Goal: Task Accomplishment & Management: Manage account settings

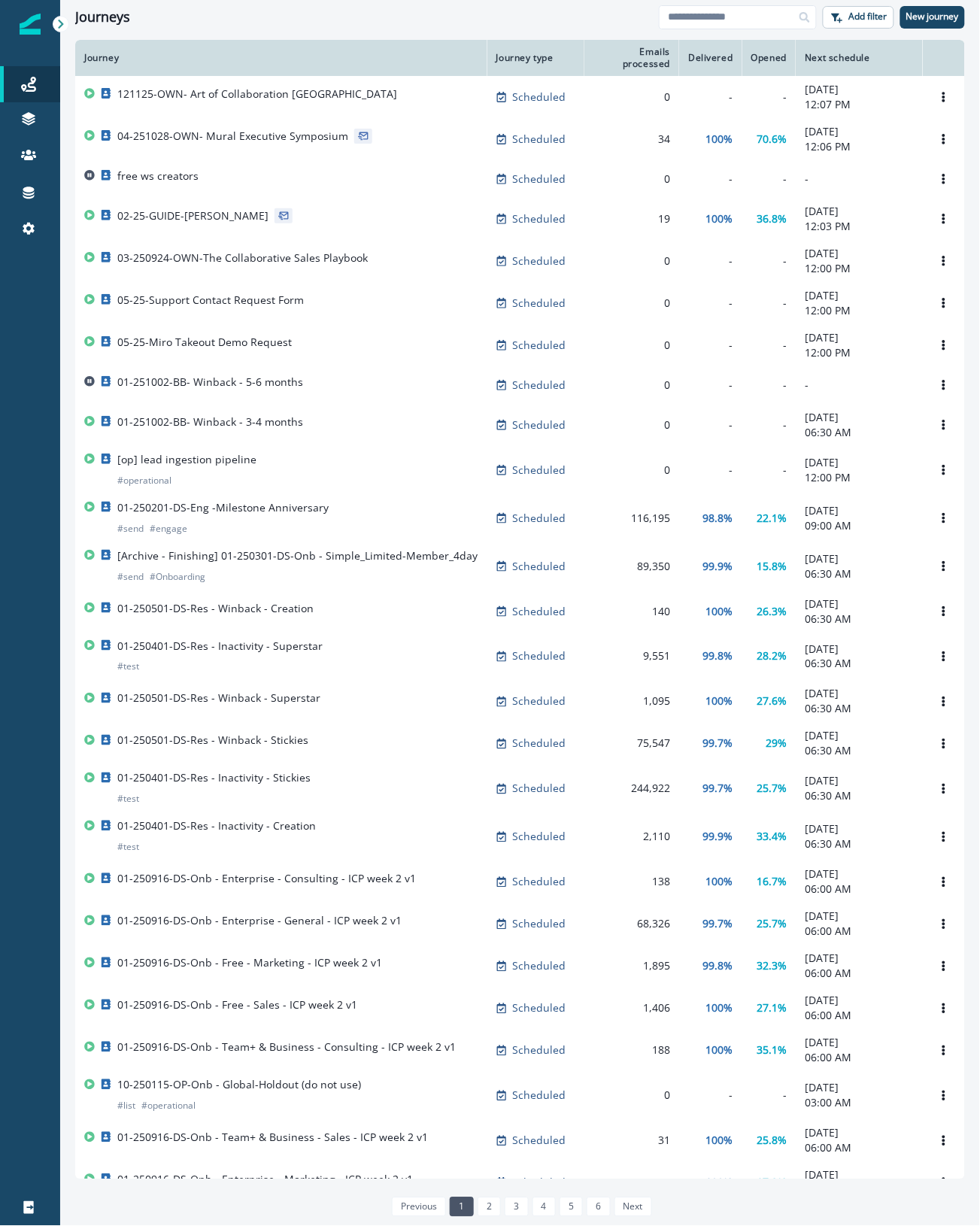
click at [171, 622] on div "previous 1 2 3 4 5 6 next" at bounding box center [519, 1207] width 889 height 32
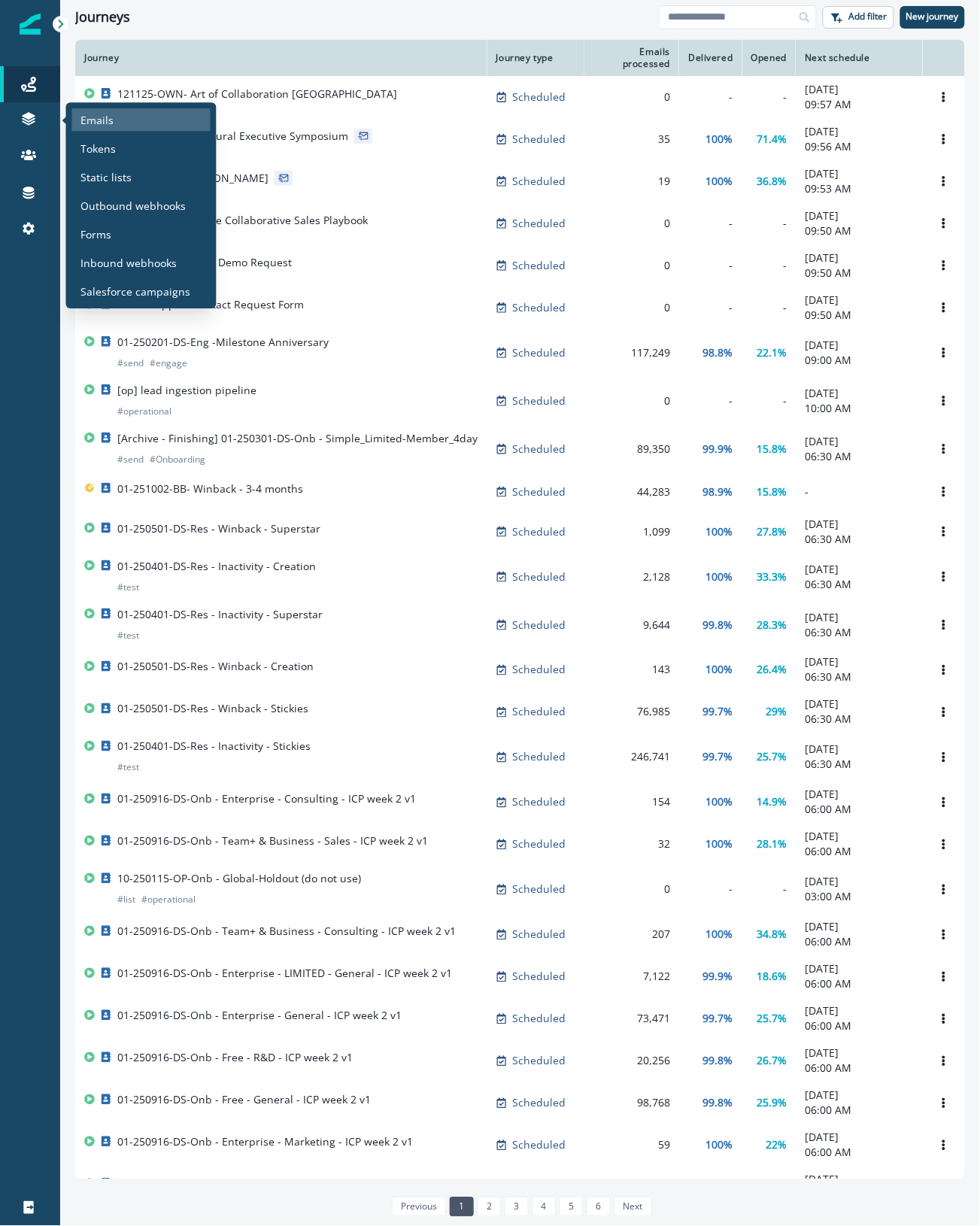
click at [125, 125] on div "Emails" at bounding box center [141, 120] width 138 height 22
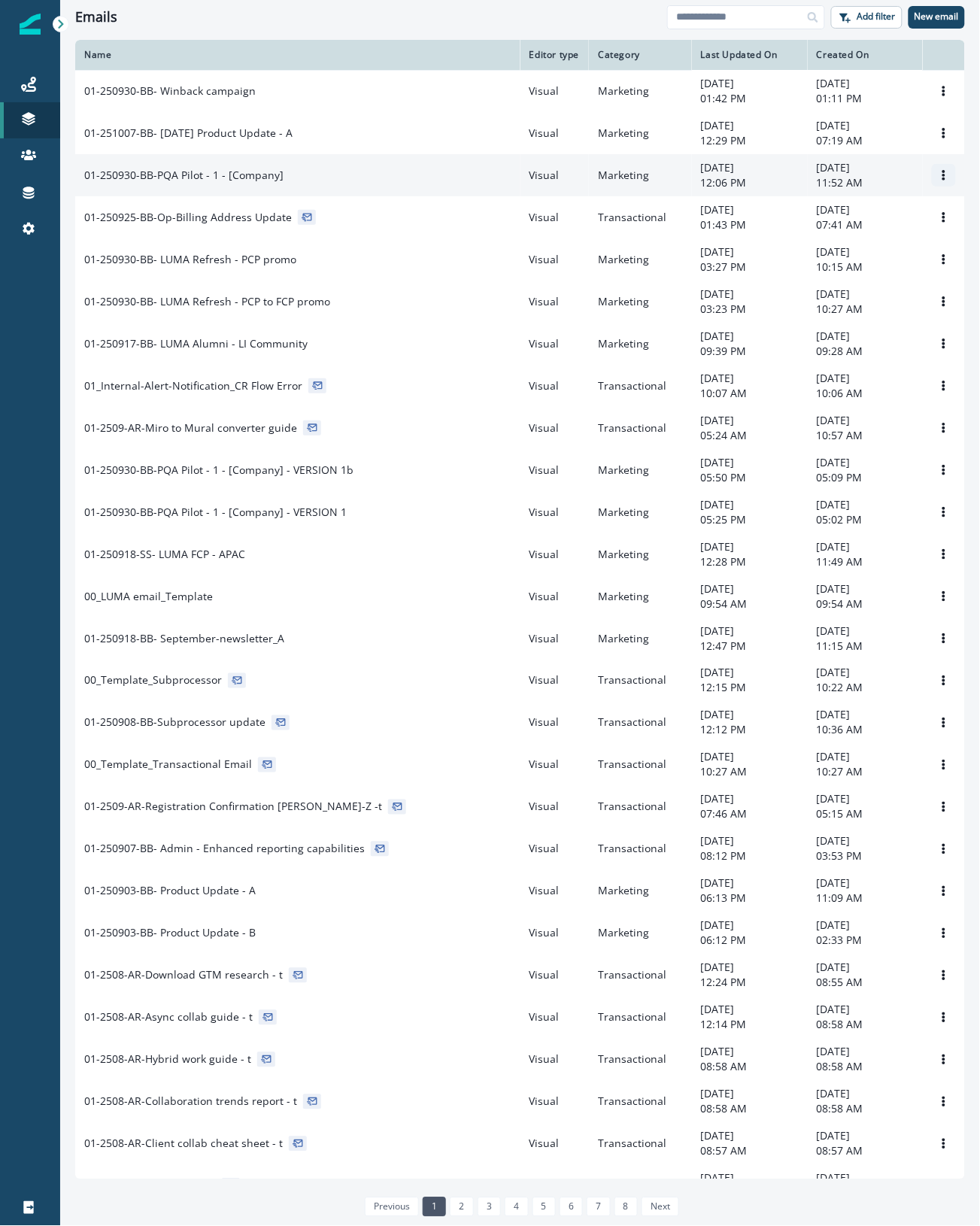
click at [939, 180] on icon "Options" at bounding box center [944, 175] width 10 height 10
click at [846, 264] on button "Clone" at bounding box center [857, 258] width 167 height 24
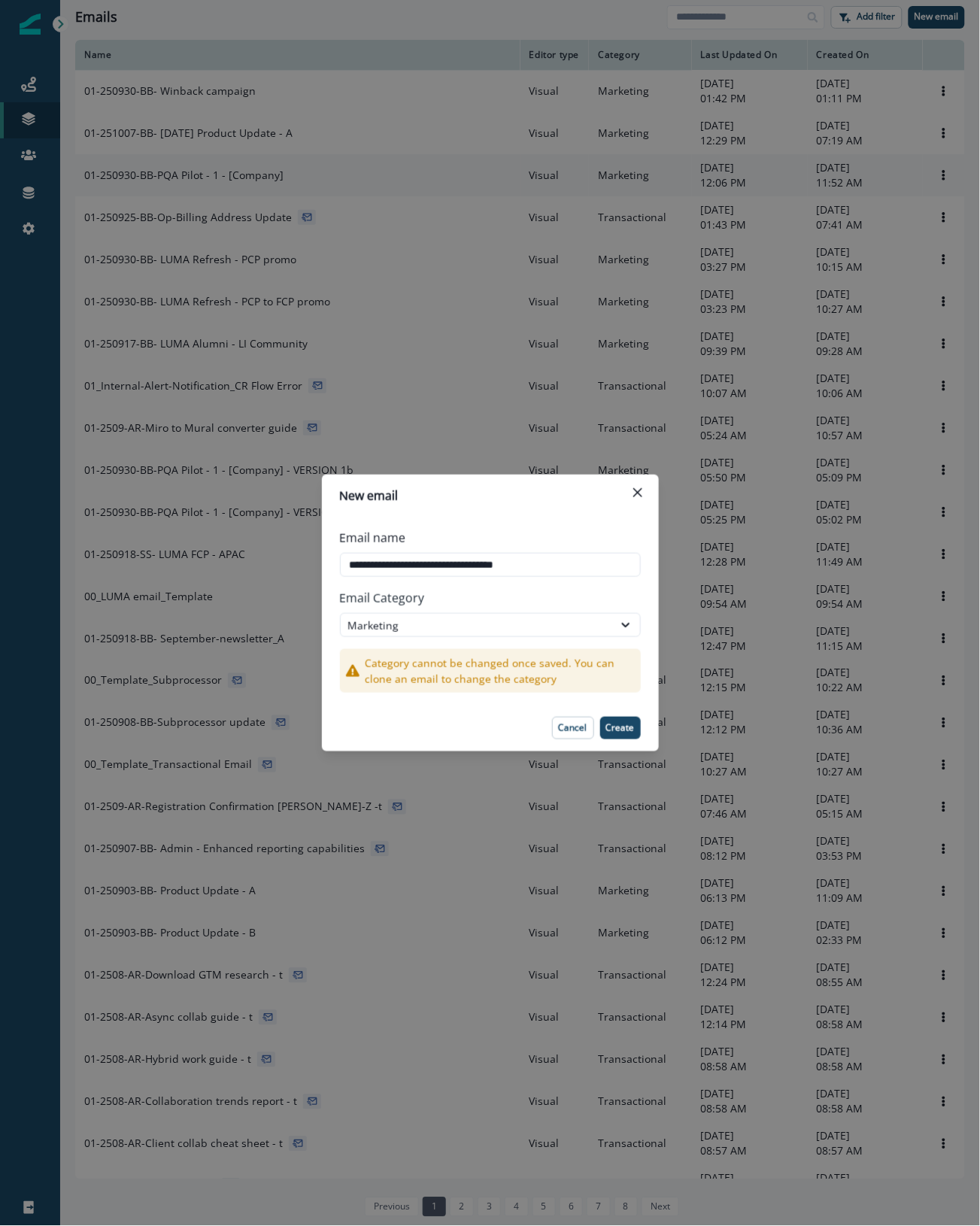
drag, startPoint x: 490, startPoint y: 564, endPoint x: 939, endPoint y: 584, distance: 449.4
click at [939, 584] on div "**********" at bounding box center [490, 613] width 980 height 1226
type input "**********"
click at [617, 731] on p "Create" at bounding box center [620, 728] width 29 height 10
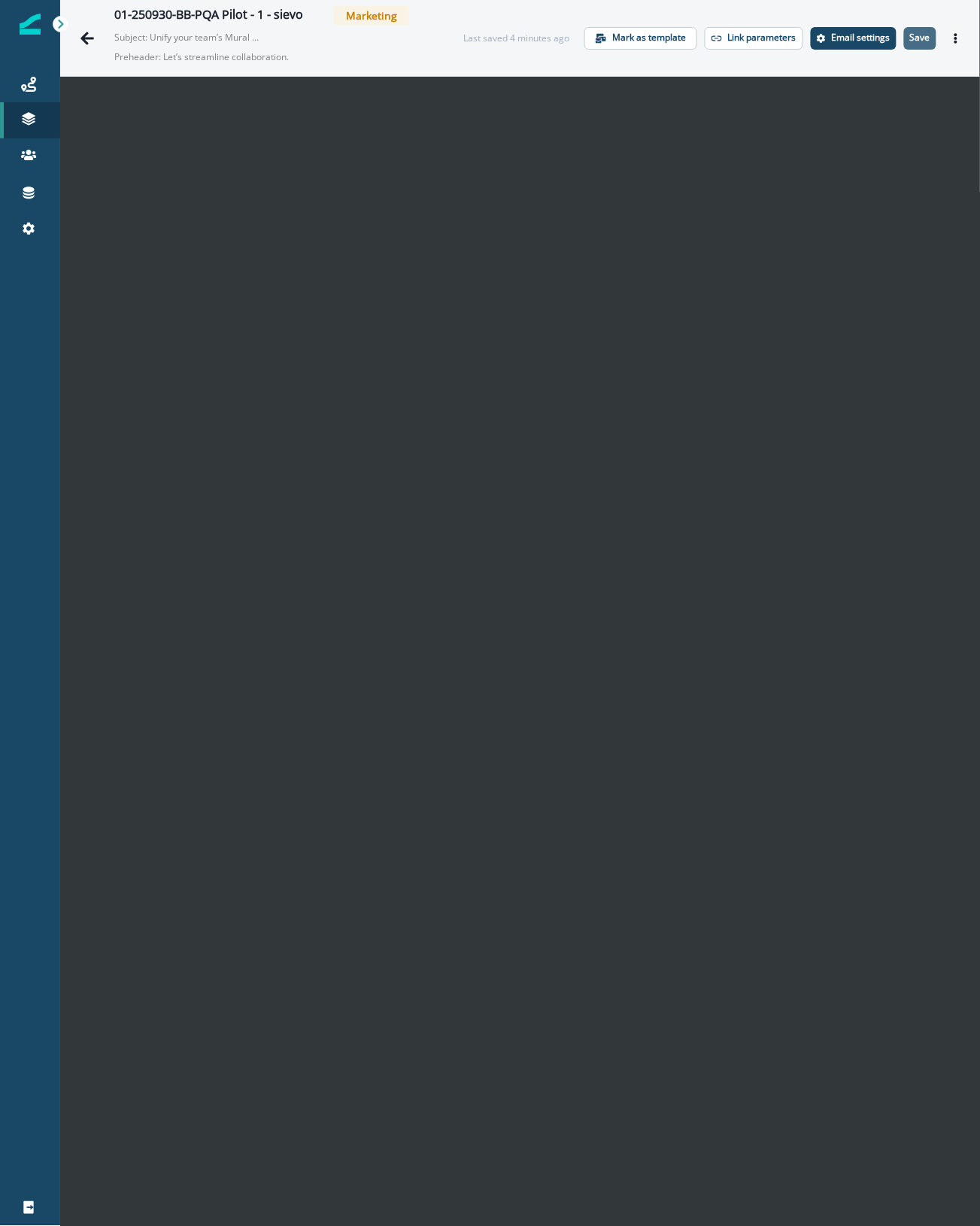
click at [910, 33] on p "Save" at bounding box center [920, 37] width 21 height 10
click at [951, 35] on icon "Actions" at bounding box center [956, 37] width 10 height 10
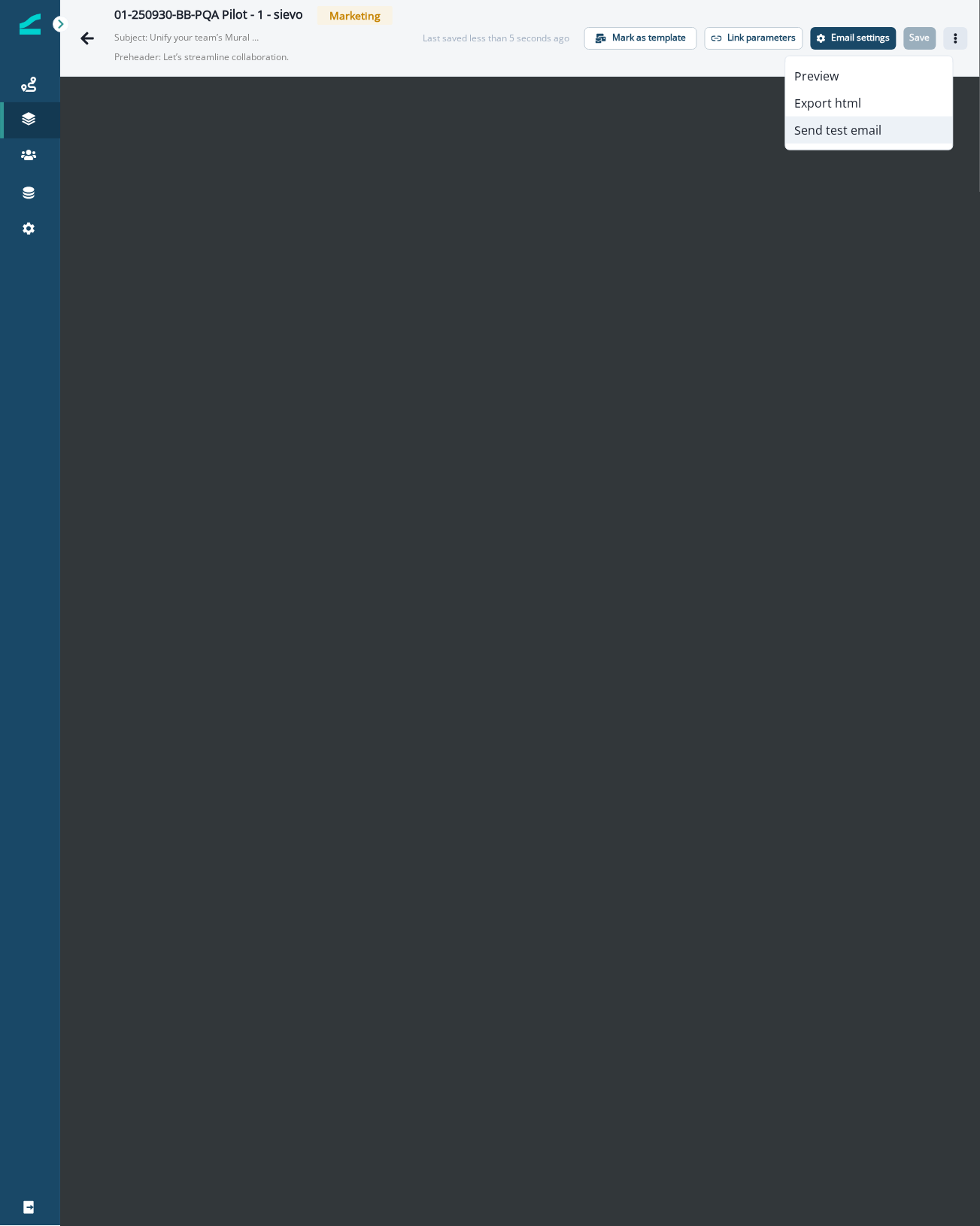
click at [854, 134] on button "Send test email" at bounding box center [869, 130] width 167 height 27
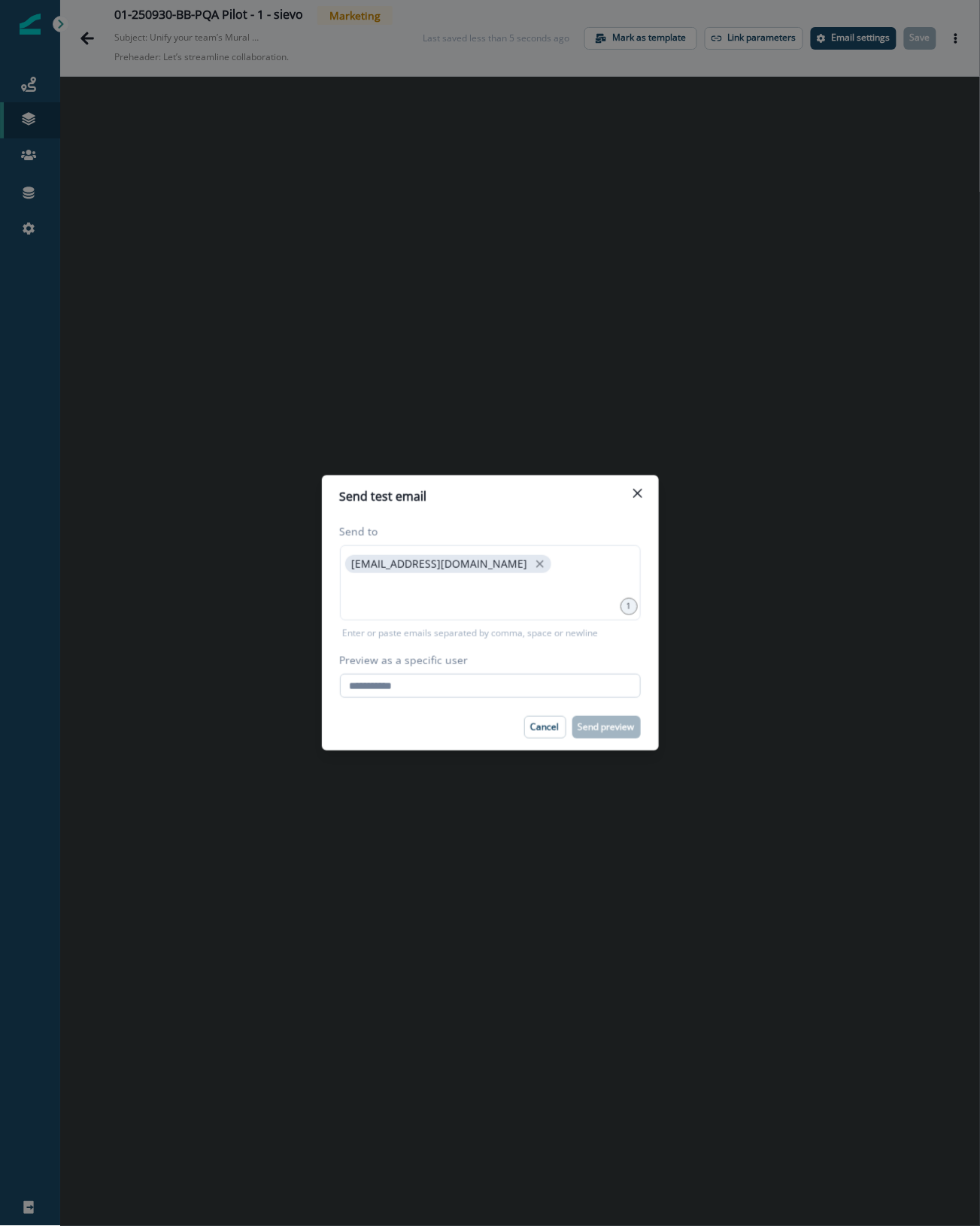
click at [511, 692] on input "Preview as a specific user" at bounding box center [490, 686] width 301 height 24
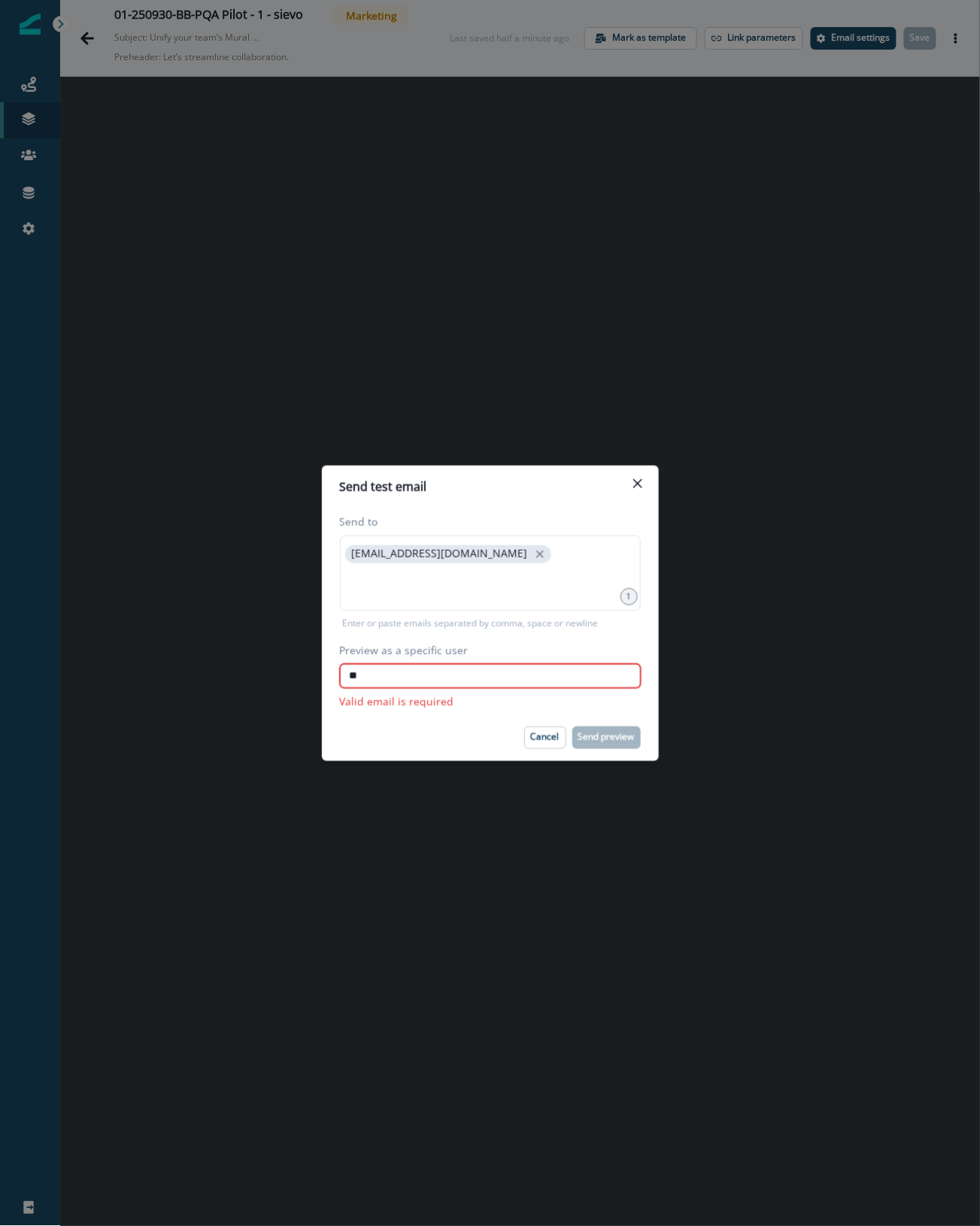
type input "*"
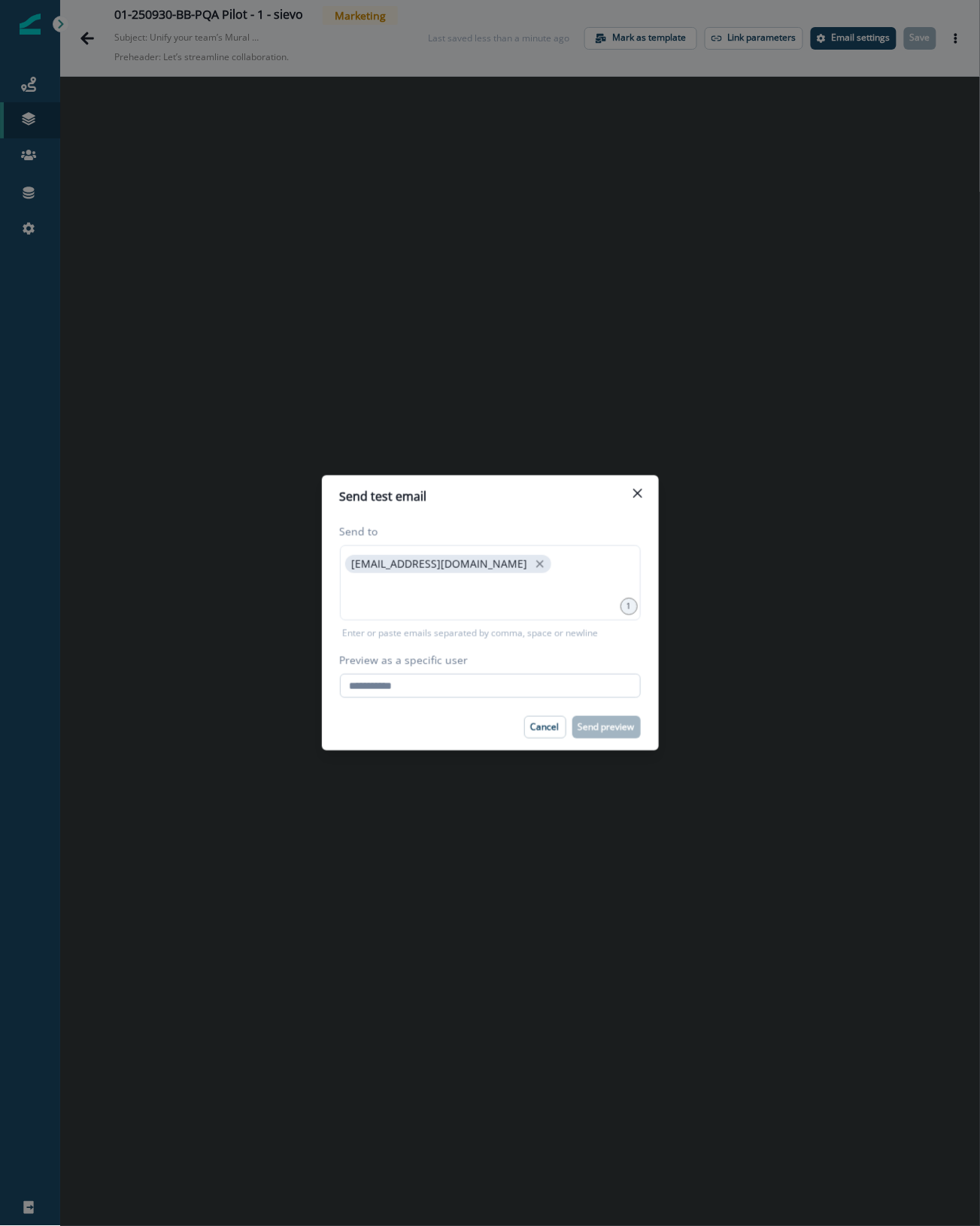
paste input "**********"
type input "**********"
click at [615, 730] on p "Send preview" at bounding box center [606, 727] width 56 height 10
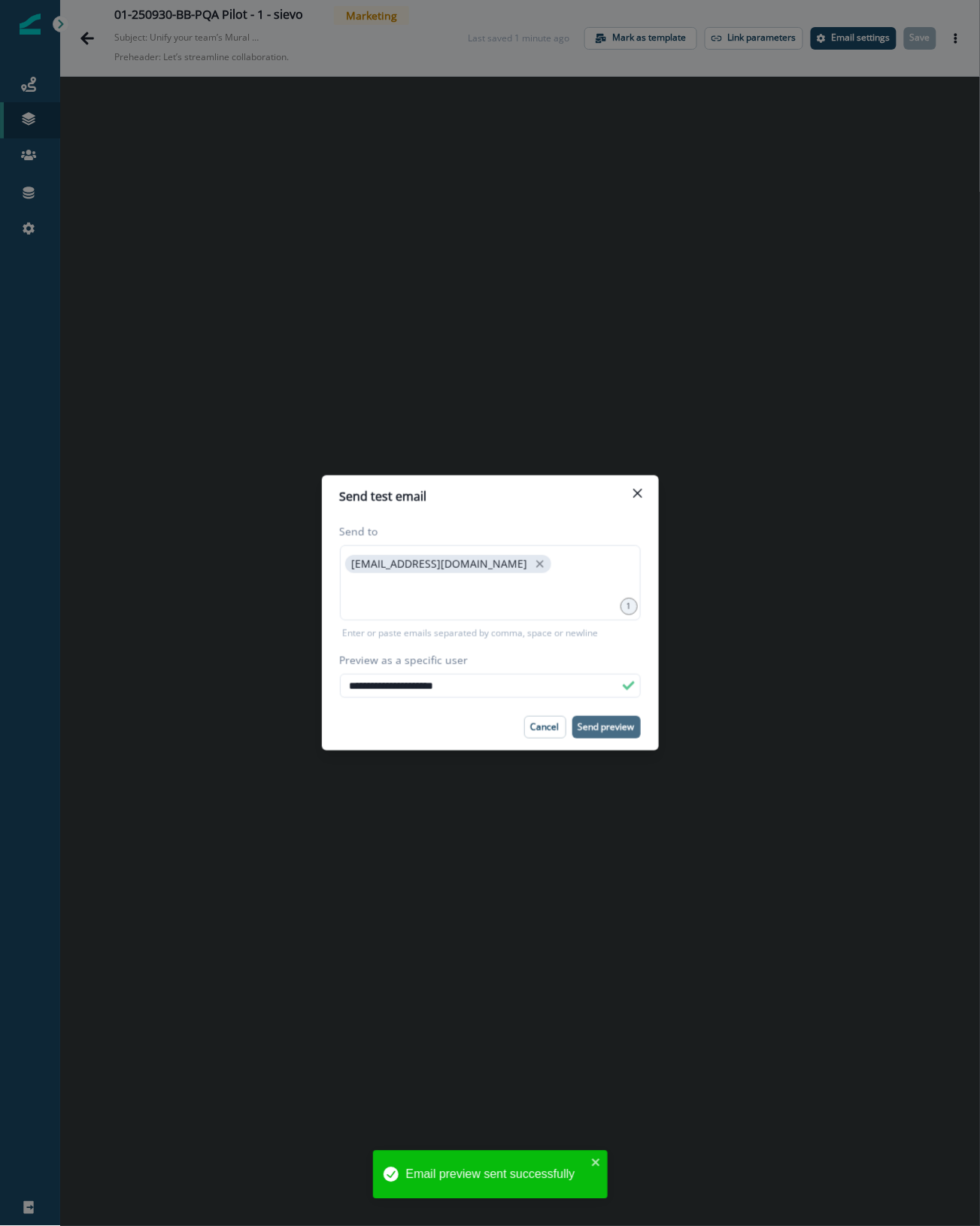
click at [314, 330] on div "**********" at bounding box center [490, 613] width 980 height 1226
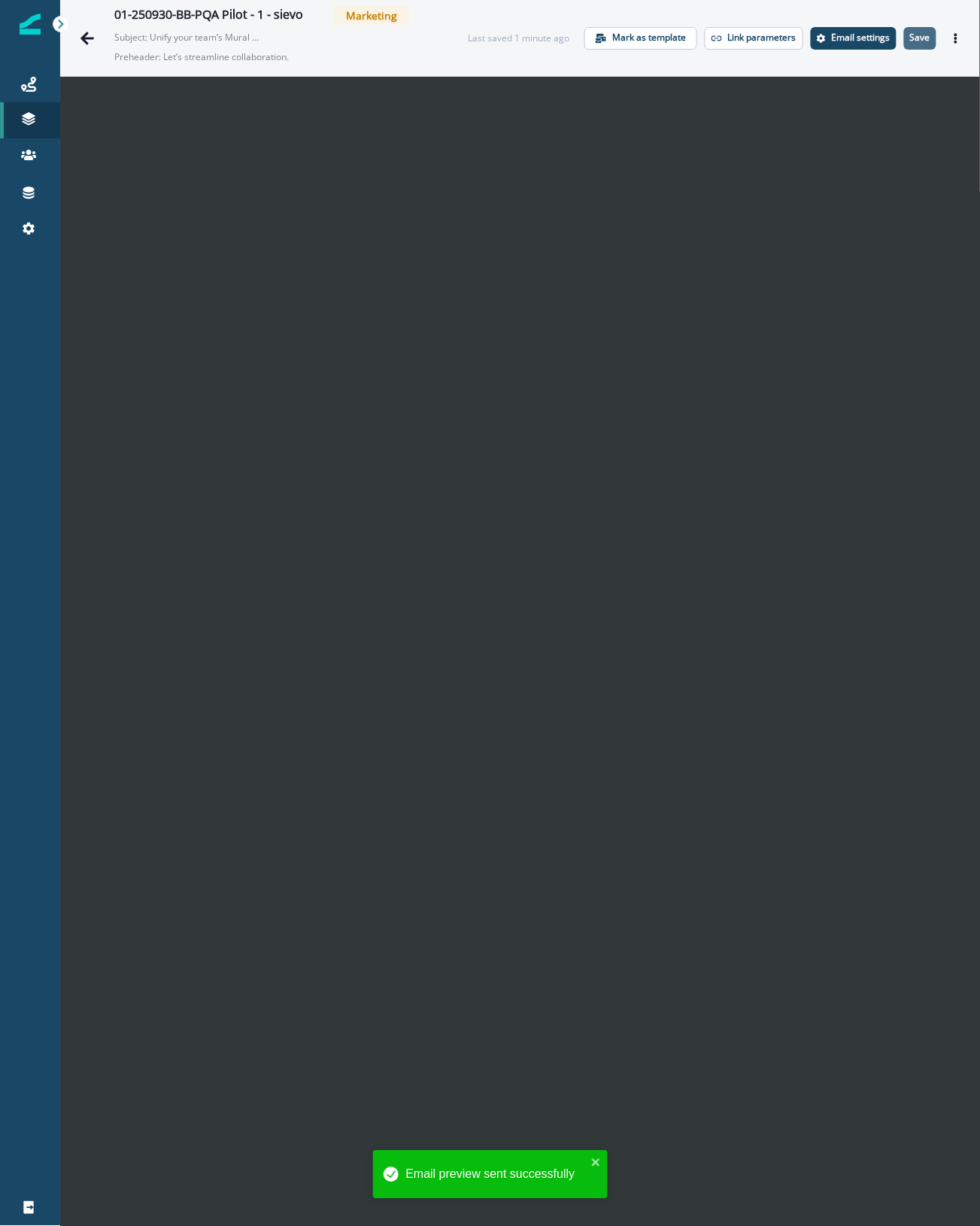
click at [910, 36] on p "Save" at bounding box center [920, 37] width 21 height 10
click at [83, 35] on icon "Go back" at bounding box center [87, 38] width 15 height 15
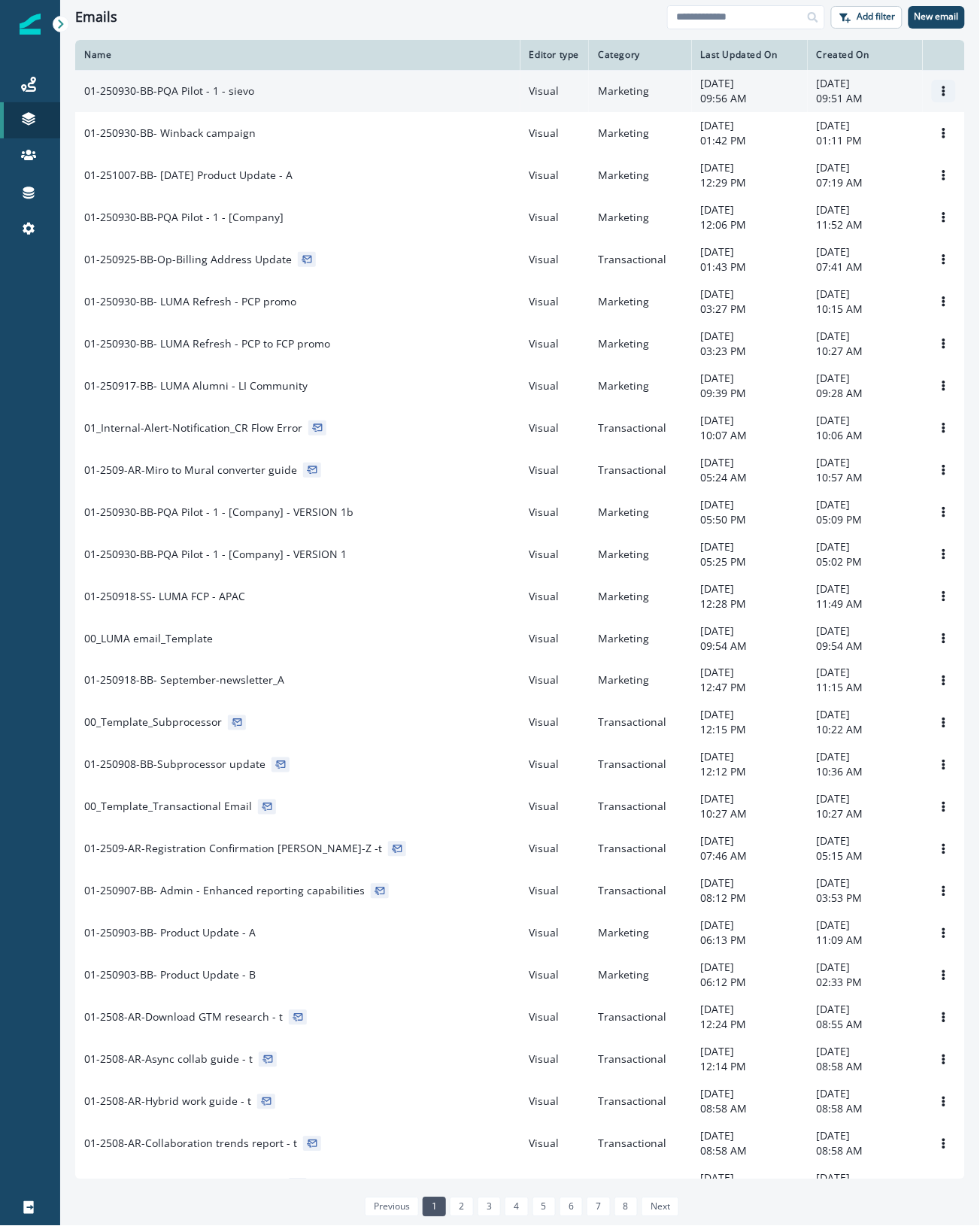
click at [939, 96] on icon "Options" at bounding box center [944, 91] width 10 height 10
click at [873, 128] on button "Clone" at bounding box center [857, 135] width 167 height 24
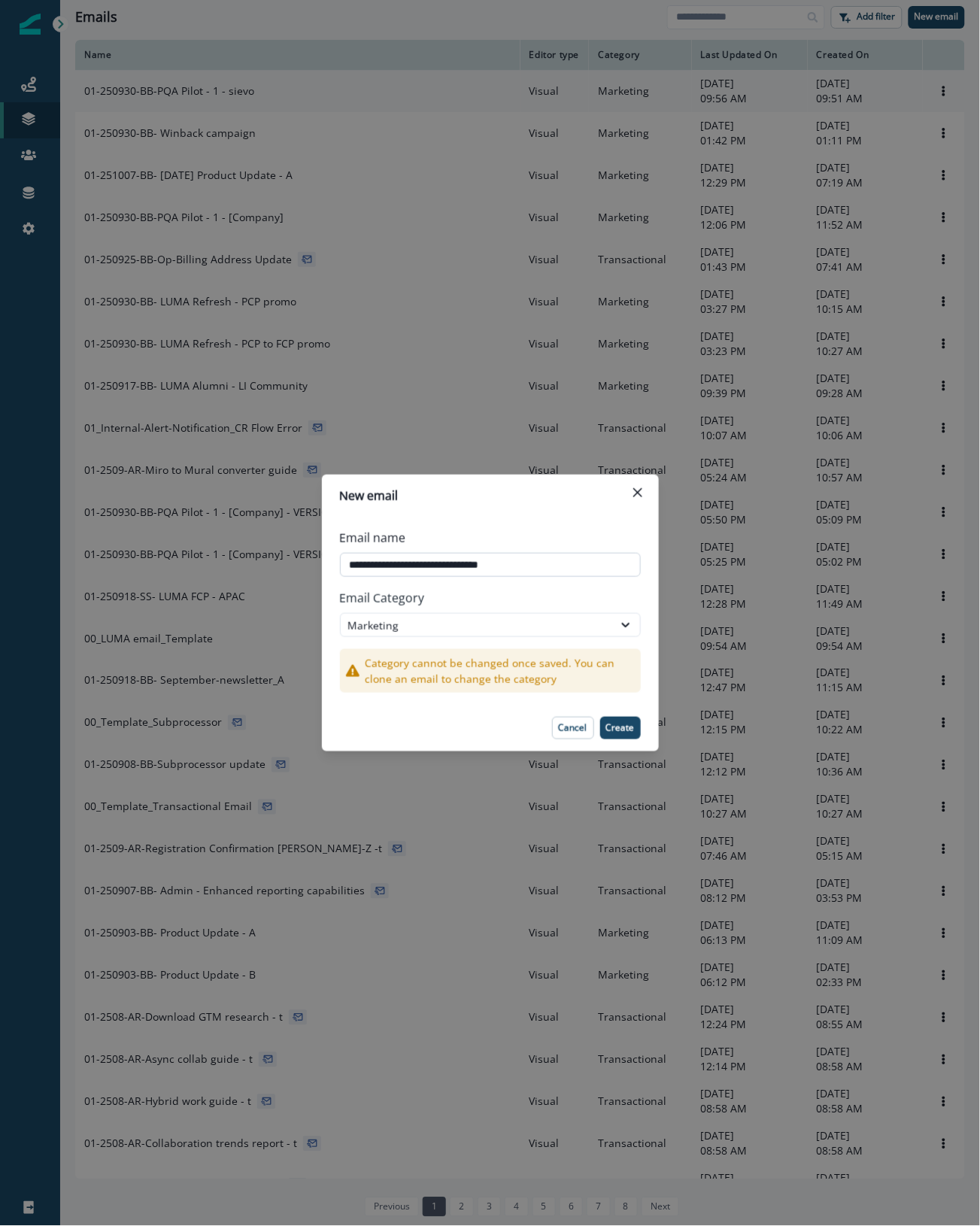
click at [515, 573] on input "**********" at bounding box center [490, 565] width 301 height 24
drag, startPoint x: 478, startPoint y: 563, endPoint x: 592, endPoint y: 561, distance: 114.0
click at [590, 561] on input "**********" at bounding box center [490, 565] width 301 height 24
type input "**********"
click at [624, 723] on p "Create" at bounding box center [620, 728] width 29 height 10
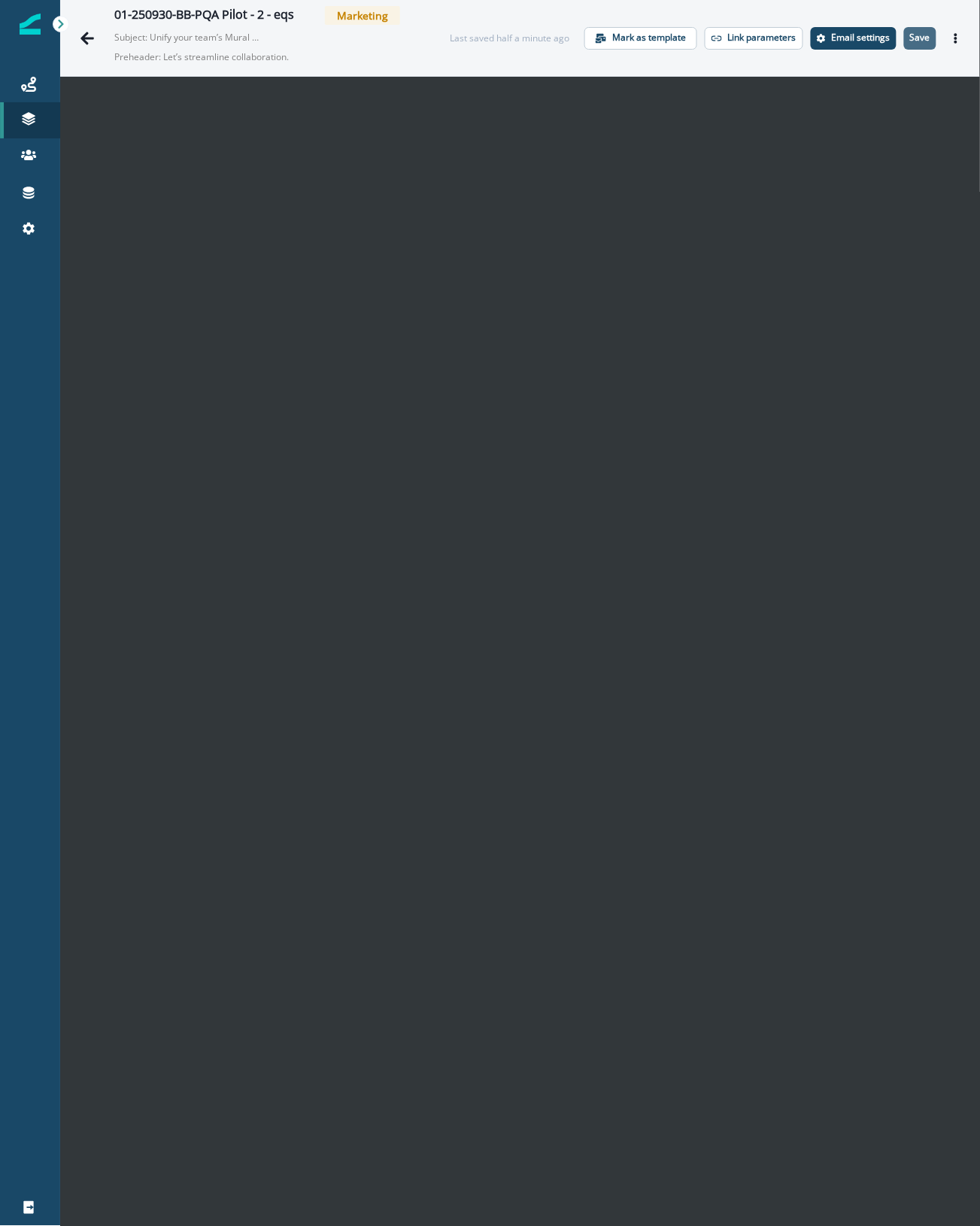
click at [910, 37] on p "Save" at bounding box center [920, 37] width 21 height 10
click at [951, 35] on icon "Actions" at bounding box center [956, 37] width 10 height 10
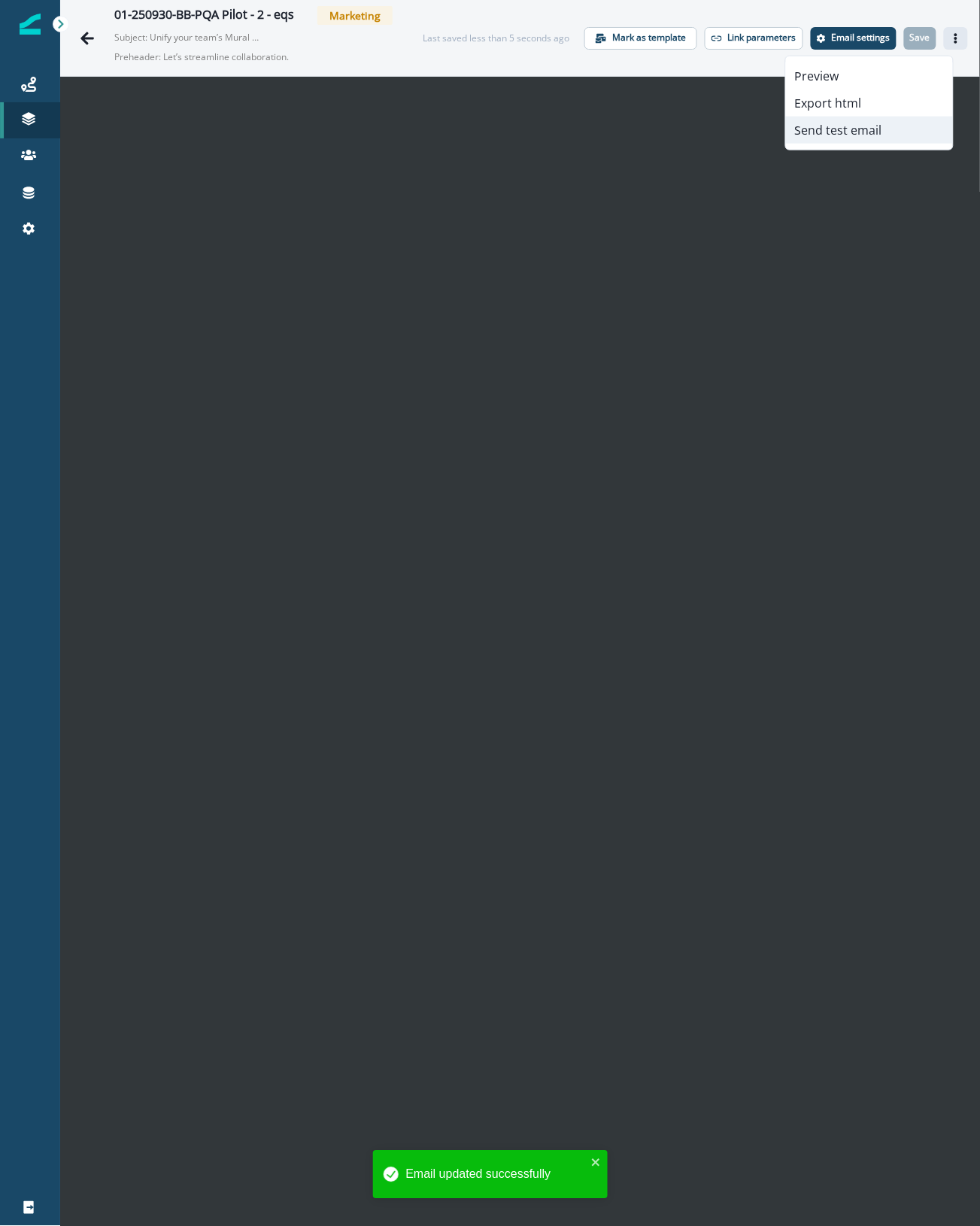
click at [844, 137] on button "Send test email" at bounding box center [869, 130] width 167 height 27
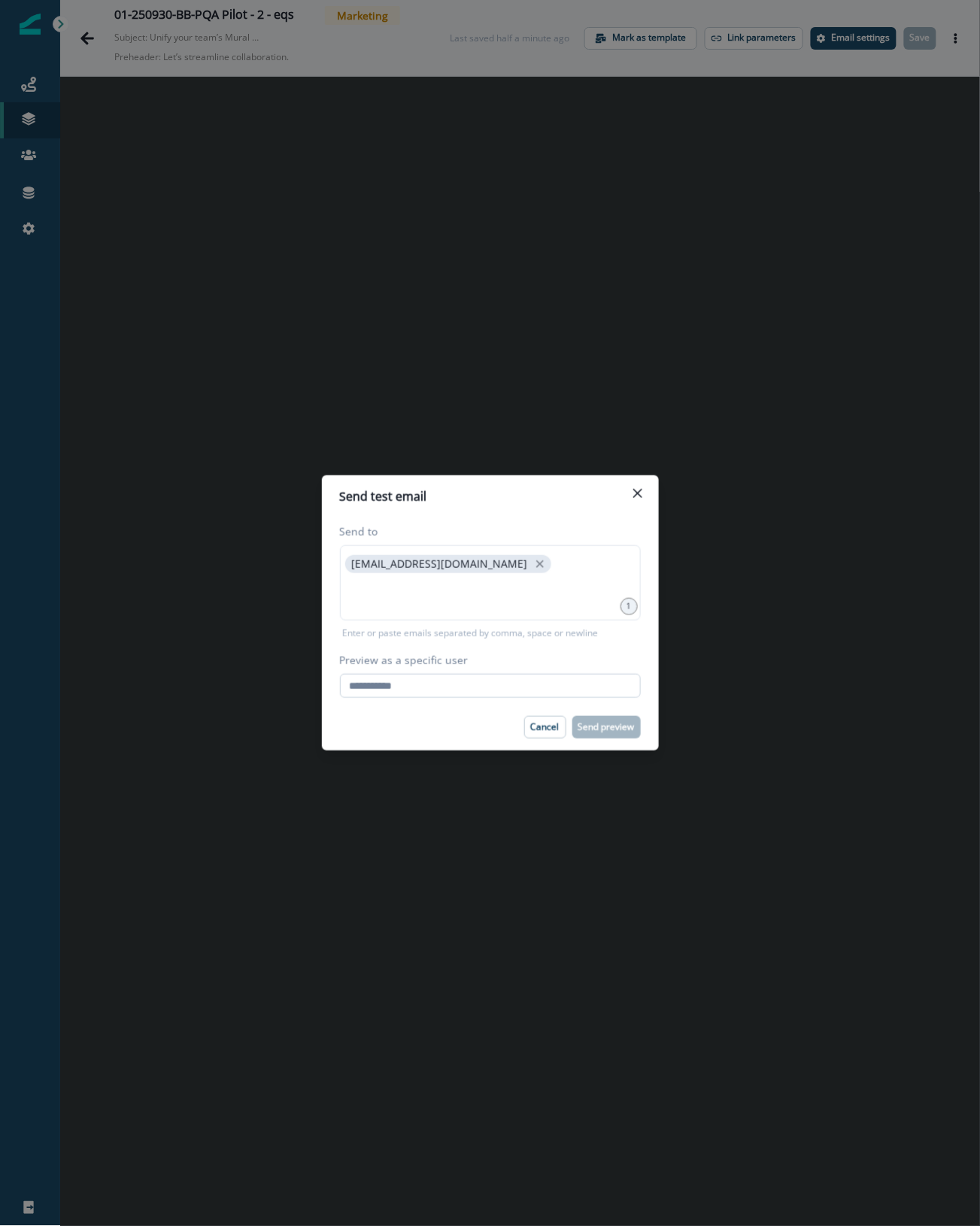
click at [426, 685] on input "Preview as a specific user" at bounding box center [490, 686] width 301 height 24
paste input "**********"
type input "**********"
click at [613, 734] on button "Send preview" at bounding box center [606, 727] width 68 height 22
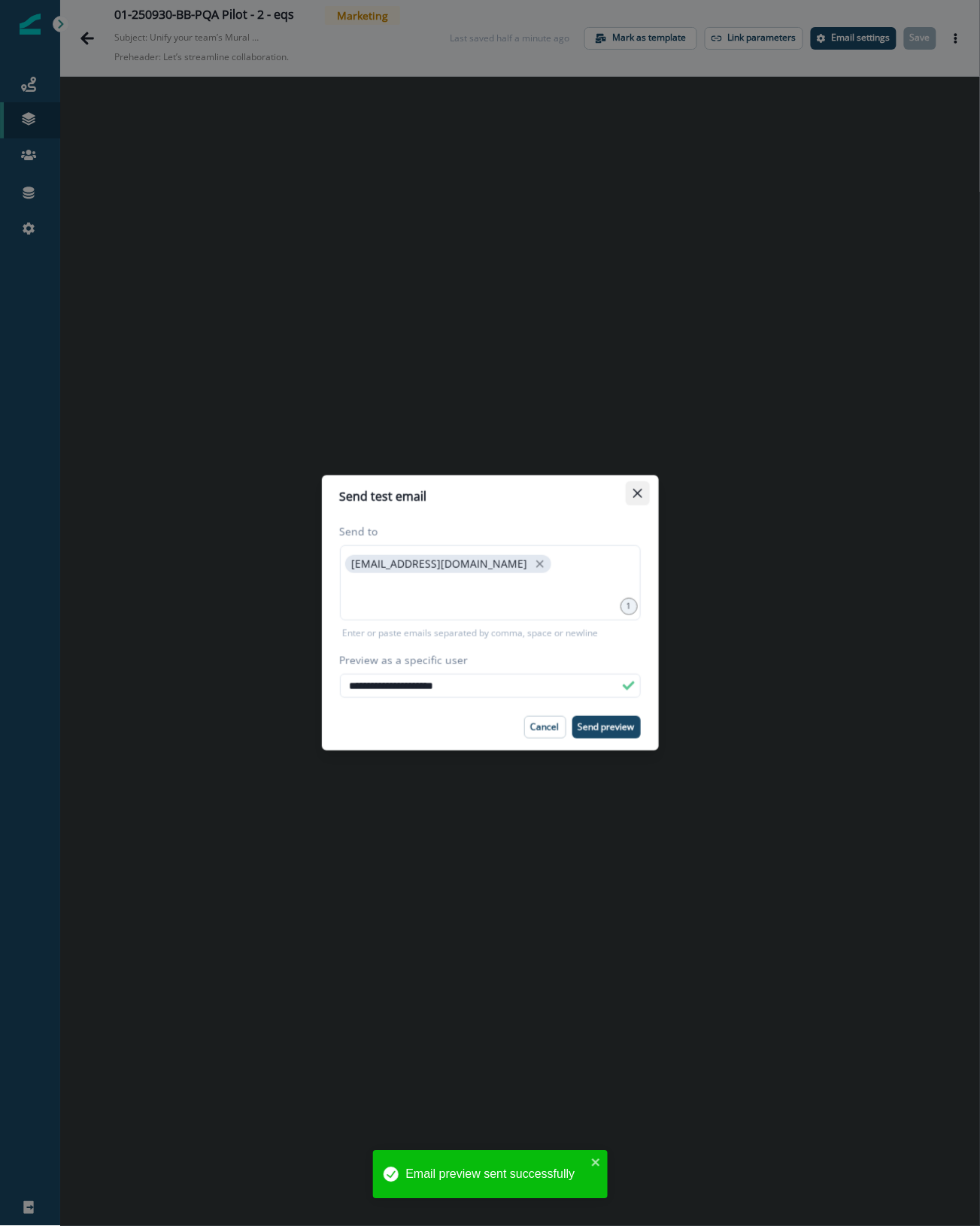
click at [637, 496] on icon "Close" at bounding box center [638, 493] width 9 height 9
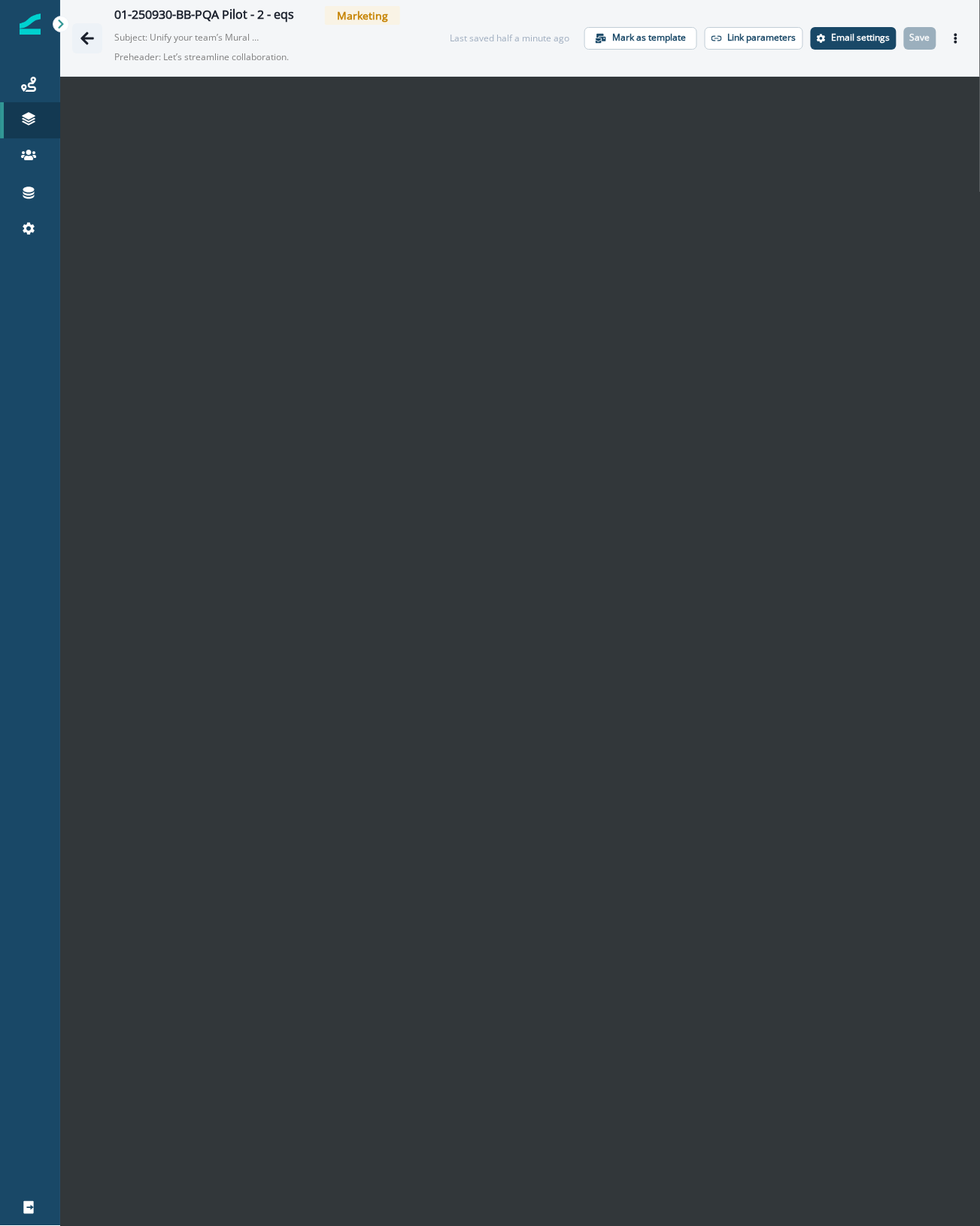
click at [96, 35] on button "Go back" at bounding box center [87, 38] width 30 height 30
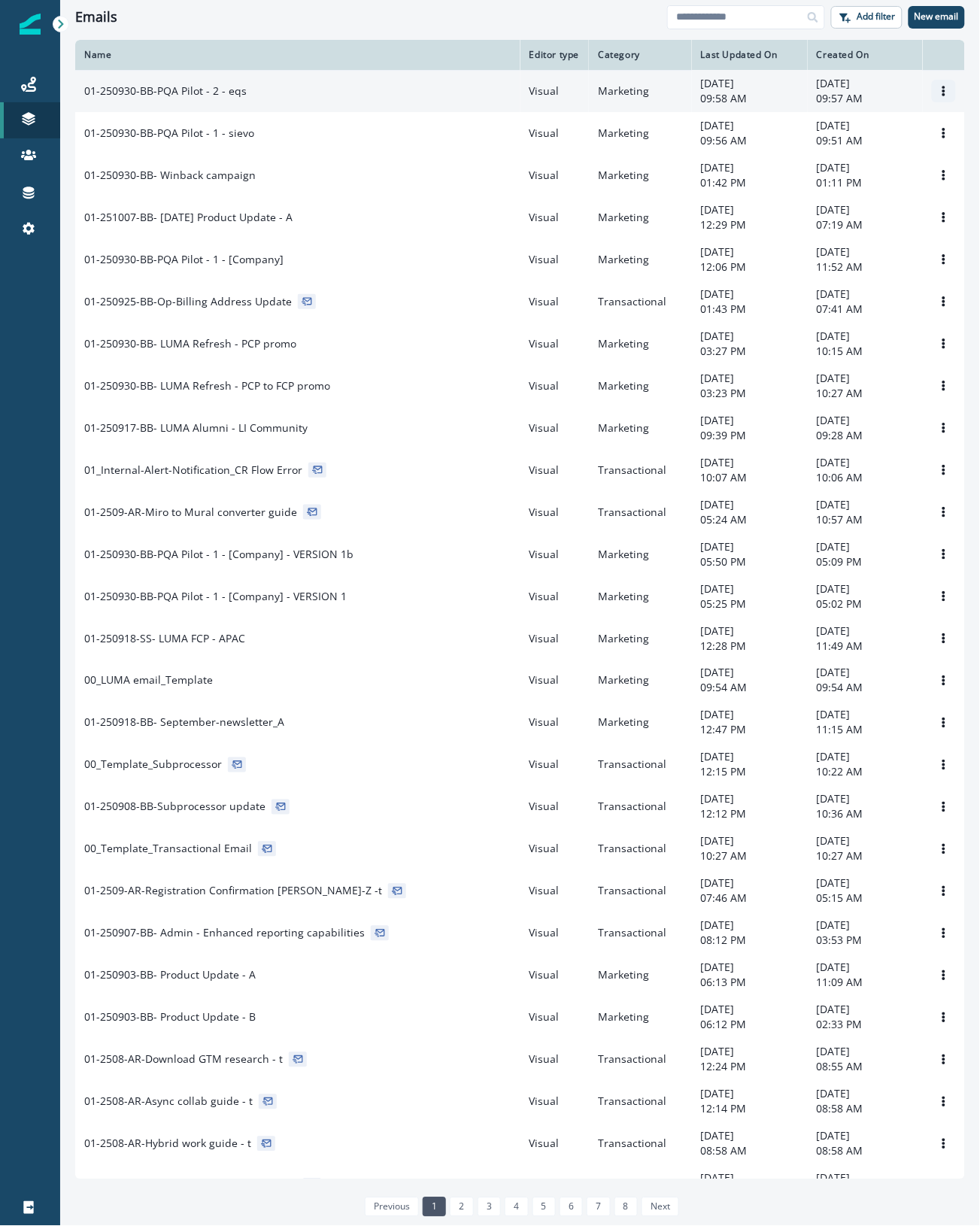
click at [943, 94] on icon "Options" at bounding box center [944, 91] width 3 height 10
click at [886, 129] on button "Clone" at bounding box center [857, 135] width 167 height 24
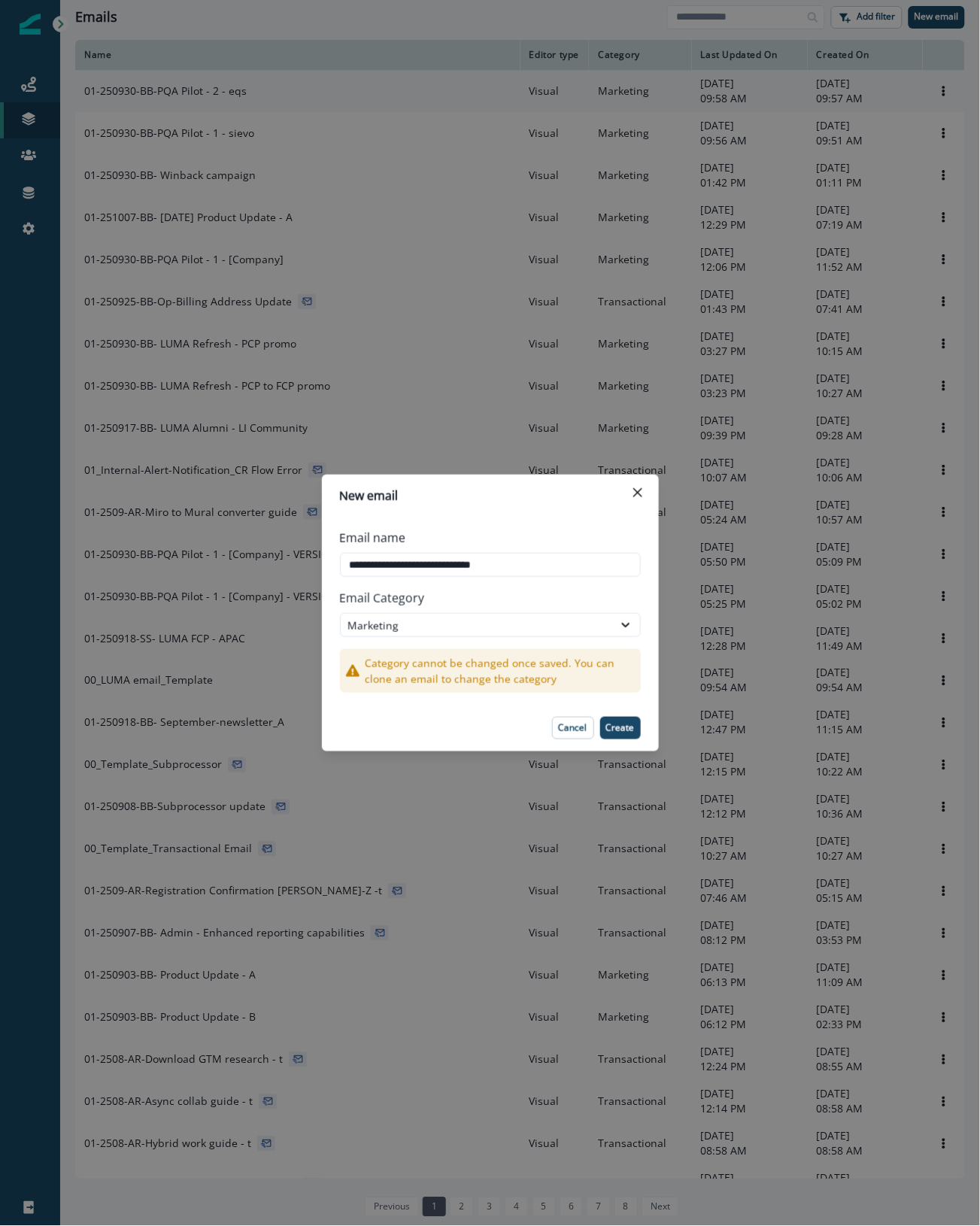
drag, startPoint x: 476, startPoint y: 563, endPoint x: 576, endPoint y: 580, distance: 101.4
click at [576, 580] on div "**********" at bounding box center [490, 552] width 301 height 60
type input "**********"
click at [617, 734] on button "Create" at bounding box center [619, 728] width 40 height 22
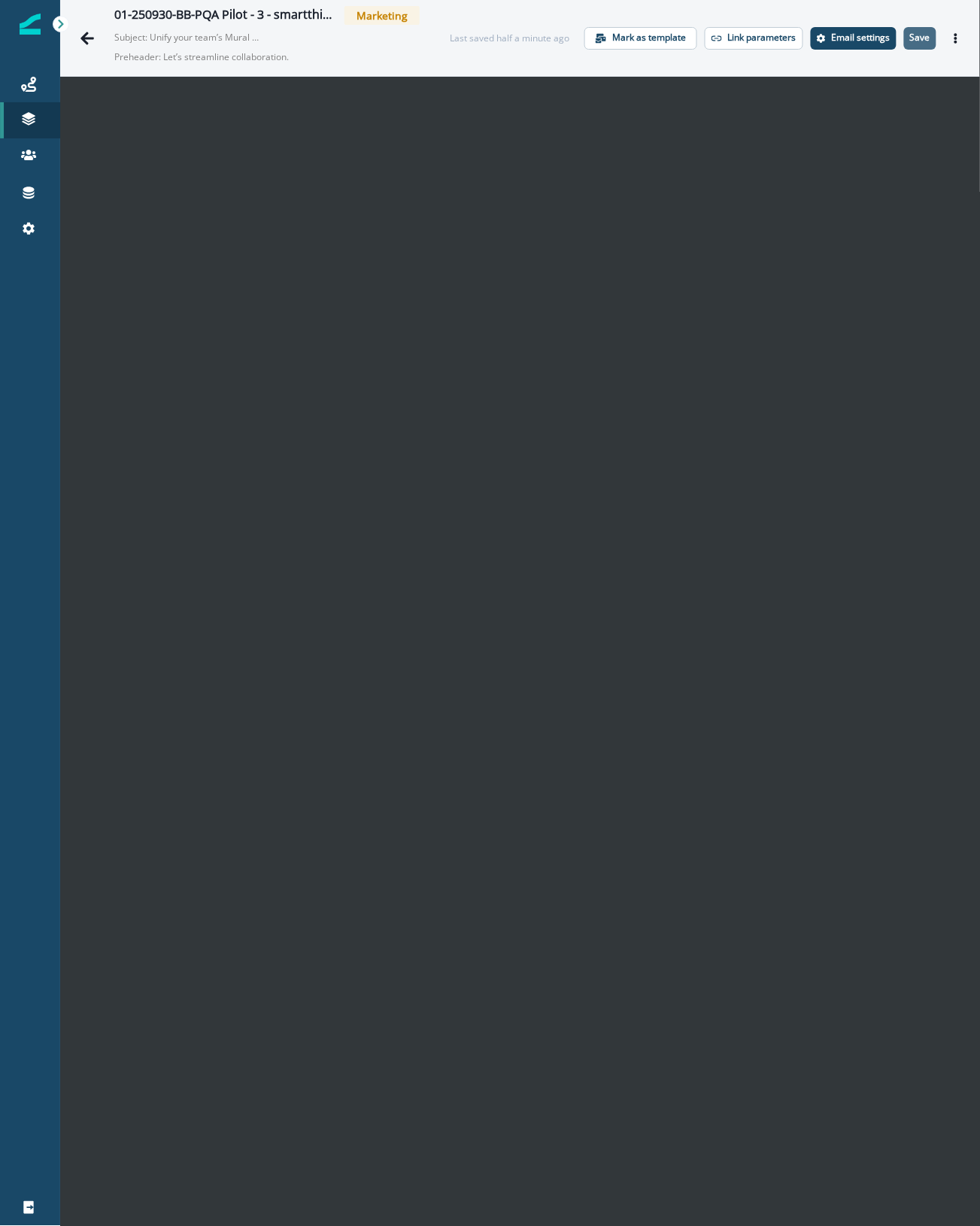
click at [910, 39] on p "Save" at bounding box center [920, 37] width 21 height 10
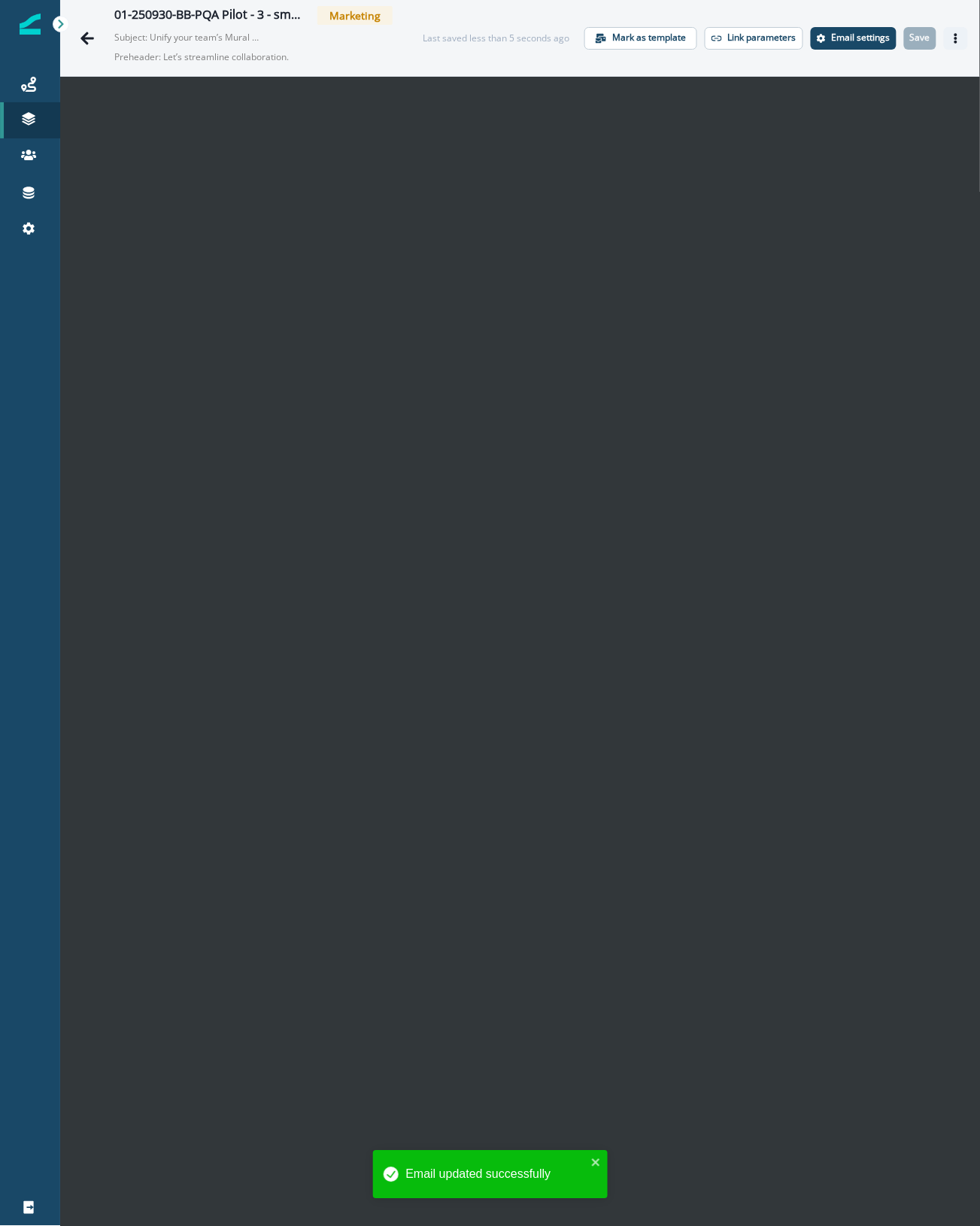
click at [949, 31] on button "Actions" at bounding box center [956, 38] width 24 height 22
click at [951, 40] on icon "Actions" at bounding box center [956, 37] width 10 height 10
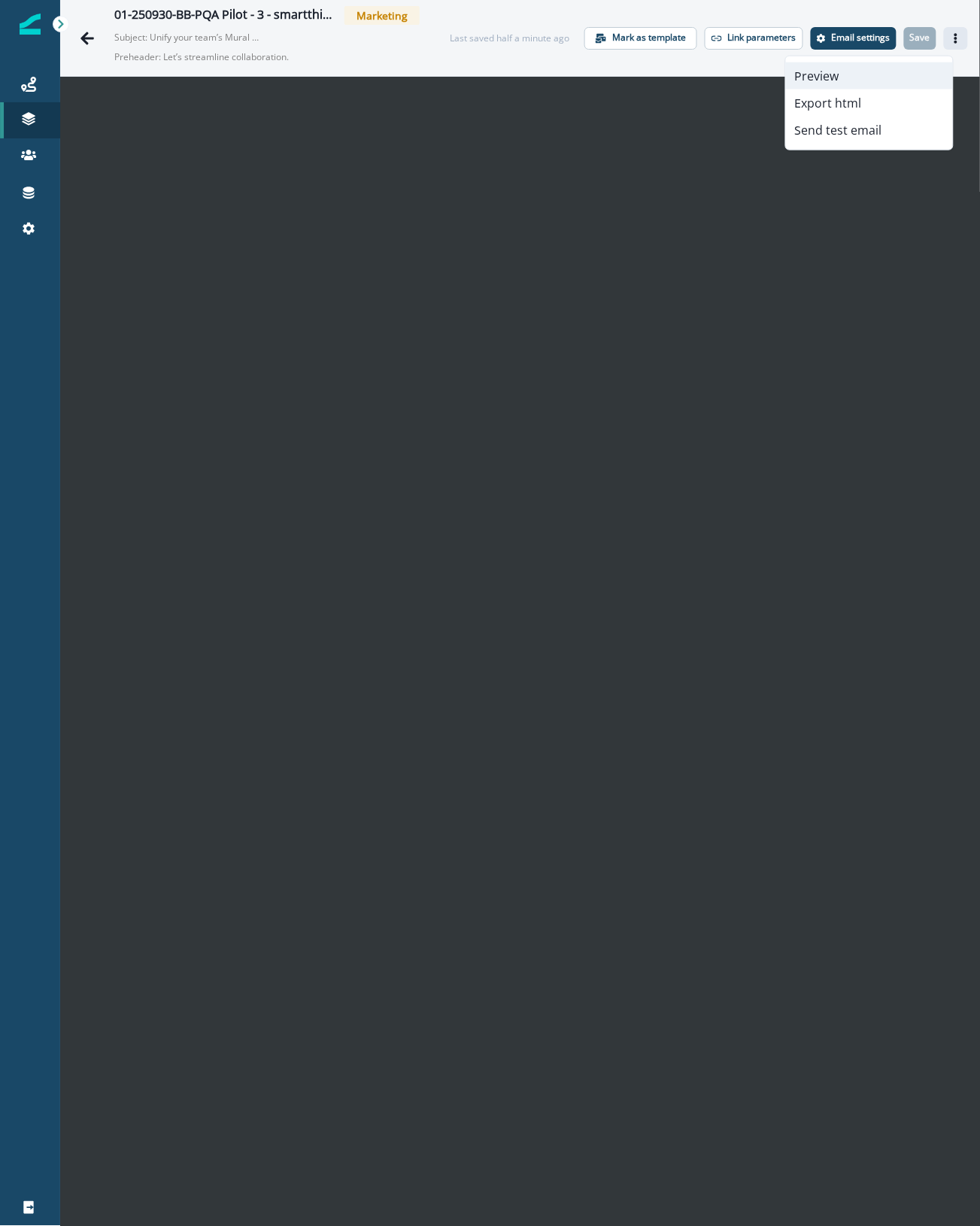
click at [871, 79] on button "Preview" at bounding box center [869, 76] width 167 height 27
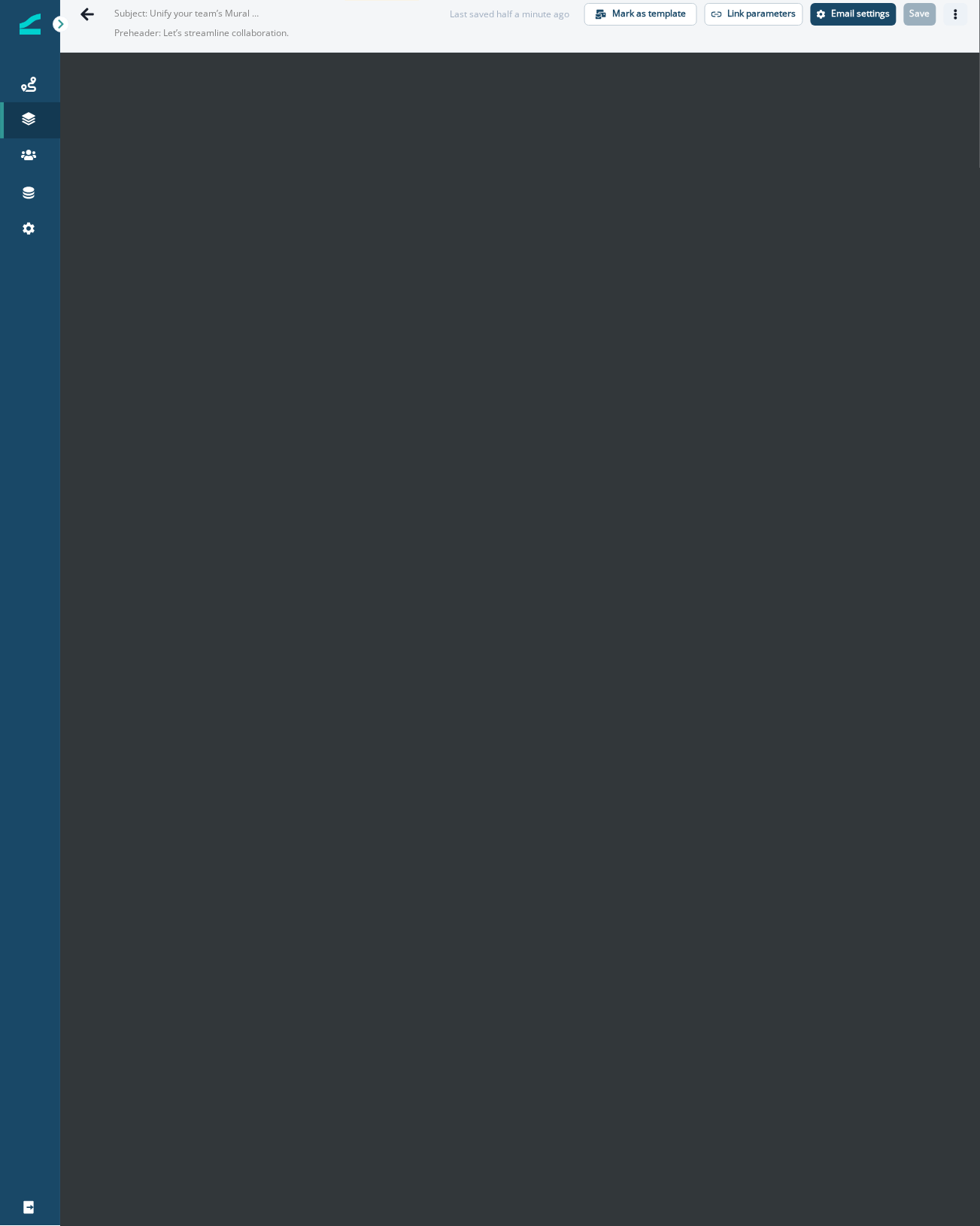
click at [951, 15] on icon "Actions" at bounding box center [956, 14] width 10 height 10
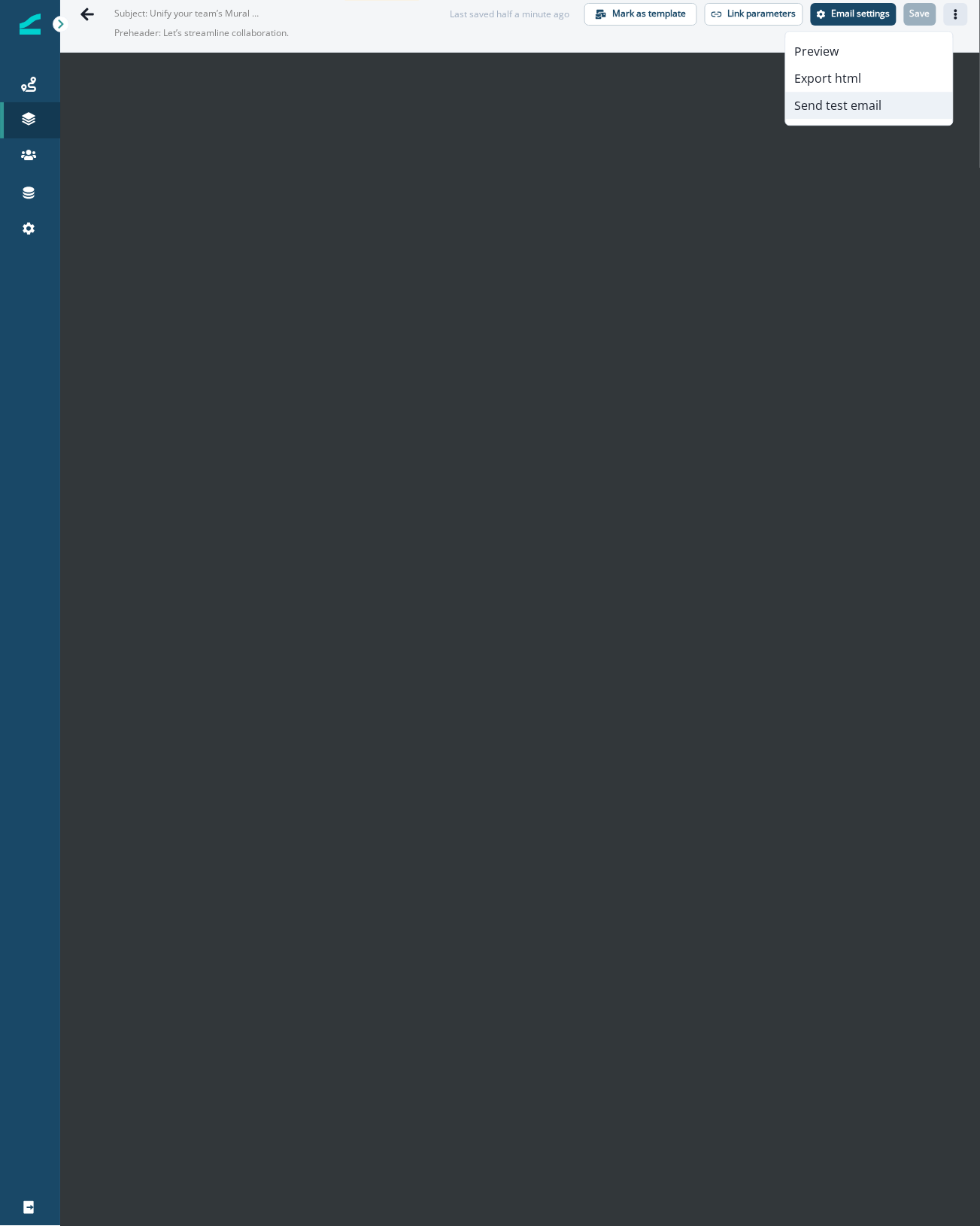
click at [855, 107] on button "Send test email" at bounding box center [869, 105] width 167 height 27
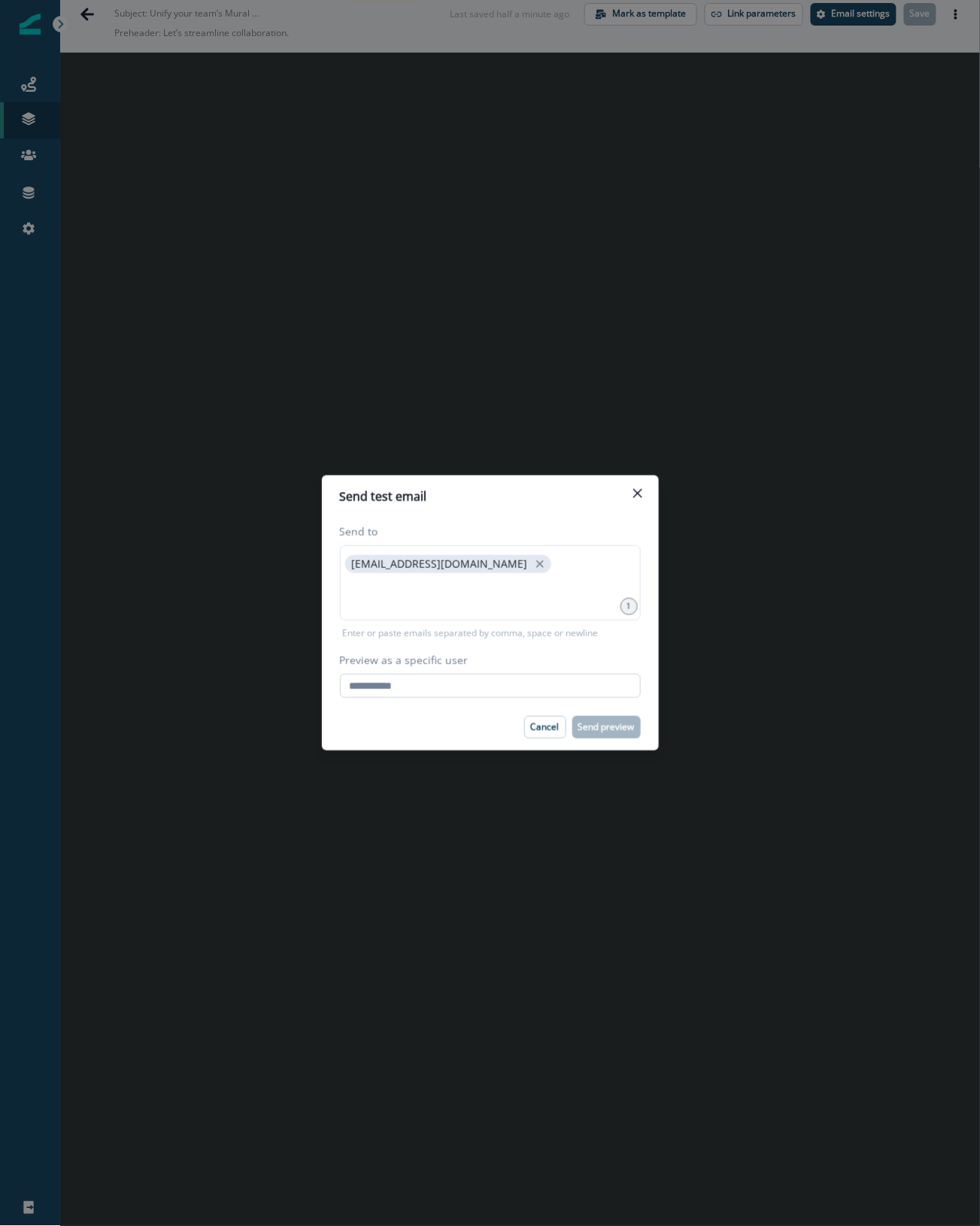
click at [407, 679] on input "Preview as a specific user" at bounding box center [490, 686] width 301 height 24
paste input "**********"
click at [348, 686] on input "**********" at bounding box center [490, 686] width 301 height 24
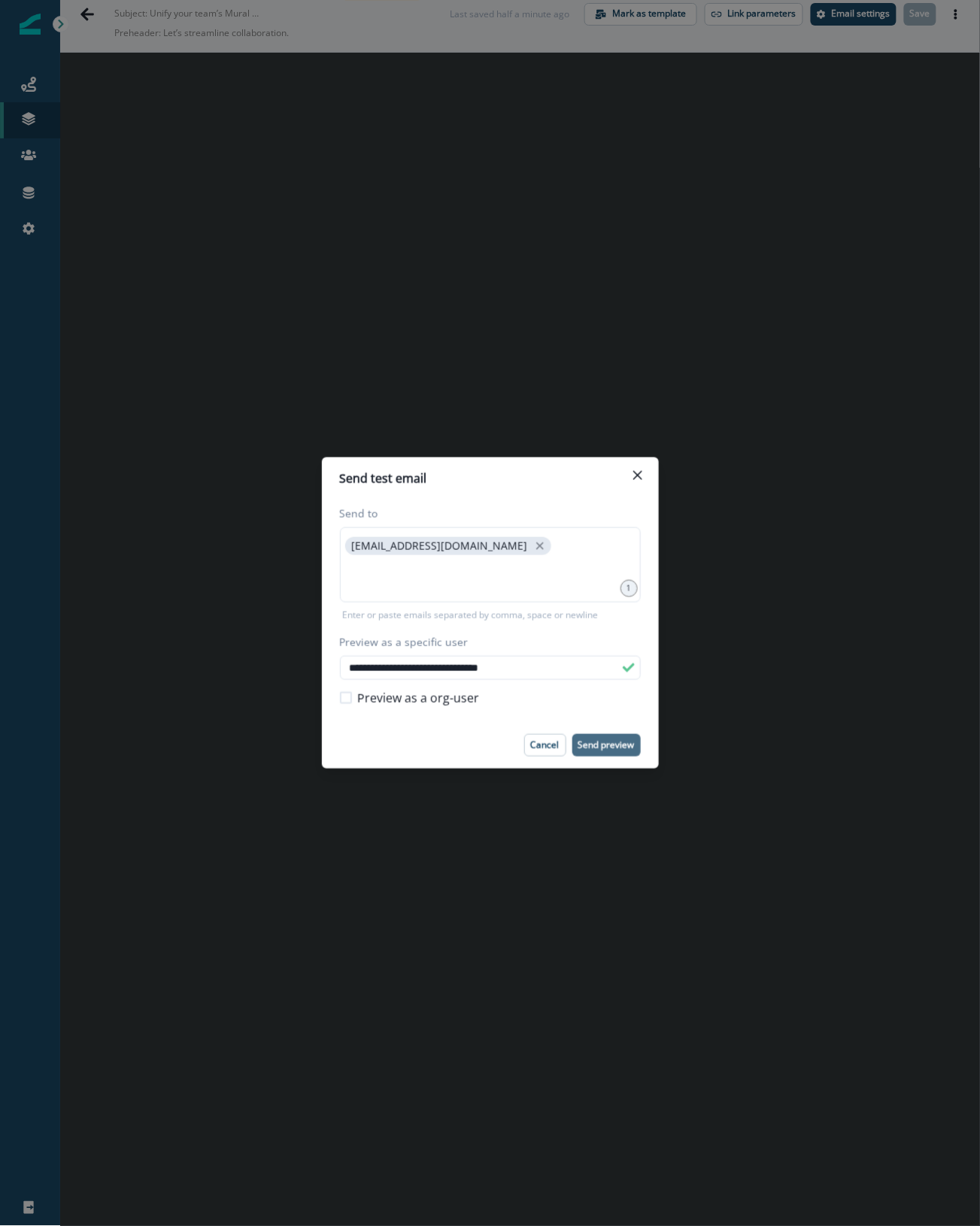
type input "**********"
click at [609, 750] on p "Send preview" at bounding box center [606, 745] width 56 height 10
click at [636, 477] on icon "Close" at bounding box center [637, 476] width 9 height 9
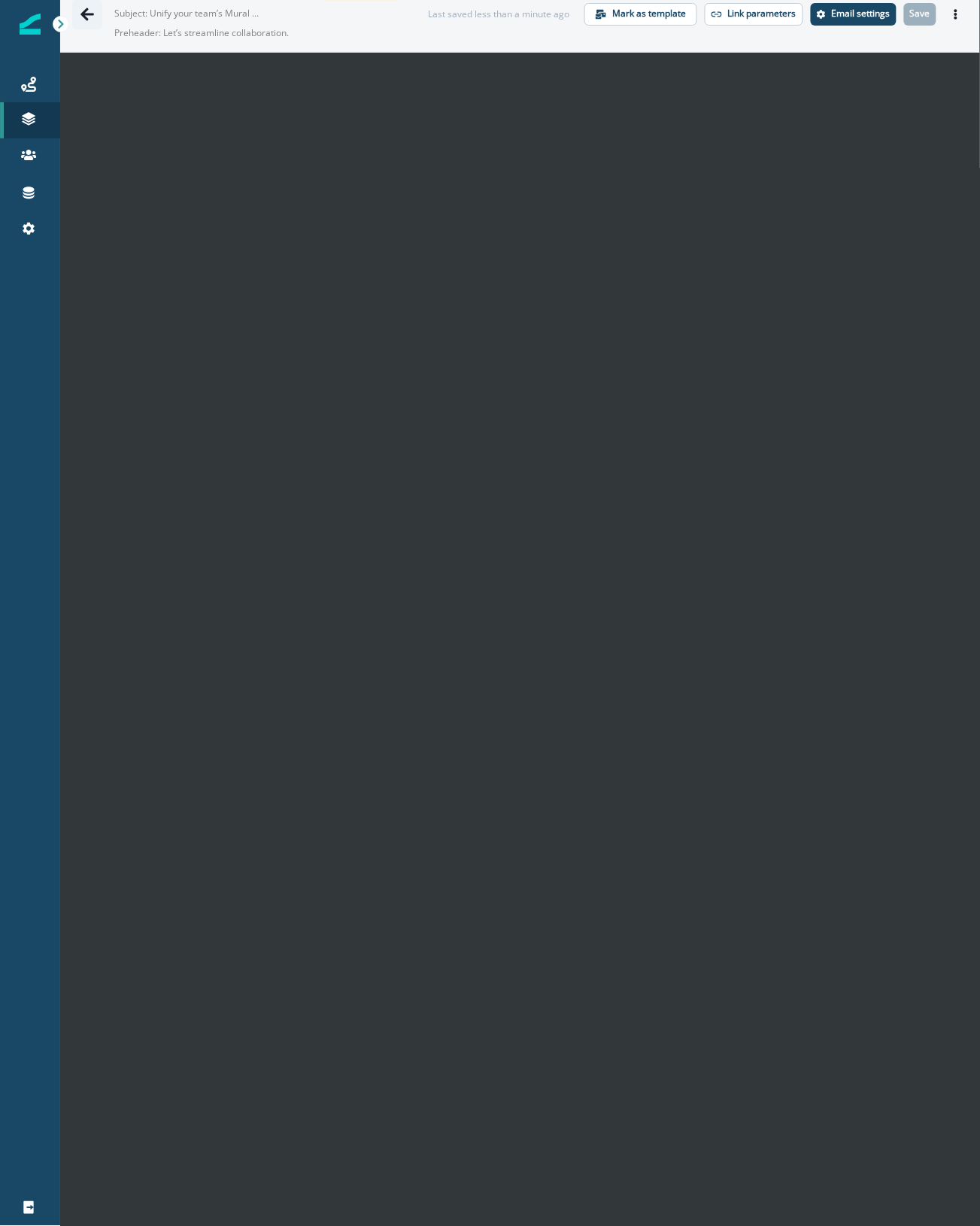
click at [85, 15] on icon "Go back" at bounding box center [87, 14] width 15 height 15
click at [27, 73] on link "Journeys" at bounding box center [30, 84] width 60 height 36
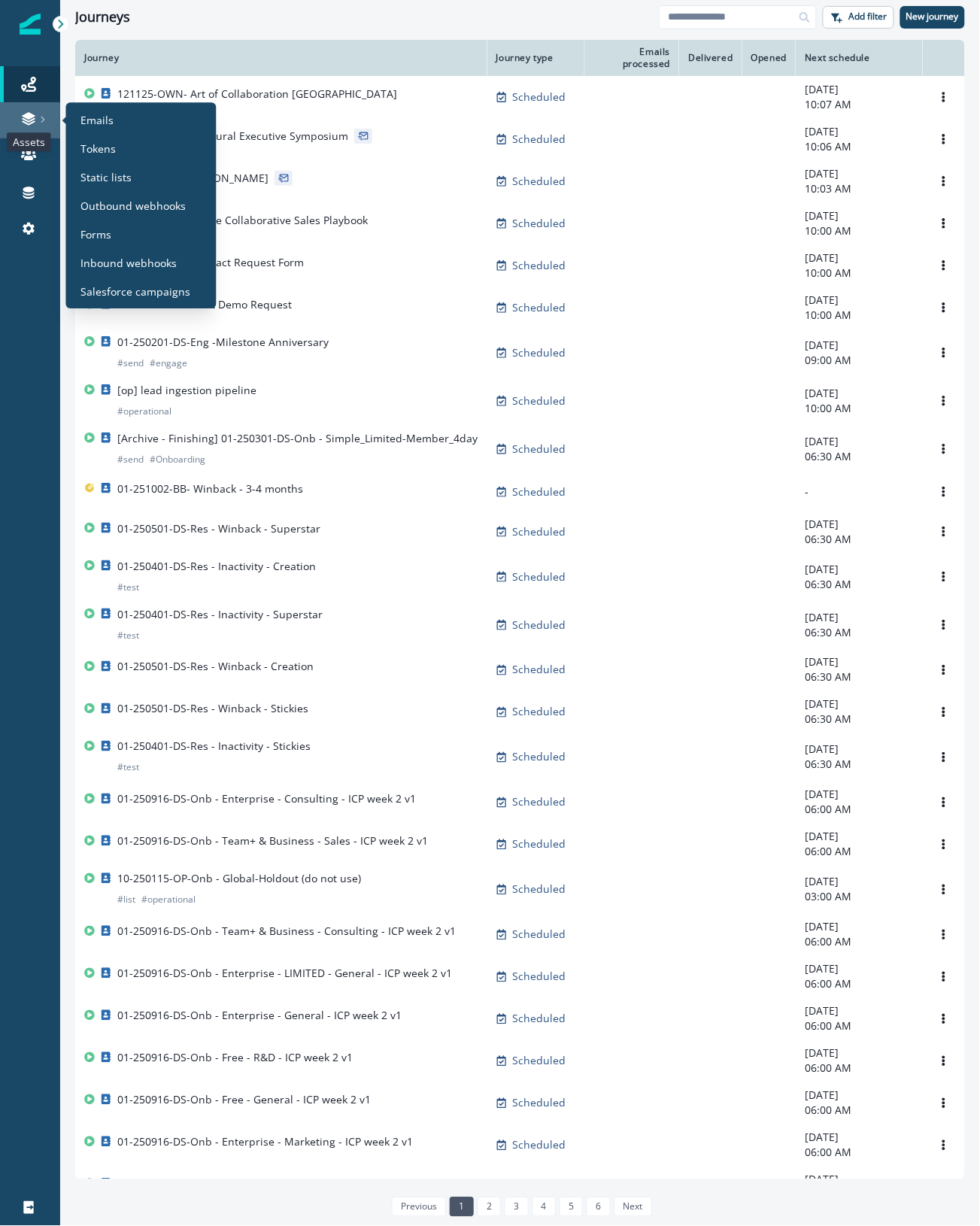
click at [27, 117] on icon at bounding box center [28, 116] width 13 height 7
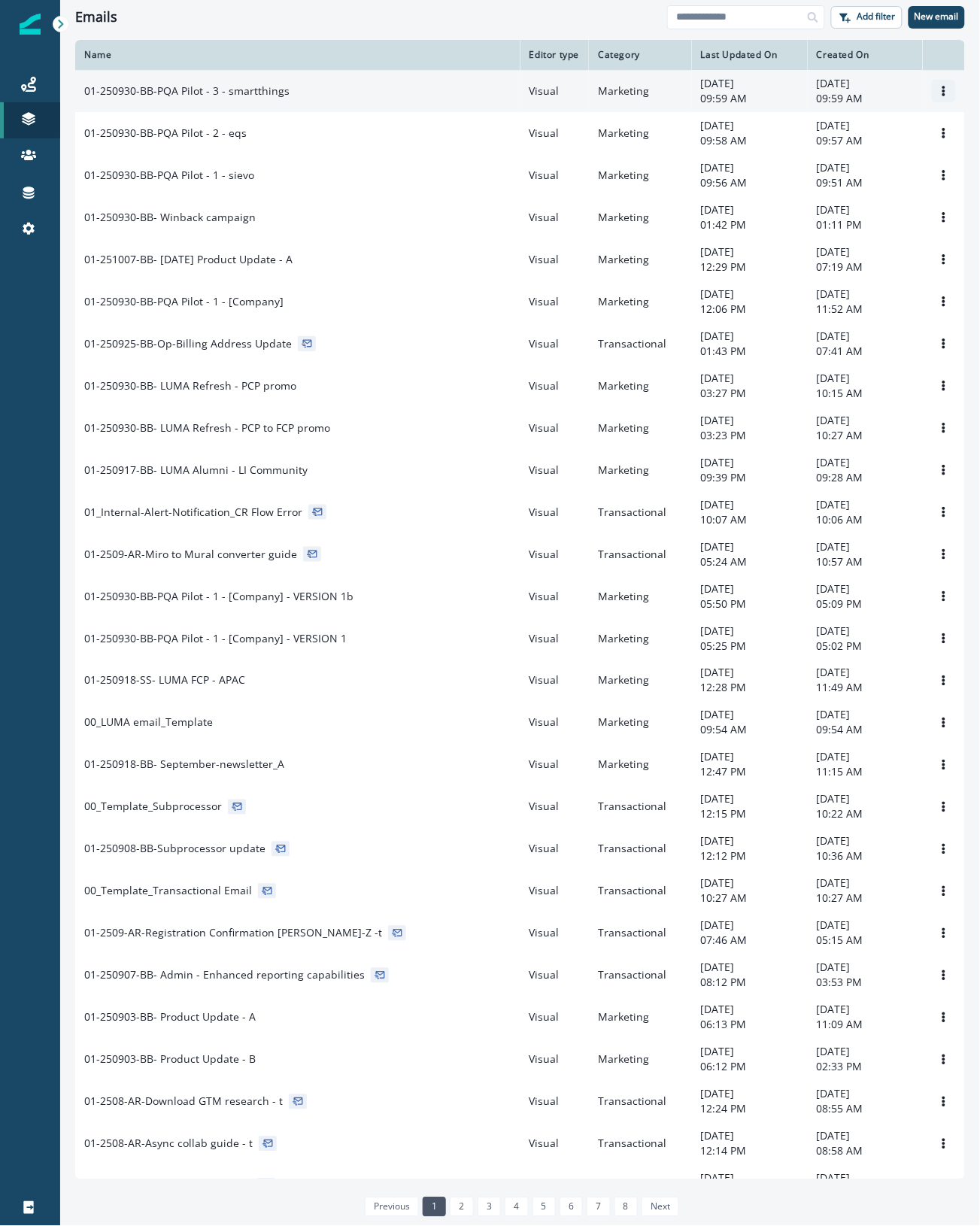
click at [939, 95] on icon "Options" at bounding box center [944, 91] width 10 height 10
click at [858, 124] on button "Clone" at bounding box center [857, 135] width 167 height 24
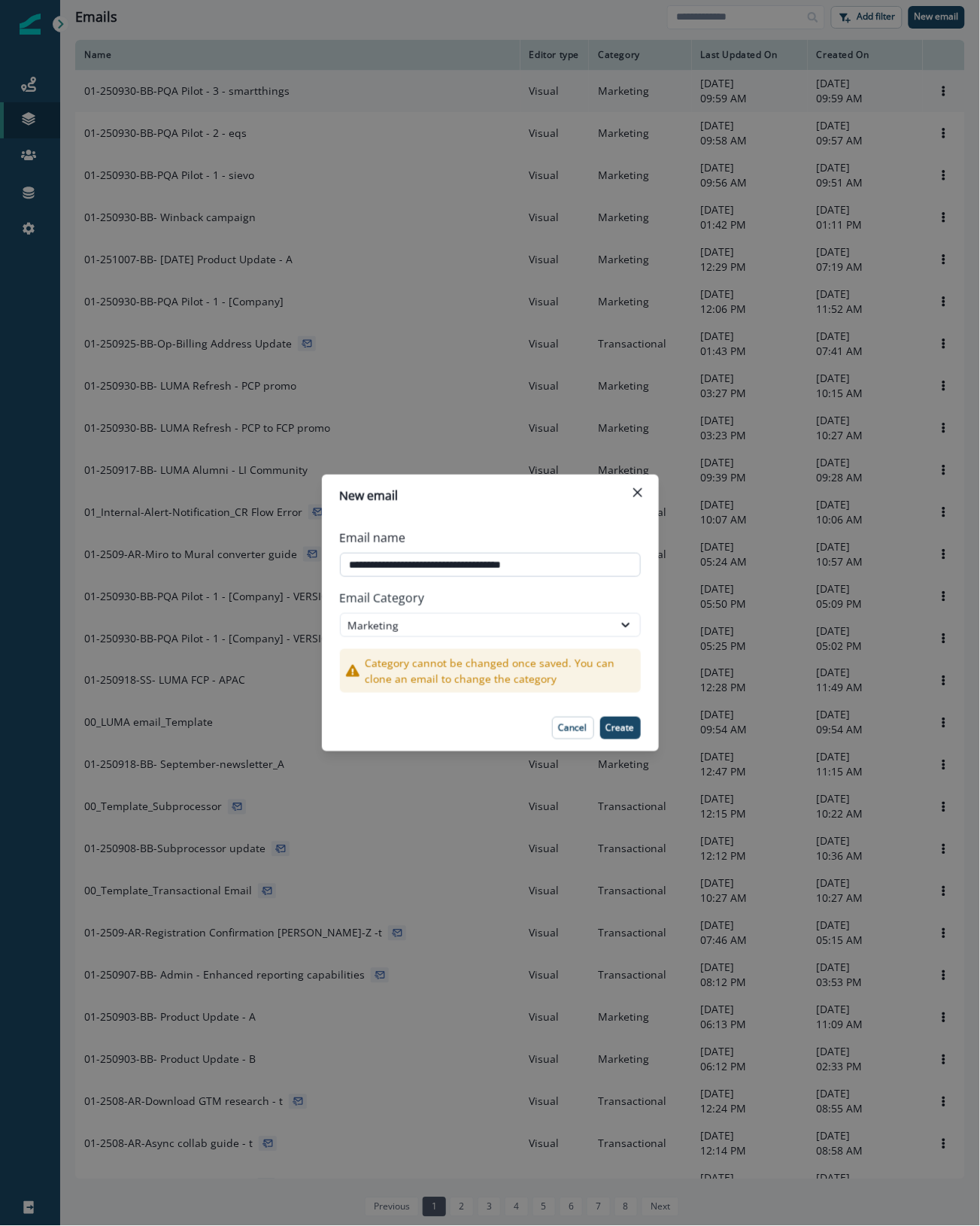
drag, startPoint x: 399, startPoint y: 562, endPoint x: 377, endPoint y: 561, distance: 22.0
click at [377, 561] on input "**********" at bounding box center [490, 565] width 301 height 24
drag, startPoint x: 476, startPoint y: 562, endPoint x: 862, endPoint y: 573, distance: 386.2
click at [862, 573] on div "**********" at bounding box center [490, 613] width 980 height 1226
type input "**********"
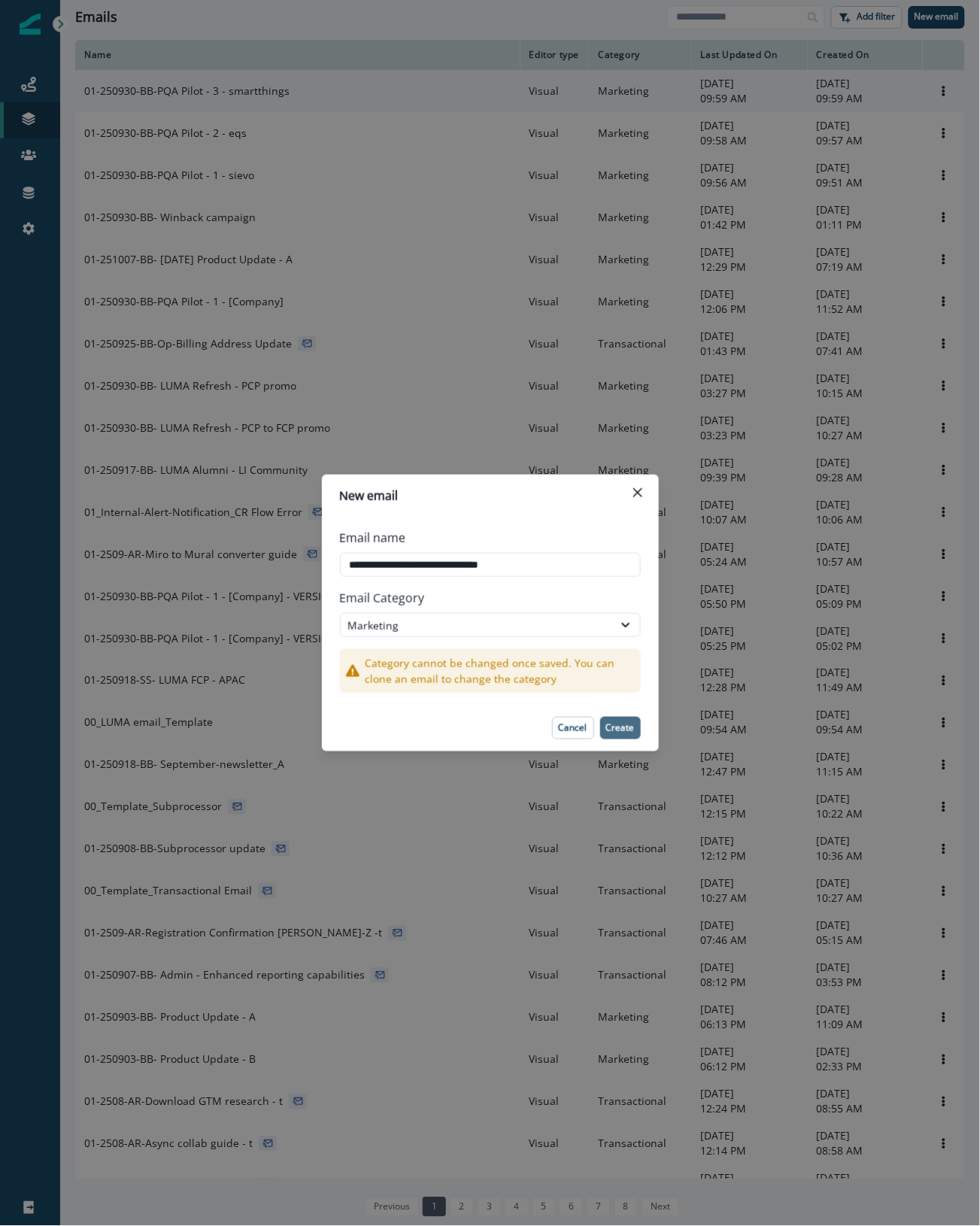
click at [618, 720] on button "Create" at bounding box center [619, 728] width 40 height 22
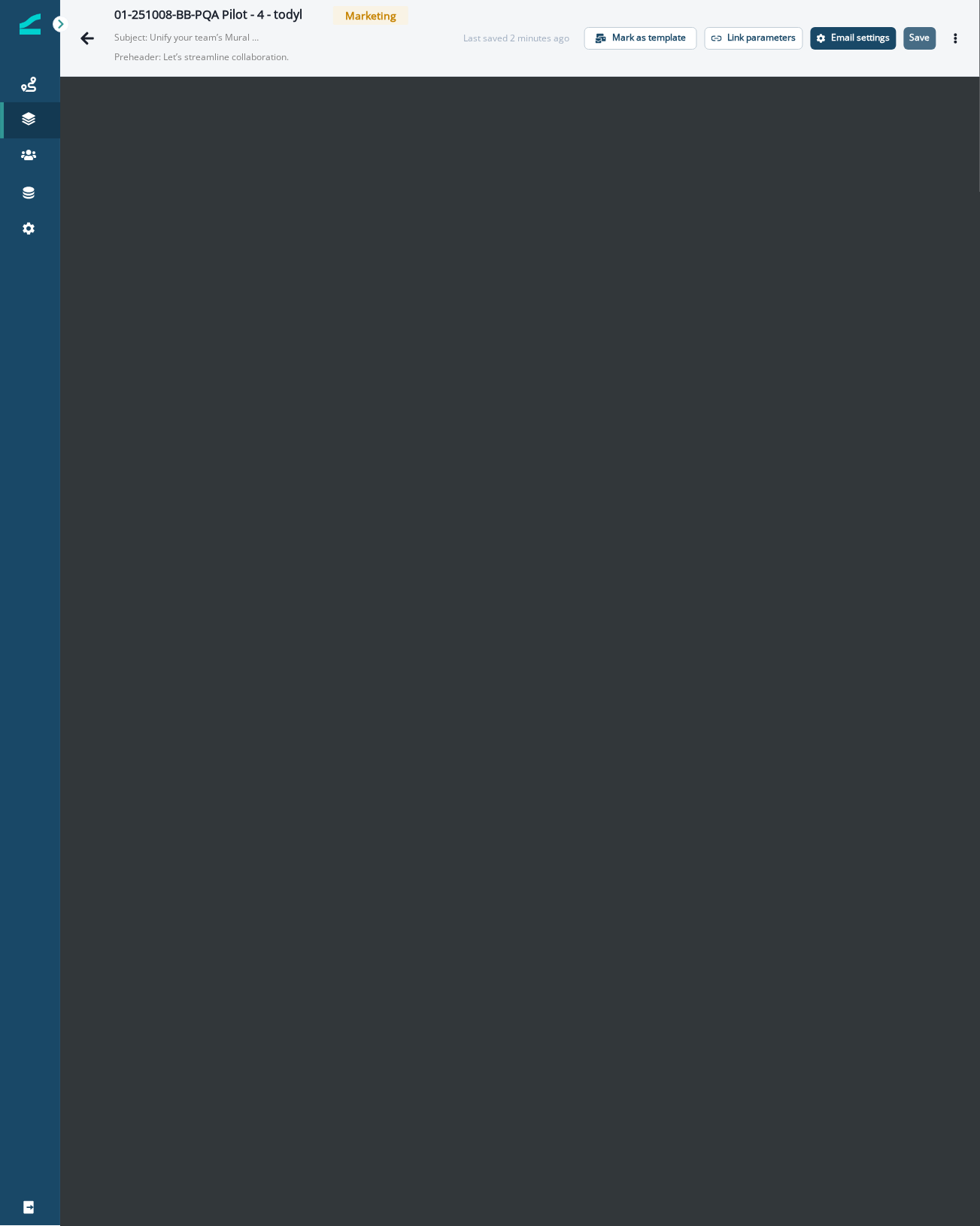
click at [911, 40] on p "Save" at bounding box center [920, 37] width 21 height 10
click at [906, 29] on button "Save" at bounding box center [920, 38] width 33 height 22
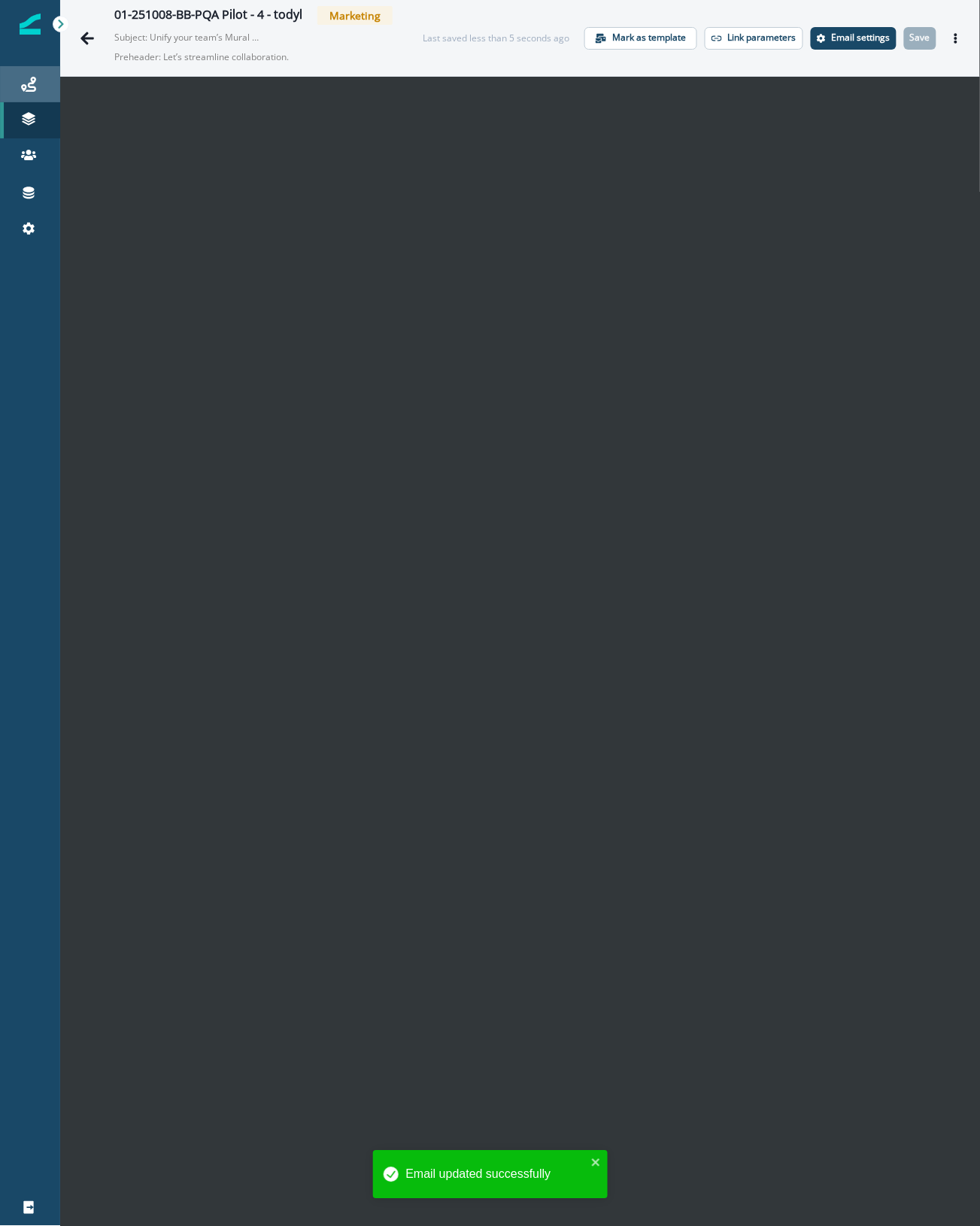
click at [36, 91] on div "Journeys" at bounding box center [30, 83] width 49 height 18
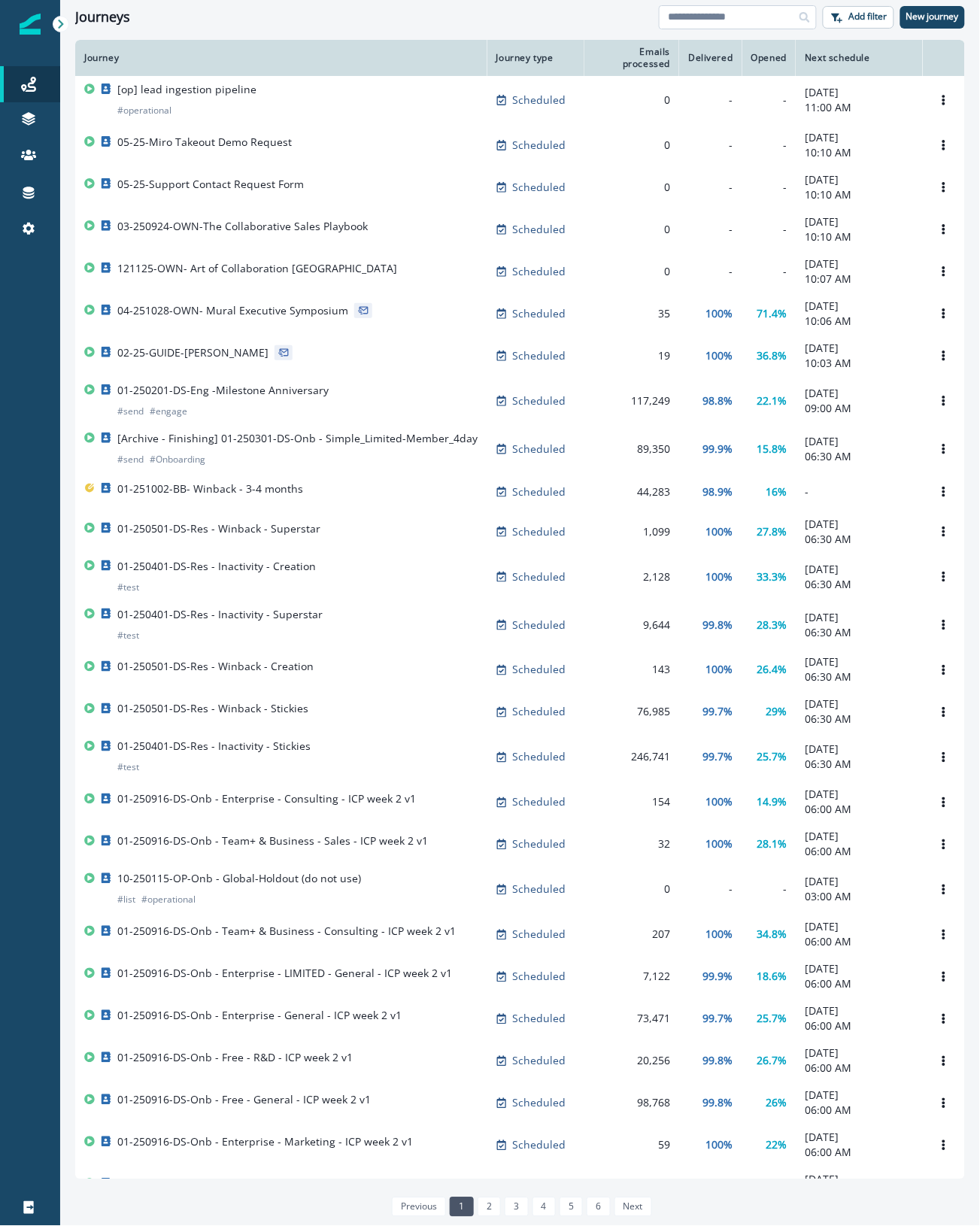
click at [731, 13] on input at bounding box center [737, 18] width 158 height 24
type input "***"
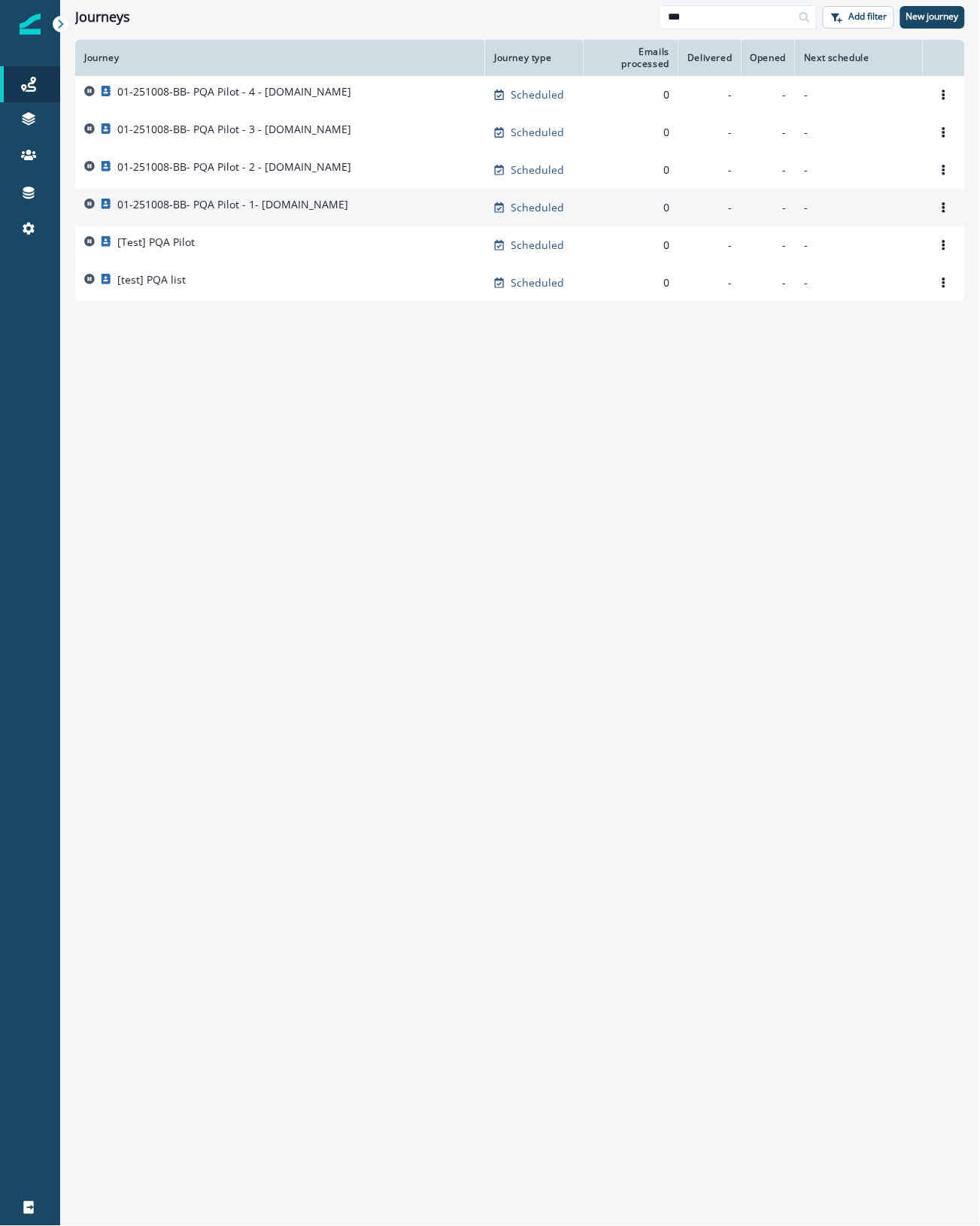
click at [391, 208] on div "01-251008-BB- PQA Pilot - 1- barton.ac.uk" at bounding box center [279, 207] width 391 height 21
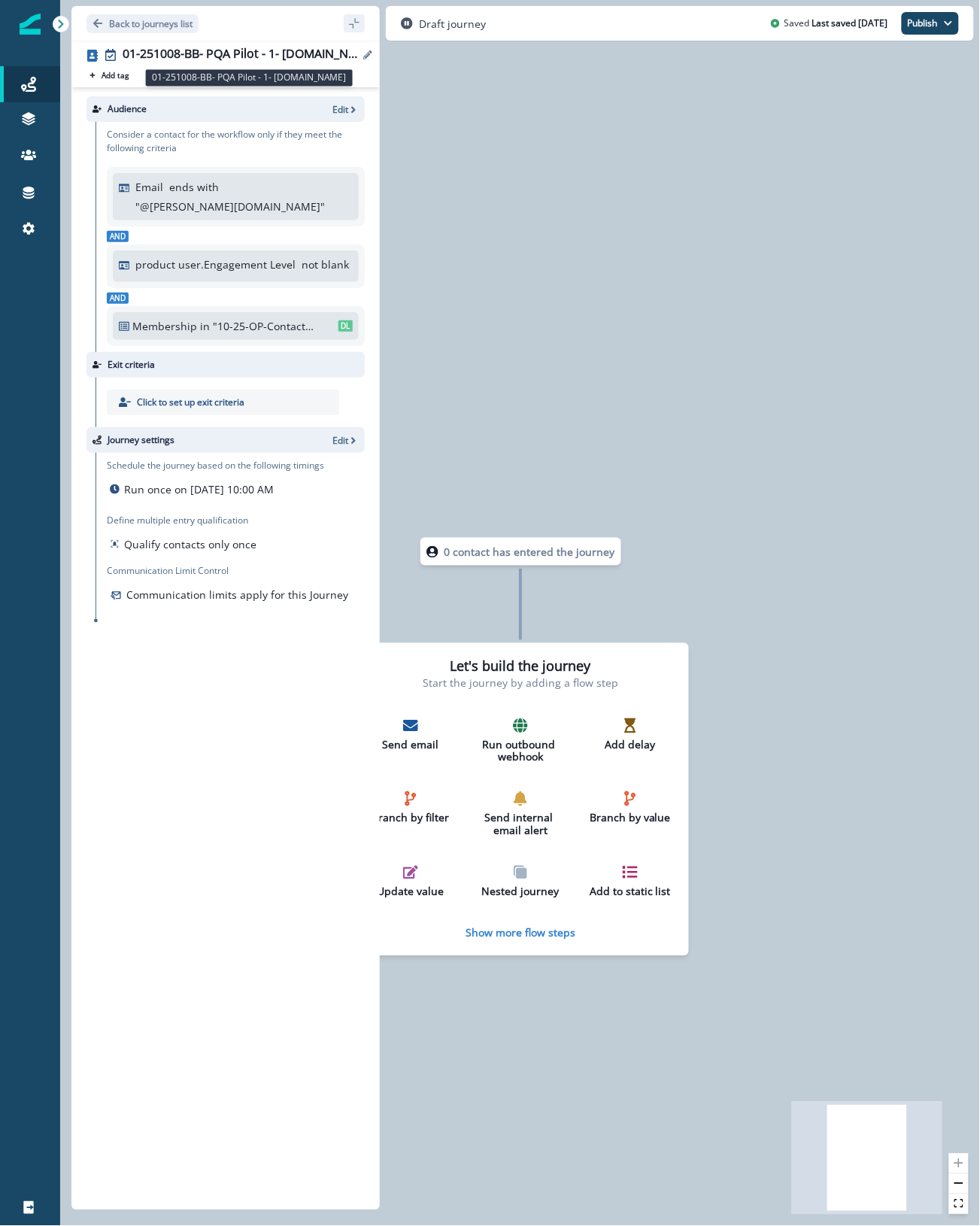
click at [264, 54] on div "01-251008-BB- PQA Pilot - 1- barton.ac.uk" at bounding box center [240, 55] width 236 height 17
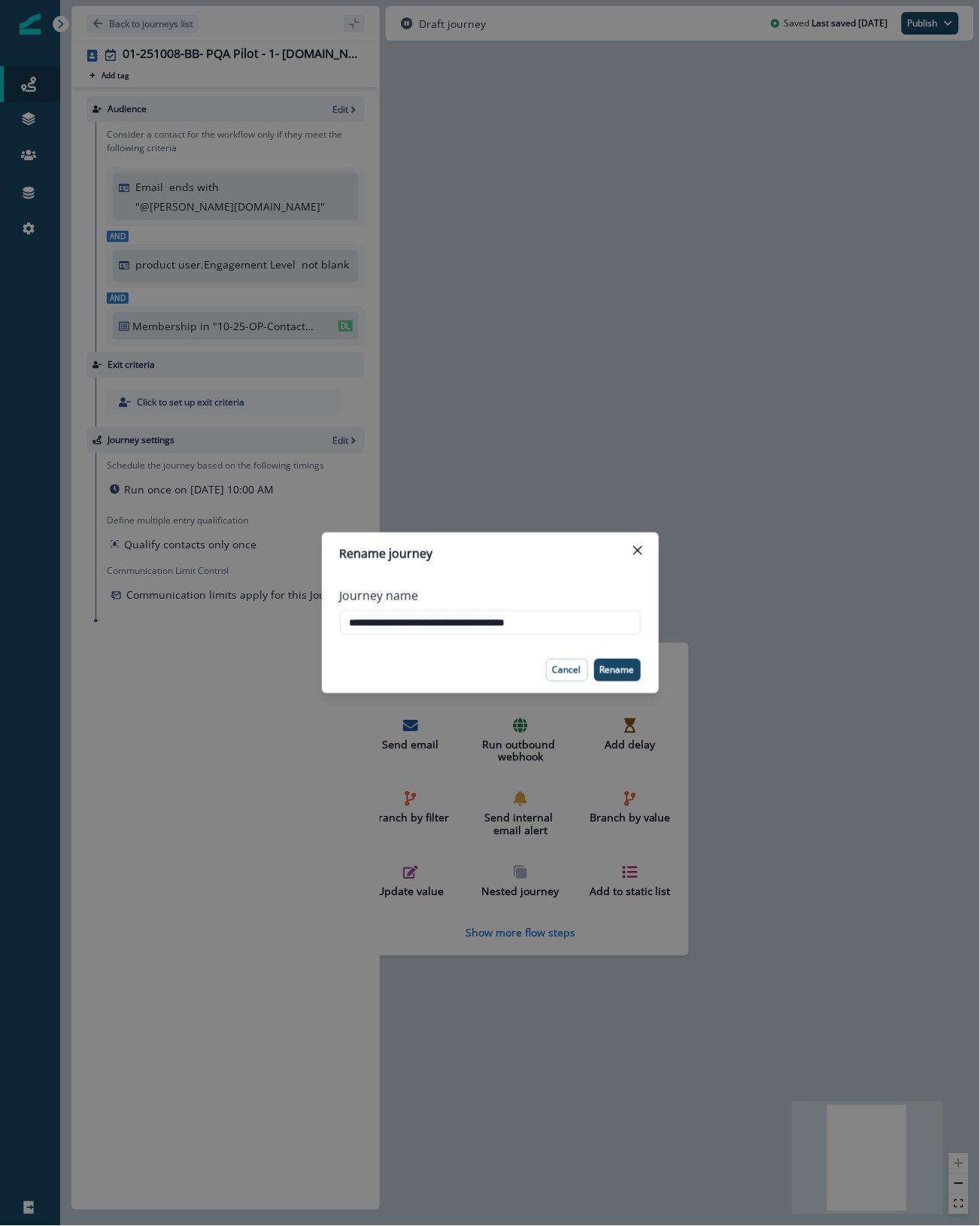
drag, startPoint x: 491, startPoint y: 619, endPoint x: 877, endPoint y: 650, distance: 387.2
click at [876, 649] on div "**********" at bounding box center [490, 613] width 980 height 1226
type input "**********"
click at [627, 674] on p "Rename" at bounding box center [617, 670] width 35 height 10
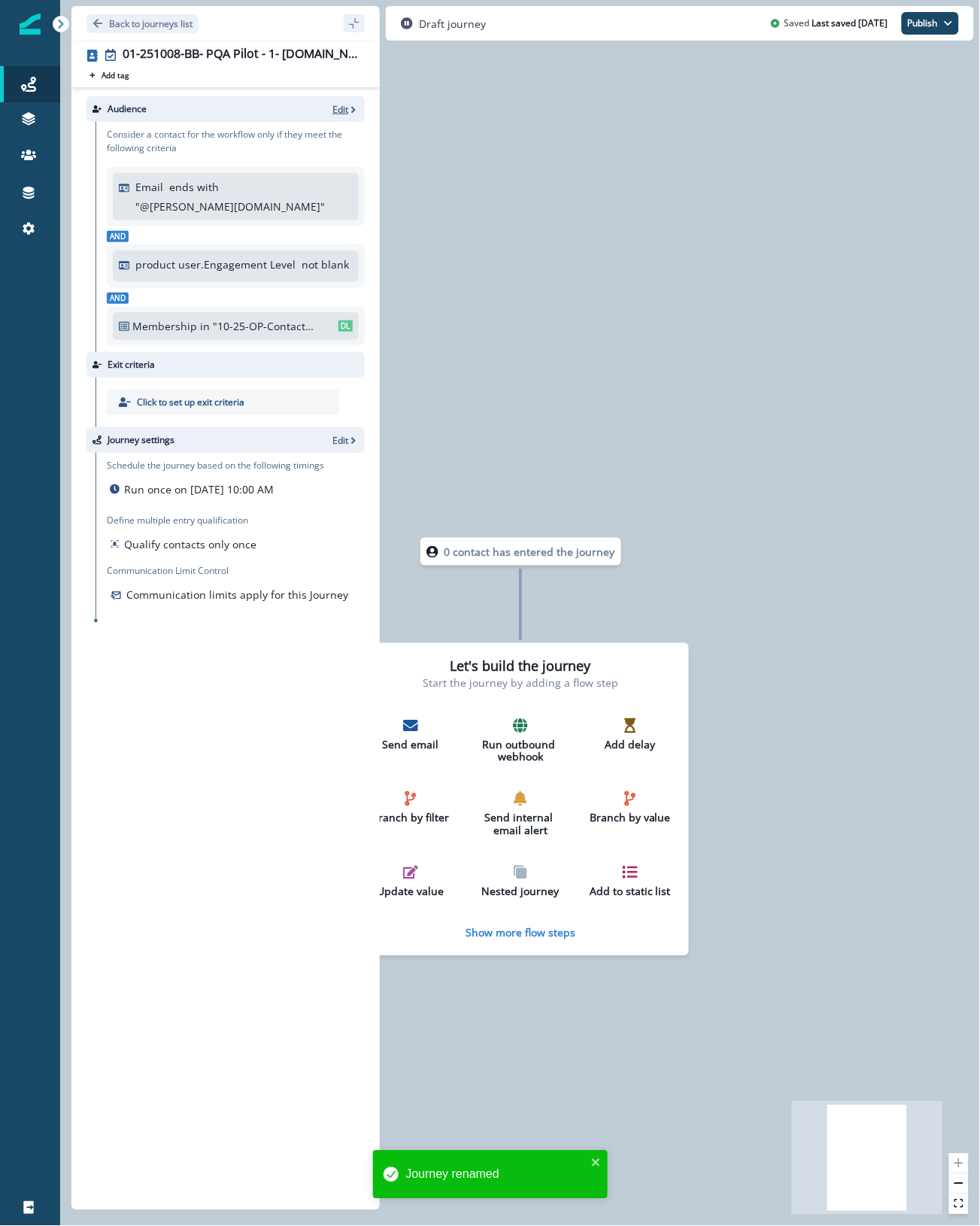
click at [337, 109] on p "Edit" at bounding box center [340, 109] width 16 height 13
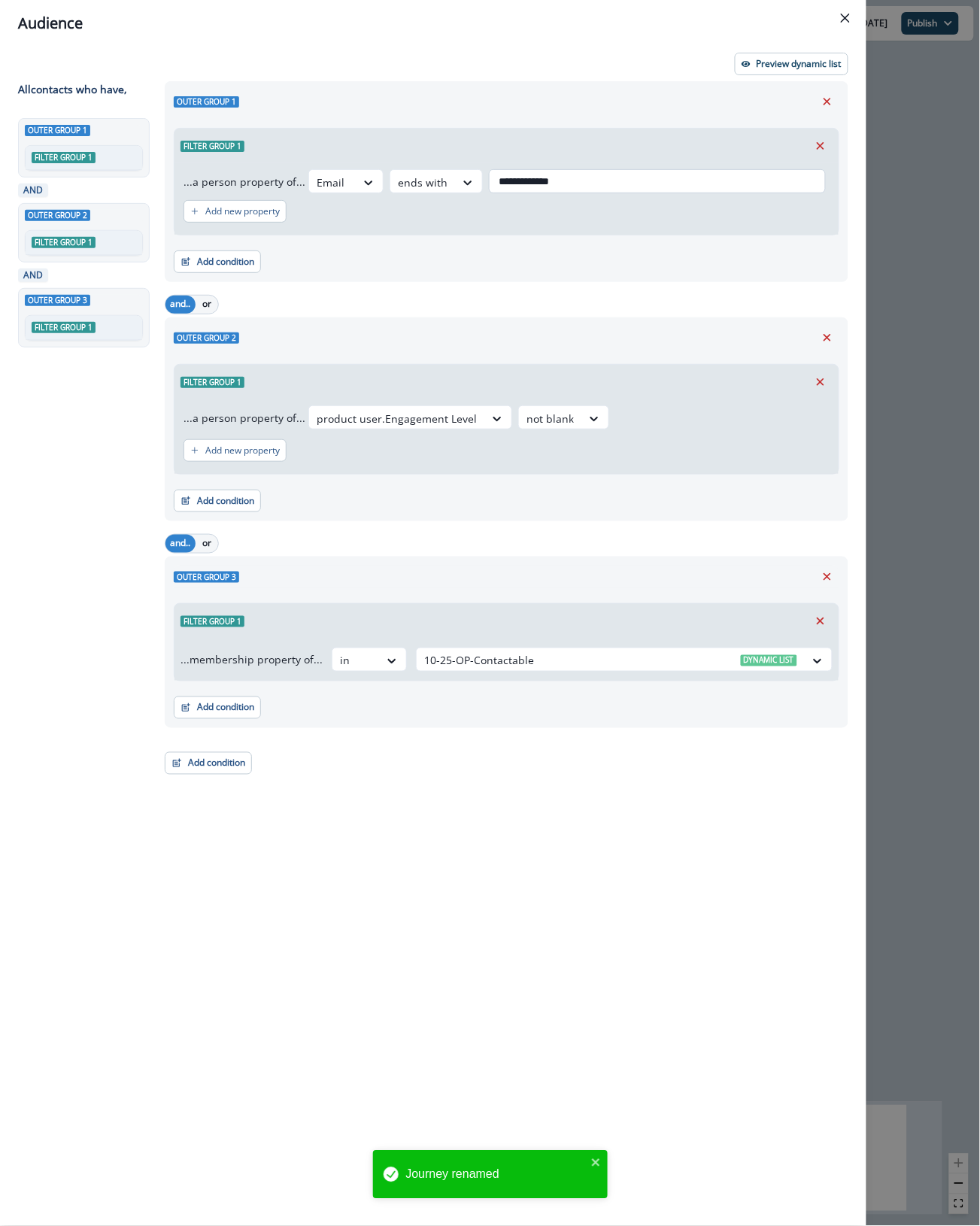
drag, startPoint x: 504, startPoint y: 179, endPoint x: 826, endPoint y: 185, distance: 322.1
click at [802, 178] on input "**********" at bounding box center [657, 181] width 337 height 24
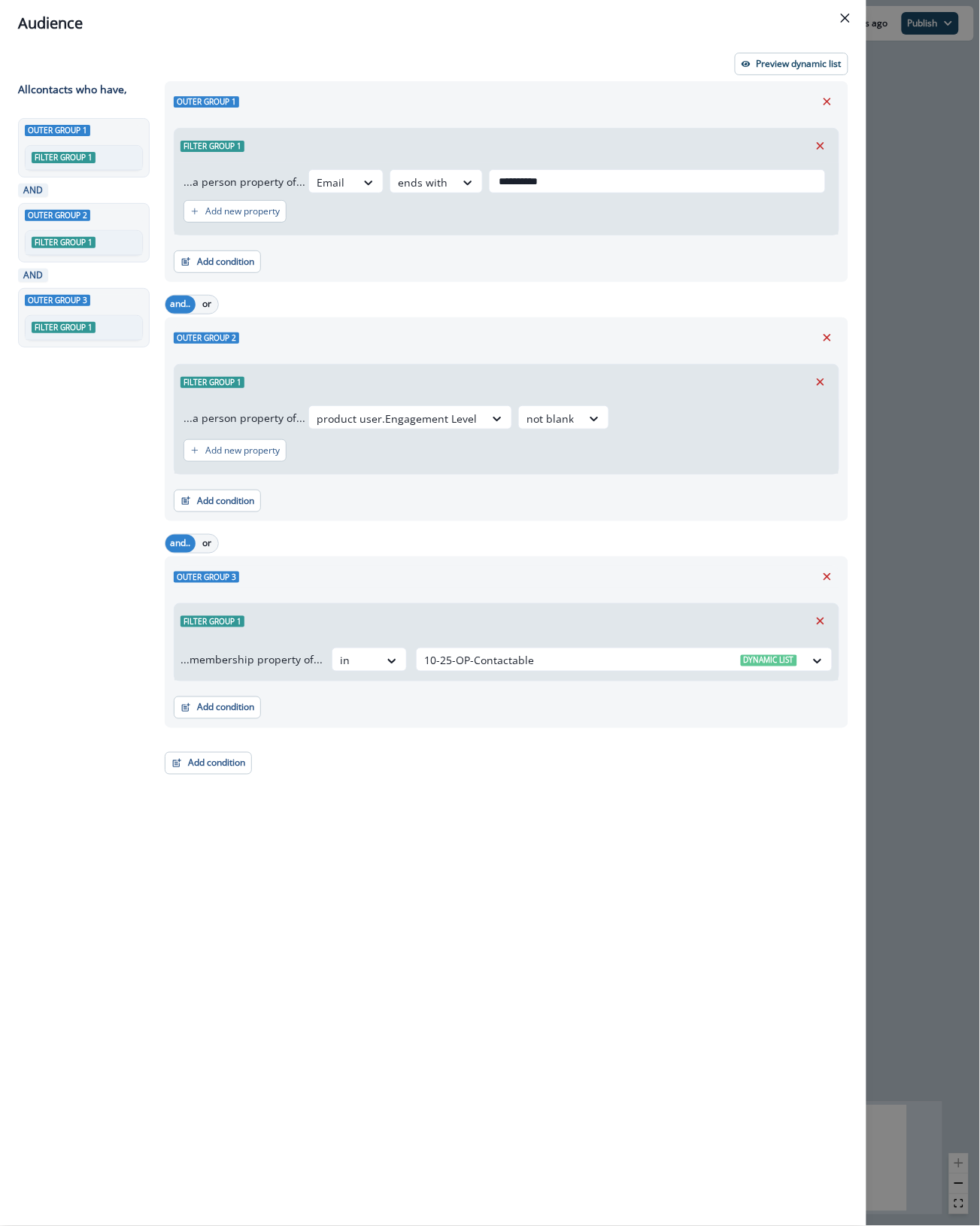
type input "**********"
click at [551, 890] on div "**********" at bounding box center [502, 626] width 692 height 1090
click at [813, 65] on p "Preview dynamic list" at bounding box center [799, 64] width 85 height 10
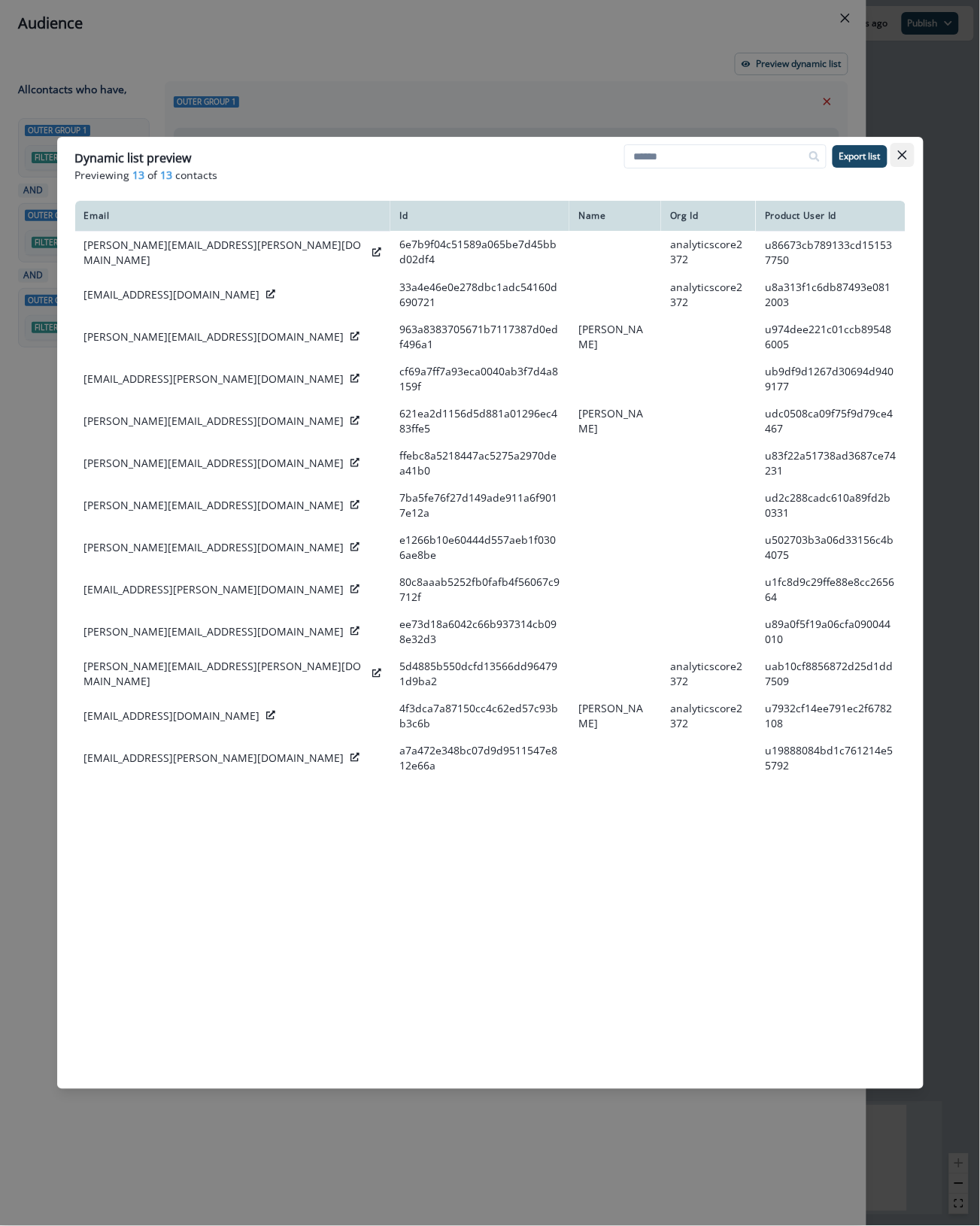
click at [898, 156] on icon "Close" at bounding box center [902, 155] width 9 height 9
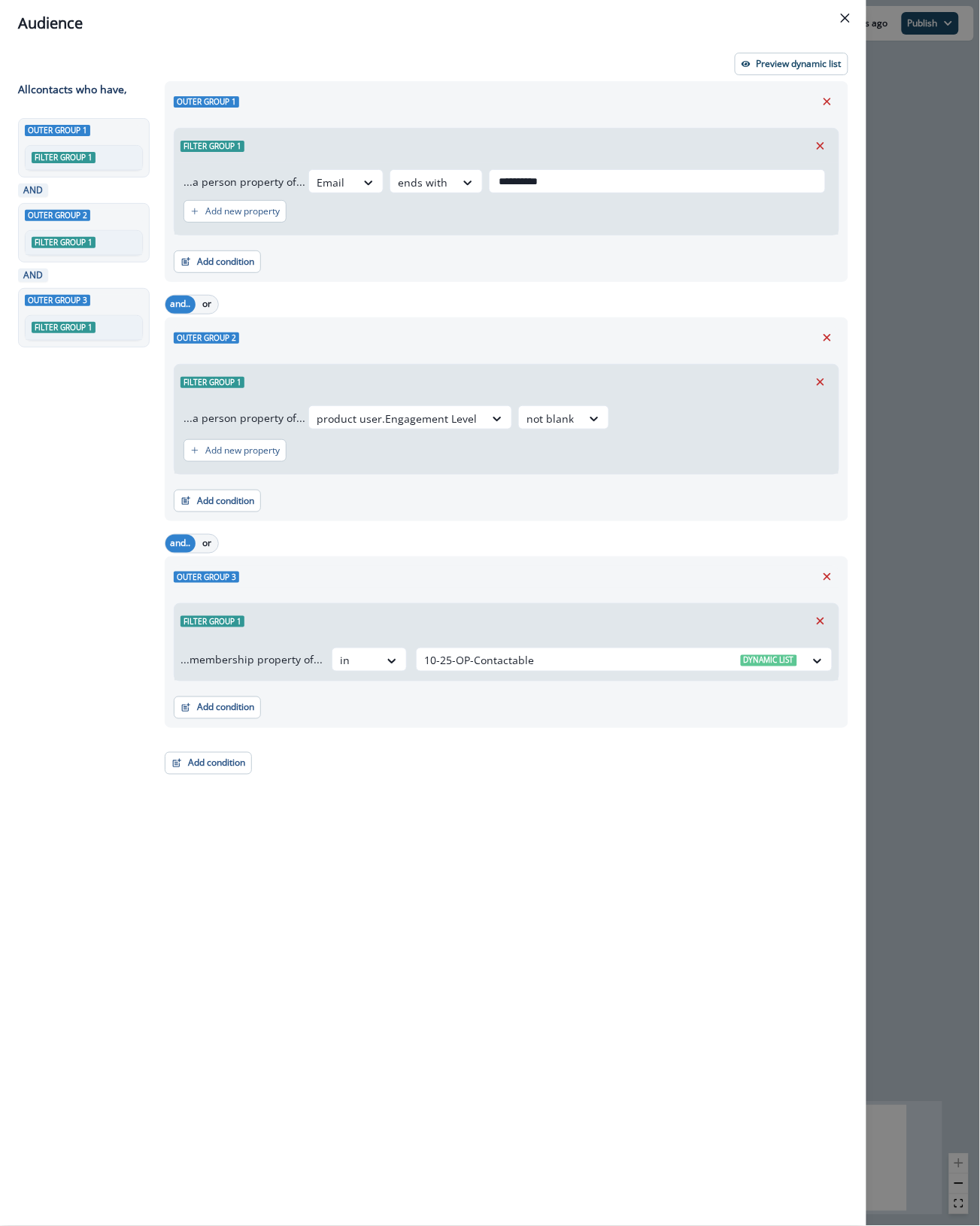
click at [910, 250] on div "**********" at bounding box center [490, 613] width 980 height 1226
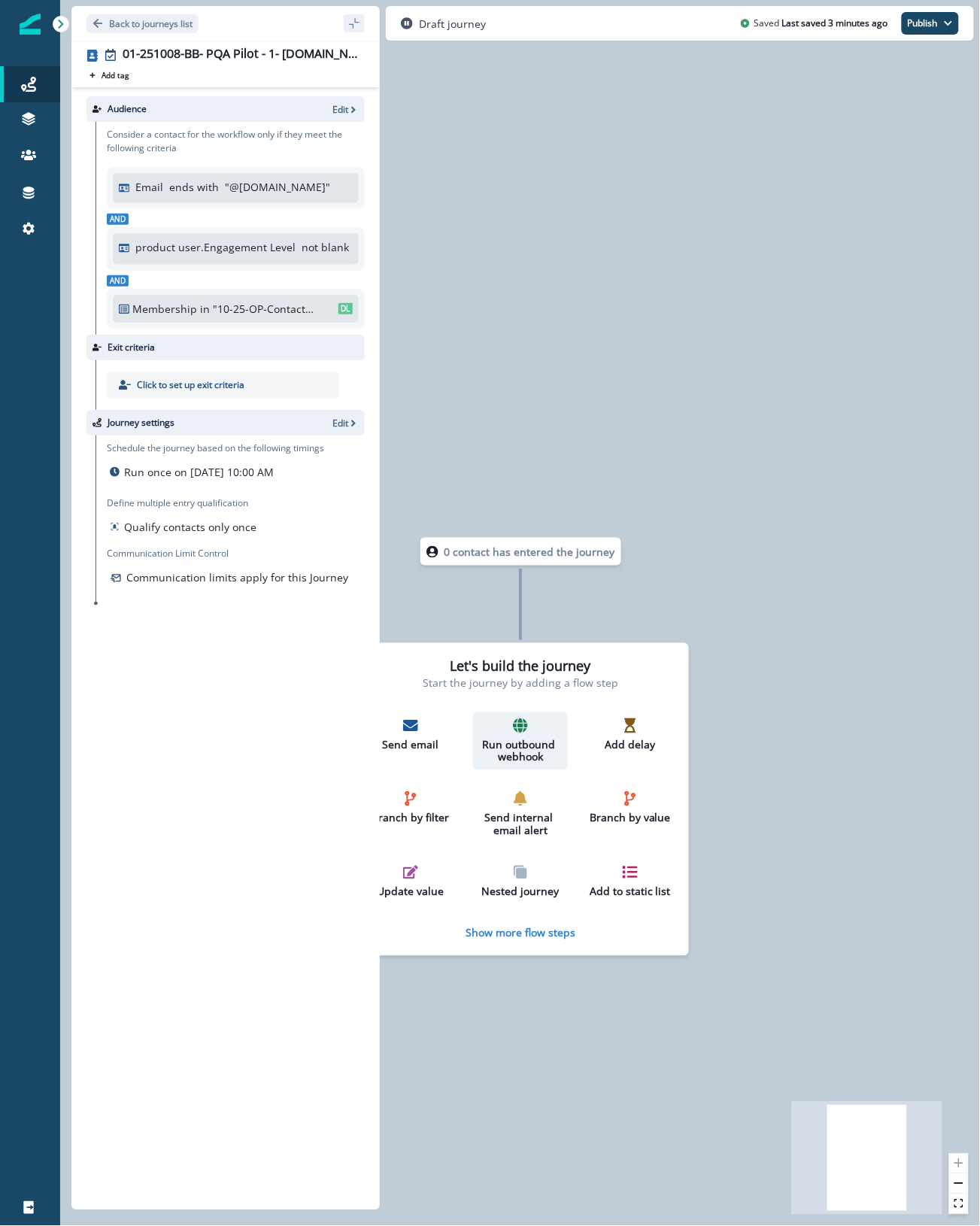
drag, startPoint x: 429, startPoint y: 734, endPoint x: 477, endPoint y: 716, distance: 51.3
click at [429, 732] on div "Send email" at bounding box center [410, 735] width 83 height 34
click at [407, 739] on p "Send email" at bounding box center [410, 745] width 83 height 13
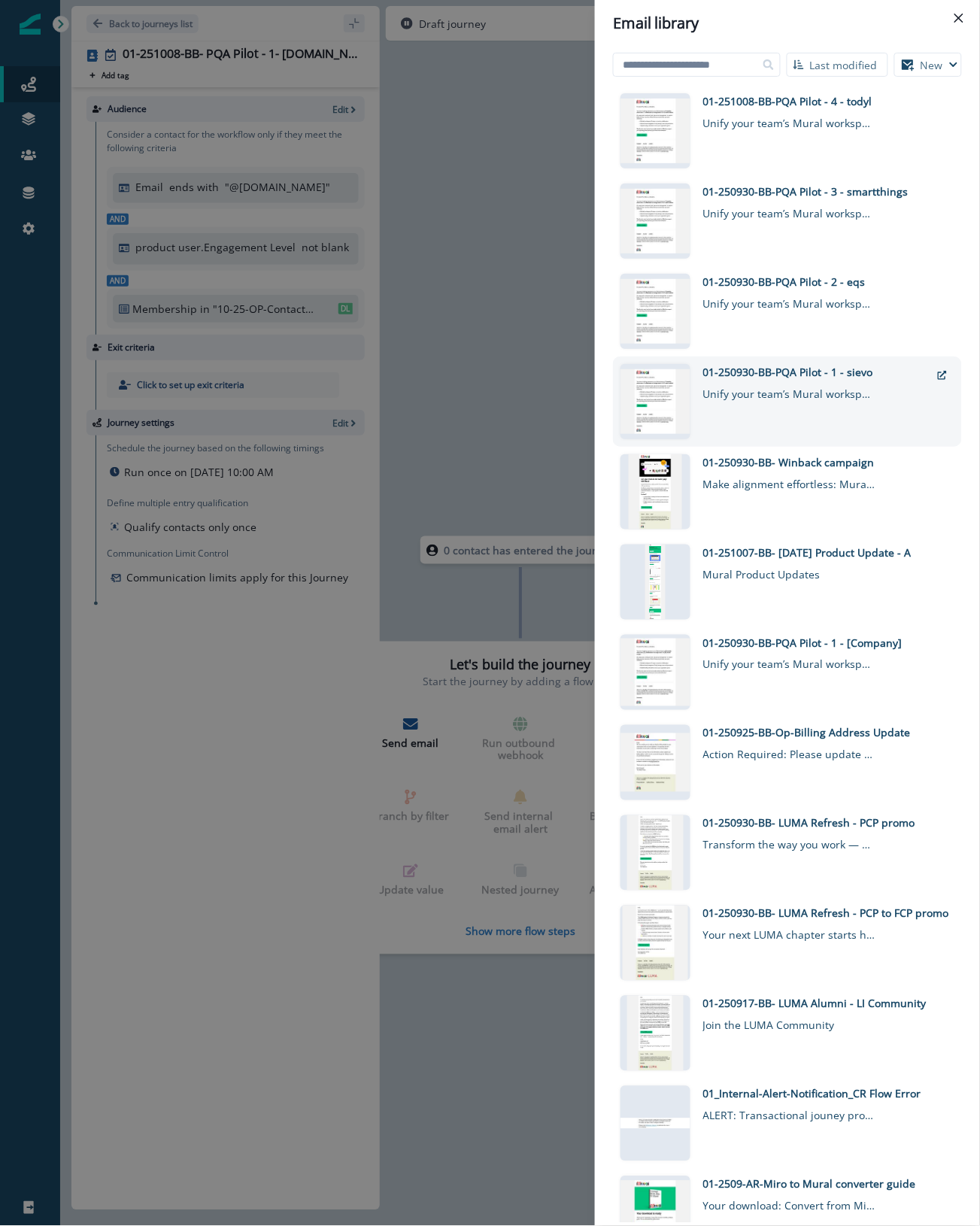
click at [779, 370] on div "01-250930-BB-PQA Pilot - 1 - sievo" at bounding box center [817, 372] width 227 height 16
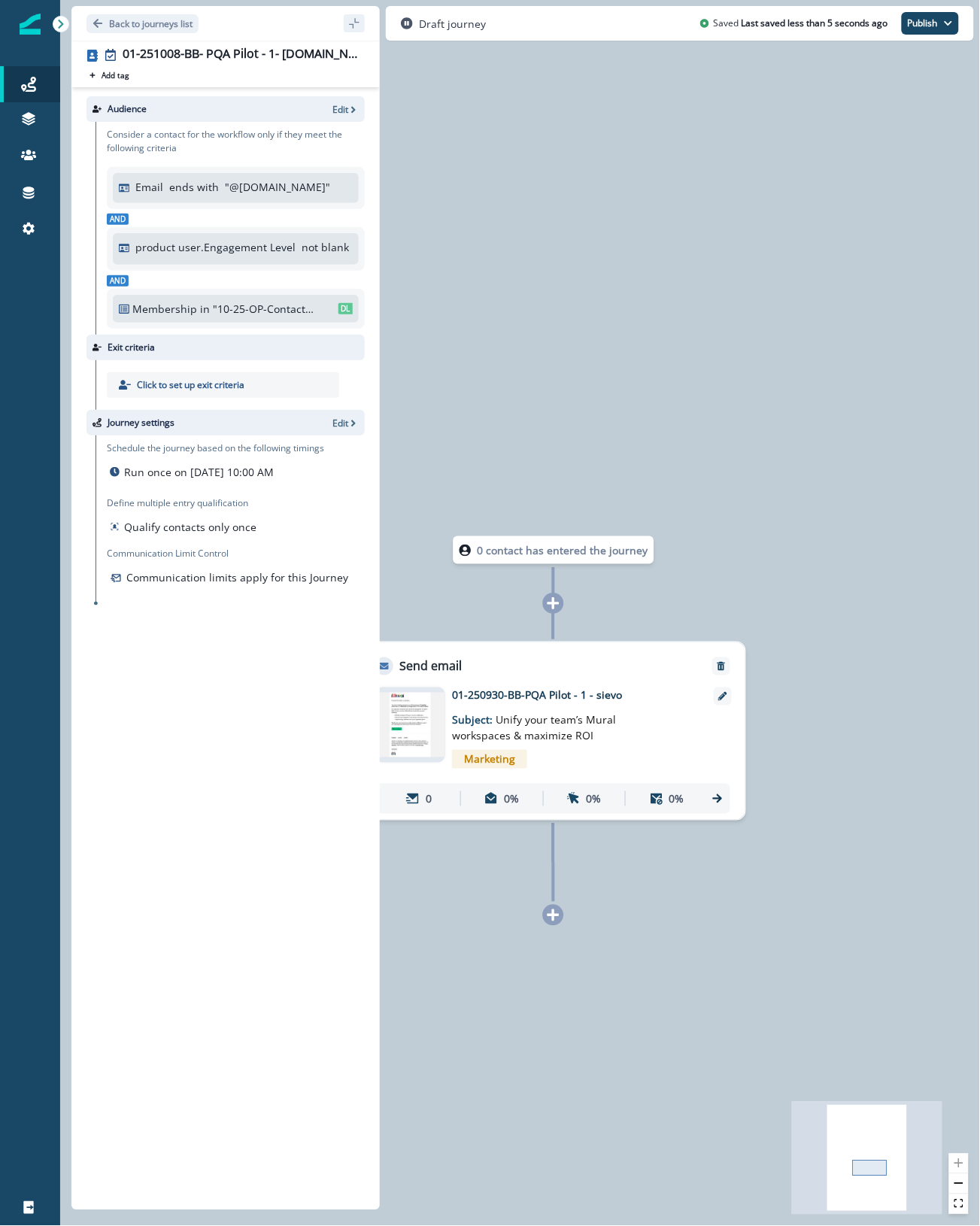
click at [540, 696] on p "01-250930-BB-PQA Pilot - 1 - sievo" at bounding box center [573, 695] width 241 height 16
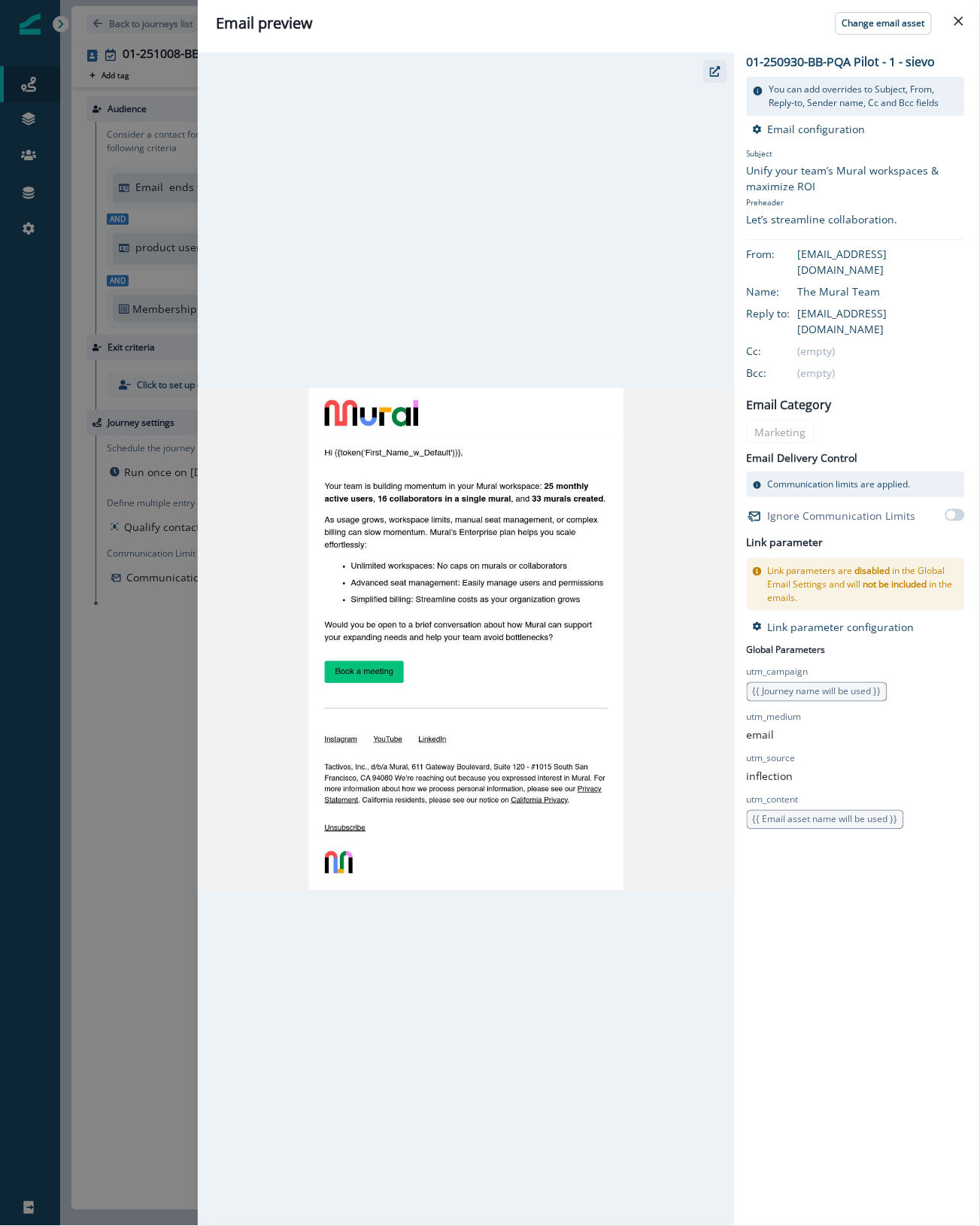
click at [716, 71] on icon "button" at bounding box center [715, 71] width 10 height 10
click at [965, 21] on button "Close" at bounding box center [959, 21] width 24 height 24
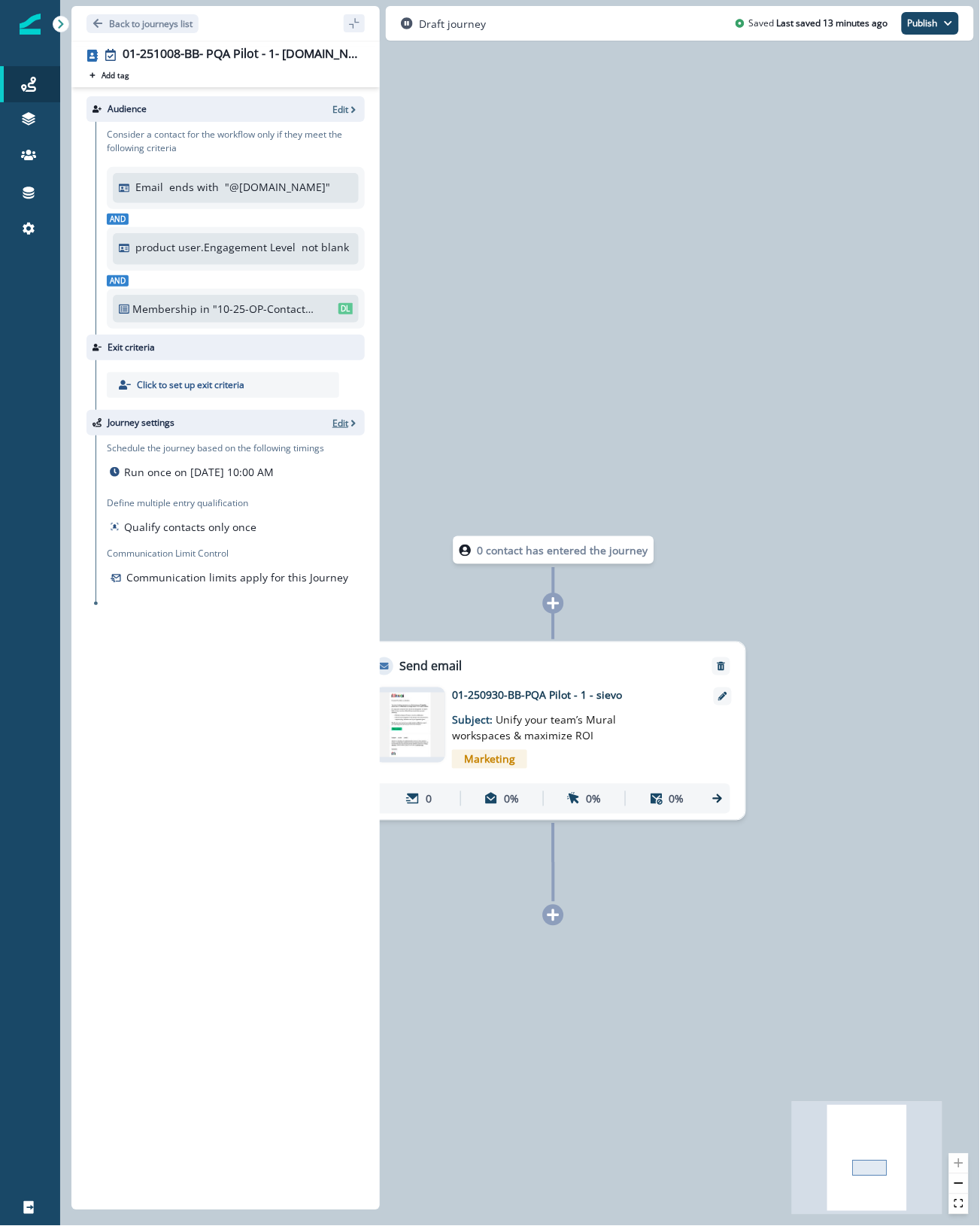
click at [337, 421] on p "Edit" at bounding box center [340, 423] width 16 height 13
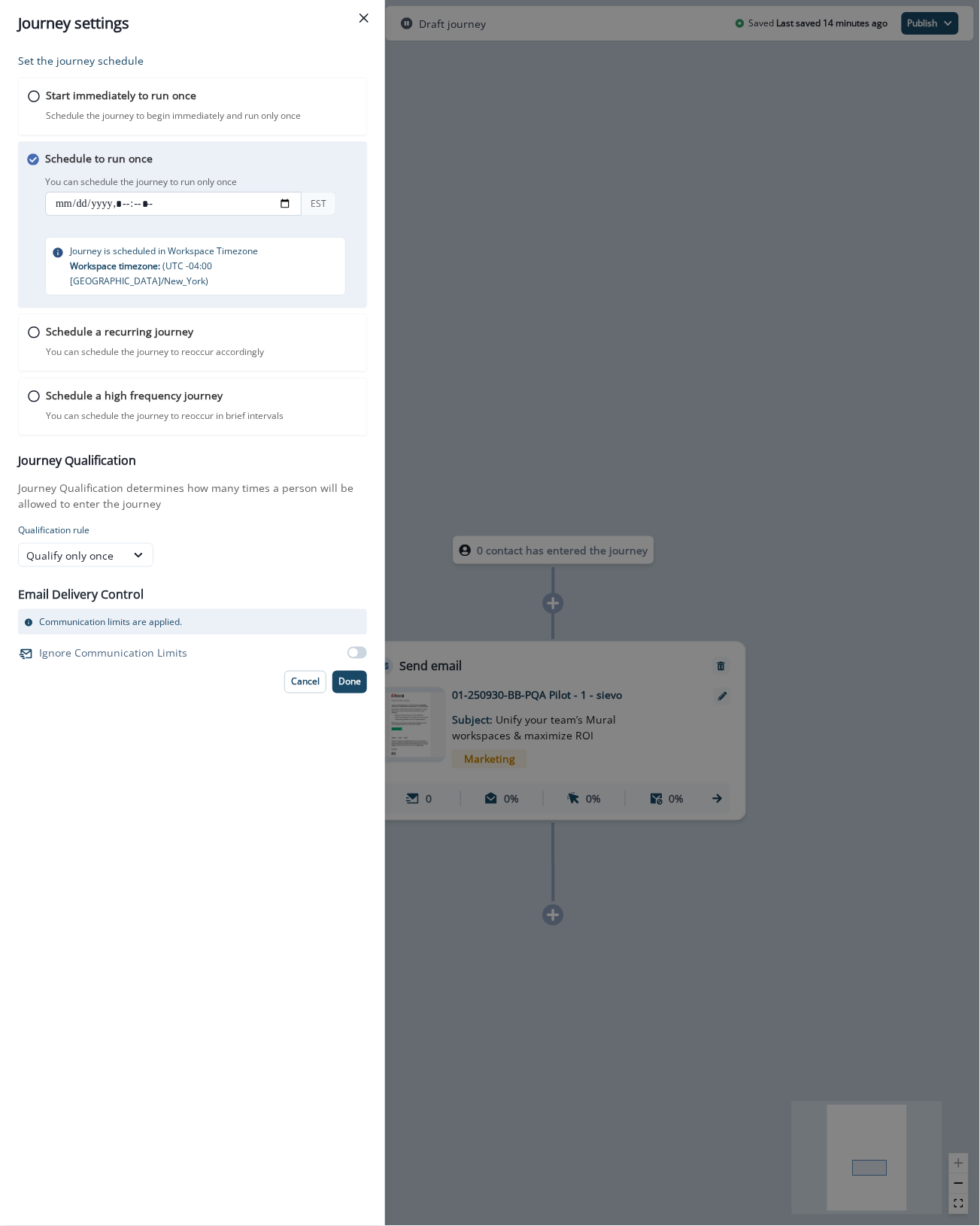
click at [124, 202] on input "datetime-local" at bounding box center [173, 204] width 257 height 24
click at [158, 204] on input "datetime-local" at bounding box center [173, 204] width 257 height 24
type input "**********"
click at [279, 331] on div "Schedule a recurring journey You can schedule the journey to reoccur accordingl…" at bounding box center [201, 341] width 314 height 36
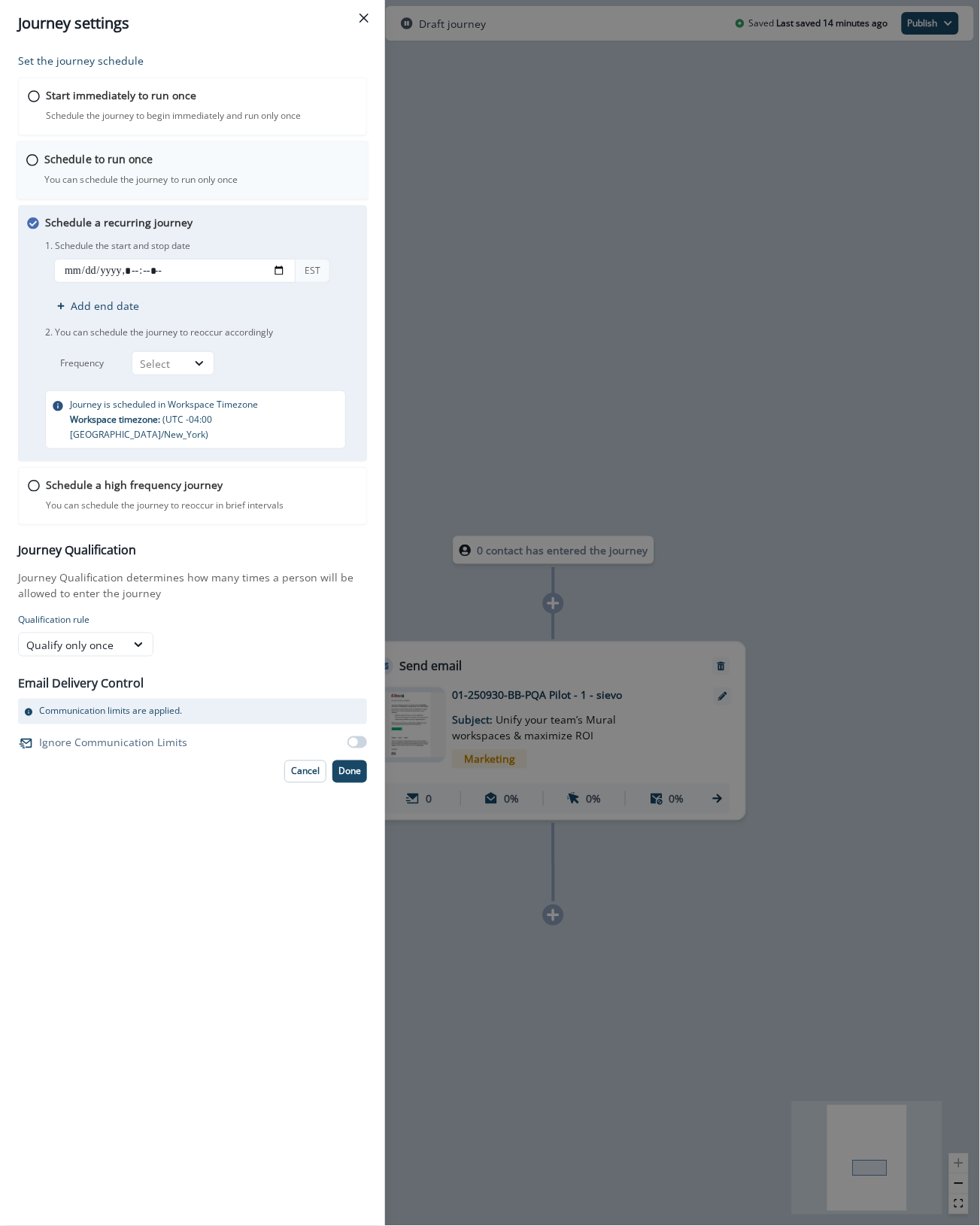
click at [224, 177] on p "You can schedule the journey to run only once" at bounding box center [141, 179] width 194 height 13
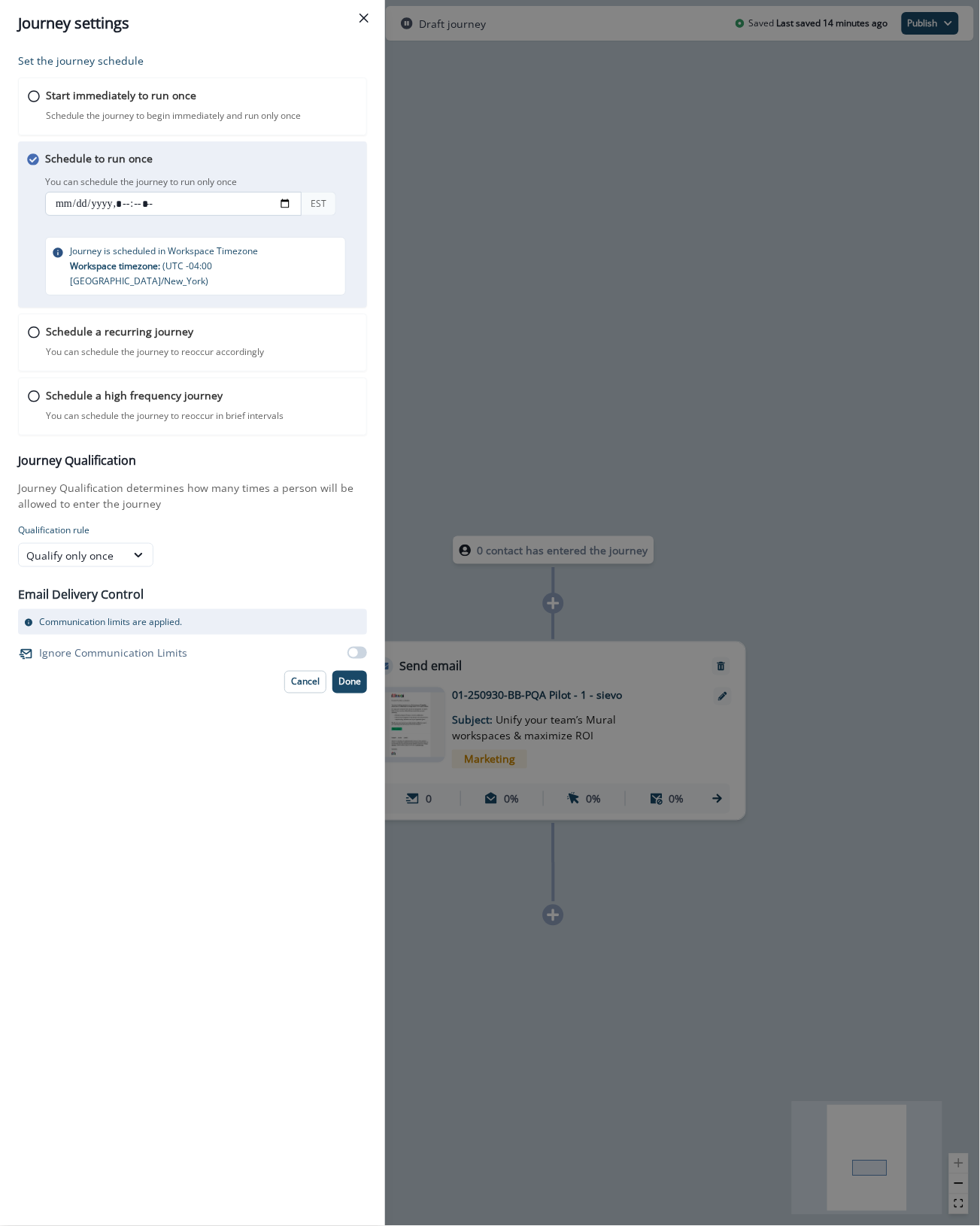
click at [64, 204] on input "datetime-local" at bounding box center [173, 204] width 257 height 24
click at [152, 205] on input "datetime-local" at bounding box center [173, 204] width 257 height 24
click at [156, 203] on input "datetime-local" at bounding box center [173, 204] width 257 height 24
type input "**********"
click at [271, 227] on div "Schedule to run once You can schedule the journey to run only once You can sche…" at bounding box center [206, 222] width 323 height 145
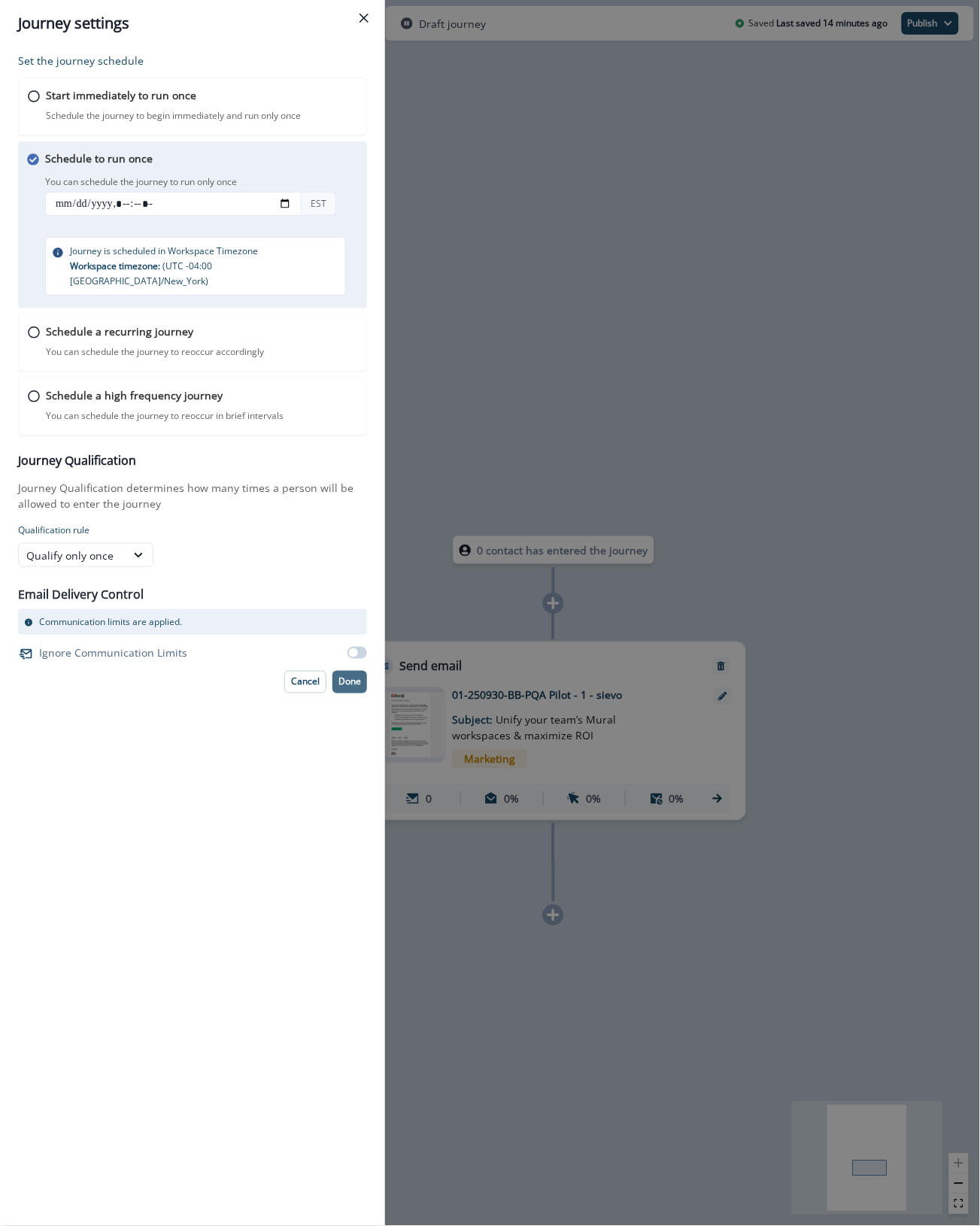
click at [350, 677] on p "Done" at bounding box center [349, 681] width 22 height 10
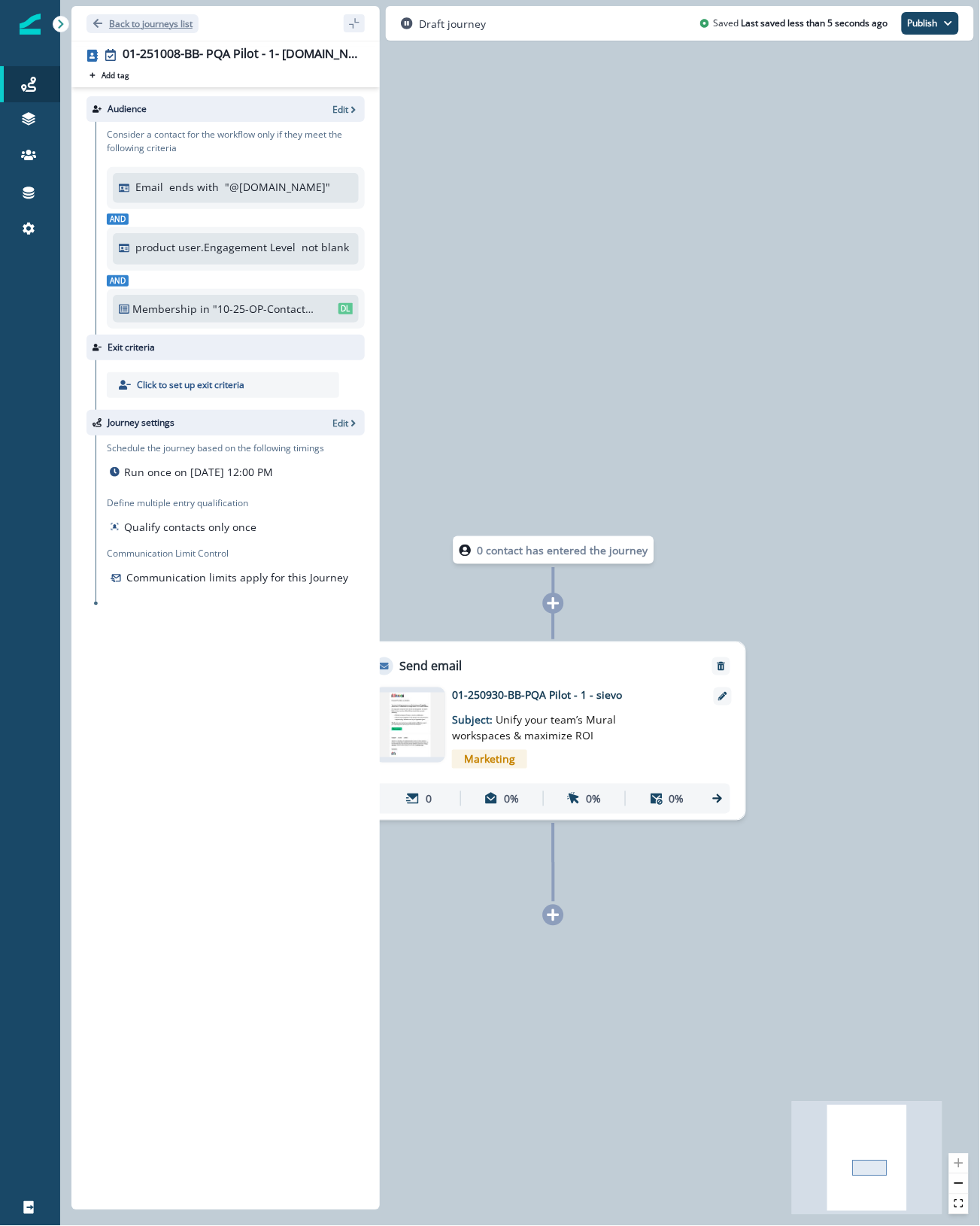
click at [133, 16] on button "Back to journeys list" at bounding box center [143, 23] width 112 height 19
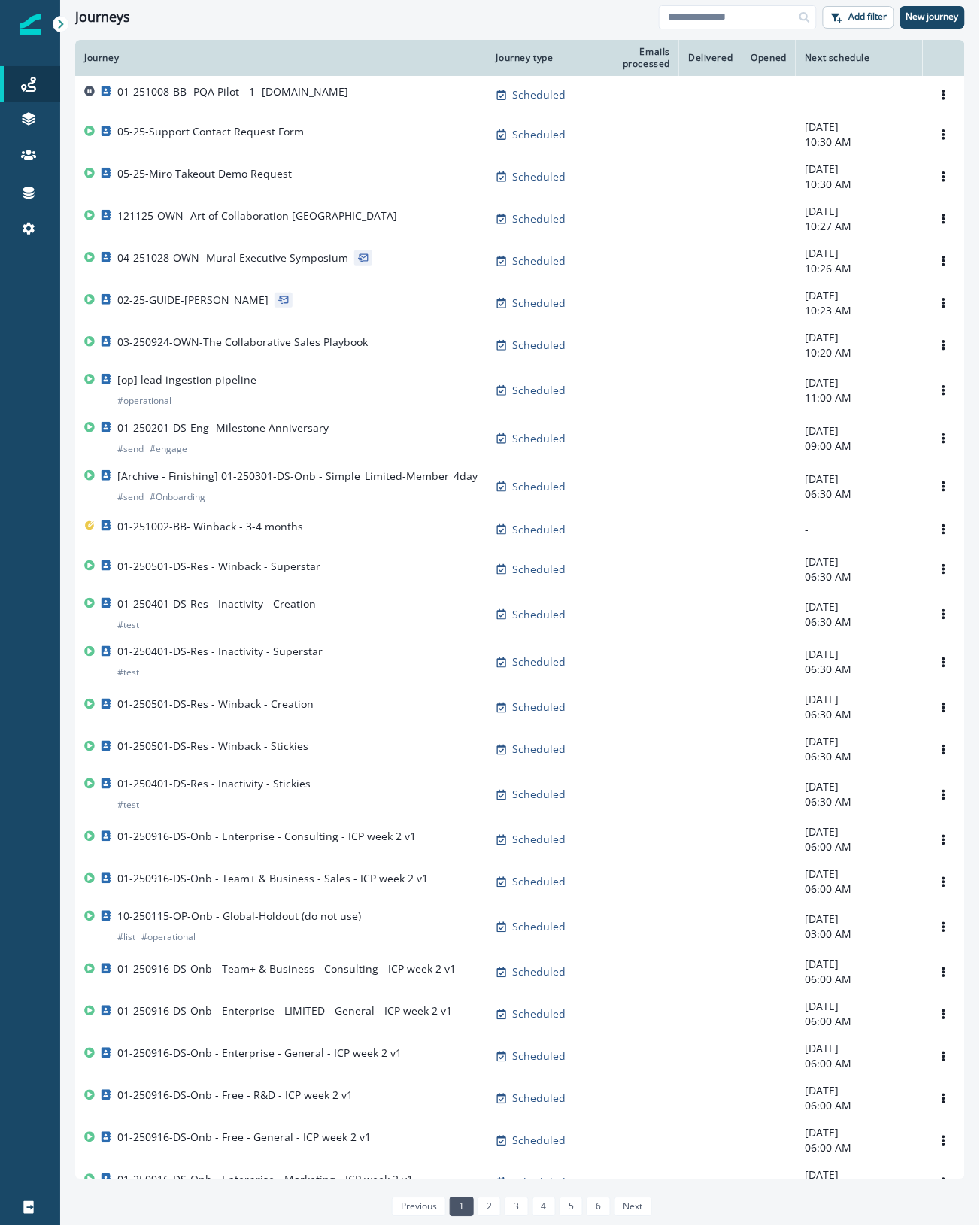
click at [715, 29] on div "Journeys Add filter New journey" at bounding box center [519, 17] width 920 height 34
click at [716, 13] on input at bounding box center [737, 18] width 158 height 24
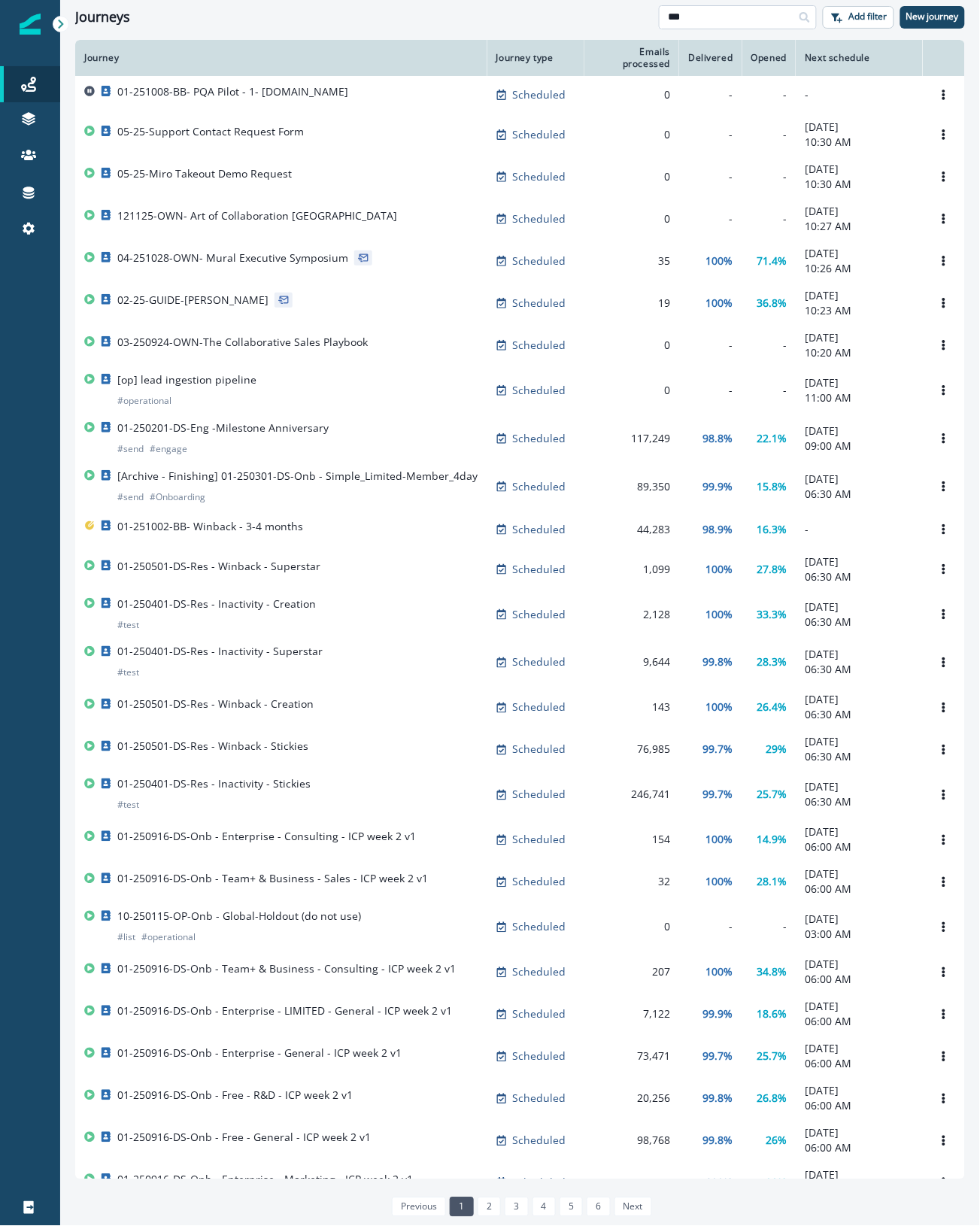
type input "***"
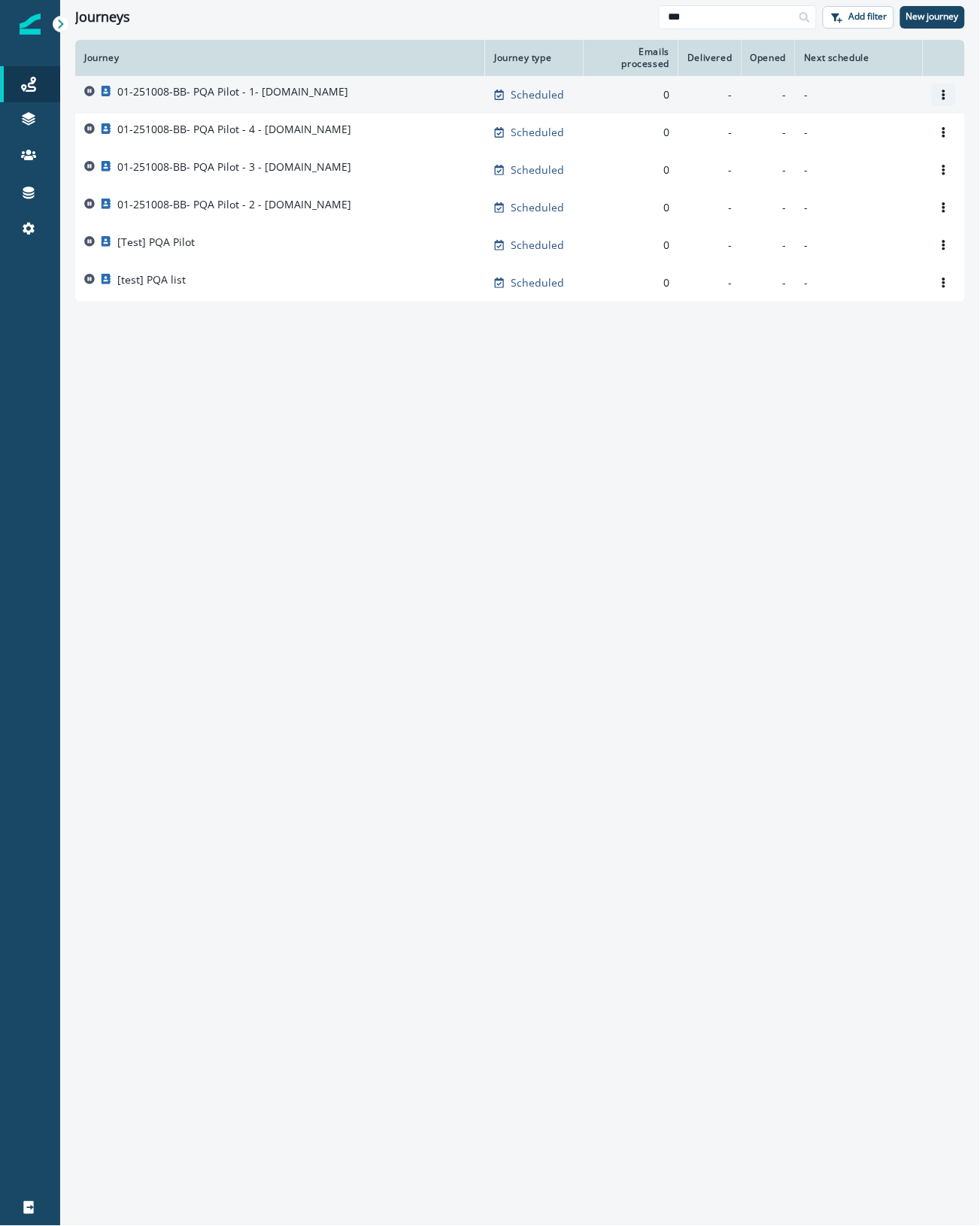
click at [950, 94] on button "Options" at bounding box center [944, 94] width 24 height 22
click at [252, 93] on p "01-251008-BB- PQA Pilot - 1- [DOMAIN_NAME]" at bounding box center [233, 92] width 231 height 15
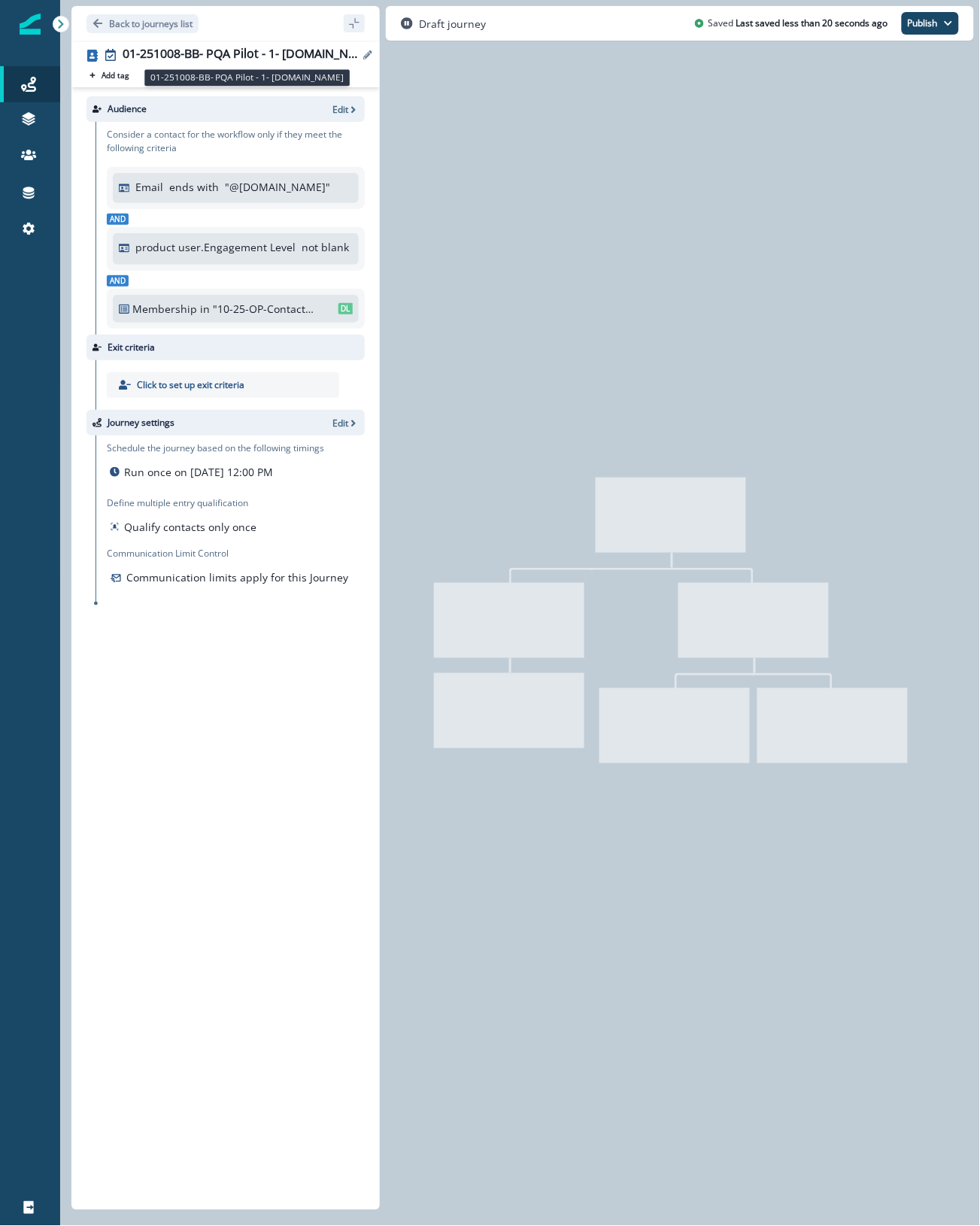
click at [192, 52] on div "01-251008-BB- PQA Pilot - 1- [DOMAIN_NAME]" at bounding box center [240, 55] width 236 height 17
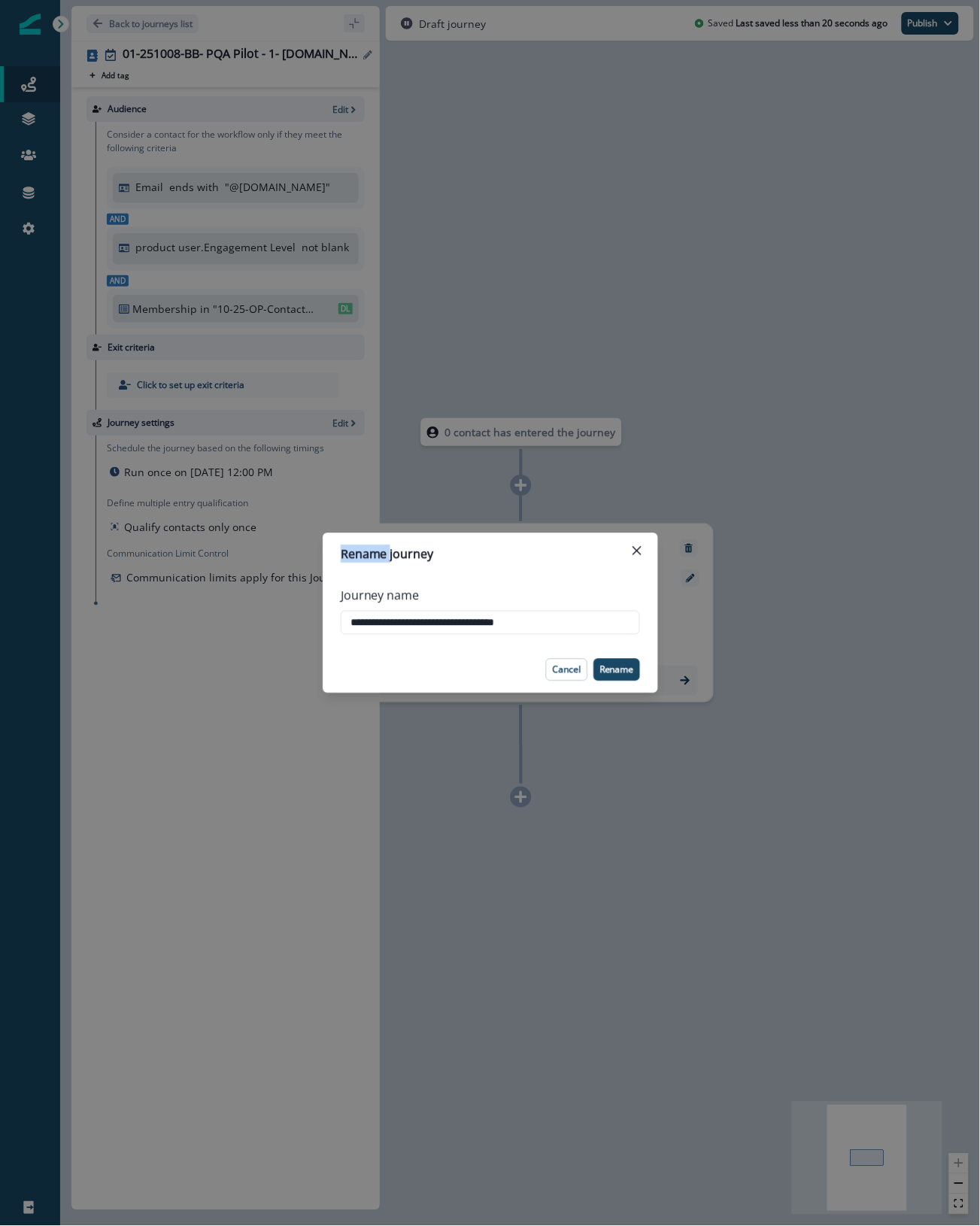
click at [192, 52] on div "**********" at bounding box center [490, 613] width 980 height 1226
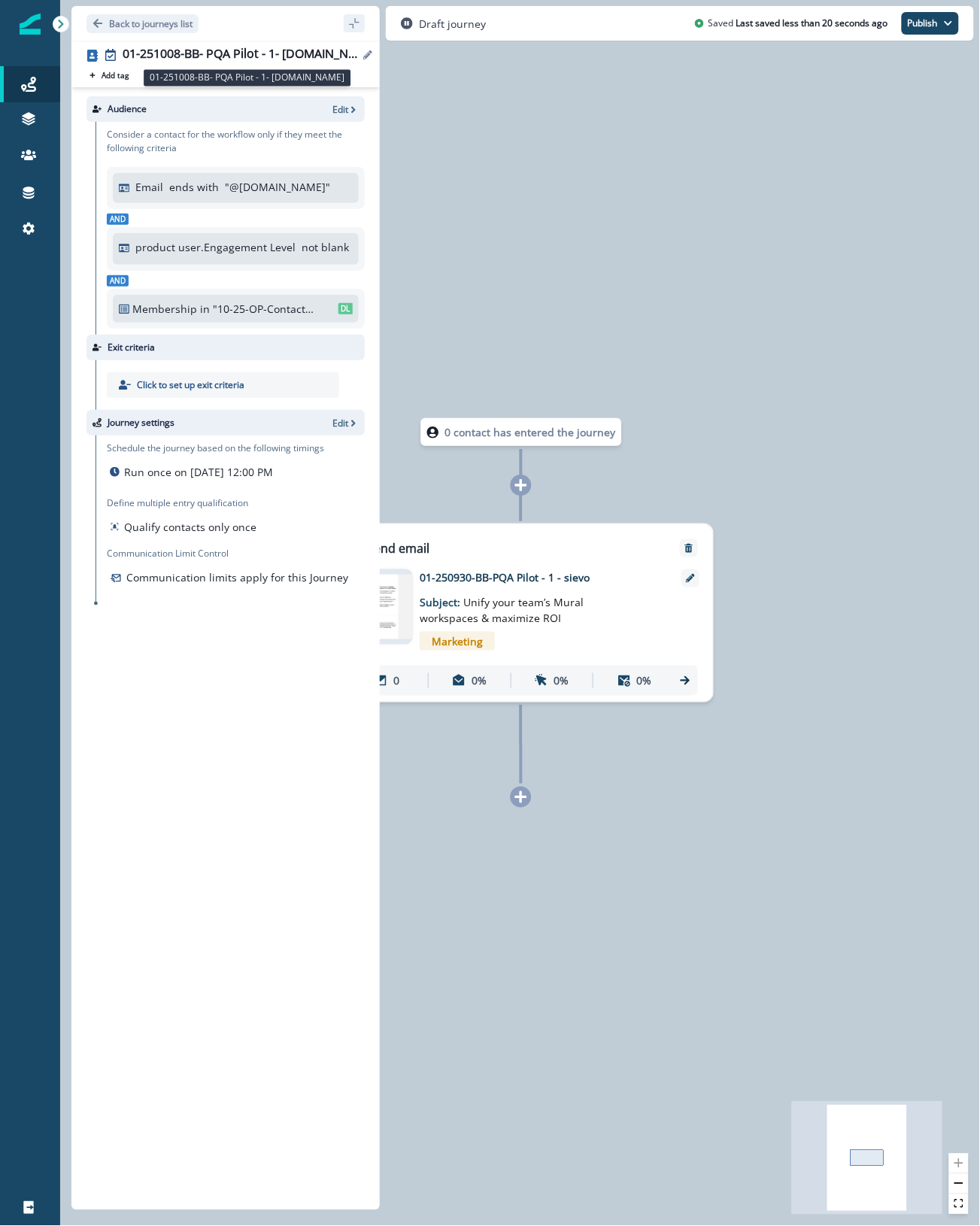
click at [220, 48] on div "01-251008-BB- PQA Pilot - 1- [DOMAIN_NAME]" at bounding box center [240, 55] width 236 height 17
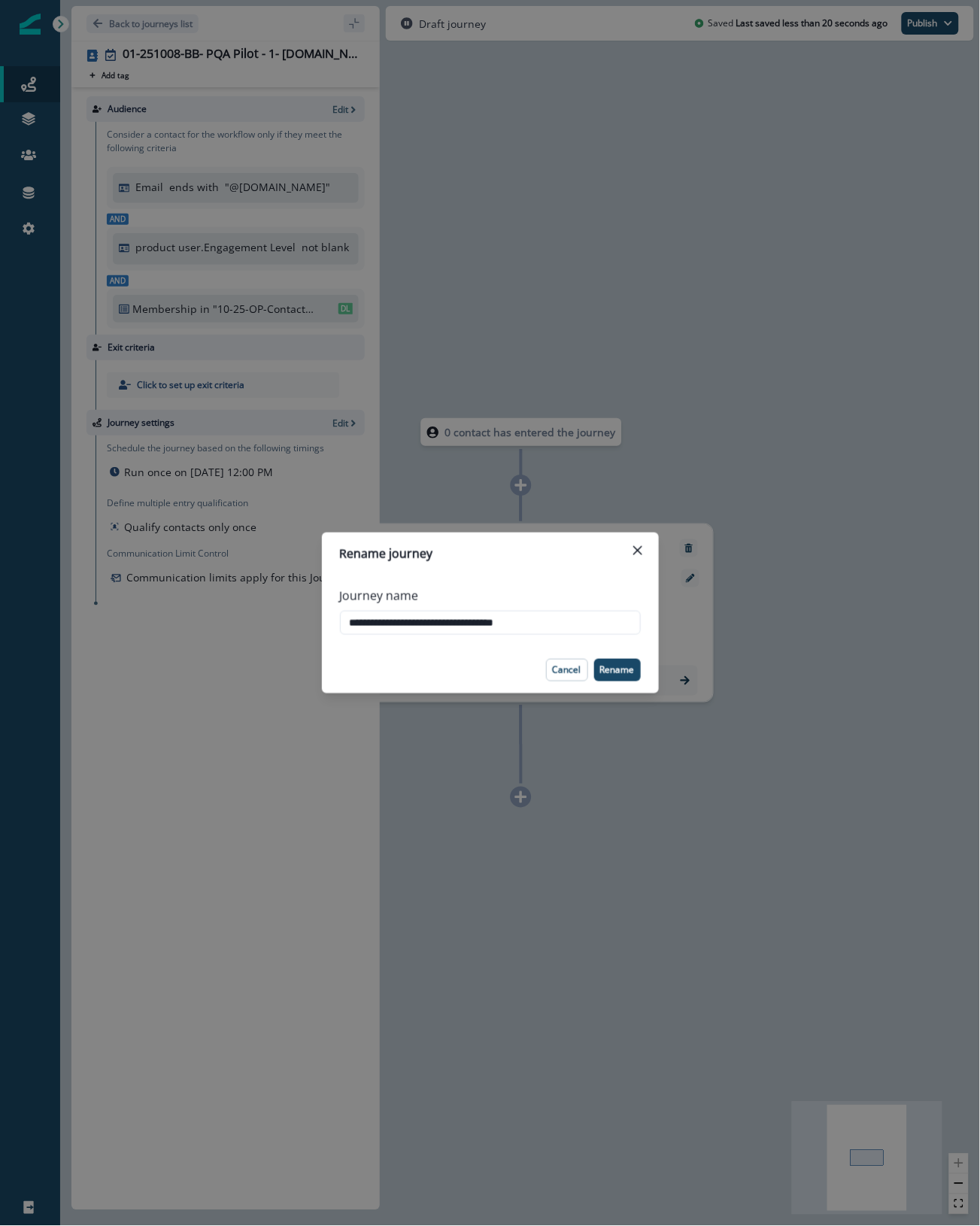
drag, startPoint x: 513, startPoint y: 620, endPoint x: 277, endPoint y: 629, distance: 236.2
click at [277, 629] on div "**********" at bounding box center [490, 613] width 980 height 1226
click at [569, 674] on p "Cancel" at bounding box center [567, 670] width 29 height 10
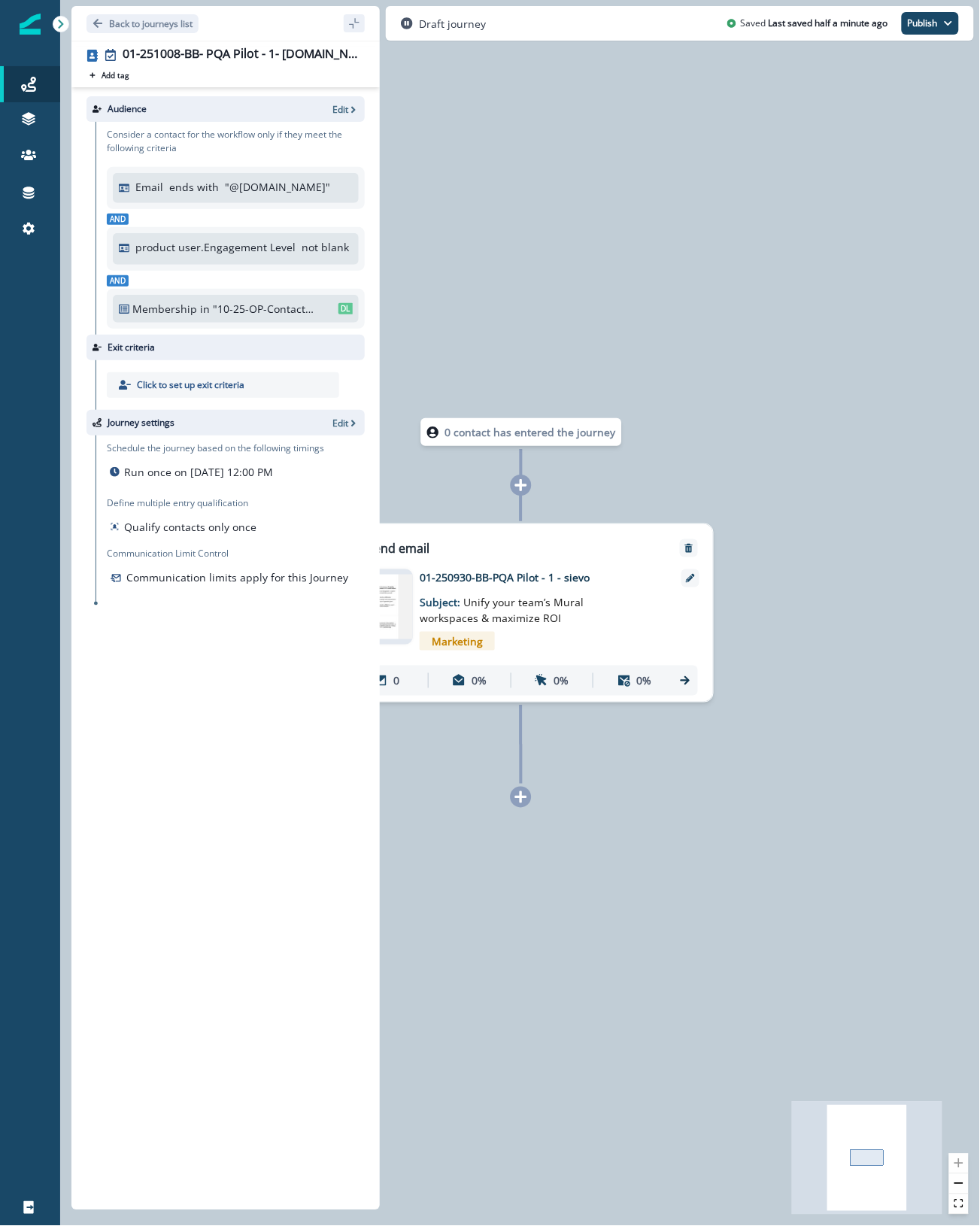
drag, startPoint x: 771, startPoint y: 122, endPoint x: 753, endPoint y: 110, distance: 21.6
click at [771, 122] on div "0 contact has entered the journey Send email Email asset changed, journey repor…" at bounding box center [519, 613] width 920 height 1226
click at [163, 32] on button "Back to journeys list" at bounding box center [143, 23] width 112 height 19
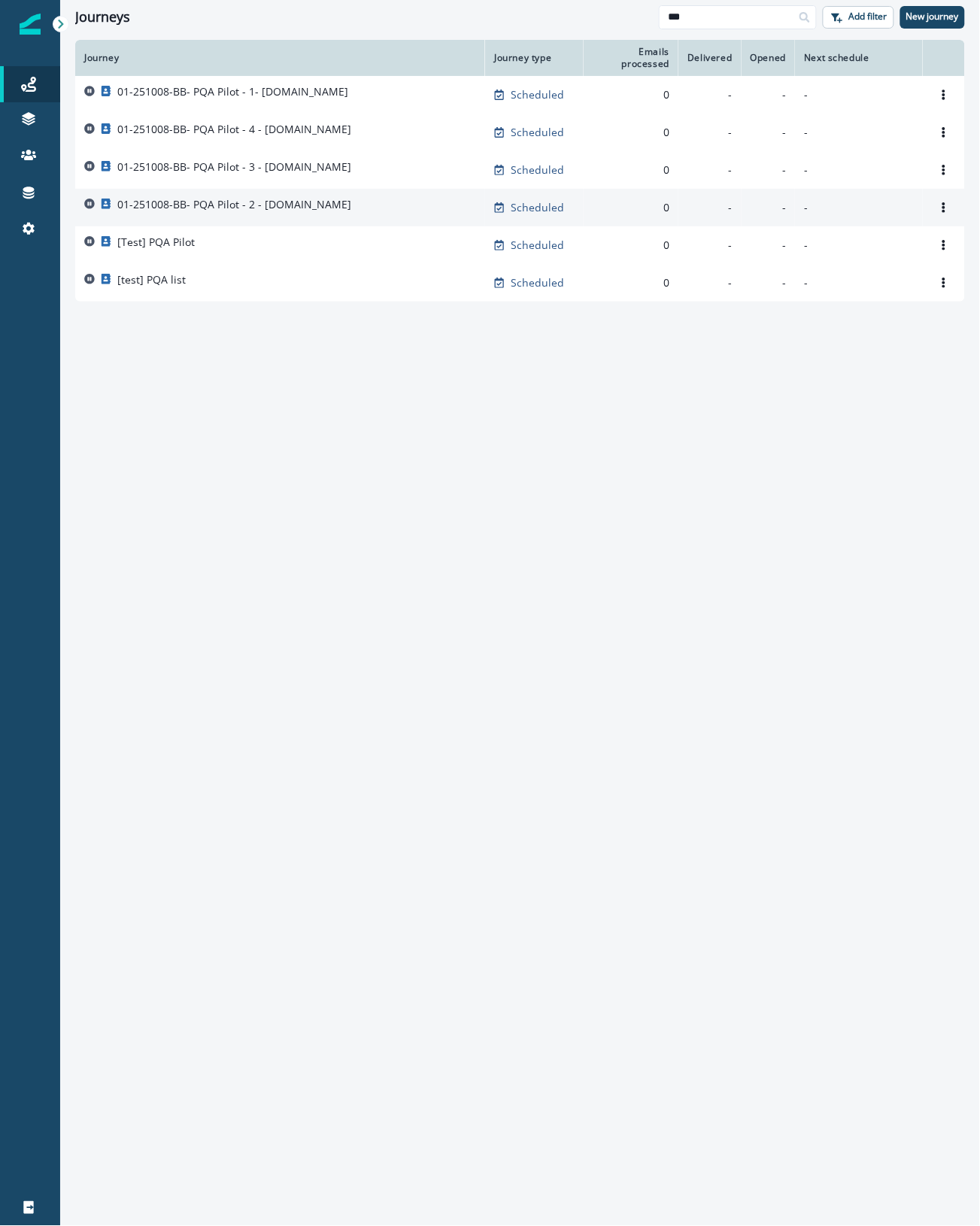
click at [346, 201] on div "01-251008-BB- PQA Pilot - 2 - halfords.co.uk" at bounding box center [279, 207] width 391 height 21
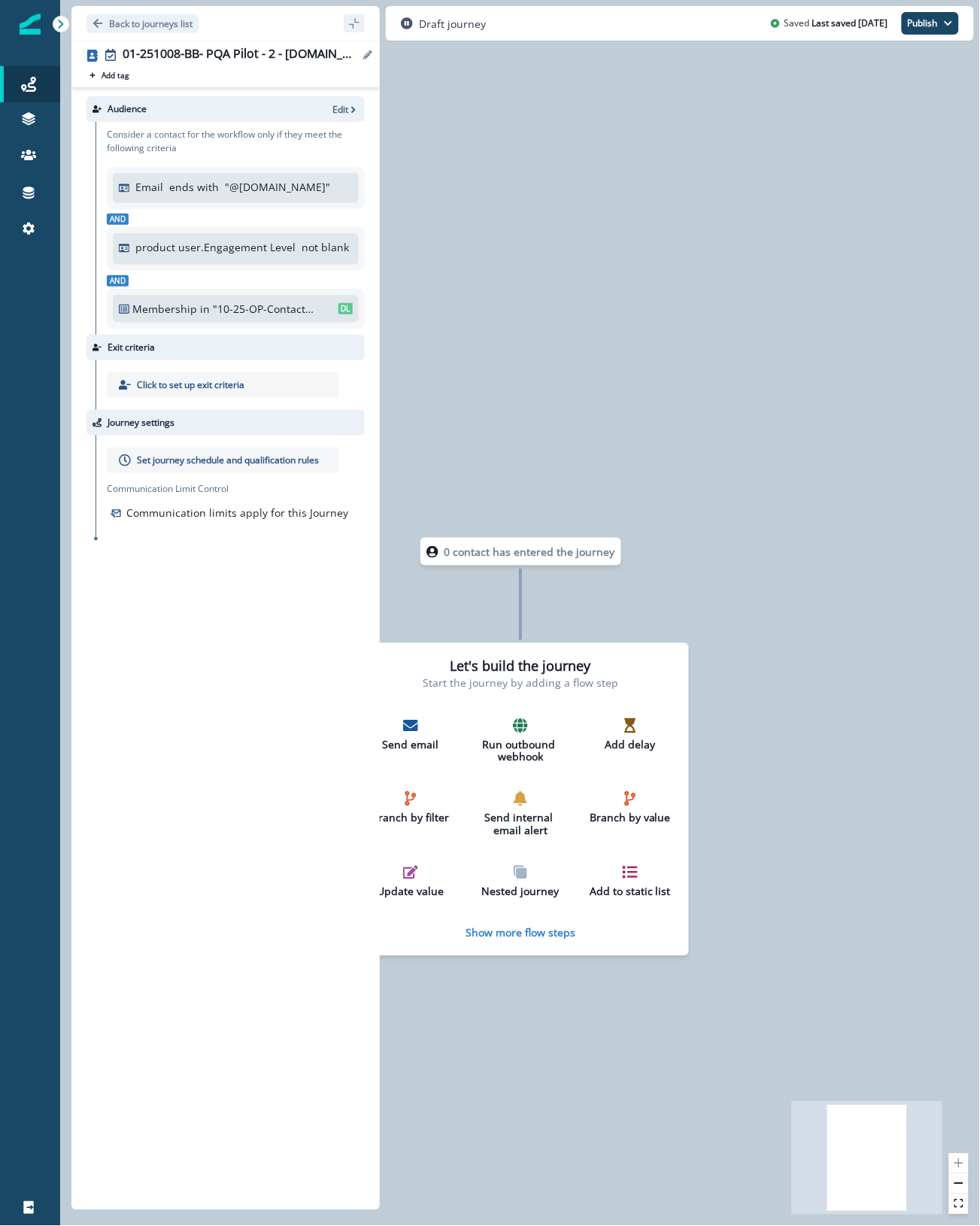
click at [367, 50] on icon "Edit name" at bounding box center [368, 55] width 9 height 9
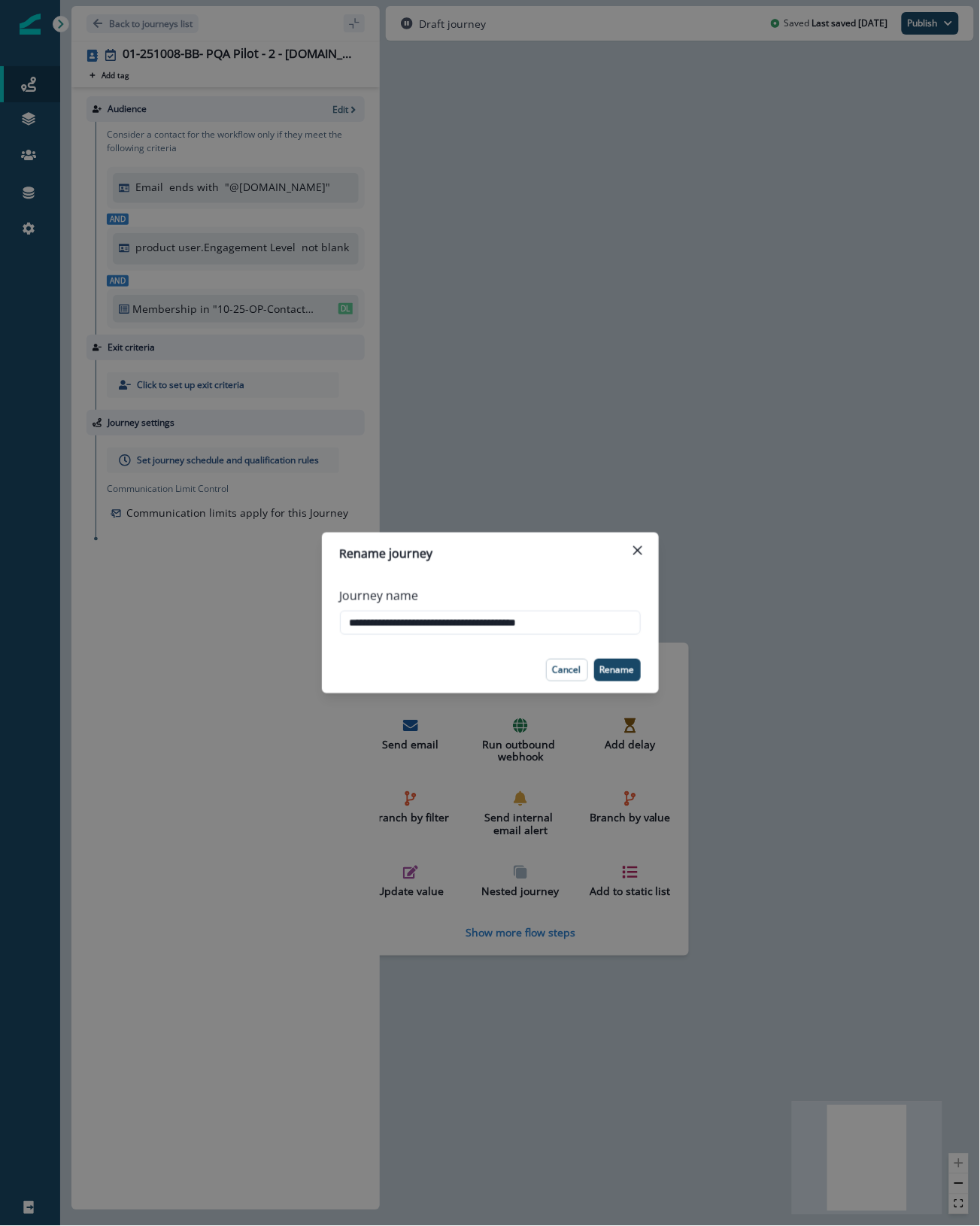
drag, startPoint x: 493, startPoint y: 621, endPoint x: 727, endPoint y: 611, distance: 234.2
click at [727, 611] on div "**********" at bounding box center [490, 613] width 980 height 1226
click at [522, 620] on input "**********" at bounding box center [490, 623] width 301 height 24
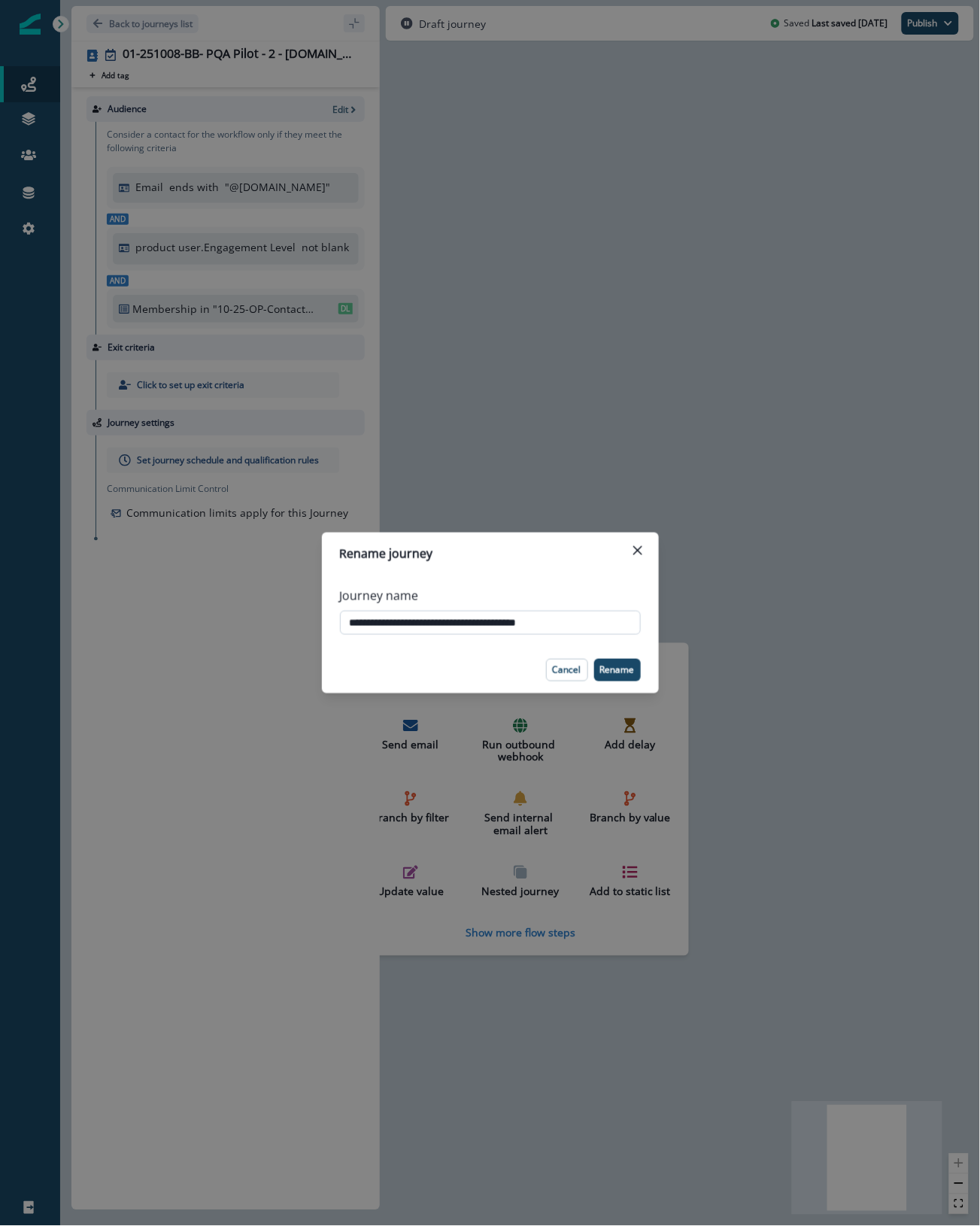
click at [522, 620] on input "**********" at bounding box center [490, 623] width 301 height 24
drag, startPoint x: 494, startPoint y: 622, endPoint x: 756, endPoint y: 620, distance: 262.0
click at [756, 620] on div "**********" at bounding box center [490, 613] width 980 height 1226
type input "**********"
click at [623, 663] on button "Rename" at bounding box center [618, 670] width 47 height 22
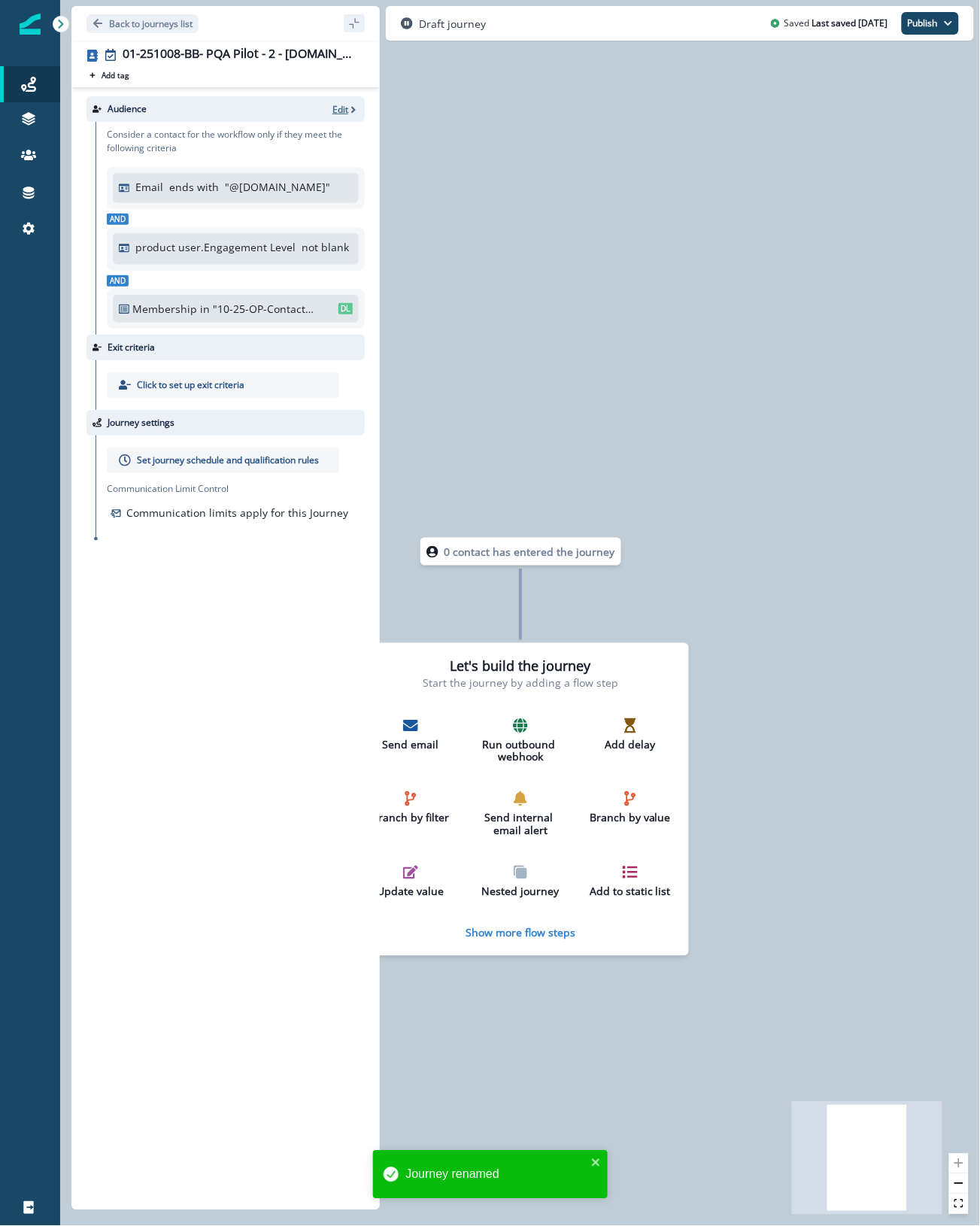
click at [348, 110] on icon "button" at bounding box center [353, 109] width 10 height 10
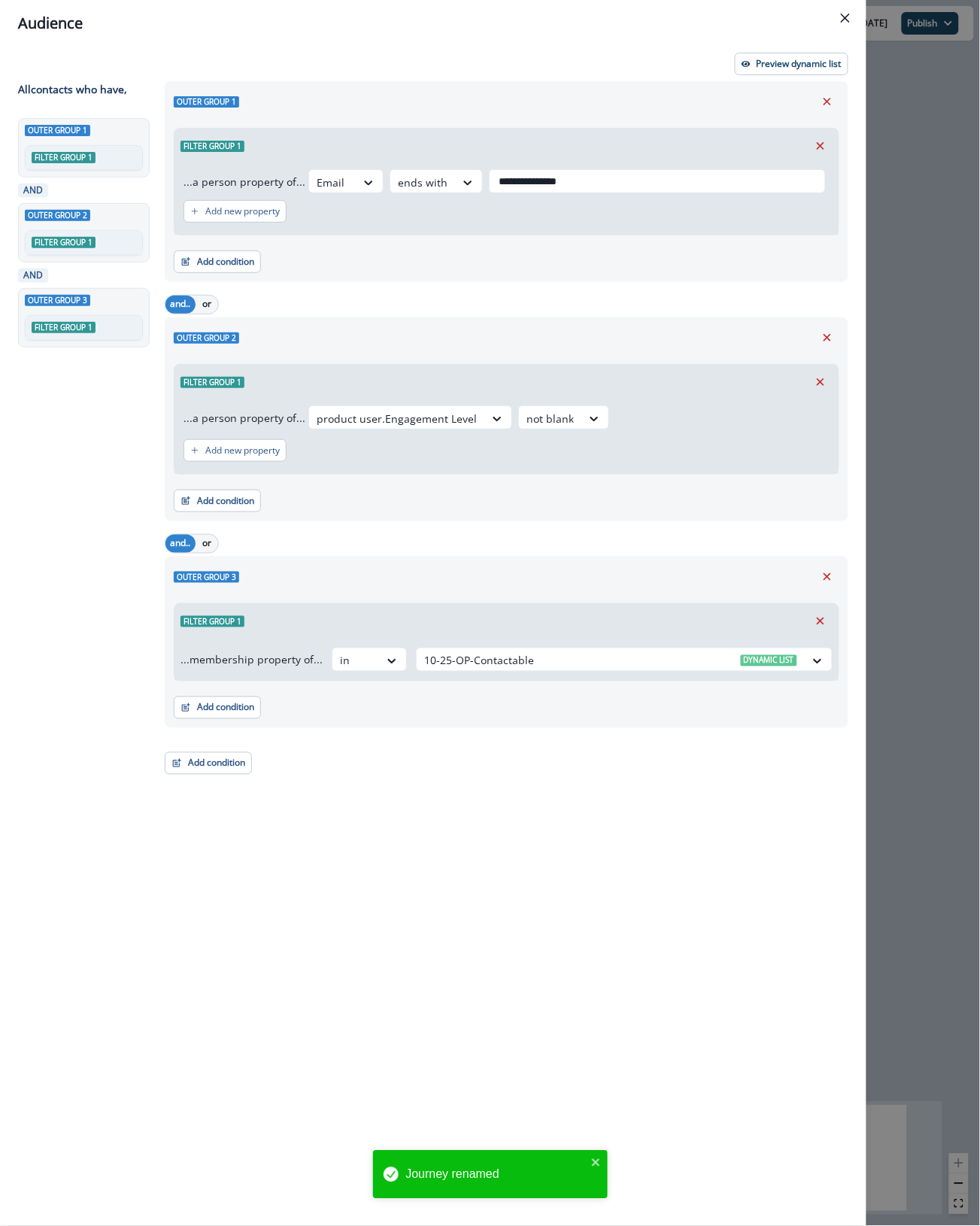
drag, startPoint x: 501, startPoint y: 178, endPoint x: 771, endPoint y: 201, distance: 271.0
click at [771, 201] on div "**********" at bounding box center [505, 199] width 646 height 60
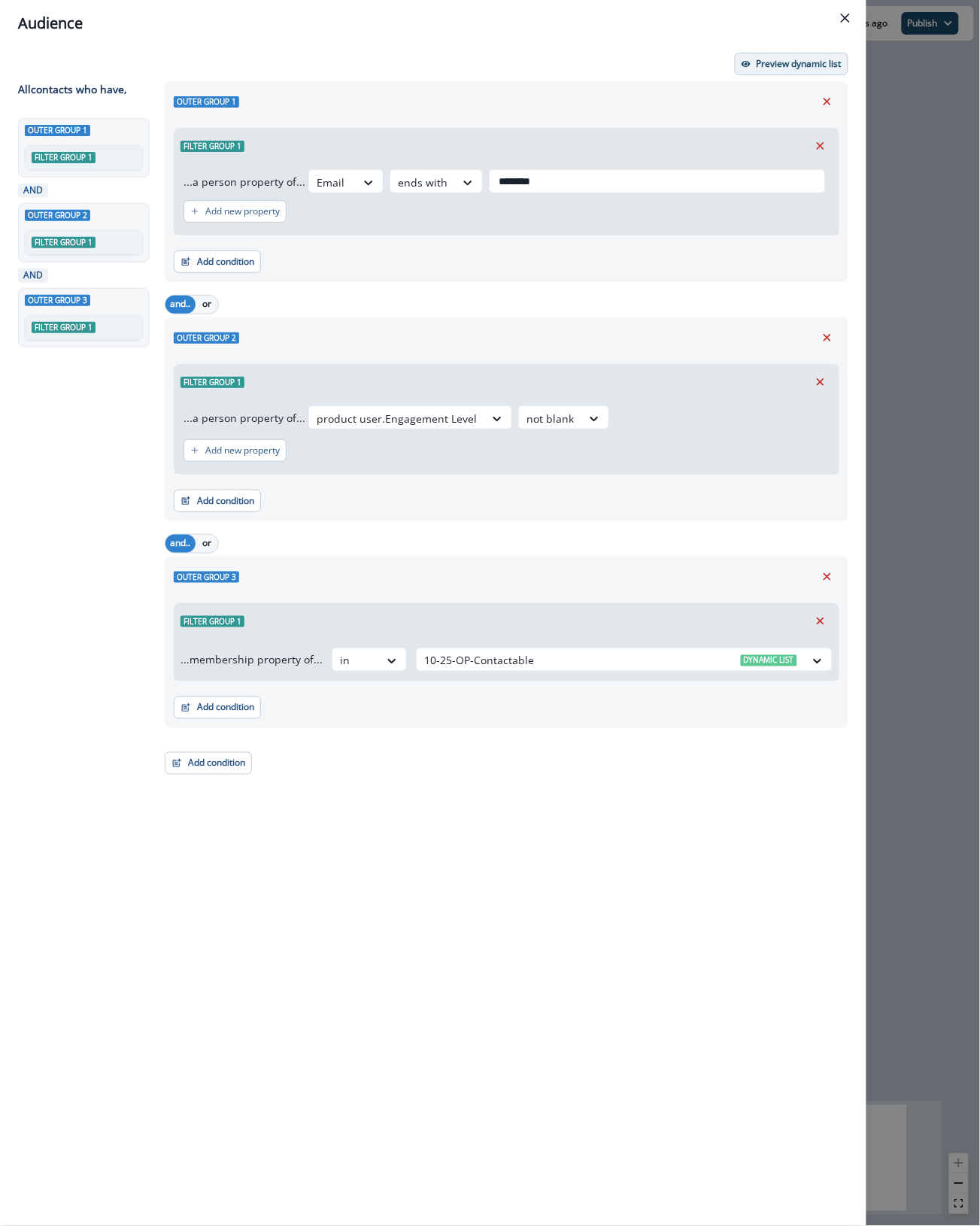
type input "********"
click at [829, 56] on button "Preview dynamic list" at bounding box center [791, 64] width 114 height 22
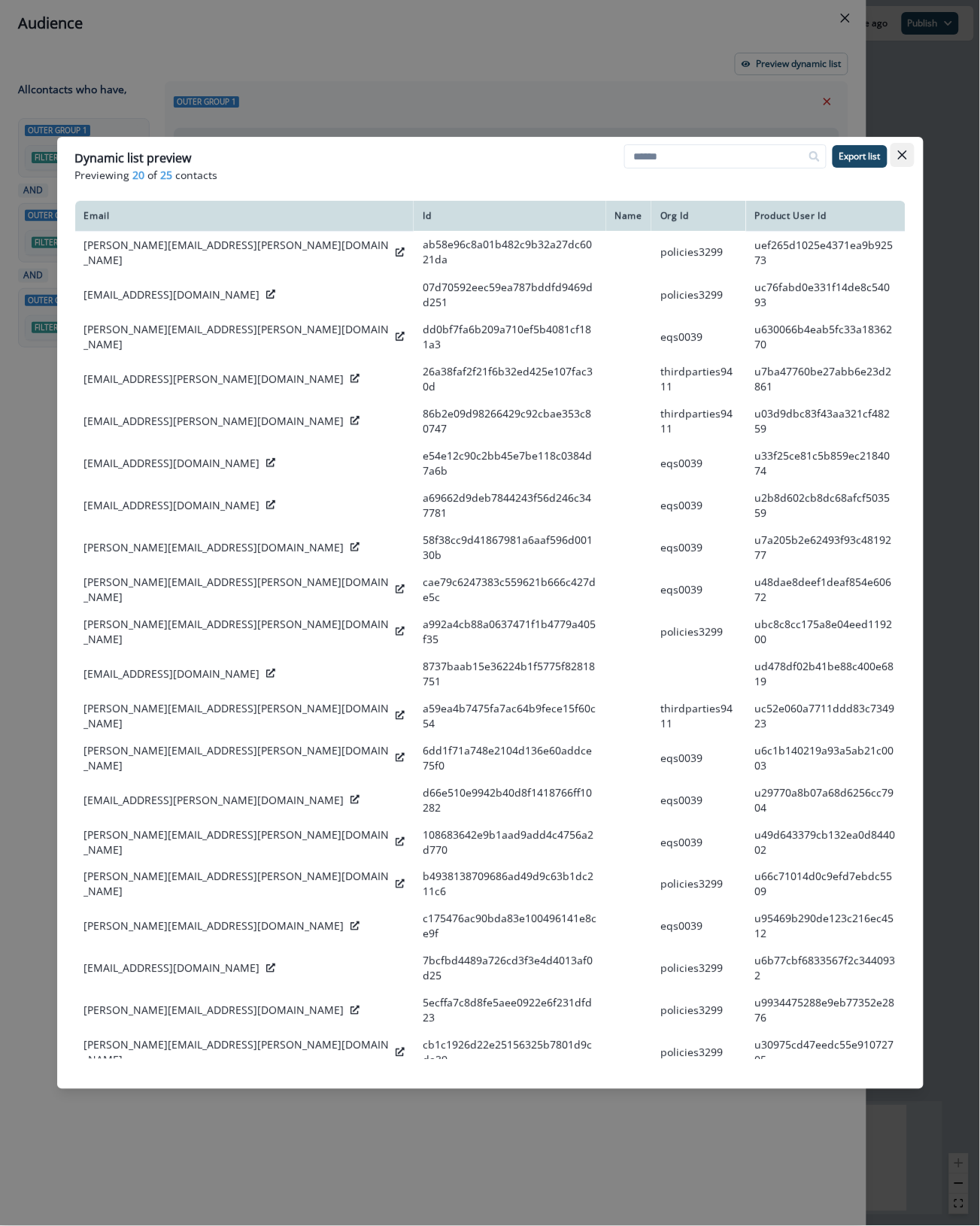
click at [897, 160] on button "Close" at bounding box center [902, 155] width 24 height 24
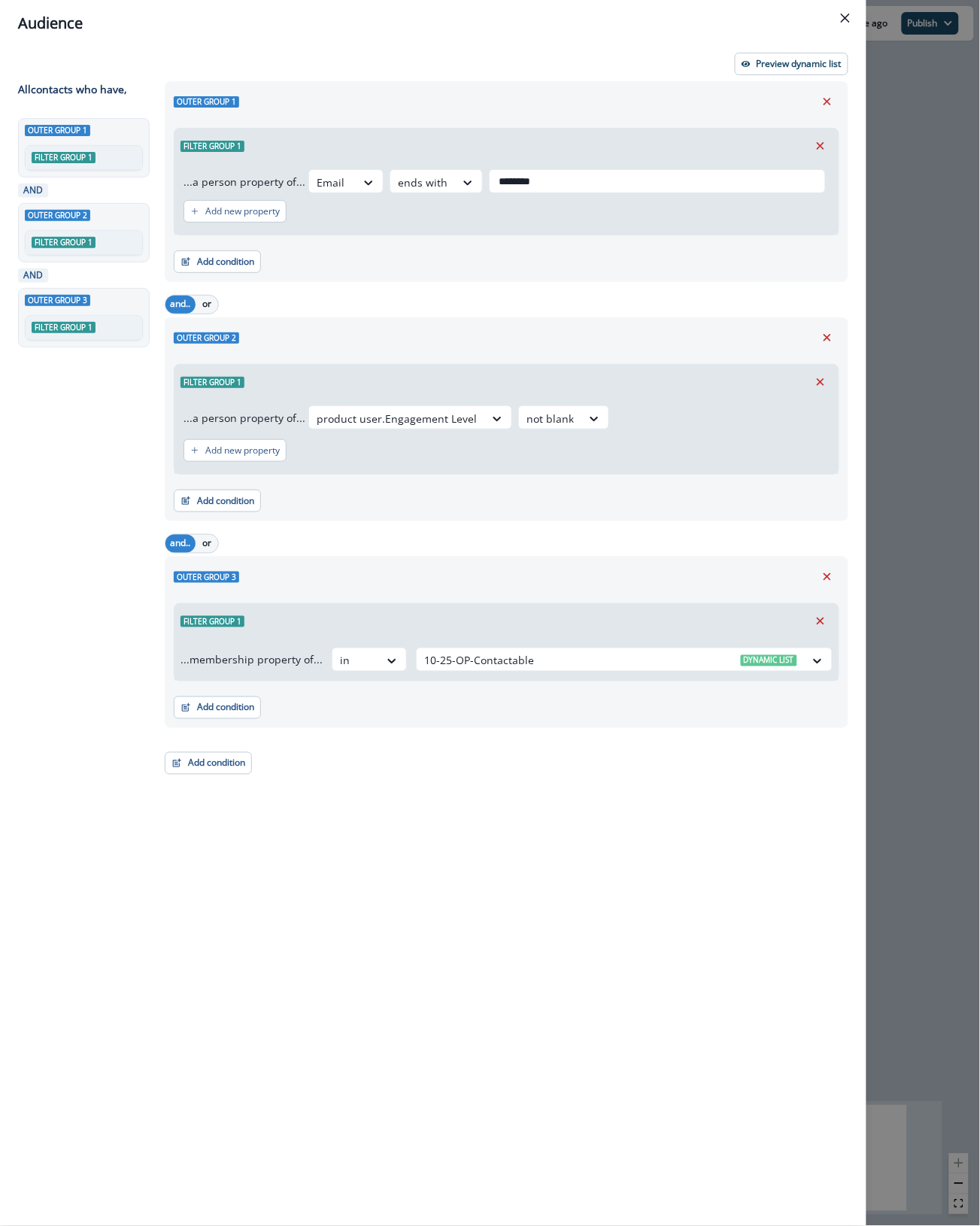
click at [961, 658] on div "Audience Preview dynamic list All contact s who have, Outer group 1 Filter grou…" at bounding box center [490, 613] width 980 height 1226
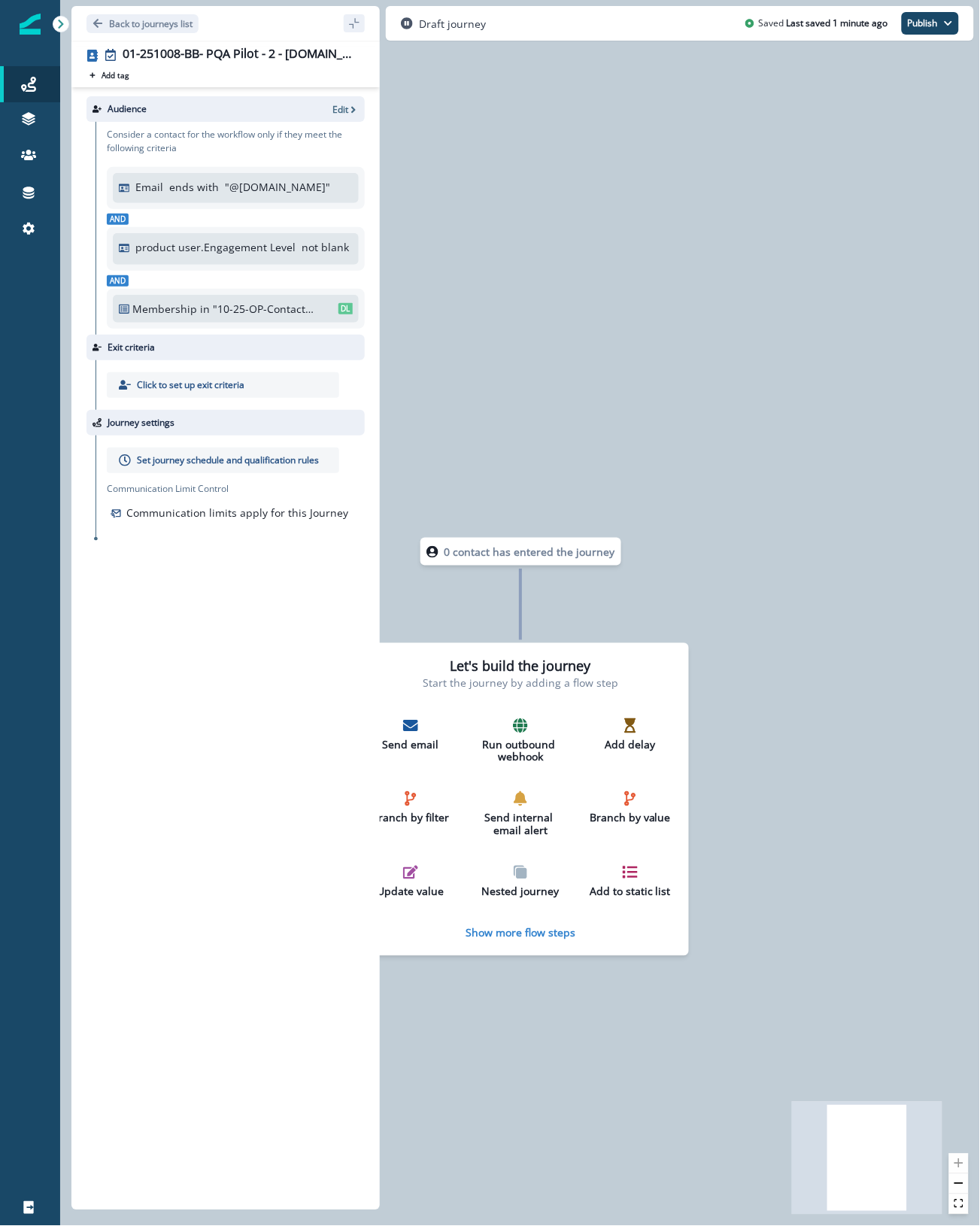
click at [211, 457] on p "Set journey schedule and qualification rules" at bounding box center [228, 460] width 182 height 13
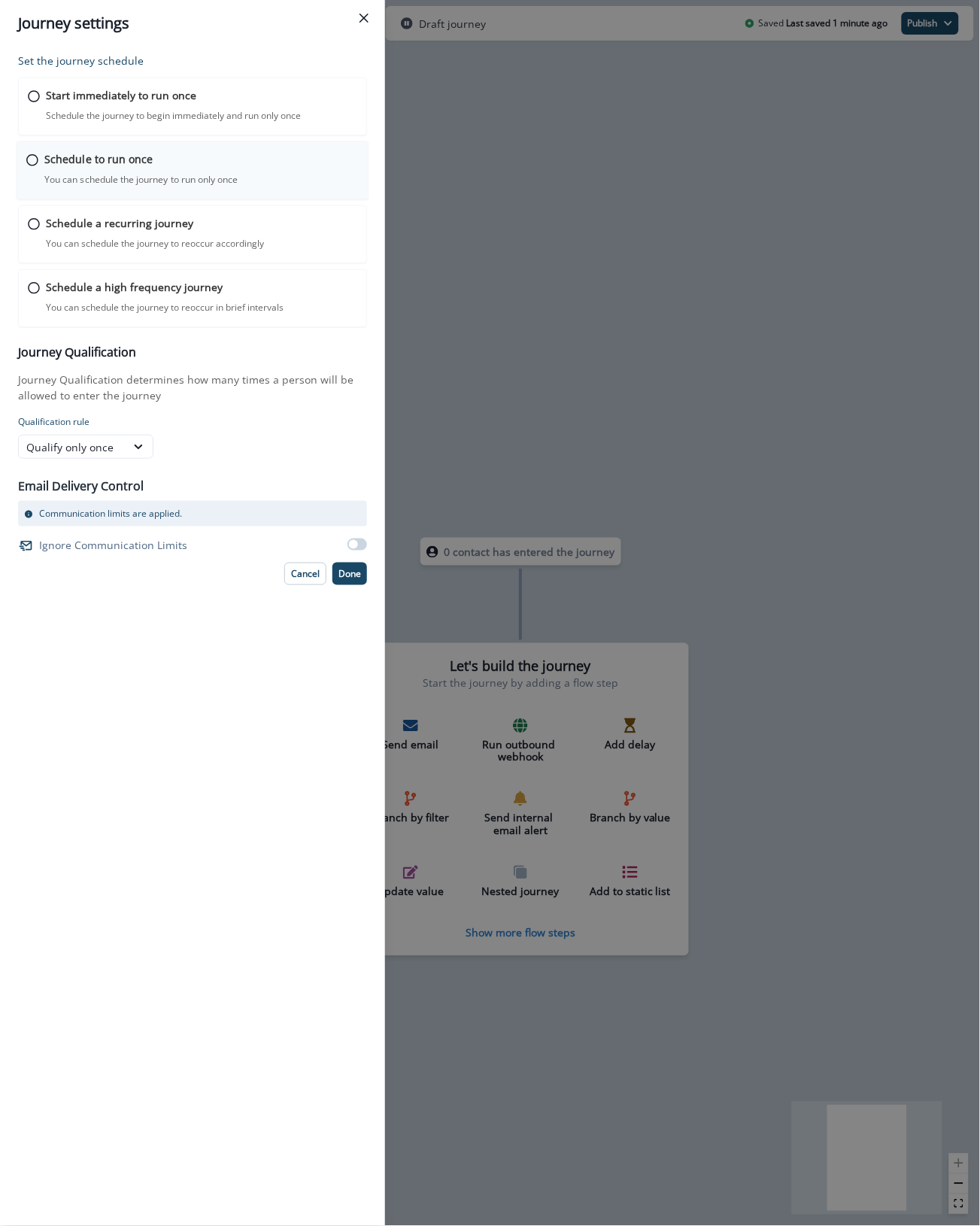
click at [88, 176] on p "You can schedule the journey to run only once" at bounding box center [141, 179] width 194 height 13
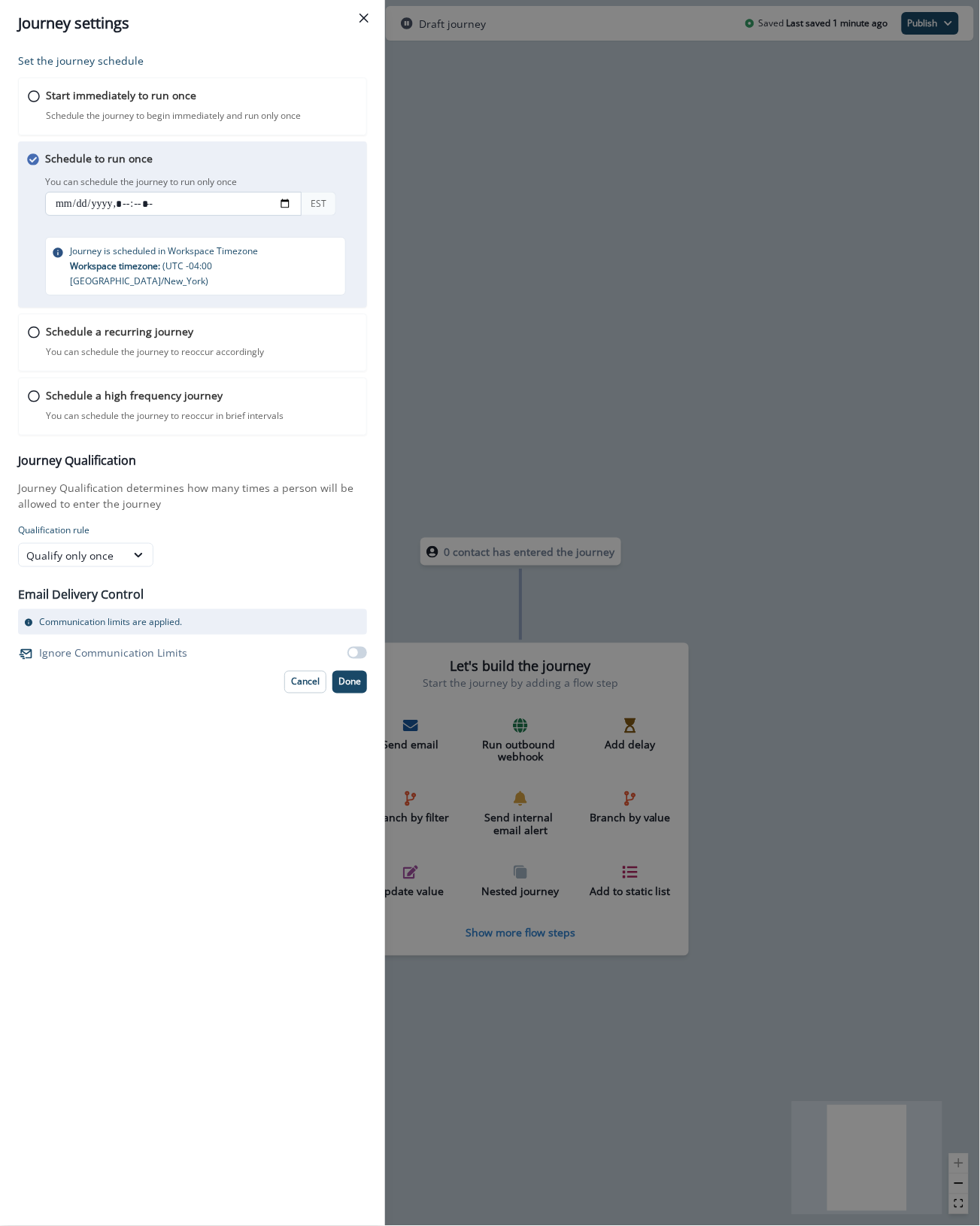
click at [287, 203] on input "datetime-local" at bounding box center [173, 204] width 257 height 24
type input "**********"
click at [350, 174] on div "You can schedule the journey to run only once EST" at bounding box center [206, 196] width 323 height 50
click at [348, 677] on p "Done" at bounding box center [349, 681] width 22 height 10
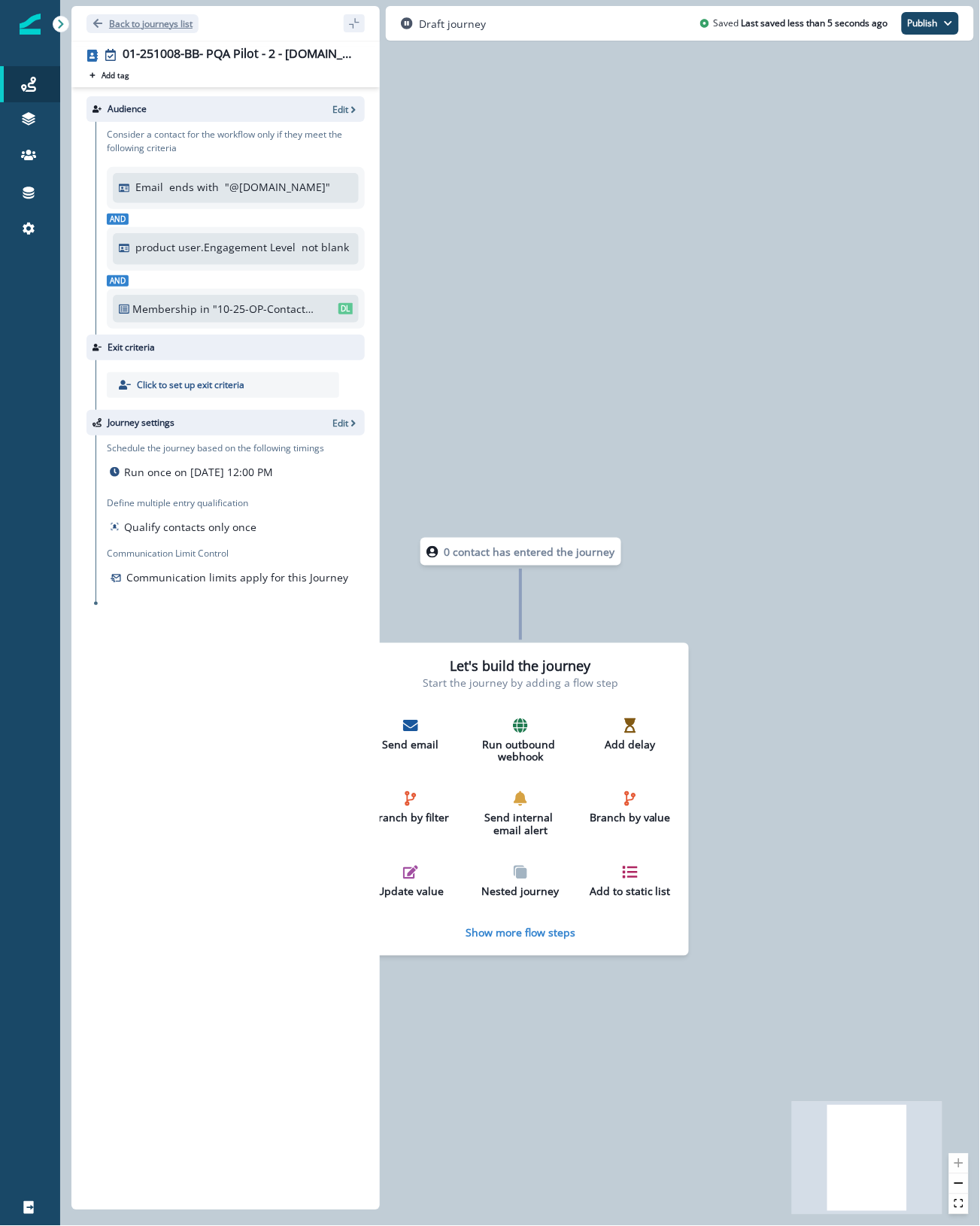
click at [130, 16] on button "Back to journeys list" at bounding box center [143, 23] width 112 height 19
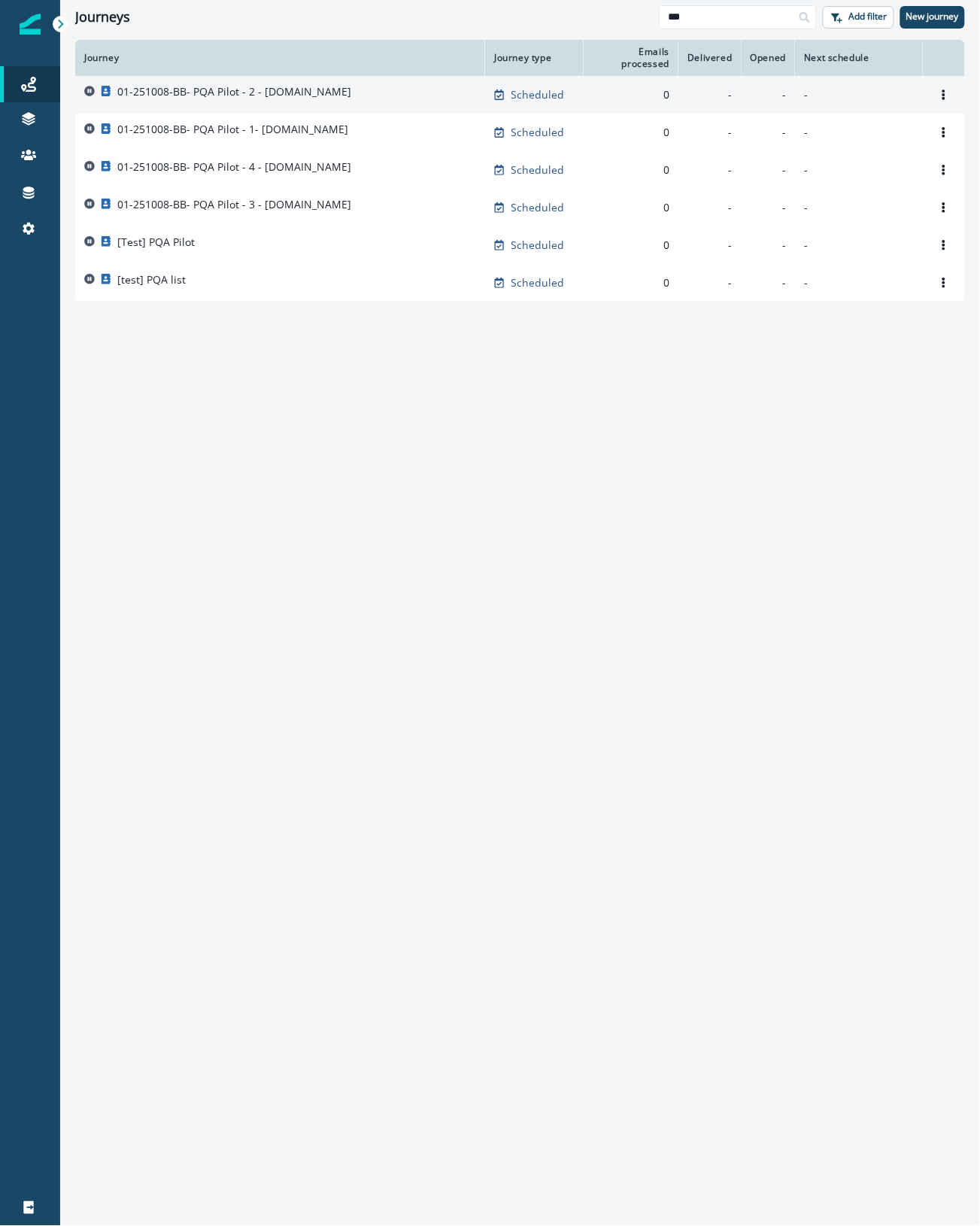
click at [284, 88] on p "01-251008-BB- PQA Pilot - 2 - [DOMAIN_NAME]" at bounding box center [234, 92] width 234 height 15
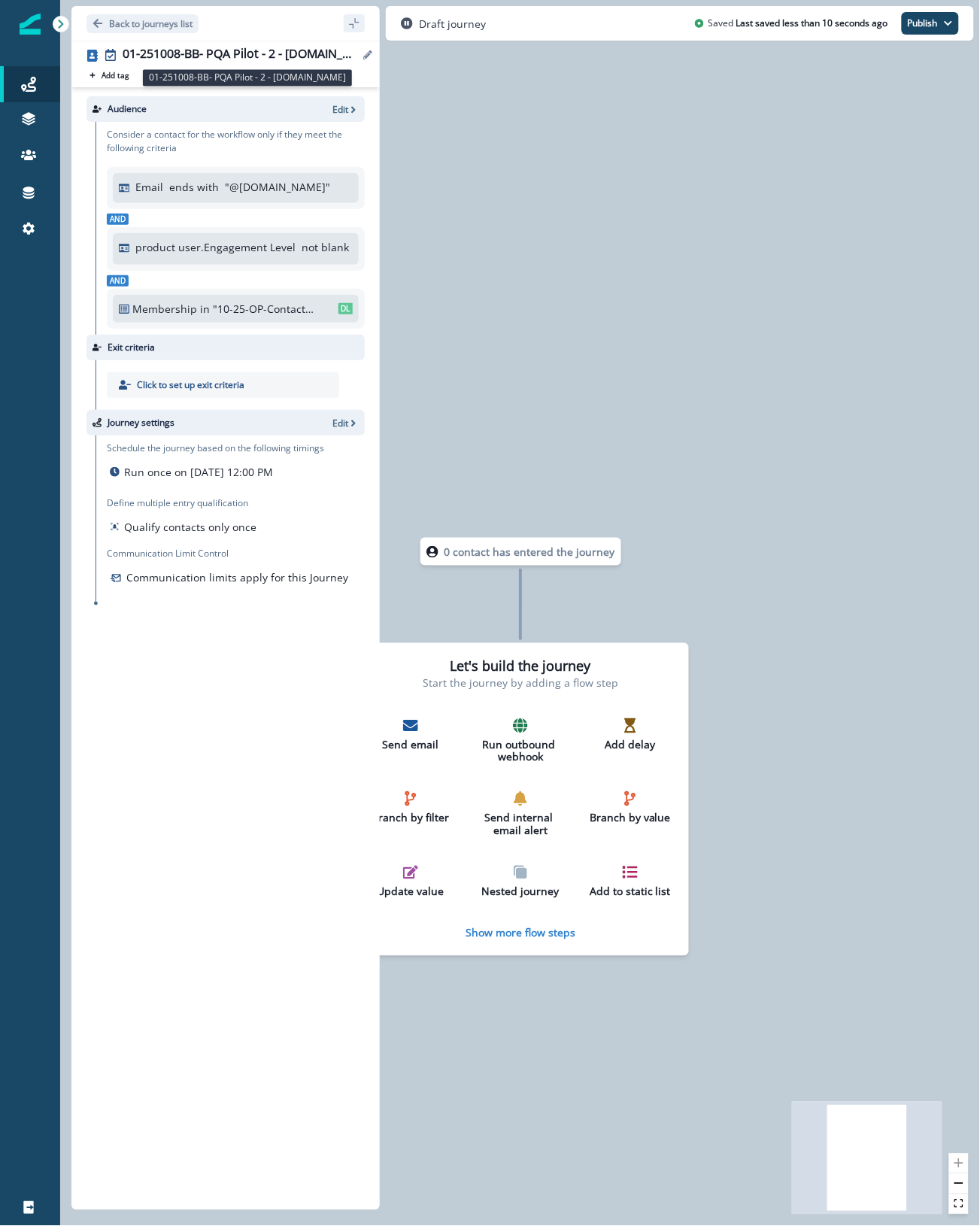
click at [226, 47] on div "01-251008-BB- PQA Pilot - 2 - [DOMAIN_NAME]" at bounding box center [240, 55] width 236 height 17
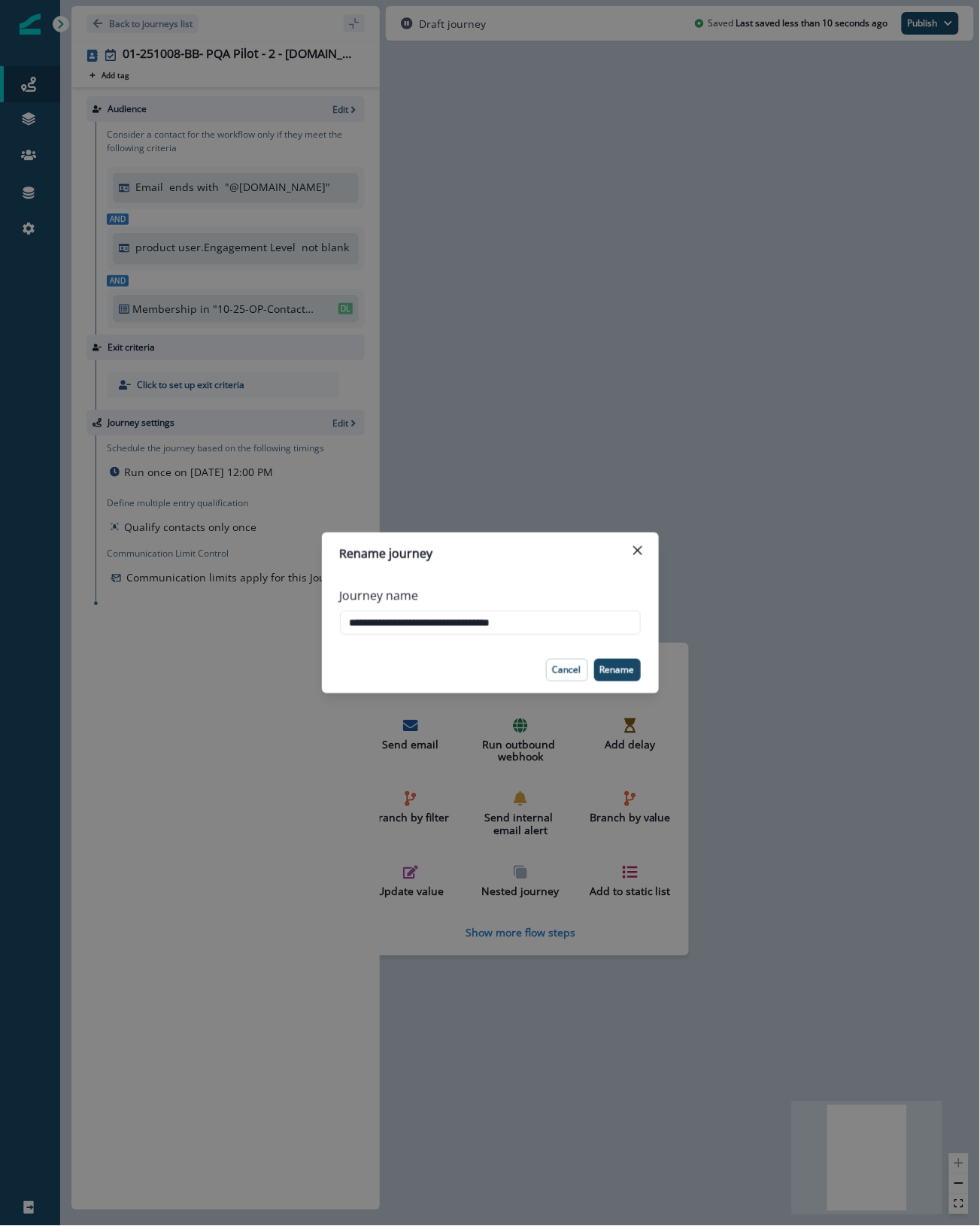
drag, startPoint x: 555, startPoint y: 624, endPoint x: 179, endPoint y: 602, distance: 376.6
click at [163, 615] on div "**********" at bounding box center [490, 613] width 980 height 1226
click at [642, 544] on button "Close" at bounding box center [638, 550] width 24 height 24
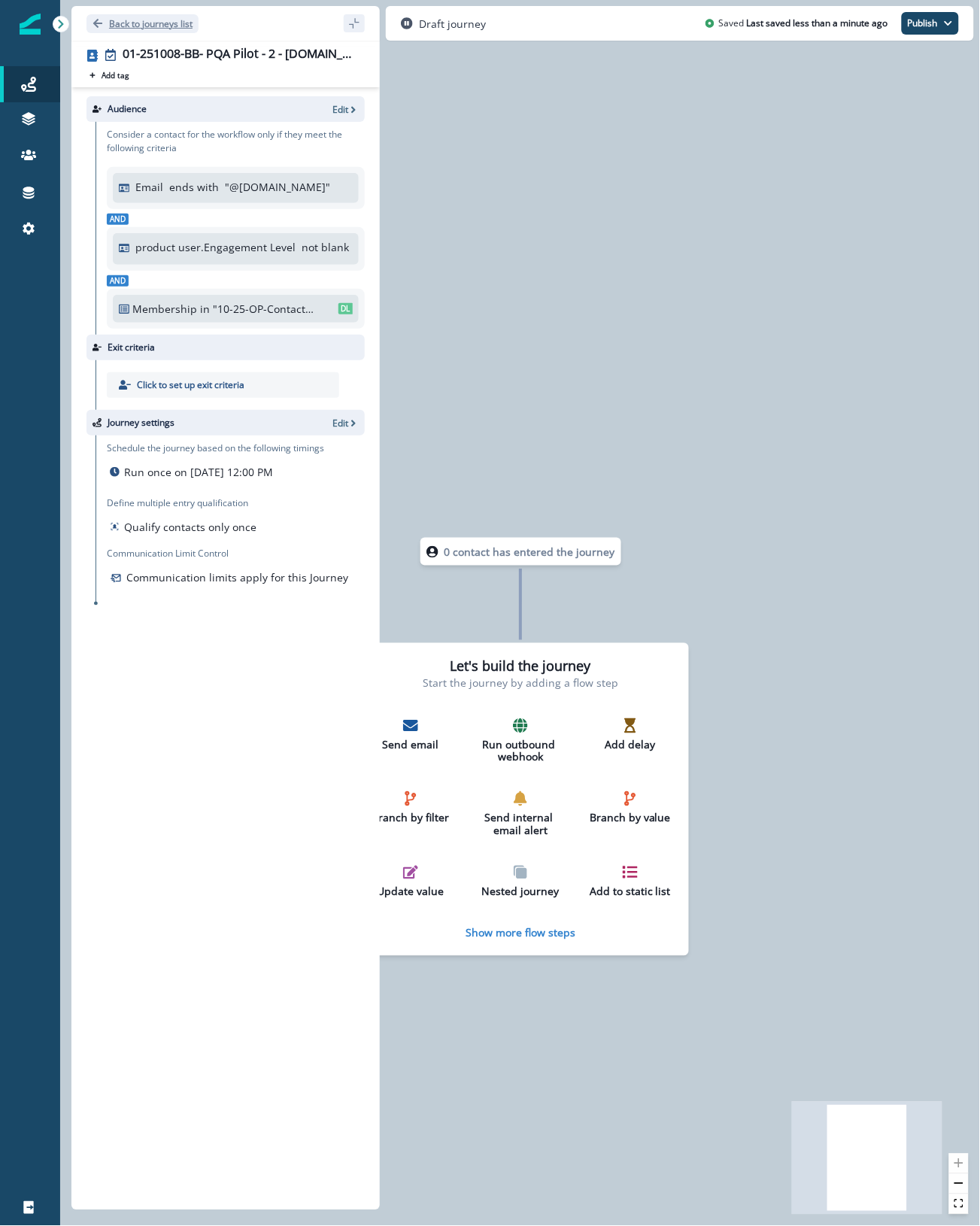
click at [156, 18] on p "Back to journeys list" at bounding box center [150, 24] width 83 height 13
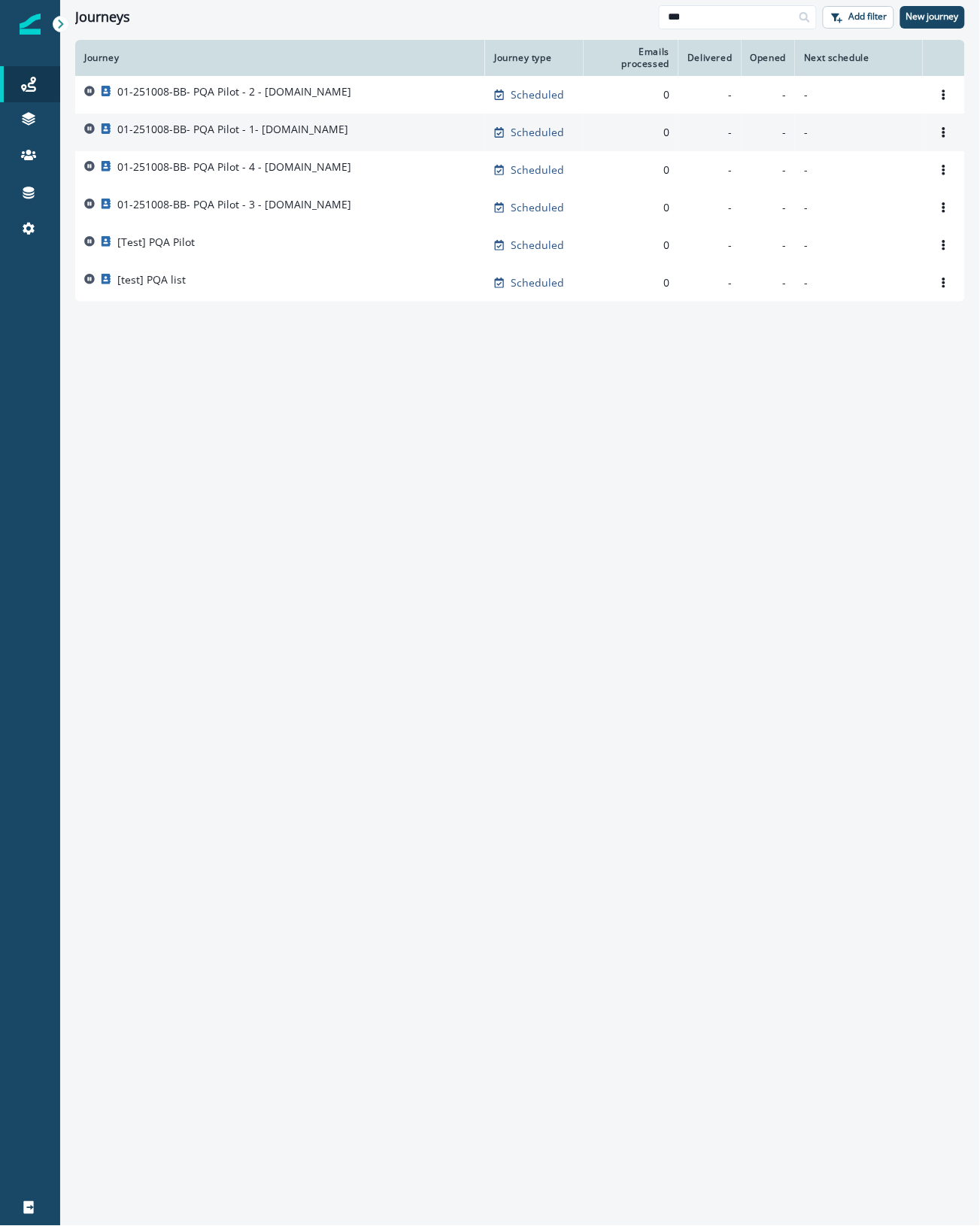
click at [347, 140] on div "01-251008-BB- PQA Pilot - 1- [DOMAIN_NAME]" at bounding box center [279, 132] width 391 height 21
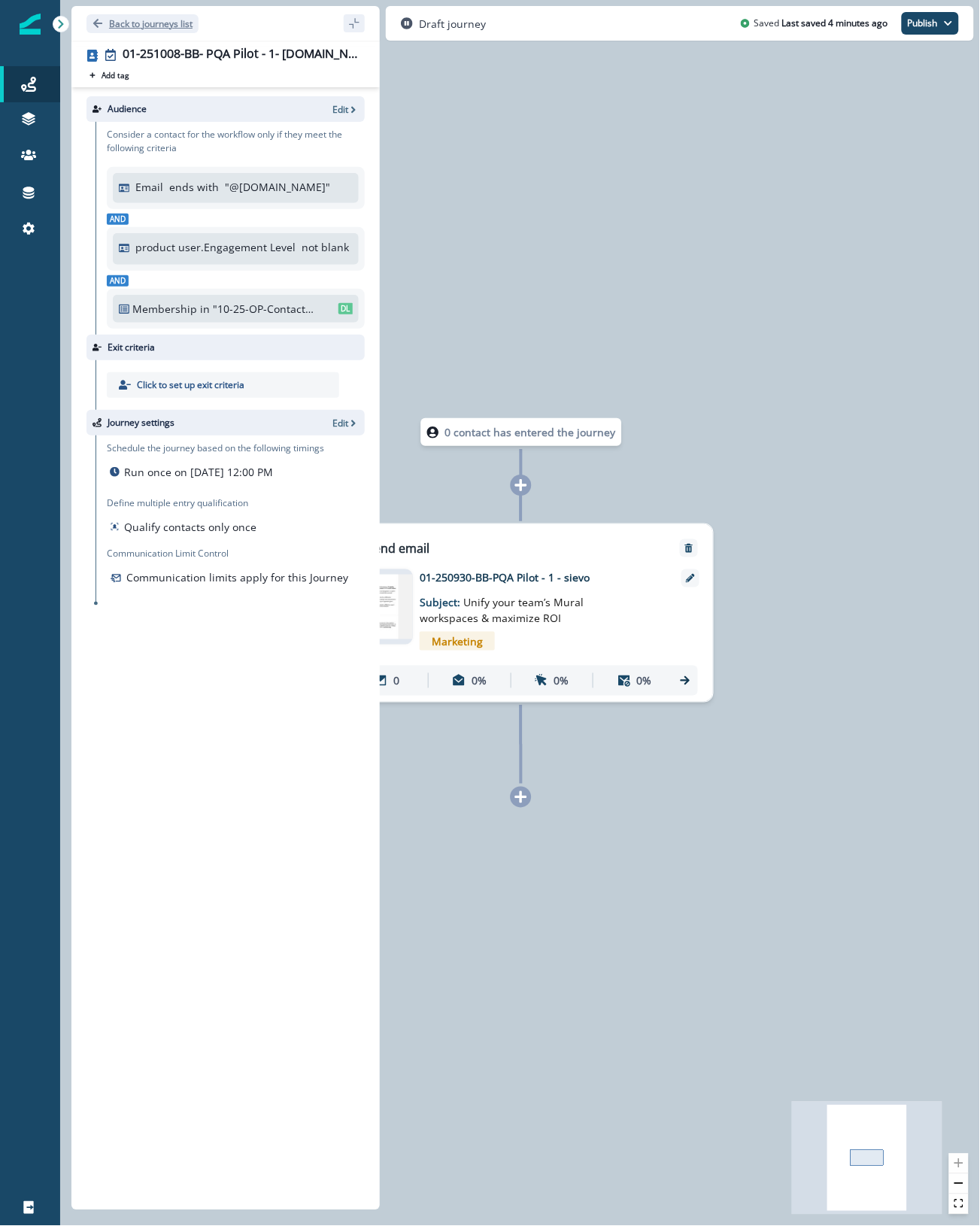
click at [129, 24] on p "Back to journeys list" at bounding box center [150, 24] width 83 height 13
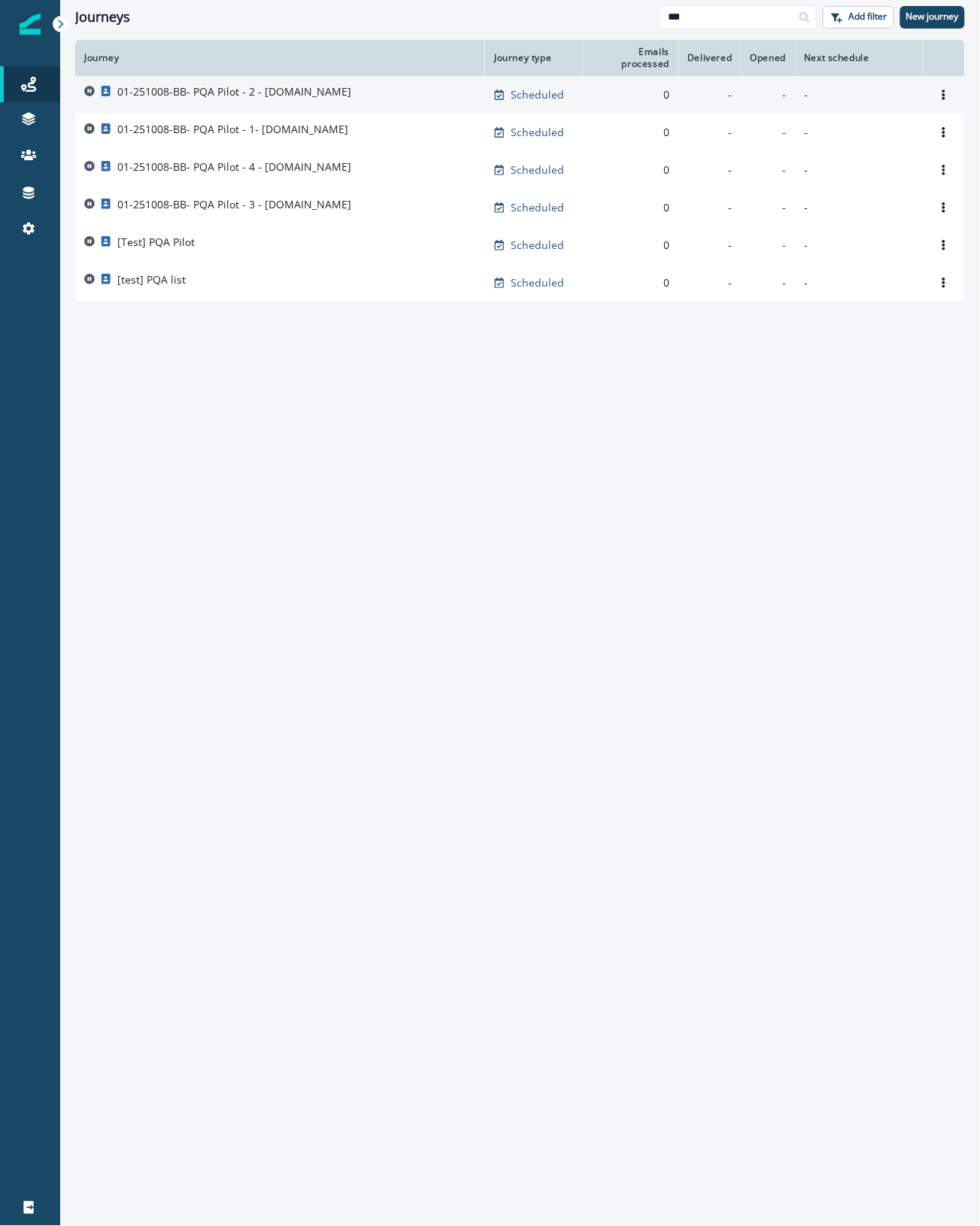
click at [333, 79] on td "01-251008-BB- PQA Pilot - 2 - [DOMAIN_NAME]" at bounding box center [279, 94] width 410 height 37
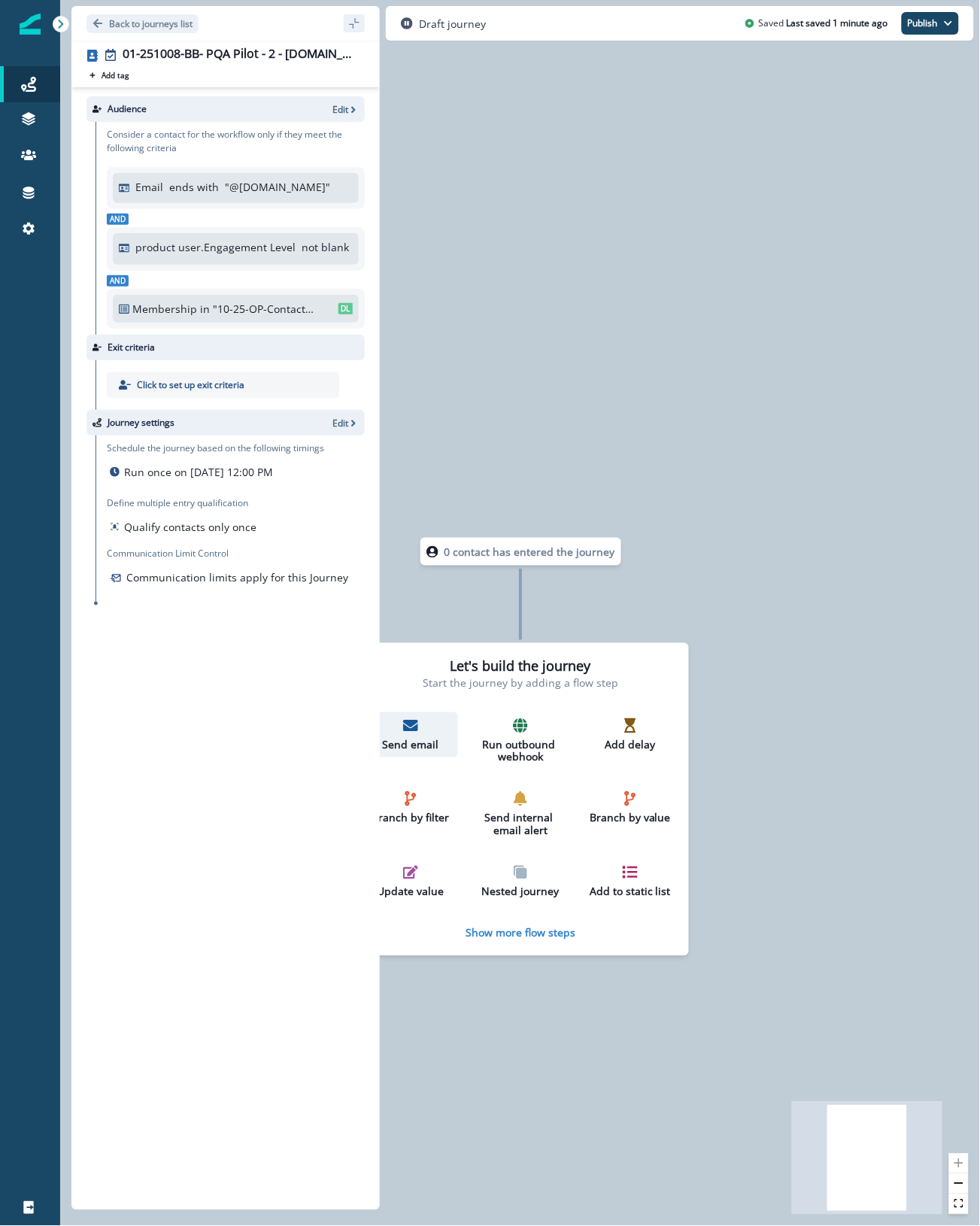
click at [412, 732] on icon "button" at bounding box center [410, 726] width 15 height 15
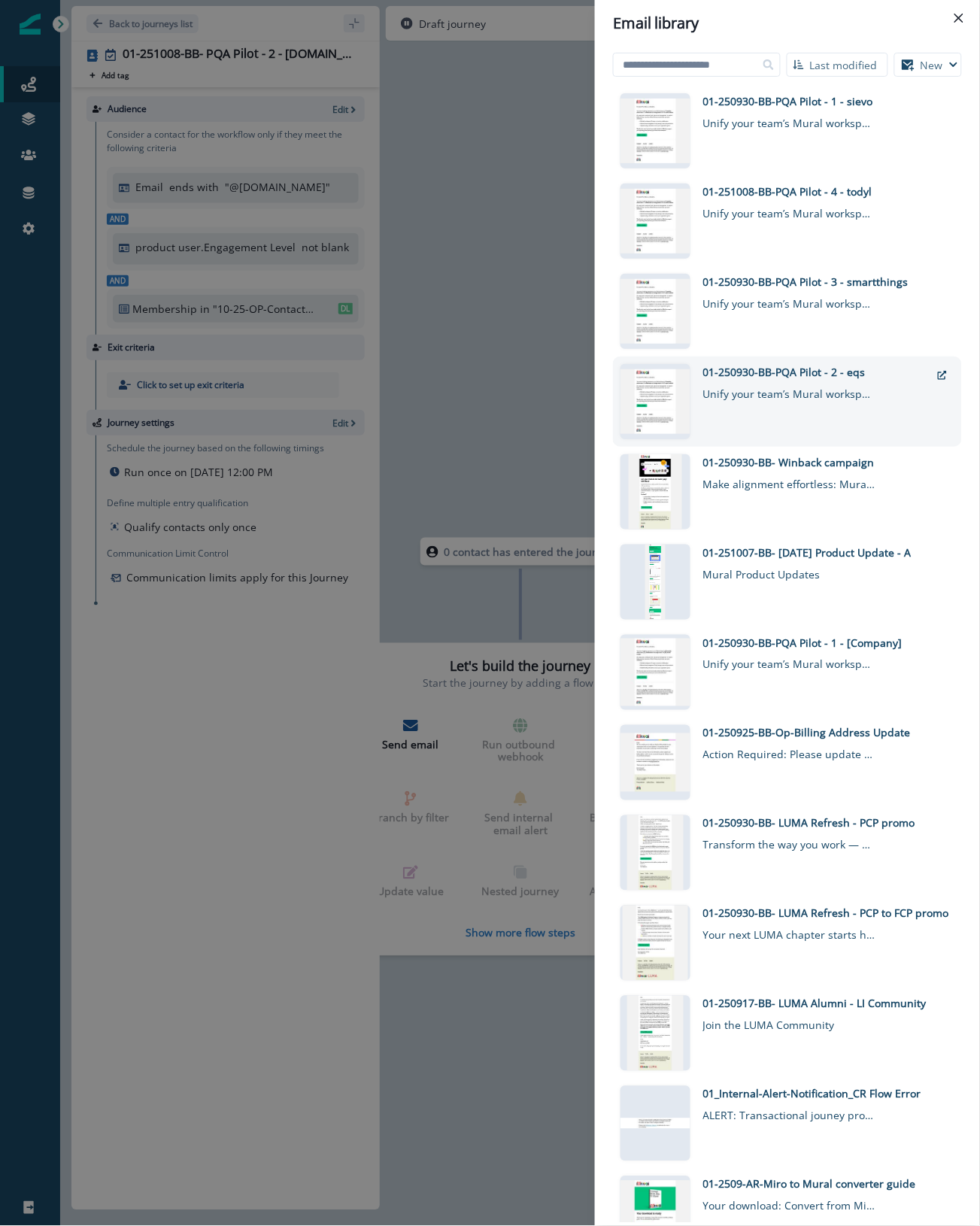
click at [774, 377] on div "01-250930-BB-PQA Pilot - 2 - eqs" at bounding box center [817, 372] width 227 height 16
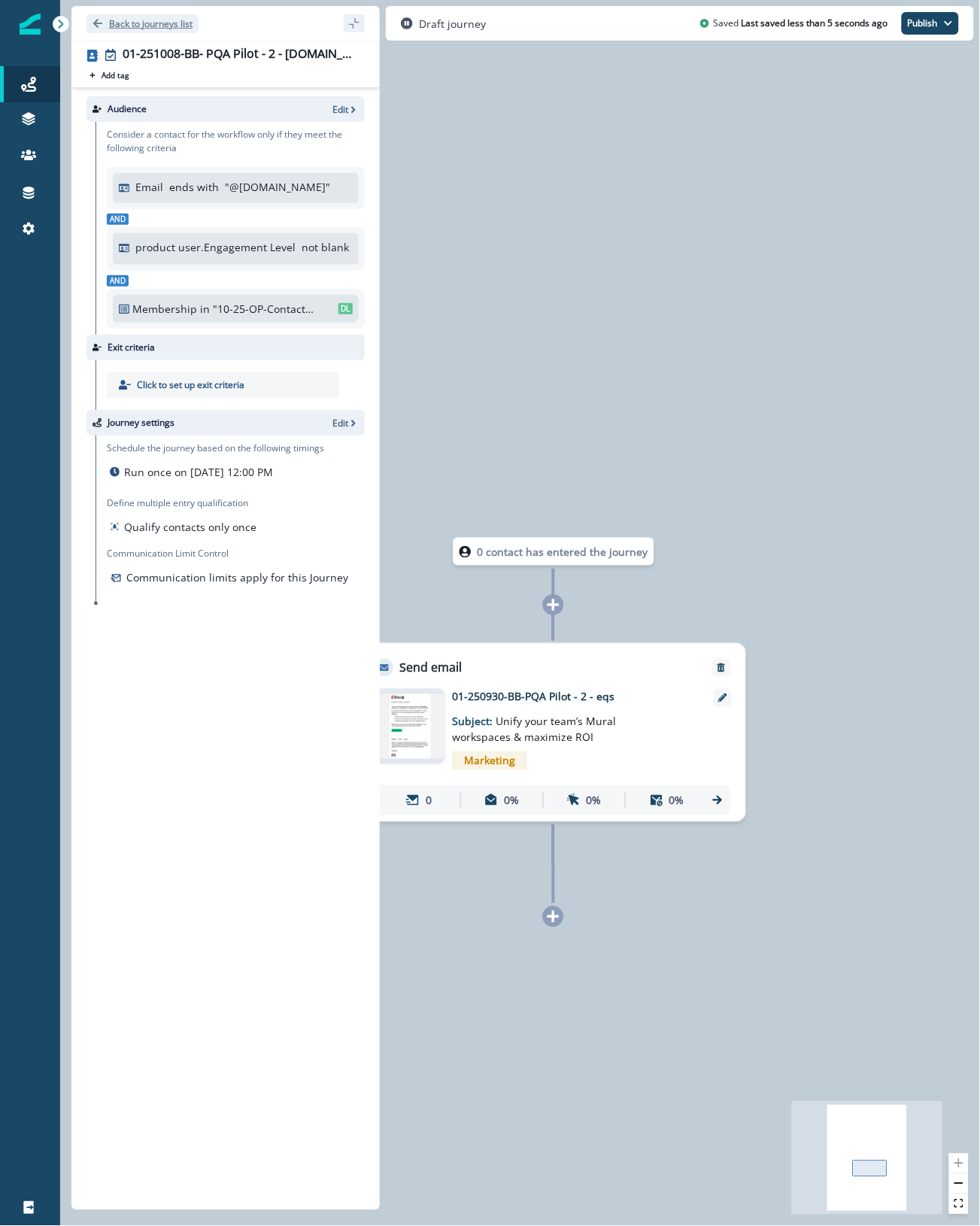
click at [168, 23] on p "Back to journeys list" at bounding box center [150, 24] width 83 height 13
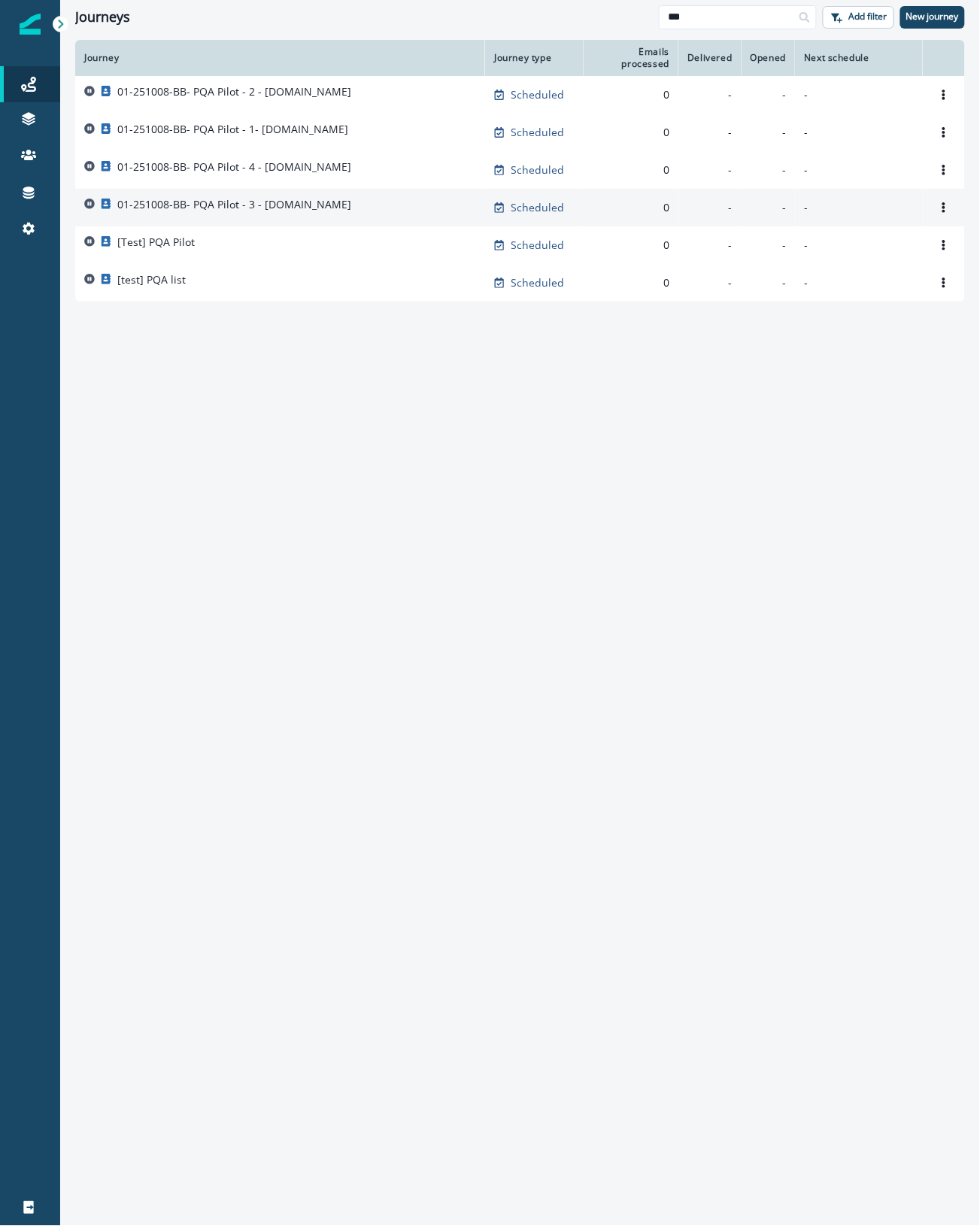
click at [377, 200] on div "01-251008-BB- PQA Pilot - 3 - arkance.world" at bounding box center [279, 207] width 391 height 21
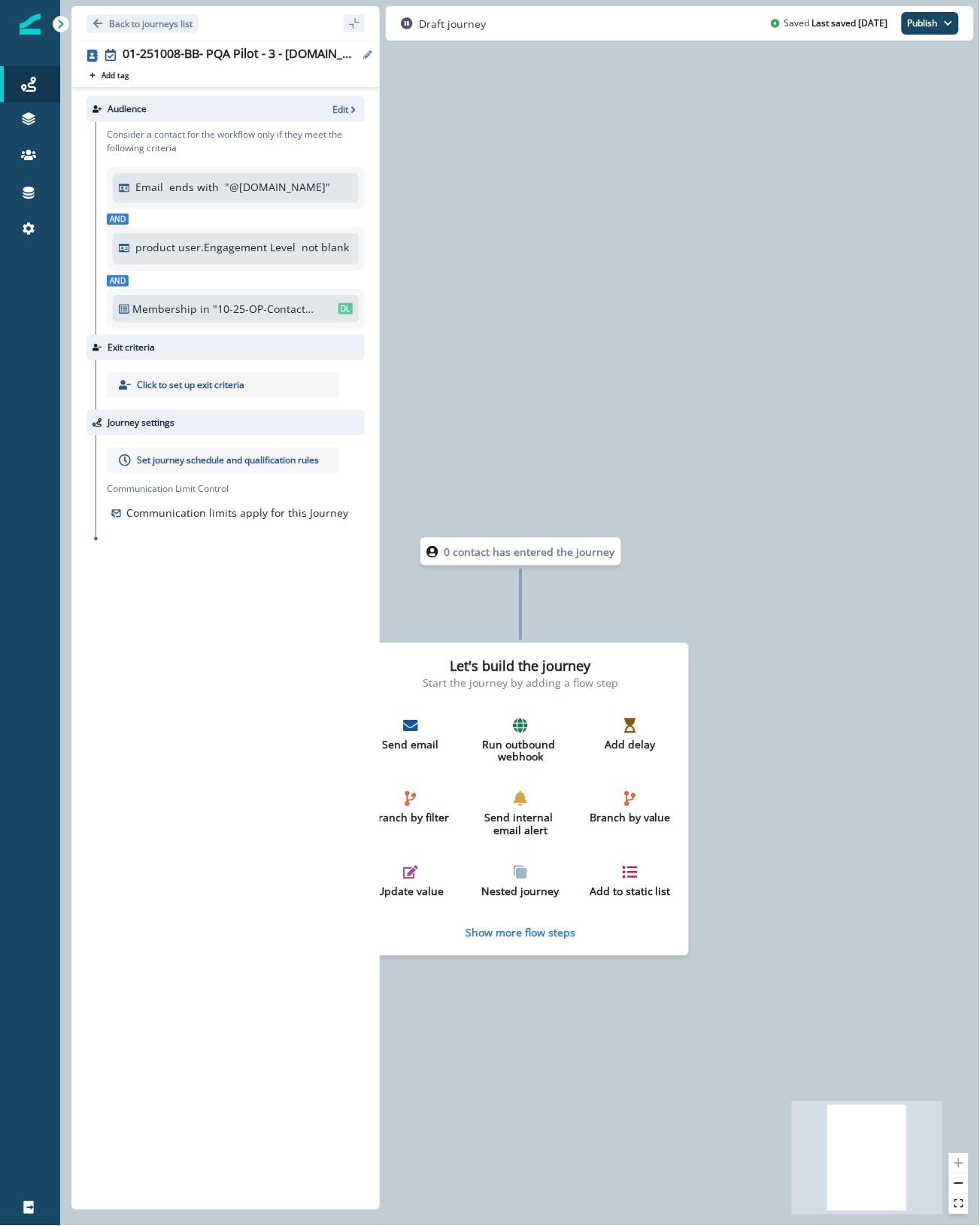
click at [369, 53] on icon "Edit name" at bounding box center [368, 55] width 9 height 9
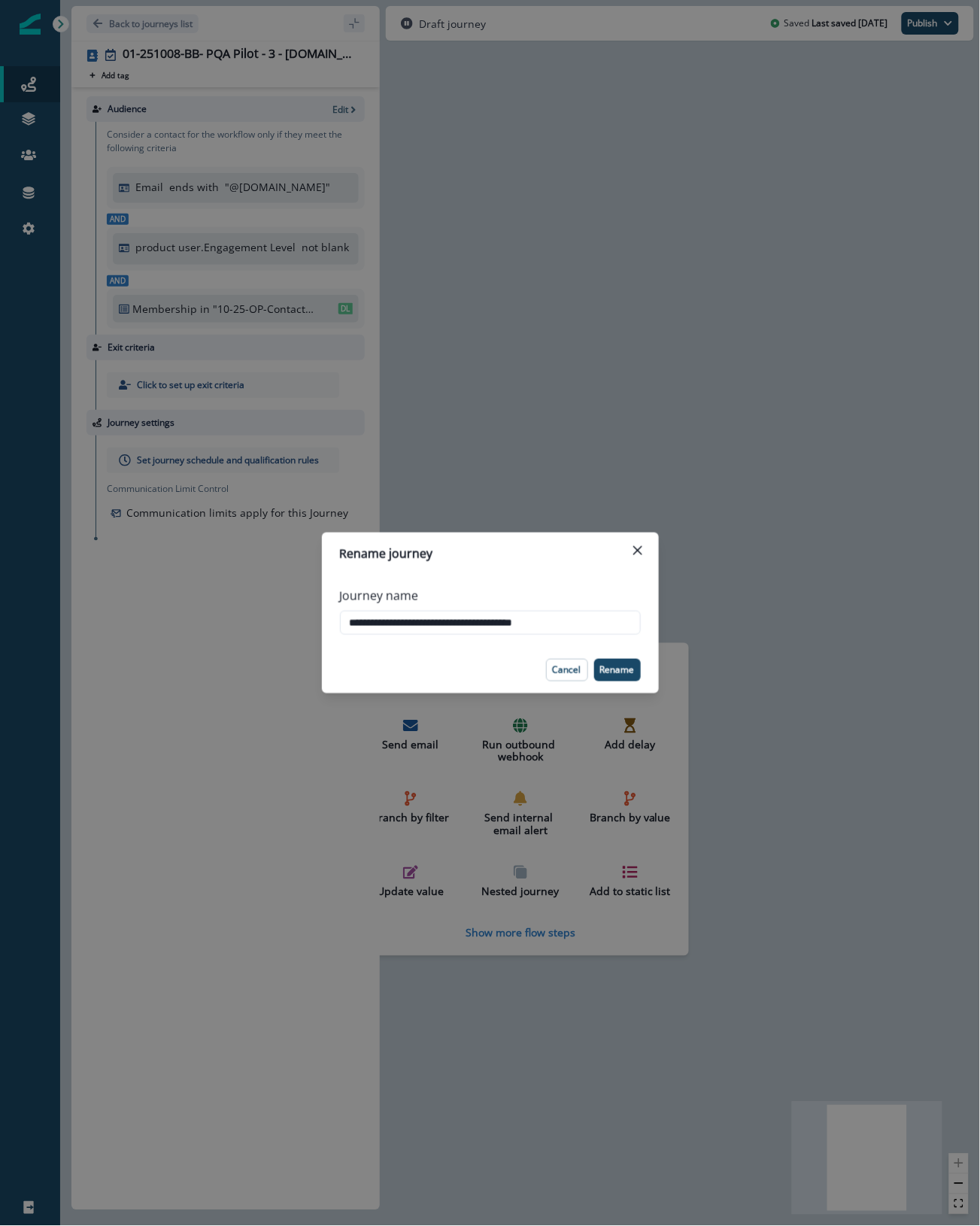
drag, startPoint x: 493, startPoint y: 622, endPoint x: 689, endPoint y: 632, distance: 196.3
click at [689, 632] on div "**********" at bounding box center [490, 613] width 980 height 1226
type input "**********"
click at [620, 671] on p "Rename" at bounding box center [617, 670] width 35 height 10
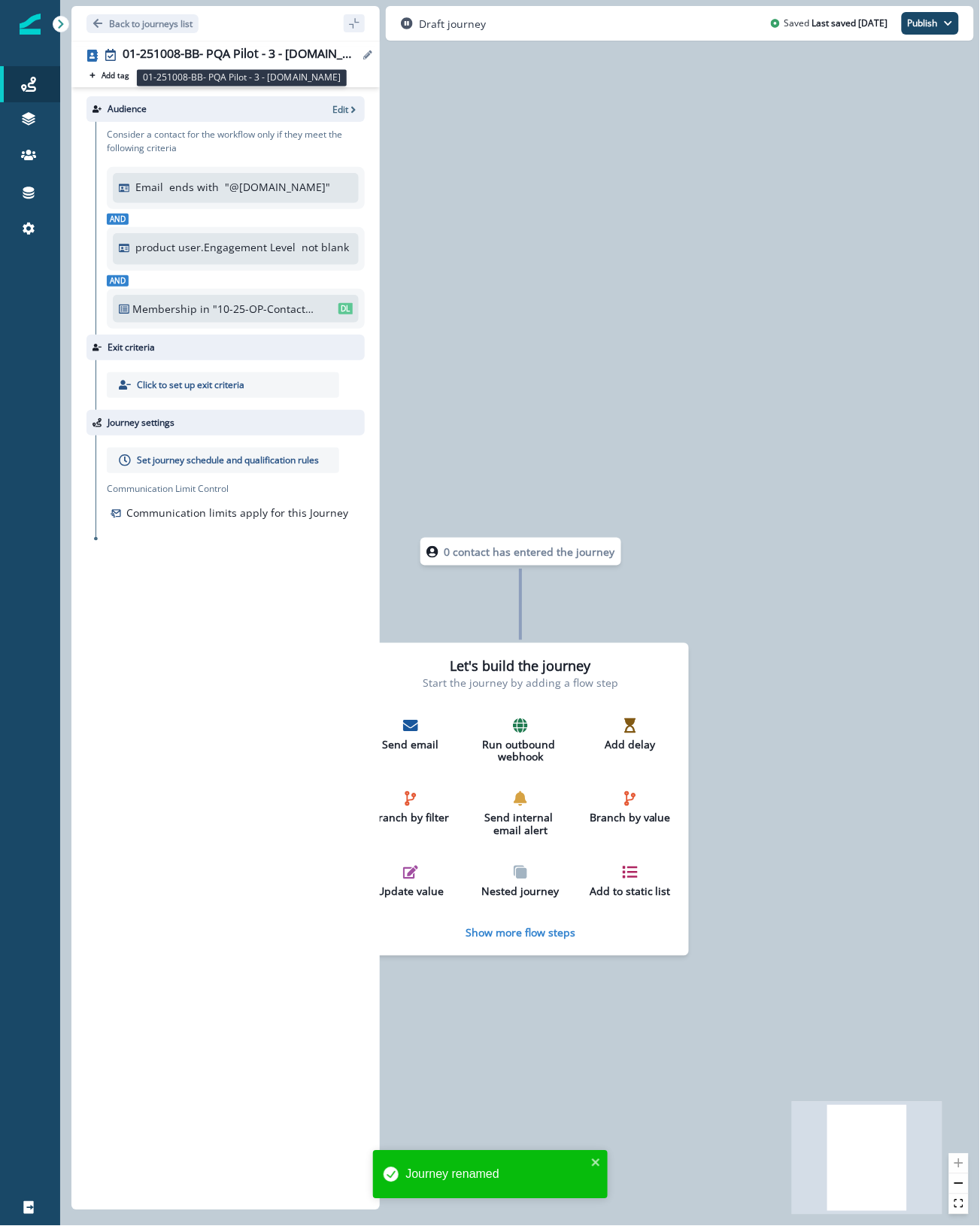
click at [226, 50] on div "01-251008-BB- PQA Pilot - 3 - [DOMAIN_NAME]" at bounding box center [240, 55] width 236 height 17
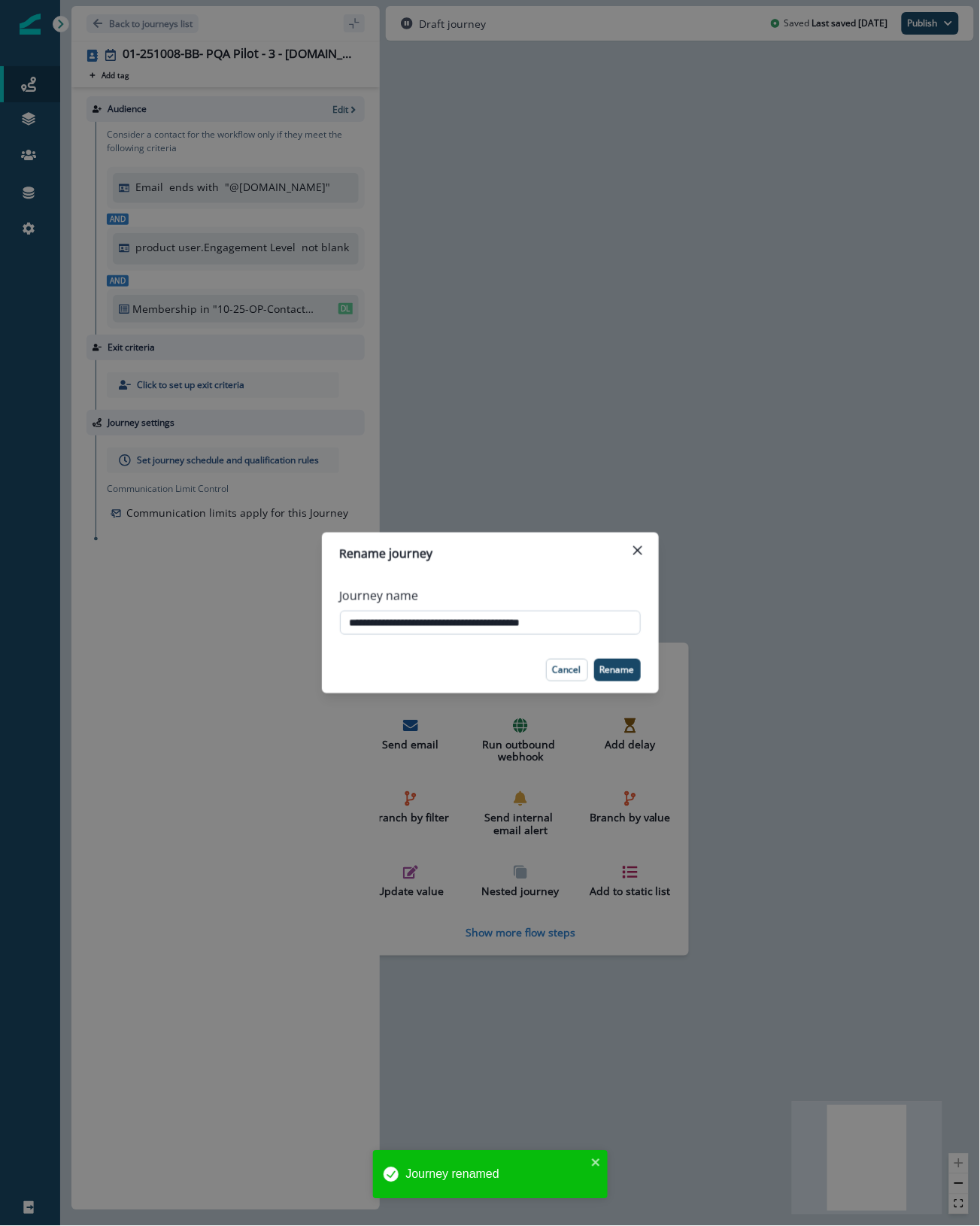
click at [480, 617] on input "**********" at bounding box center [490, 623] width 301 height 24
click at [572, 668] on p "Cancel" at bounding box center [567, 670] width 29 height 10
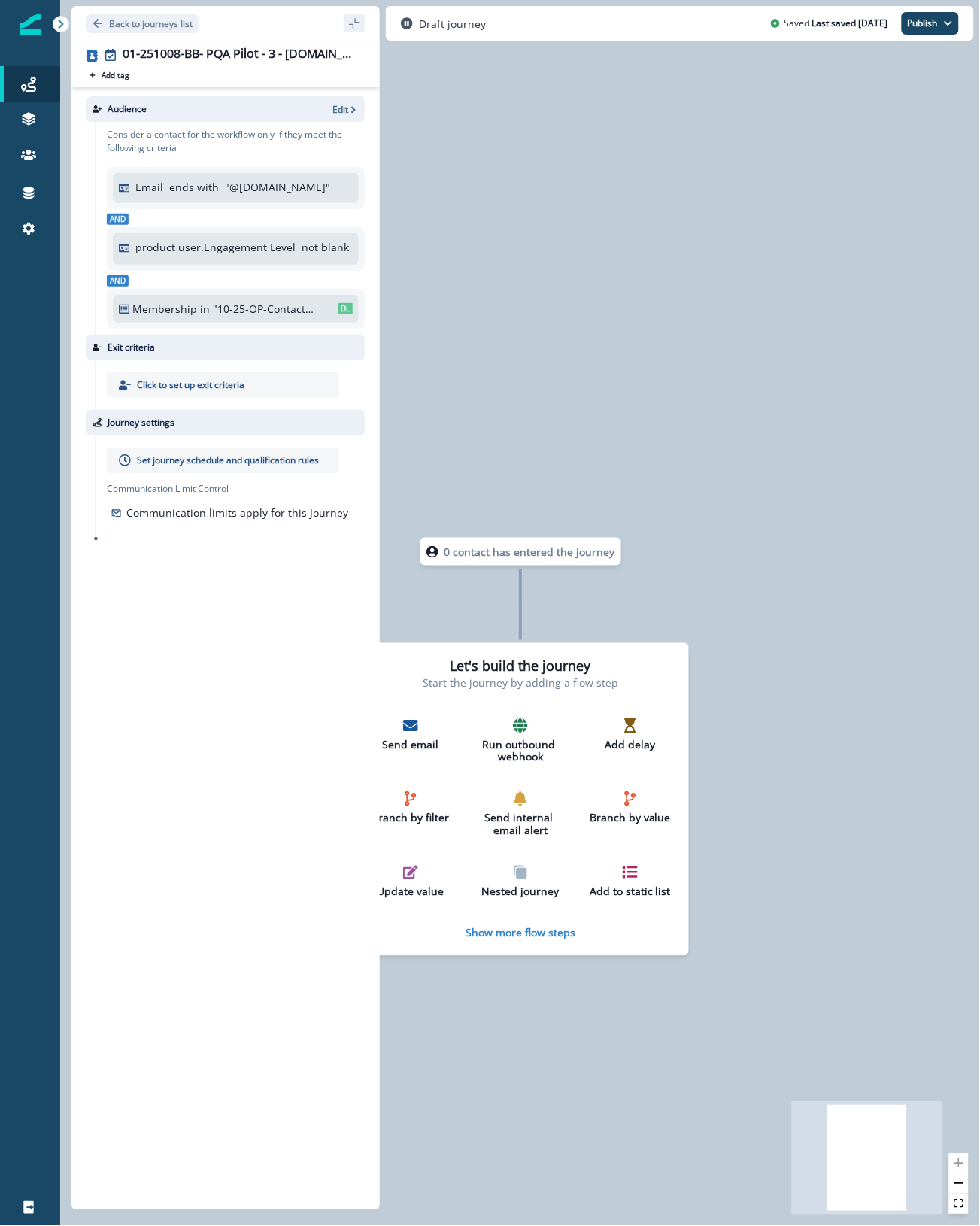
click at [959, 956] on div "0 contact has entered the journey Let's build the journey Start the journey by …" at bounding box center [519, 613] width 920 height 1226
click at [343, 106] on p "Edit" at bounding box center [340, 109] width 16 height 13
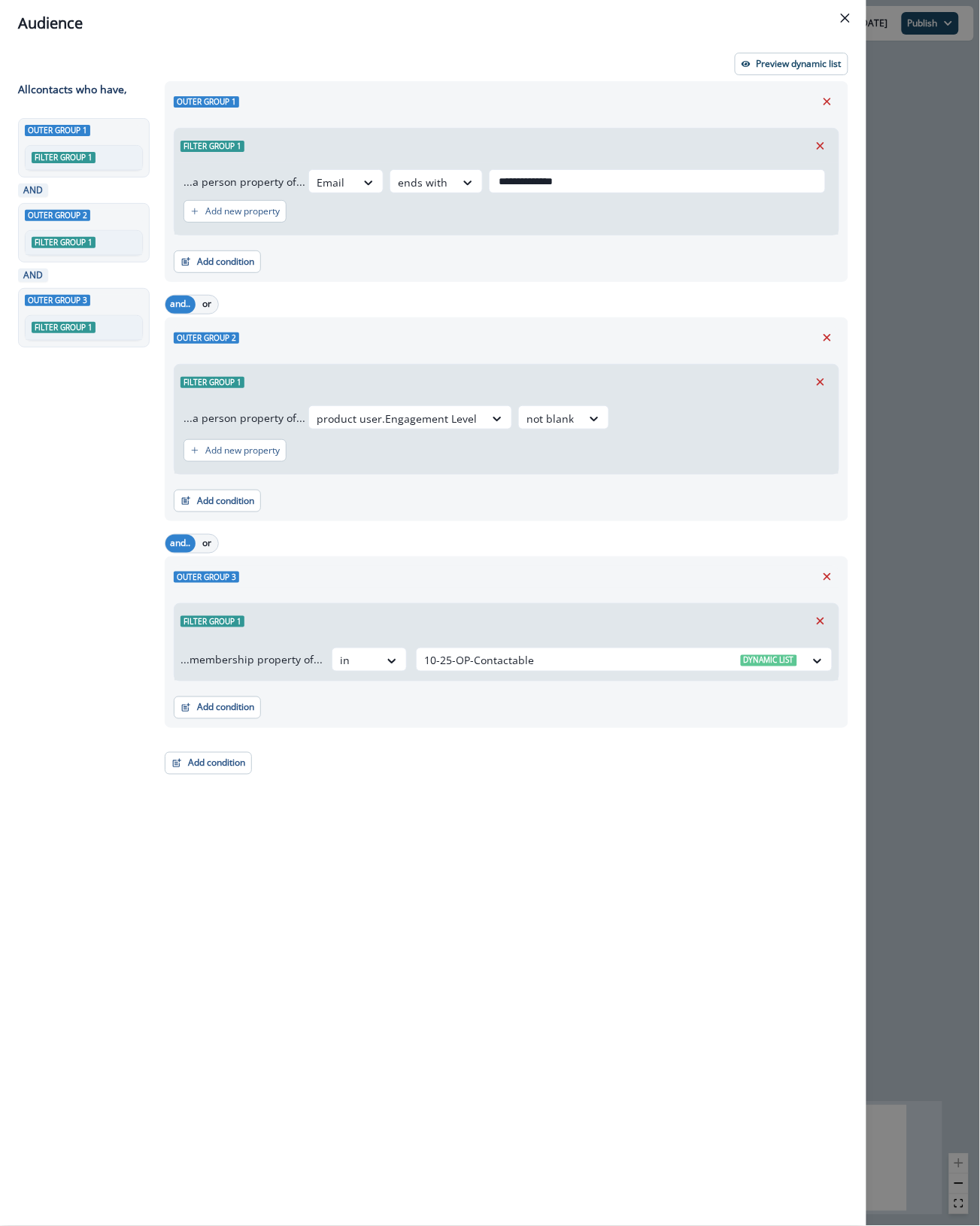
drag, startPoint x: 501, startPoint y: 184, endPoint x: 783, endPoint y: 164, distance: 282.7
click at [783, 164] on div "**********" at bounding box center [506, 199] width 664 height 71
type input "**********"
click at [800, 63] on p "Preview dynamic list" at bounding box center [799, 64] width 85 height 10
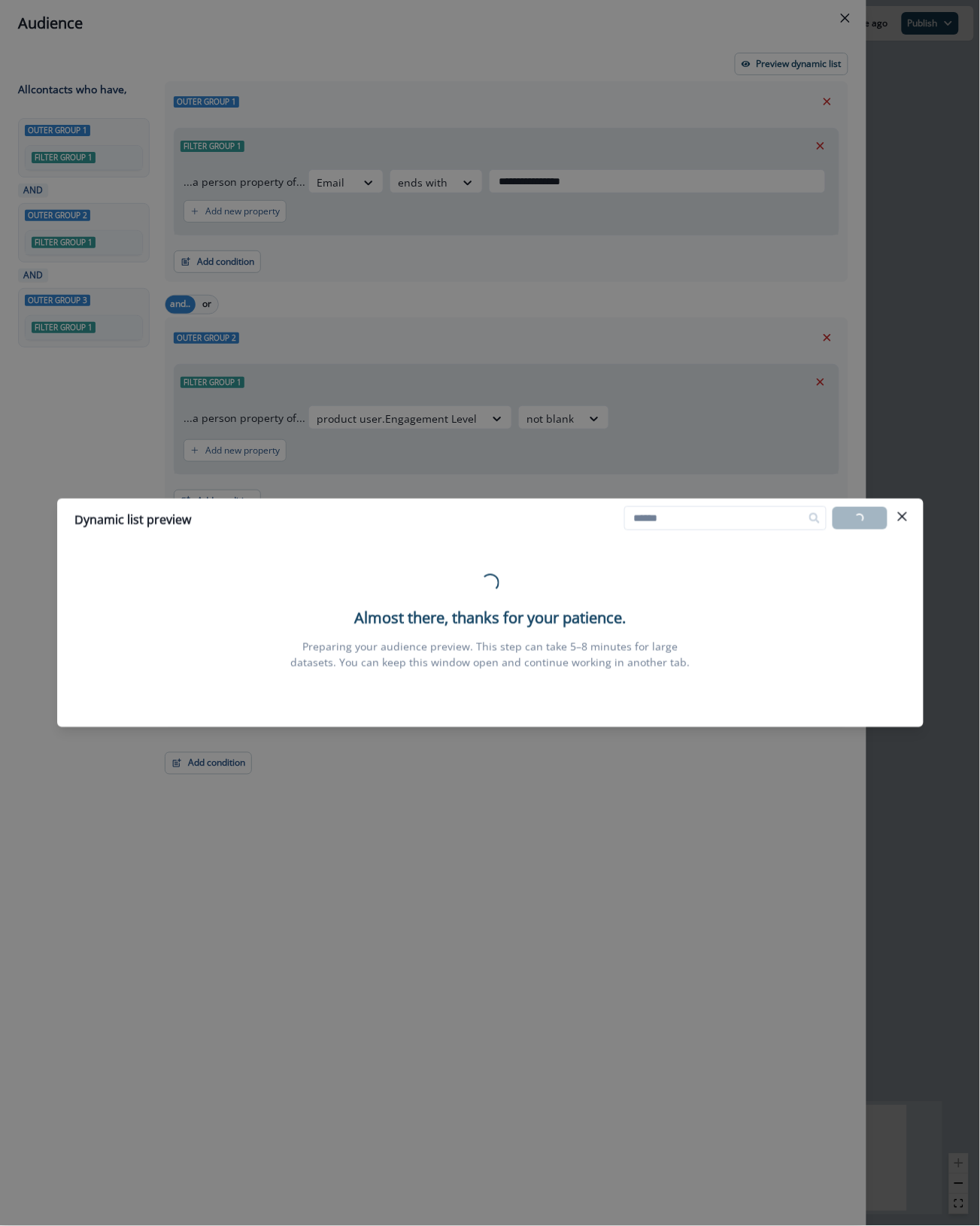
click at [904, 627] on div "Loading... Almost there, thanks for your patience. Preparing your audience prev…" at bounding box center [490, 621] width 831 height 150
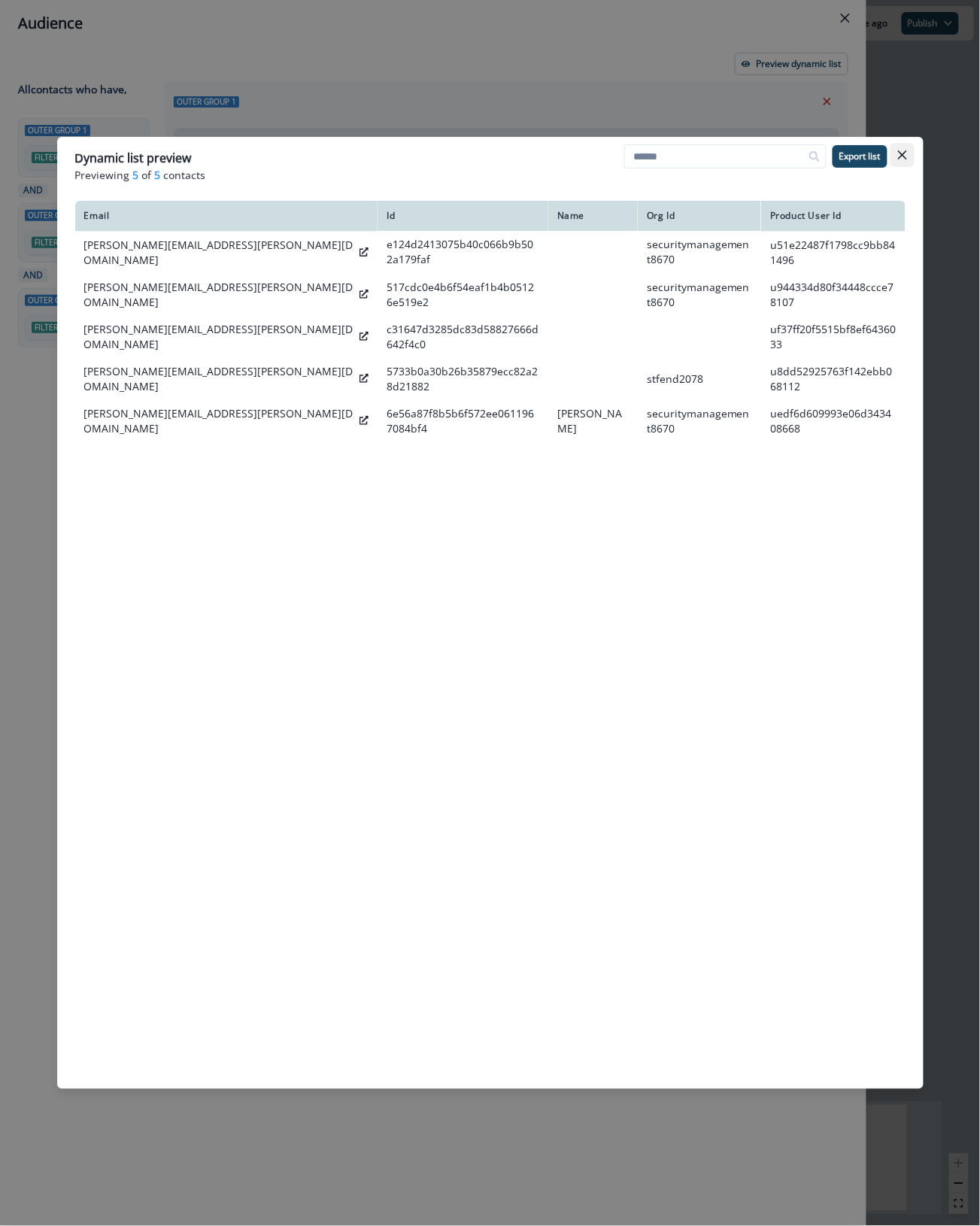
click at [903, 148] on button "Close" at bounding box center [902, 155] width 24 height 24
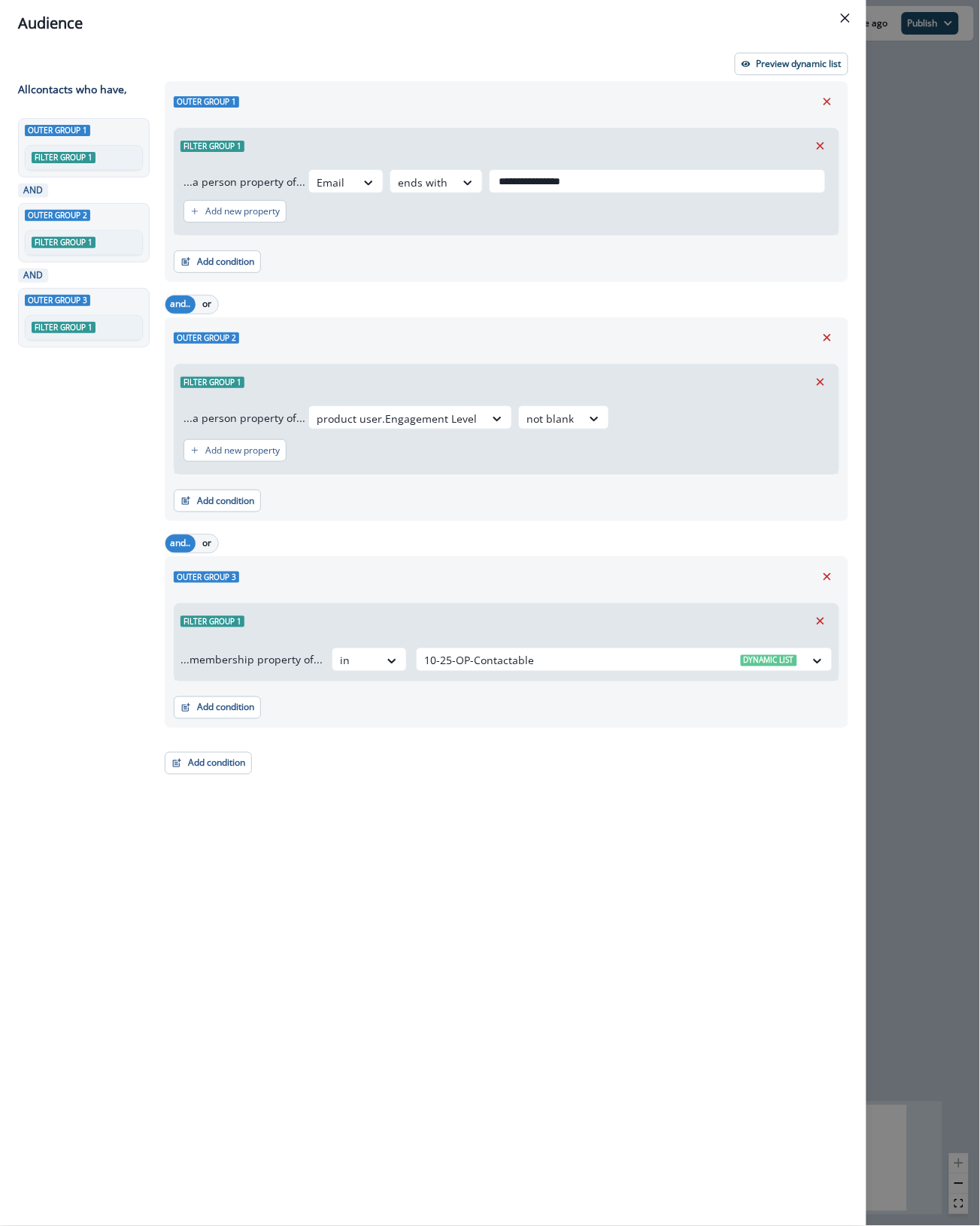
click at [866, 836] on div "**********" at bounding box center [433, 636] width 866 height 1179
click at [843, 18] on icon "Close" at bounding box center [845, 18] width 9 height 9
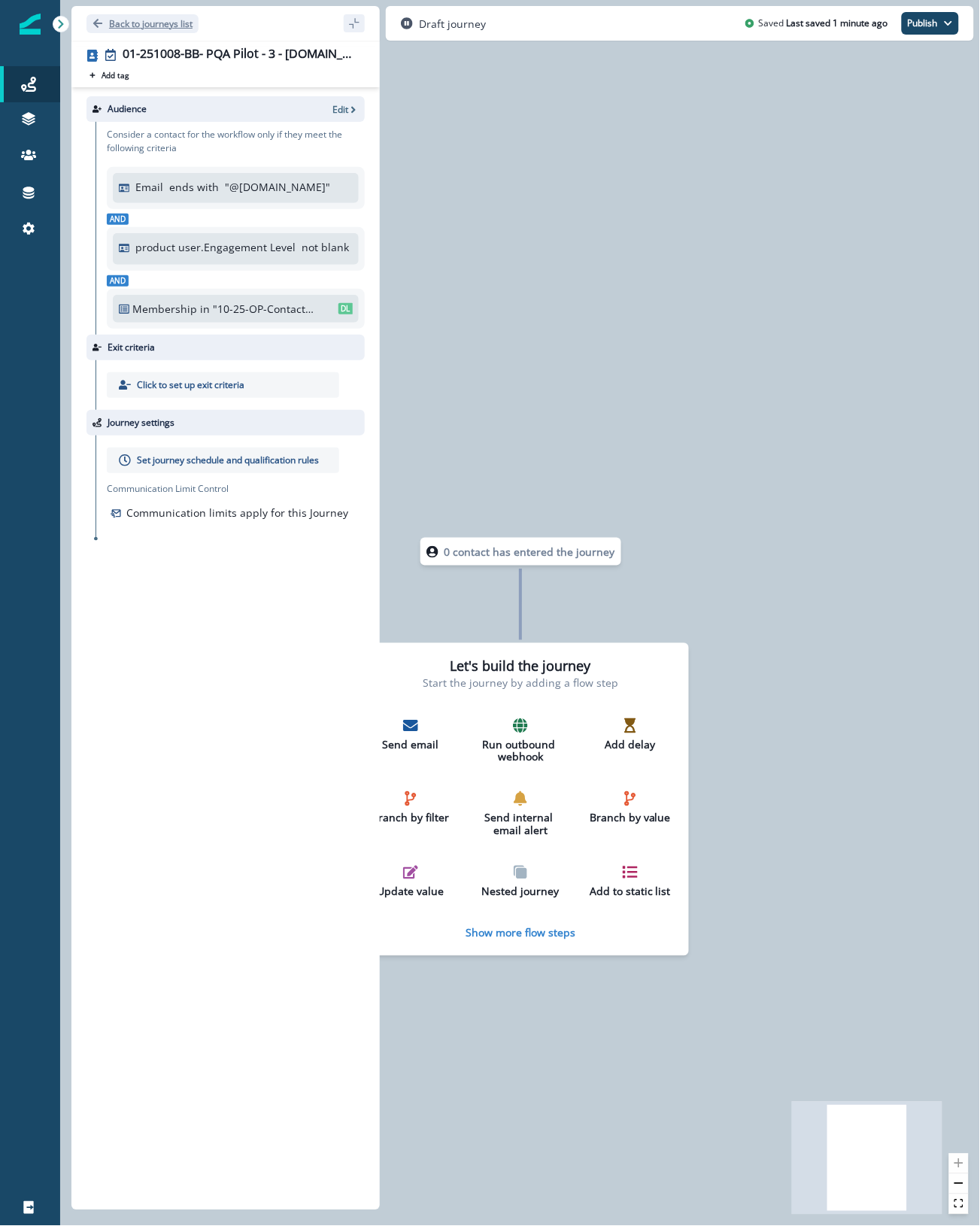
click at [163, 23] on p "Back to journeys list" at bounding box center [150, 24] width 83 height 13
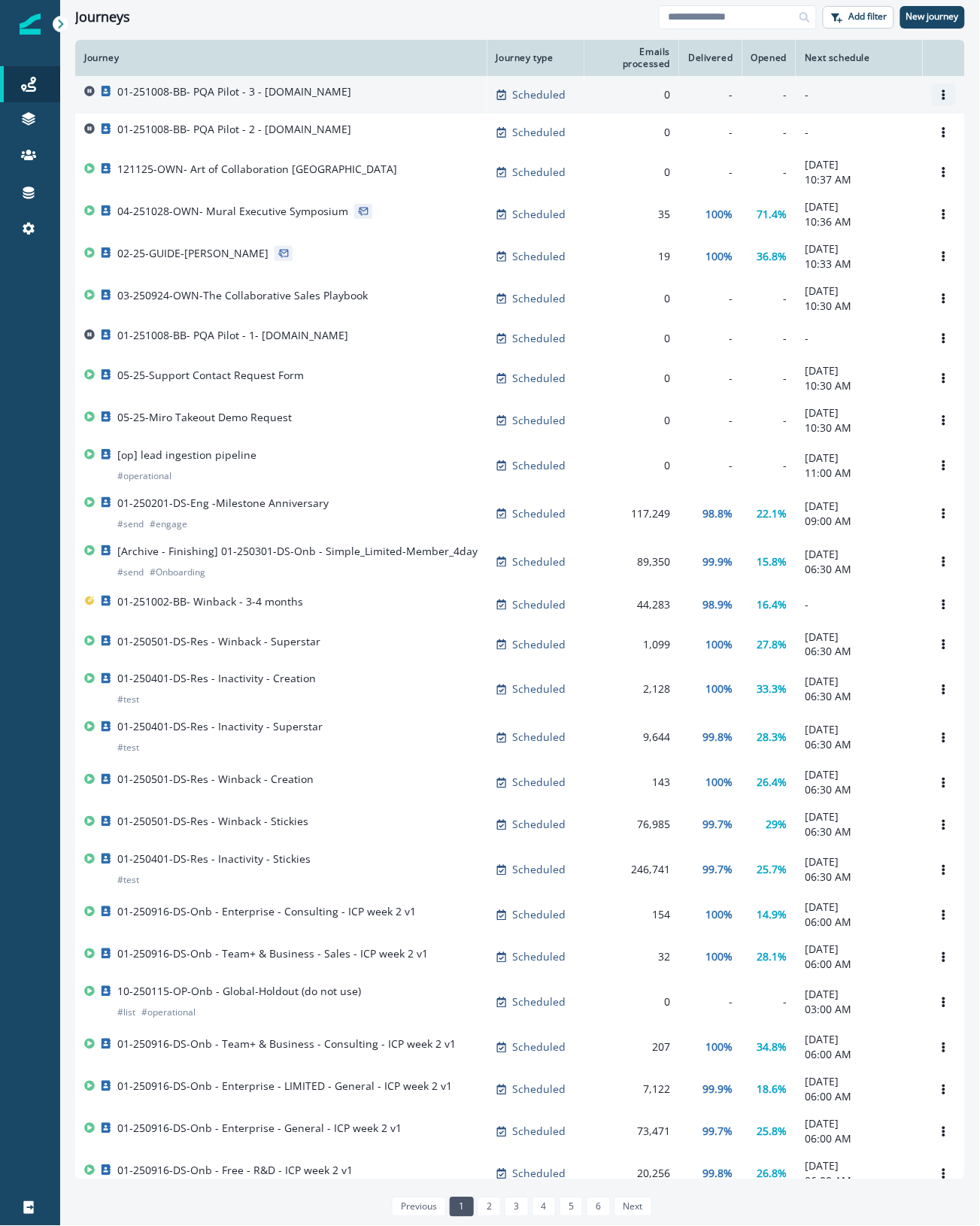
click at [939, 90] on icon "Options" at bounding box center [944, 94] width 10 height 10
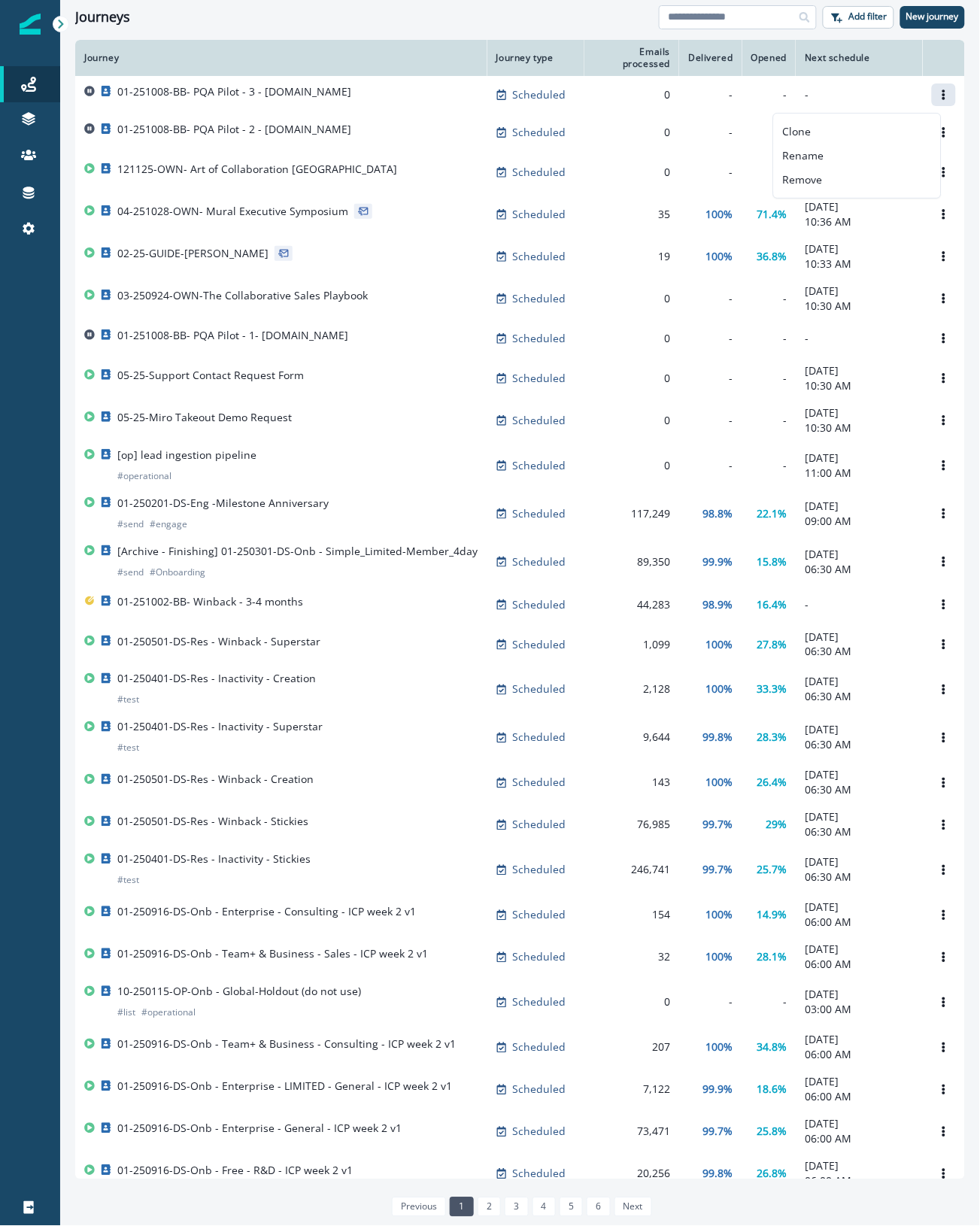
click at [743, 17] on input at bounding box center [737, 18] width 158 height 24
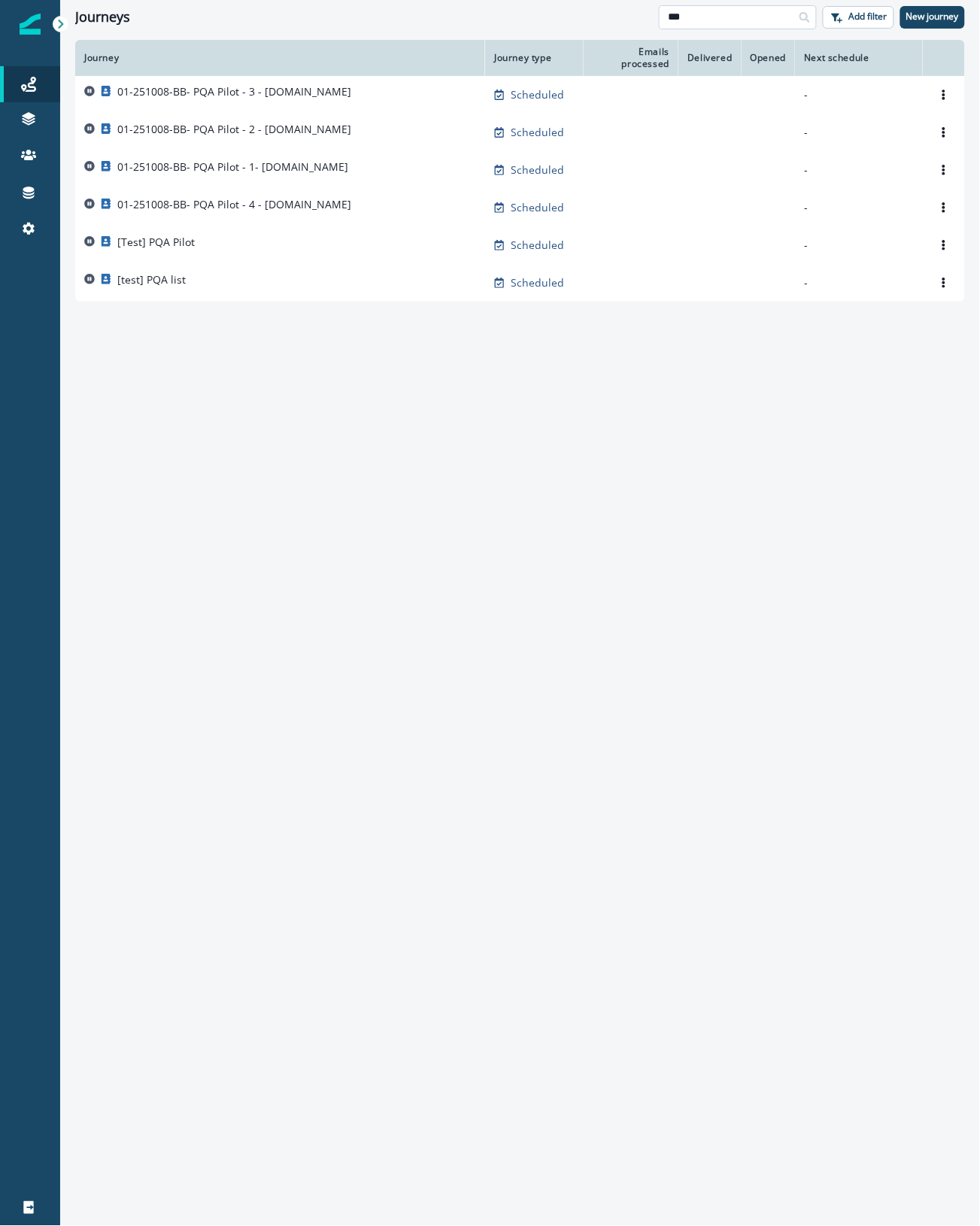
type input "***"
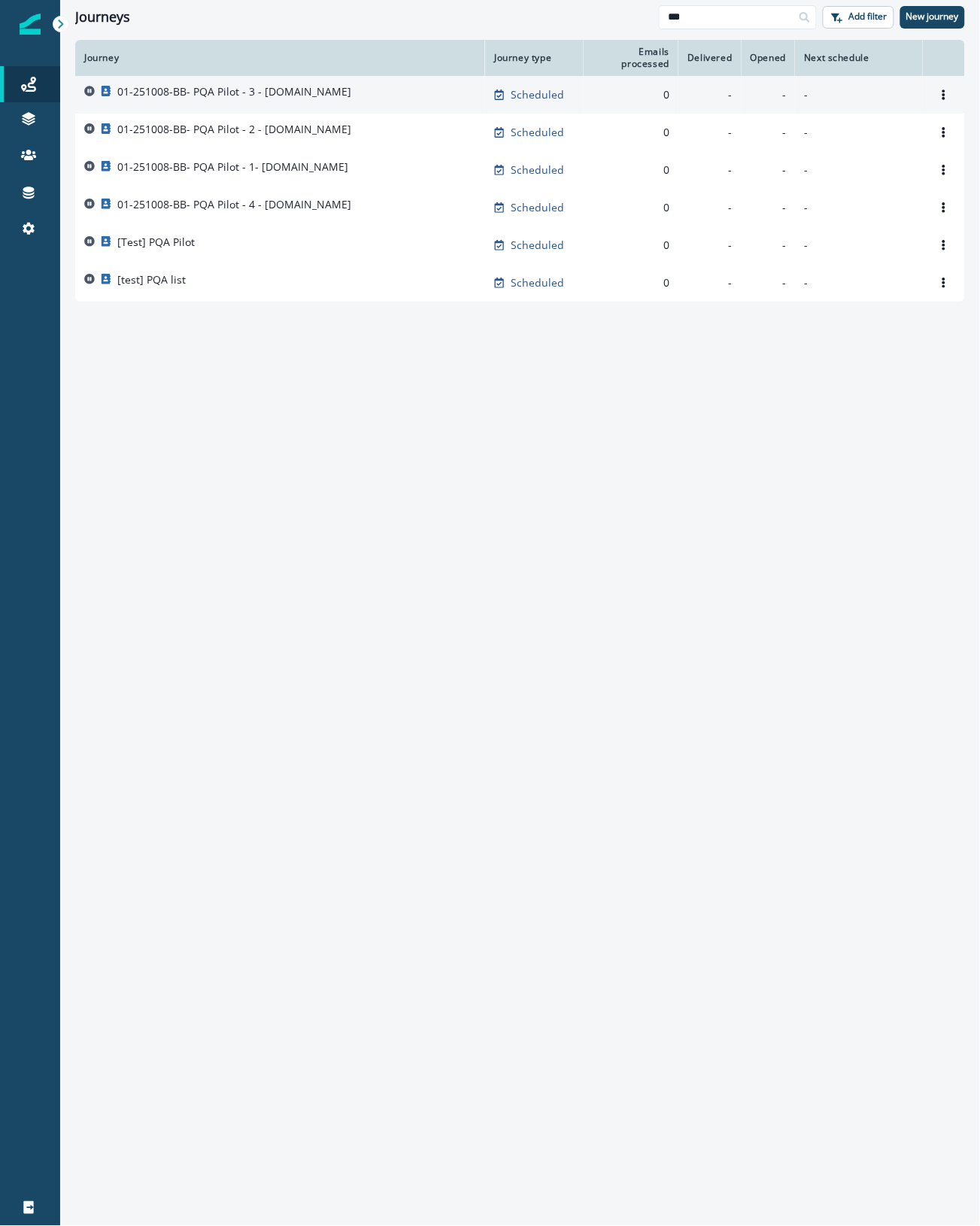
click at [371, 88] on div "01-251008-BB- PQA Pilot - 3 - [DOMAIN_NAME]" at bounding box center [279, 94] width 391 height 21
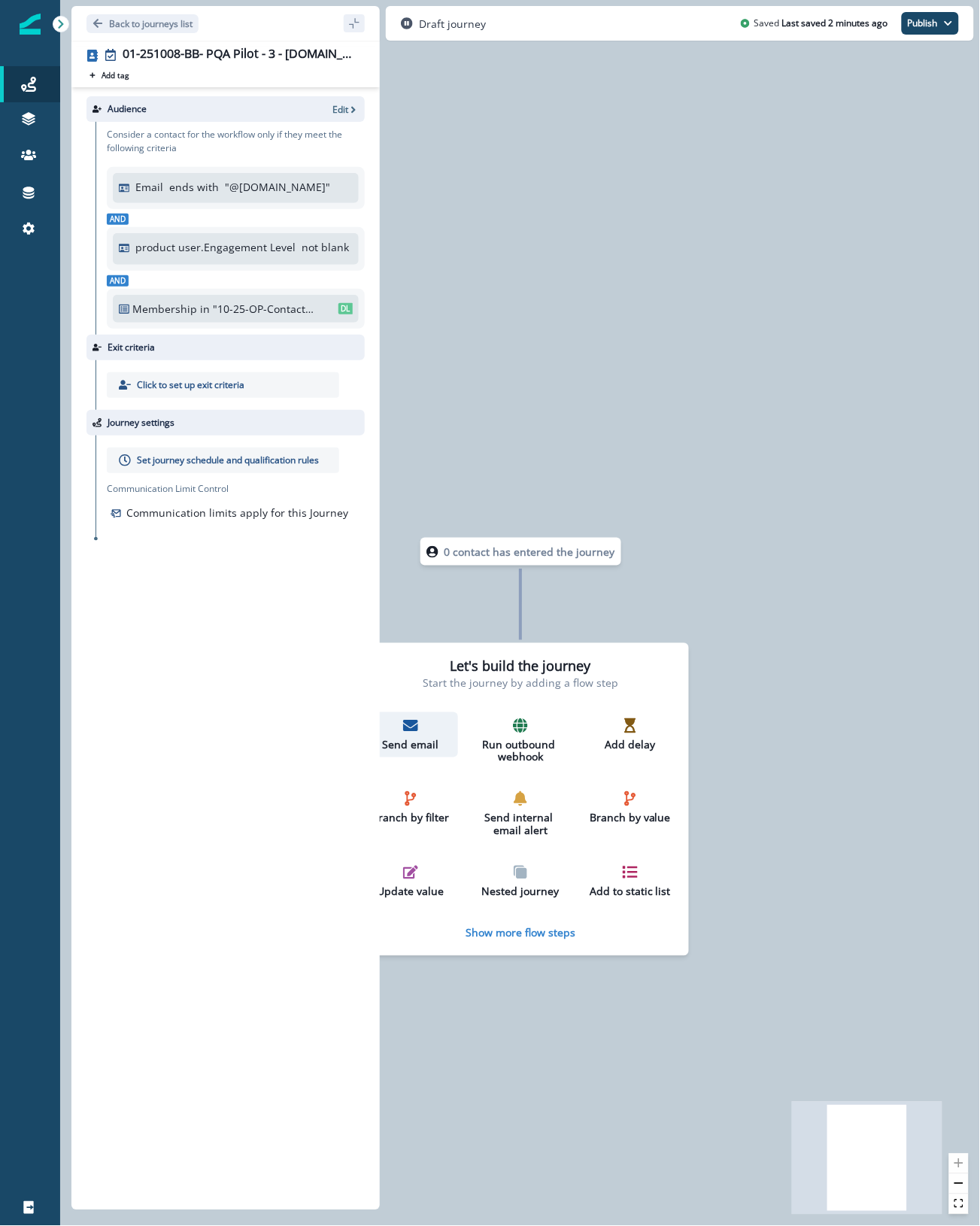
click at [403, 739] on p "Send email" at bounding box center [410, 746] width 83 height 13
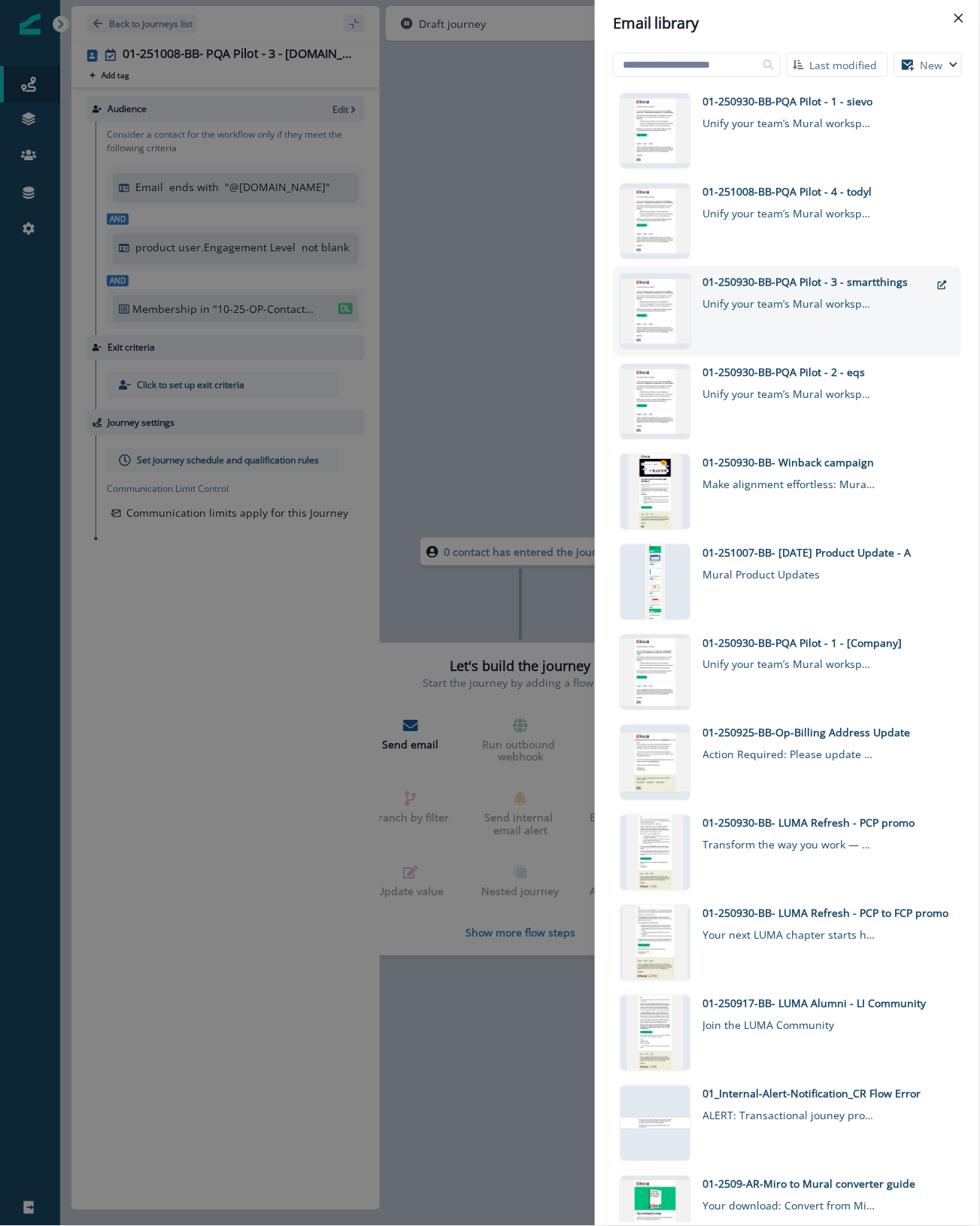
click at [824, 283] on div "01-250930-BB-PQA Pilot - 3 - smartthings" at bounding box center [817, 281] width 227 height 16
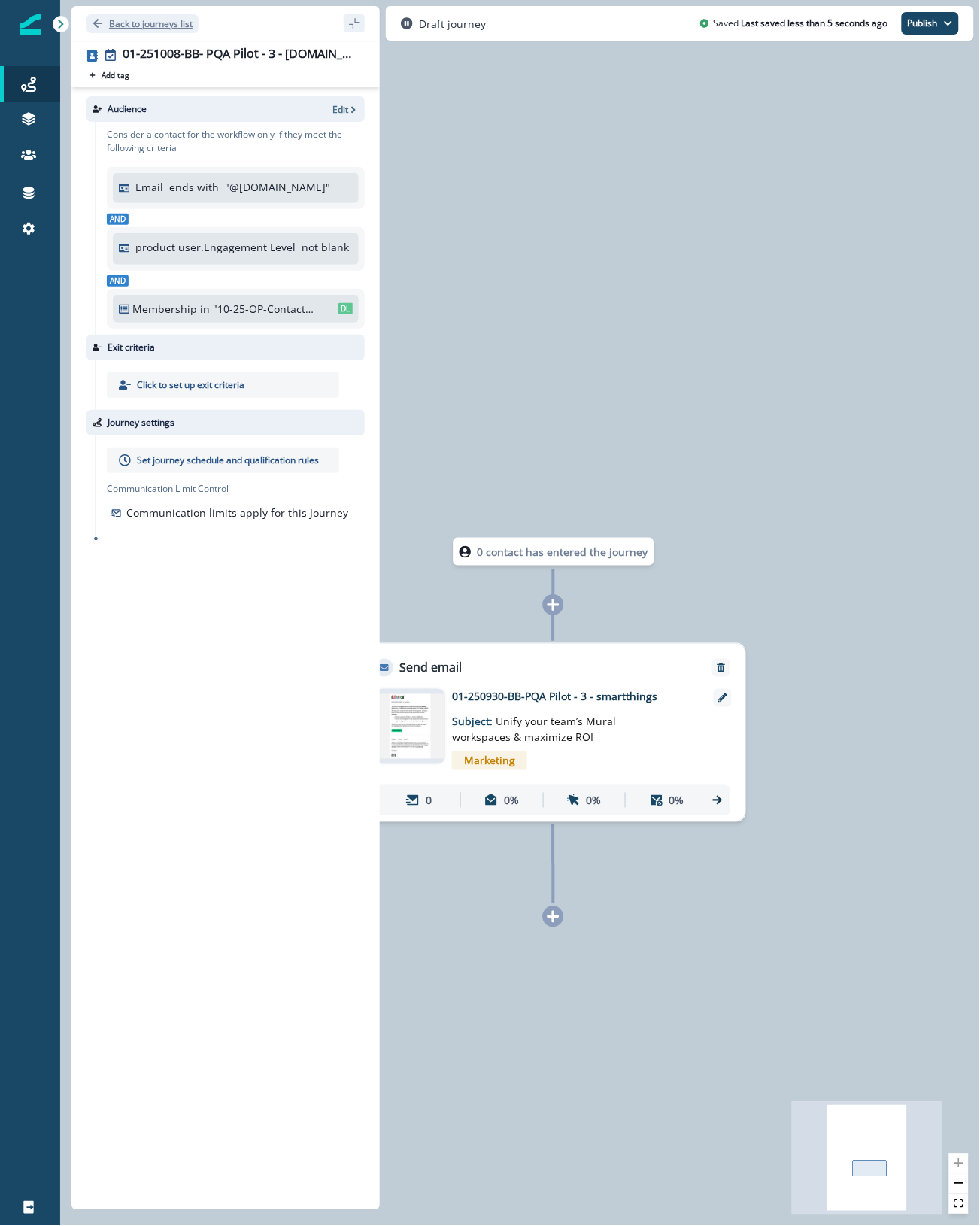
click at [132, 30] on button "Back to journeys list" at bounding box center [143, 23] width 112 height 19
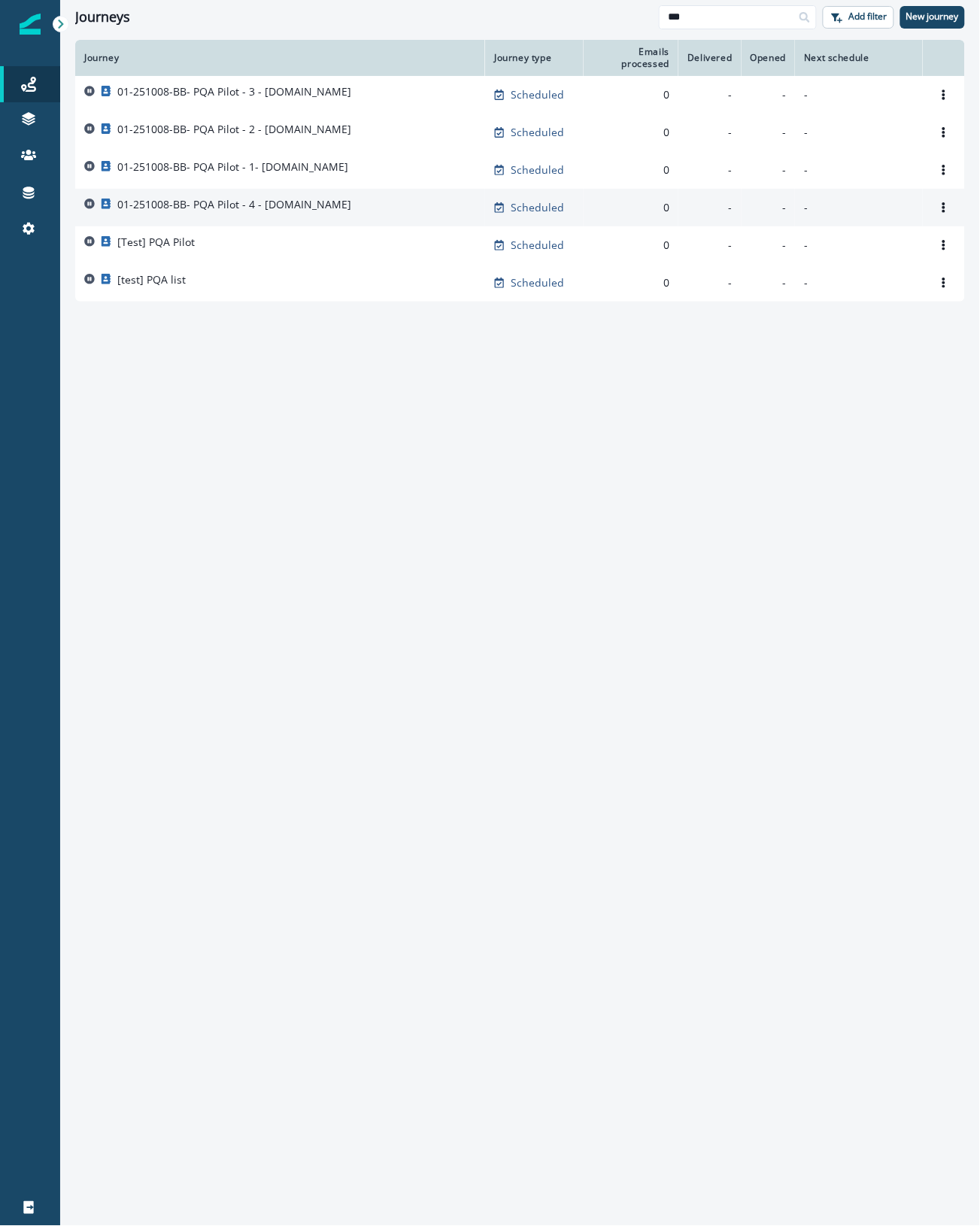
click at [332, 212] on p "01-251008-BB- PQA Pilot - 4 - nationallife.com" at bounding box center [234, 205] width 234 height 15
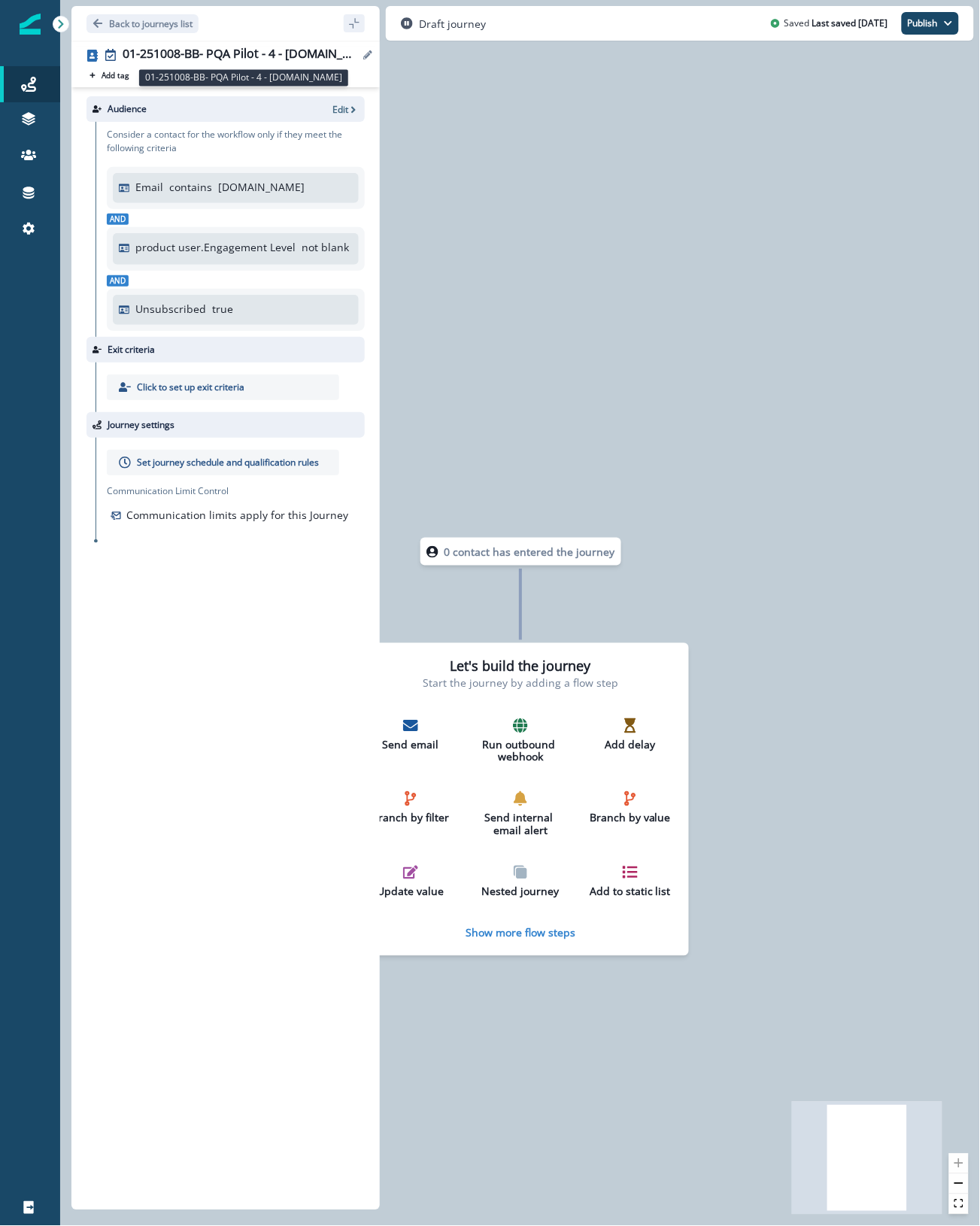
click at [264, 51] on div "01-251008-BB- PQA Pilot - 4 - nationallife.com" at bounding box center [240, 55] width 236 height 17
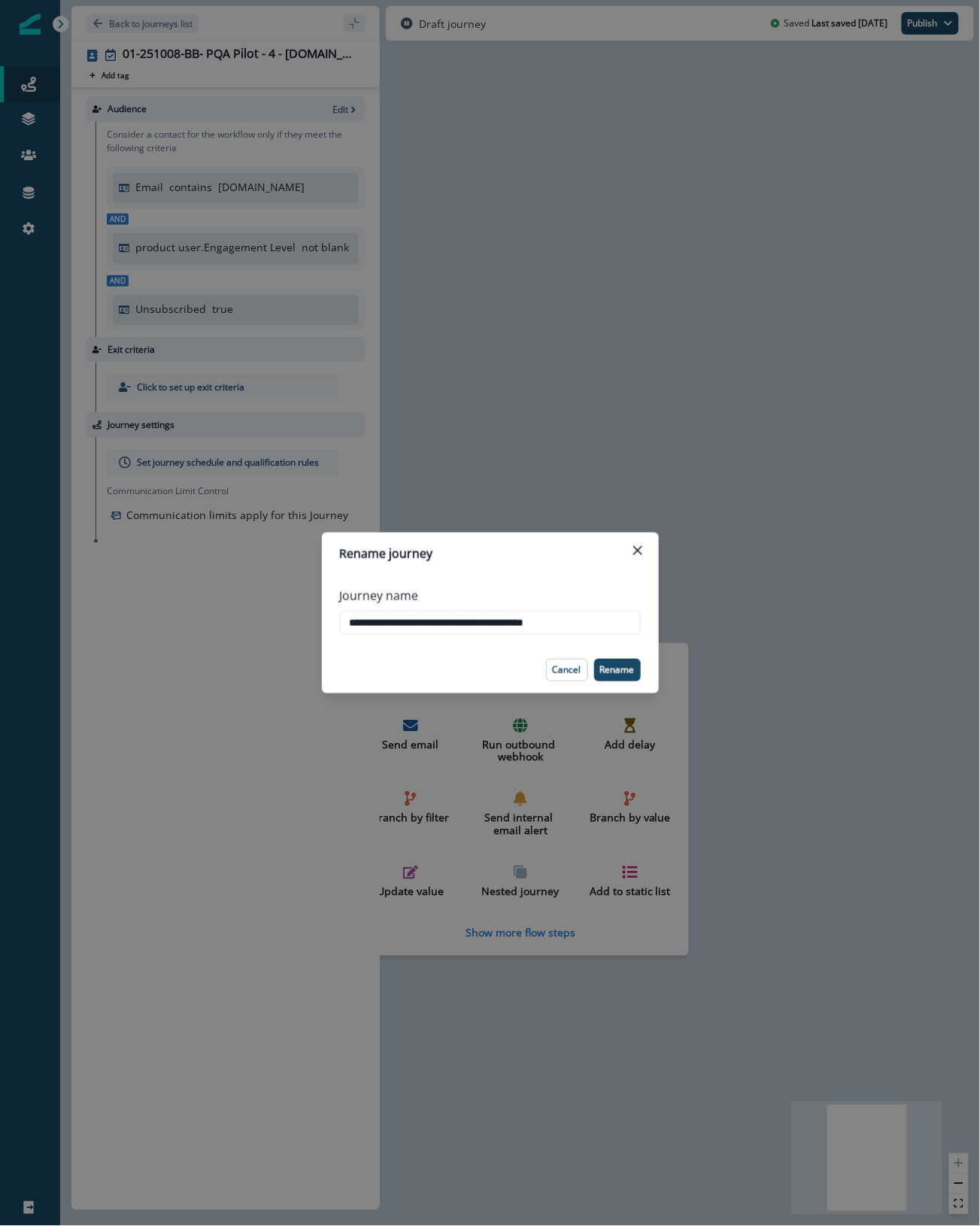
drag, startPoint x: 496, startPoint y: 623, endPoint x: 777, endPoint y: 637, distance: 281.3
click at [761, 634] on div "**********" at bounding box center [490, 613] width 980 height 1226
drag, startPoint x: 573, startPoint y: 620, endPoint x: 226, endPoint y: 632, distance: 347.2
click at [226, 632] on div "**********" at bounding box center [490, 613] width 980 height 1226
type input "**********"
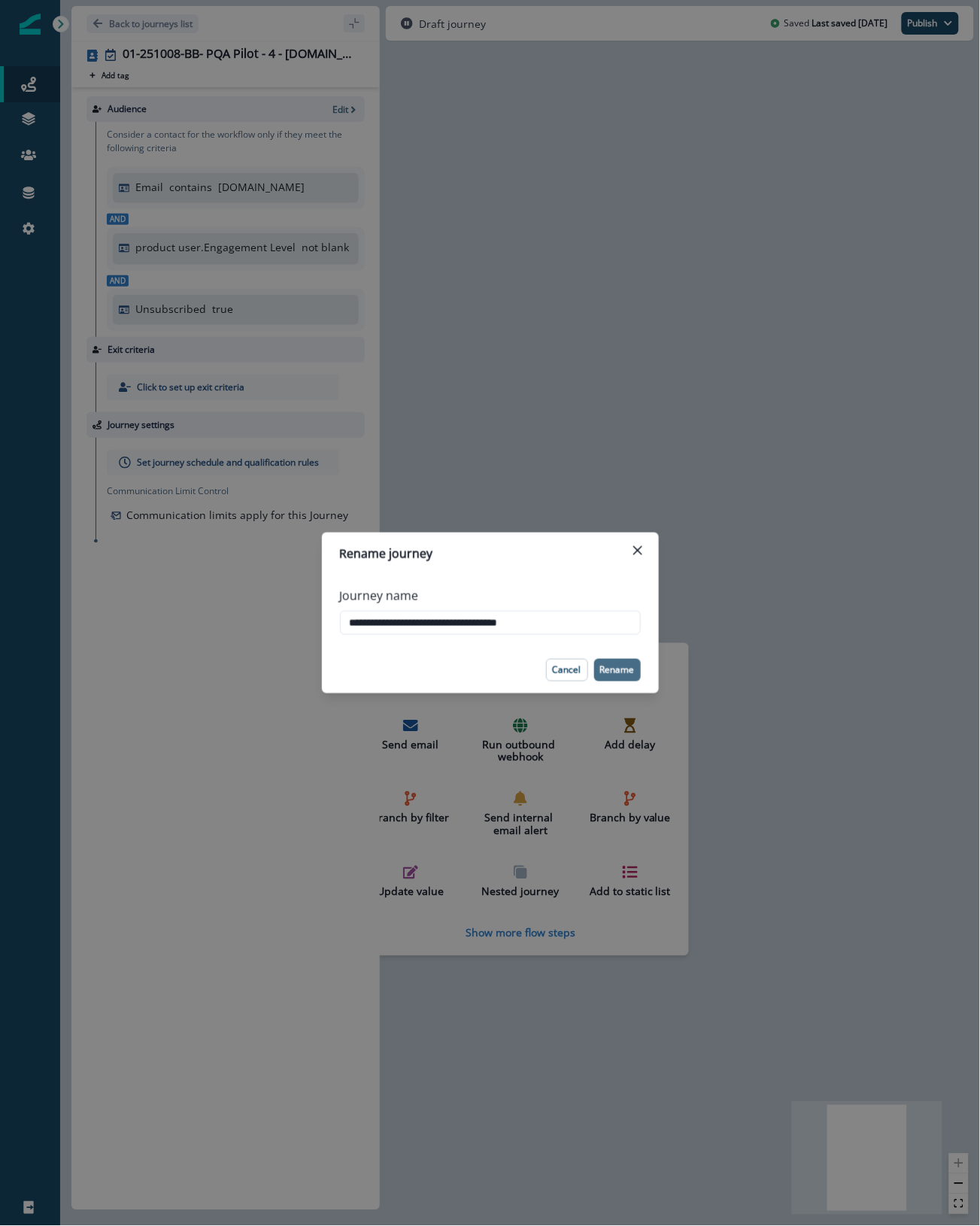
click at [620, 677] on button "Rename" at bounding box center [618, 670] width 47 height 22
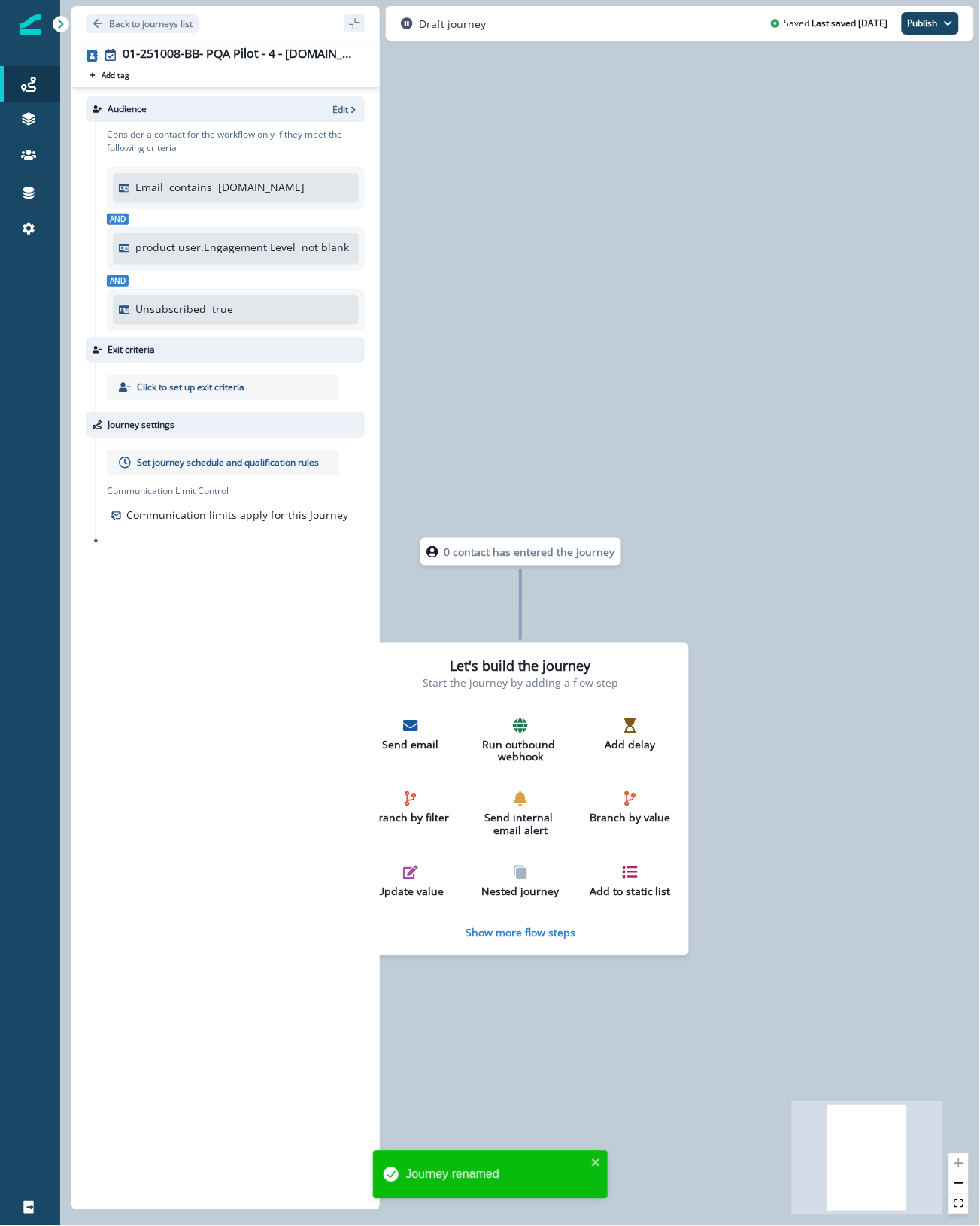
click at [183, 463] on p "Set journey schedule and qualification rules" at bounding box center [228, 463] width 182 height 13
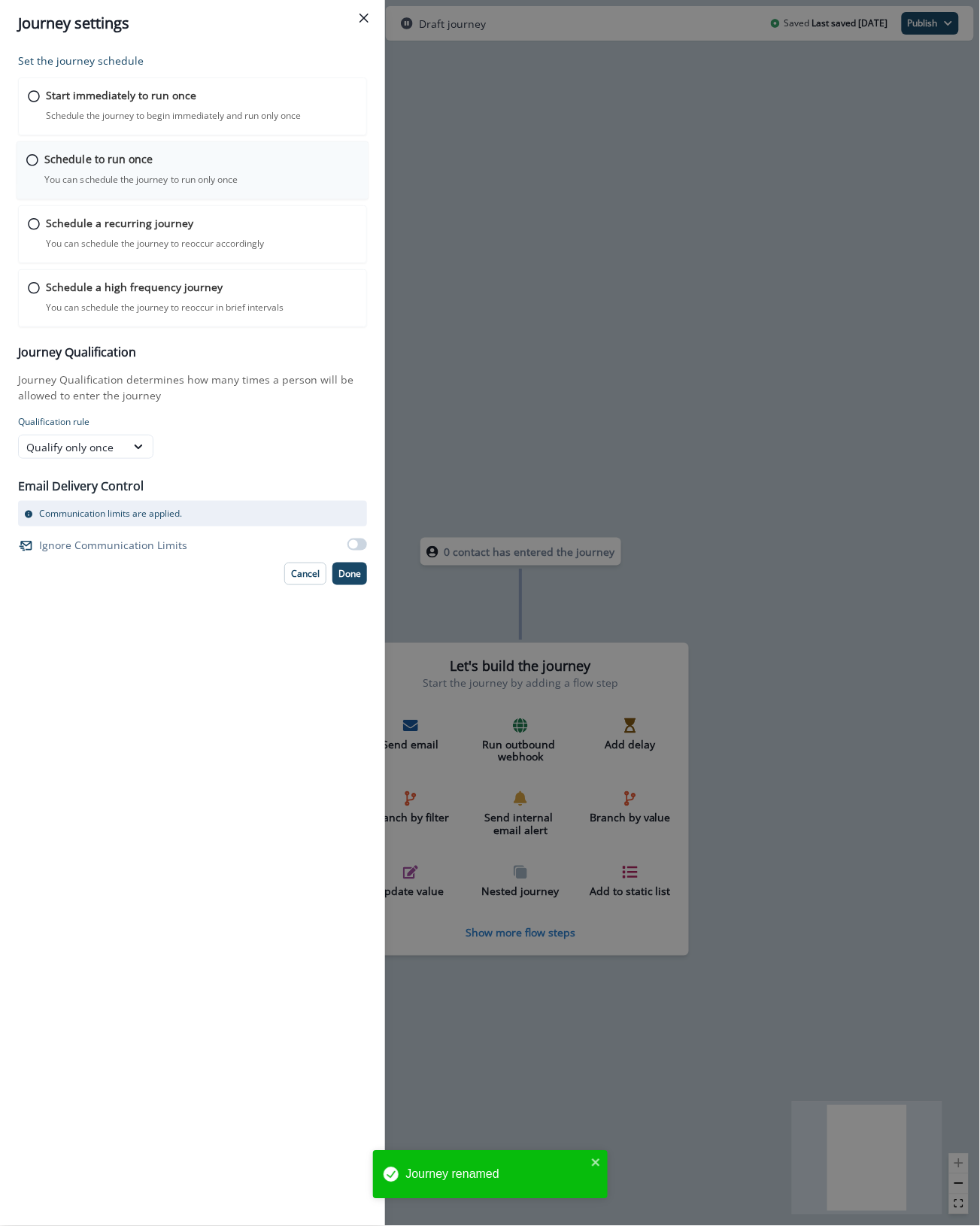
click at [76, 174] on p "You can schedule the journey to run only once" at bounding box center [141, 179] width 194 height 13
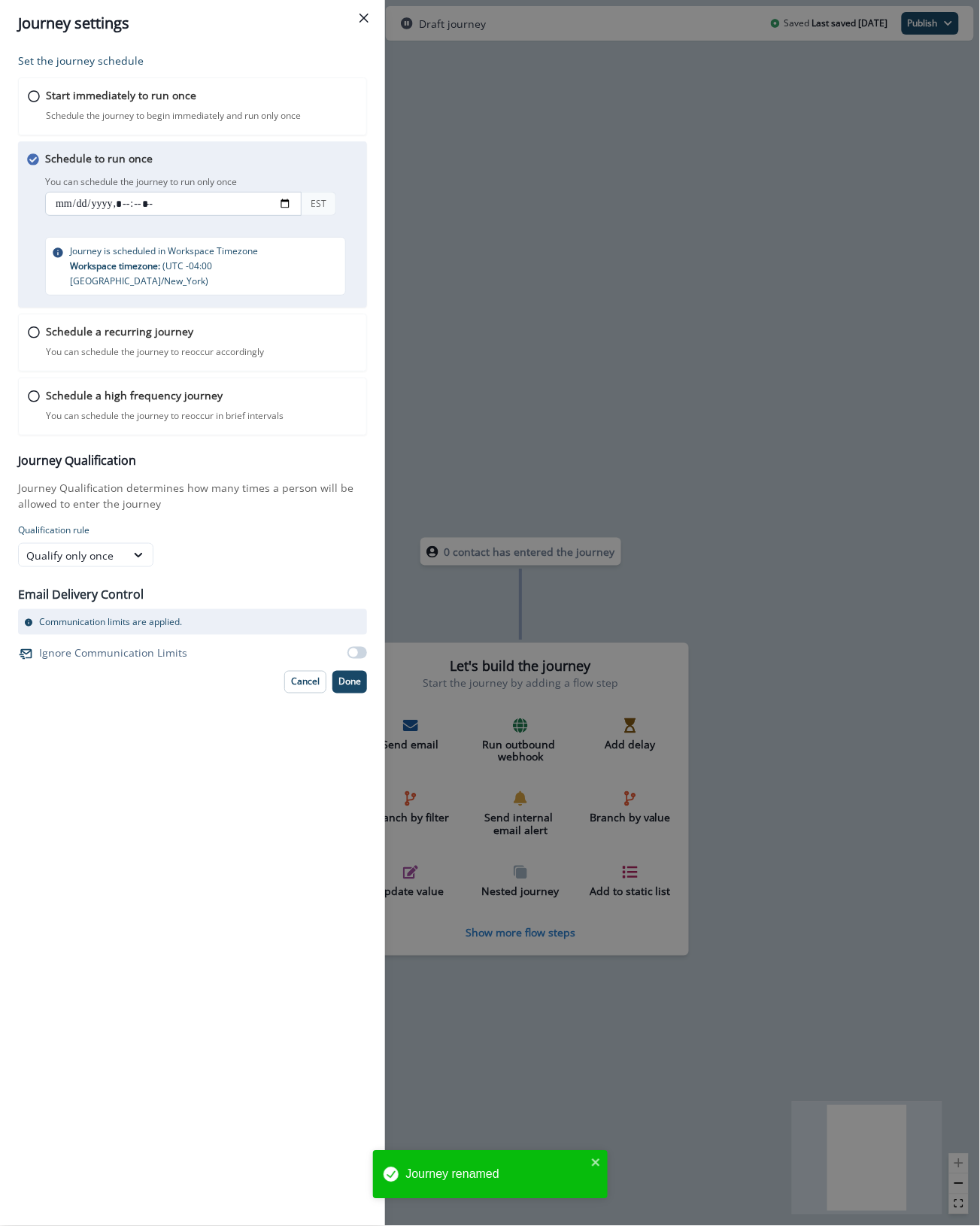
click at [125, 202] on input "datetime-local" at bounding box center [173, 204] width 257 height 24
click at [95, 202] on input "datetime-local" at bounding box center [173, 204] width 257 height 24
click at [284, 203] on input "datetime-local" at bounding box center [173, 204] width 257 height 24
type input "**********"
click at [317, 162] on div "Schedule to run once You can schedule the journey to run only once You can sche…" at bounding box center [206, 222] width 323 height 145
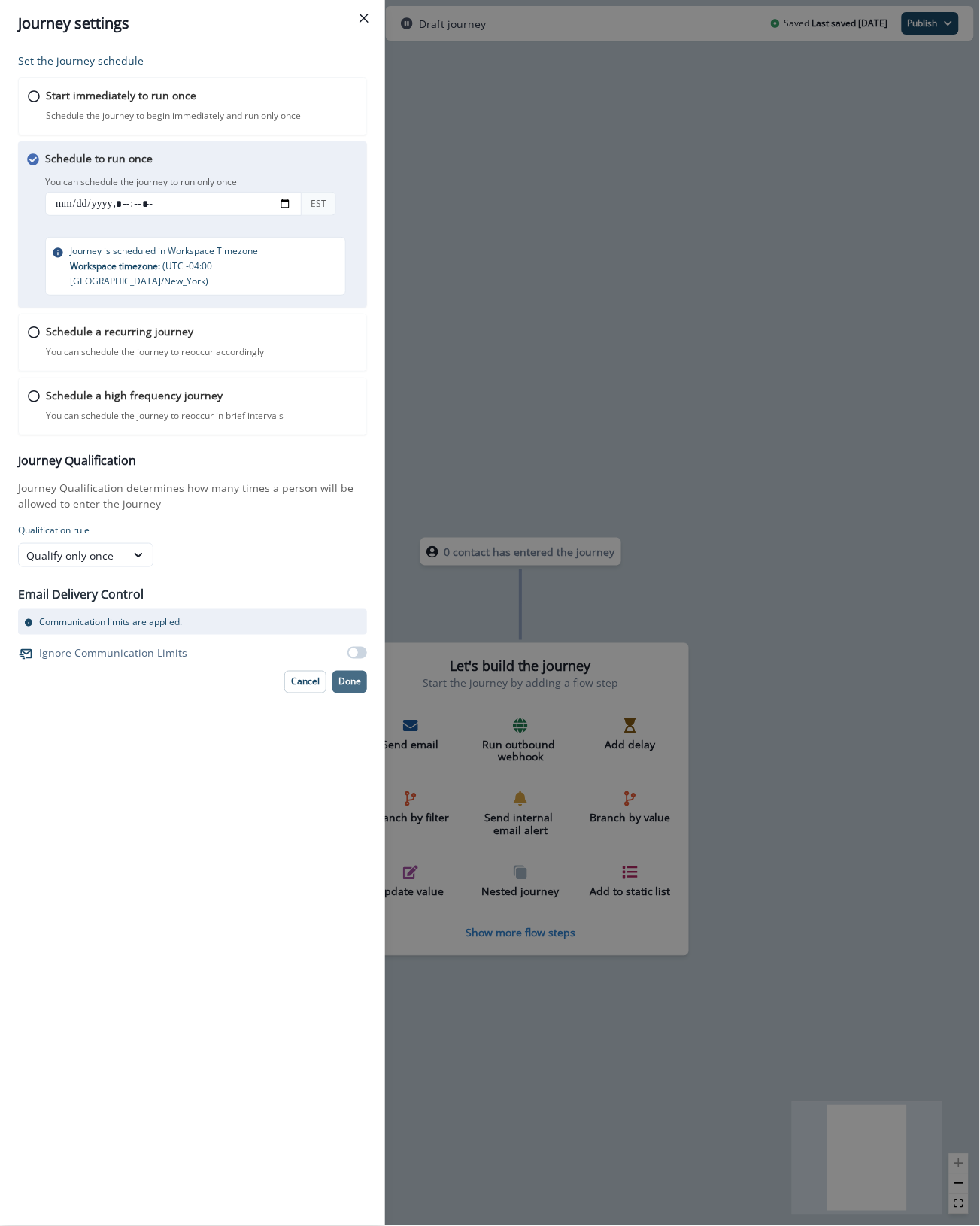
click at [358, 674] on button "Done" at bounding box center [349, 682] width 35 height 22
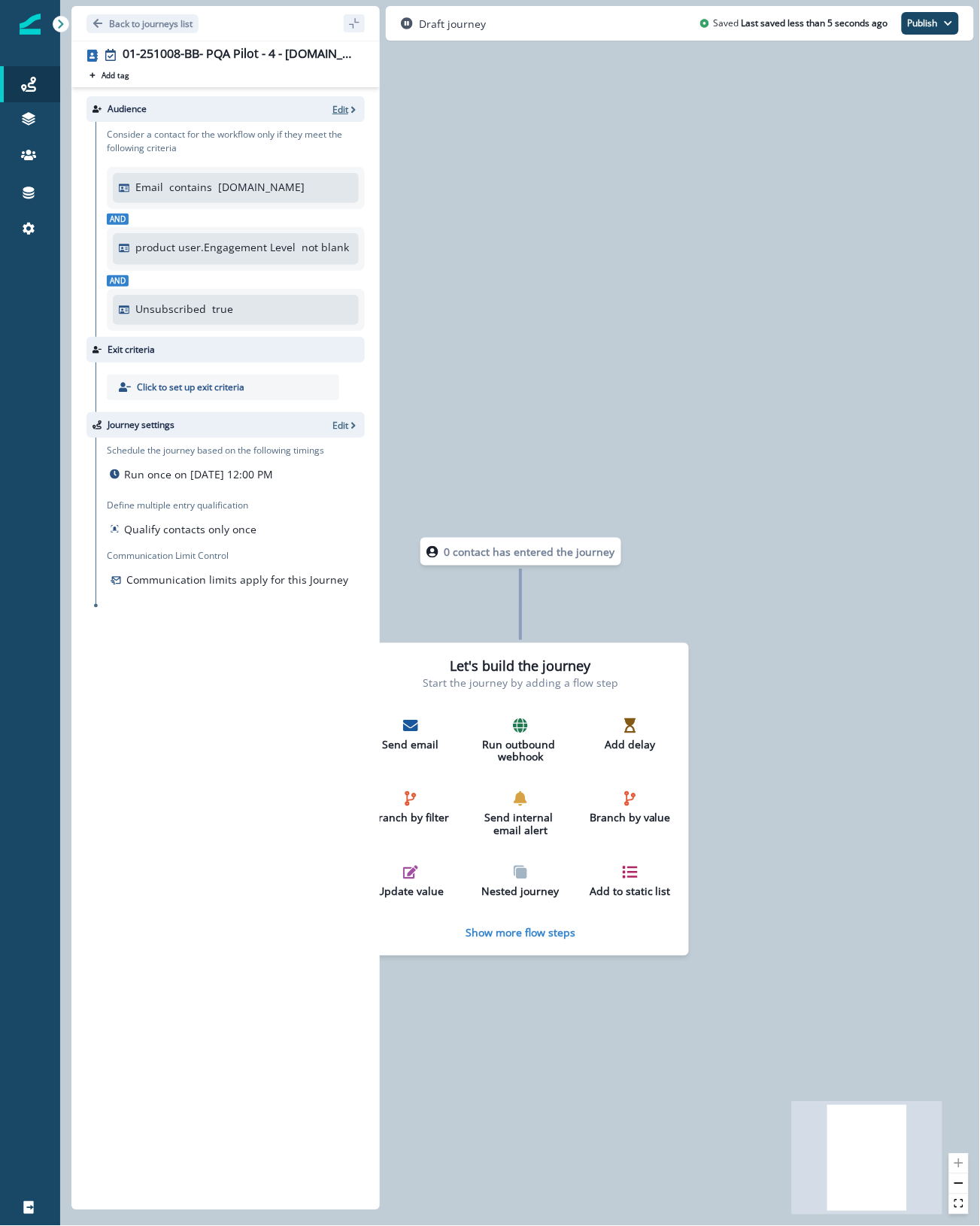
click at [345, 109] on p "Edit" at bounding box center [340, 109] width 16 height 13
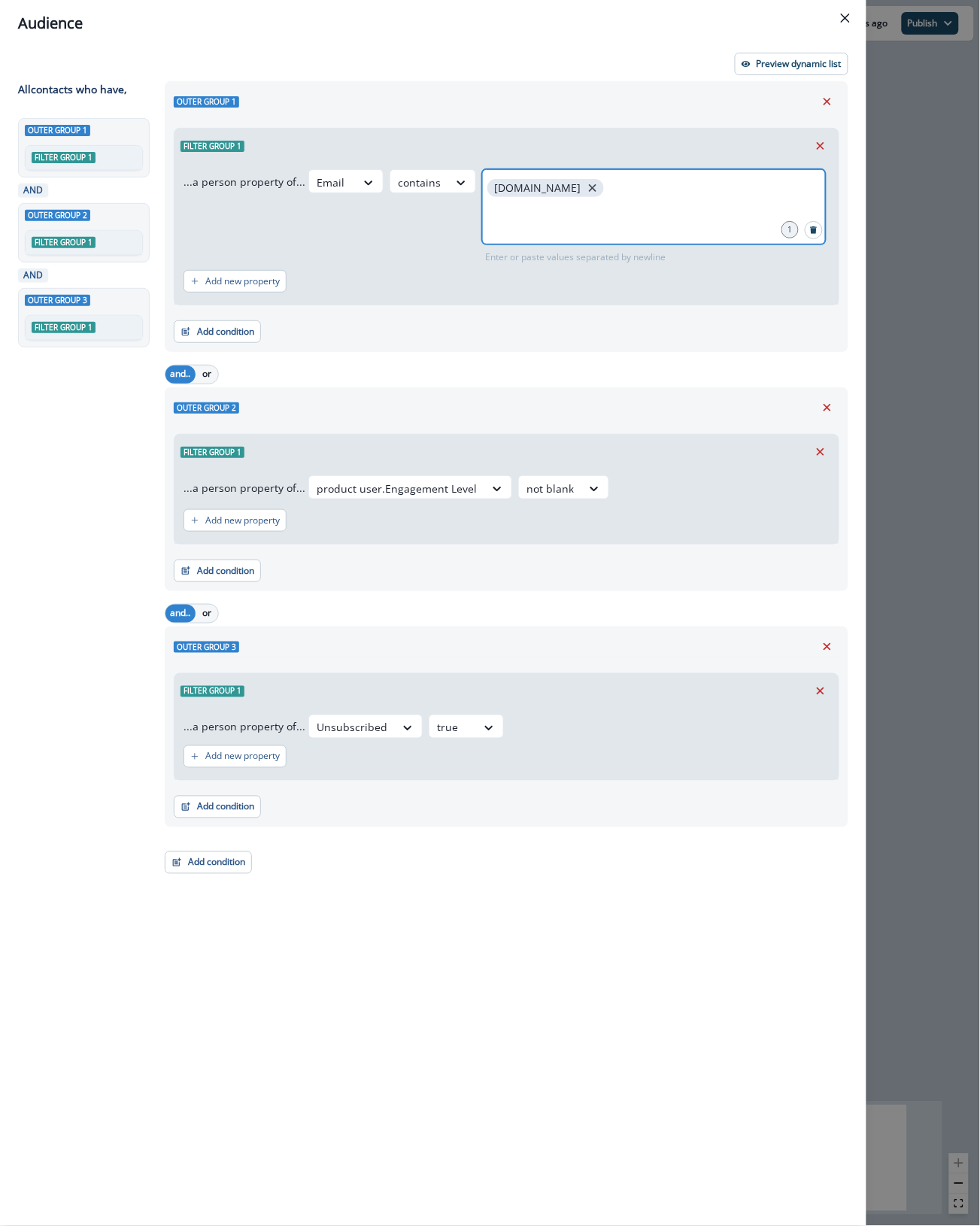
click at [589, 187] on icon "close" at bounding box center [592, 188] width 7 height 7
type input "**********"
click at [781, 60] on p "Preview dynamic list" at bounding box center [799, 64] width 85 height 10
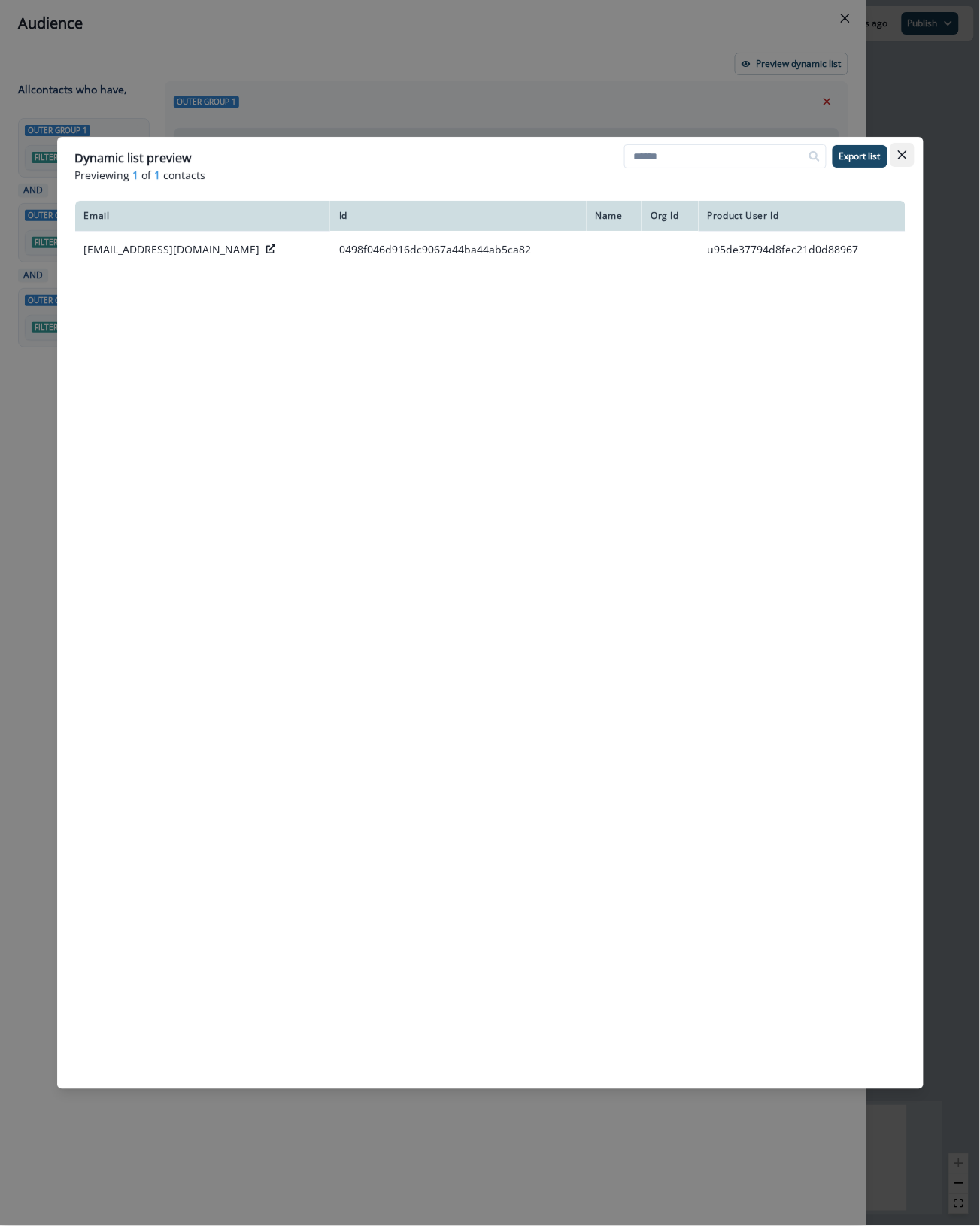
click at [900, 155] on icon "Close" at bounding box center [902, 155] width 9 height 9
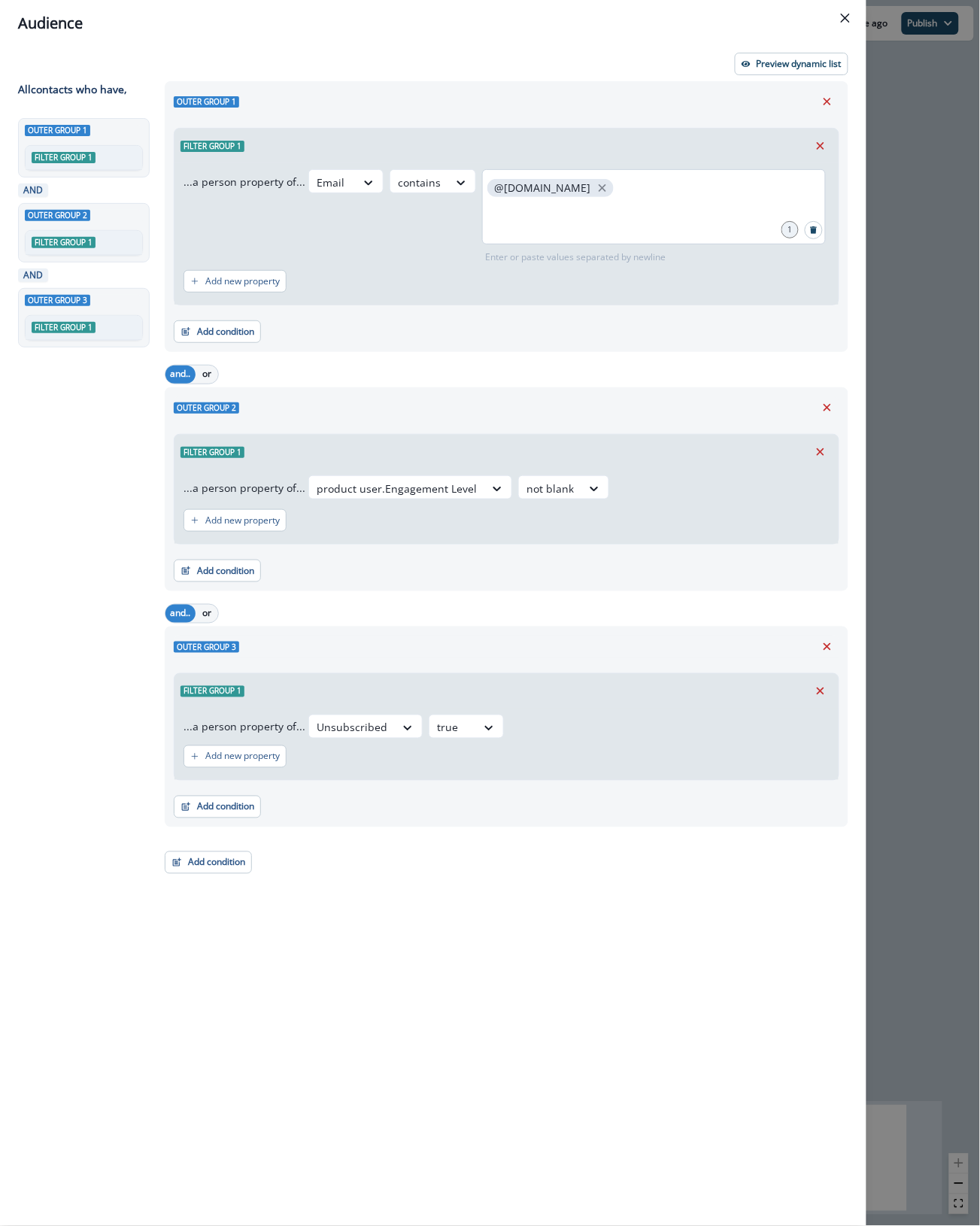
click at [618, 173] on div "@todyl.com" at bounding box center [654, 207] width 344 height 75
click at [599, 185] on icon "close" at bounding box center [603, 188] width 7 height 7
type input "*"
type input "**********"
type input "********"
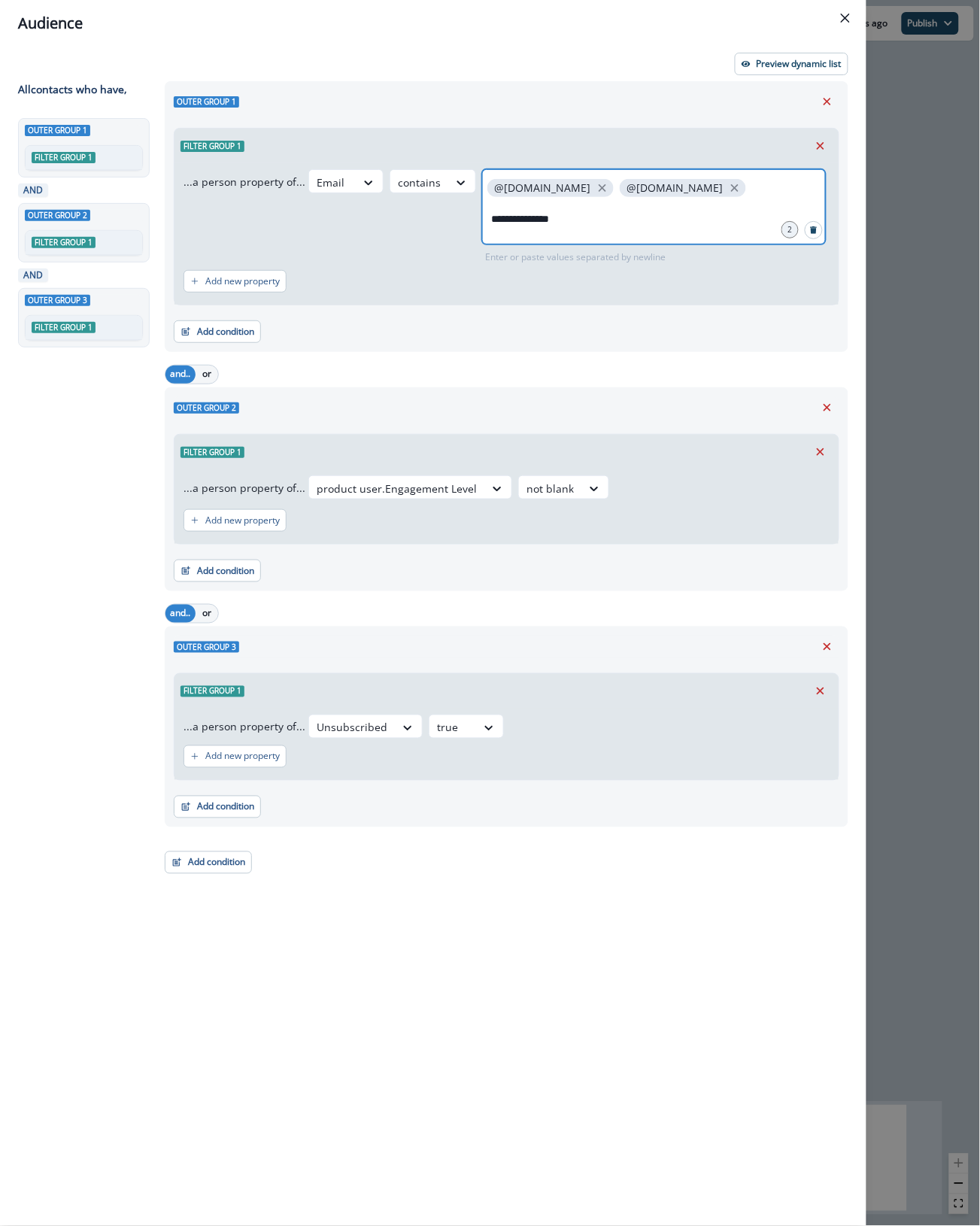
type input "**********"
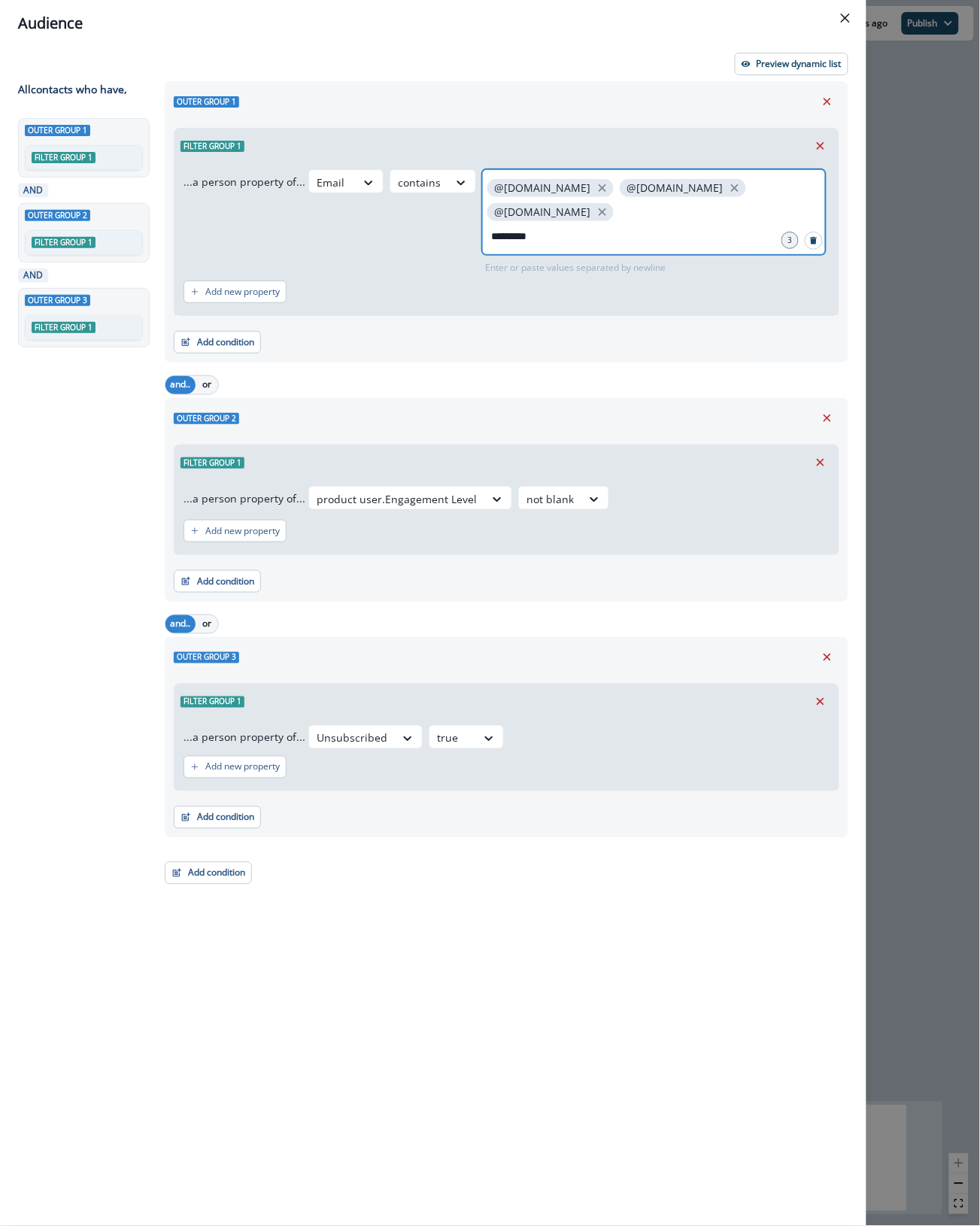
type input "**********"
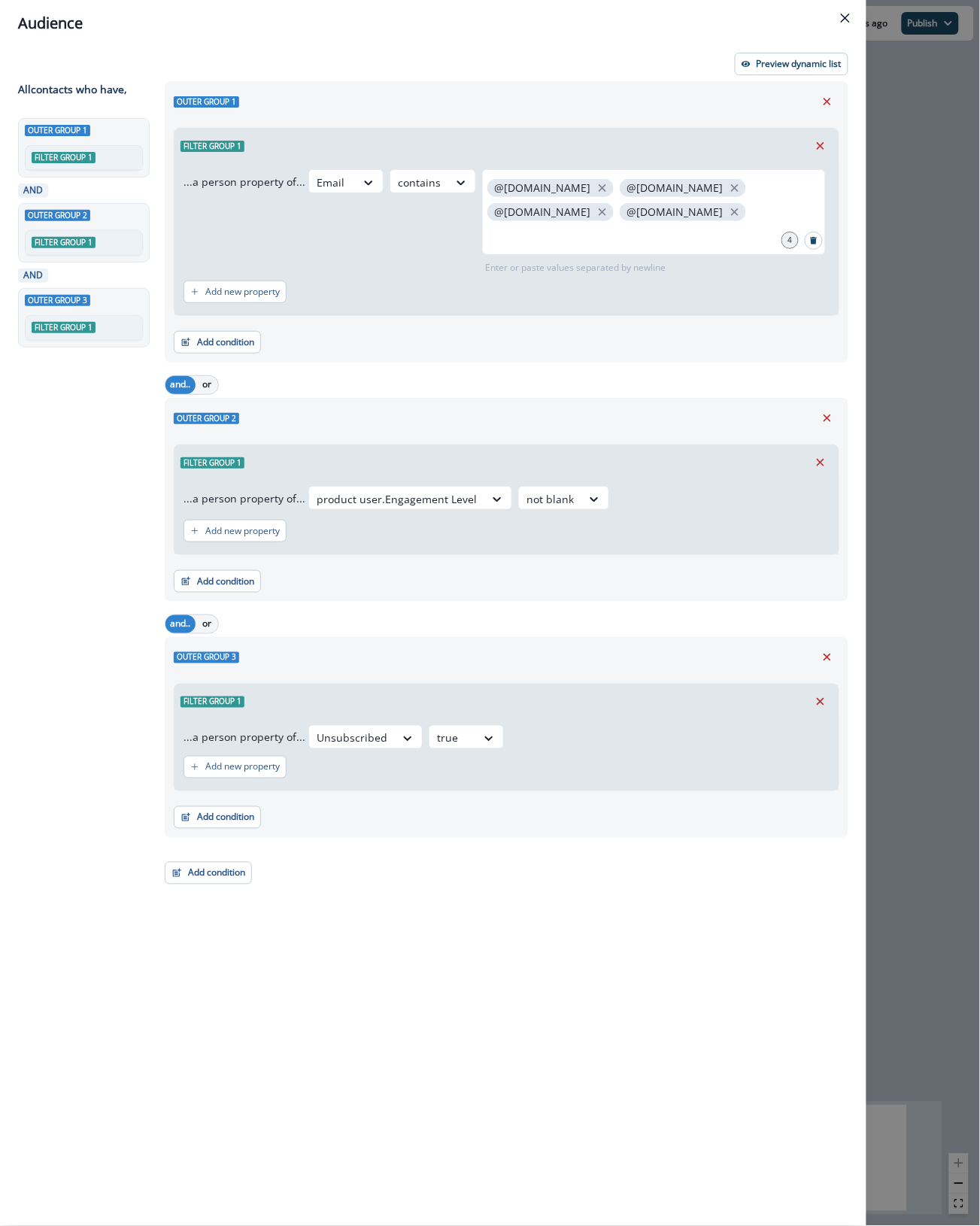
click at [928, 88] on div "Audience Preview dynamic list All contact s who have, Outer group 1 Filter grou…" at bounding box center [490, 613] width 980 height 1226
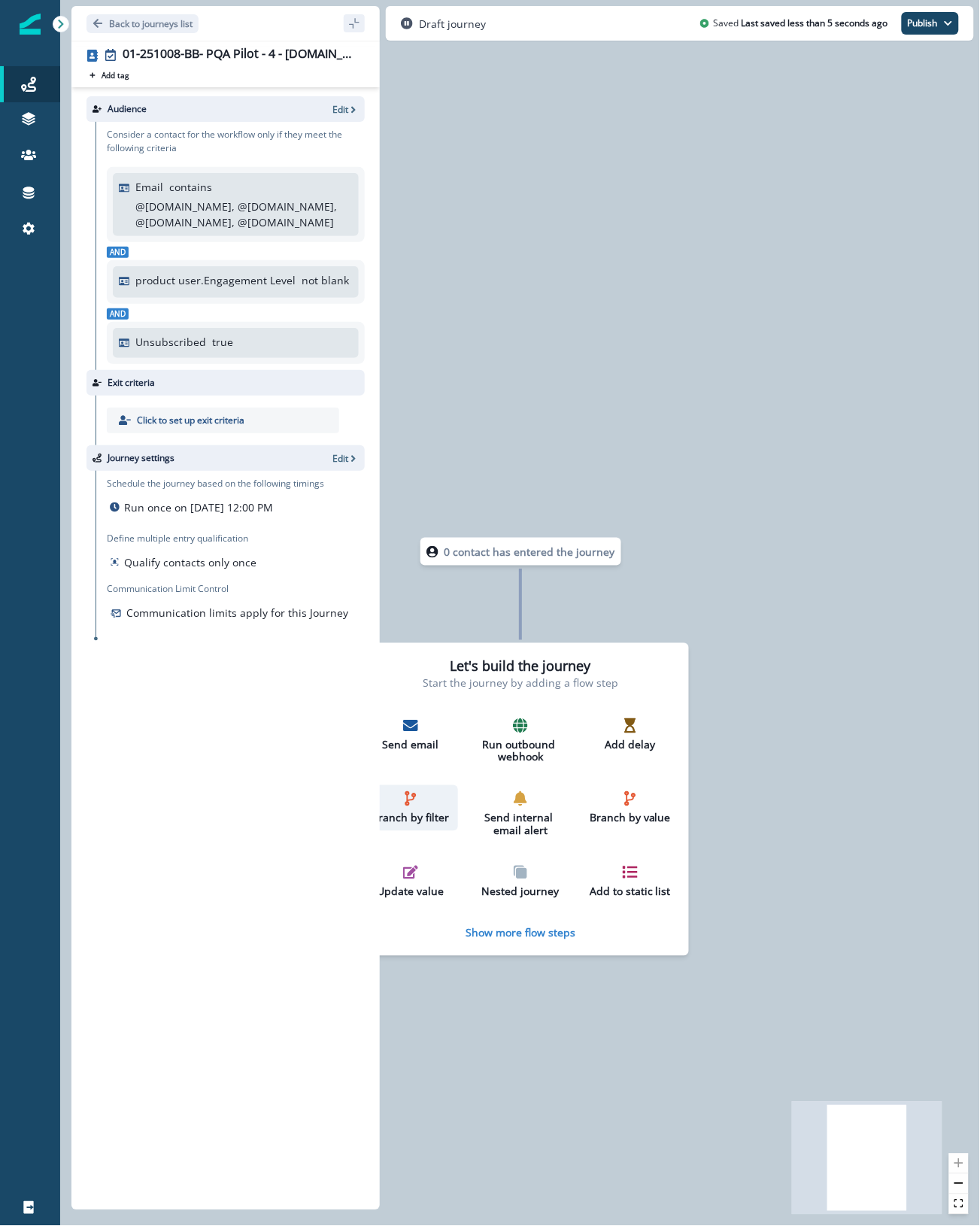
click at [400, 796] on div "Branch by filter" at bounding box center [410, 808] width 83 height 34
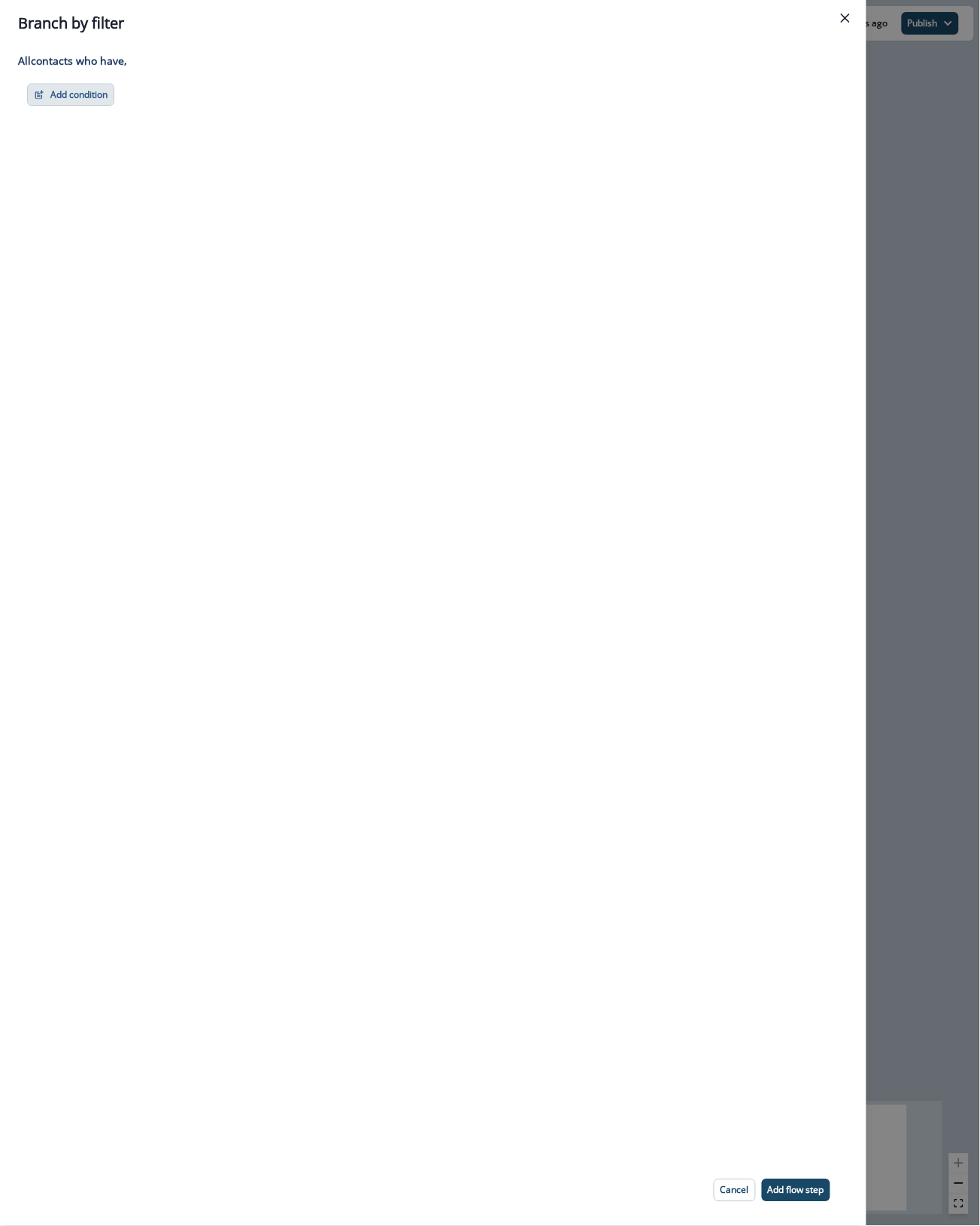
click at [85, 96] on button "Add condition" at bounding box center [70, 94] width 87 height 22
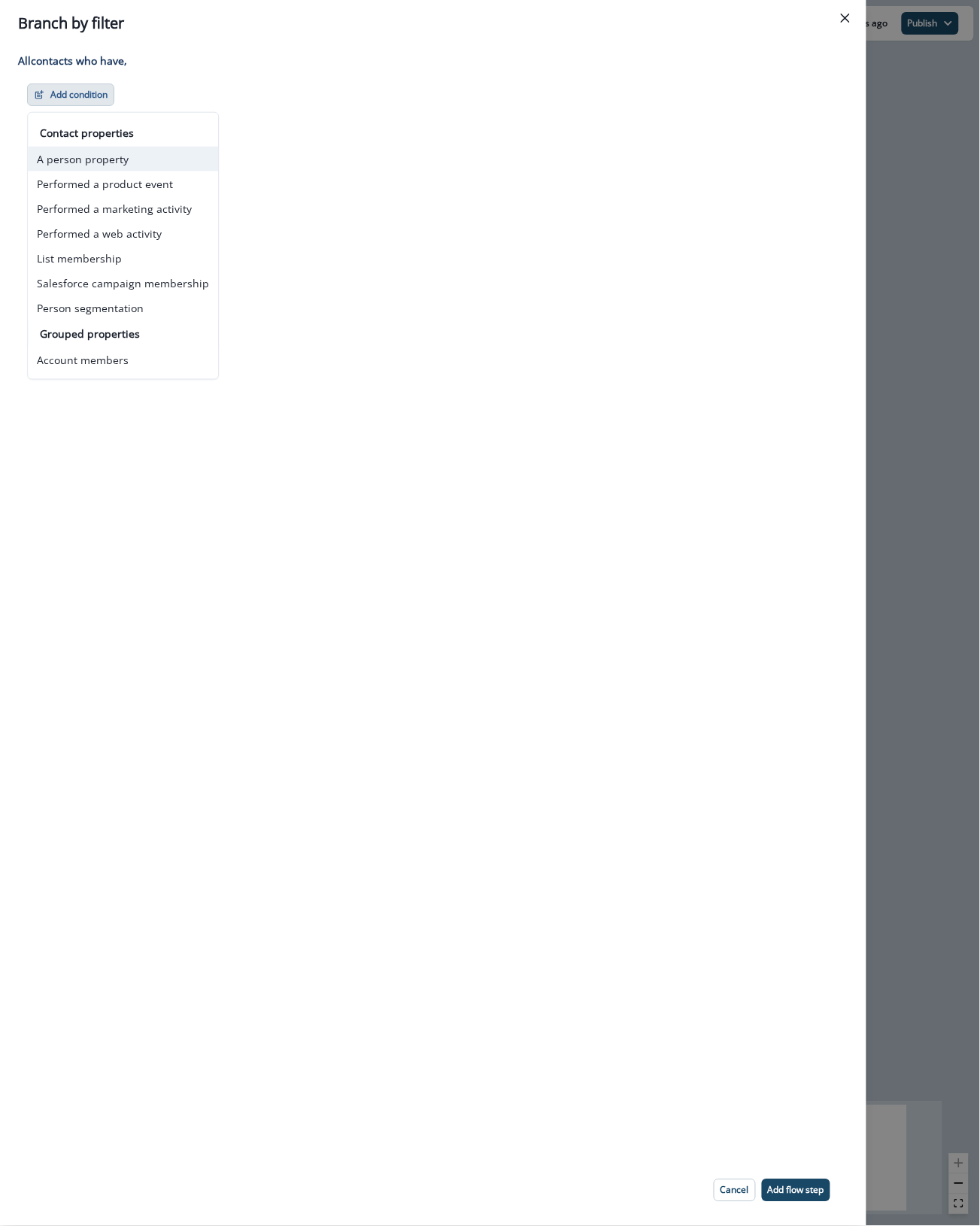
click at [83, 159] on button "A person property" at bounding box center [123, 159] width 191 height 25
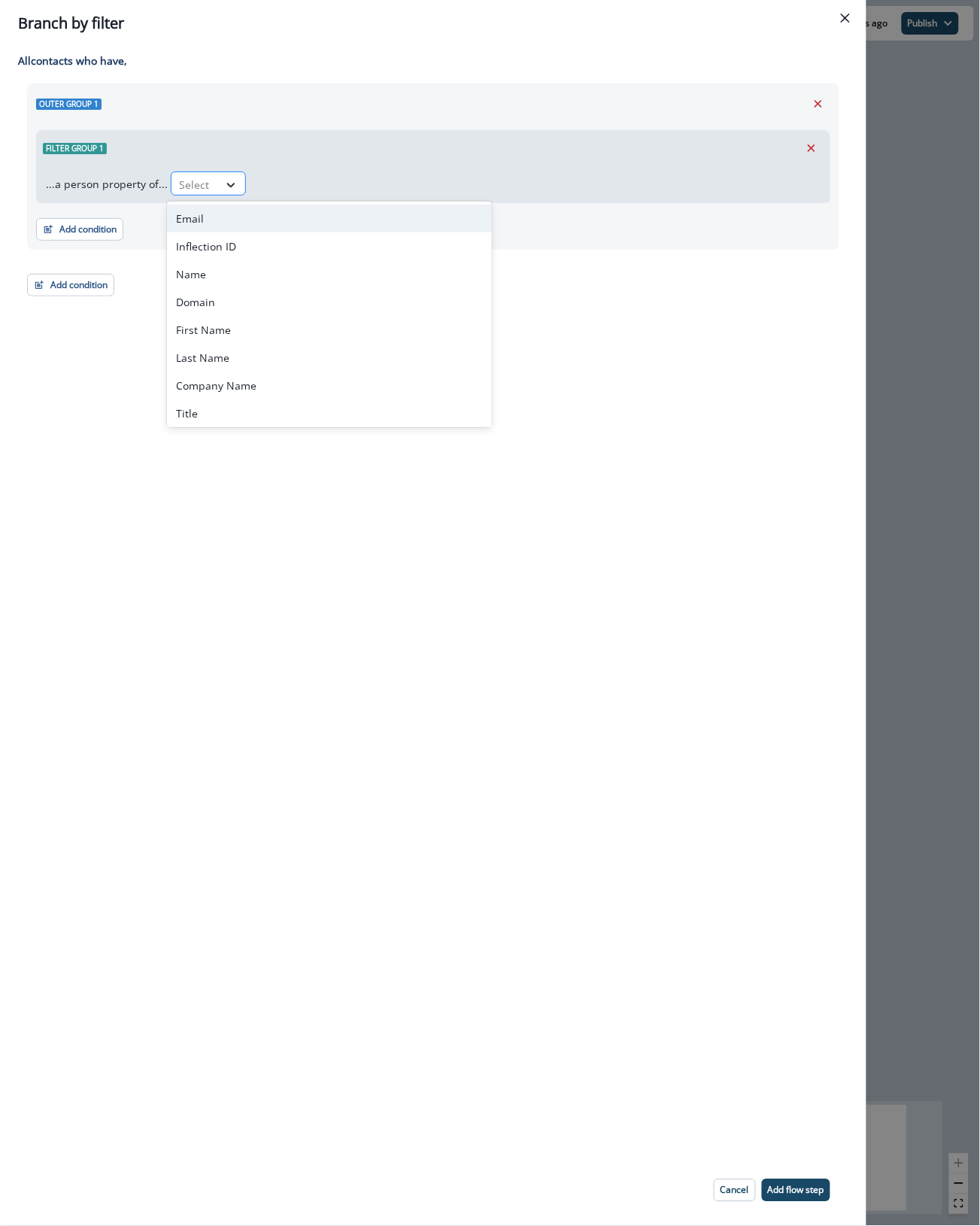
click at [218, 188] on div at bounding box center [230, 185] width 25 height 15
click at [219, 216] on div "Email" at bounding box center [330, 219] width 325 height 28
click at [294, 183] on div "Select" at bounding box center [276, 184] width 47 height 25
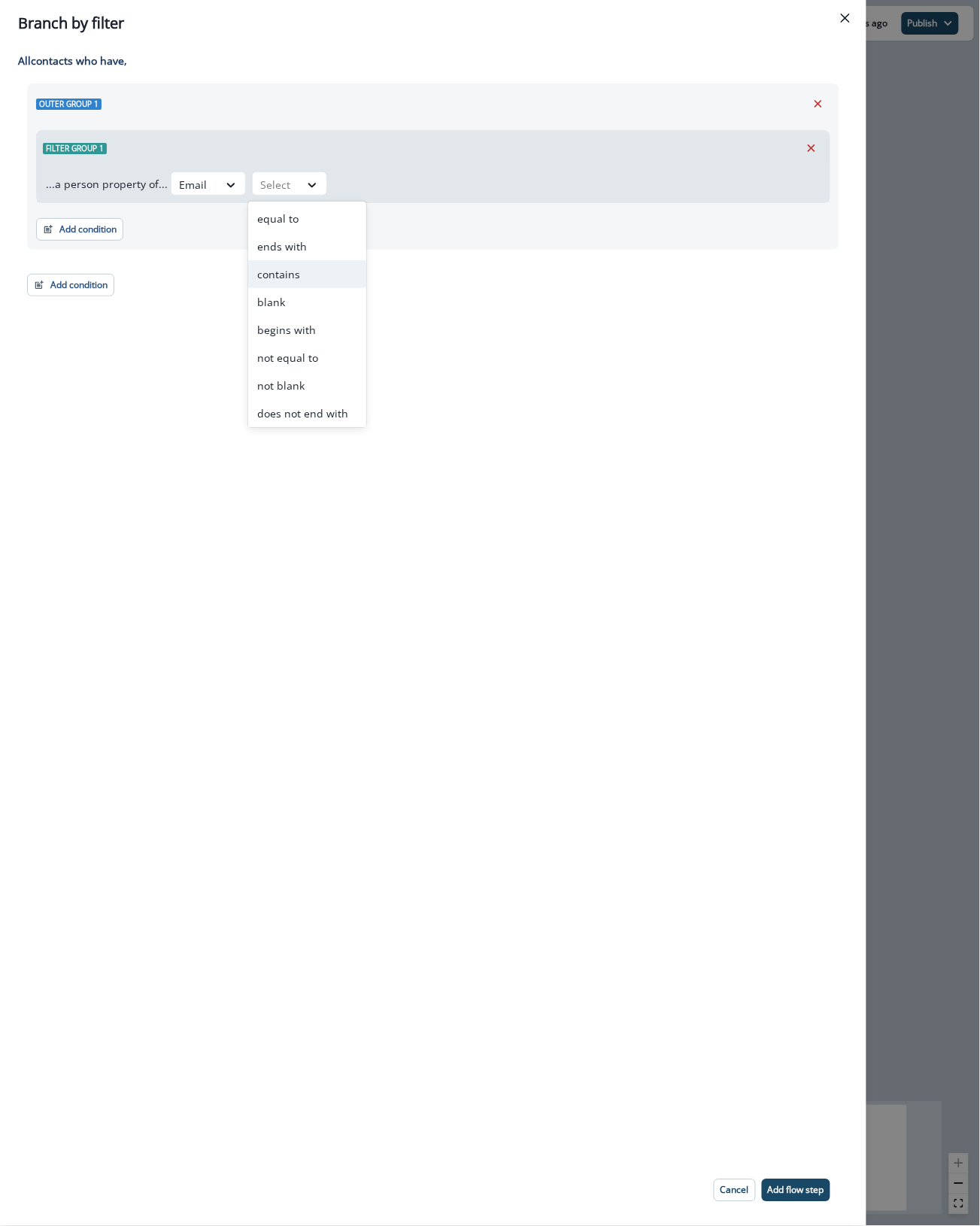
click at [313, 273] on div "contains" at bounding box center [307, 275] width 118 height 28
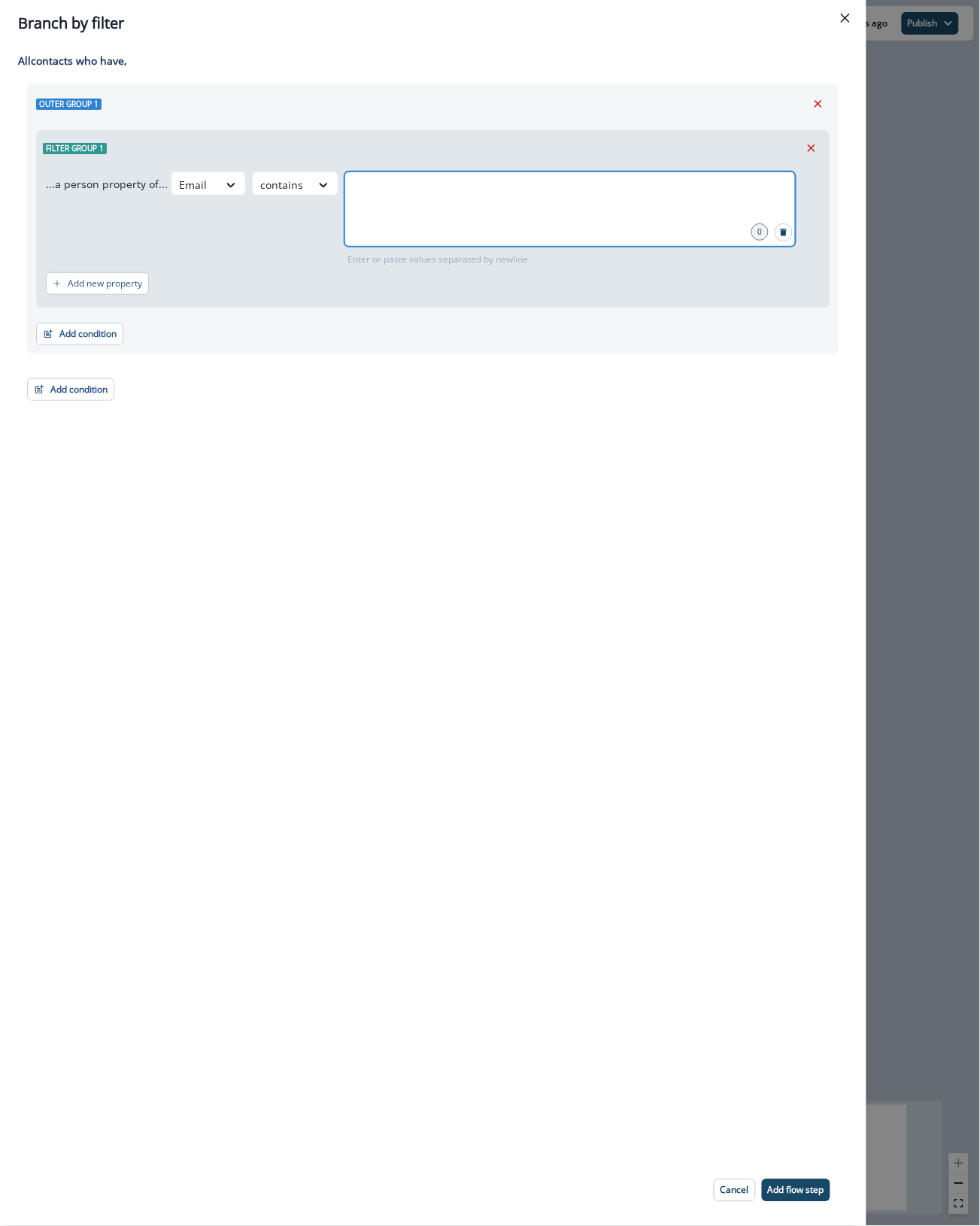
click at [406, 198] on input "text" at bounding box center [570, 191] width 447 height 30
type input "**********"
click at [784, 1186] on p "Add flow step" at bounding box center [796, 1190] width 56 height 10
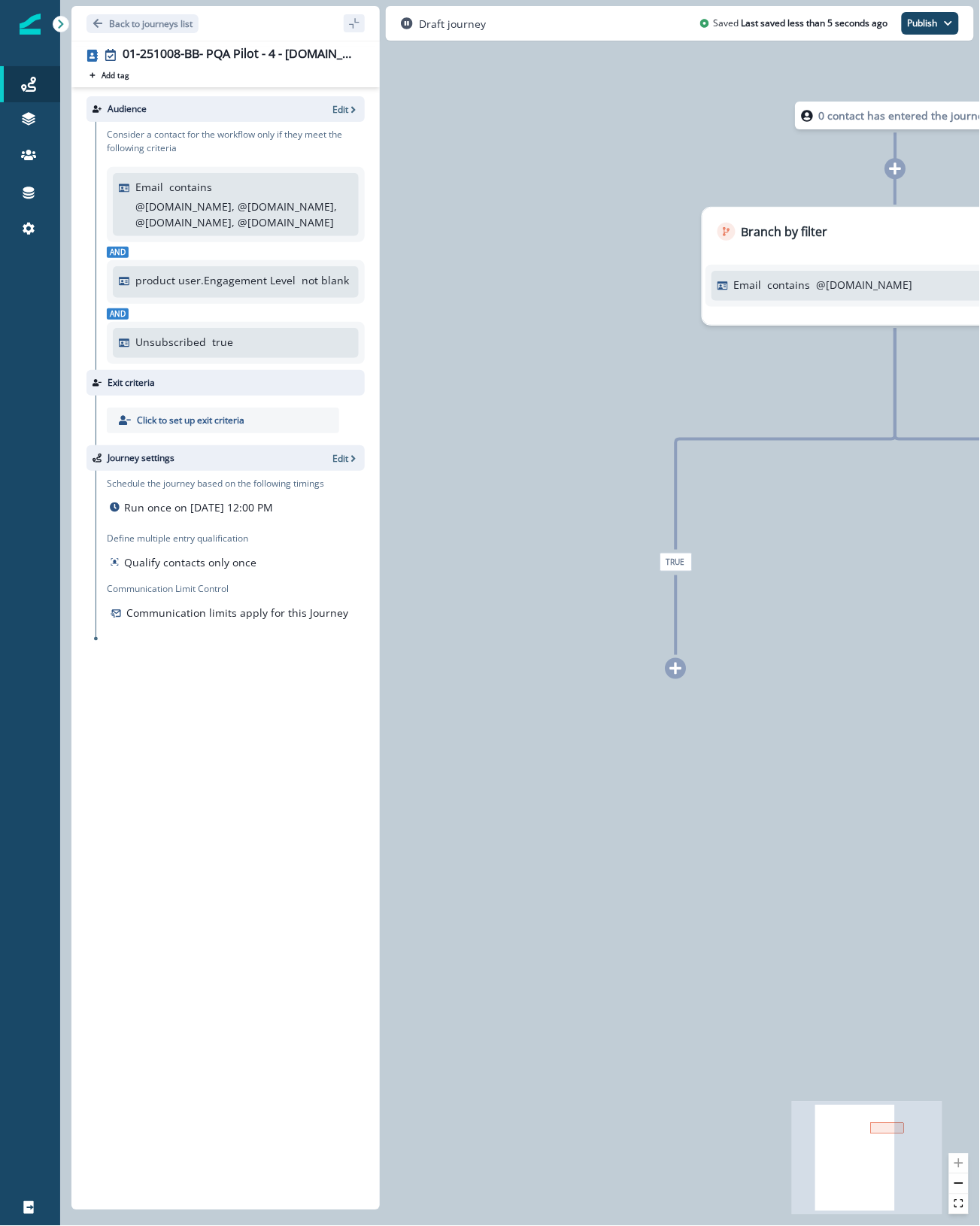
drag, startPoint x: 735, startPoint y: 824, endPoint x: 968, endPoint y: 397, distance: 486.4
click at [968, 397] on div "0 contact has entered the journey Branch by filter Email contains @sievo.com Tr…" at bounding box center [519, 613] width 920 height 1226
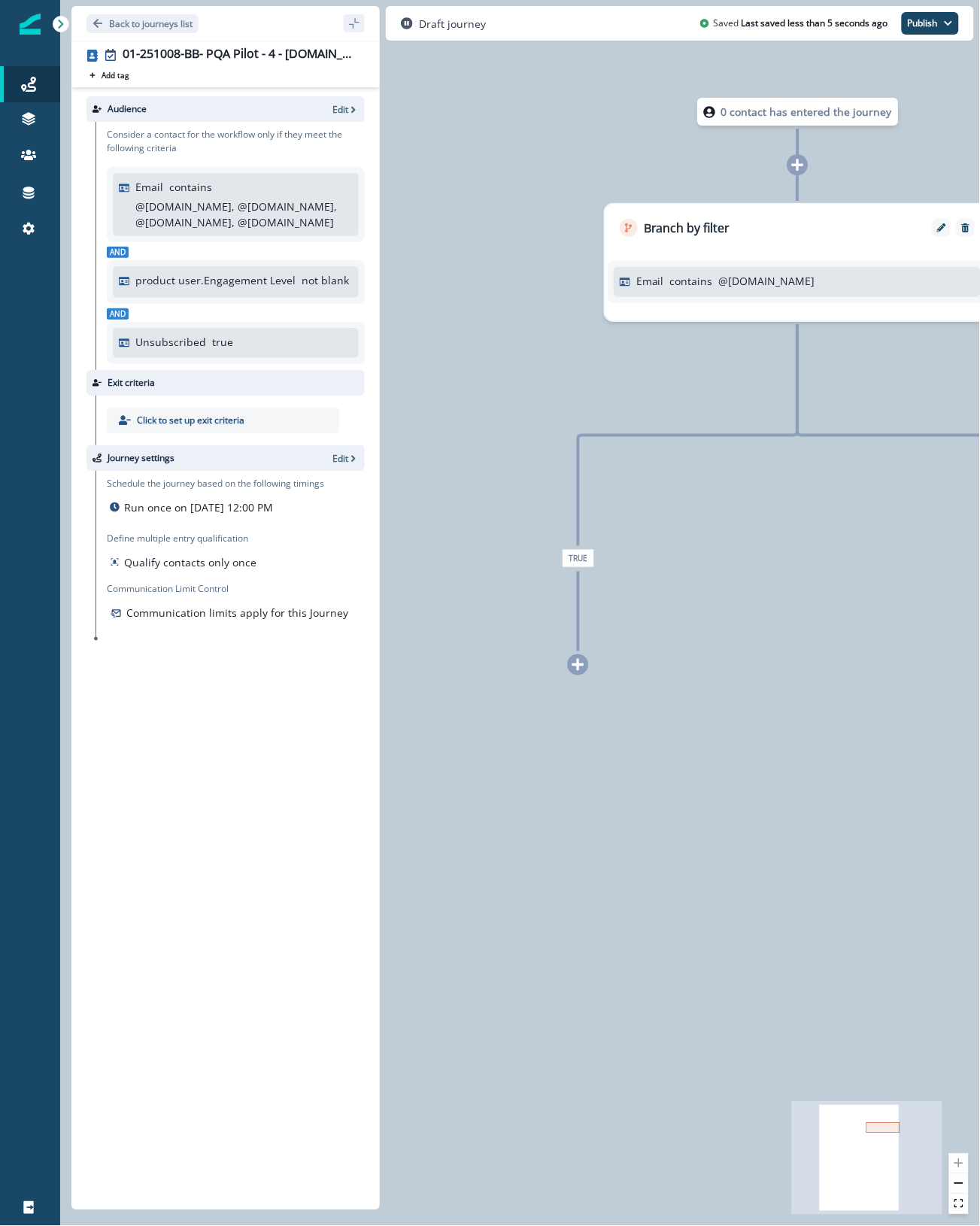
click at [576, 672] on div at bounding box center [578, 664] width 21 height 21
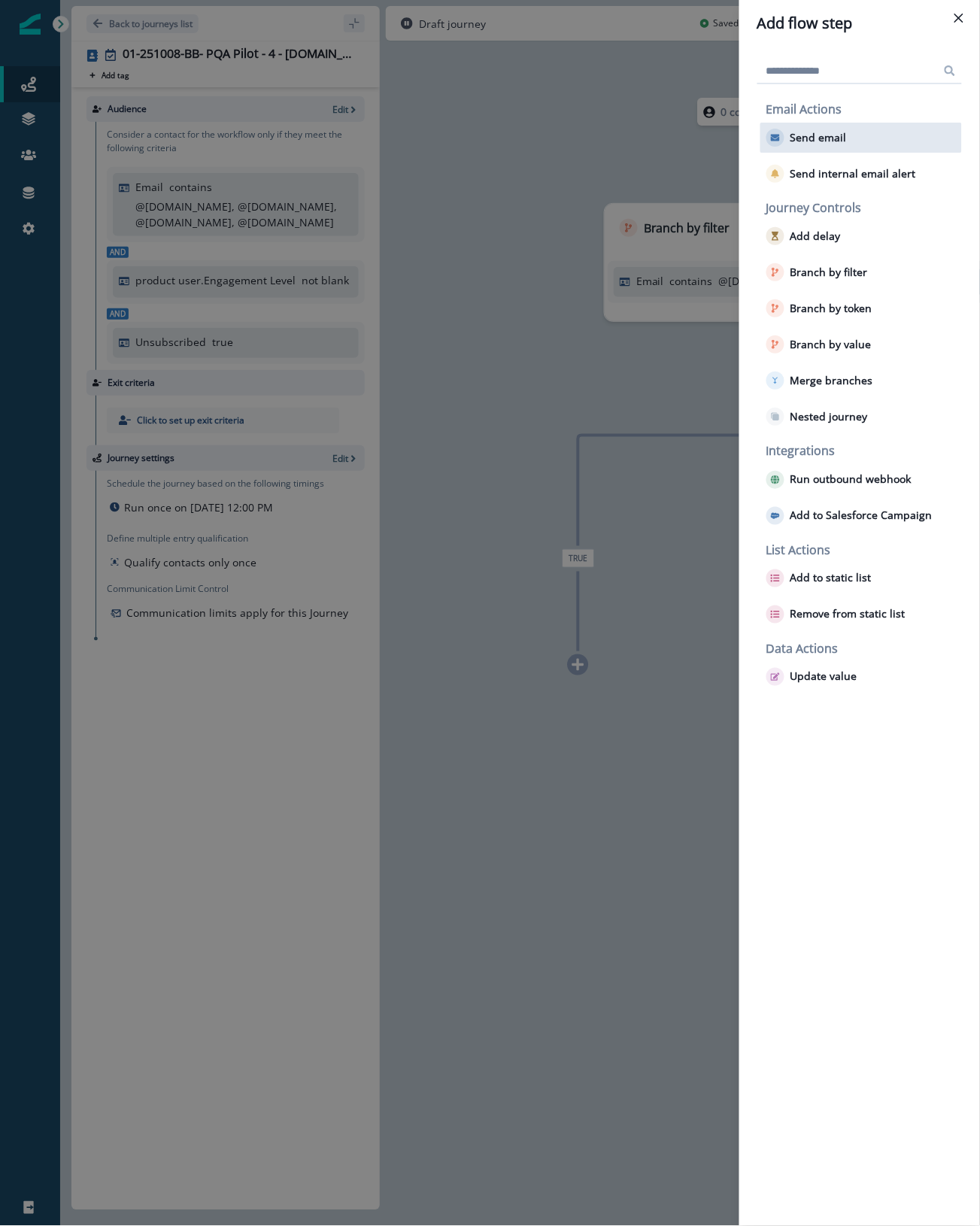
click at [807, 137] on p "Send email" at bounding box center [818, 138] width 56 height 13
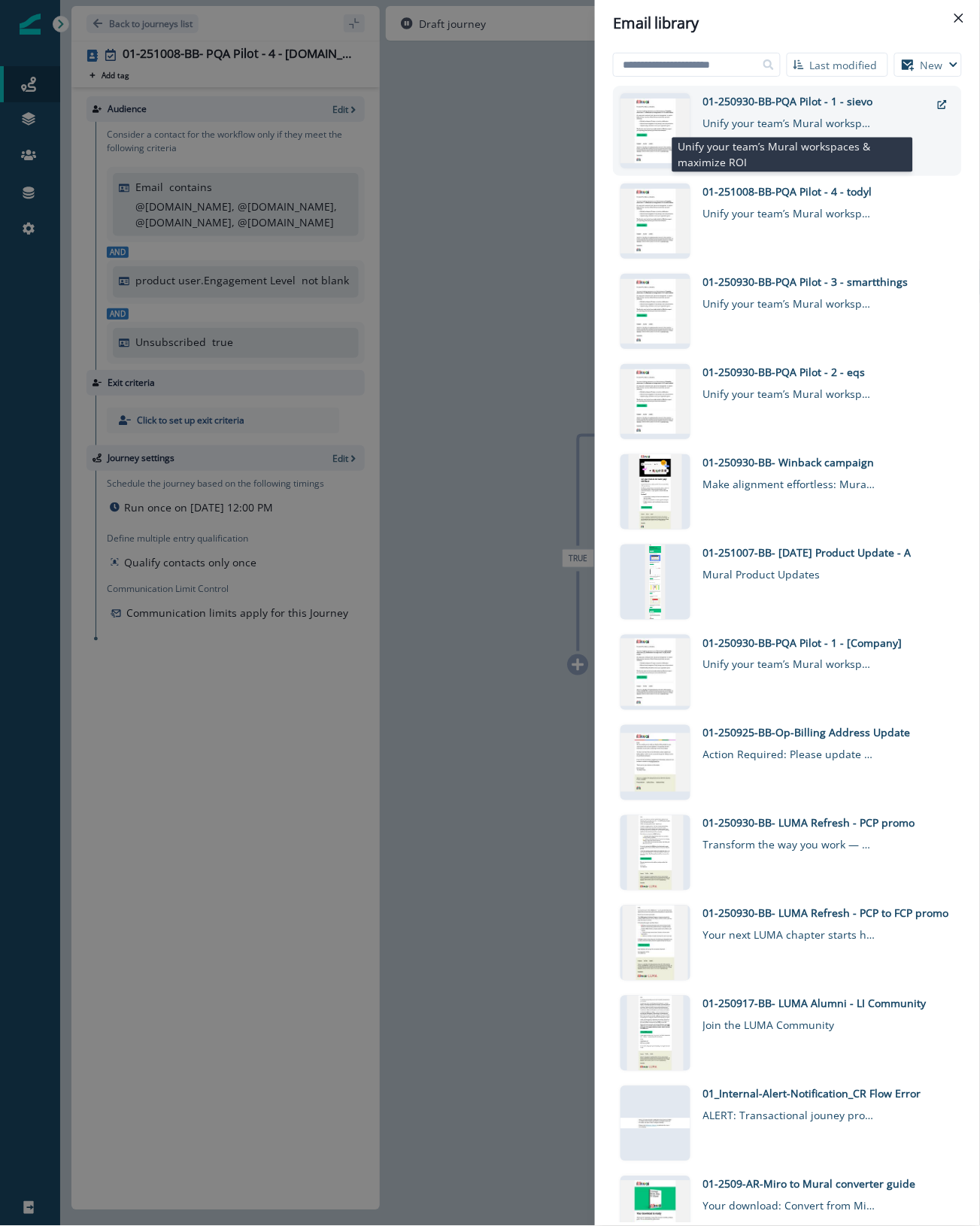
click at [807, 117] on div "Unify your team’s Mural workspaces & maximize ROI" at bounding box center [789, 120] width 173 height 21
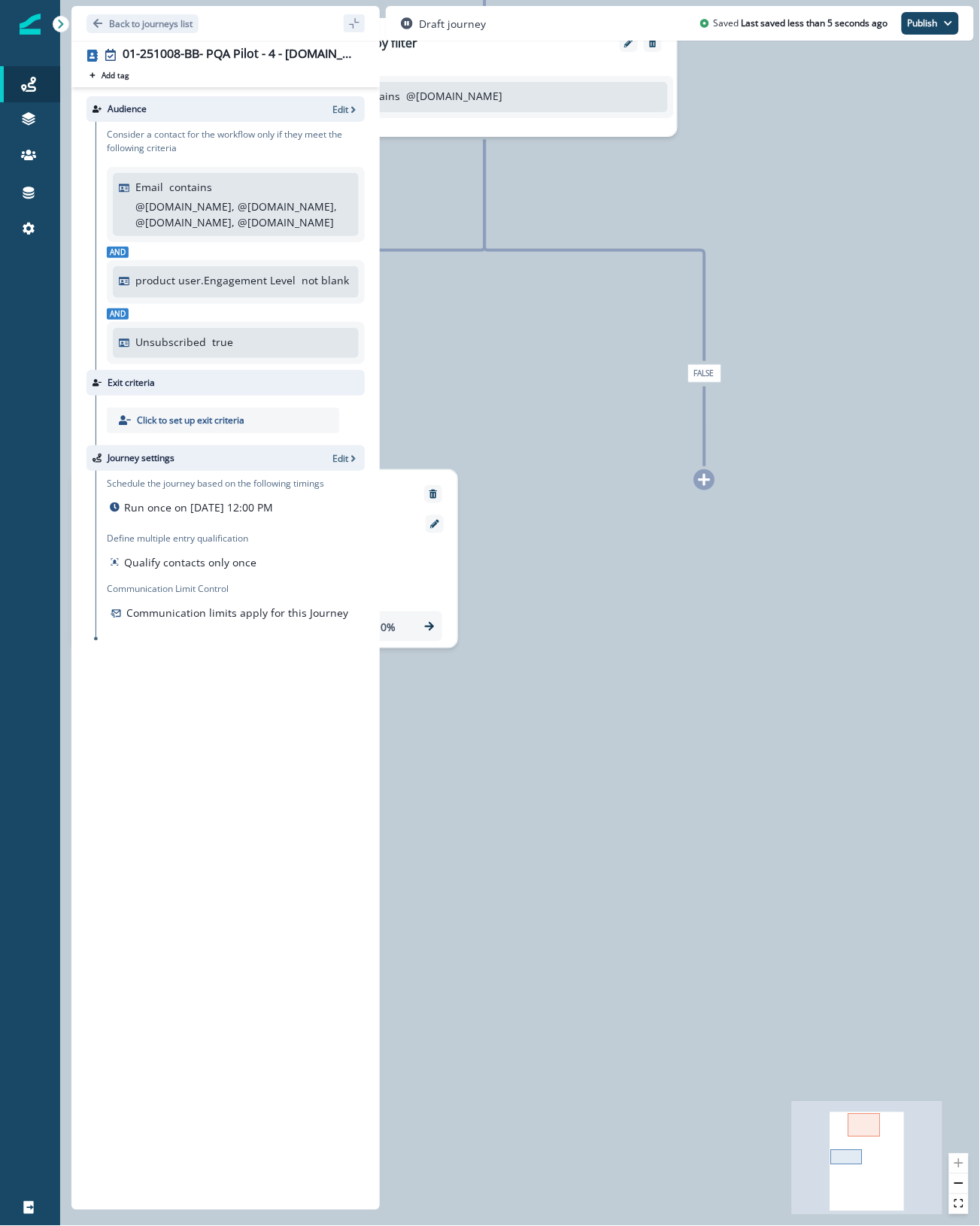
drag, startPoint x: 919, startPoint y: 626, endPoint x: 606, endPoint y: 441, distance: 363.6
click at [606, 441] on div "0 contact has entered the journey Branch by filter Email contains @sievo.com Tr…" at bounding box center [519, 613] width 920 height 1226
click at [708, 486] on icon at bounding box center [704, 479] width 13 height 13
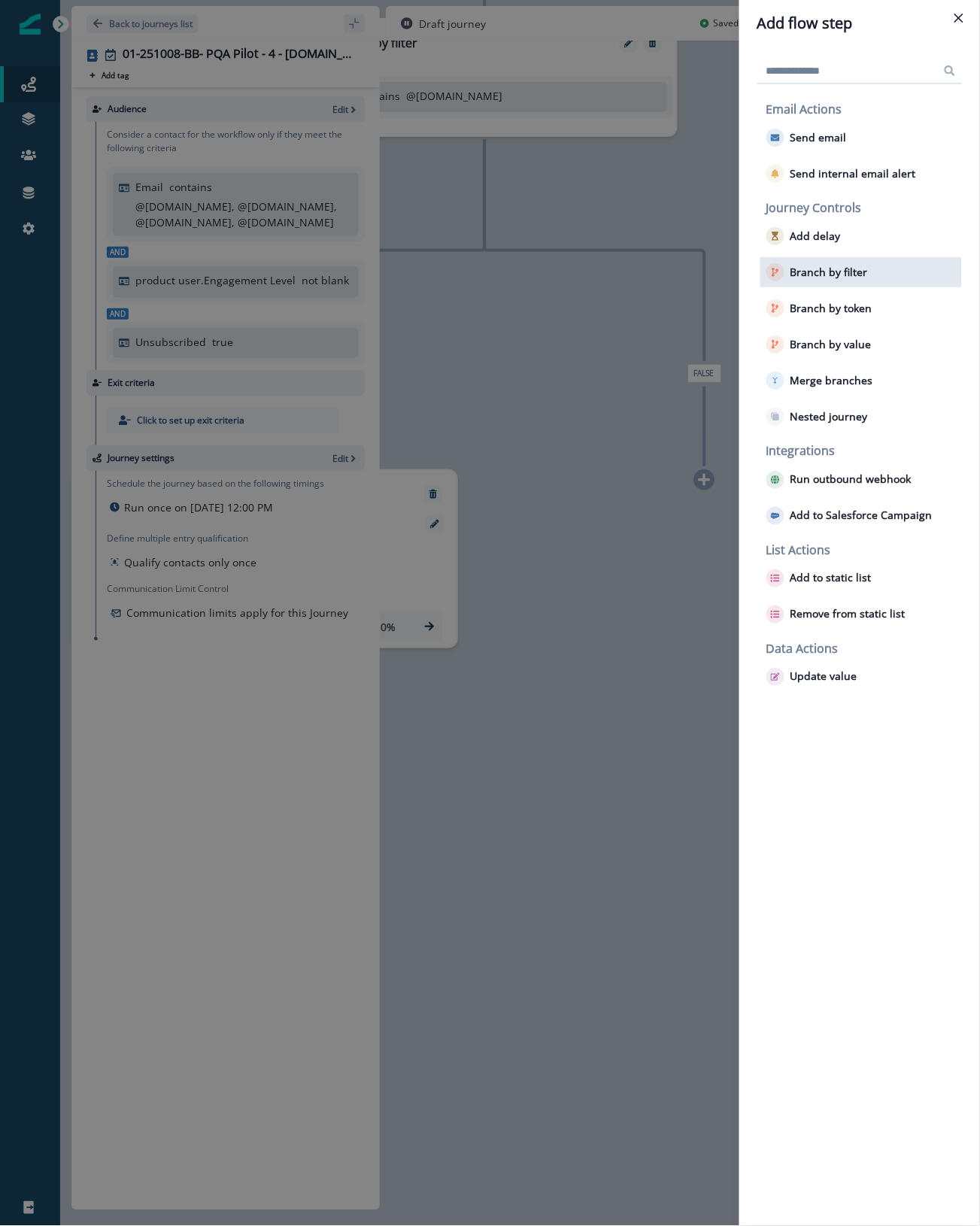
click at [866, 273] on div "Branch by filter" at bounding box center [861, 272] width 202 height 30
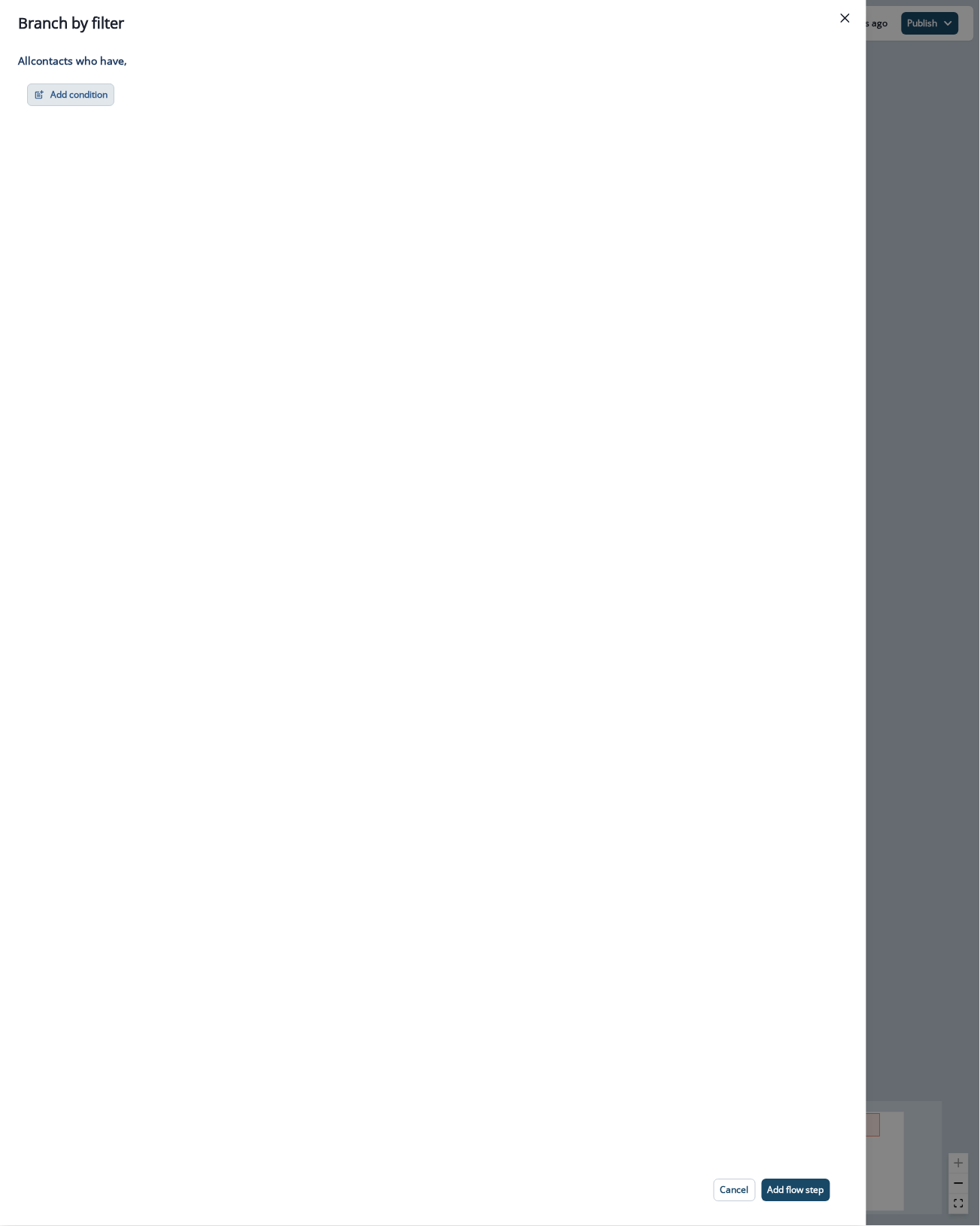
click at [53, 98] on button "Add condition" at bounding box center [70, 94] width 87 height 22
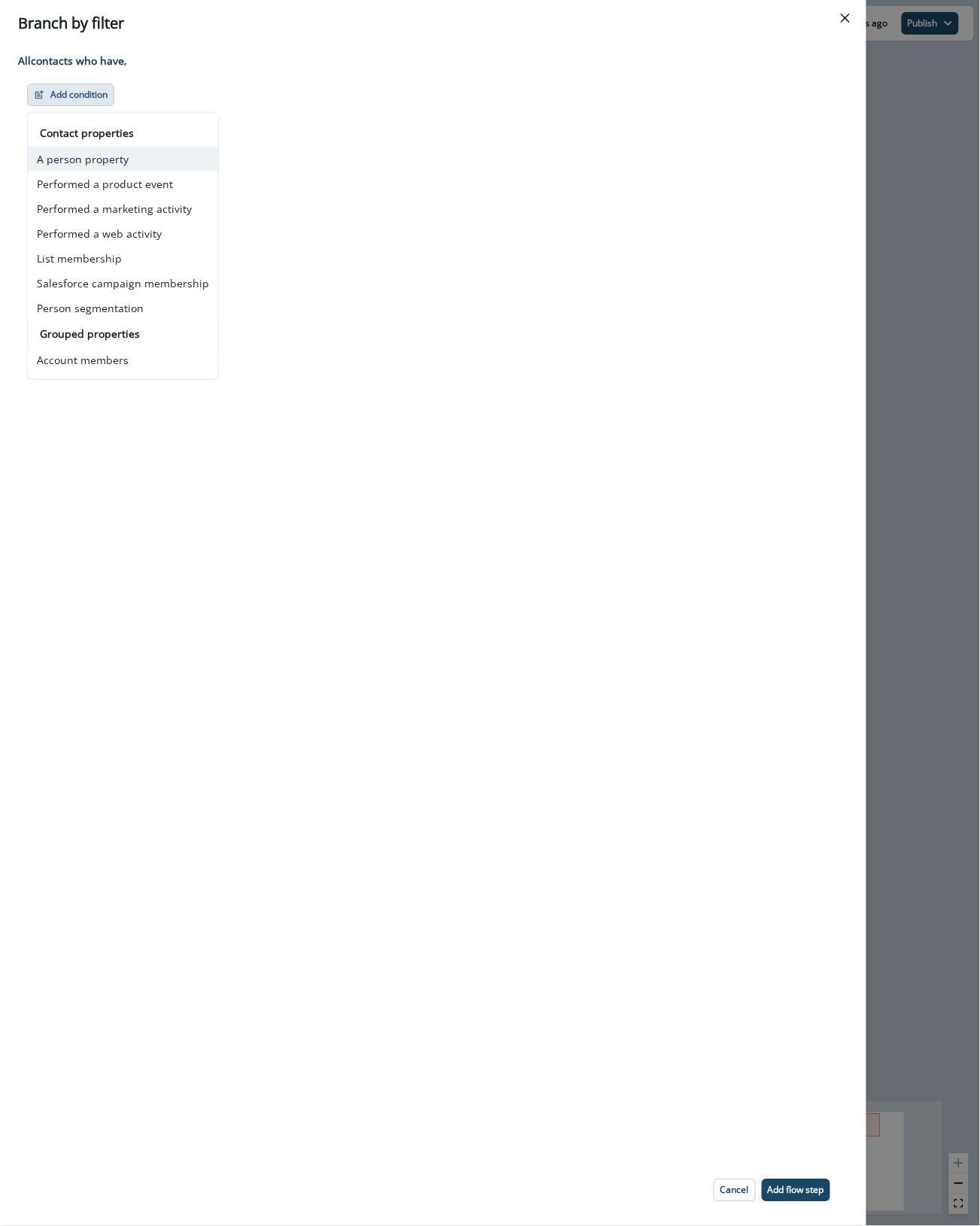
click at [107, 159] on button "A person property" at bounding box center [123, 159] width 191 height 25
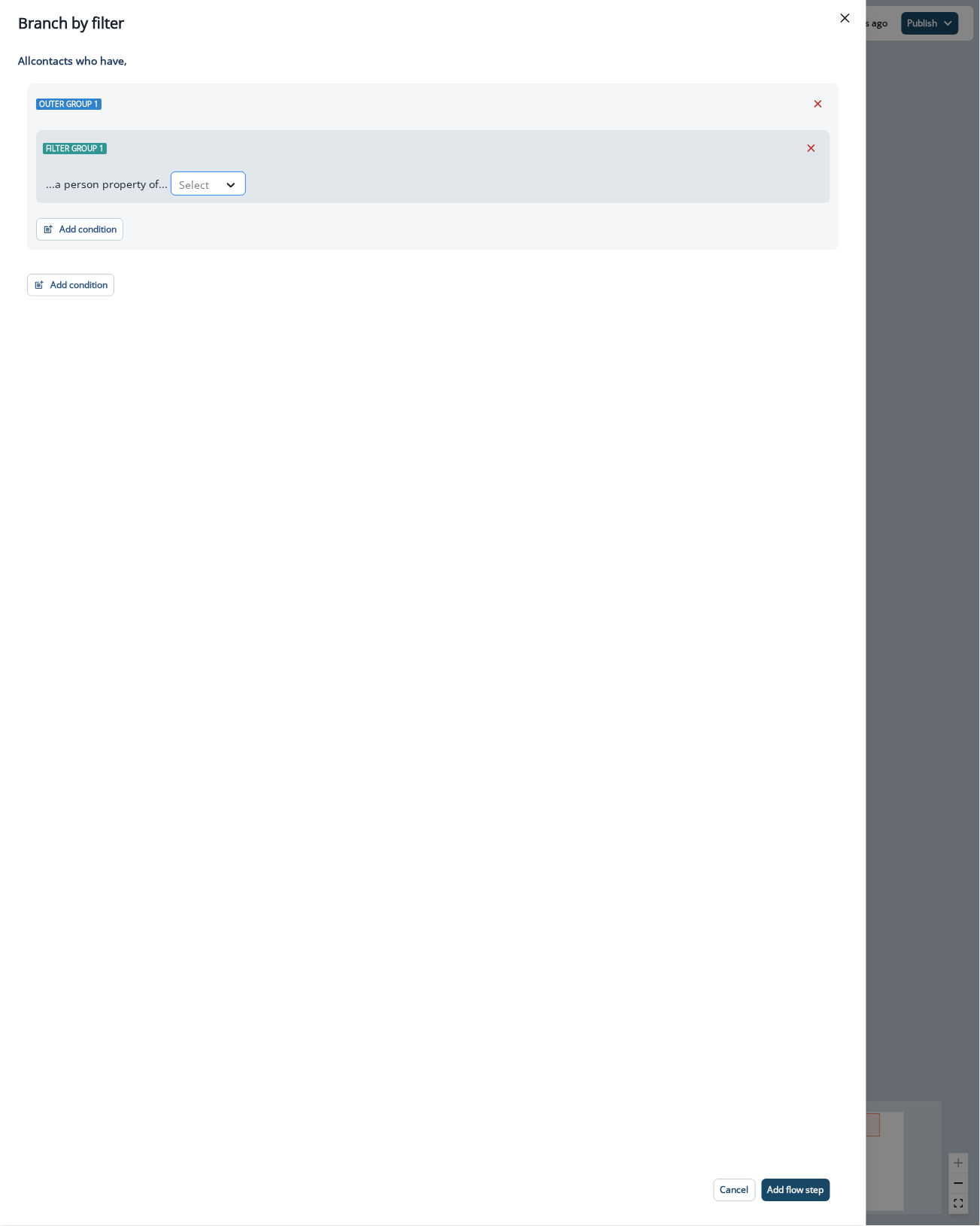
click at [202, 178] on div at bounding box center [195, 185] width 32 height 19
click at [210, 223] on div "Email" at bounding box center [330, 219] width 325 height 28
click at [291, 173] on div "Select" at bounding box center [276, 184] width 47 height 25
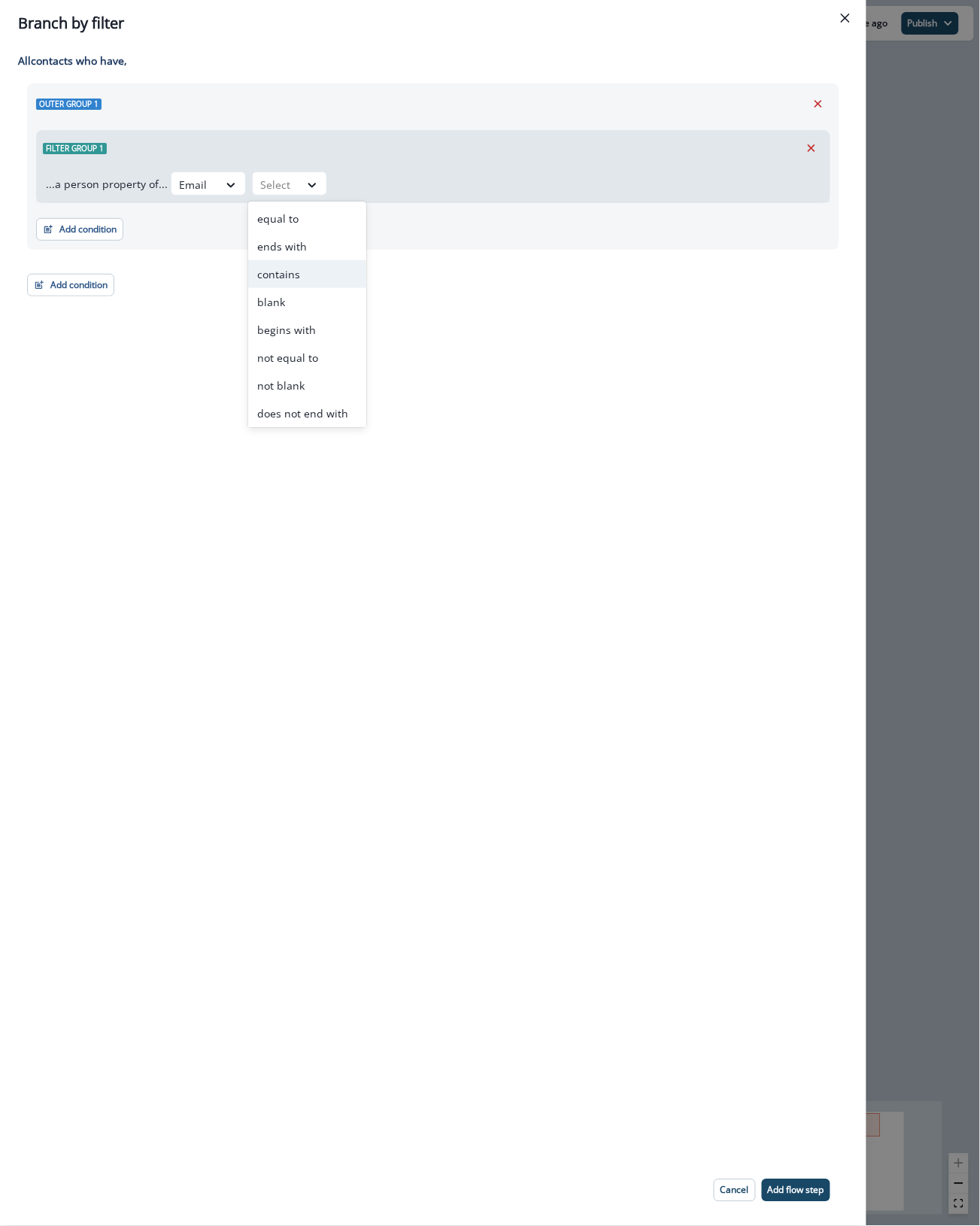
click at [310, 276] on div "contains" at bounding box center [307, 275] width 118 height 28
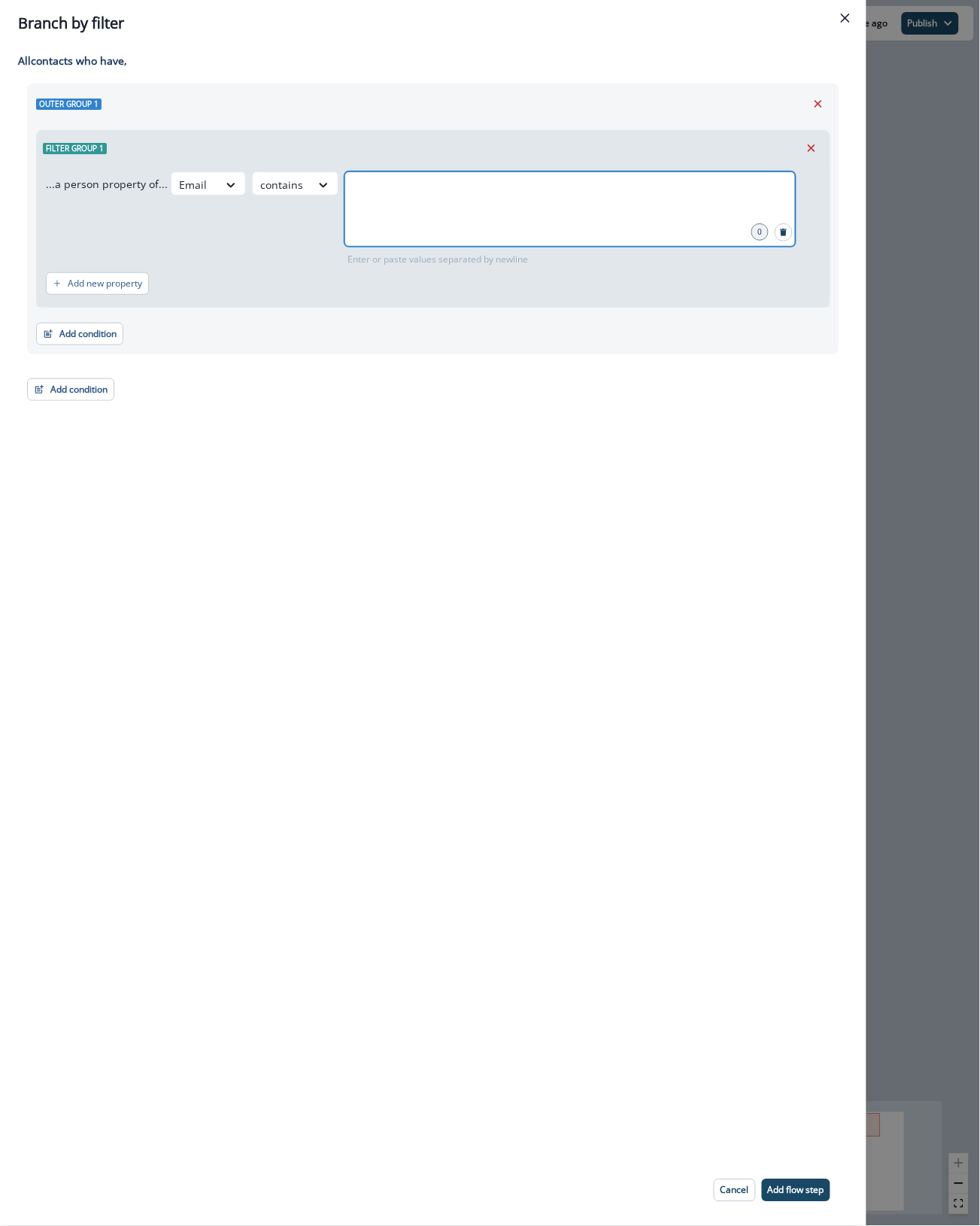
click at [410, 198] on input "text" at bounding box center [570, 191] width 447 height 30
click at [505, 201] on input "text" at bounding box center [570, 191] width 447 height 30
type input "*******"
click at [448, 188] on icon "close" at bounding box center [455, 190] width 13 height 13
type input "********"
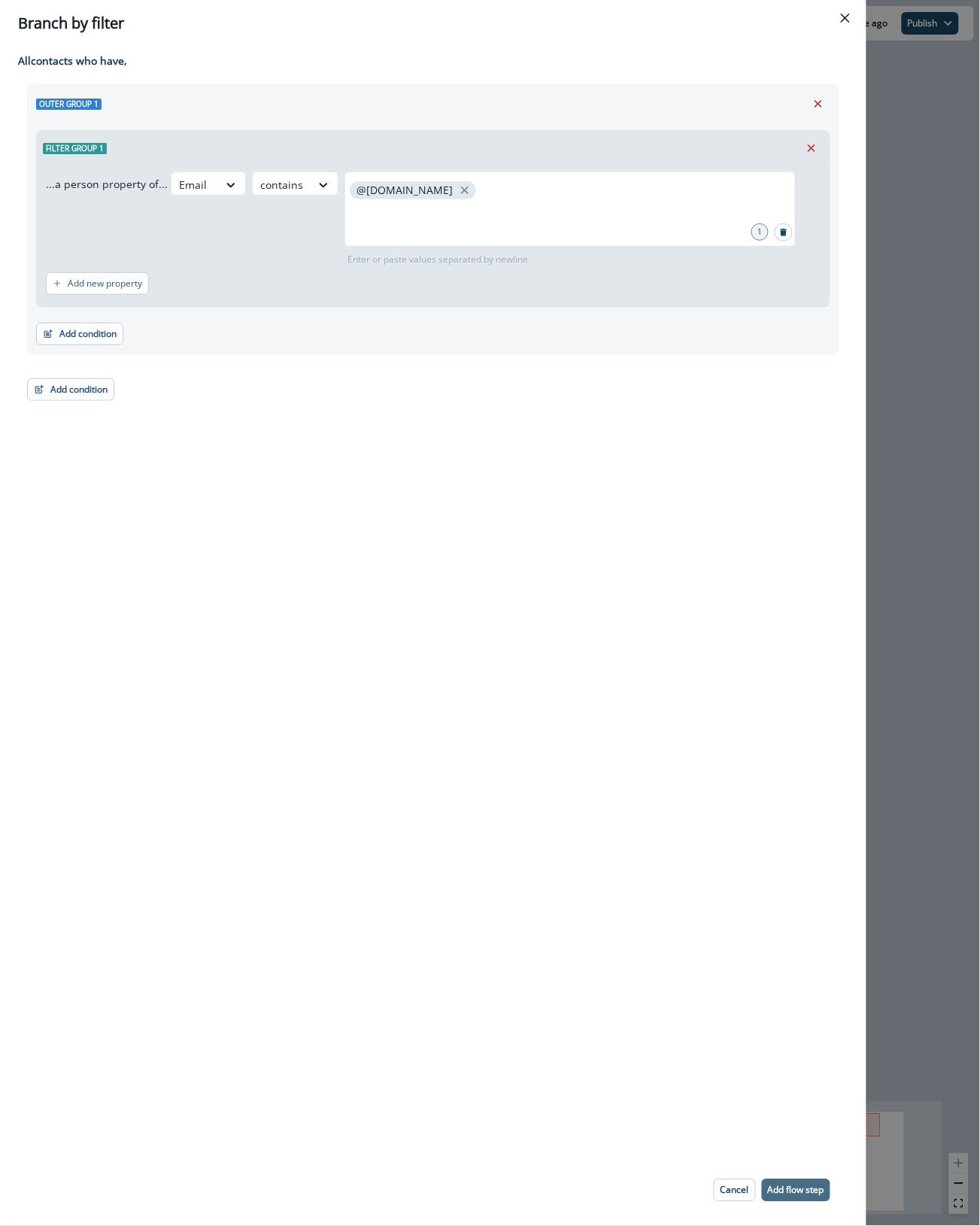
click at [794, 1190] on p "Add flow step" at bounding box center [796, 1190] width 56 height 10
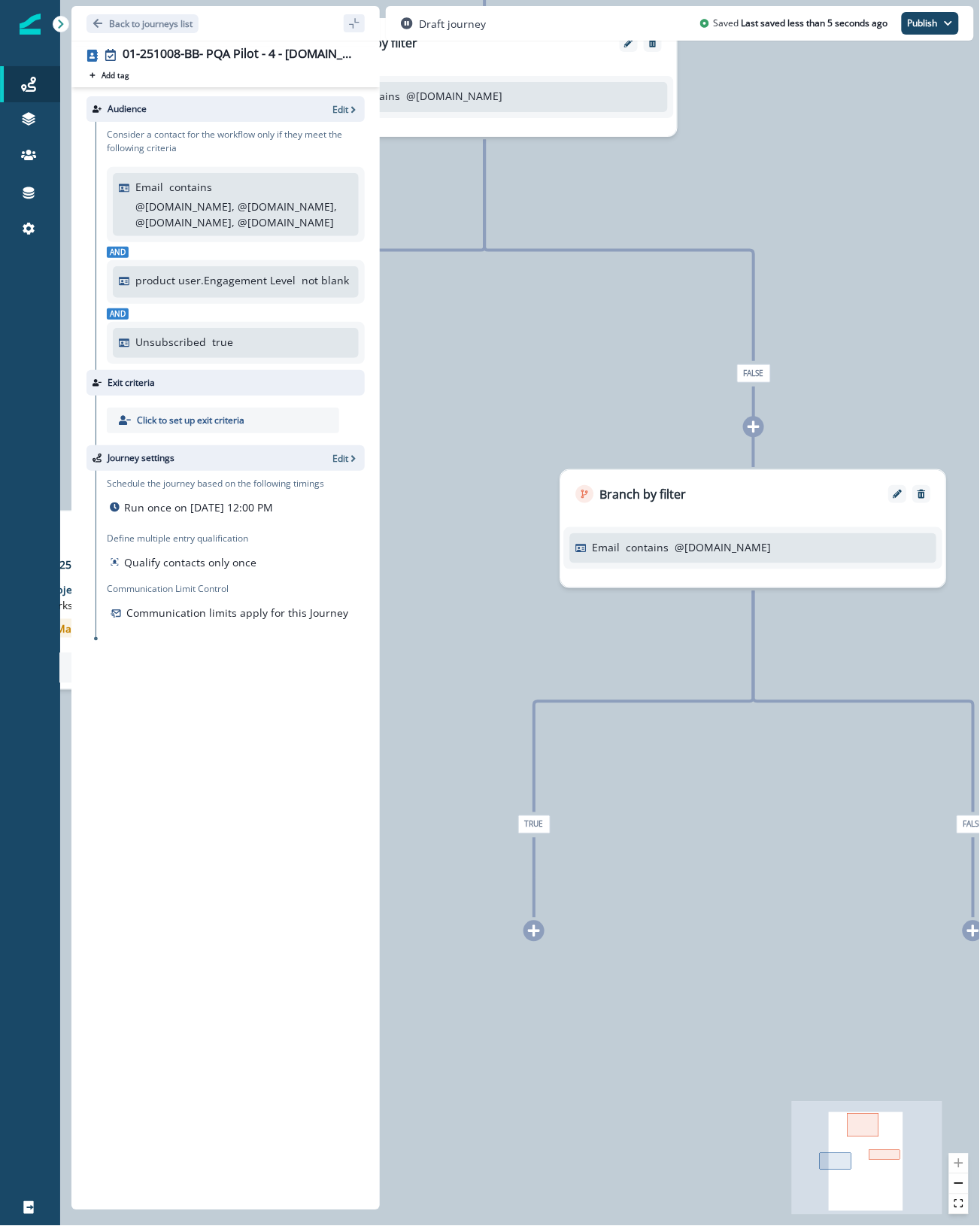
click at [542, 934] on div at bounding box center [533, 931] width 21 height 21
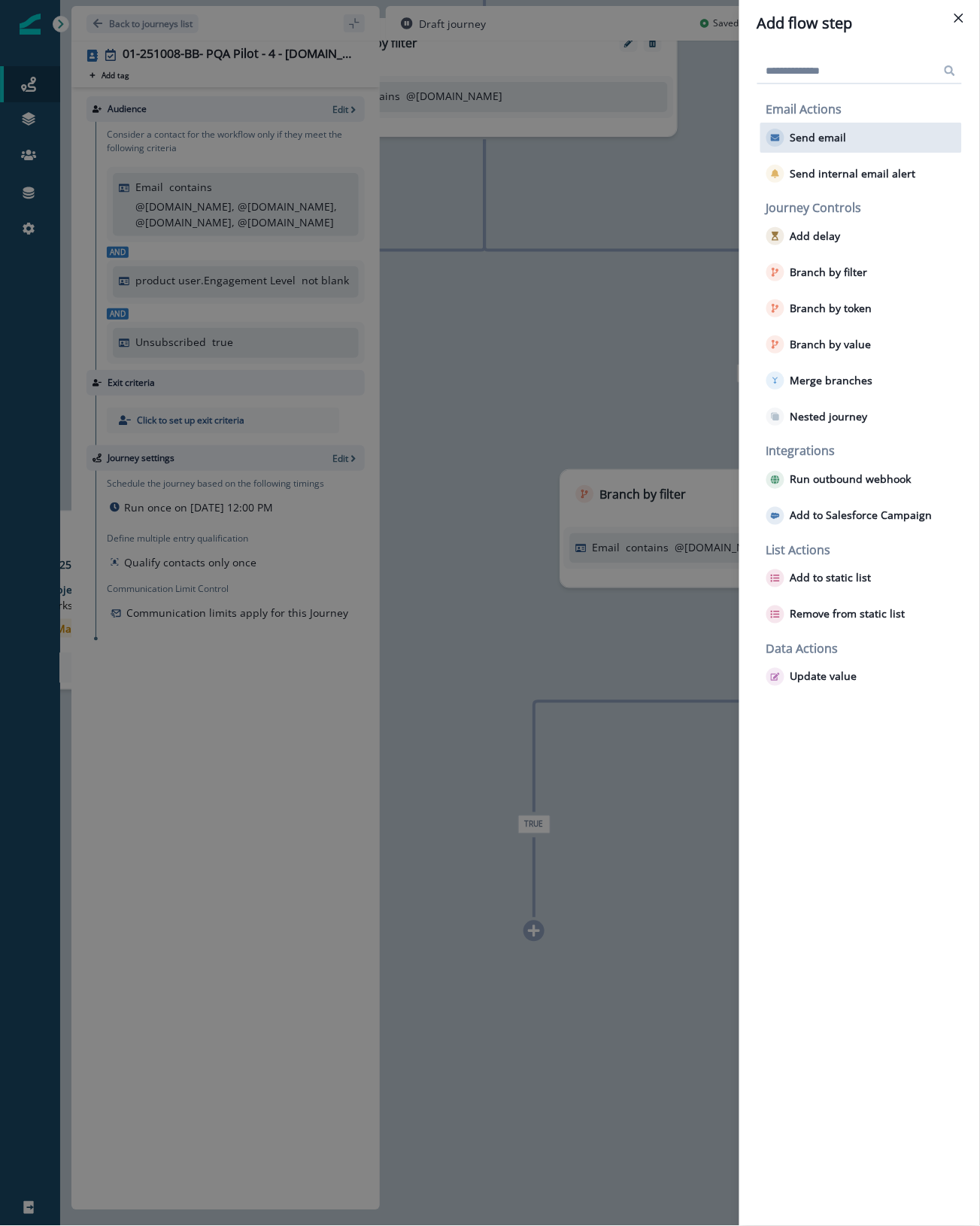
click at [824, 133] on p "Send email" at bounding box center [818, 138] width 56 height 13
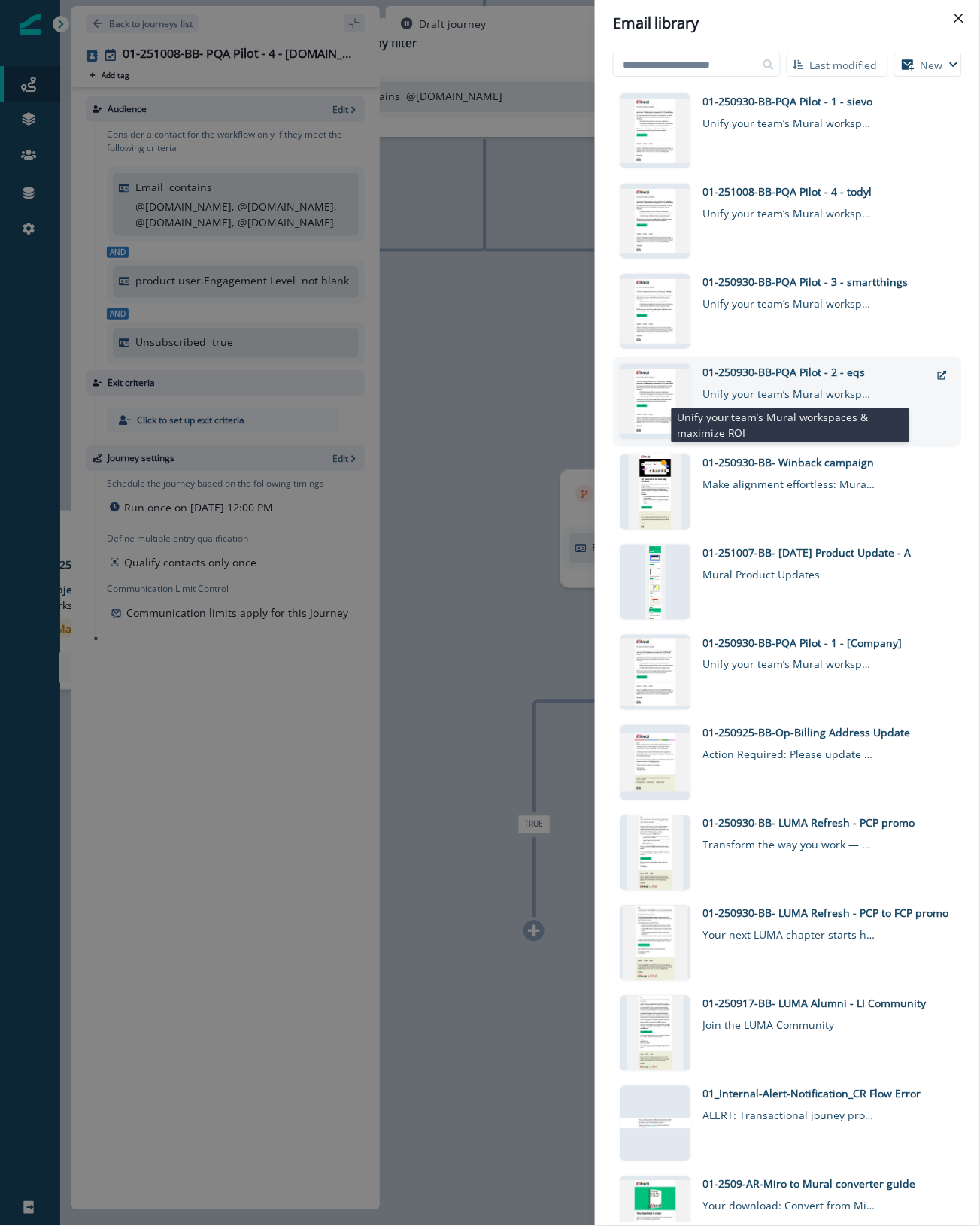
click at [817, 392] on div "Unify your team’s Mural workspaces & maximize ROI" at bounding box center [789, 391] width 173 height 21
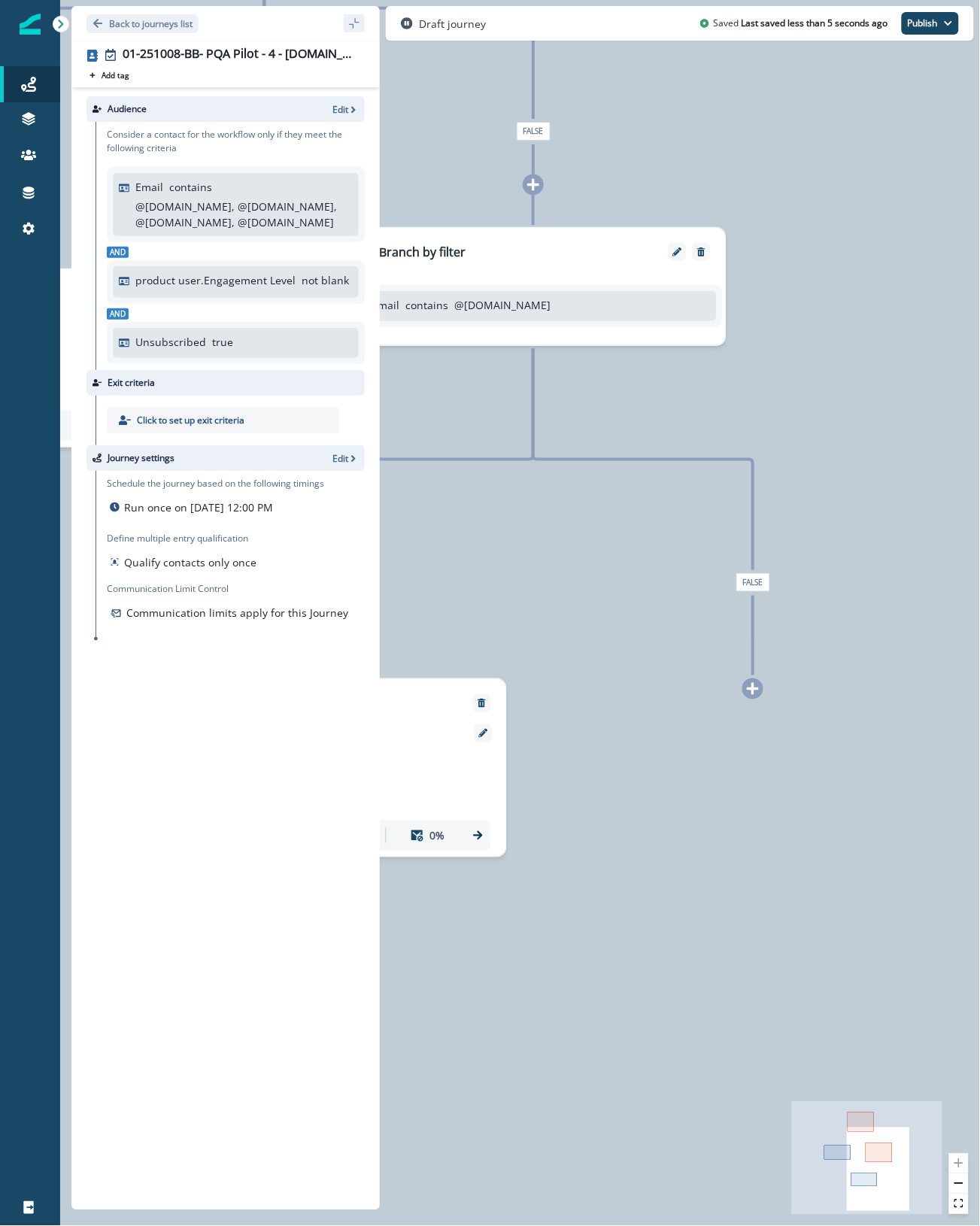
drag, startPoint x: 822, startPoint y: 881, endPoint x: 449, endPoint y: 574, distance: 483.1
click at [449, 574] on div "0 contact has entered the journey Branch by filter Email contains @sievo.com Tr…" at bounding box center [519, 613] width 920 height 1226
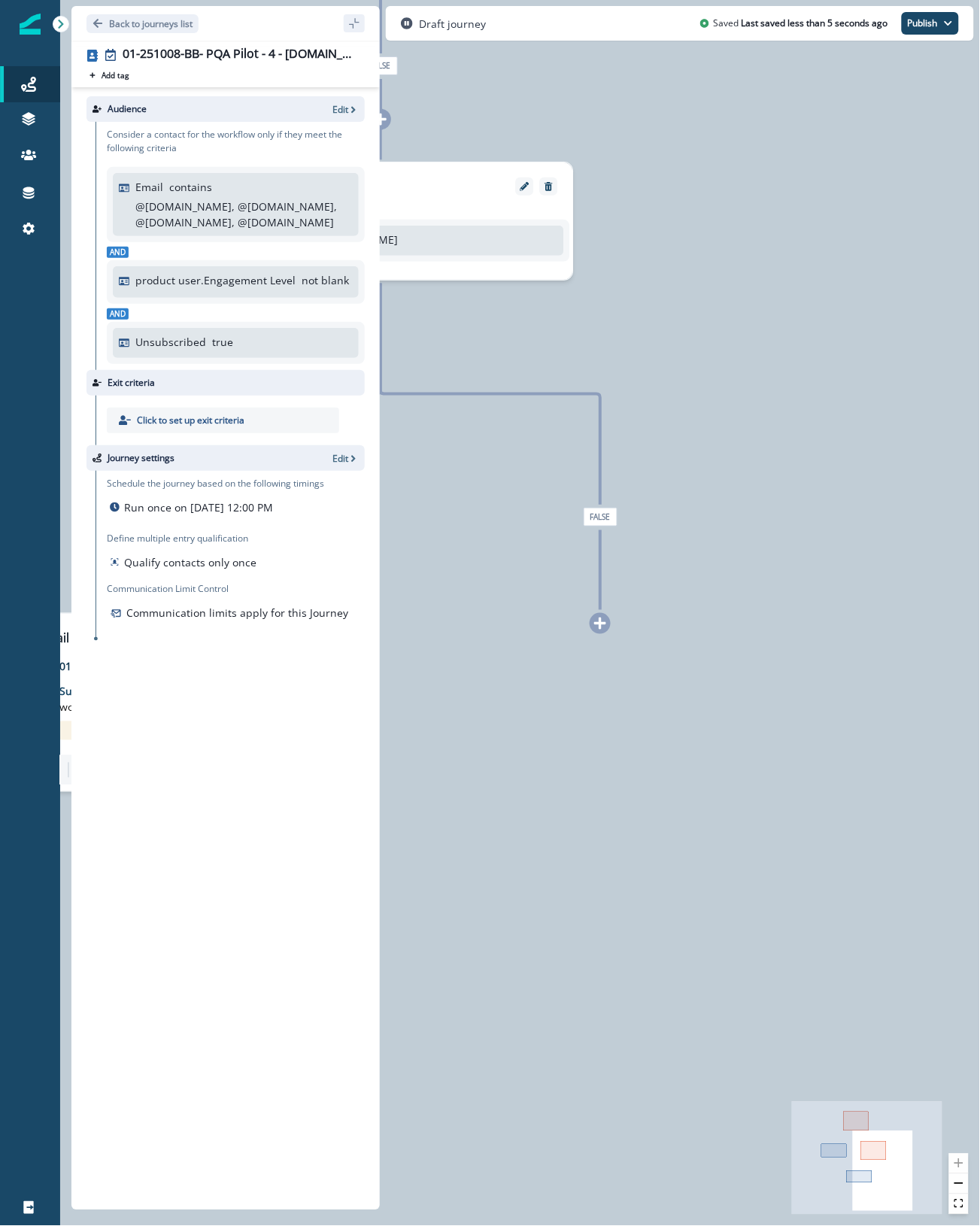
click at [606, 626] on div at bounding box center [600, 623] width 21 height 21
click at [603, 622] on icon at bounding box center [598, 623] width 12 height 12
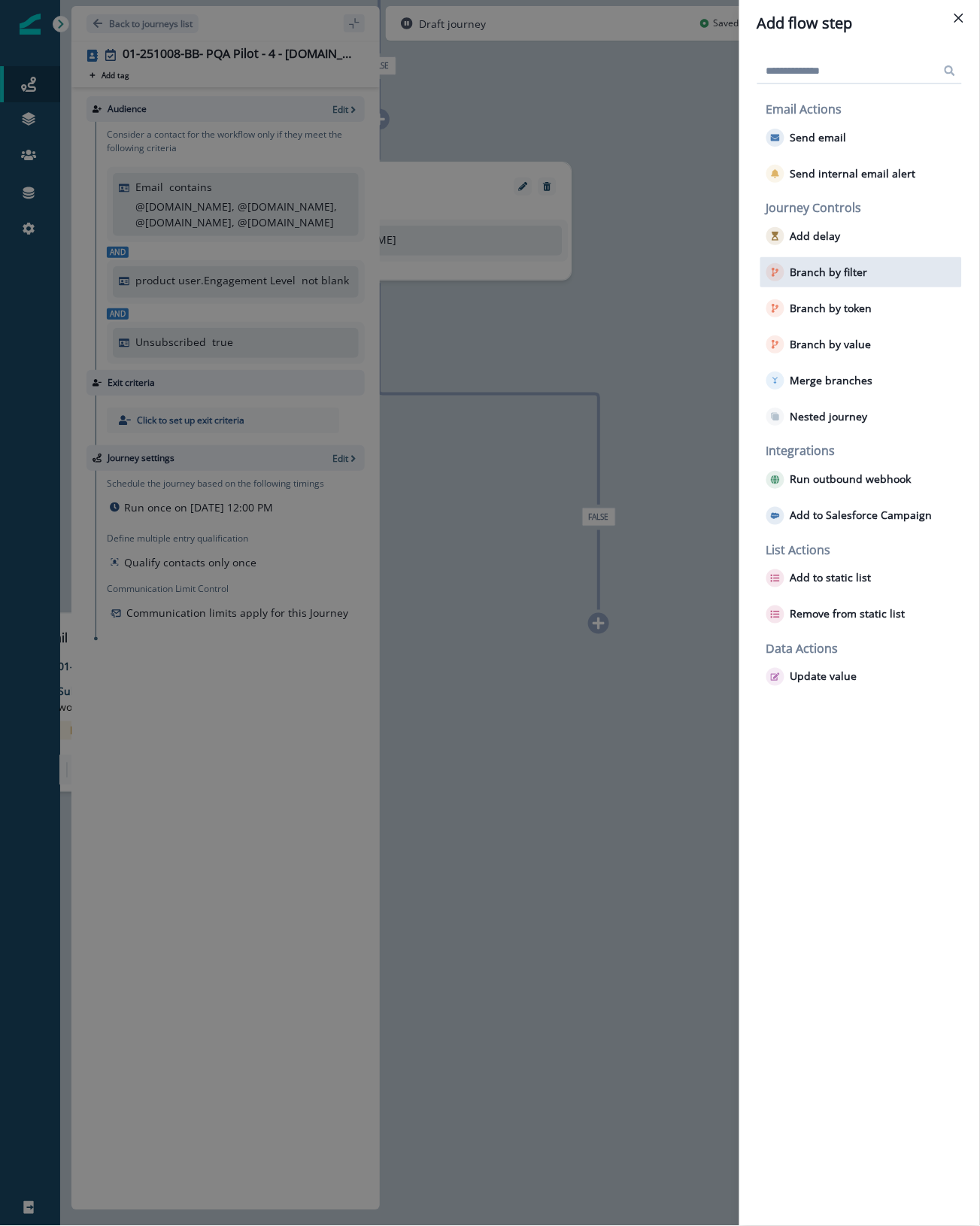
click at [865, 272] on p "Branch by filter" at bounding box center [829, 273] width 78 height 13
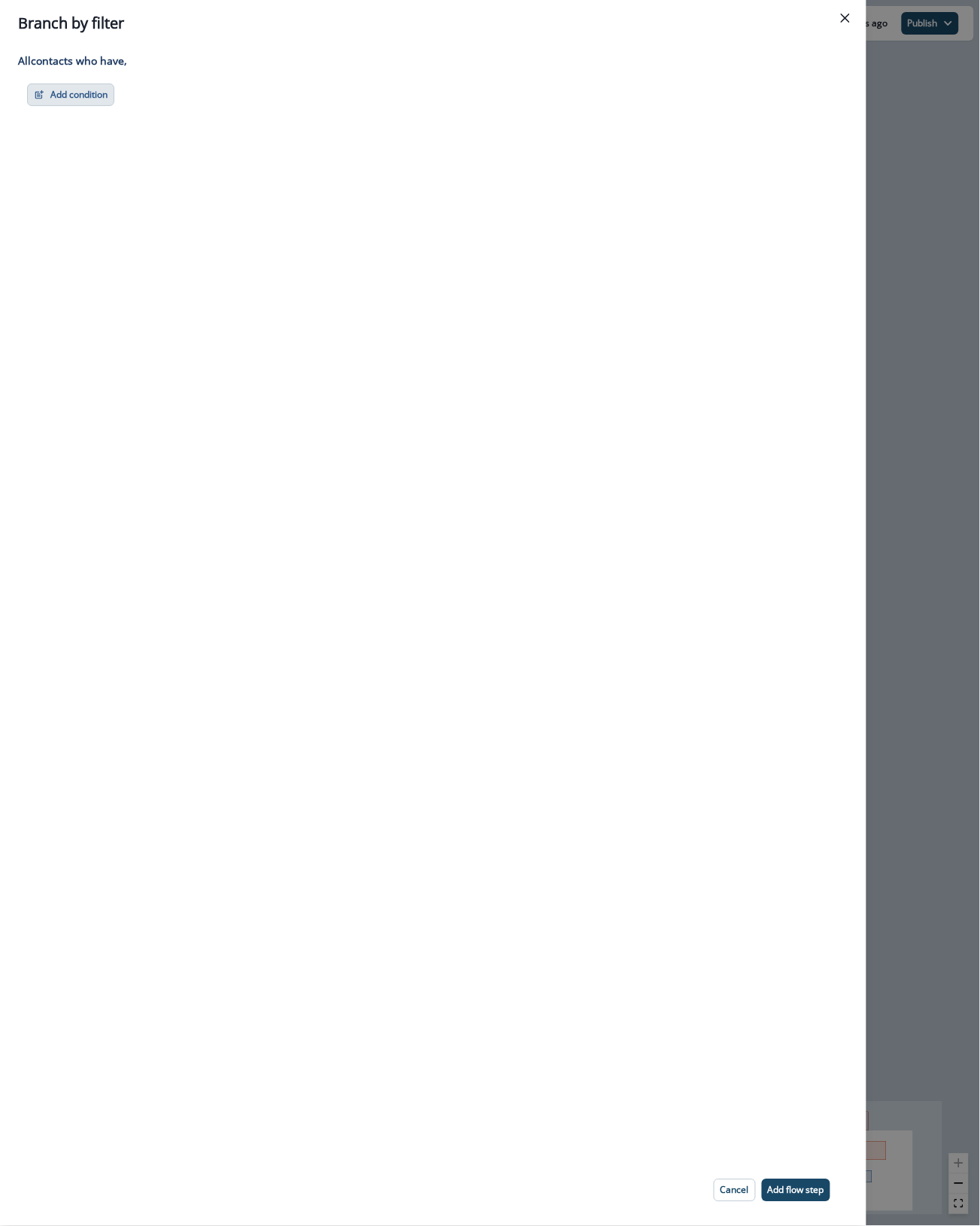
click at [83, 87] on button "Add condition" at bounding box center [70, 94] width 87 height 22
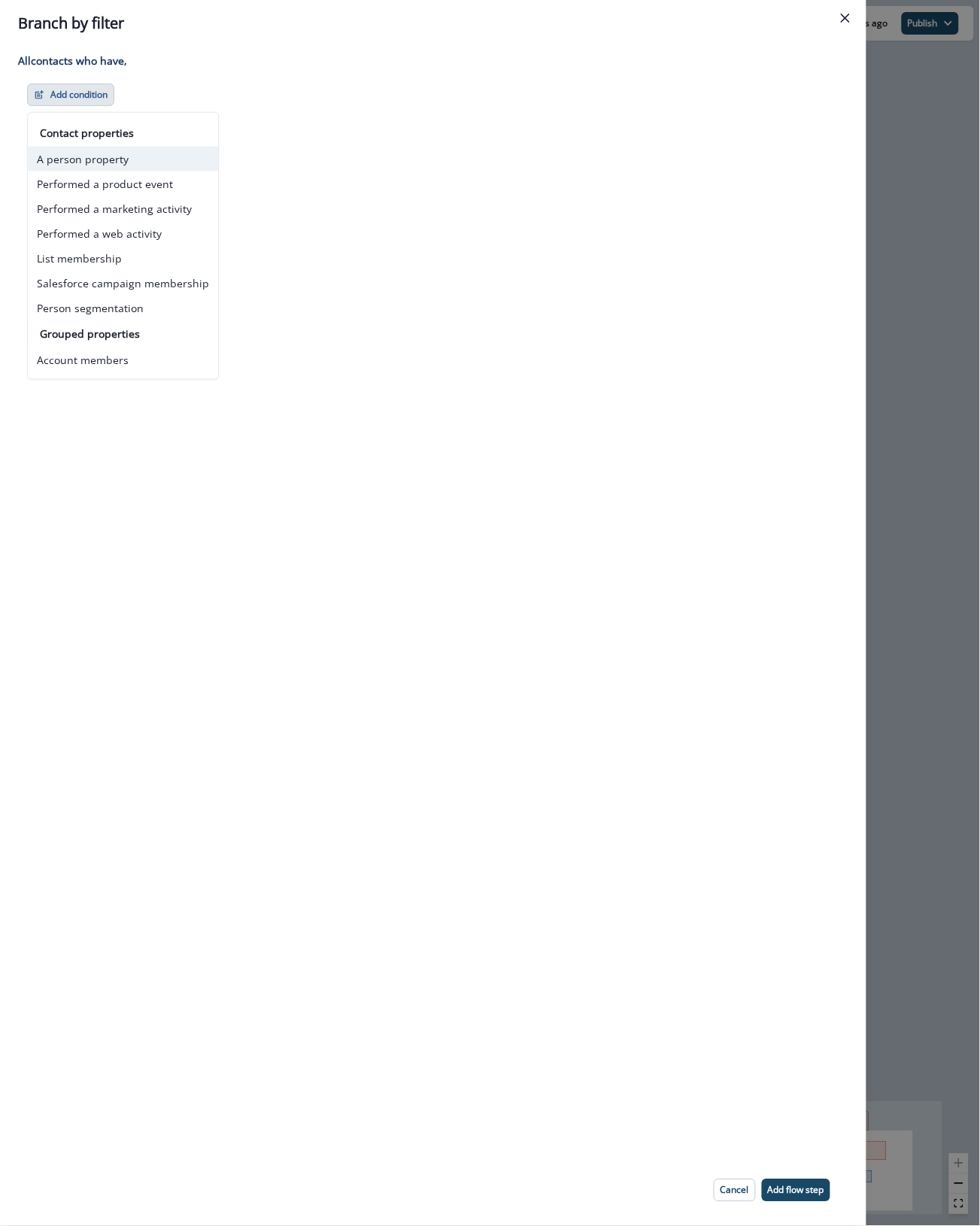
click at [156, 158] on button "A person property" at bounding box center [123, 159] width 191 height 25
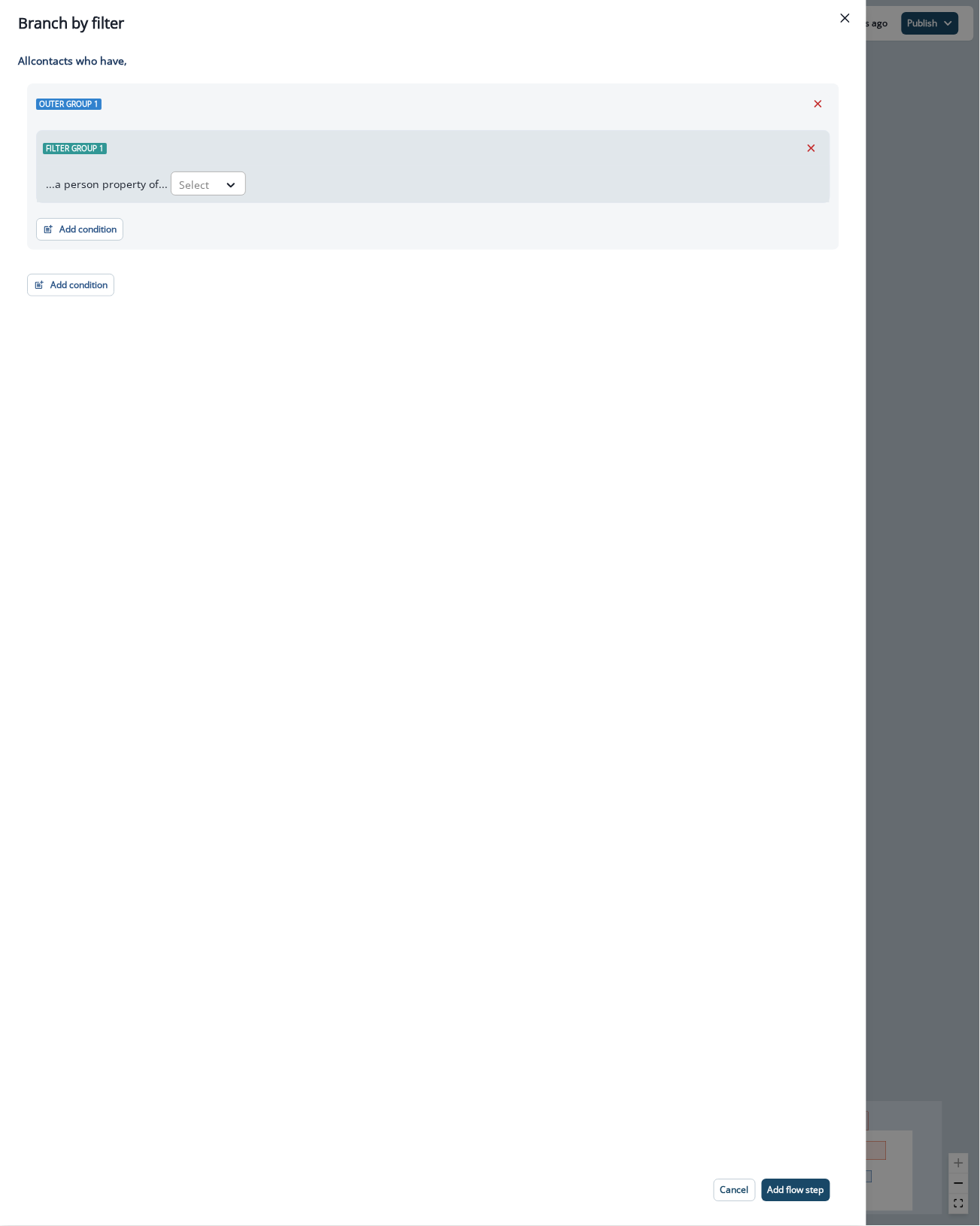
click at [207, 187] on div "Select" at bounding box center [195, 184] width 47 height 25
click at [201, 213] on div "Email" at bounding box center [330, 219] width 325 height 28
click at [305, 185] on icon at bounding box center [312, 185] width 13 height 15
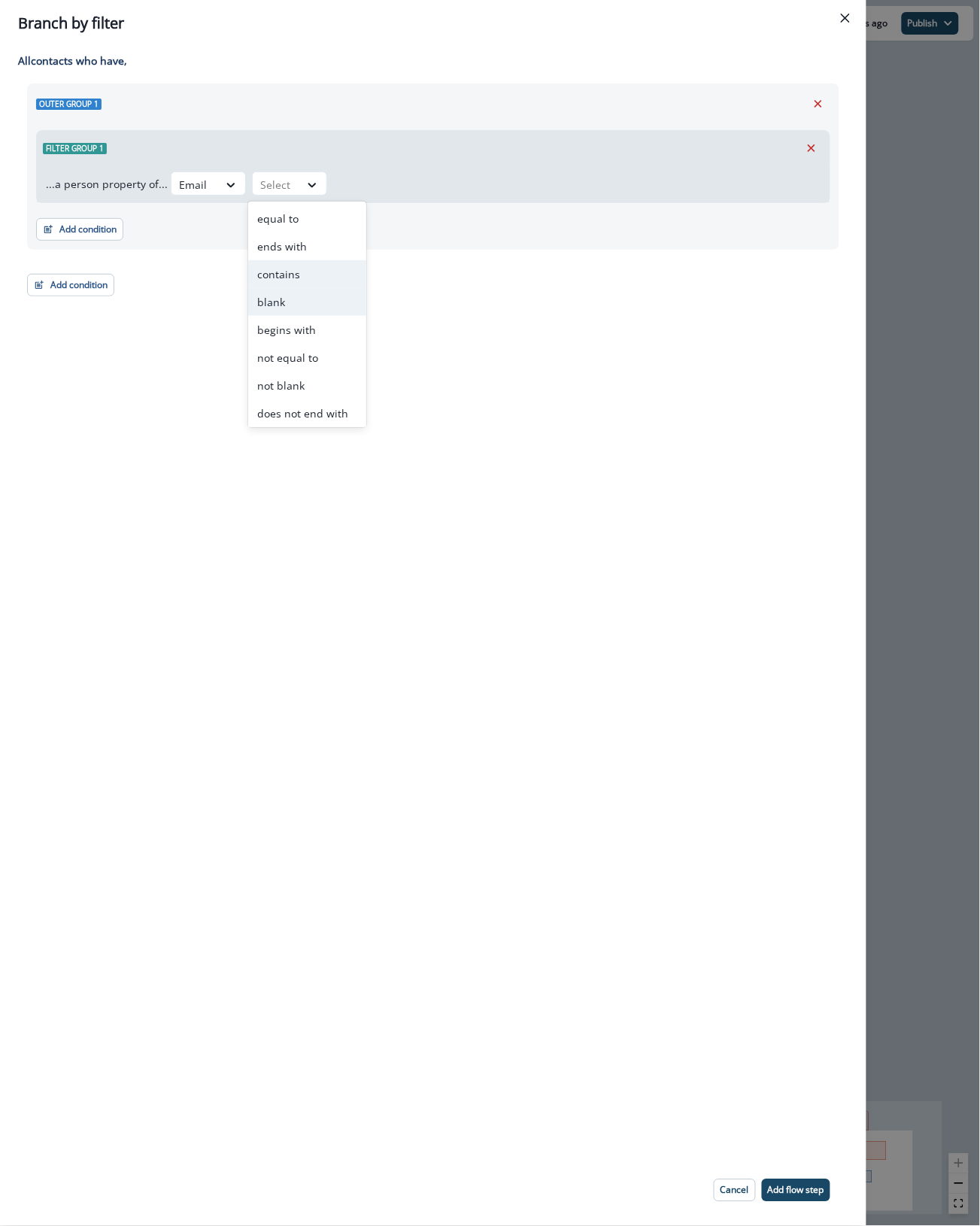
click at [306, 272] on div "contains" at bounding box center [307, 275] width 118 height 28
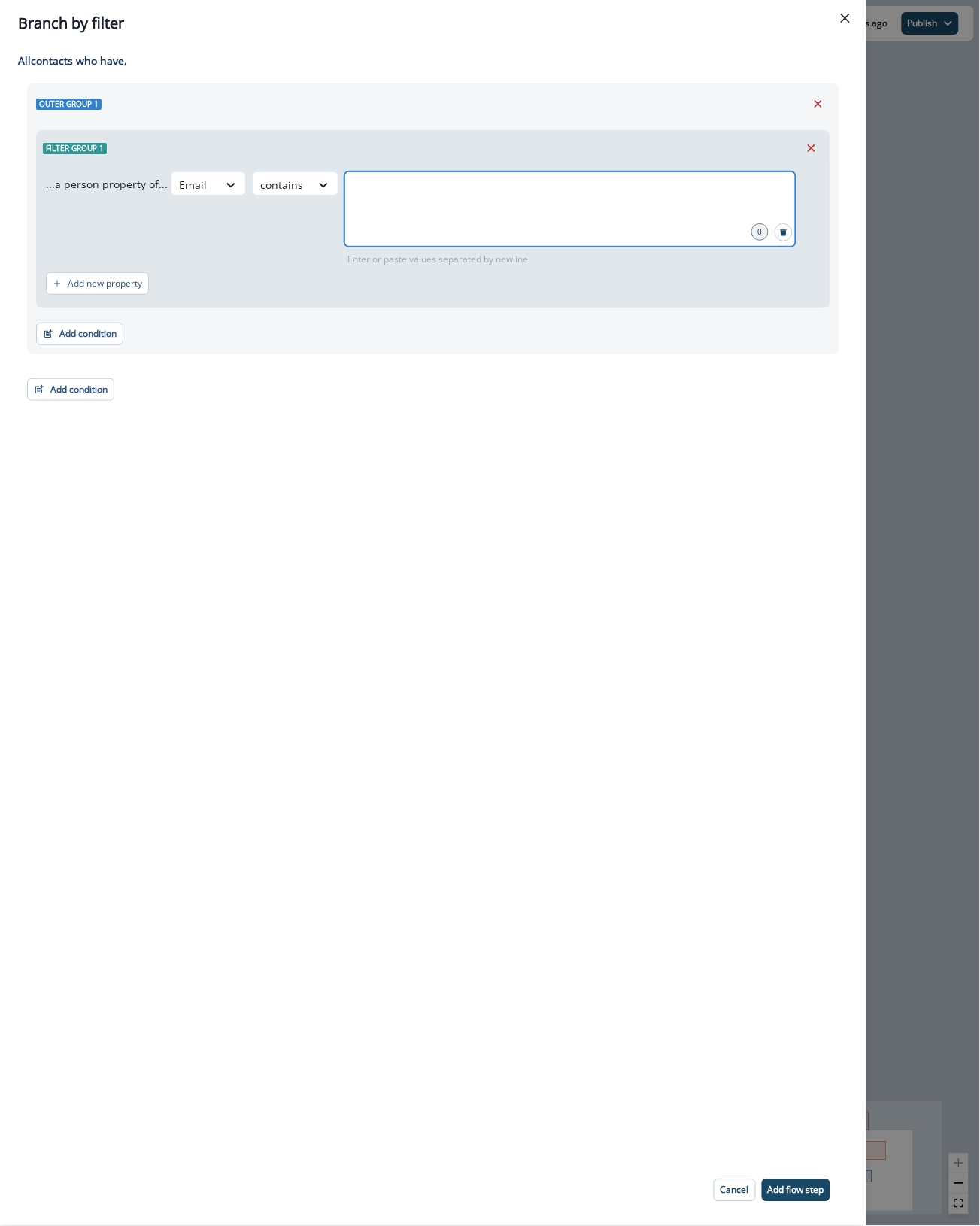
click at [403, 198] on input "text" at bounding box center [570, 191] width 447 height 30
type input "**********"
click at [945, 510] on div "Branch by filter Adding Branch by filter flow step in the middle will add the s…" at bounding box center [490, 613] width 980 height 1226
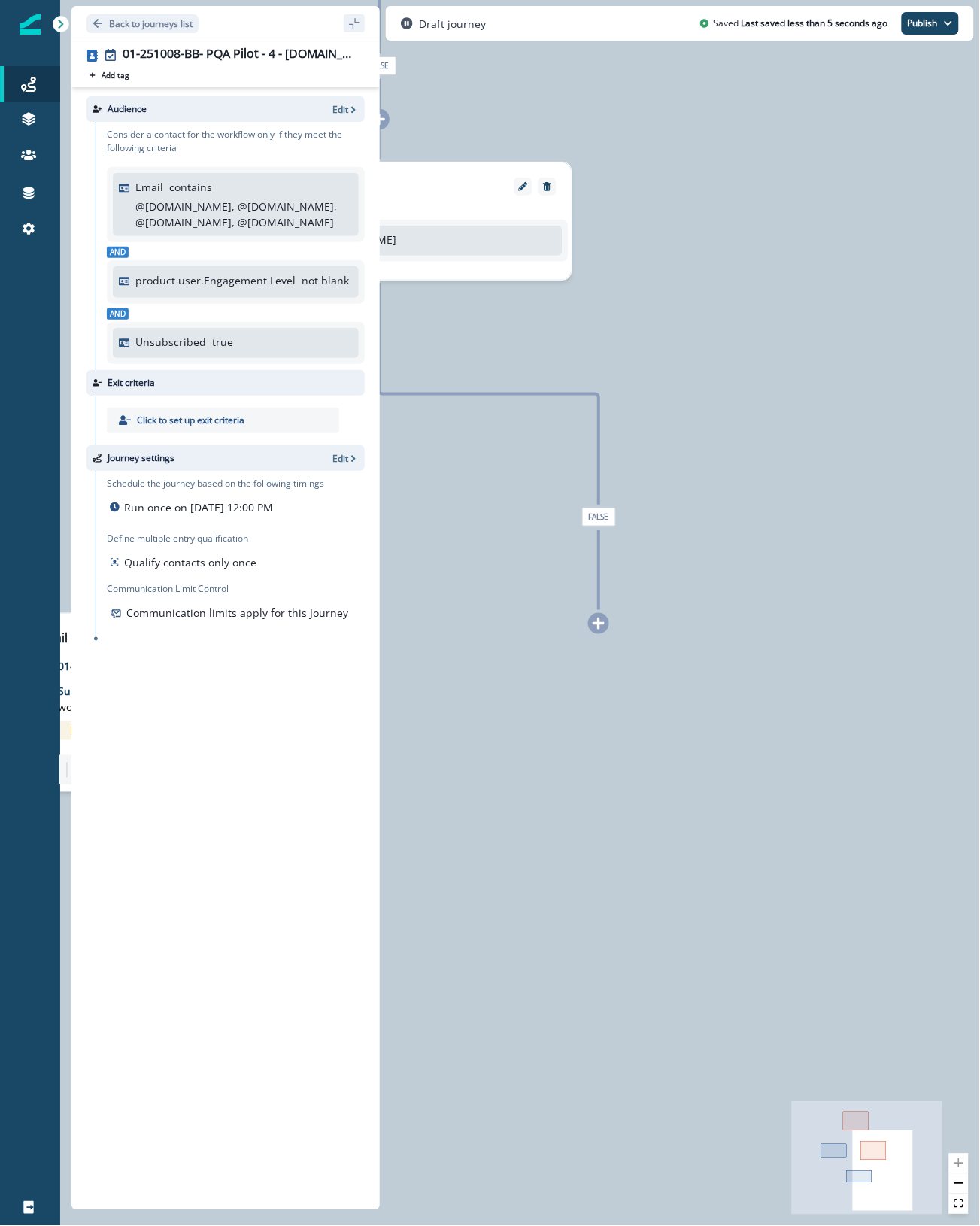
click at [599, 625] on icon at bounding box center [598, 623] width 12 height 12
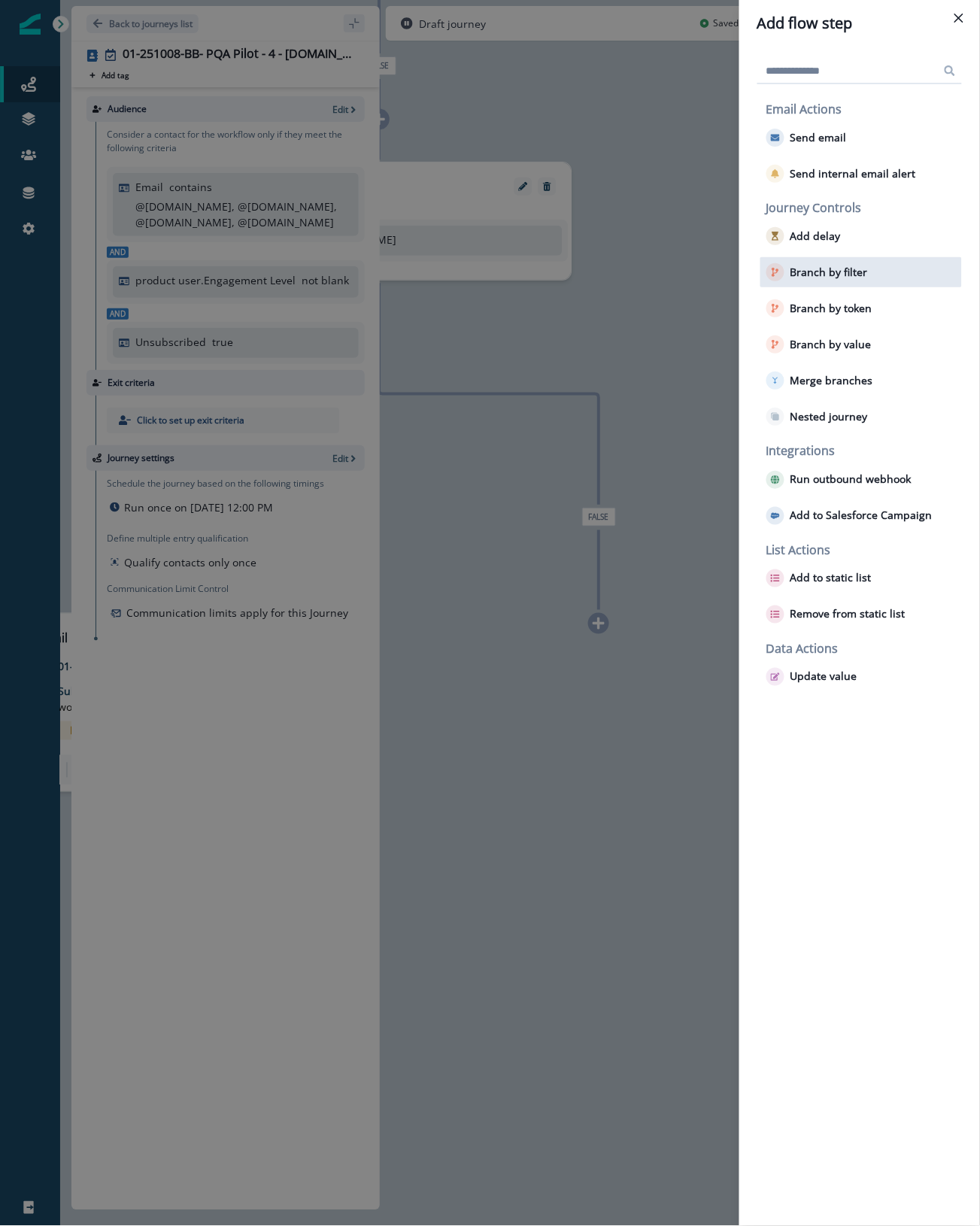
click at [859, 277] on p "Branch by filter" at bounding box center [829, 273] width 78 height 13
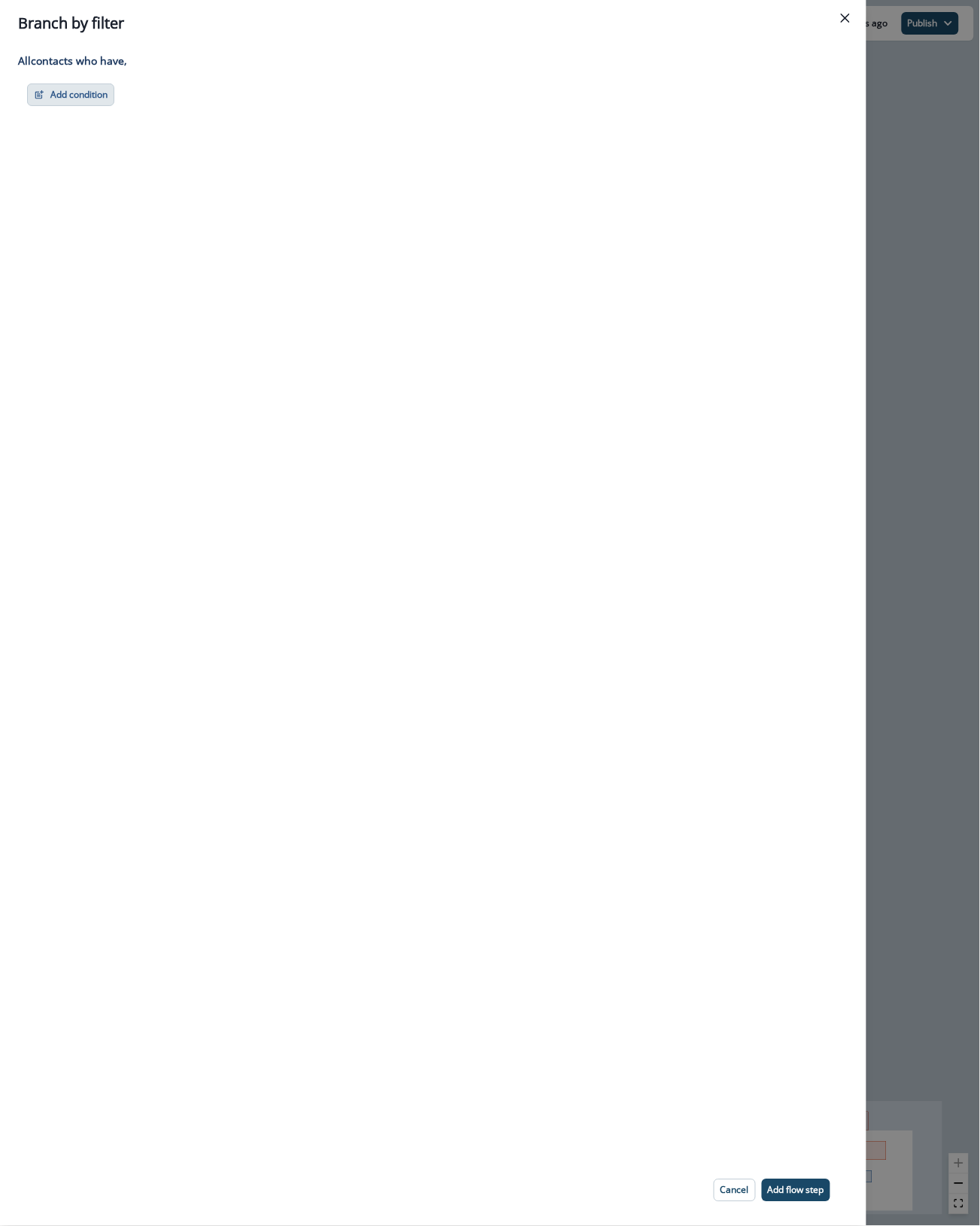
click at [45, 100] on button "Add condition" at bounding box center [70, 94] width 87 height 22
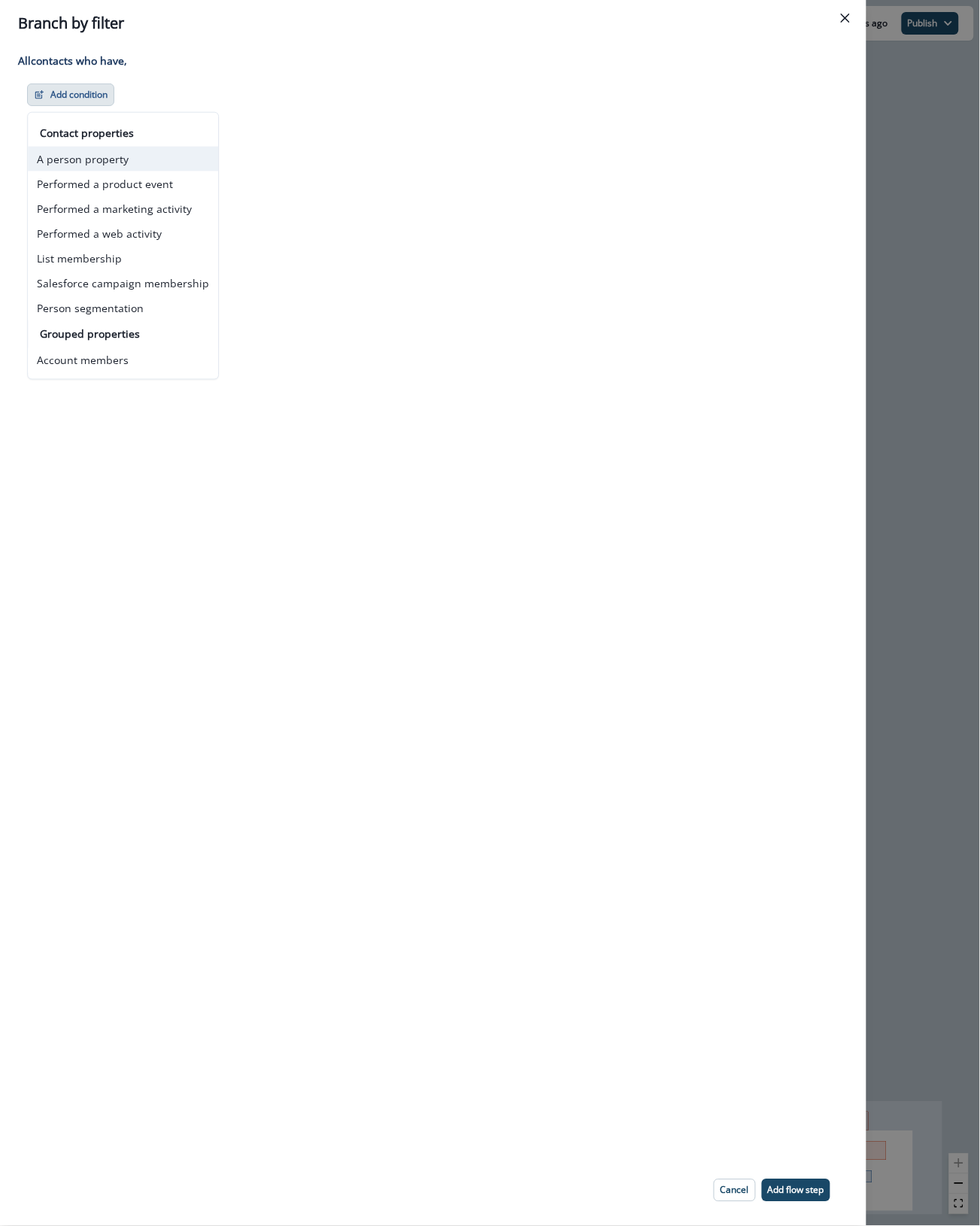
click at [53, 152] on button "A person property" at bounding box center [123, 159] width 191 height 25
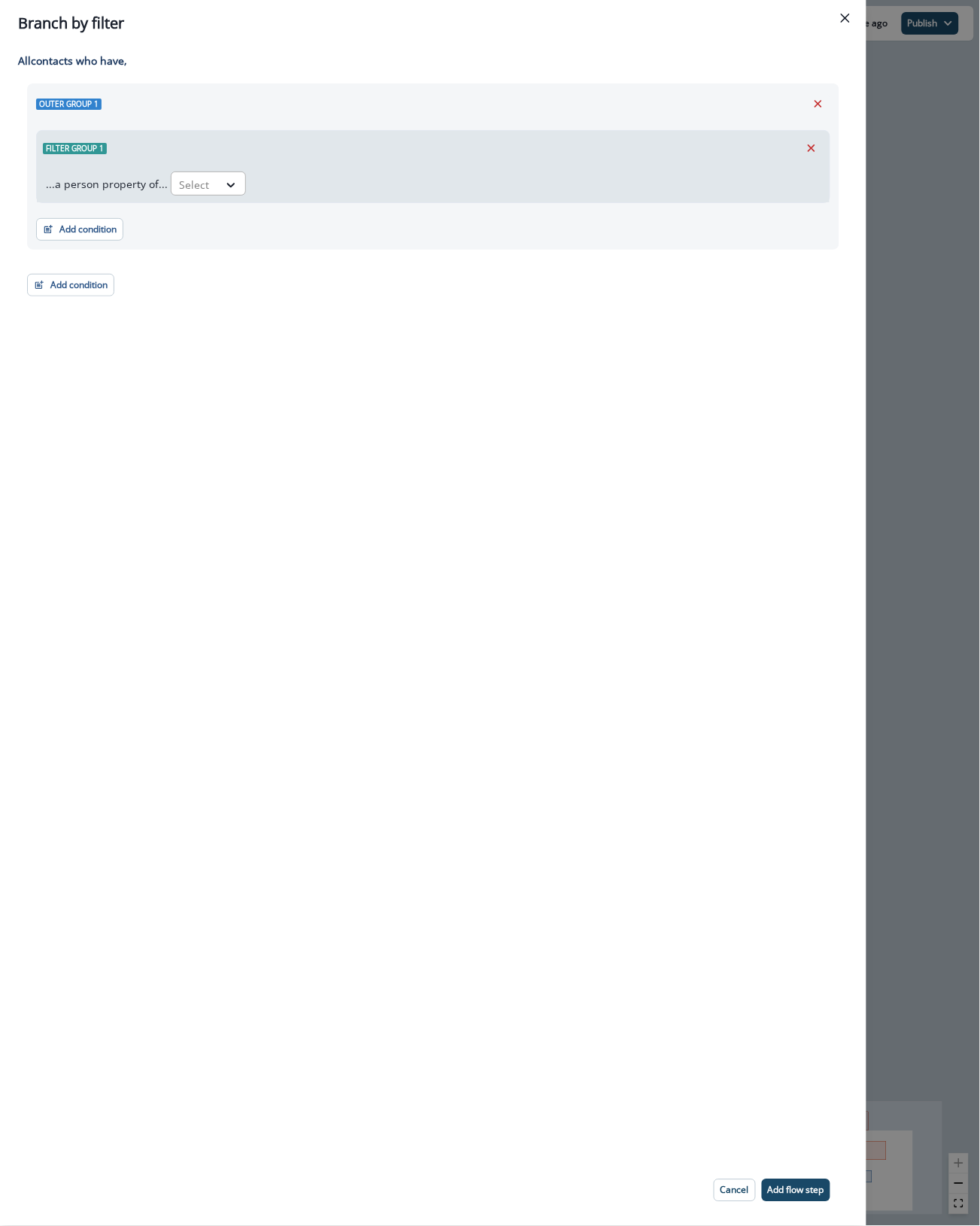
click at [199, 180] on div at bounding box center [195, 185] width 32 height 19
click at [215, 222] on div "Email" at bounding box center [330, 219] width 325 height 28
click at [299, 188] on div at bounding box center [311, 185] width 25 height 15
click at [306, 276] on div "contains" at bounding box center [307, 275] width 118 height 28
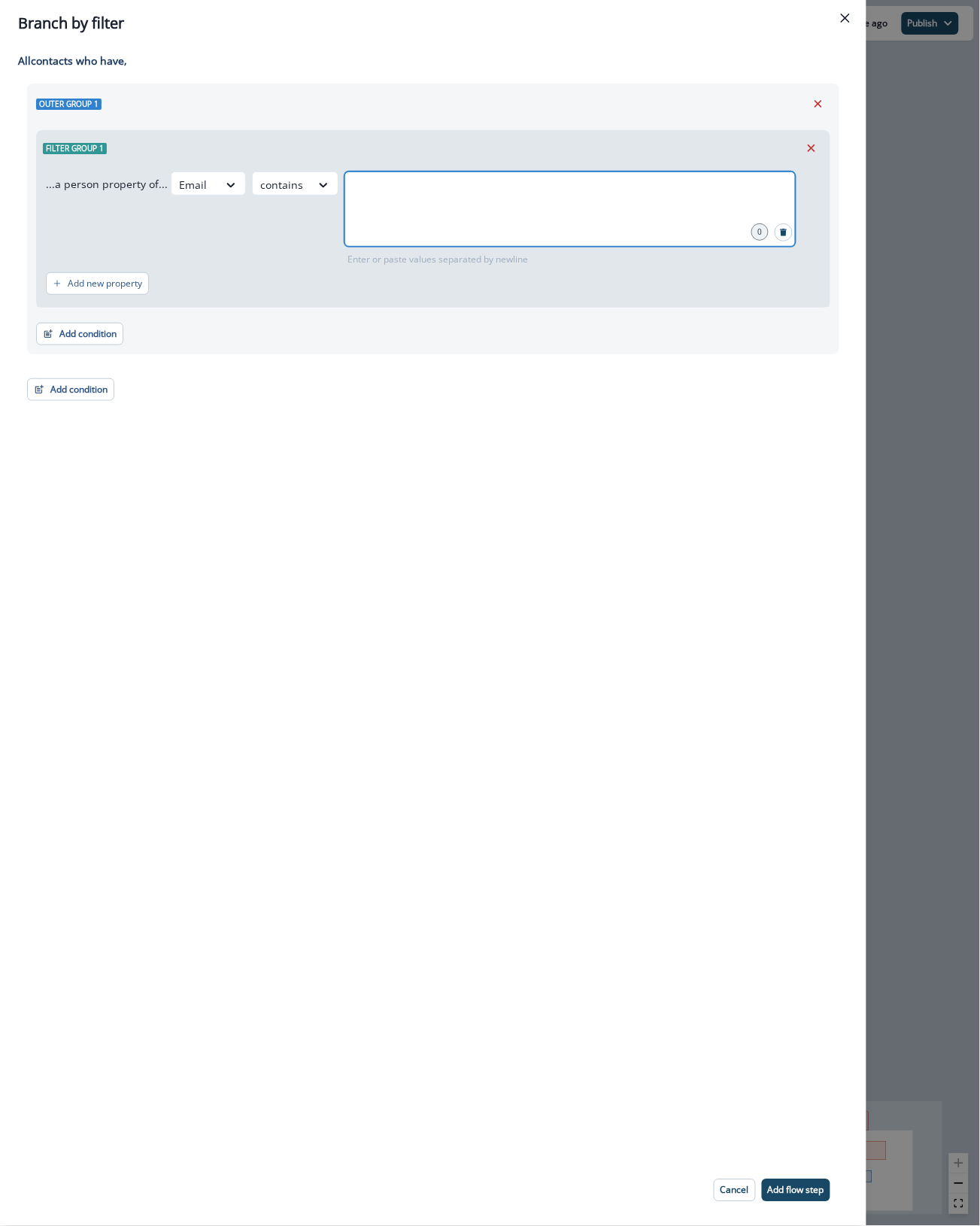
click at [408, 196] on input "text" at bounding box center [570, 191] width 447 height 30
type input "*"
type input "**********"
click at [795, 1182] on button "Add flow step" at bounding box center [795, 1190] width 68 height 22
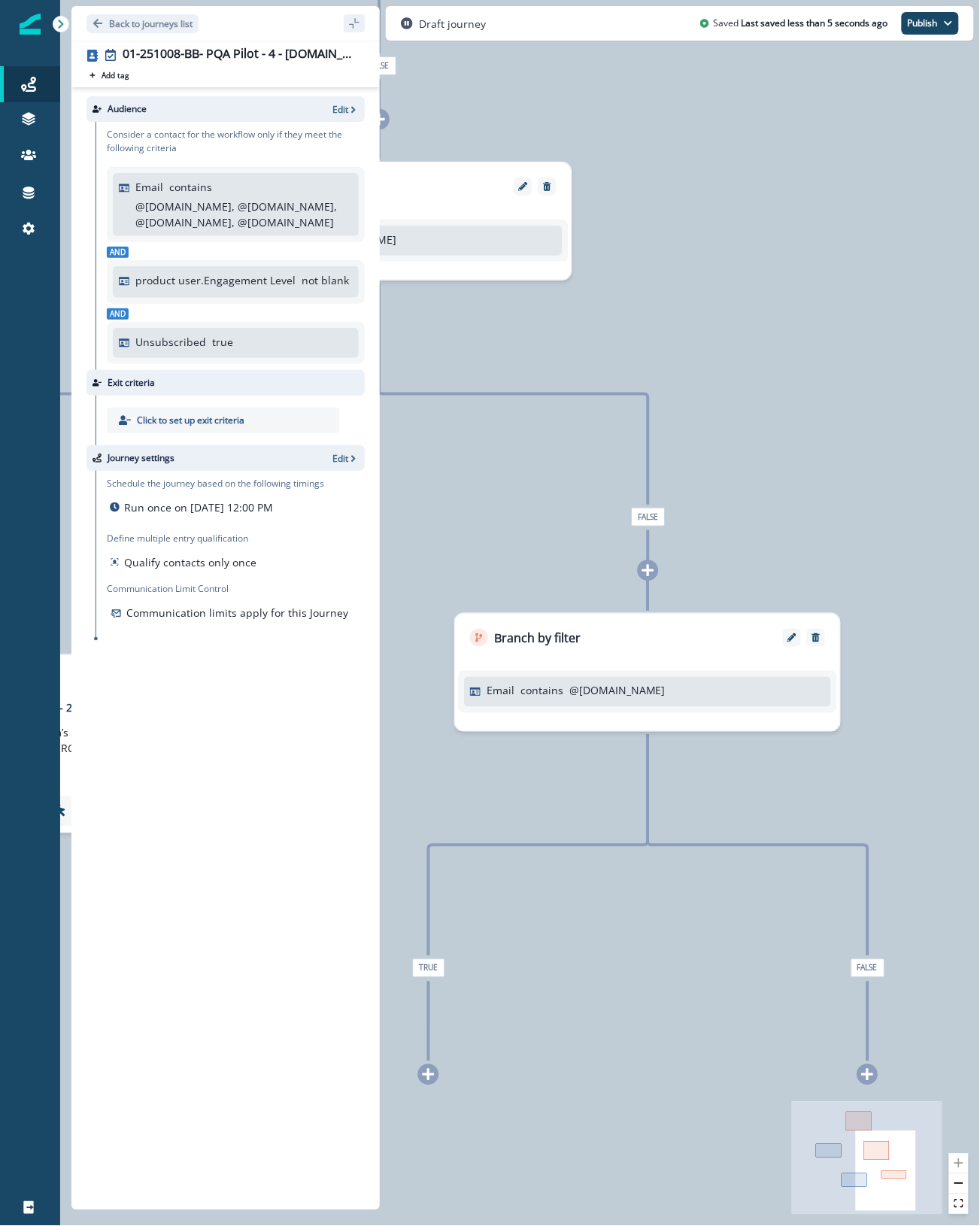
click at [429, 1076] on icon at bounding box center [428, 1075] width 12 height 12
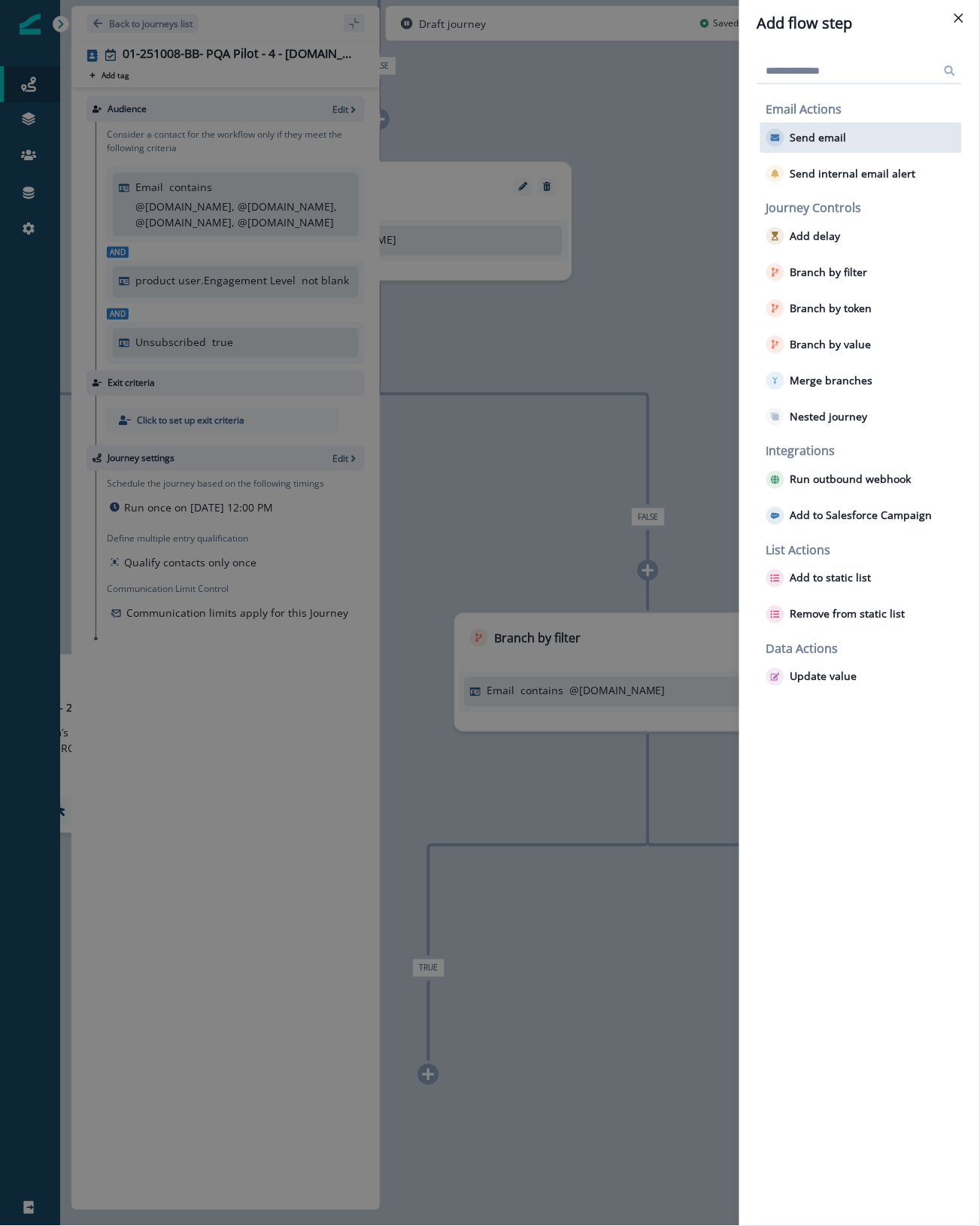
click at [814, 132] on p "Send email" at bounding box center [818, 138] width 56 height 13
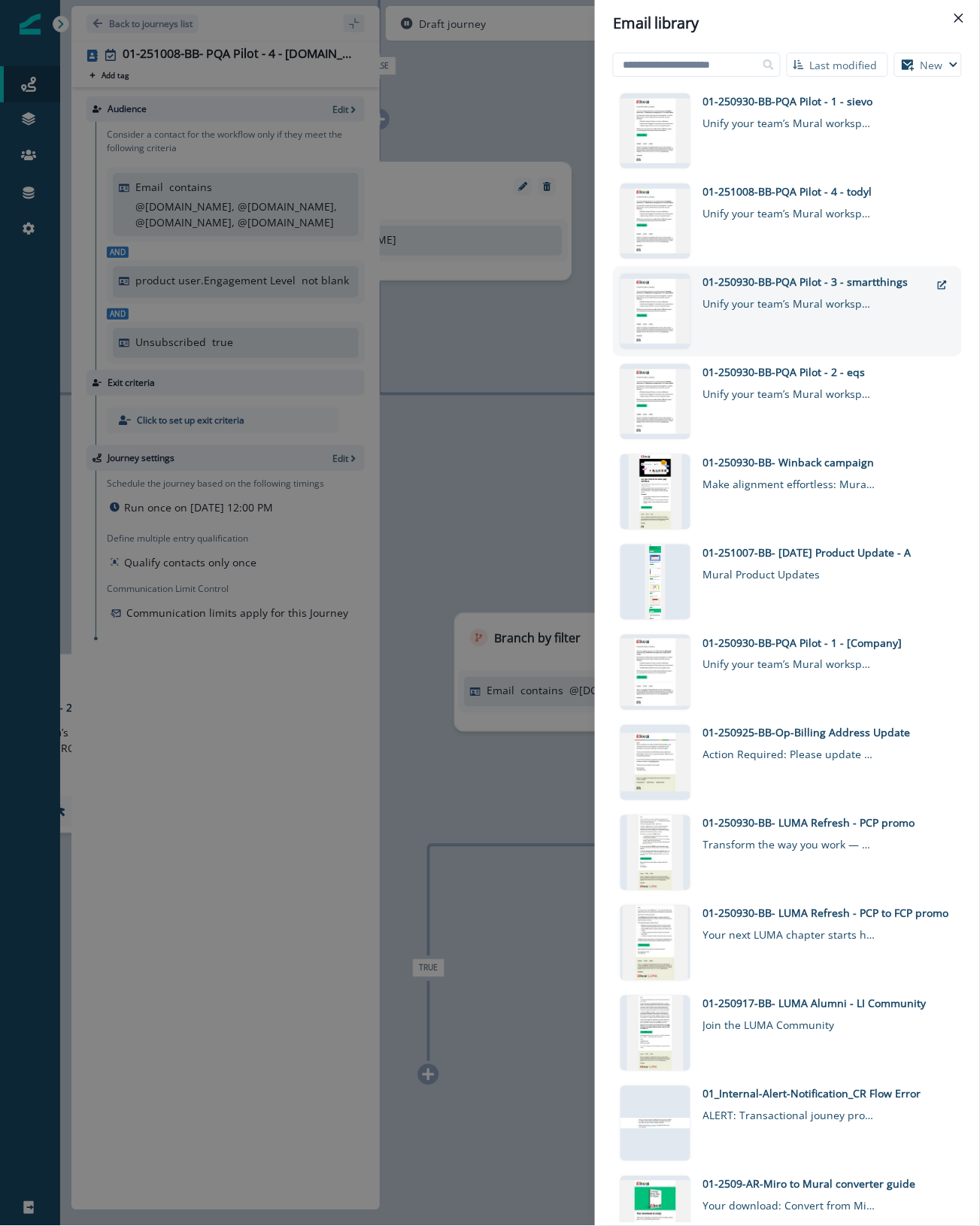
click at [811, 286] on div "01-250930-BB-PQA Pilot - 3 - smartthings" at bounding box center [817, 281] width 227 height 16
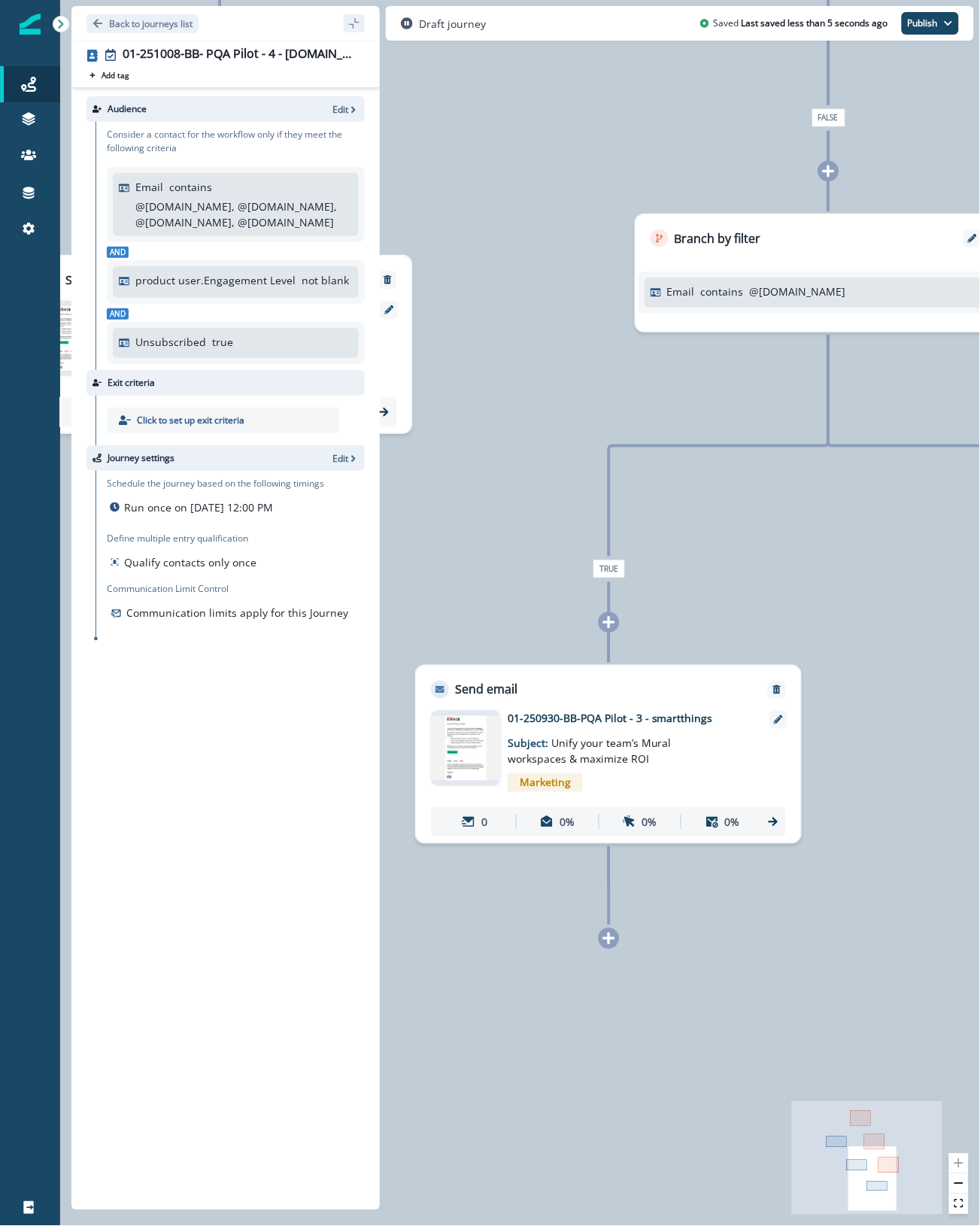
drag, startPoint x: 870, startPoint y: 581, endPoint x: 973, endPoint y: 180, distance: 414.0
click at [979, 207] on html "A newer version of Inflection.io is available. Refresh your page to load the la…" at bounding box center [490, 613] width 980 height 1226
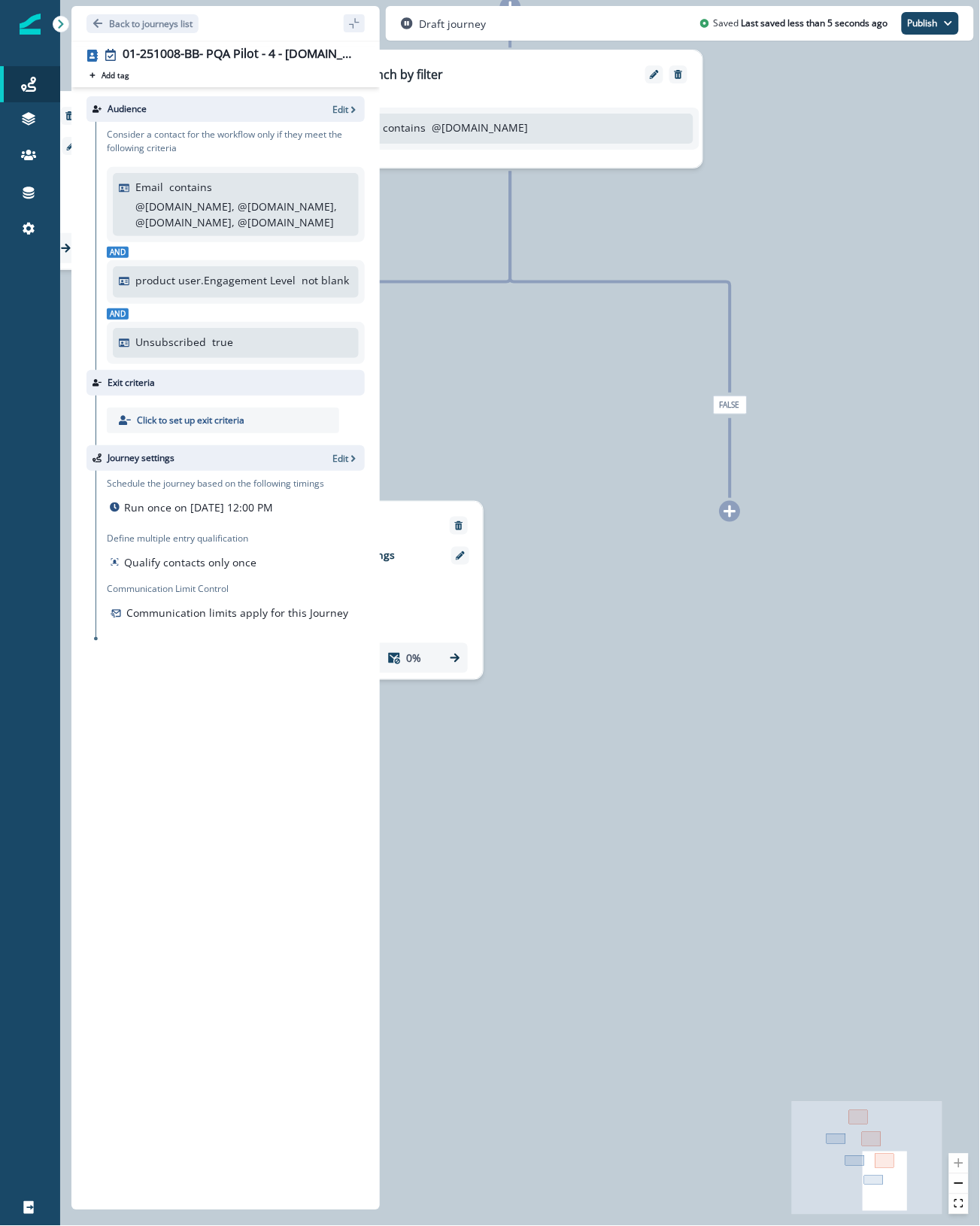
drag, startPoint x: 676, startPoint y: 39, endPoint x: 467, endPoint y: -41, distance: 223.8
click at [467, 0] on html "A newer version of Inflection.io is available. Refresh your page to load the la…" at bounding box center [490, 613] width 980 height 1226
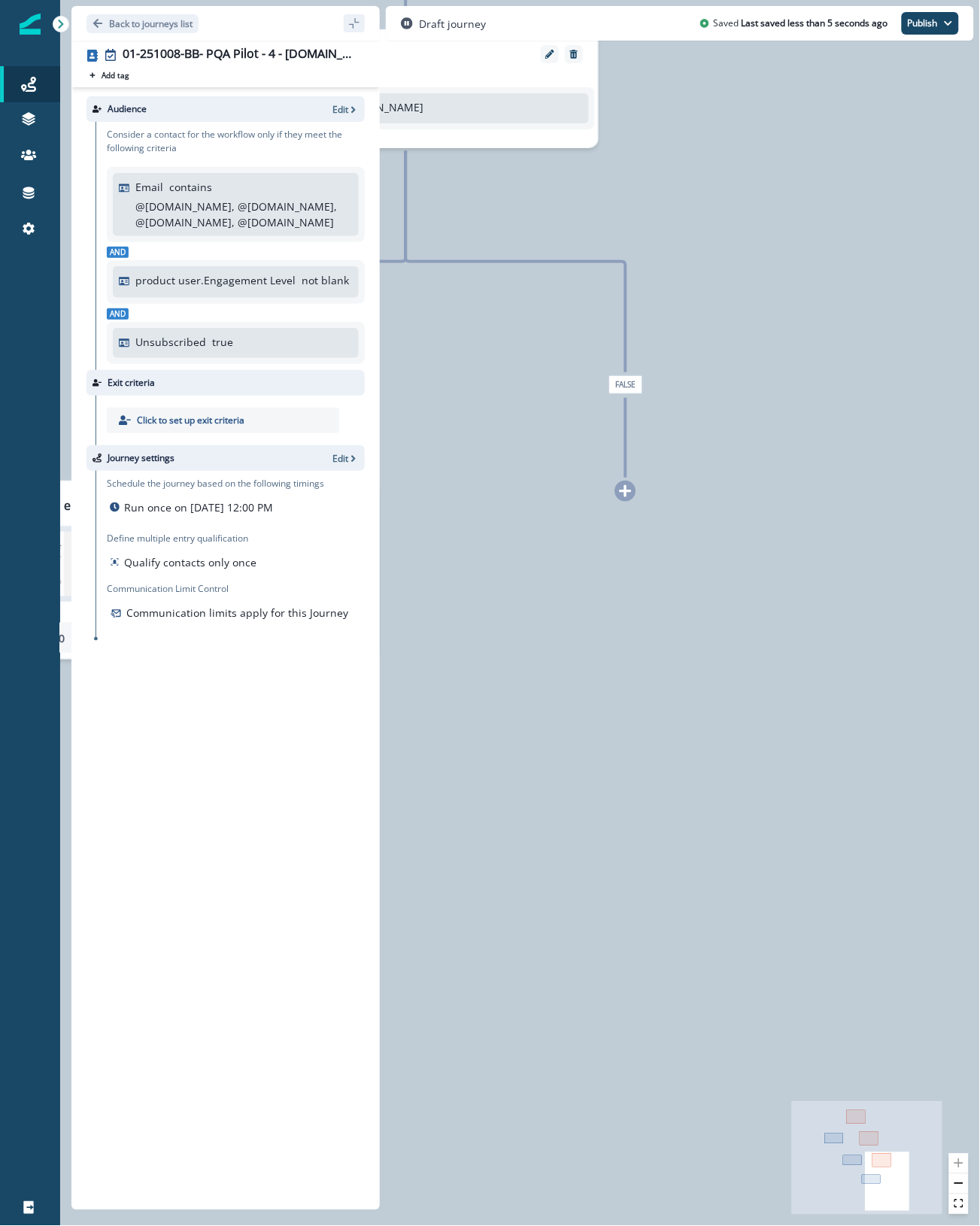
click at [628, 498] on div at bounding box center [625, 491] width 21 height 21
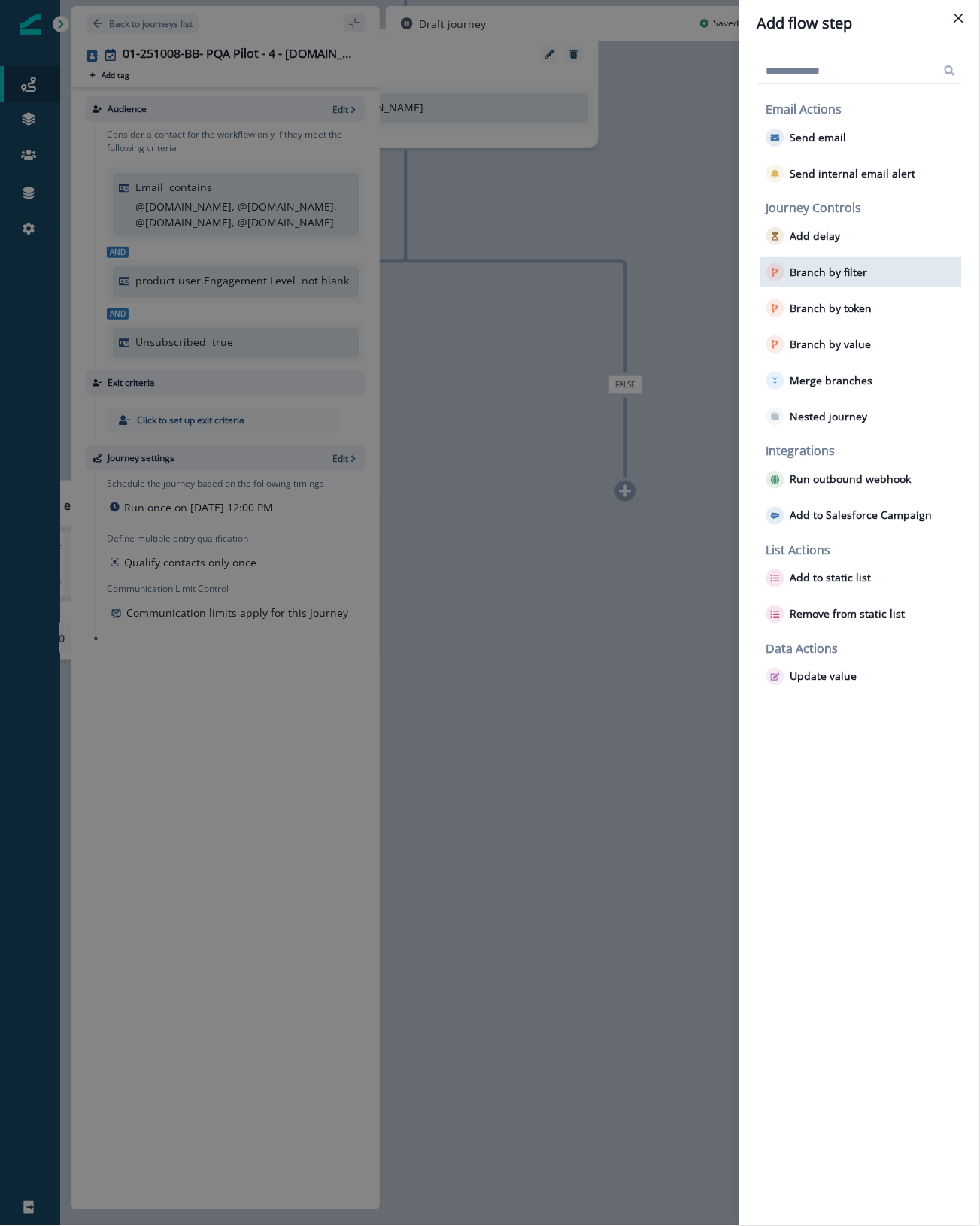
click at [847, 267] on p "Branch by filter" at bounding box center [829, 273] width 78 height 13
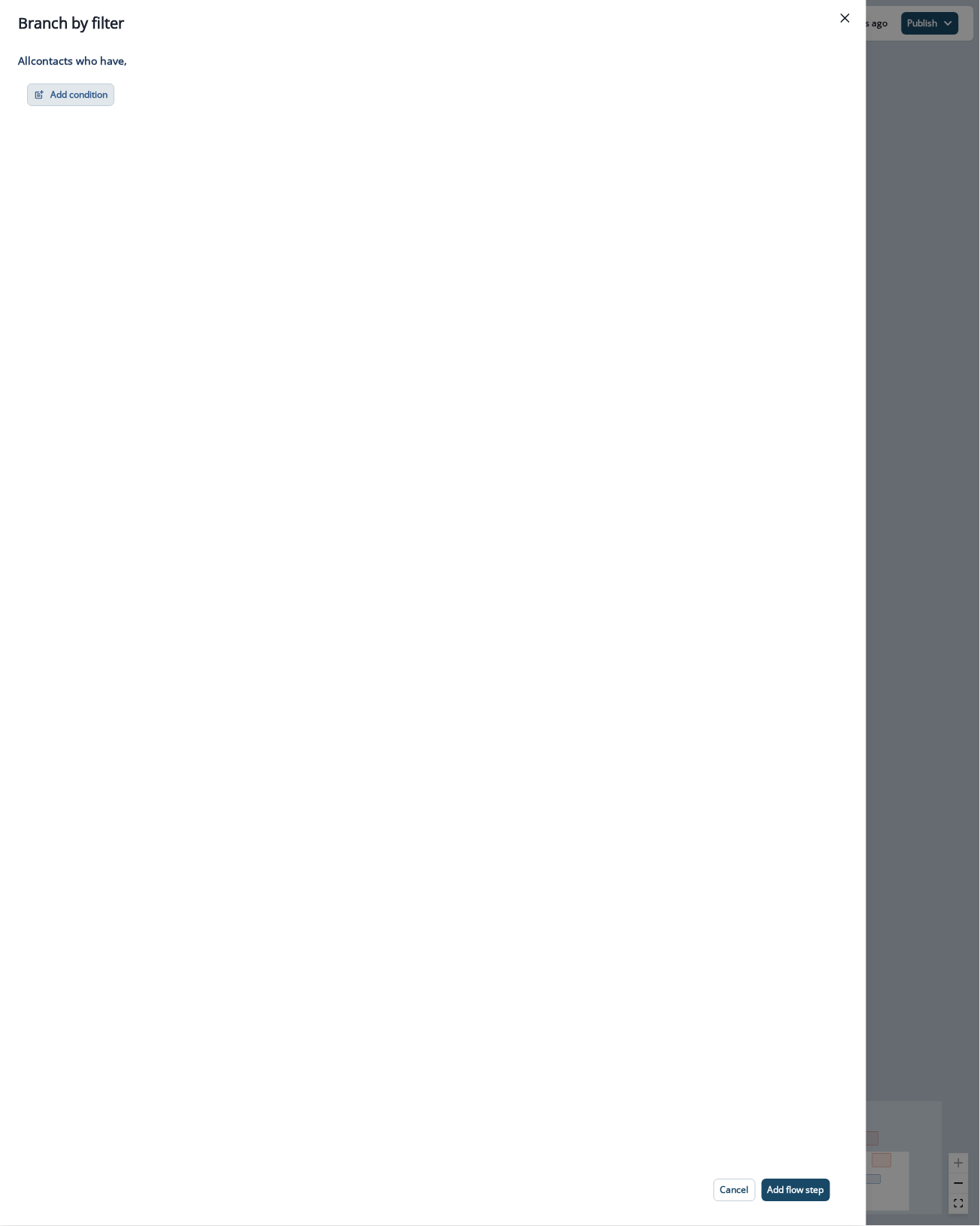
click at [43, 90] on icon "button" at bounding box center [38, 94] width 10 height 10
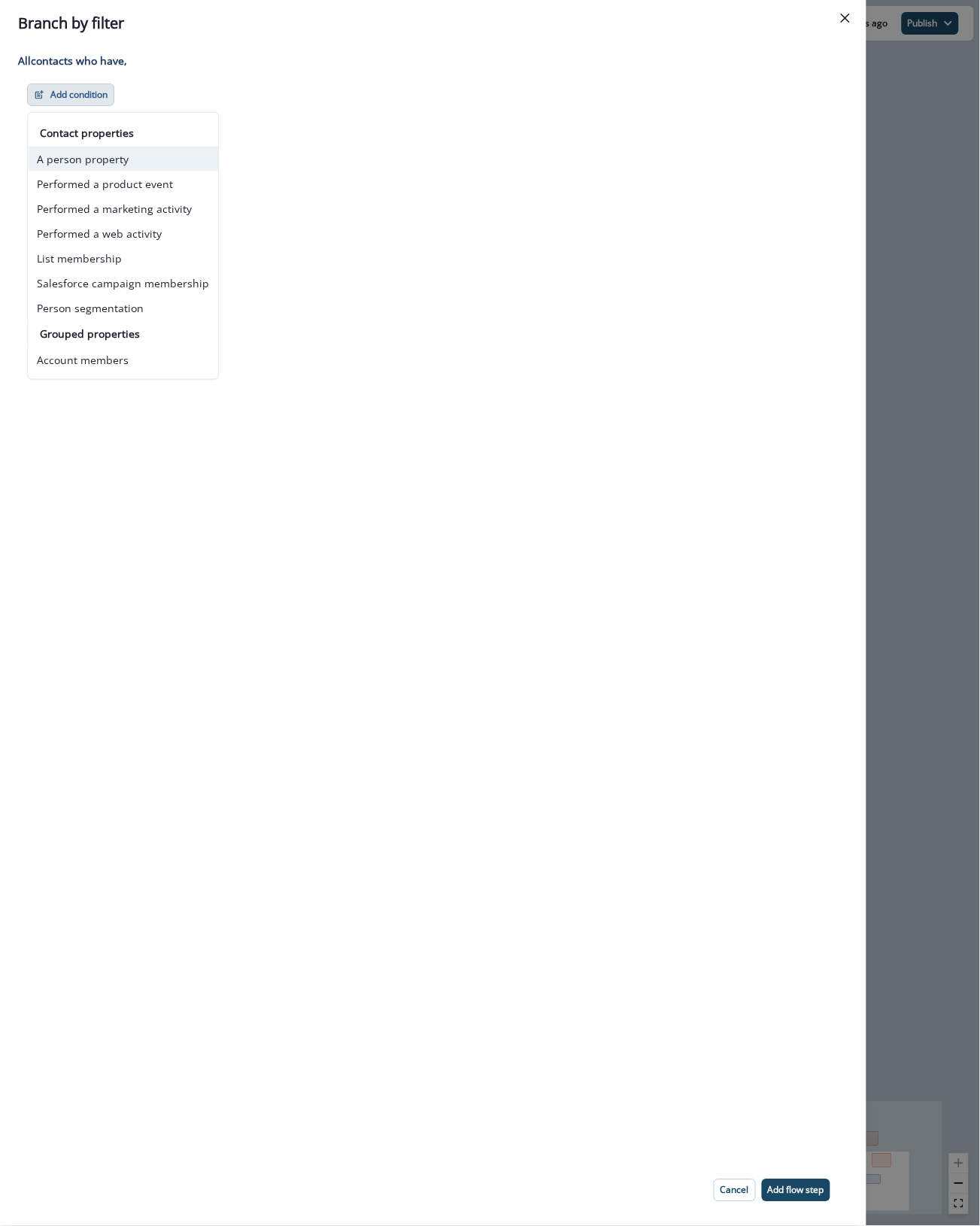
click at [57, 156] on button "A person property" at bounding box center [123, 159] width 191 height 25
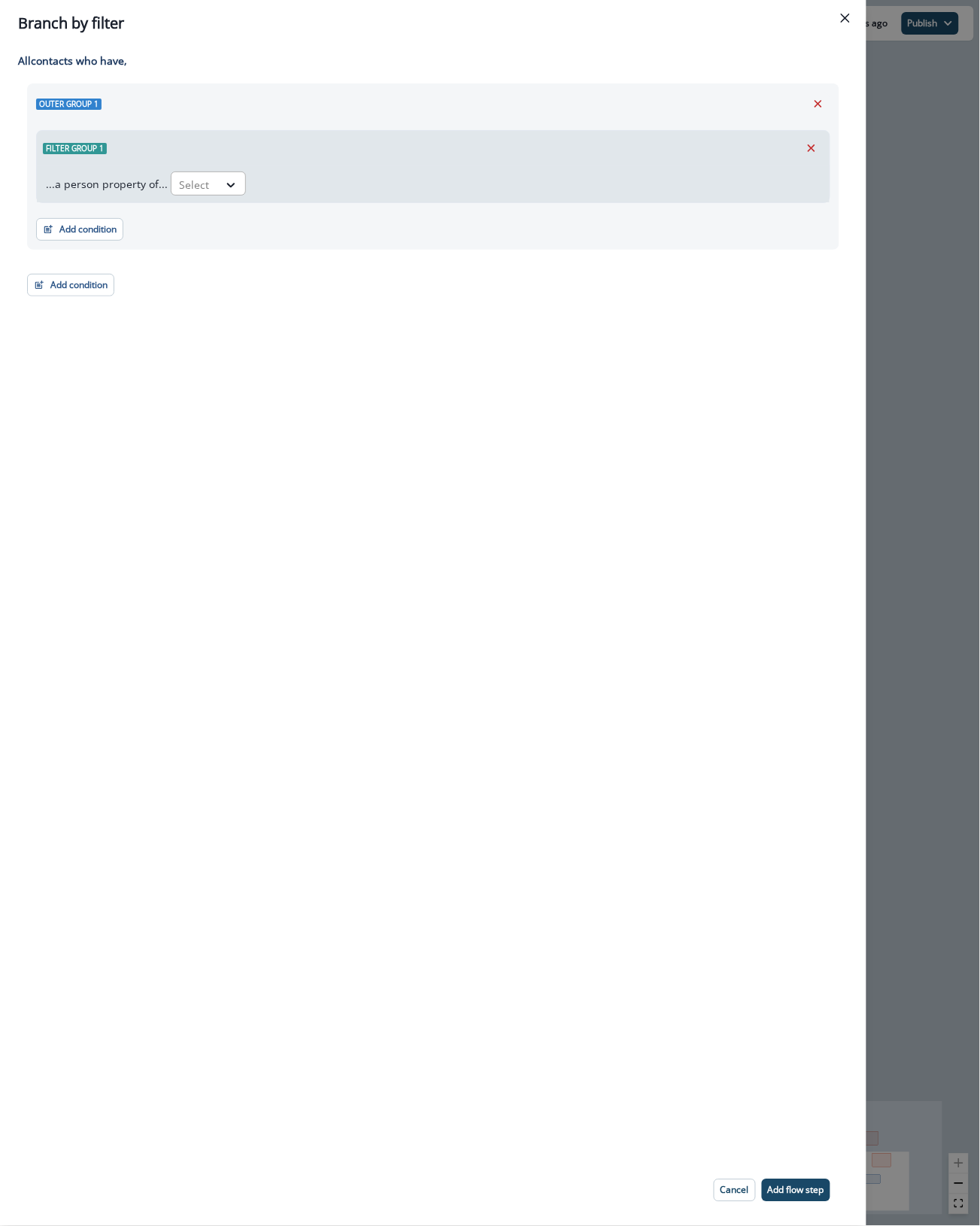
click at [192, 180] on div at bounding box center [195, 185] width 32 height 19
click at [203, 224] on div "Email" at bounding box center [330, 219] width 325 height 28
click at [310, 179] on icon at bounding box center [312, 185] width 13 height 15
click at [305, 268] on div "contains" at bounding box center [307, 275] width 118 height 28
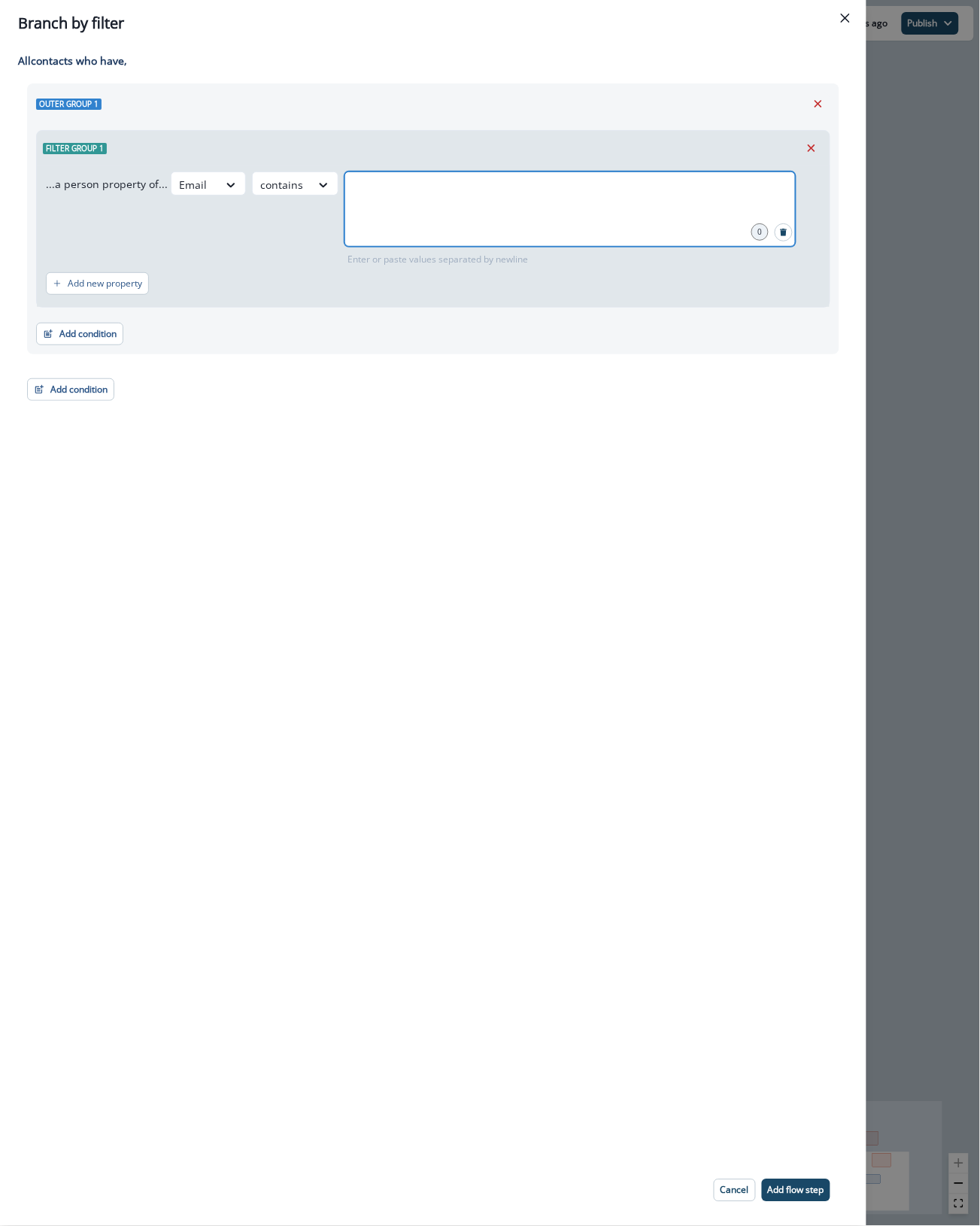
click at [403, 196] on input "text" at bounding box center [570, 191] width 447 height 30
type input "*"
type input "**********"
click at [805, 1190] on p "Add flow step" at bounding box center [796, 1190] width 56 height 10
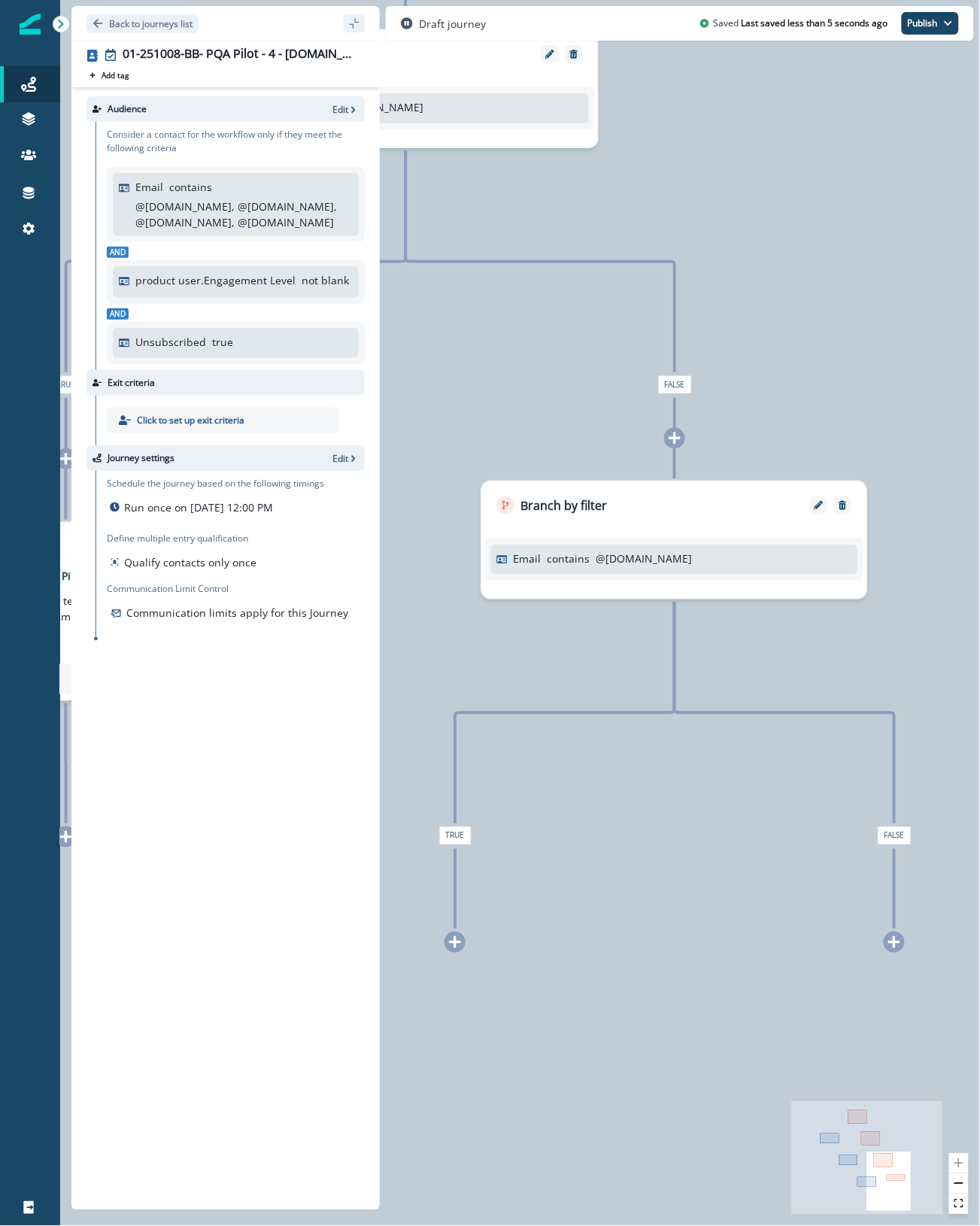
click at [455, 948] on icon at bounding box center [455, 942] width 12 height 12
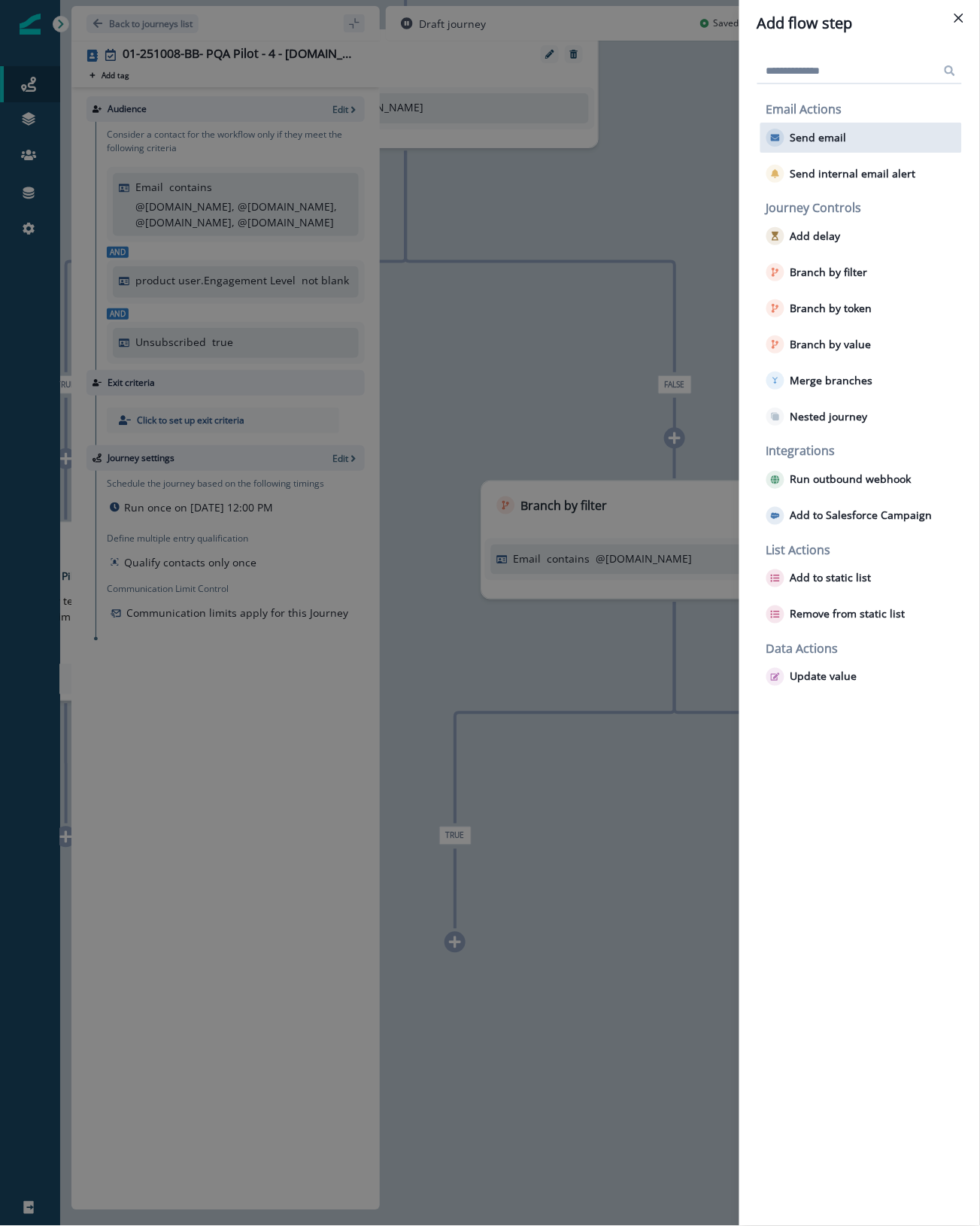
click at [837, 136] on p "Send email" at bounding box center [818, 138] width 56 height 13
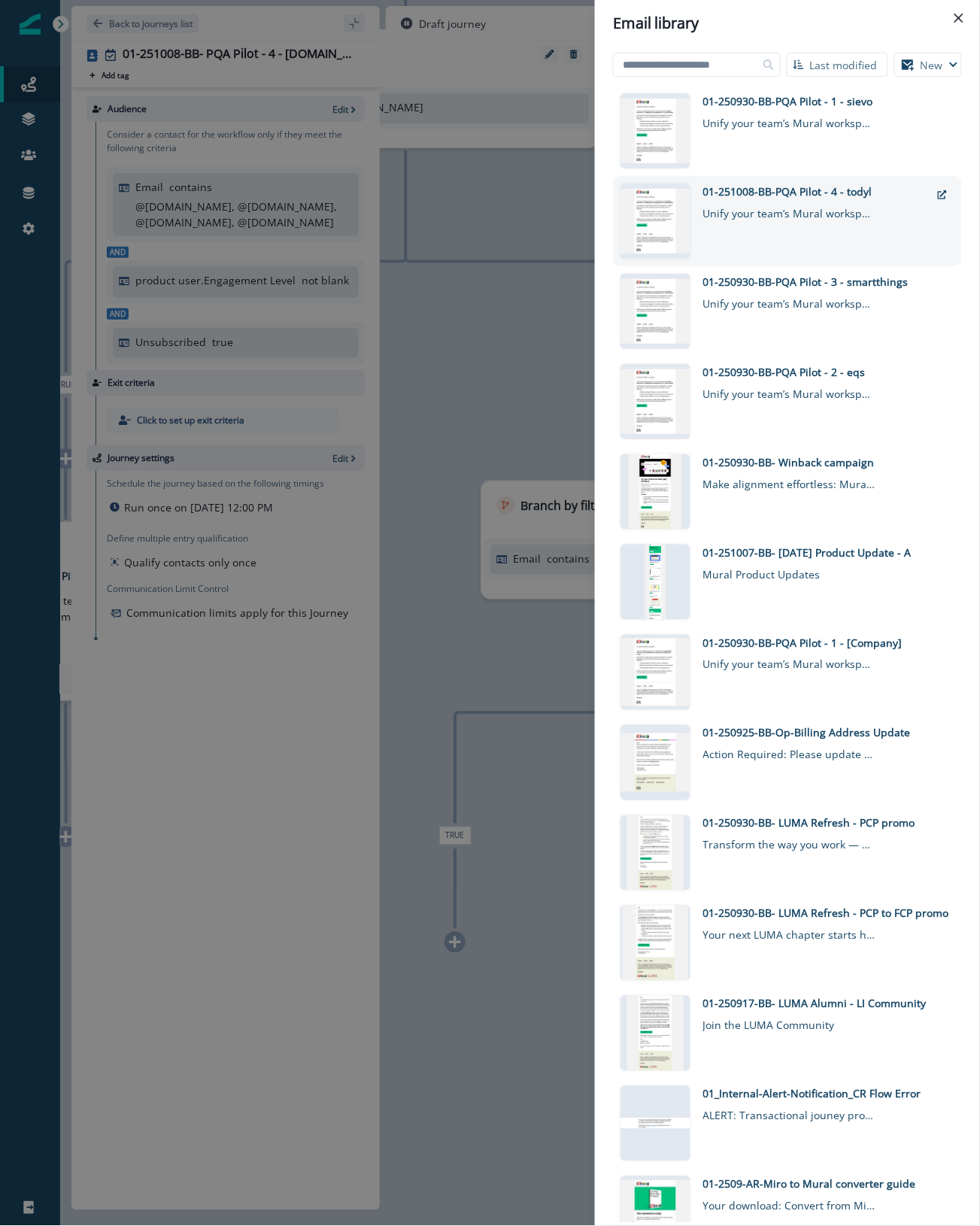
click at [825, 207] on div "Unify your team’s Mural workspaces & maximize ROI" at bounding box center [789, 209] width 173 height 21
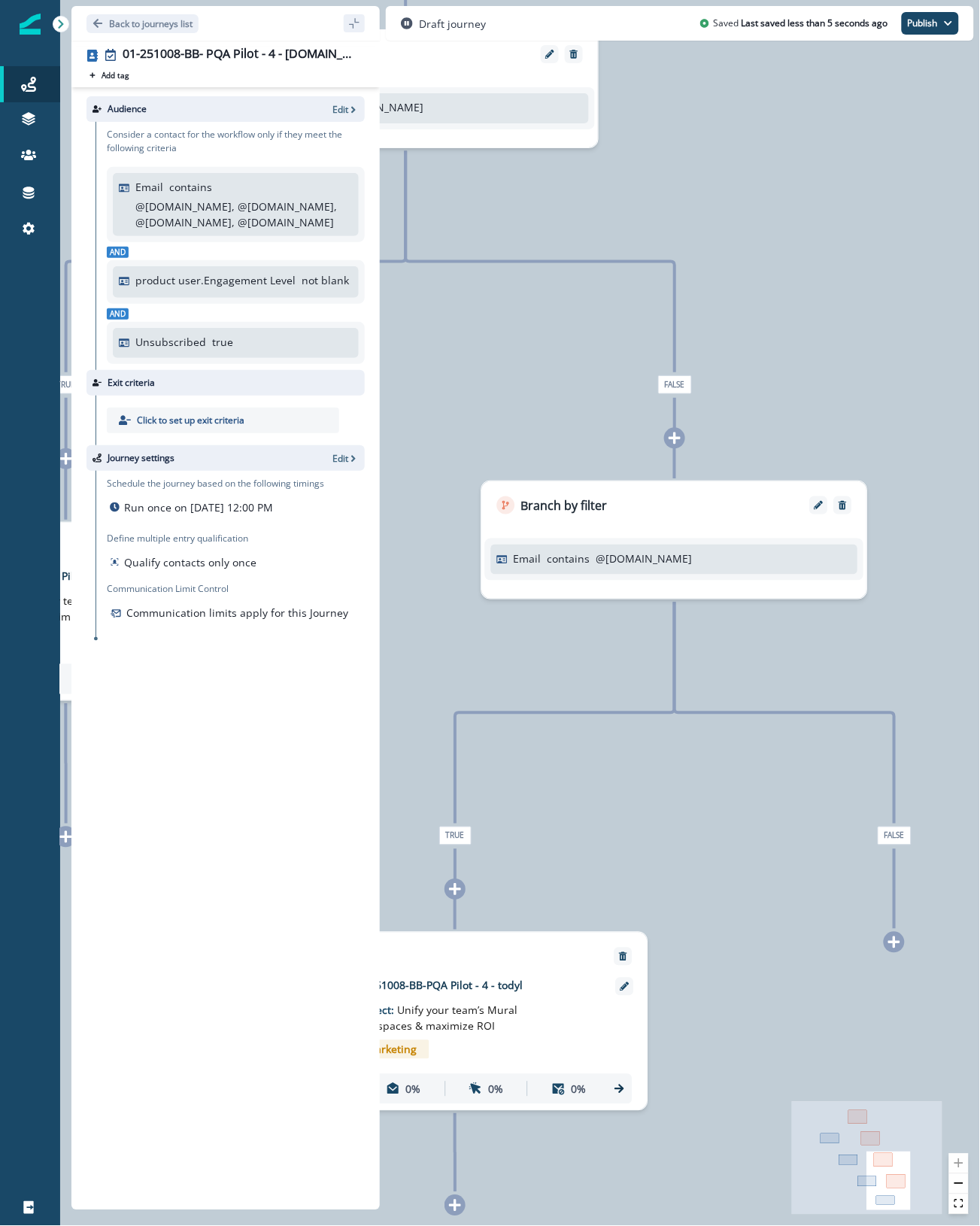
click at [806, 1027] on div "0 contact has entered the journey Branch by filter Email contains @sievo.com Tr…" at bounding box center [519, 613] width 920 height 1226
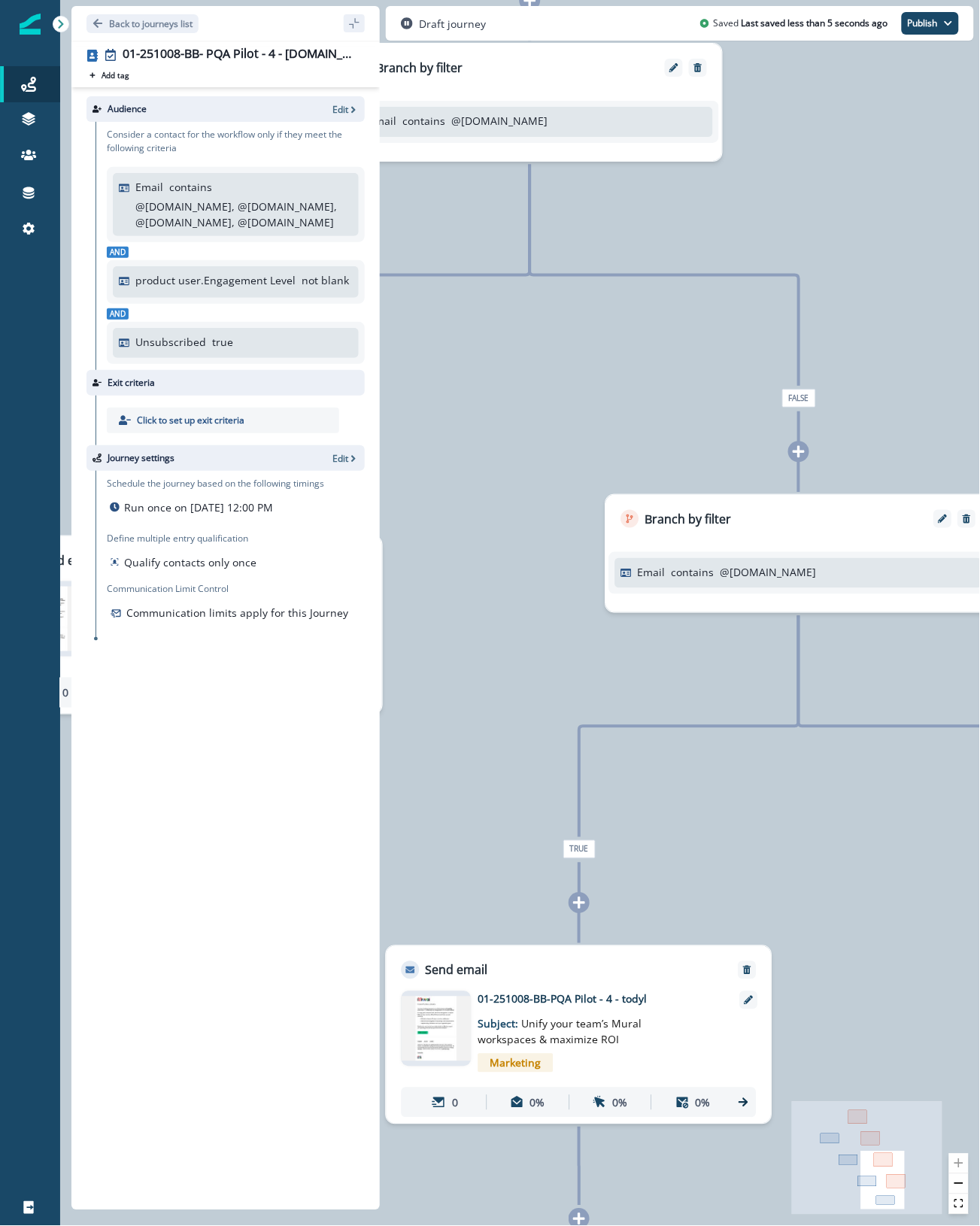
drag, startPoint x: 681, startPoint y: 862, endPoint x: 906, endPoint y: 929, distance: 234.8
click at [896, 915] on div "0 contact has entered the journey Branch by filter Email contains @sievo.com Tr…" at bounding box center [519, 613] width 920 height 1226
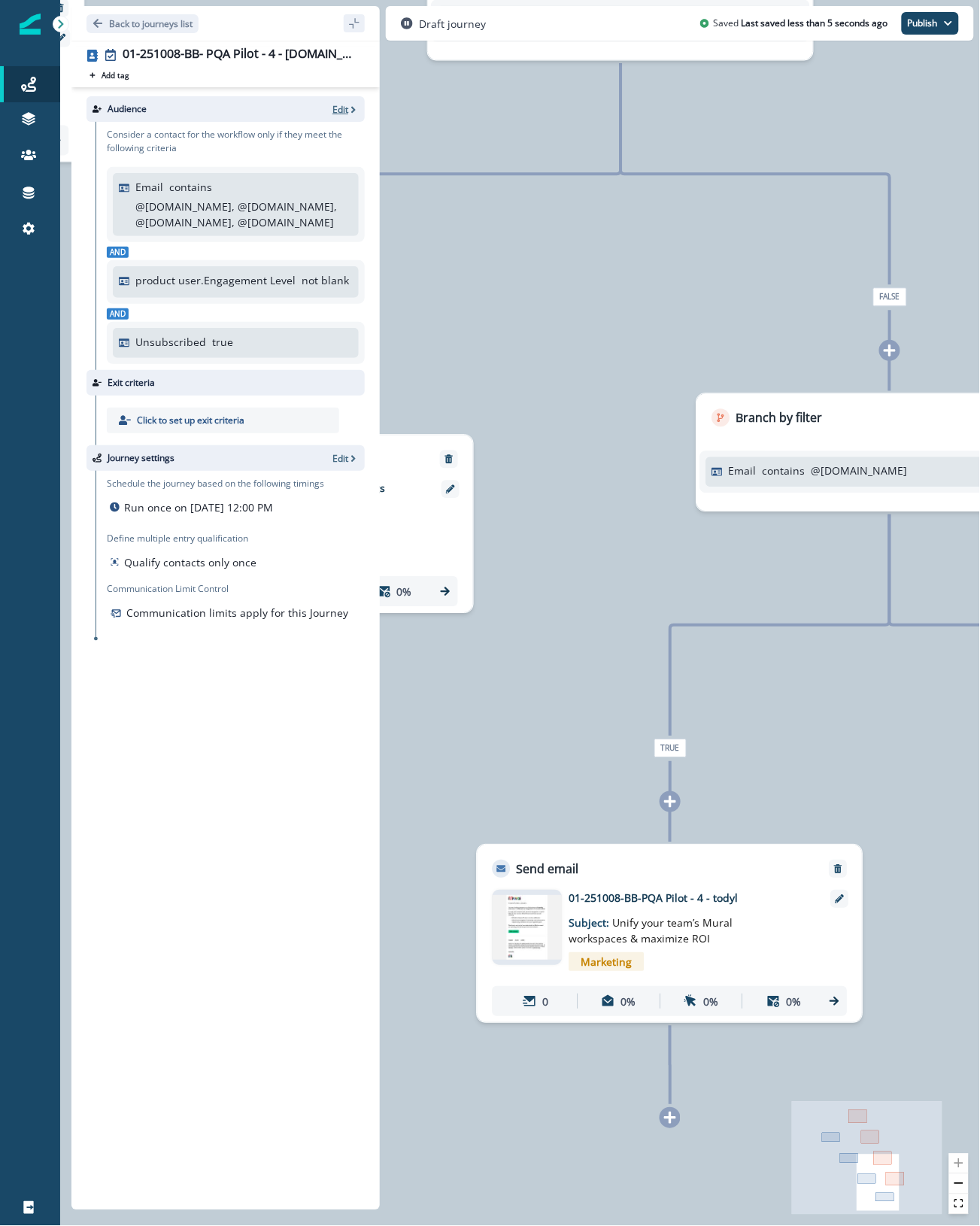
click at [343, 110] on p "Edit" at bounding box center [340, 109] width 16 height 13
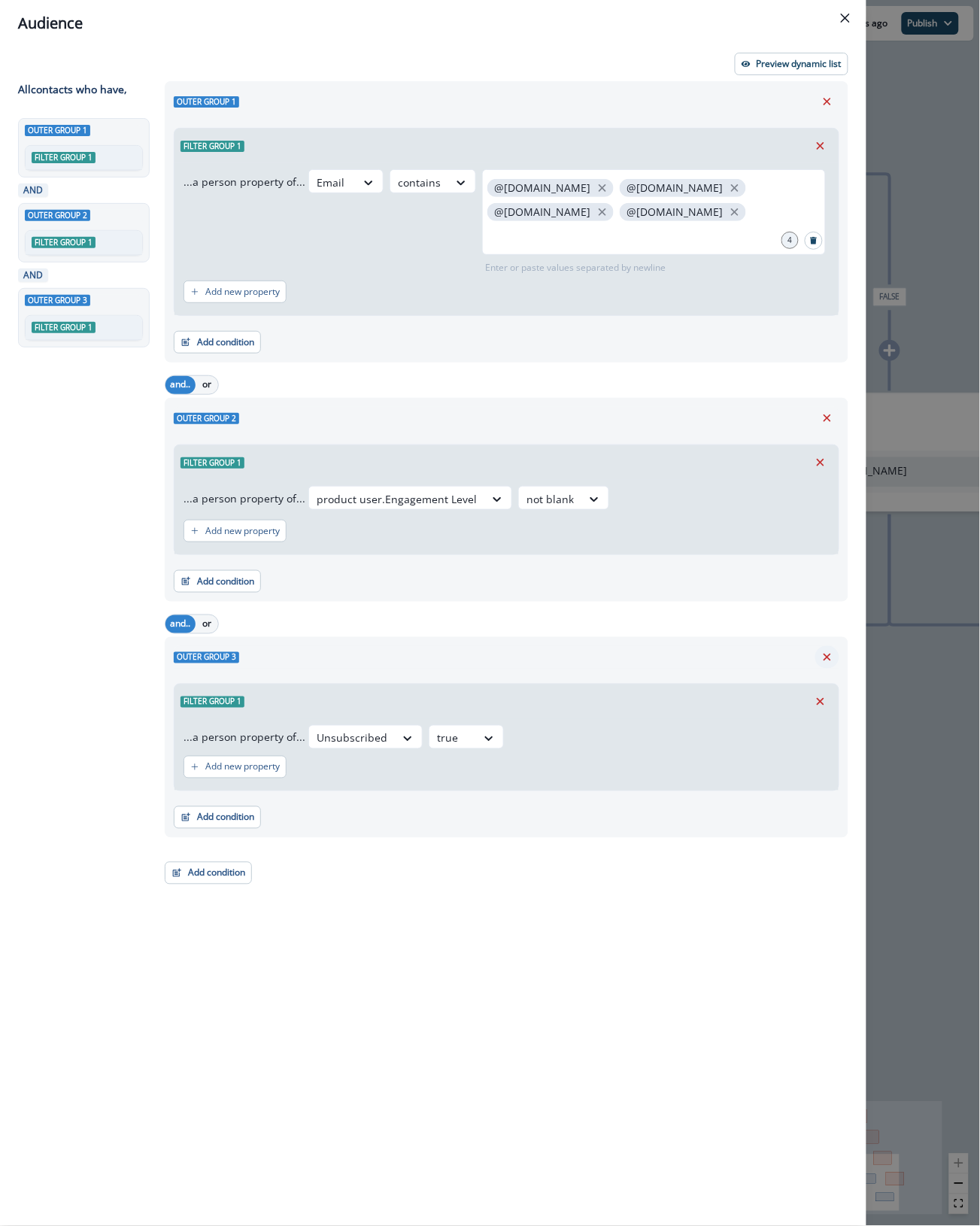
click at [826, 655] on icon "Remove" at bounding box center [827, 657] width 13 height 13
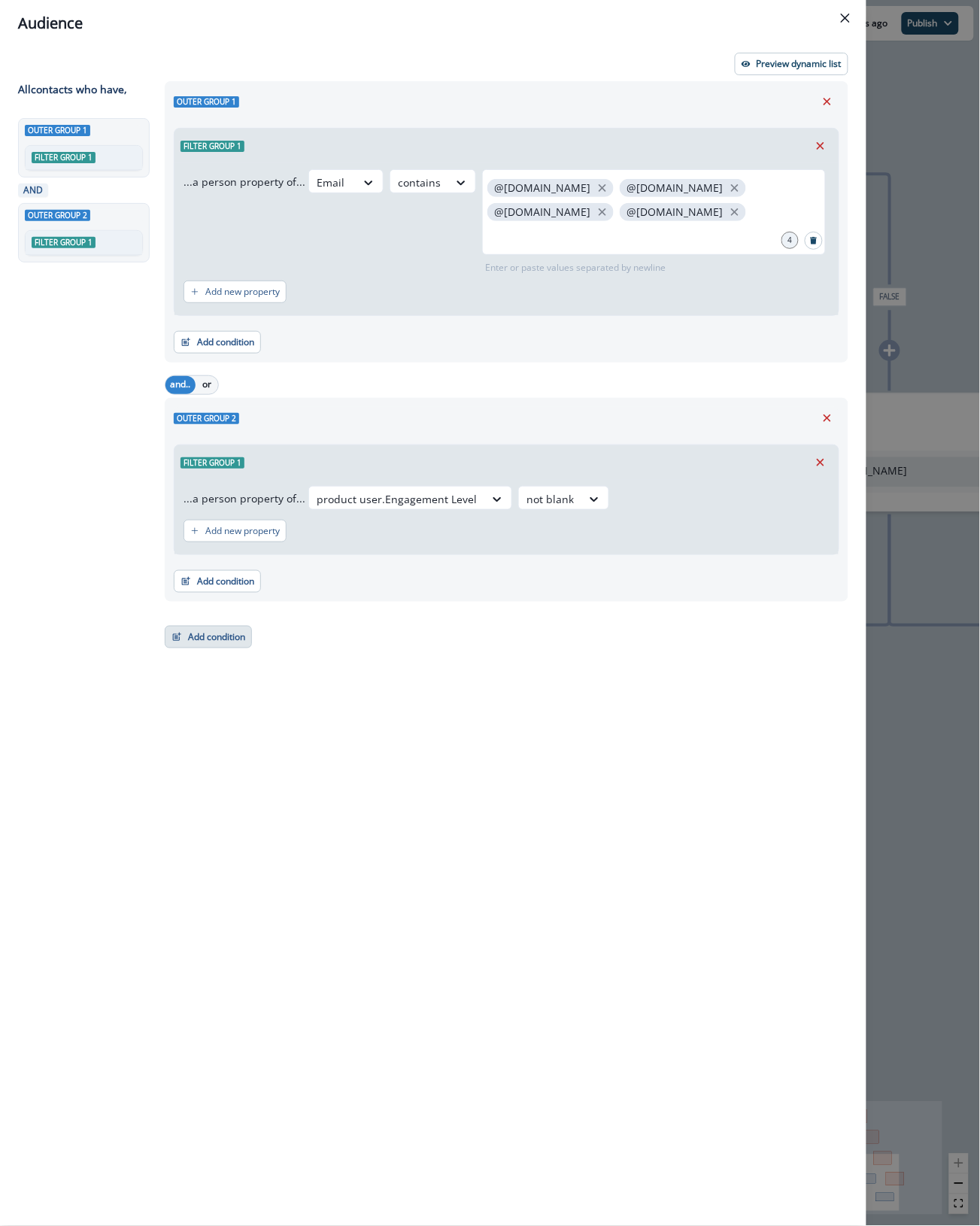
click at [211, 638] on button "Add condition" at bounding box center [207, 637] width 87 height 22
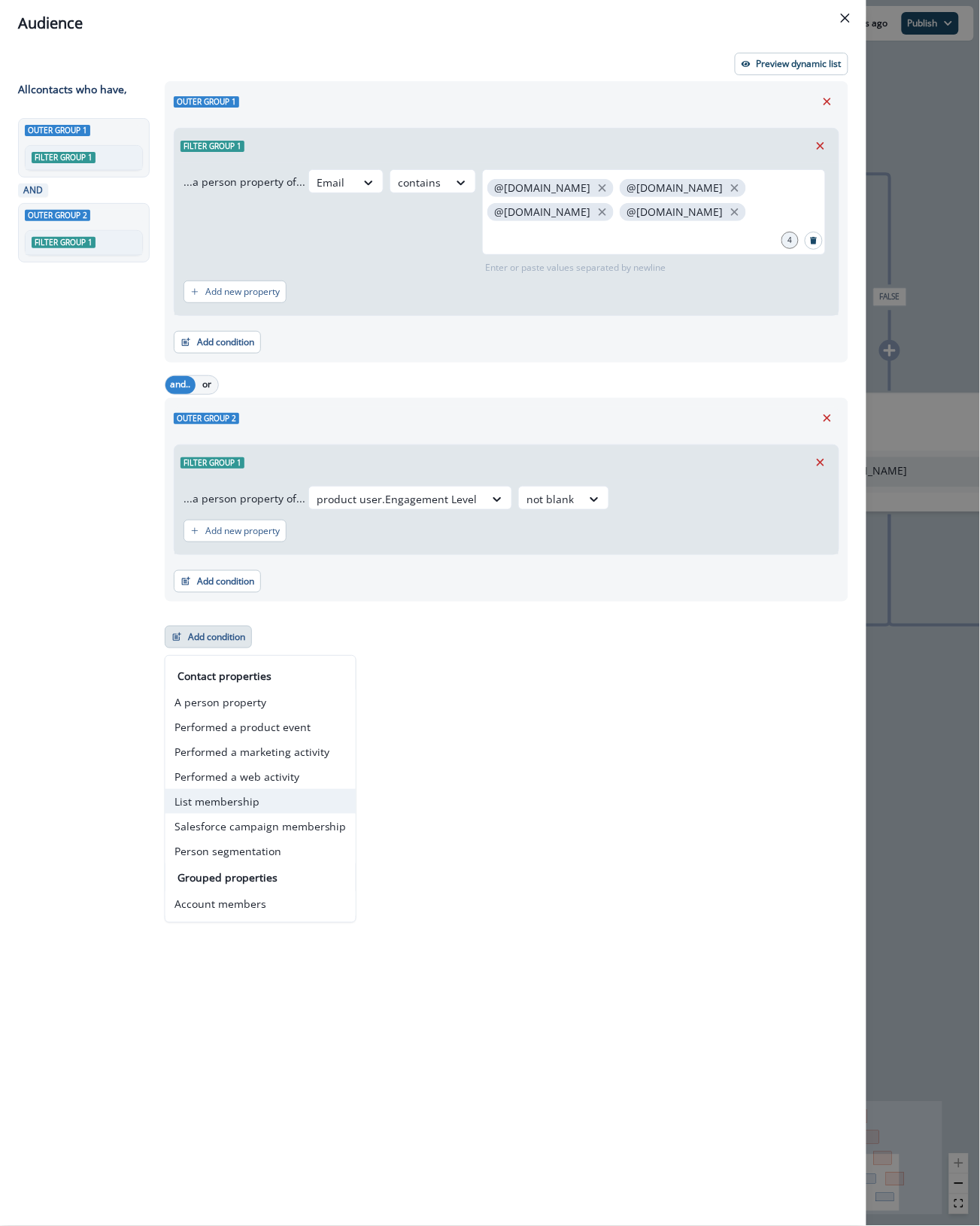
click at [239, 795] on button "List membership" at bounding box center [261, 801] width 191 height 25
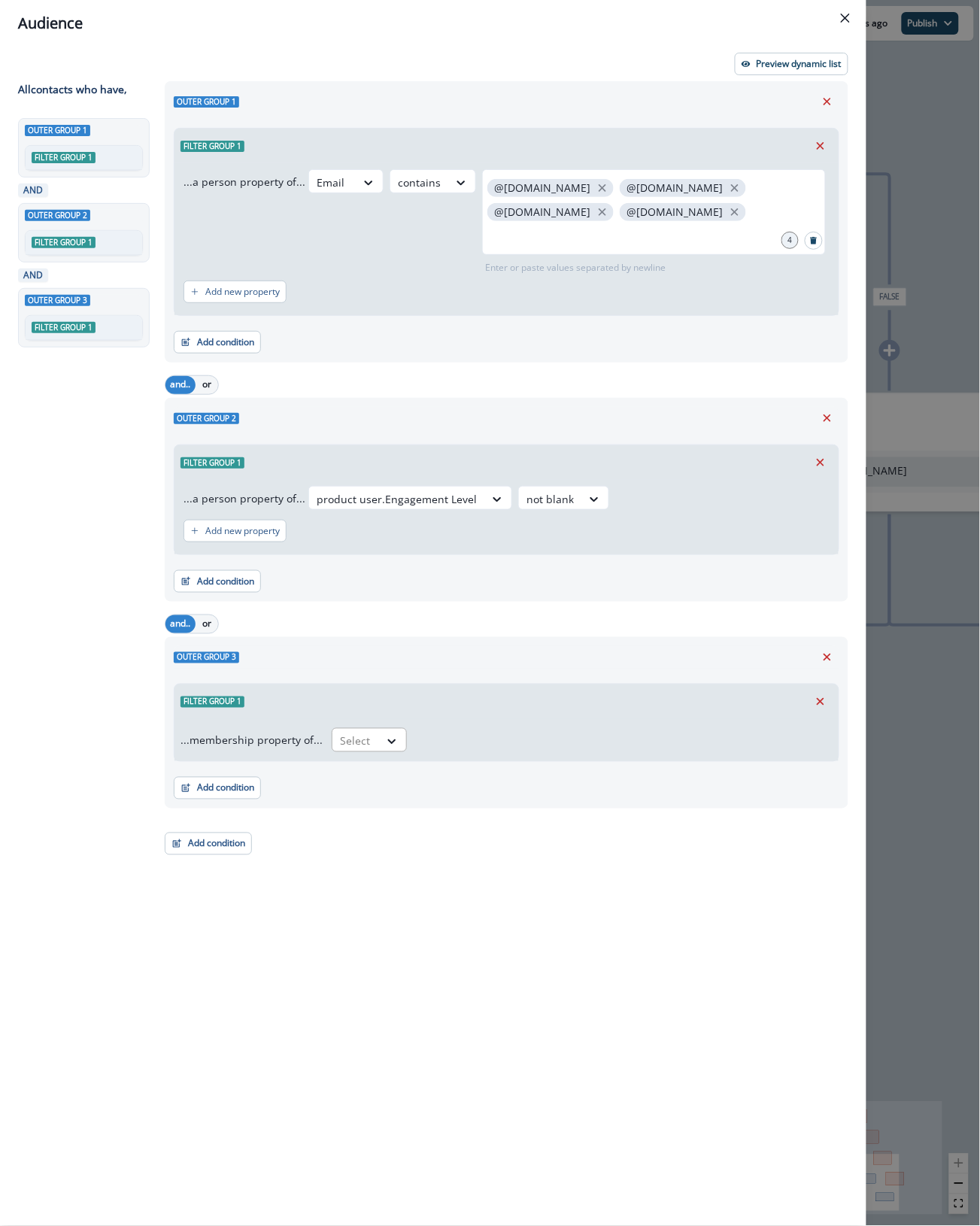
click at [365, 735] on div at bounding box center [356, 741] width 32 height 19
click at [356, 804] on div "in" at bounding box center [364, 804] width 75 height 28
click at [426, 739] on div at bounding box center [610, 741] width 373 height 19
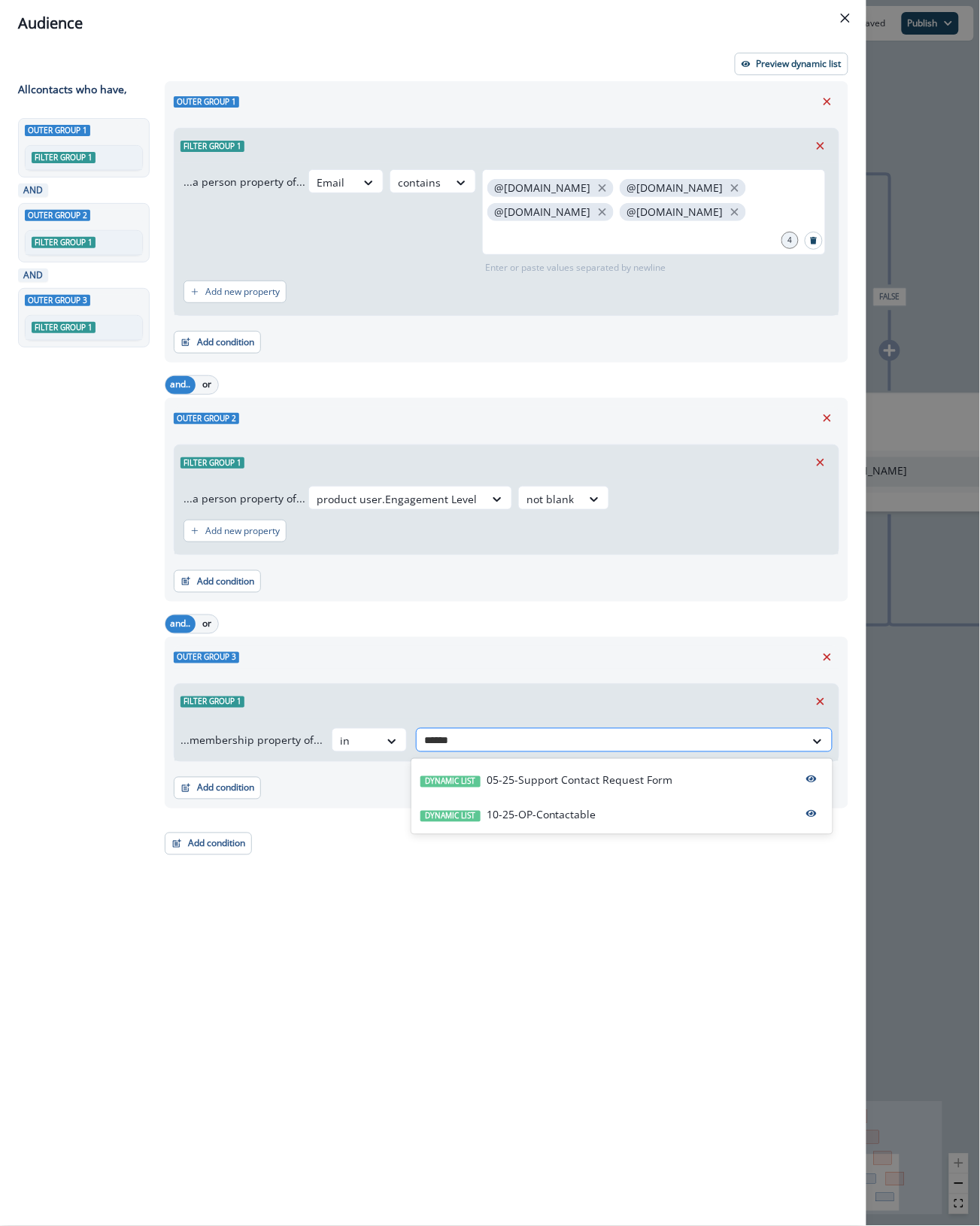
type input "*******"
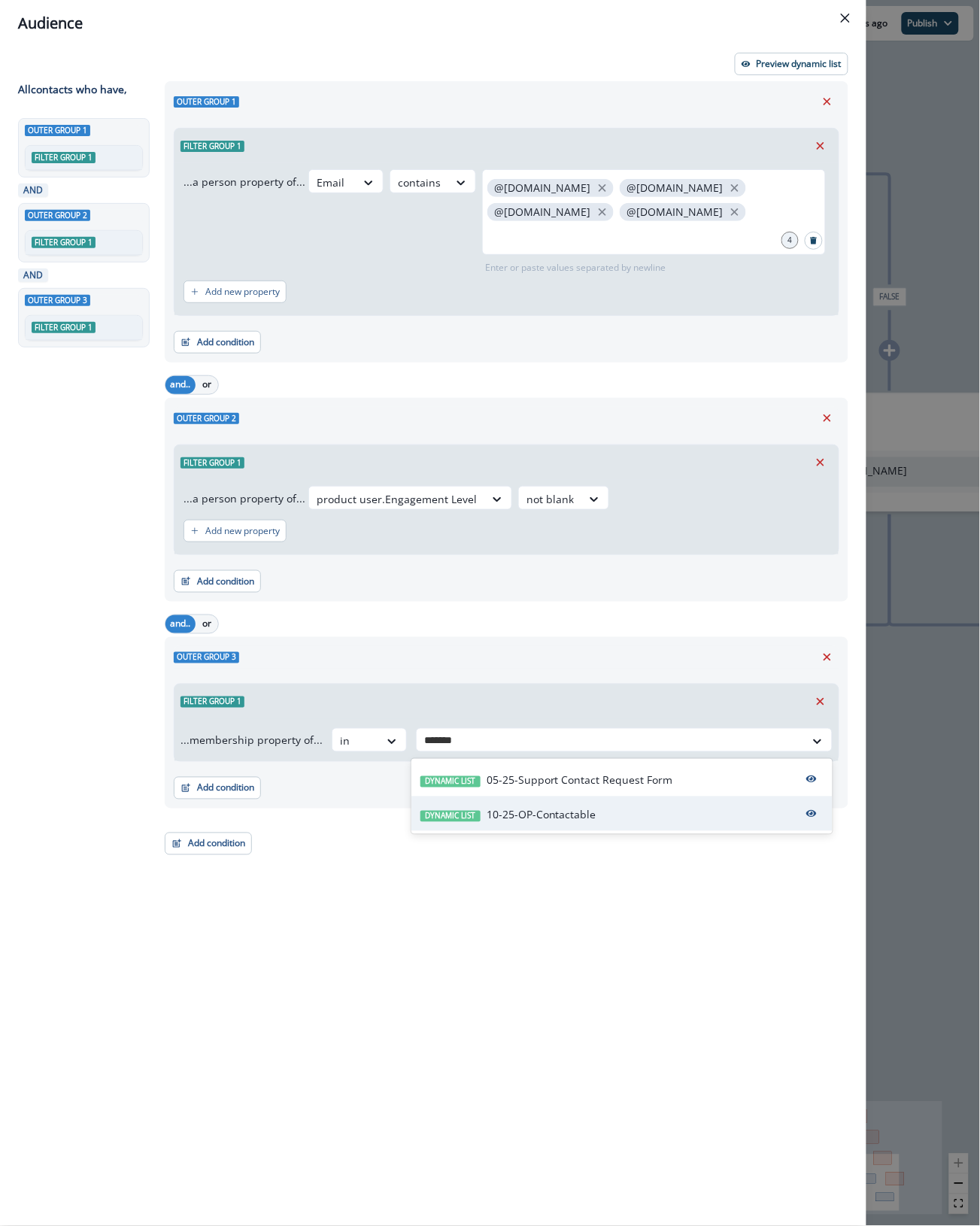
click at [495, 811] on p "10-25-OP-Contactable" at bounding box center [542, 815] width 110 height 16
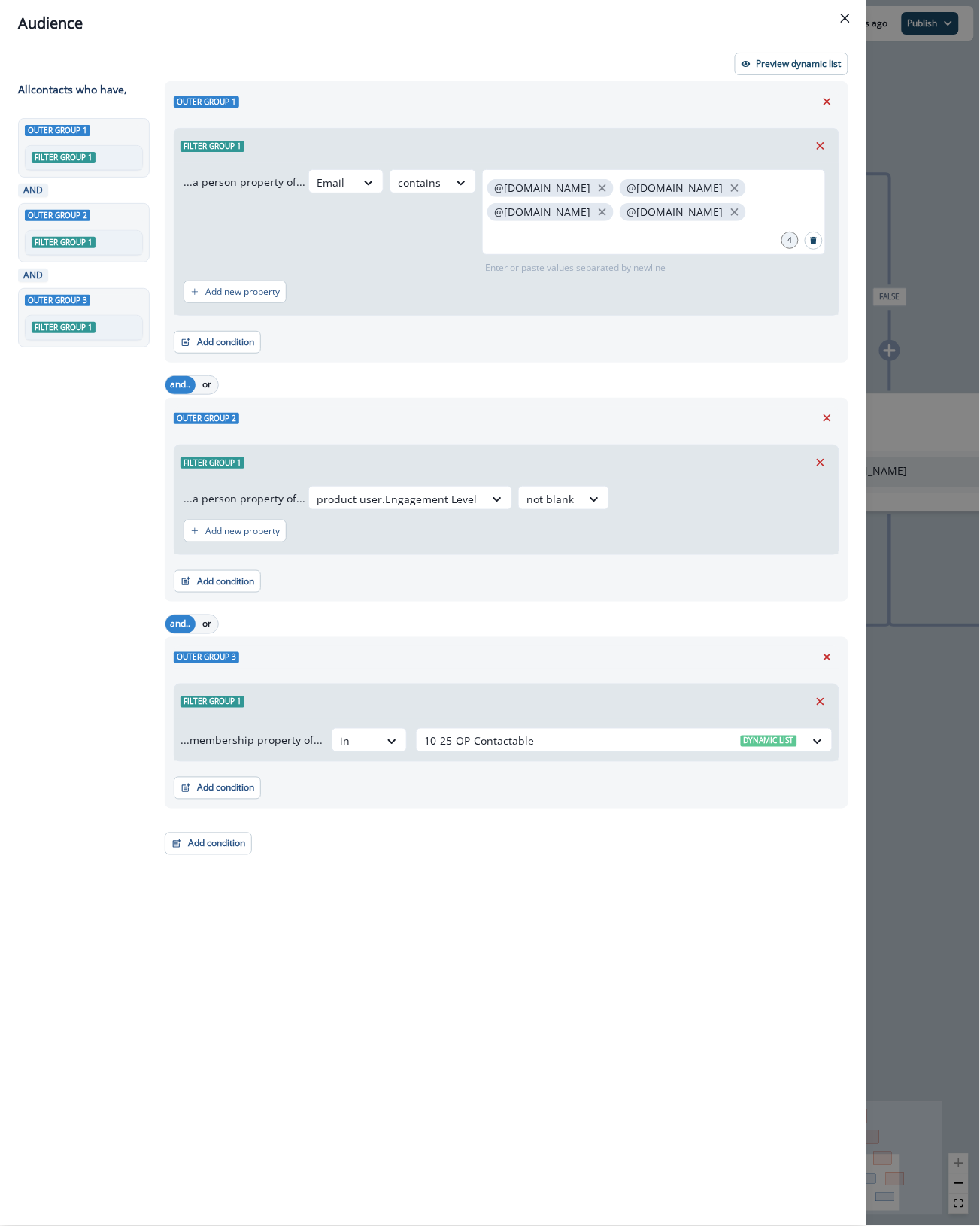
click at [360, 964] on div "Outer group 1 Filter group 1 ...a person property of... Email contains @sievo.c…" at bounding box center [502, 626] width 692 height 1090
click at [803, 67] on p "Preview dynamic list" at bounding box center [799, 64] width 85 height 10
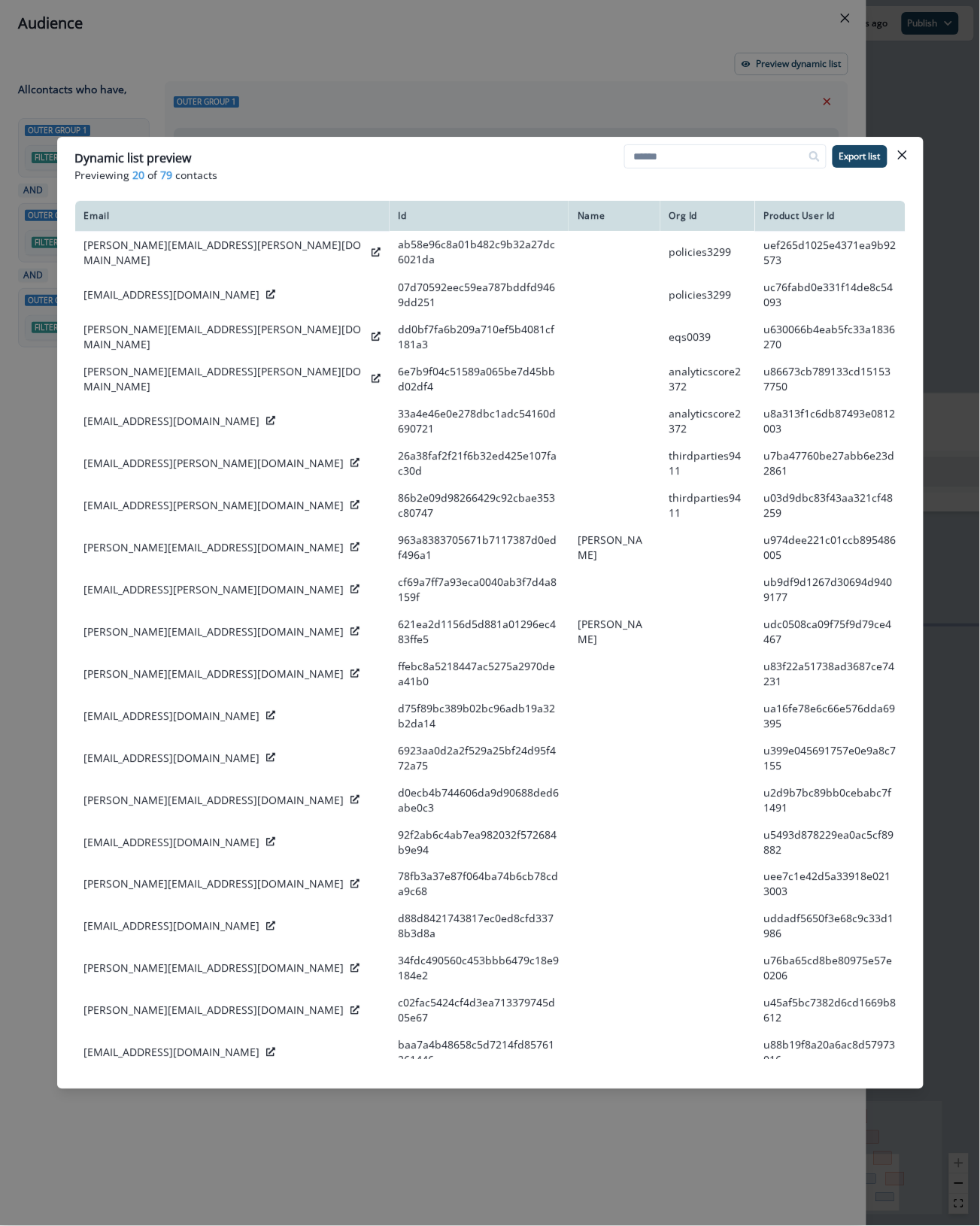
click at [839, 1085] on footer at bounding box center [490, 1077] width 866 height 24
click at [907, 148] on button "Close" at bounding box center [902, 155] width 24 height 24
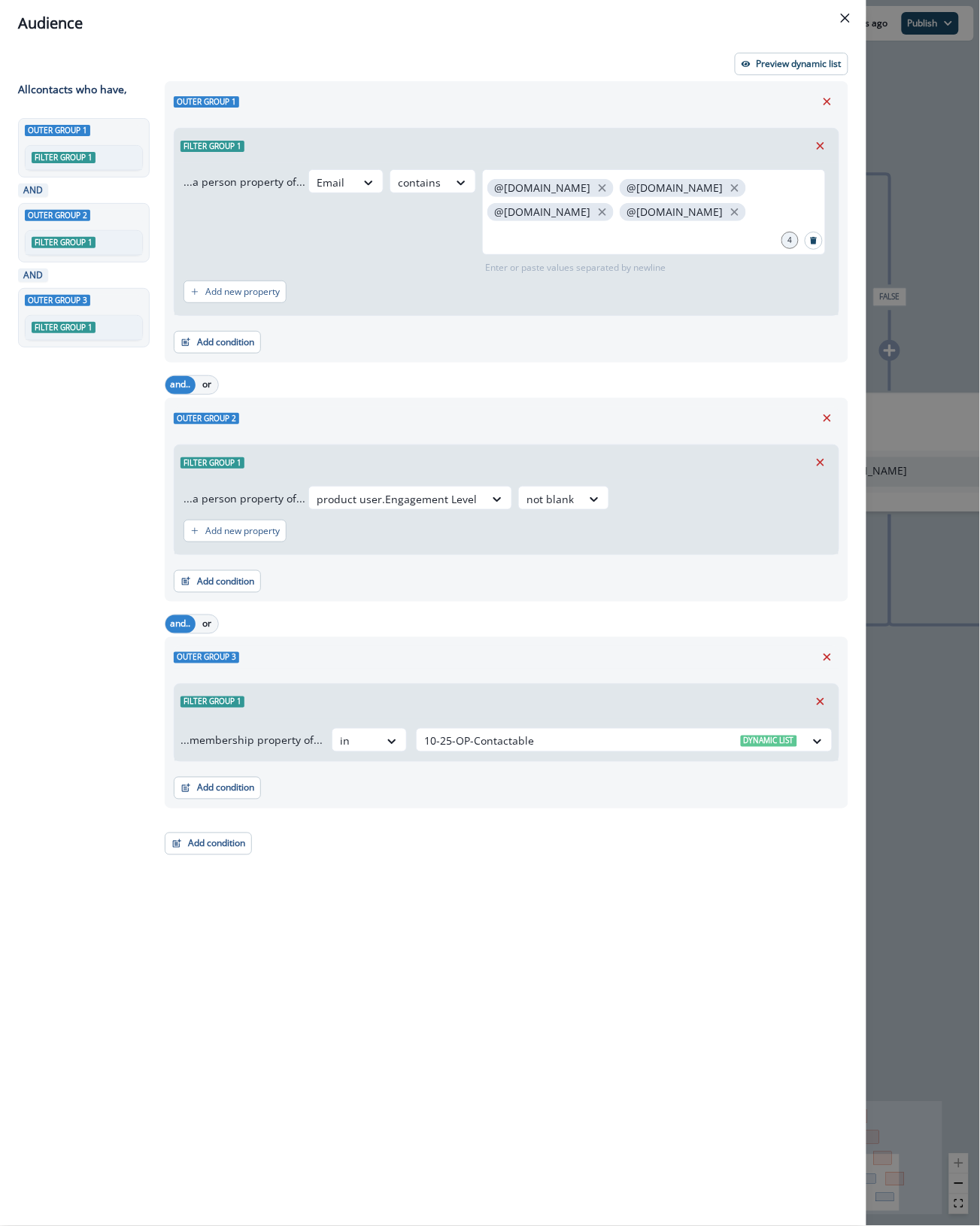
click at [781, 1155] on div "Outer group 1 Filter group 1 ...a person property of... Email contains @sievo.c…" at bounding box center [502, 626] width 692 height 1090
click at [928, 186] on div "Audience Preview dynamic list All contact s who have, Outer group 1 Filter grou…" at bounding box center [490, 613] width 980 height 1226
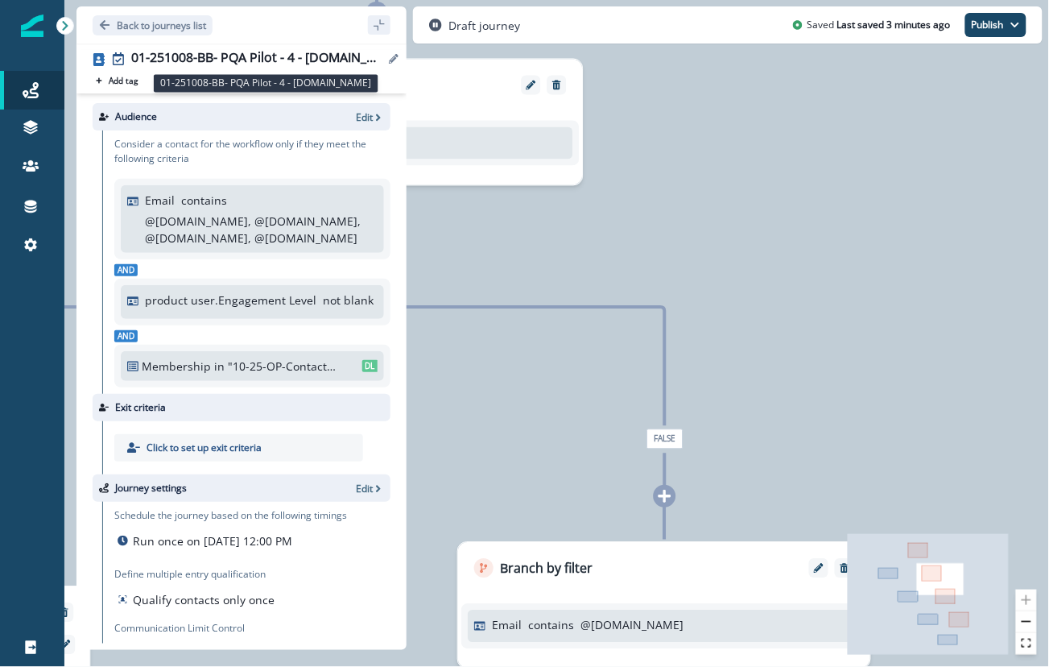
click at [231, 60] on div "01-251008-BB- PQA Pilot - 4 - todyl.com" at bounding box center [257, 59] width 253 height 18
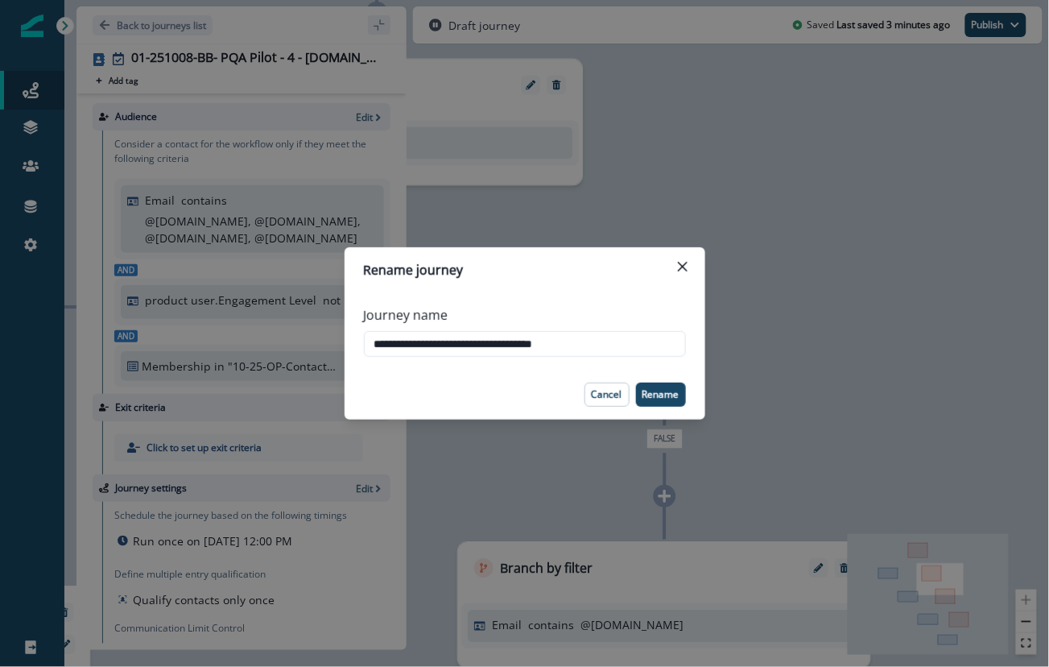
drag, startPoint x: 504, startPoint y: 340, endPoint x: 701, endPoint y: 349, distance: 197.4
click at [717, 350] on div "**********" at bounding box center [524, 333] width 1049 height 667
type input "**********"
click at [662, 391] on p "Rename" at bounding box center [660, 394] width 37 height 11
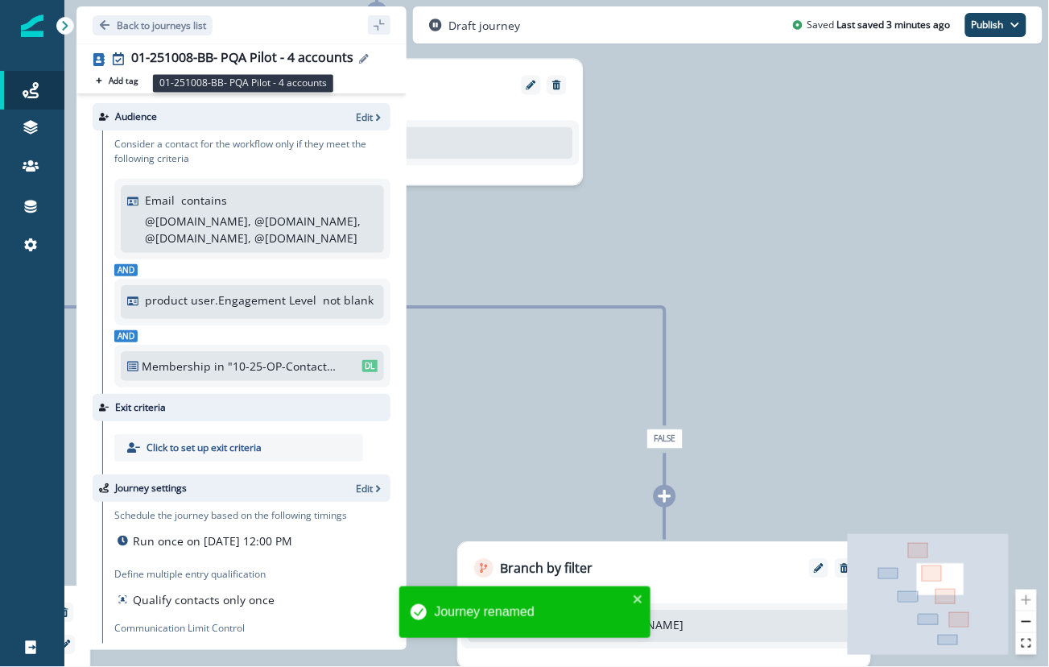
click at [267, 57] on div "01-251008-BB- PQA Pilot - 4 accounts" at bounding box center [242, 59] width 222 height 18
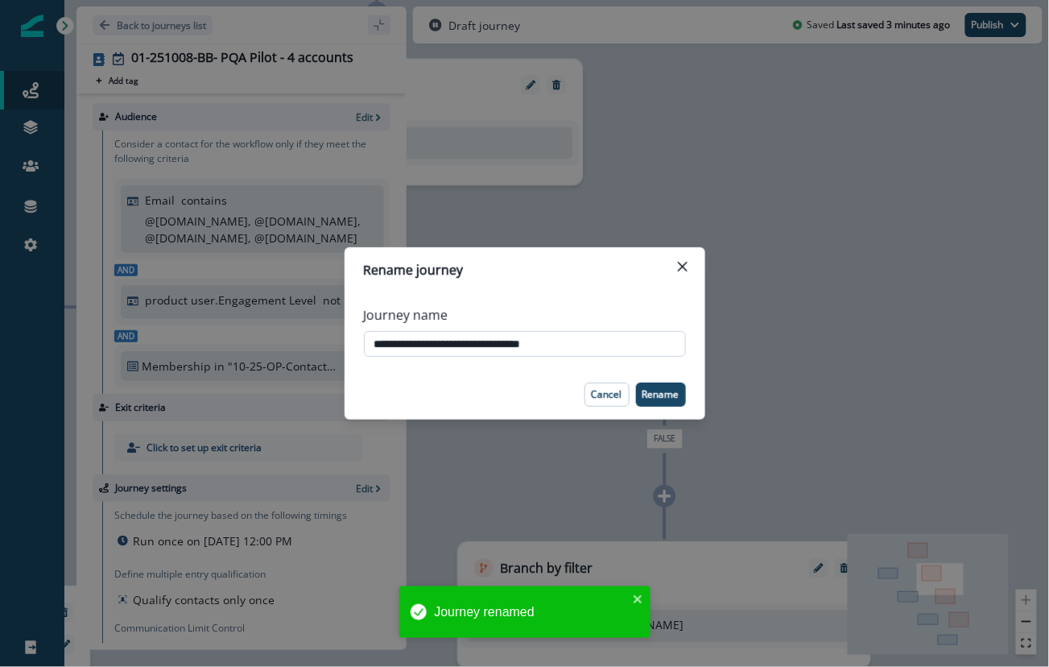
click at [468, 344] on input "**********" at bounding box center [525, 344] width 322 height 26
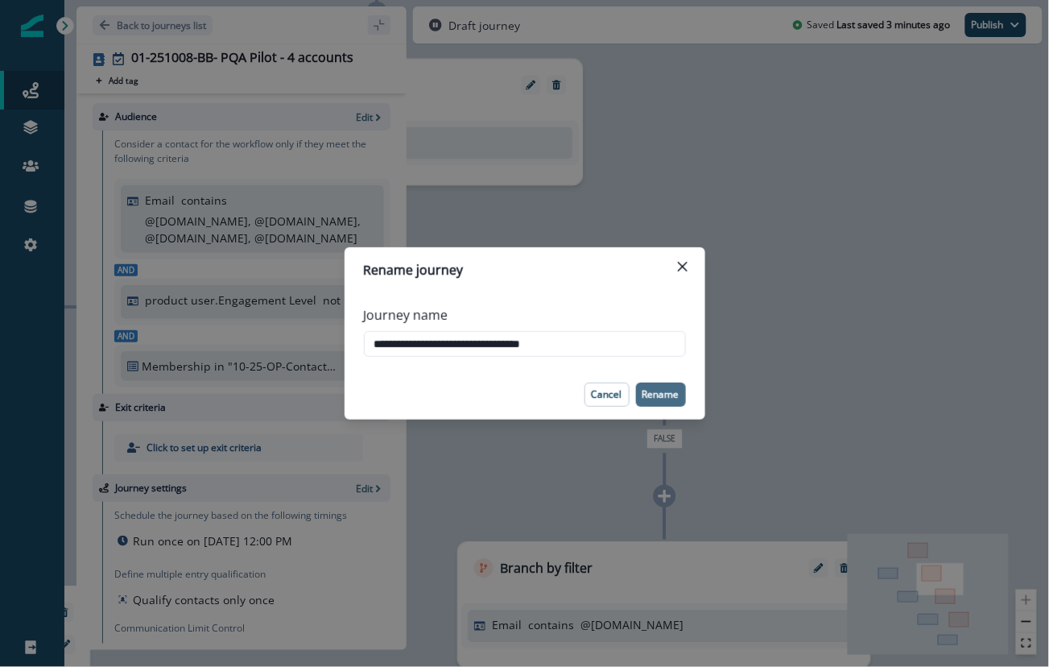
click at [657, 394] on p "Rename" at bounding box center [660, 394] width 37 height 11
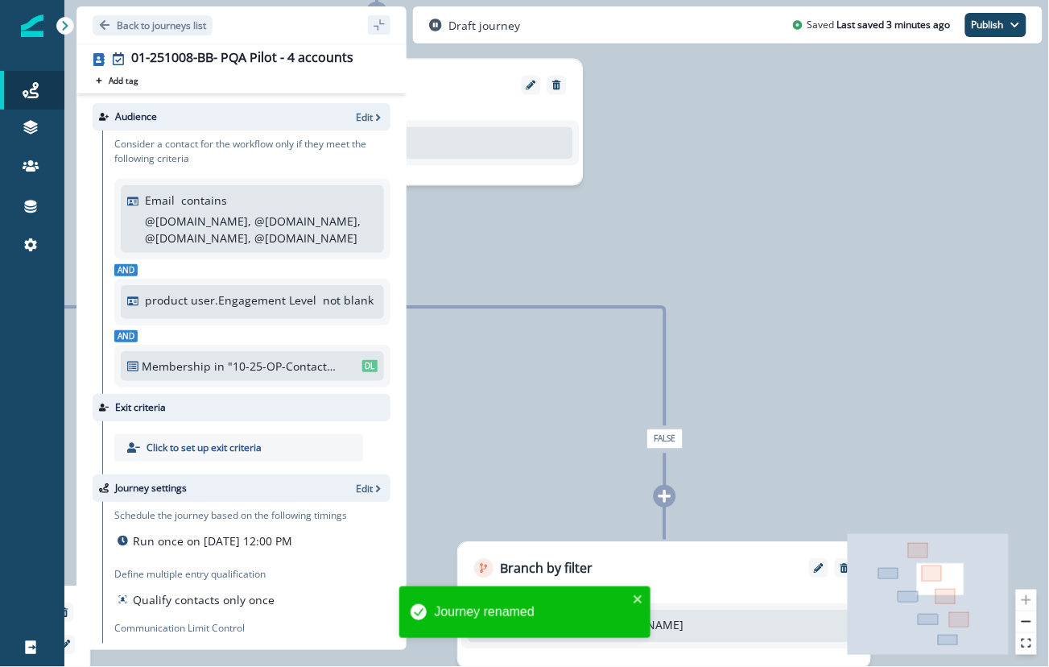
click at [860, 246] on div "0 contact has entered the journey Branch by filter Email contains @sievo.com Tr…" at bounding box center [556, 333] width 985 height 667
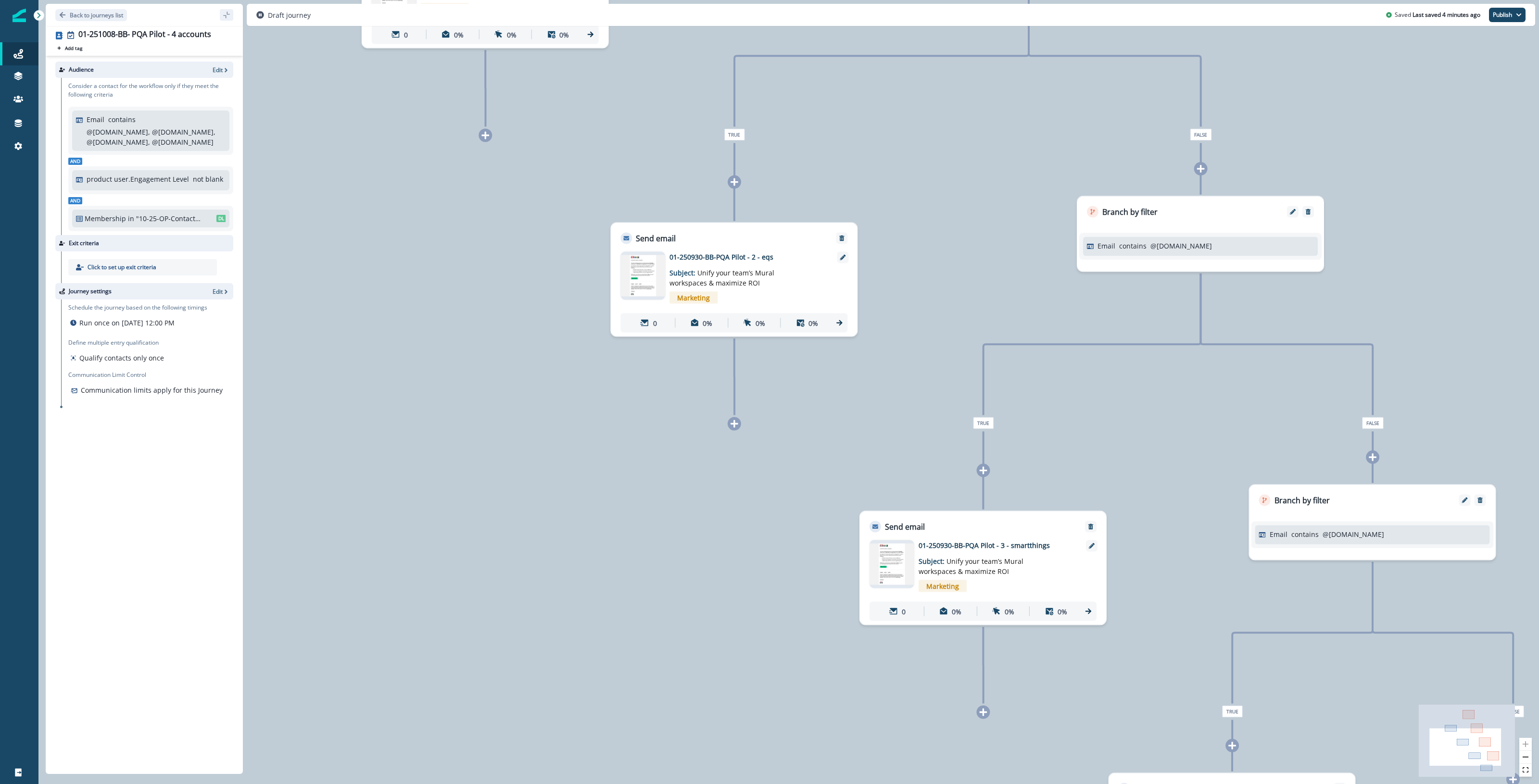
drag, startPoint x: 770, startPoint y: 397, endPoint x: 1239, endPoint y: 391, distance: 469.0
click at [626, 273] on div "0 contact has entered the journey Branch by filter Email contains @sievo.com Tr…" at bounding box center [789, 392] width 1501 height 784
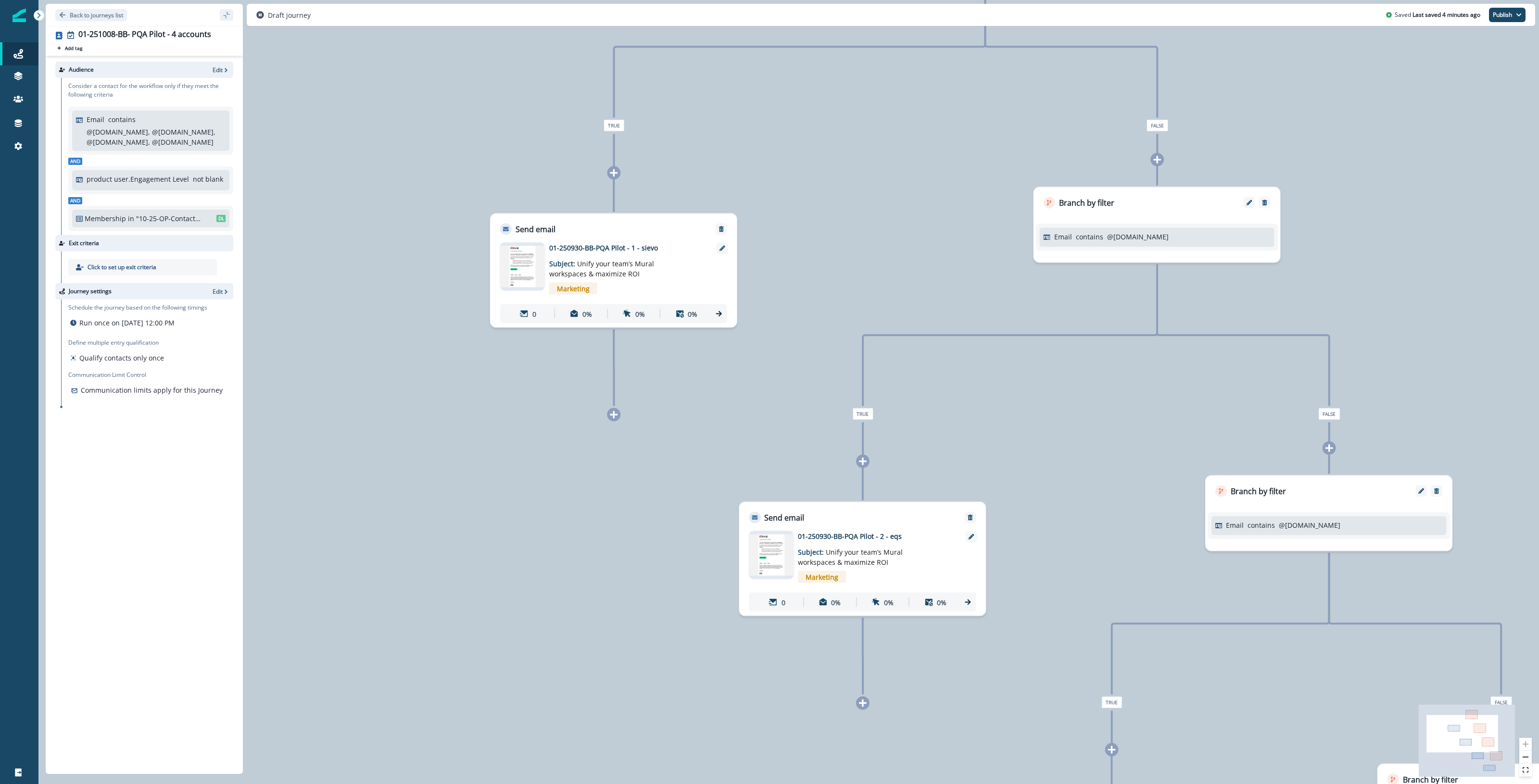
drag, startPoint x: 583, startPoint y: 642, endPoint x: 635, endPoint y: 749, distance: 119.0
click at [626, 749] on div "0 contact has entered the journey Branch by filter Email contains @sievo.com Tr…" at bounding box center [789, 392] width 1501 height 784
click at [626, 246] on p "01-250930-BB-PQA Pilot - 1 - sievo" at bounding box center [626, 248] width 154 height 10
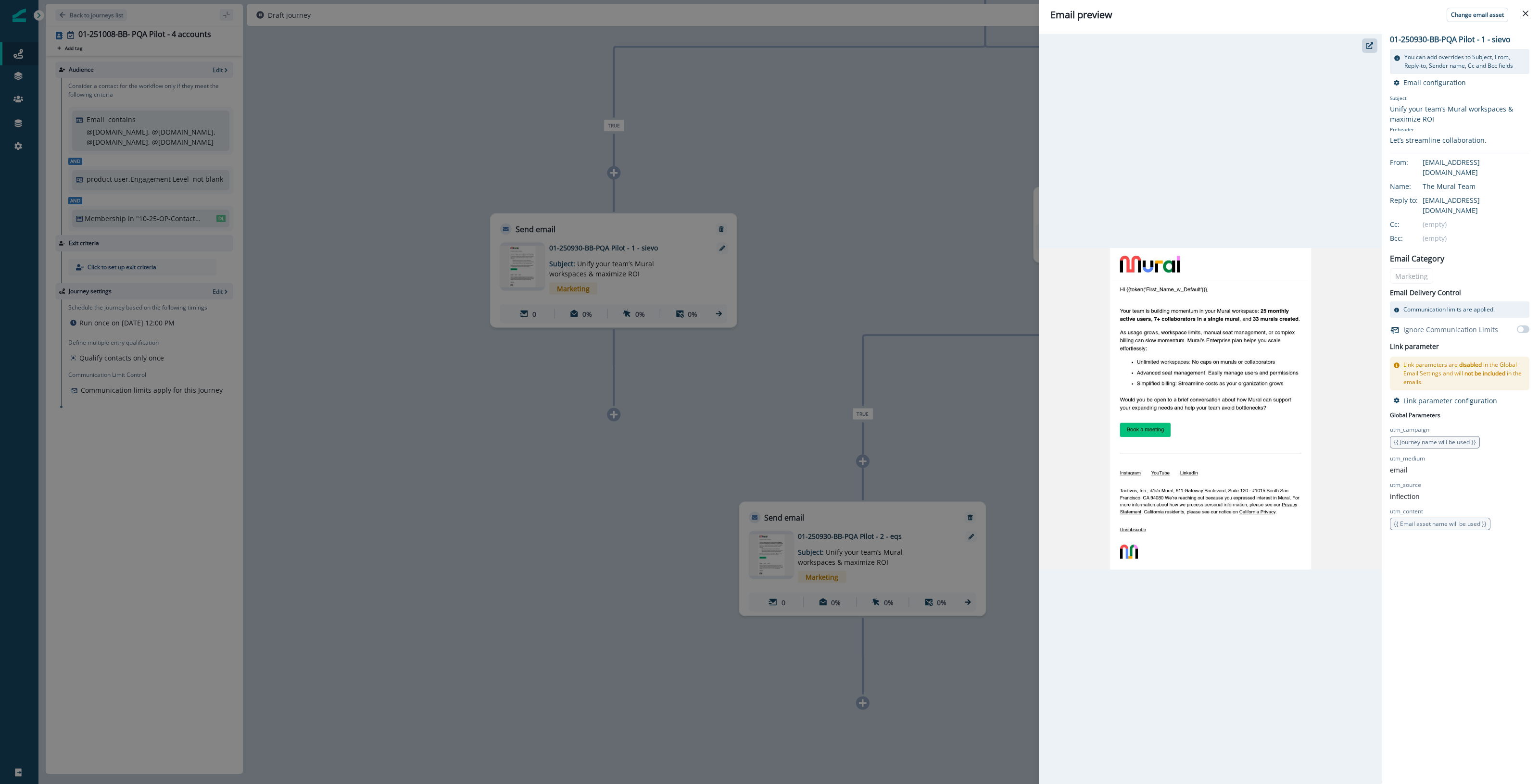
click at [626, 530] on div "Email preview Change email asset 01-250930-BB-PQA Pilot - 1 - sievo You can add…" at bounding box center [770, 392] width 1539 height 784
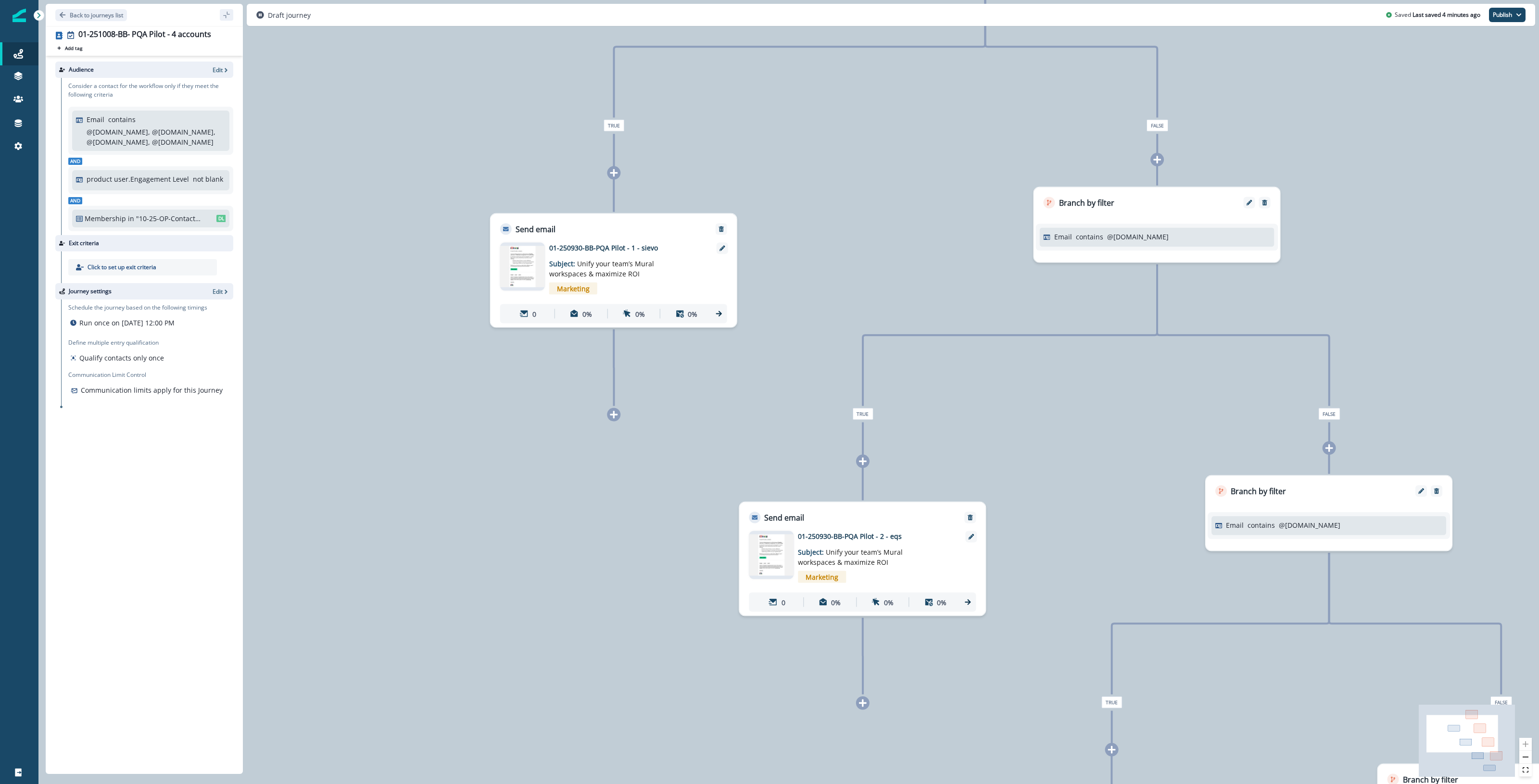
click at [626, 537] on p "01-250930-BB-PQA Pilot - 2 - eqs" at bounding box center [875, 536] width 154 height 10
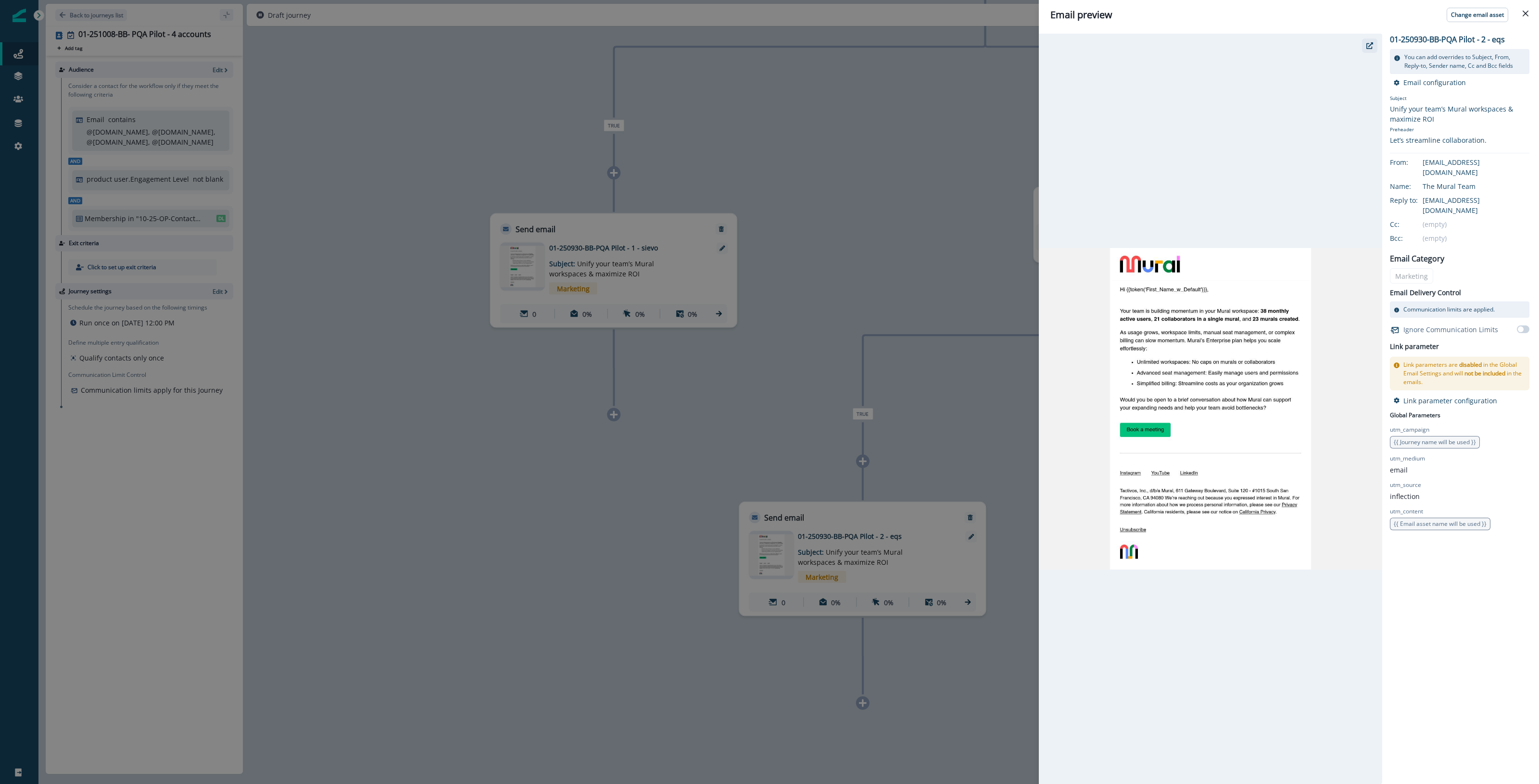
click at [626, 43] on icon "button" at bounding box center [1369, 45] width 7 height 7
click at [626, 161] on div "Email preview Change email asset 01-250930-BB-PQA Pilot - 2 - eqs You can add o…" at bounding box center [770, 392] width 1539 height 784
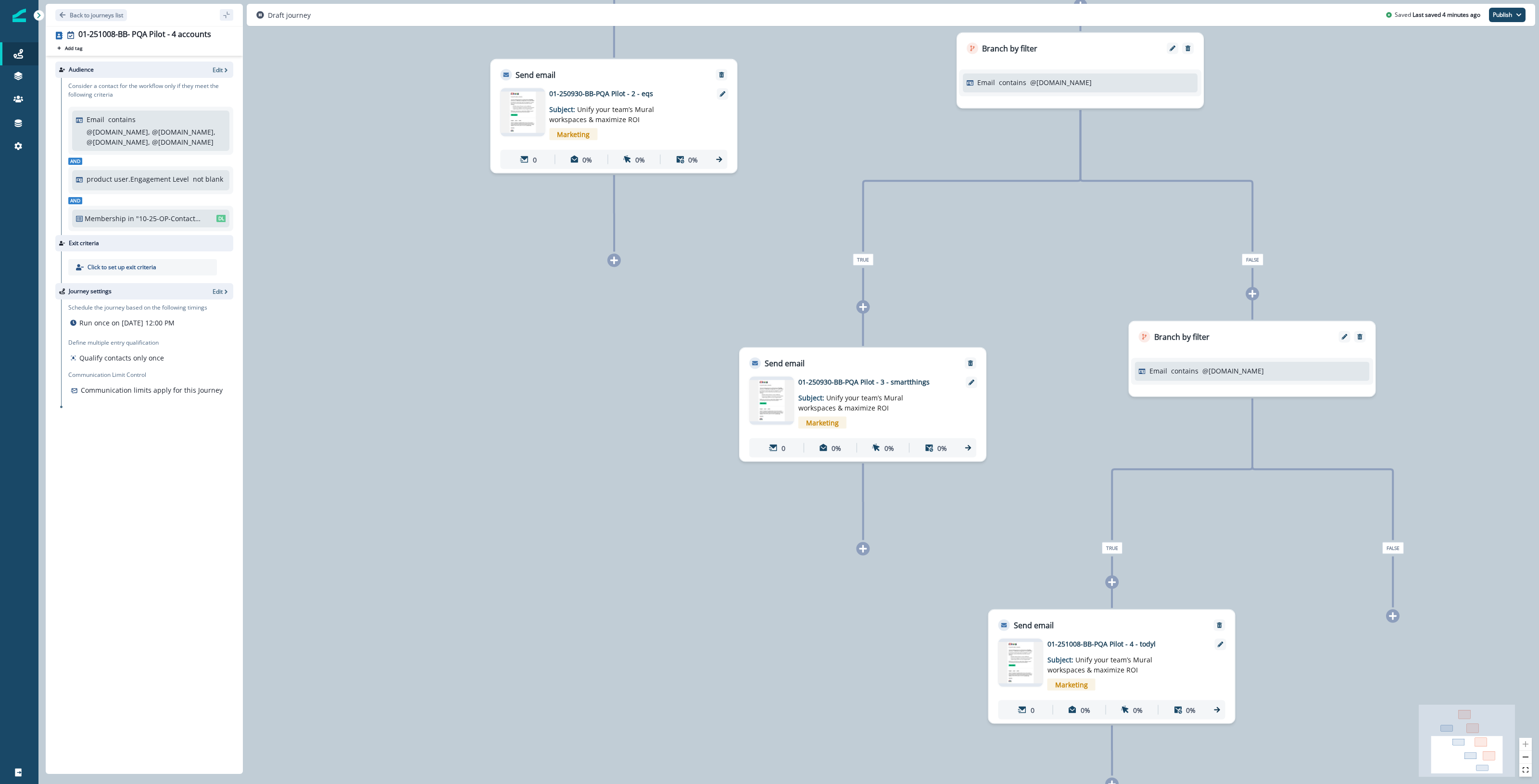
drag, startPoint x: 1138, startPoint y: 559, endPoint x: 890, endPoint y: 128, distance: 497.3
click at [626, 115] on div "0 contact has entered the journey Branch by filter Email contains @sievo.com Tr…" at bounding box center [789, 392] width 1501 height 784
click at [626, 381] on p "01-250930-BB-PQA Pilot - 3 - smartthings" at bounding box center [875, 380] width 154 height 10
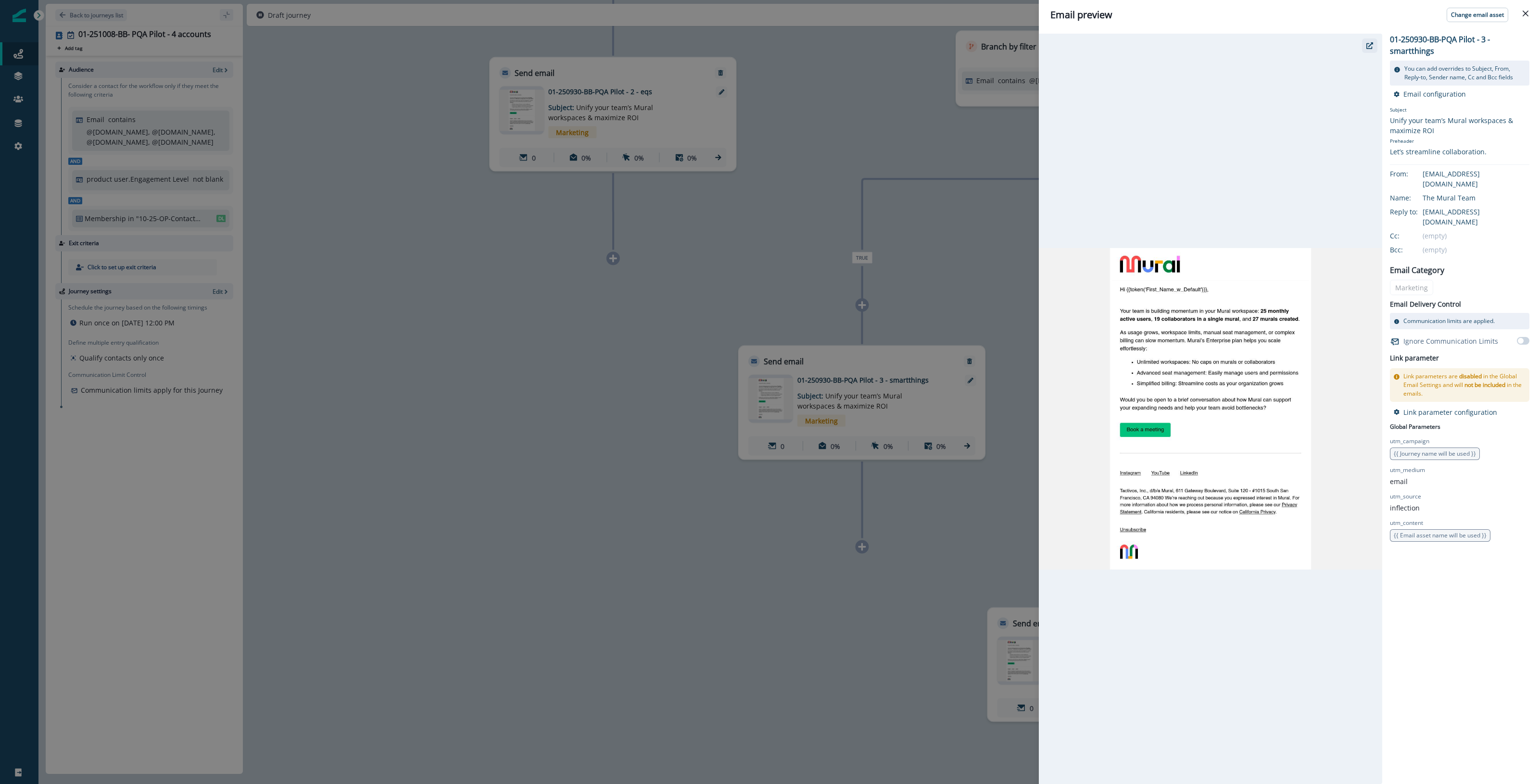
click at [626, 45] on icon "button" at bounding box center [1369, 45] width 7 height 7
click at [618, 632] on div "Email preview Change email asset 01-250930-BB-PQA Pilot - 3 - smartthings You c…" at bounding box center [770, 392] width 1539 height 784
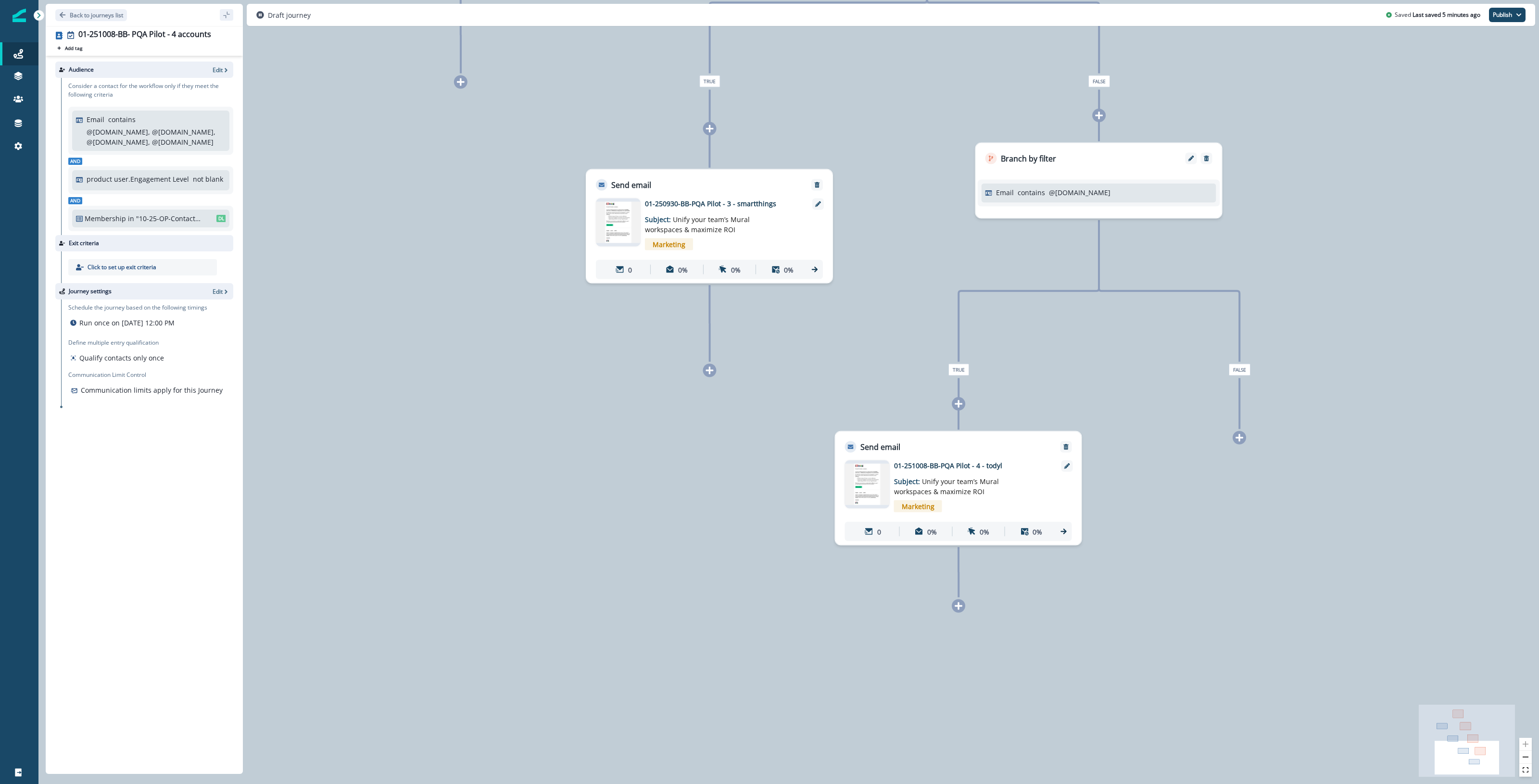
drag, startPoint x: 1371, startPoint y: 662, endPoint x: 1200, endPoint y: 453, distance: 270.0
click at [626, 454] on div "0 contact has entered the journey Branch by filter Email contains @sievo.com Tr…" at bounding box center [789, 392] width 1501 height 784
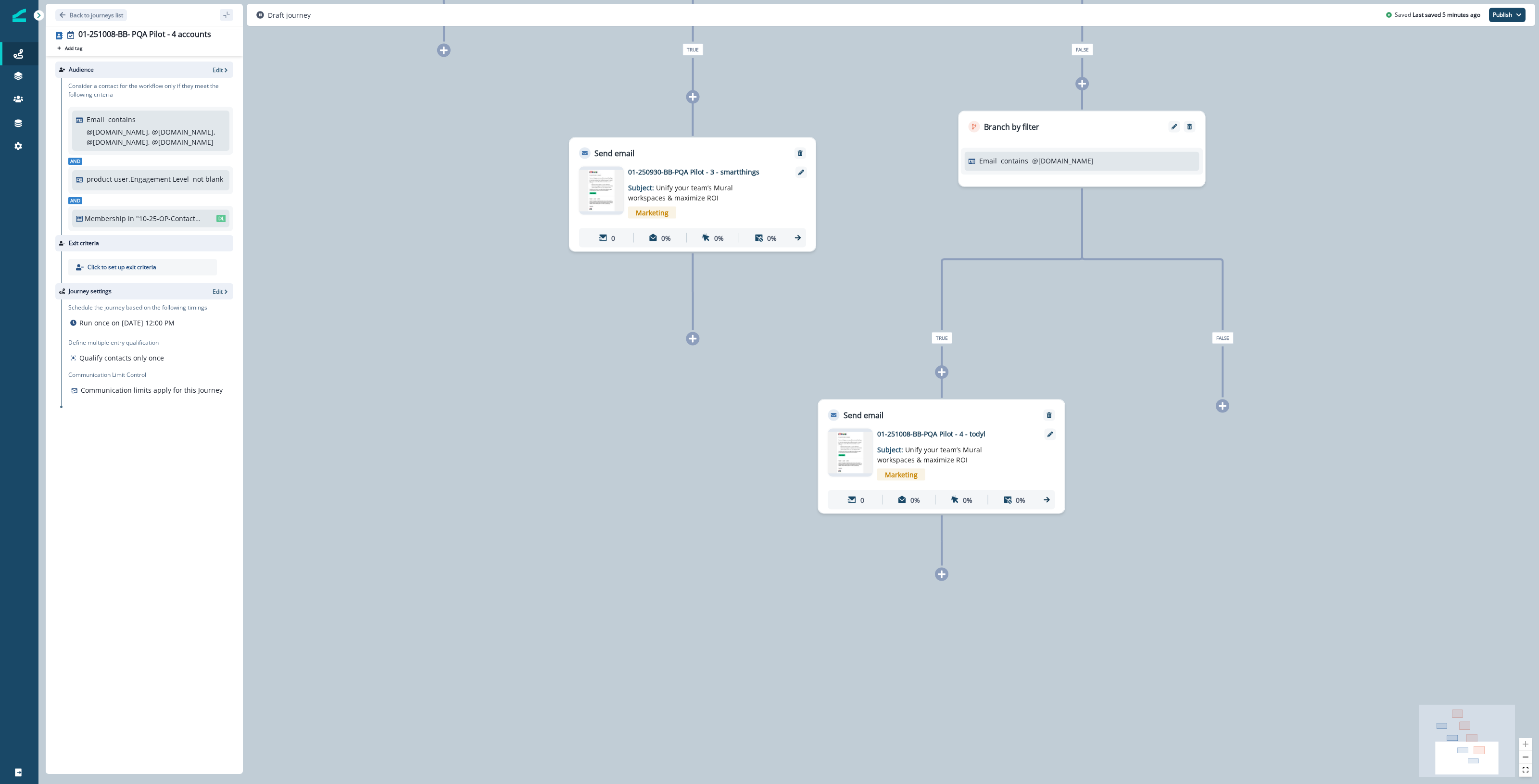
click at [626, 433] on p "01-251008-BB-PQA Pilot - 4 - todyl" at bounding box center [954, 433] width 154 height 10
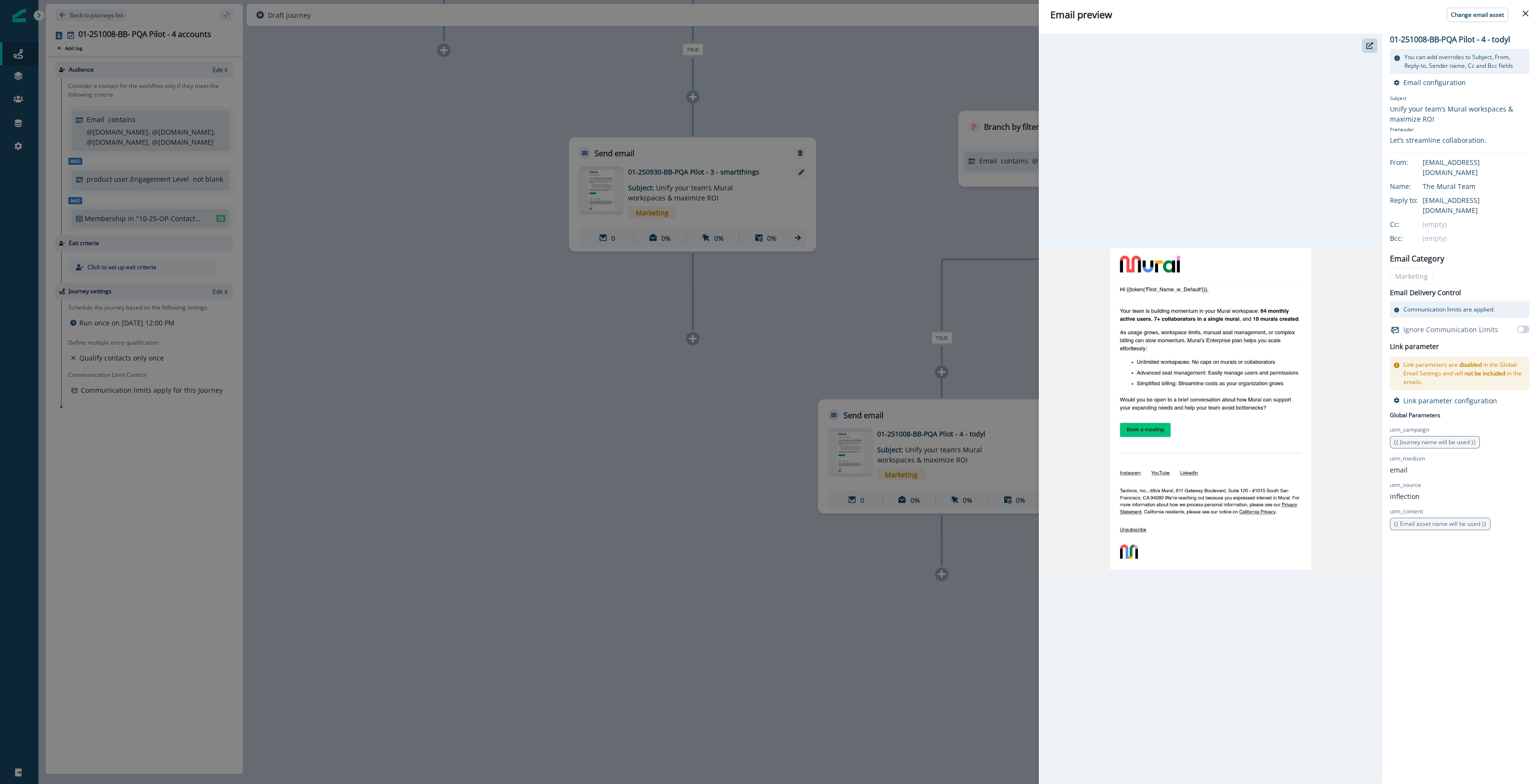
drag, startPoint x: 607, startPoint y: 531, endPoint x: 798, endPoint y: 770, distance: 305.9
click at [626, 773] on div "Email preview Change email asset 01-251008-BB-PQA Pilot - 4 - todyl You can add…" at bounding box center [770, 392] width 1539 height 784
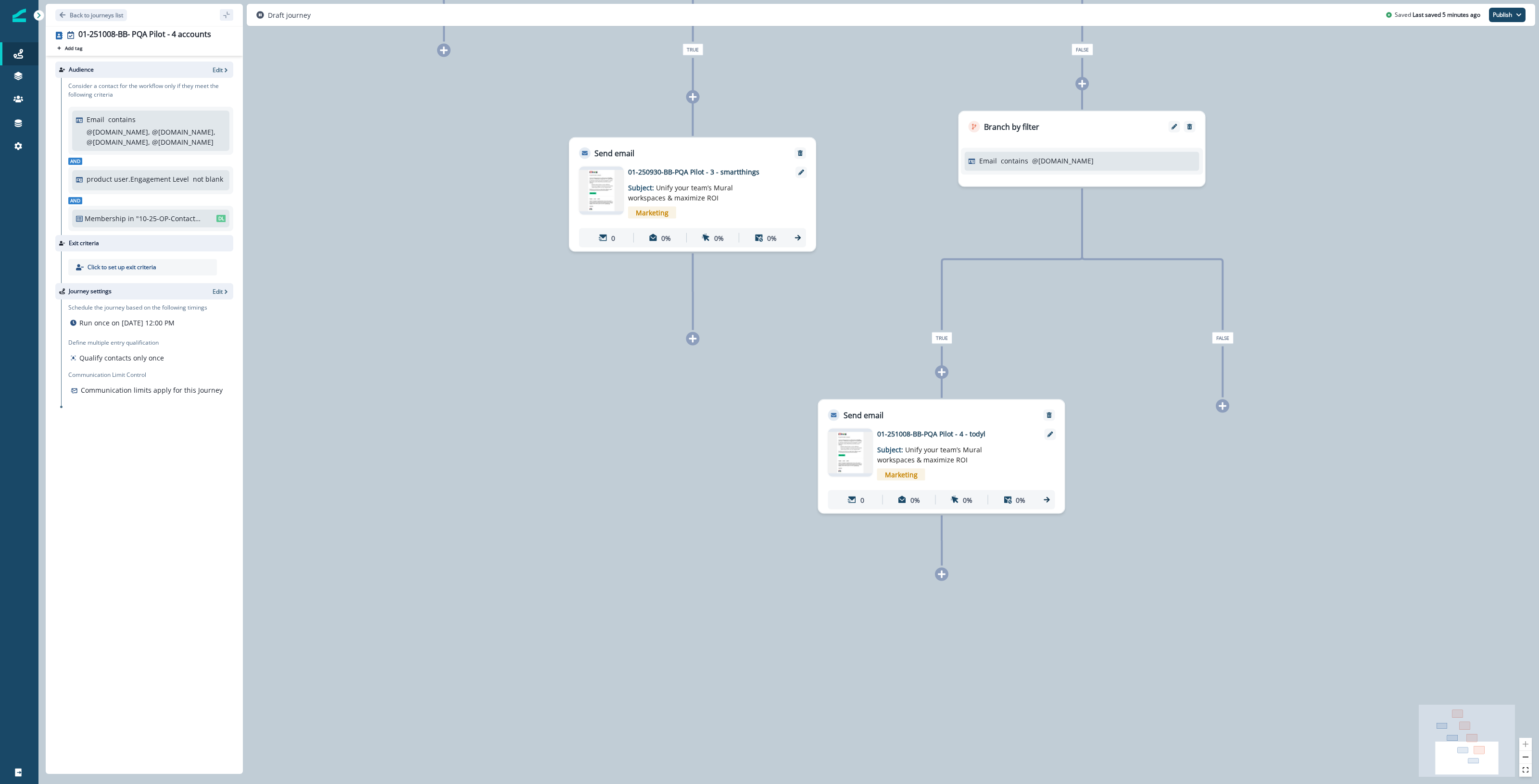
click at [626, 169] on p "01-250930-BB-PQA Pilot - 3 - smartthings" at bounding box center [705, 171] width 154 height 10
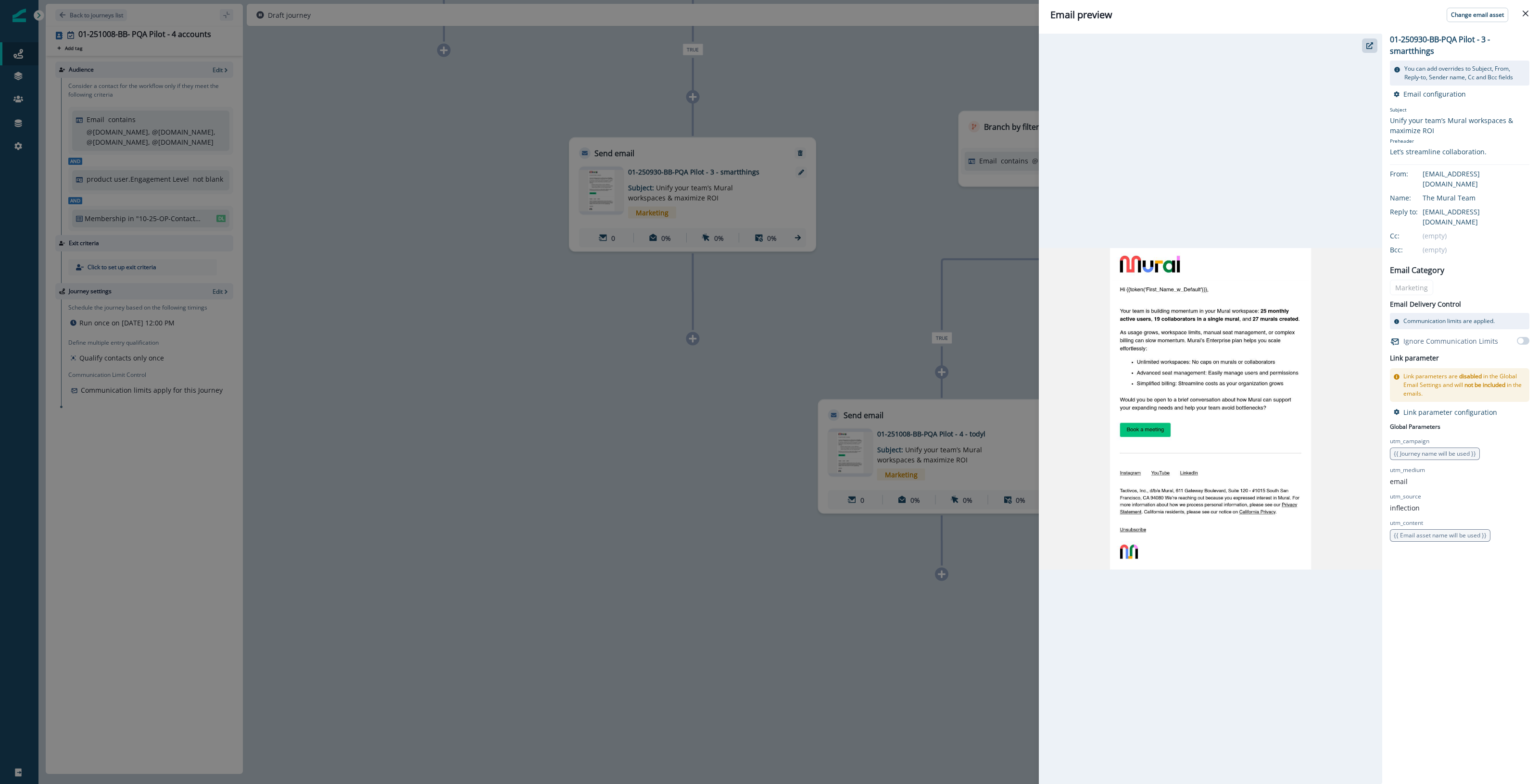
click at [416, 296] on div "Email preview Change email asset 01-250930-BB-PQA Pilot - 3 - smartthings You c…" at bounding box center [770, 392] width 1539 height 784
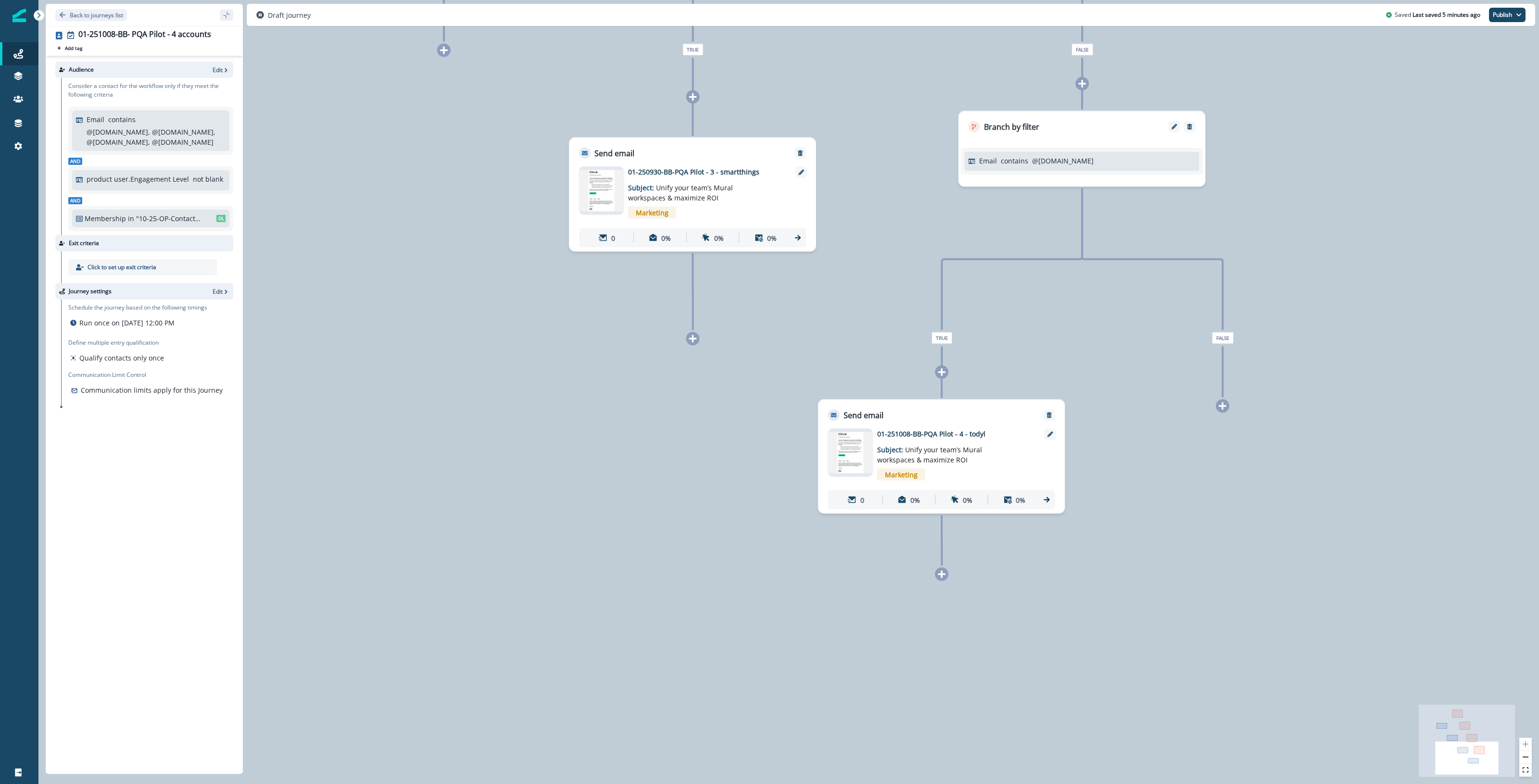
click at [626, 164] on div "Email asset changed, journey reports will be subject to change This asset has o…" at bounding box center [692, 205] width 246 height 93
click at [626, 170] on p "01-250930-BB-PQA Pilot - 3 - smartthings" at bounding box center [705, 171] width 154 height 10
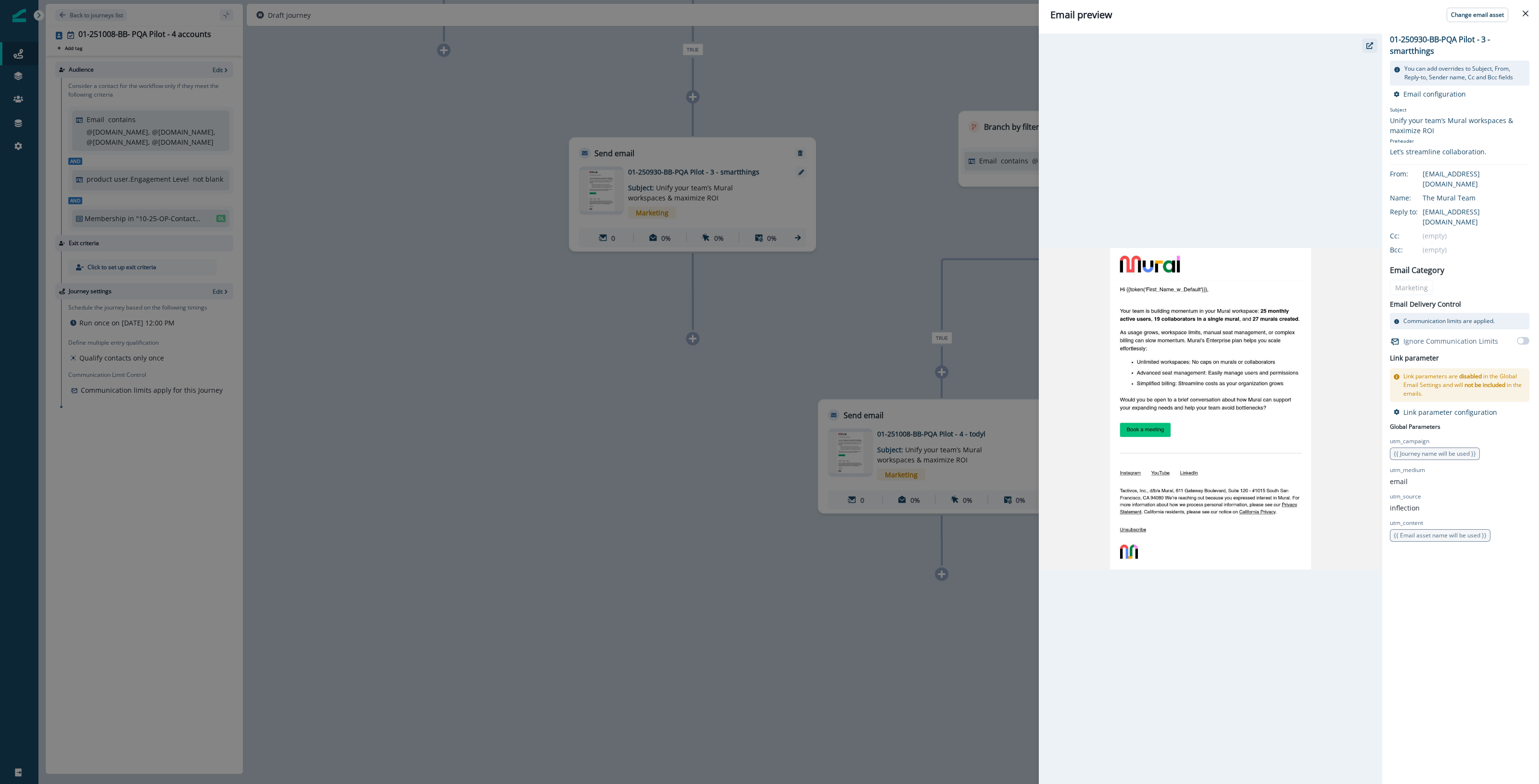
click at [626, 42] on icon "button" at bounding box center [1369, 45] width 7 height 7
click at [414, 471] on div "Email preview Change email asset 01-250930-BB-PQA Pilot - 3 - smartthings You c…" at bounding box center [770, 392] width 1539 height 784
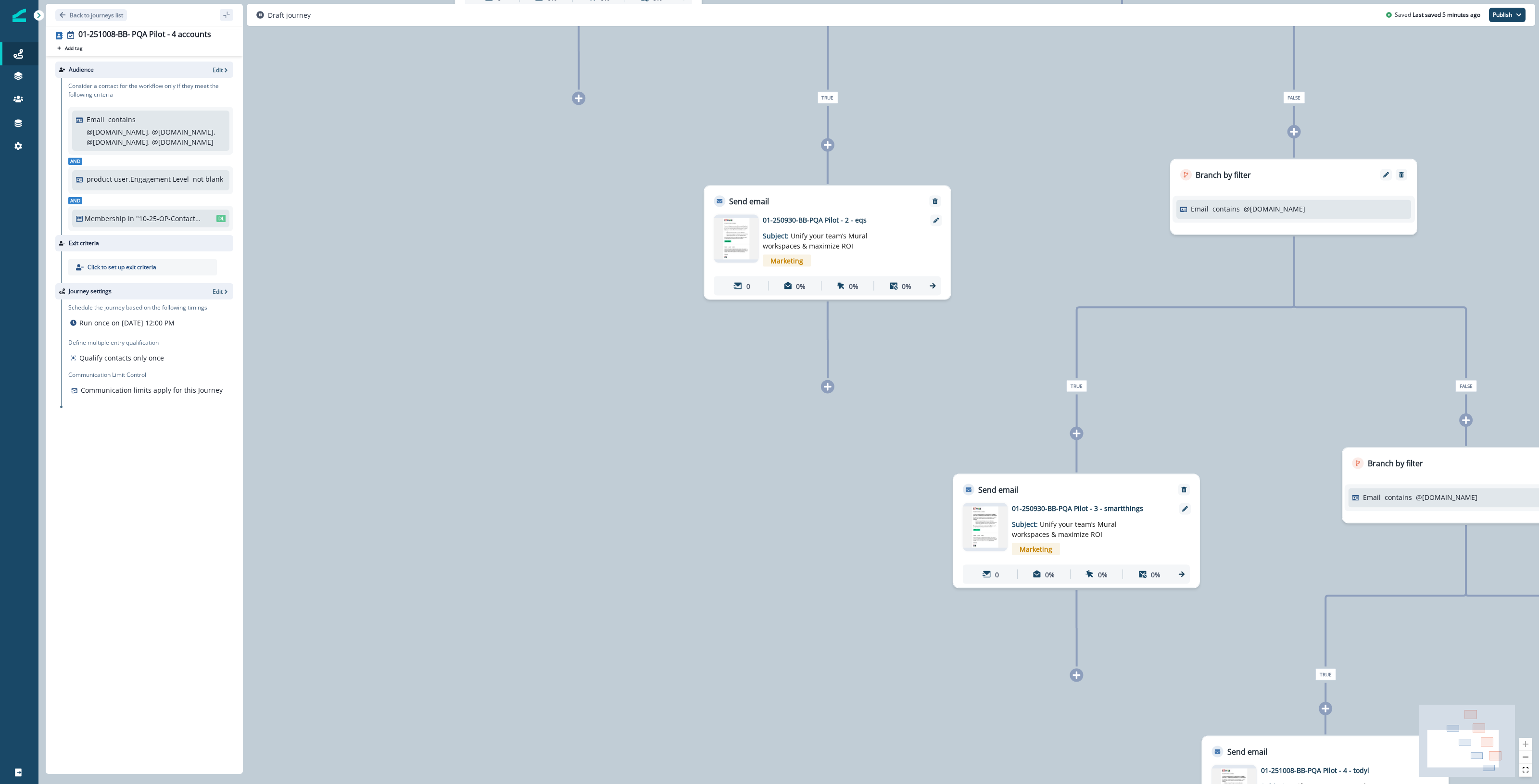
drag, startPoint x: 878, startPoint y: 736, endPoint x: 1070, endPoint y: 812, distance: 206.5
click at [626, 783] on html "A newer version of Inflection.io is available. Refresh your page to load the la…" at bounding box center [770, 392] width 1539 height 784
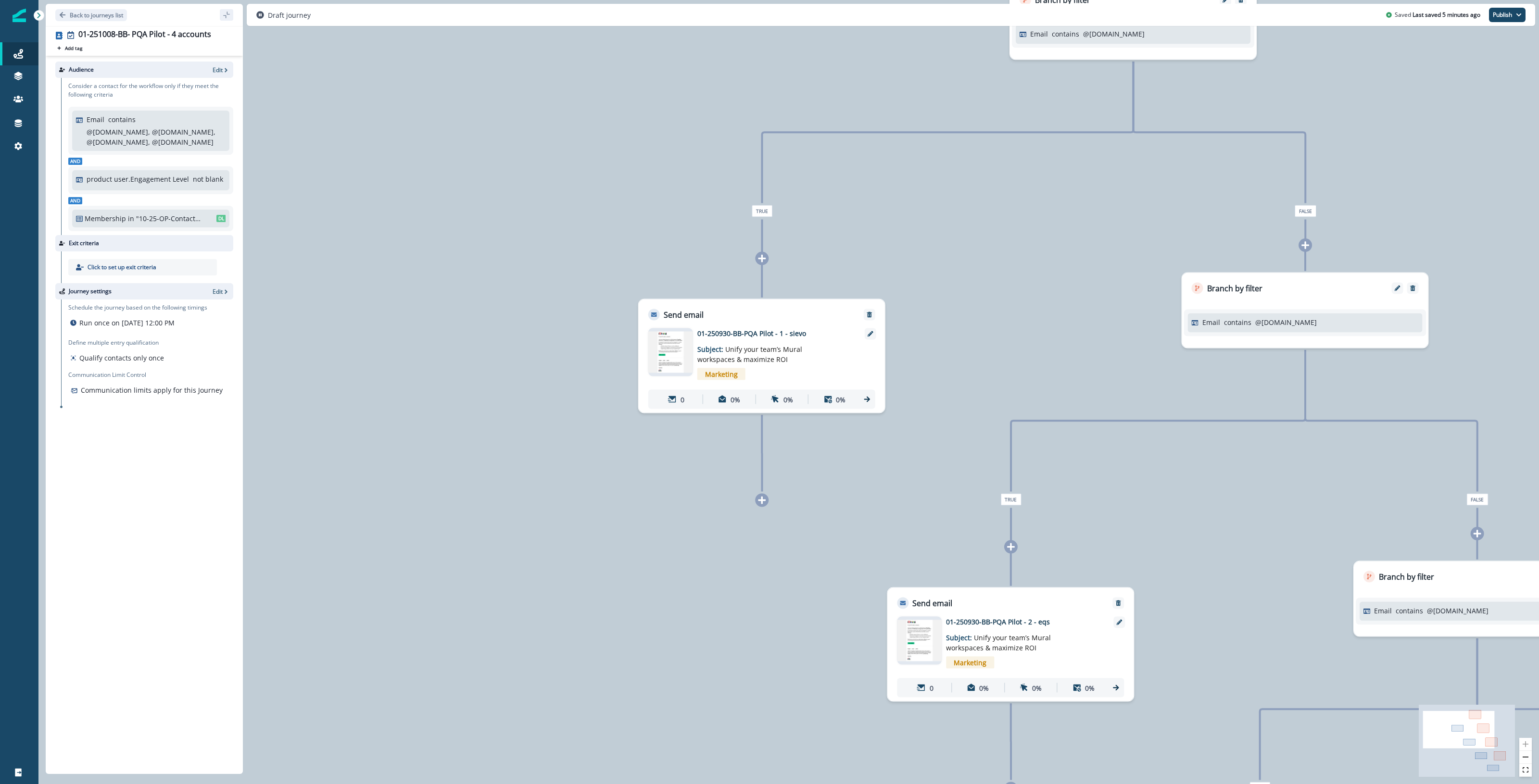
drag, startPoint x: 842, startPoint y: 404, endPoint x: 807, endPoint y: 705, distance: 303.0
click at [626, 720] on div "0 contact has entered the journey Branch by filter Email contains @sievo.com Tr…" at bounding box center [789, 392] width 1501 height 784
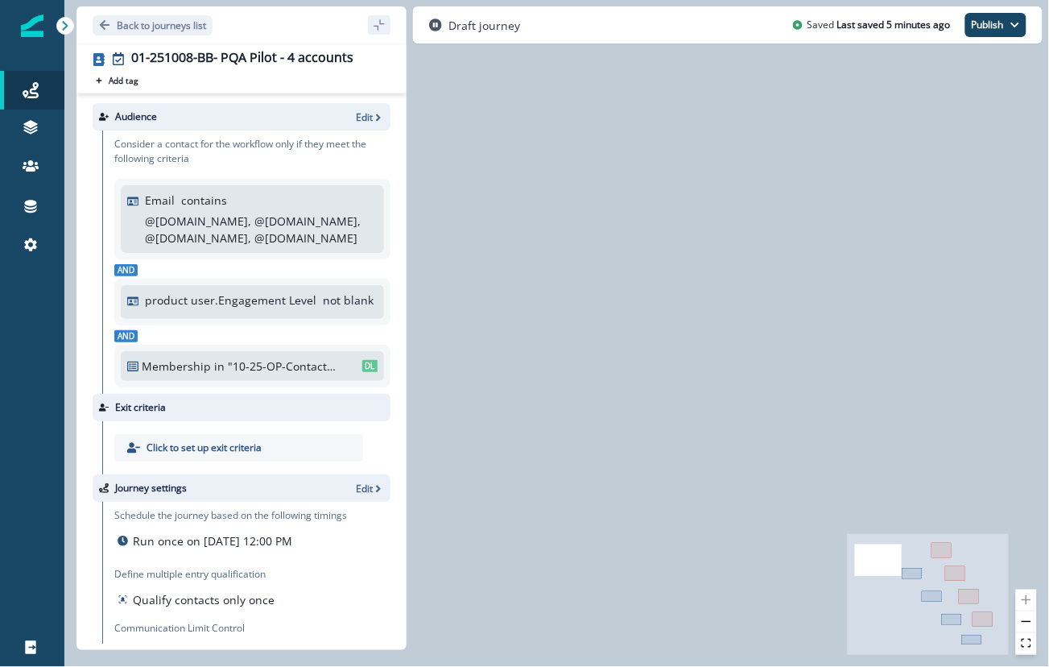
click at [787, 328] on div "0 contact has entered the journey Branch by filter Email contains @sievo.com Tr…" at bounding box center [556, 333] width 985 height 667
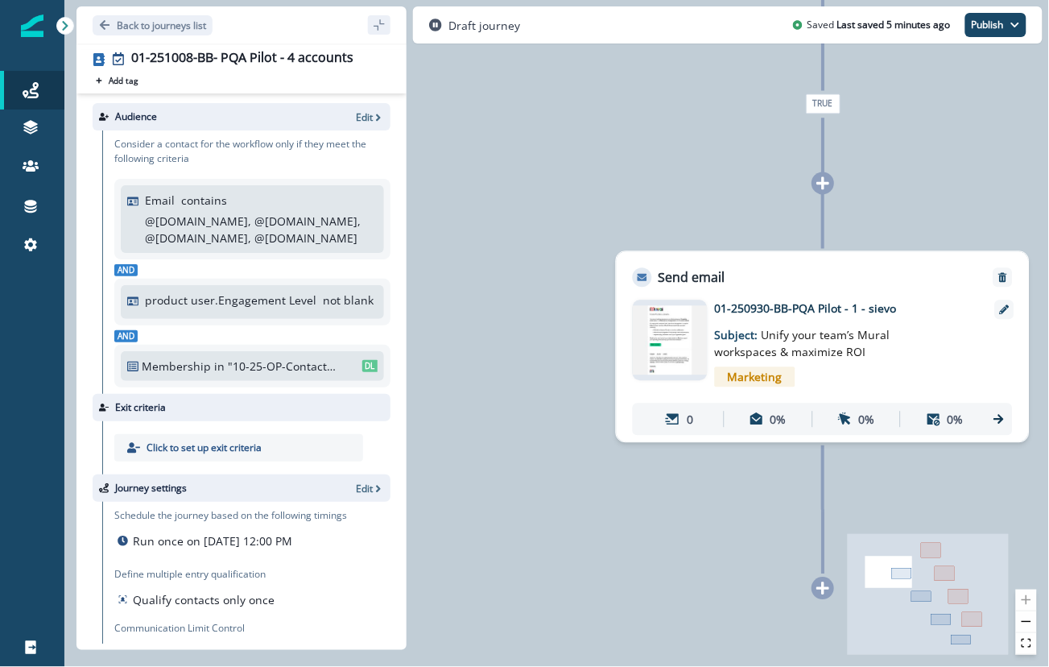
drag, startPoint x: 703, startPoint y: 421, endPoint x: 287, endPoint y: 262, distance: 445.7
click at [267, 259] on div "Back to journeys list 01-251008-BB- PQA Pilot - 4 accounts Add tag Search or cr…" at bounding box center [556, 333] width 985 height 667
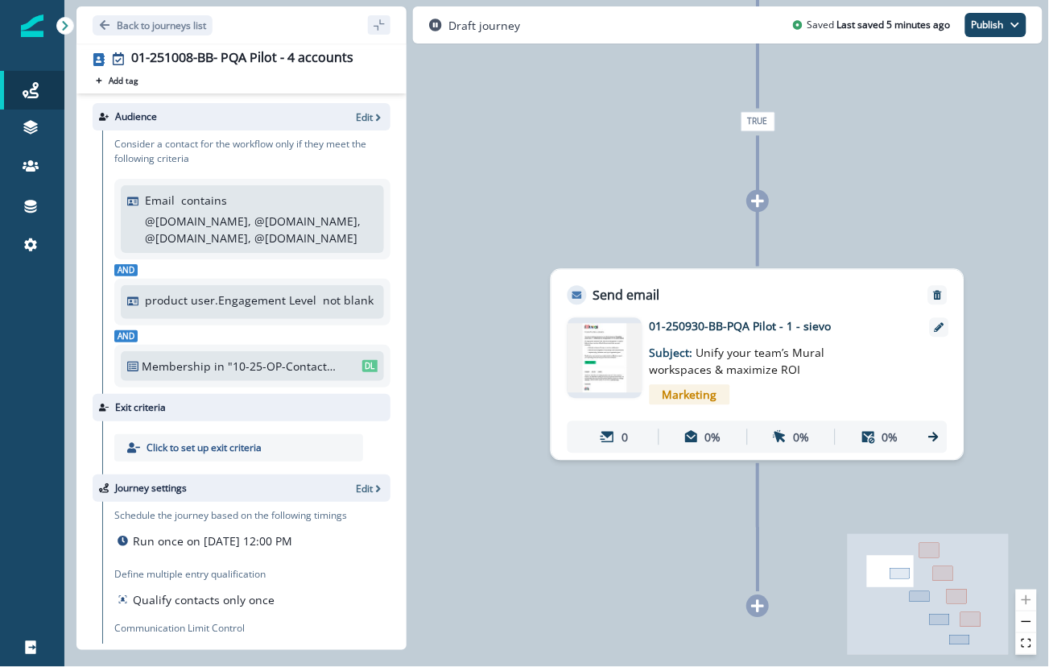
drag, startPoint x: 894, startPoint y: 159, endPoint x: 782, endPoint y: 131, distance: 114.4
click at [791, 129] on div "0 contact has entered the journey Branch by filter Email contains @sievo.com Tr…" at bounding box center [556, 333] width 985 height 667
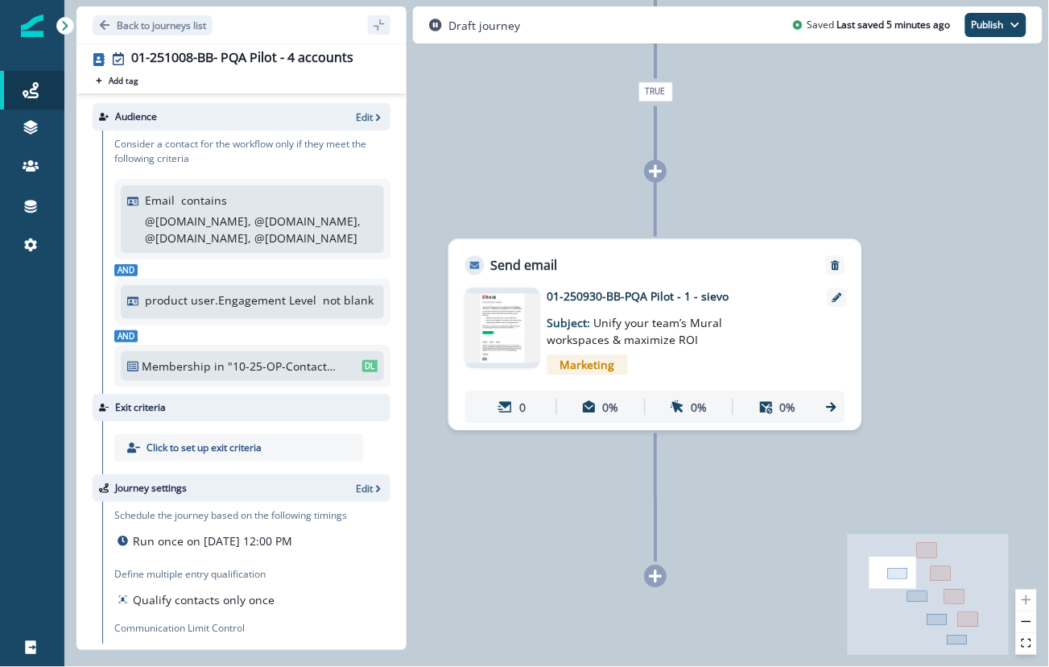
click at [696, 294] on p "01-250930-BB-PQA Pilot - 1 - sievo" at bounding box center [676, 296] width 258 height 17
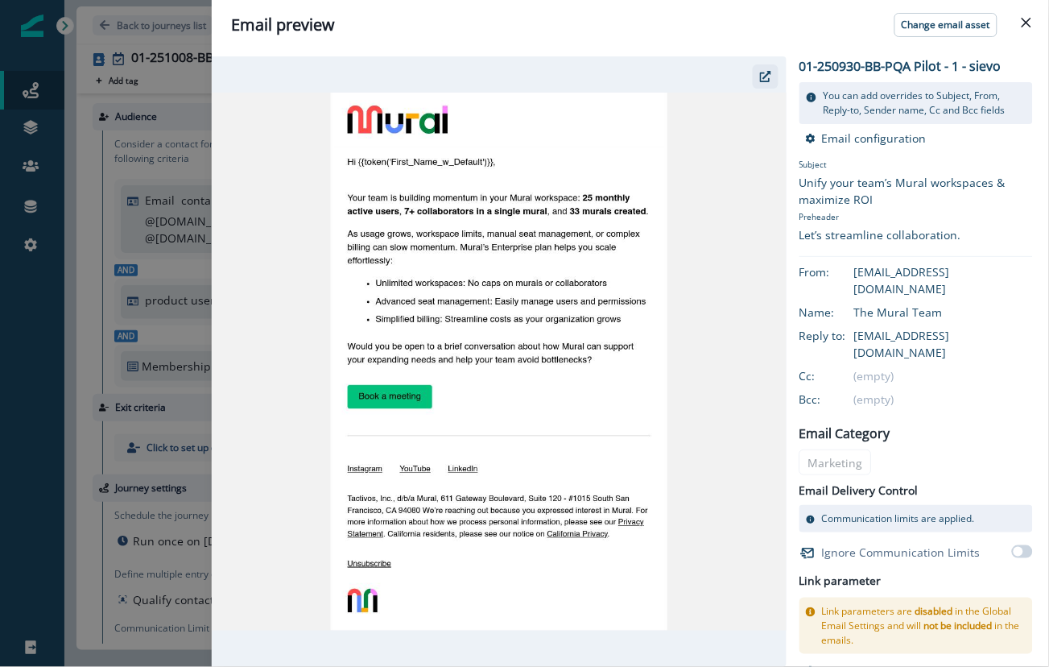
click at [765, 78] on icon "button" at bounding box center [765, 76] width 11 height 11
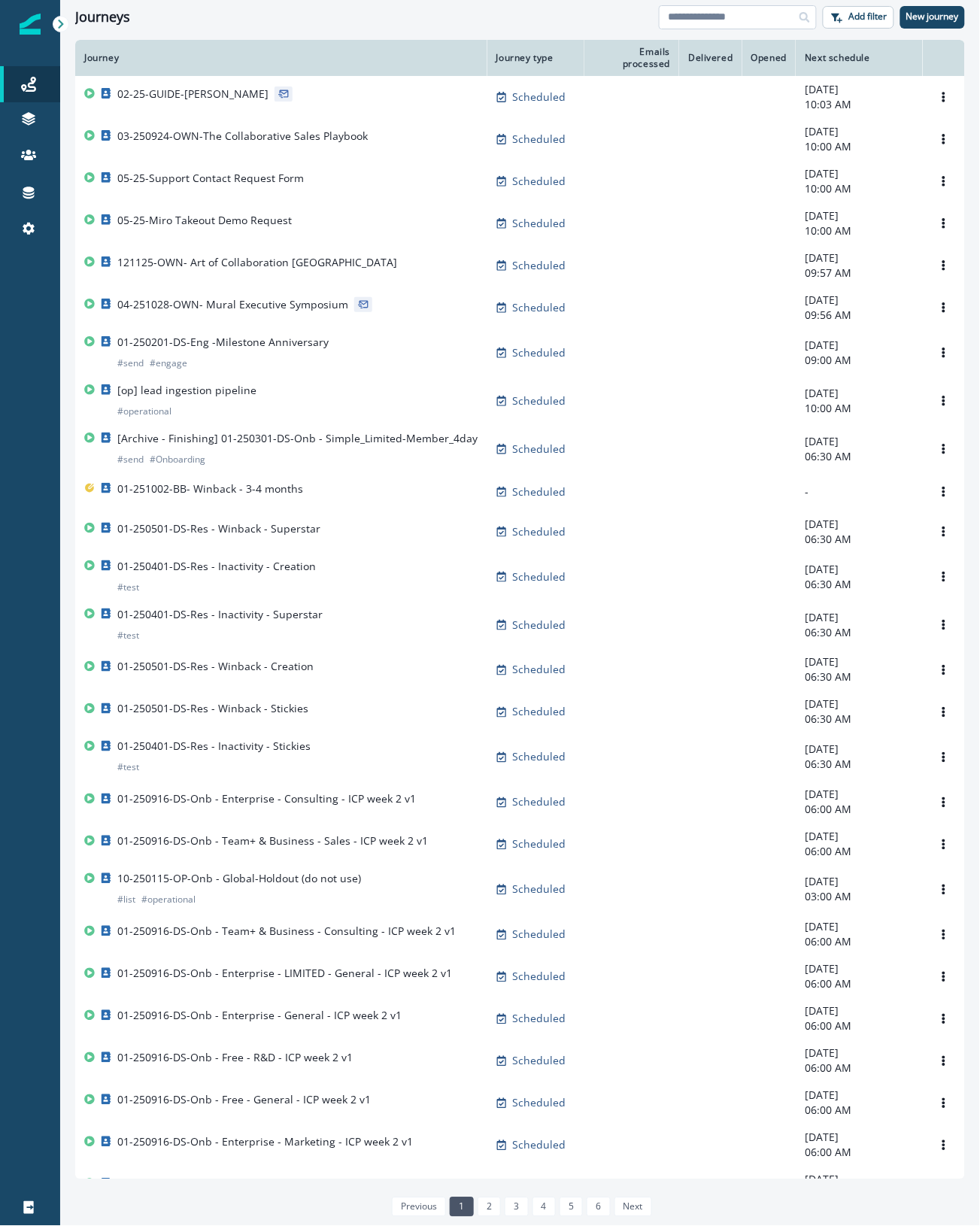
click at [712, 17] on input at bounding box center [737, 18] width 158 height 24
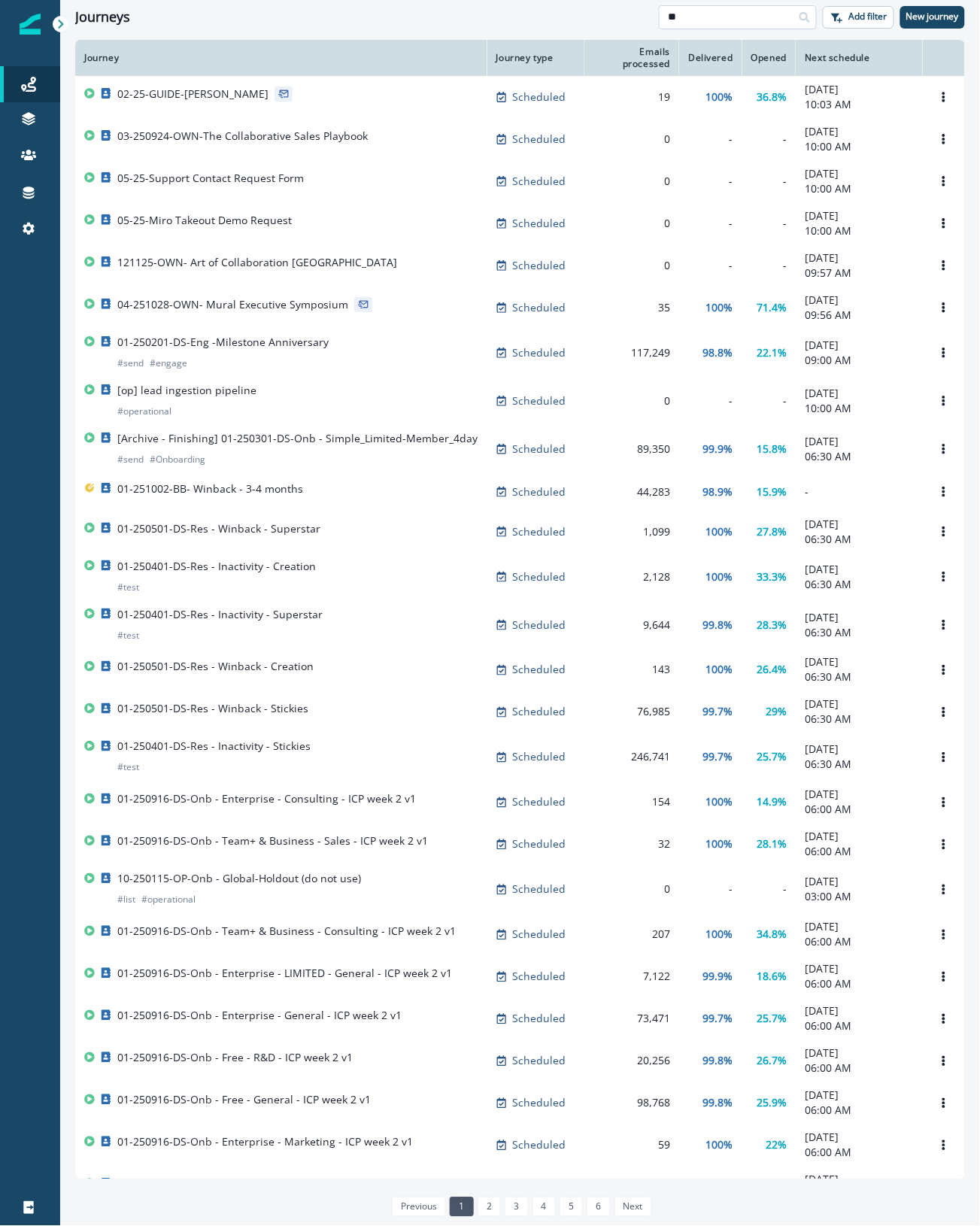
type input "*"
click at [15, 159] on div at bounding box center [30, 155] width 49 height 15
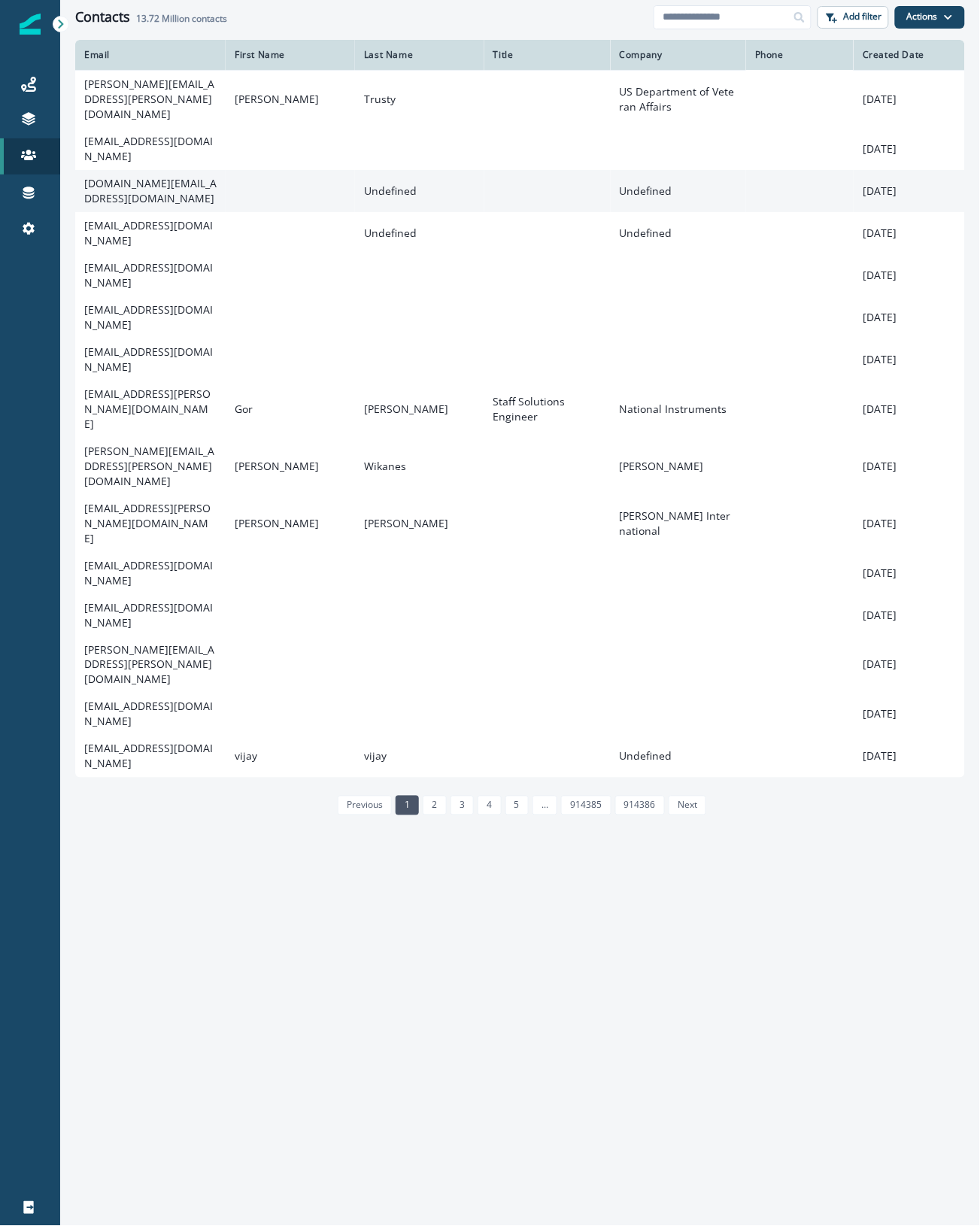
click at [143, 170] on td "vicbequet.bv@gmail.com" at bounding box center [149, 191] width 150 height 42
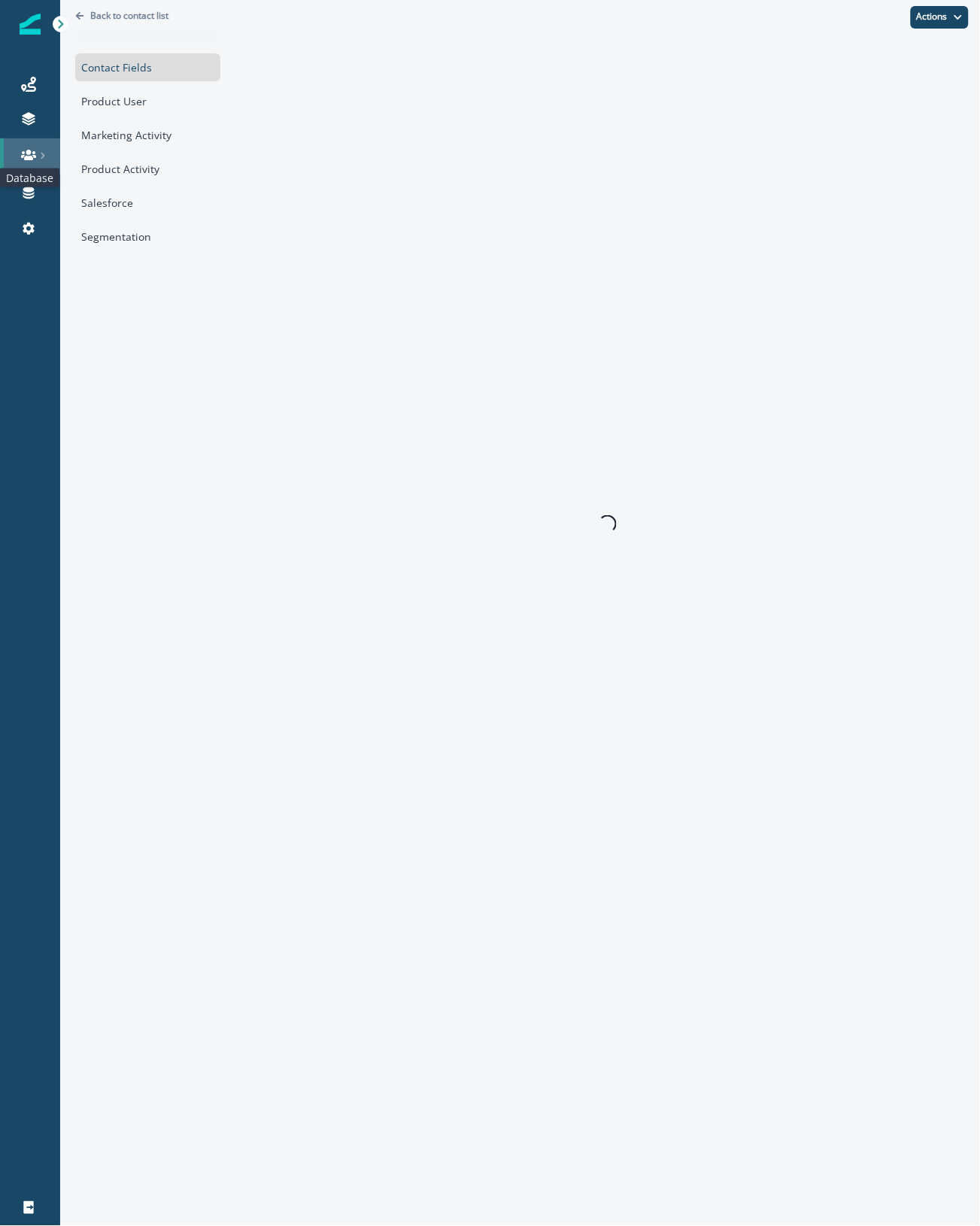
click at [25, 156] on icon at bounding box center [29, 154] width 15 height 10
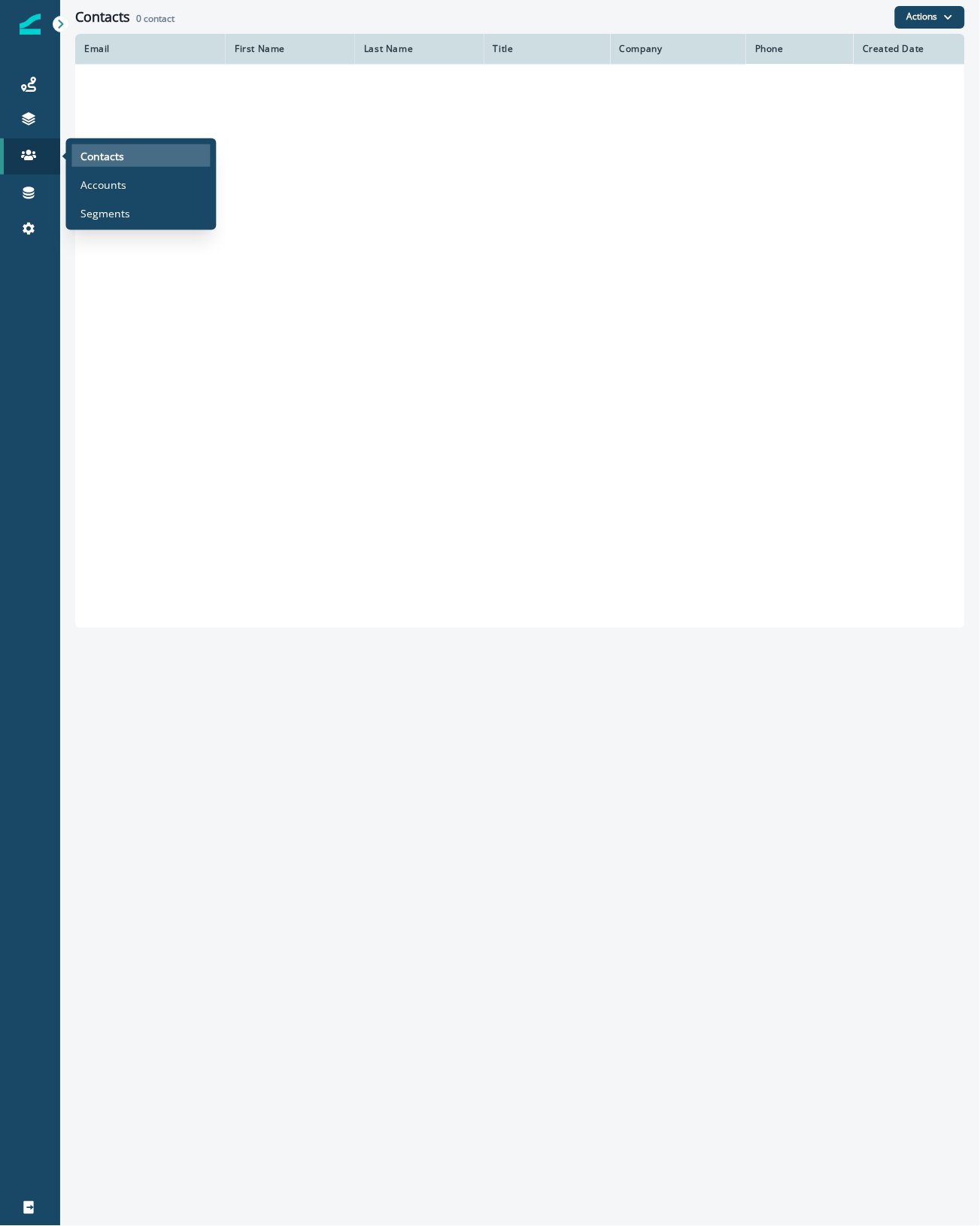
click at [104, 156] on p "Contacts" at bounding box center [103, 155] width 44 height 16
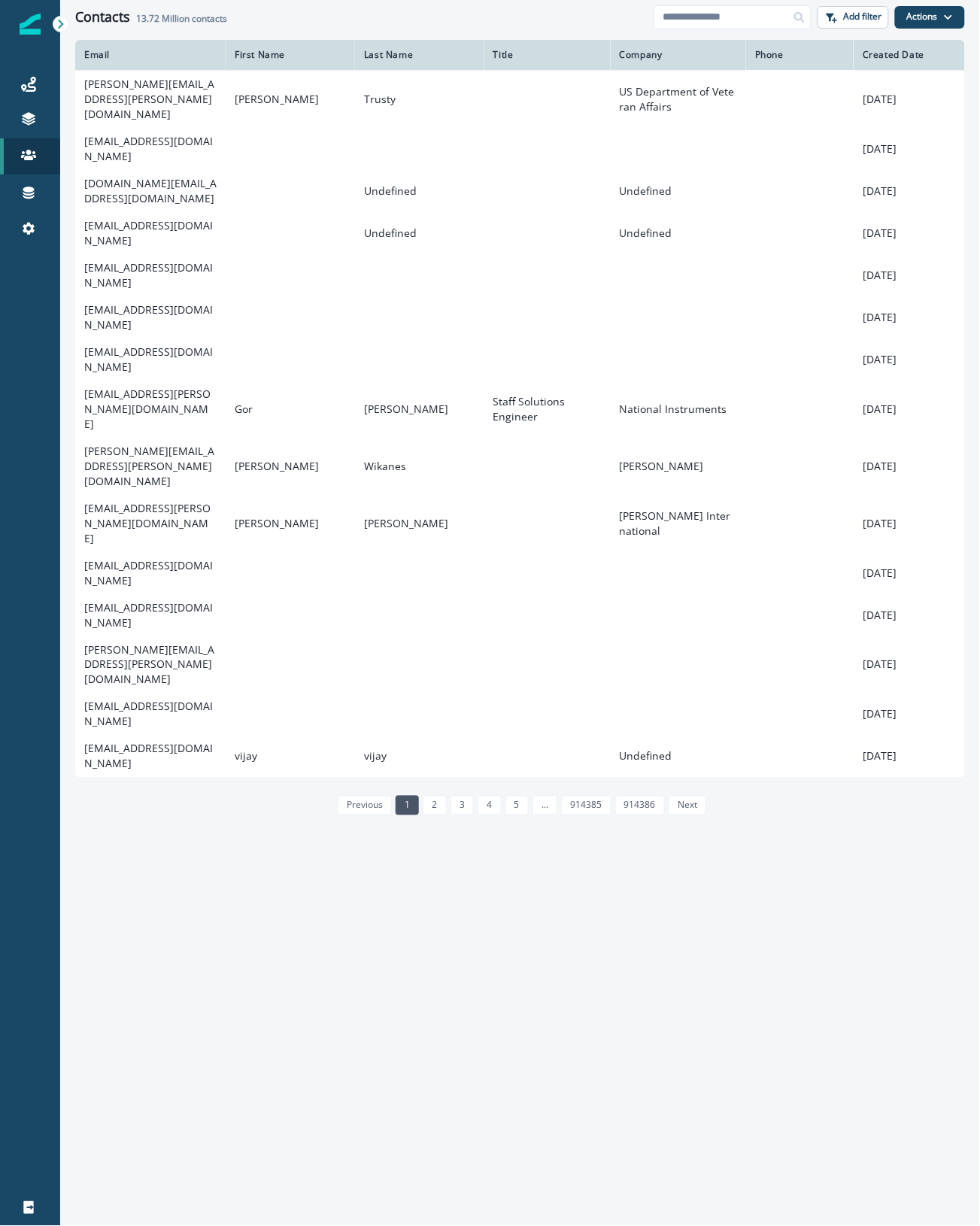
drag, startPoint x: 752, startPoint y: 16, endPoint x: 797, endPoint y: 13, distance: 45.1
click at [752, 16] on input at bounding box center [732, 18] width 158 height 24
type input "******"
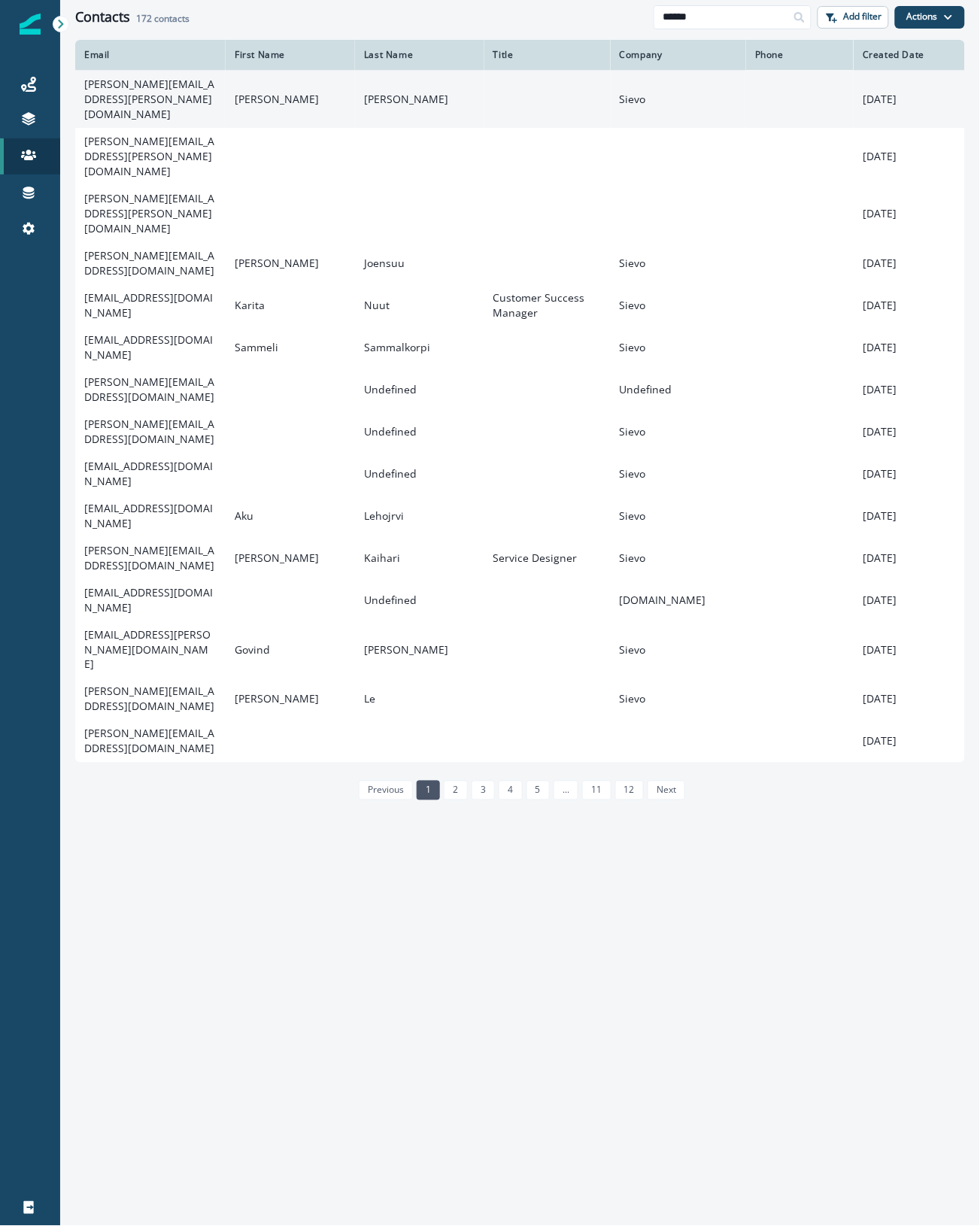
click at [104, 89] on td "rocio.ortega@sievo.com" at bounding box center [149, 99] width 150 height 58
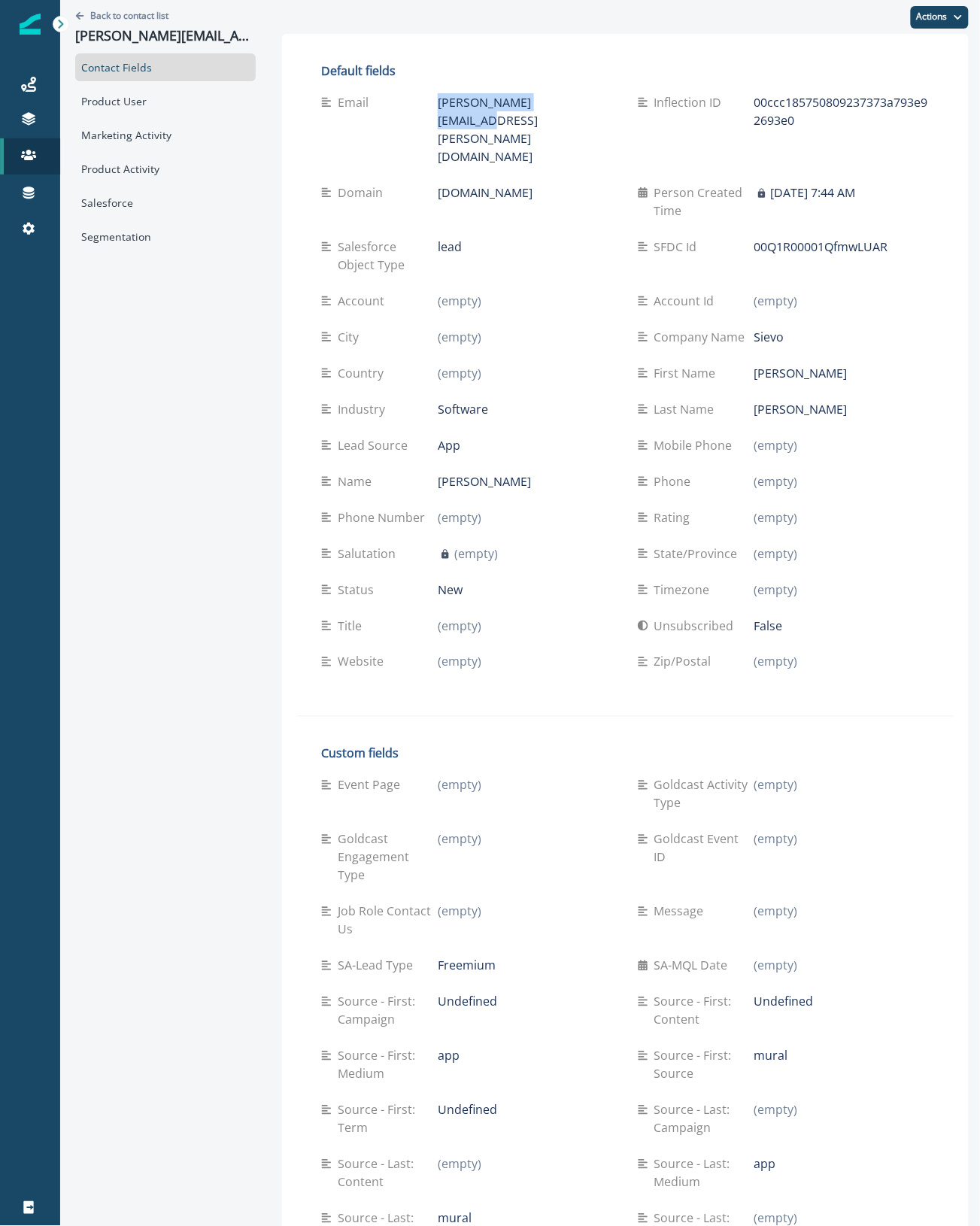
drag, startPoint x: 536, startPoint y: 106, endPoint x: 411, endPoint y: 102, distance: 125.1
click at [411, 102] on div "Email rocio.ortega@sievo.com" at bounding box center [467, 129] width 292 height 72
copy div "rocio.ortega@sievo.com"
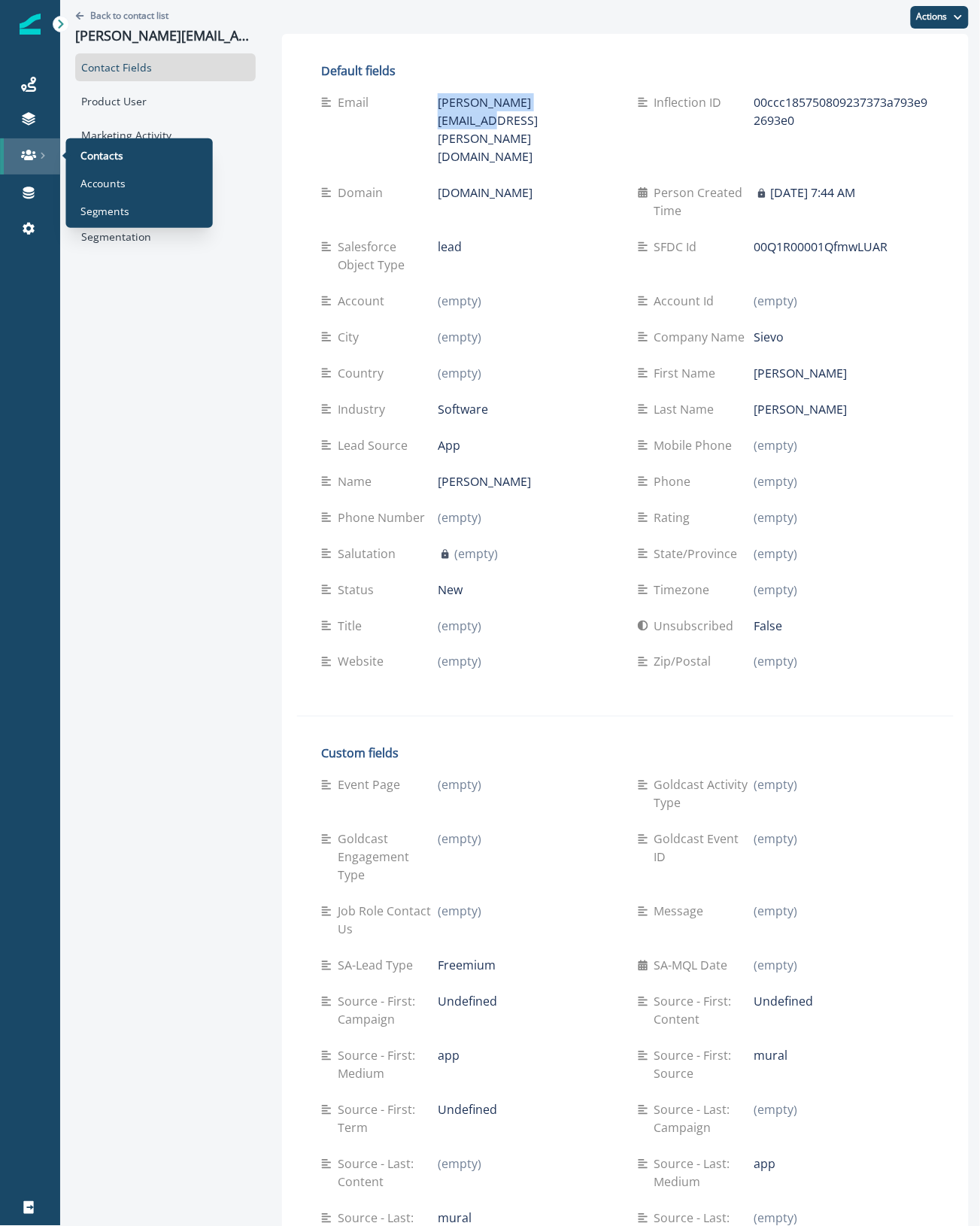
drag, startPoint x: 26, startPoint y: 159, endPoint x: 49, endPoint y: 152, distance: 24.0
click at [26, 159] on icon at bounding box center [29, 154] width 15 height 10
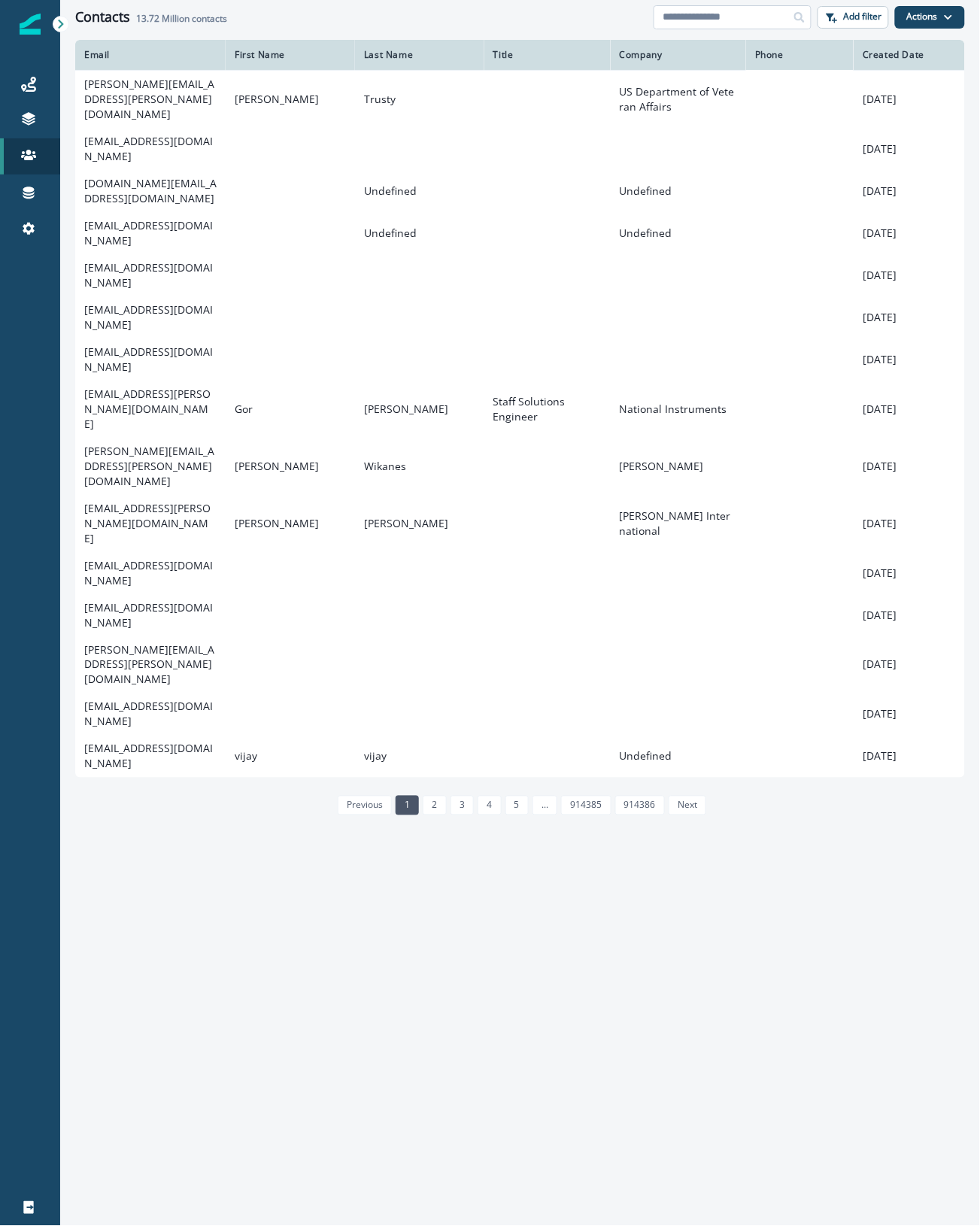
click at [730, 21] on input at bounding box center [732, 18] width 158 height 24
type input "********"
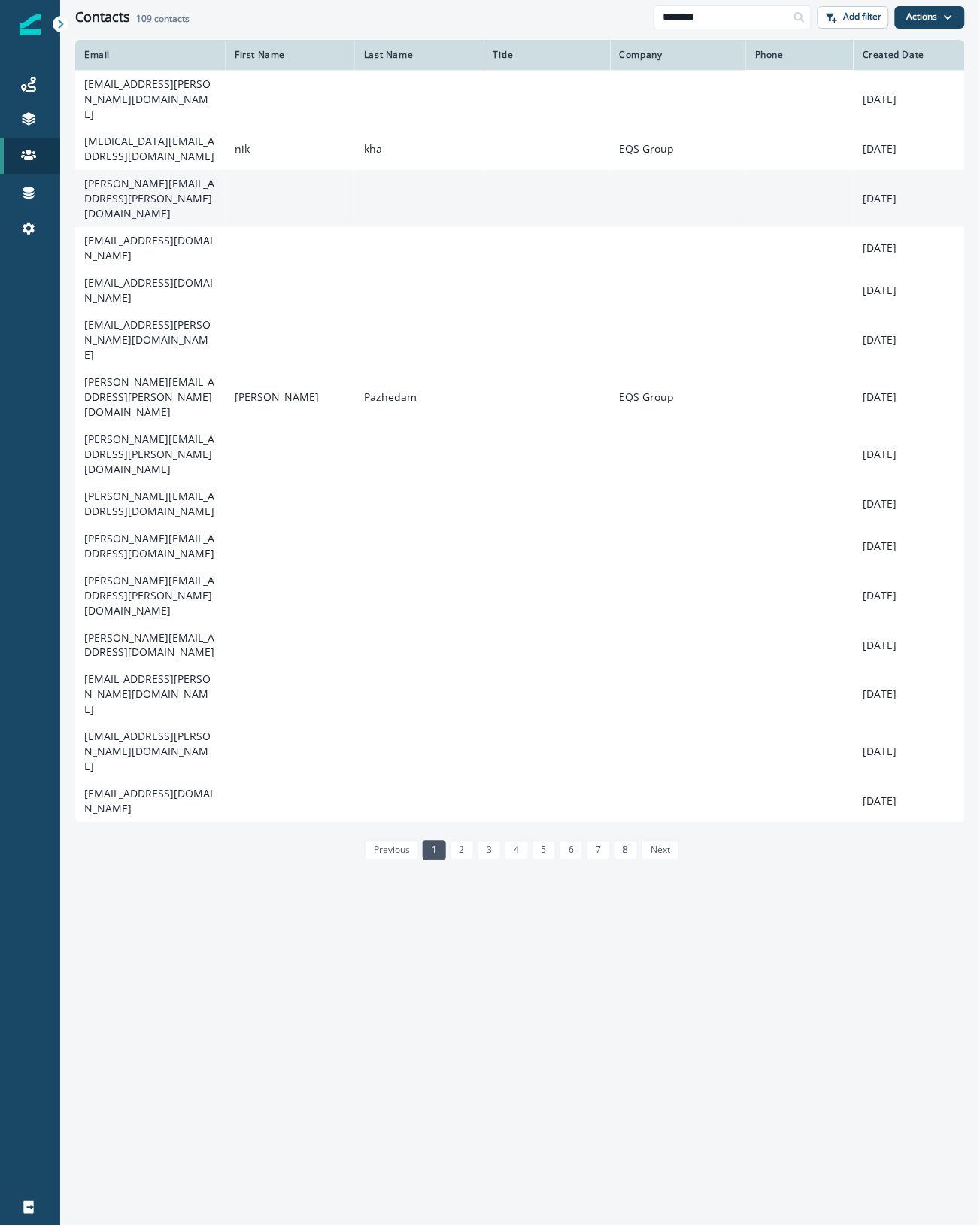
click at [144, 170] on td "johanna.steger@eqs.com" at bounding box center [149, 198] width 150 height 57
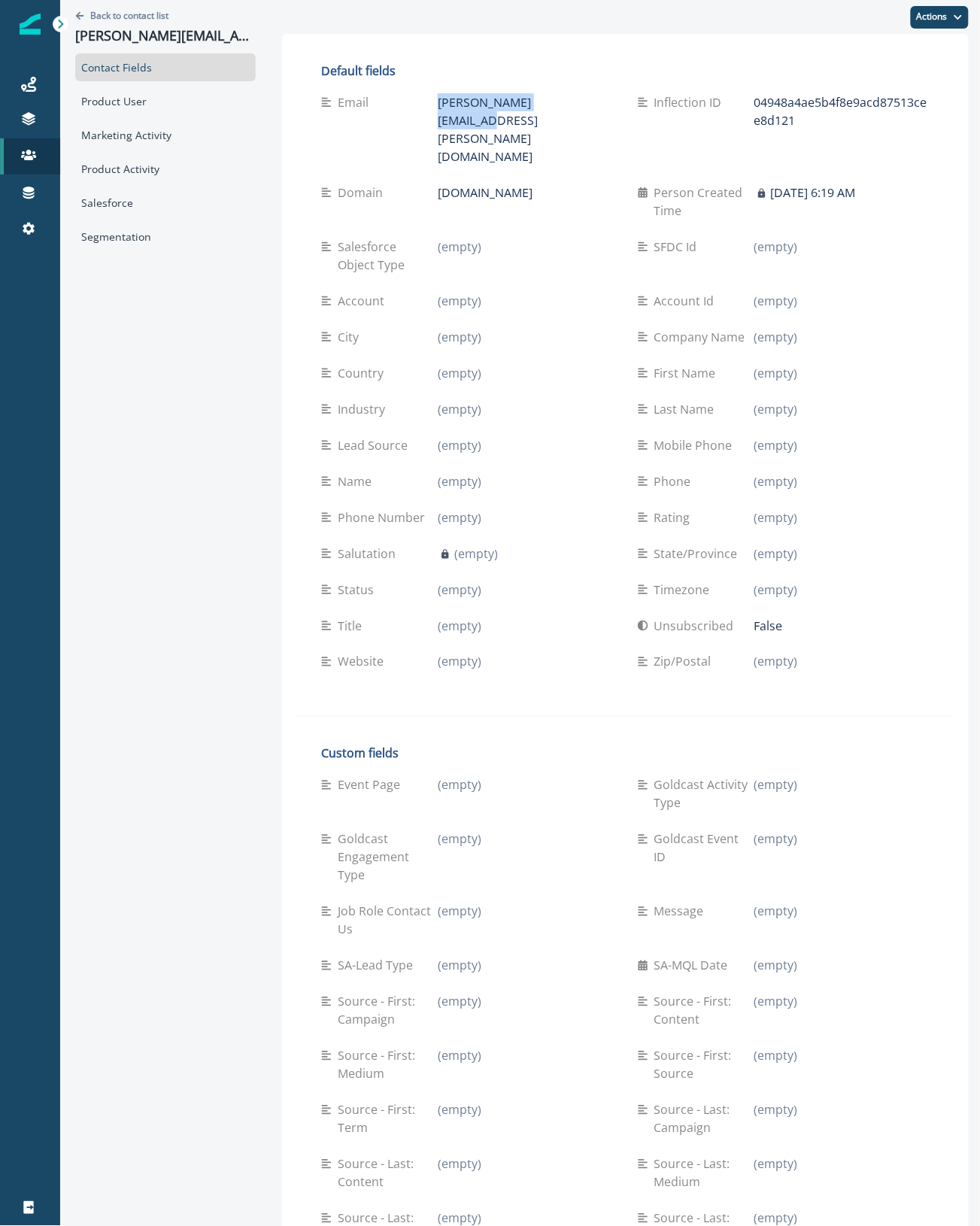
drag, startPoint x: 569, startPoint y: 100, endPoint x: 391, endPoint y: 106, distance: 178.1
click at [391, 106] on div "Email johanna.steger@eqs.com" at bounding box center [467, 129] width 292 height 72
copy div "johanna.steger@eqs.com"
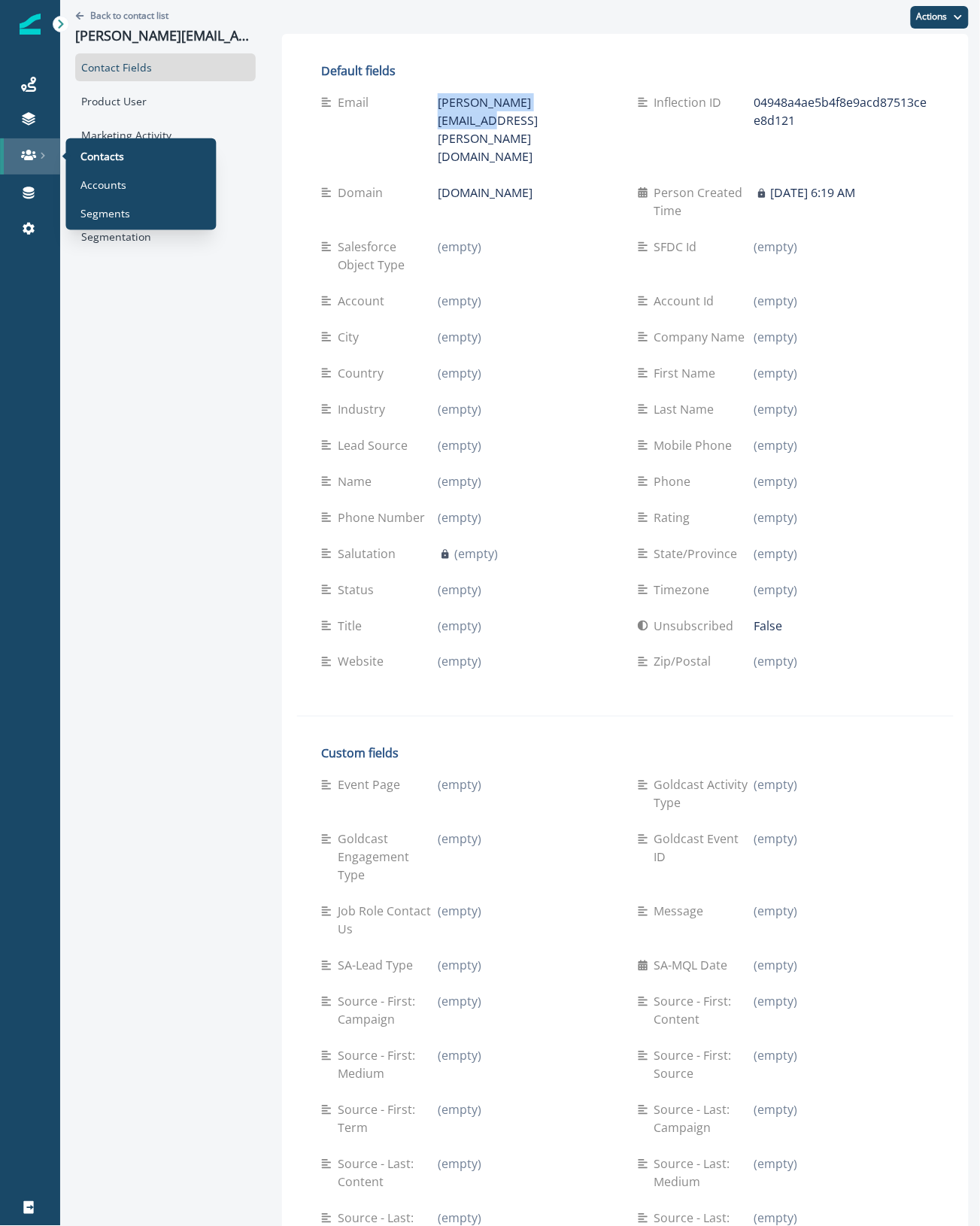
click at [19, 156] on div at bounding box center [30, 155] width 49 height 15
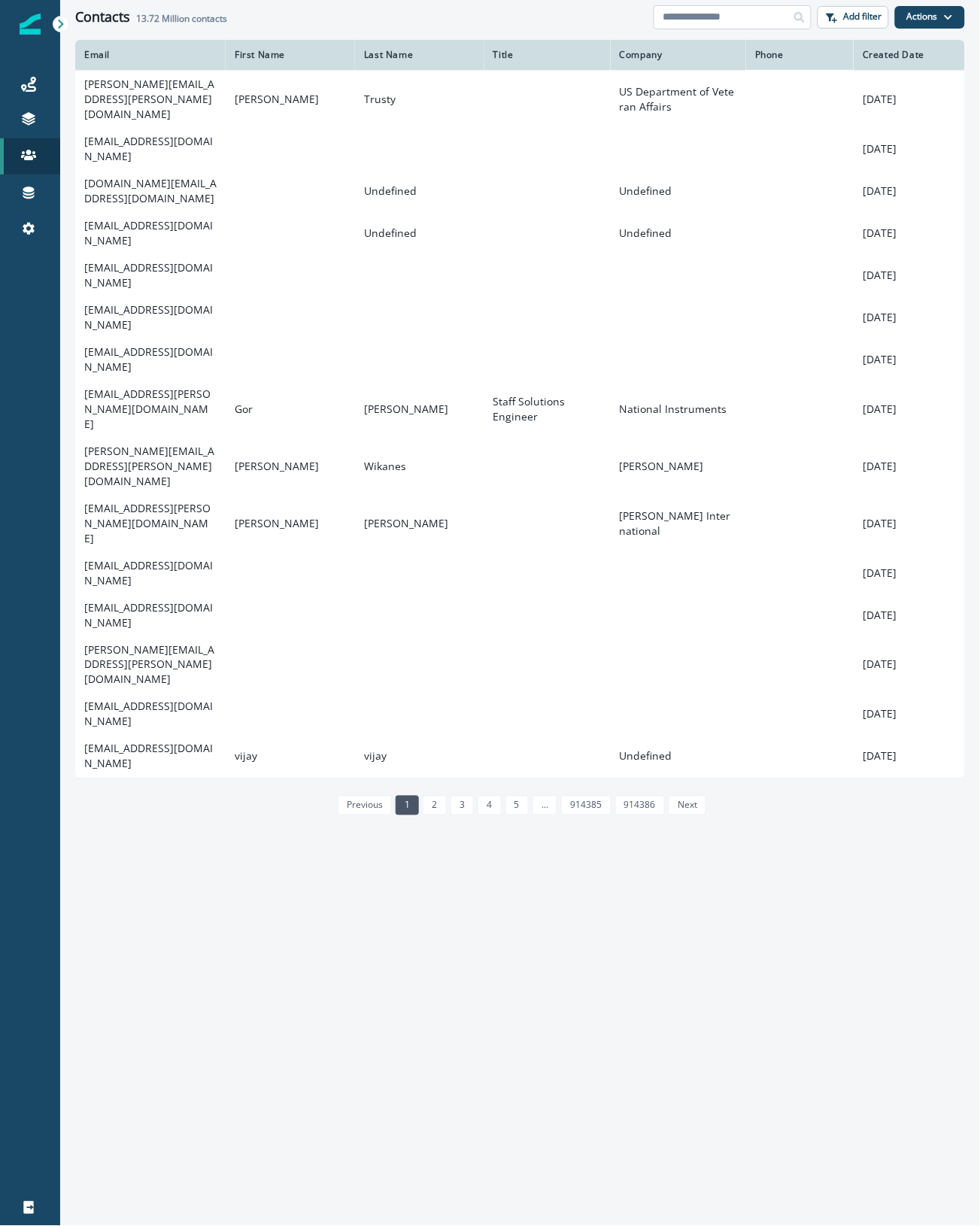
click at [784, 13] on div at bounding box center [732, 18] width 158 height 24
click at [756, 12] on input at bounding box center [732, 18] width 158 height 24
type input "**********"
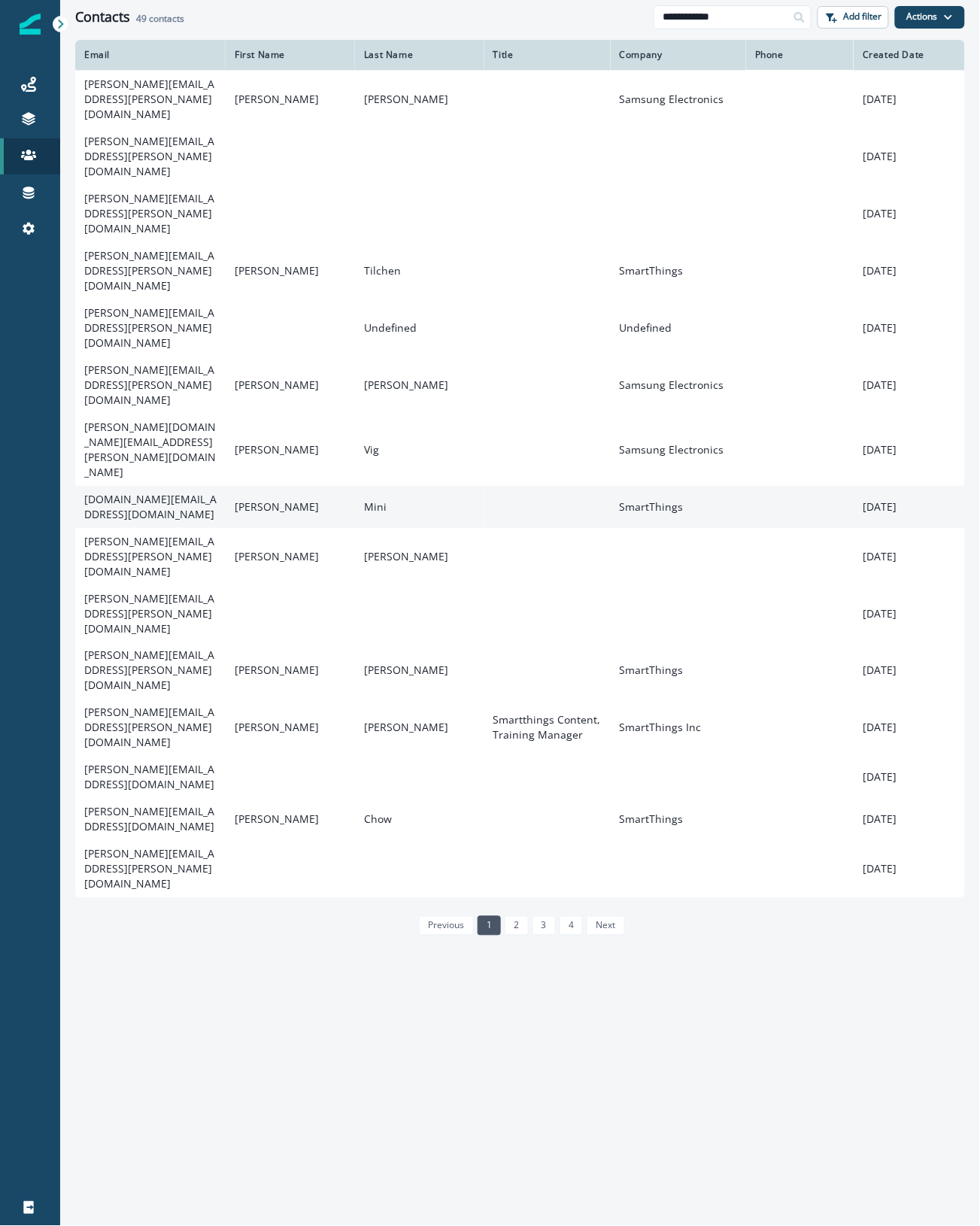
click at [135, 486] on td "paul-valentin.mini@smartthings.com" at bounding box center [149, 506] width 150 height 42
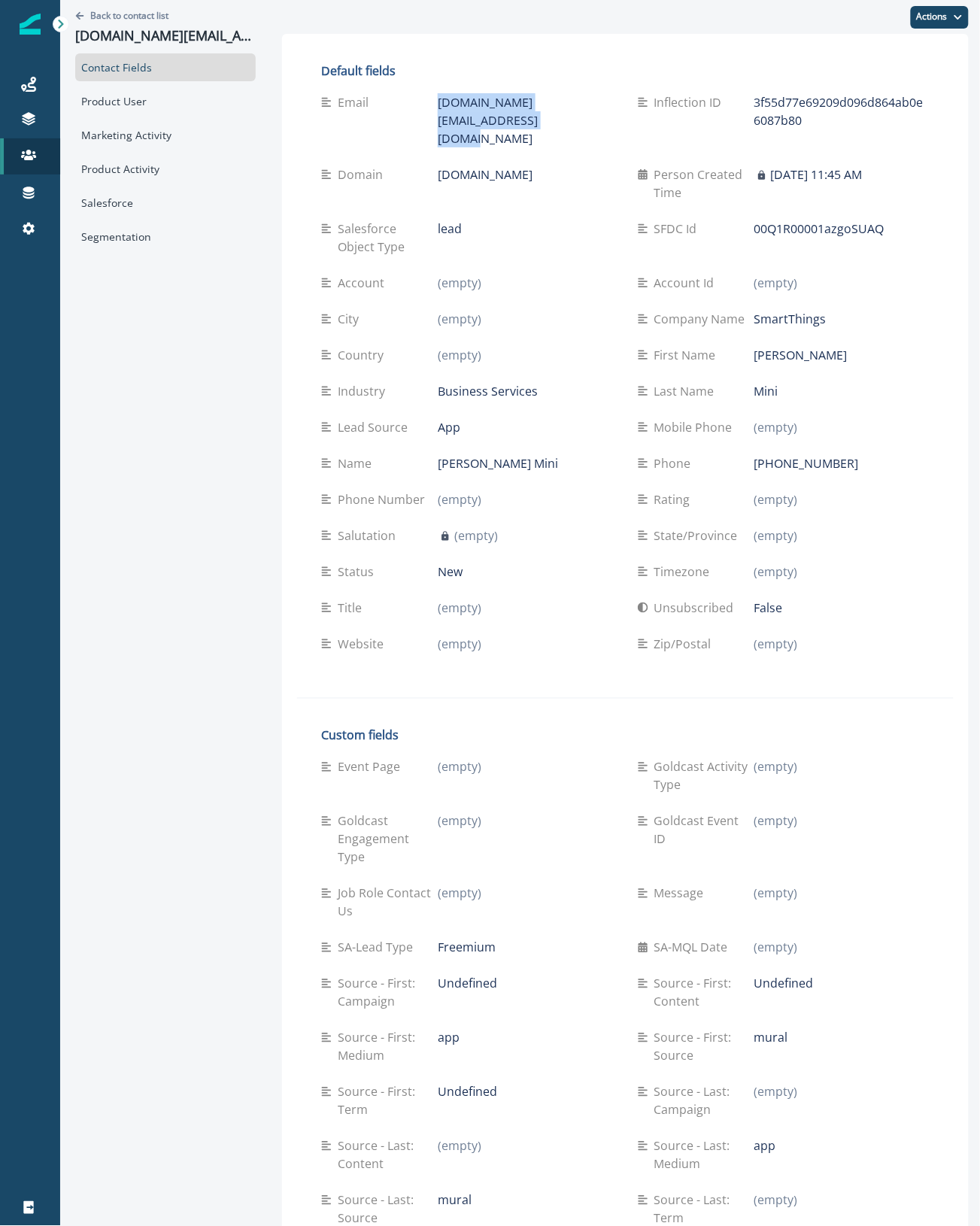
drag, startPoint x: 457, startPoint y: 141, endPoint x: 430, endPoint y: 93, distance: 55.1
click at [430, 93] on div "Email paul-valentin.mini@smartthings.com" at bounding box center [467, 121] width 292 height 54
copy div "paul-valentin.mini@smartthings.com"
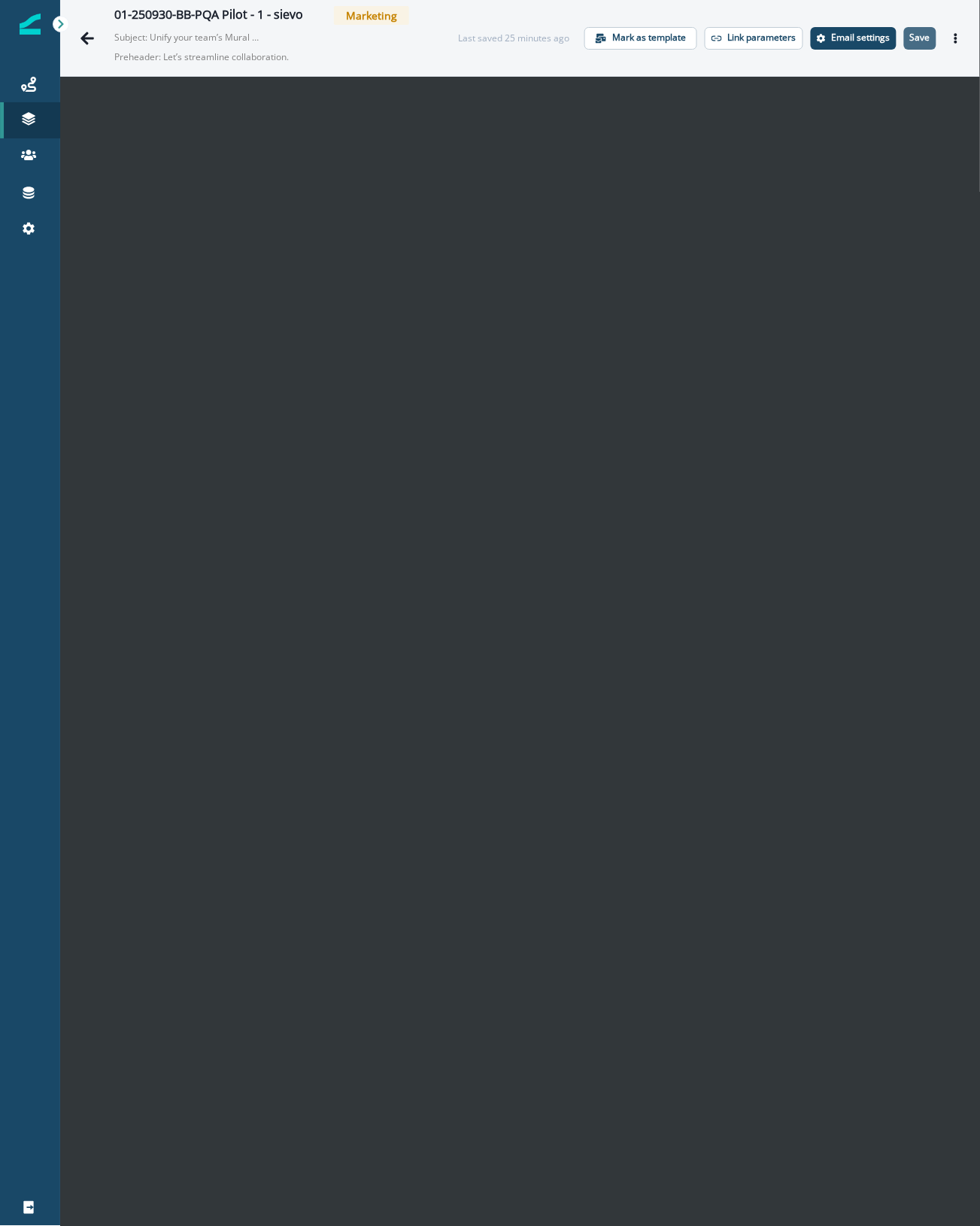
click at [907, 30] on button "Save" at bounding box center [920, 38] width 33 height 22
click at [494, 15] on div "01-250930-BB-PQA Pilot - 1 - sievo Marketing Subject: Unify your team’s Mural w…" at bounding box center [519, 37] width 920 height 76
click at [84, 33] on icon "Go back" at bounding box center [87, 38] width 15 height 15
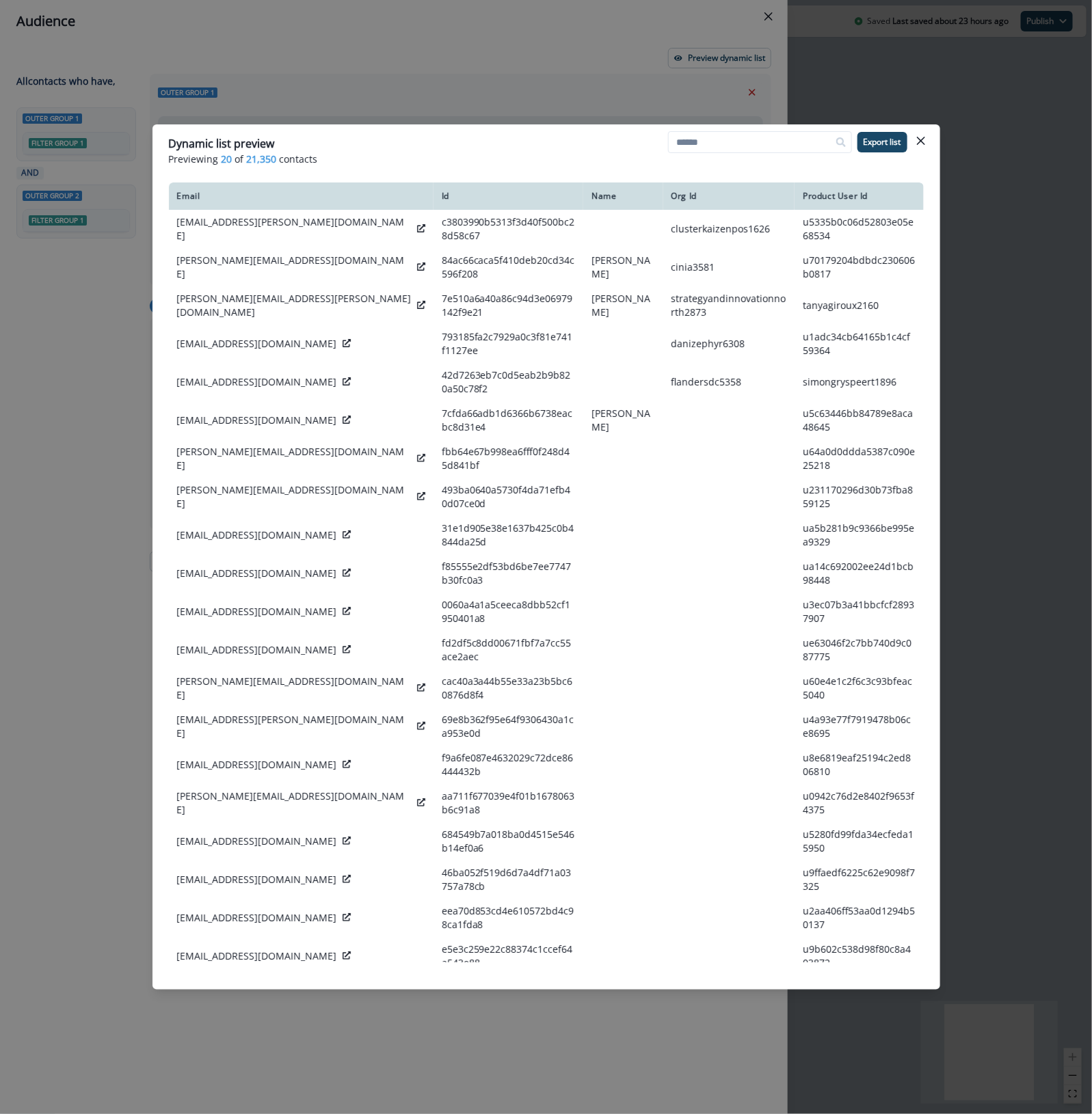
click at [941, 142] on div "Dynamic list preview Previewing 20 of 21,350 contacts Export list Email Id Name…" at bounding box center [546, 557] width 1092 height 1114
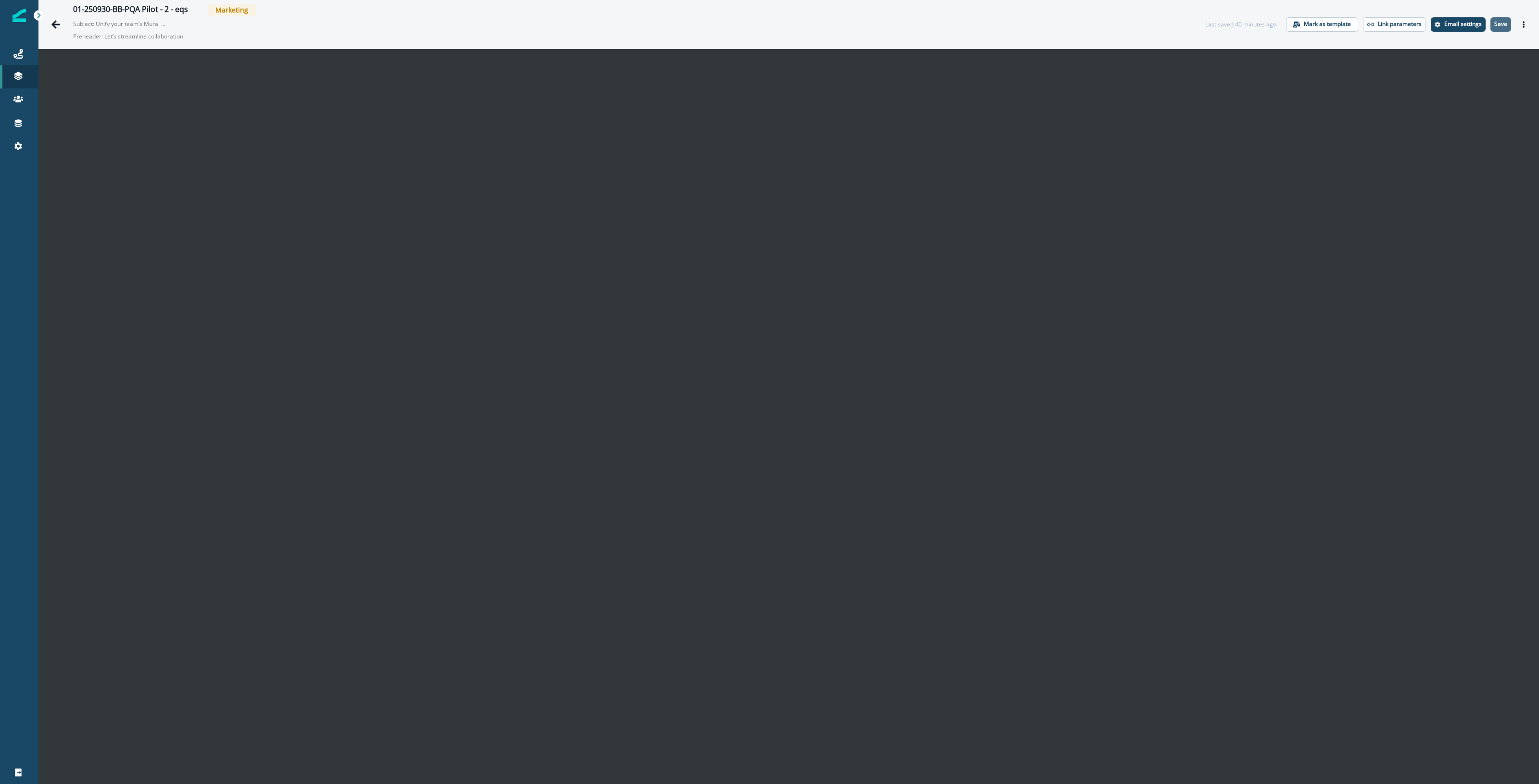
click at [1496, 21] on p "Save" at bounding box center [1501, 24] width 13 height 7
click at [1494, 24] on p "Save" at bounding box center [1501, 24] width 13 height 7
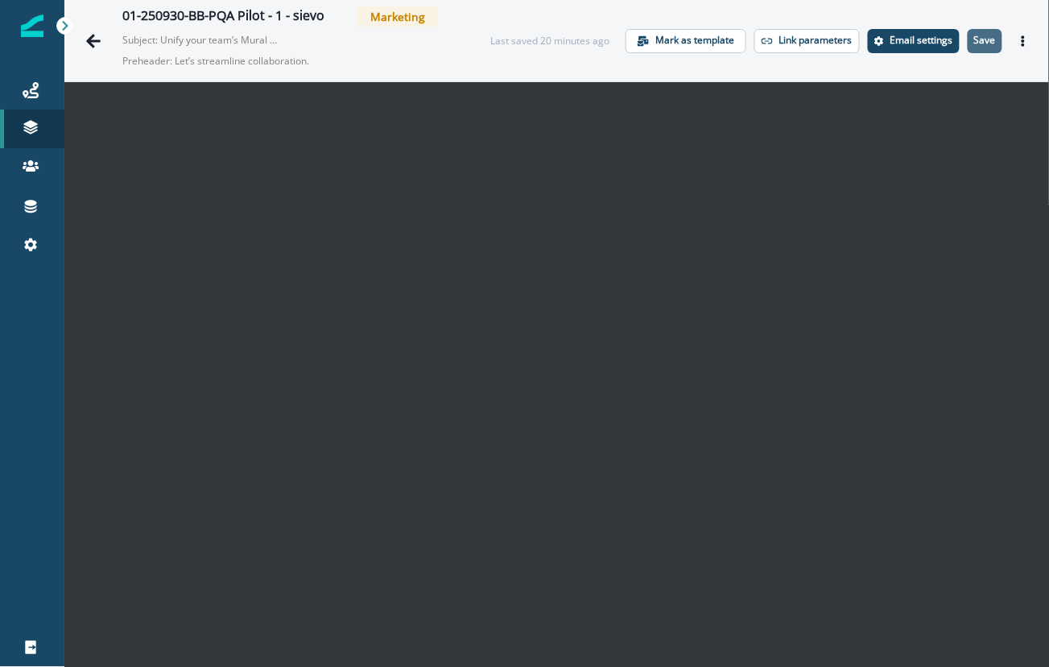
click at [980, 33] on button "Save" at bounding box center [985, 41] width 35 height 24
click at [974, 43] on p "Save" at bounding box center [985, 40] width 22 height 11
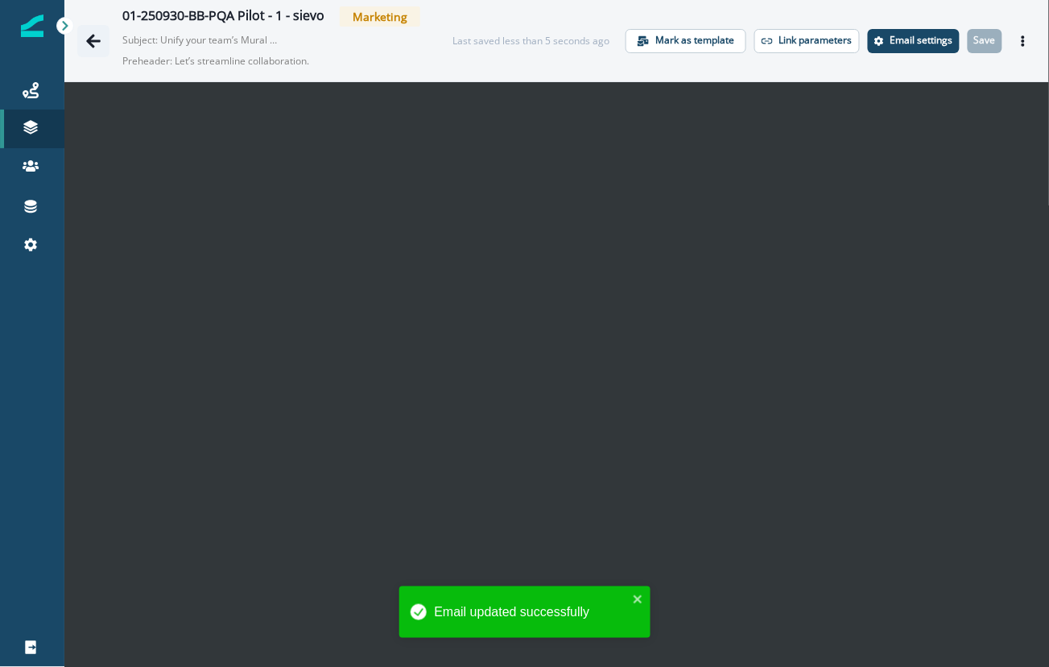
click at [98, 35] on icon "Go back" at bounding box center [93, 41] width 16 height 16
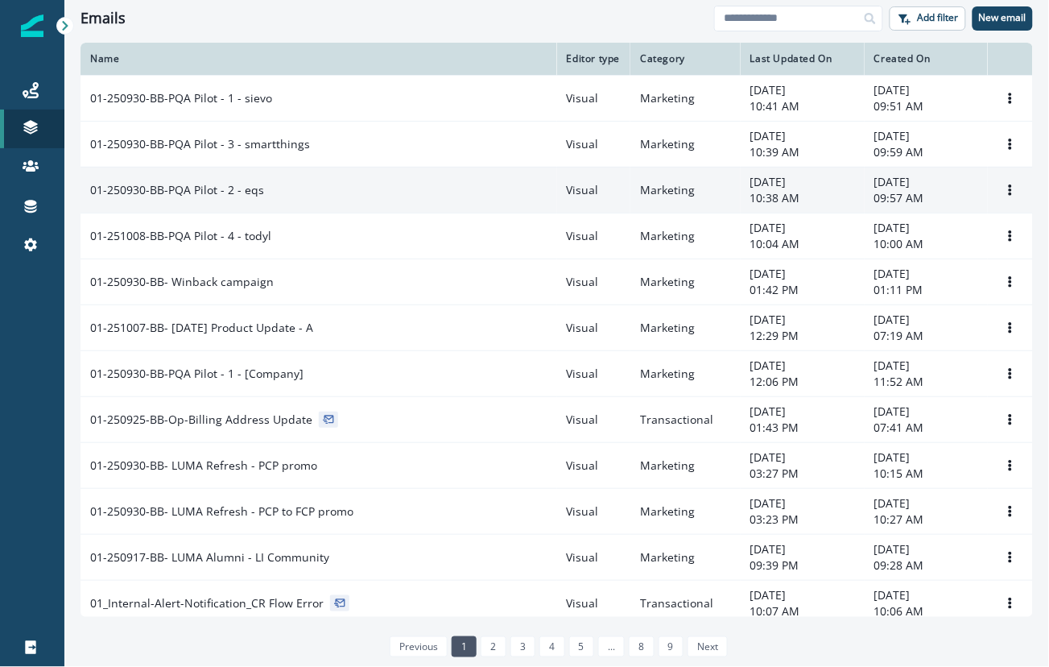
click at [322, 210] on td "01-250930-BB-PQA Pilot - 2 - eqs" at bounding box center [318, 190] width 477 height 46
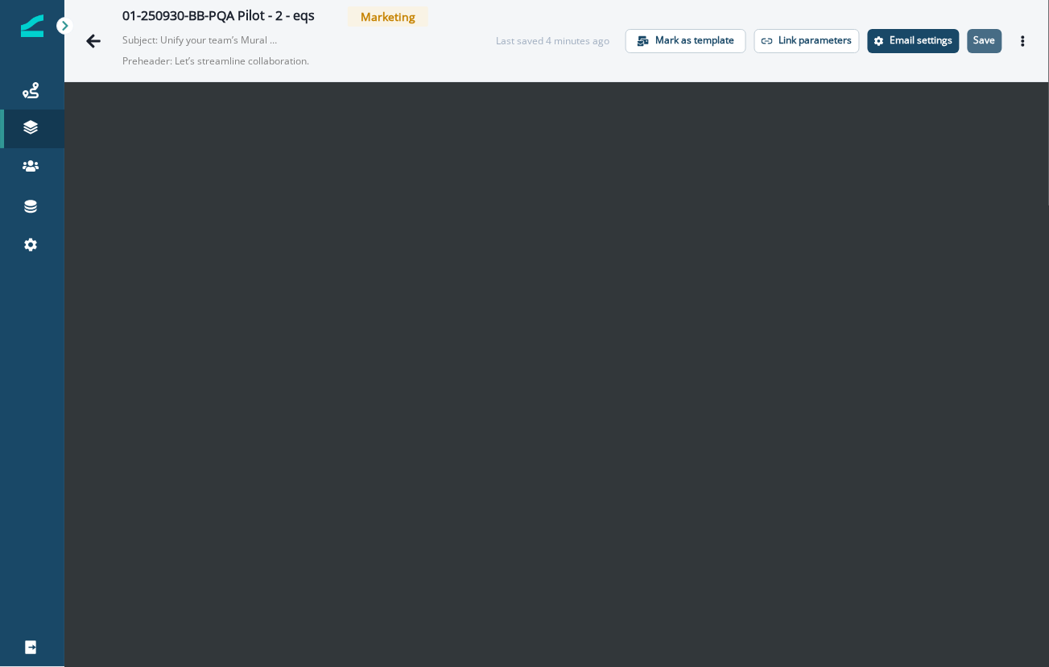
click at [976, 39] on p "Save" at bounding box center [985, 40] width 22 height 11
click at [86, 36] on icon "Go back" at bounding box center [93, 41] width 16 height 16
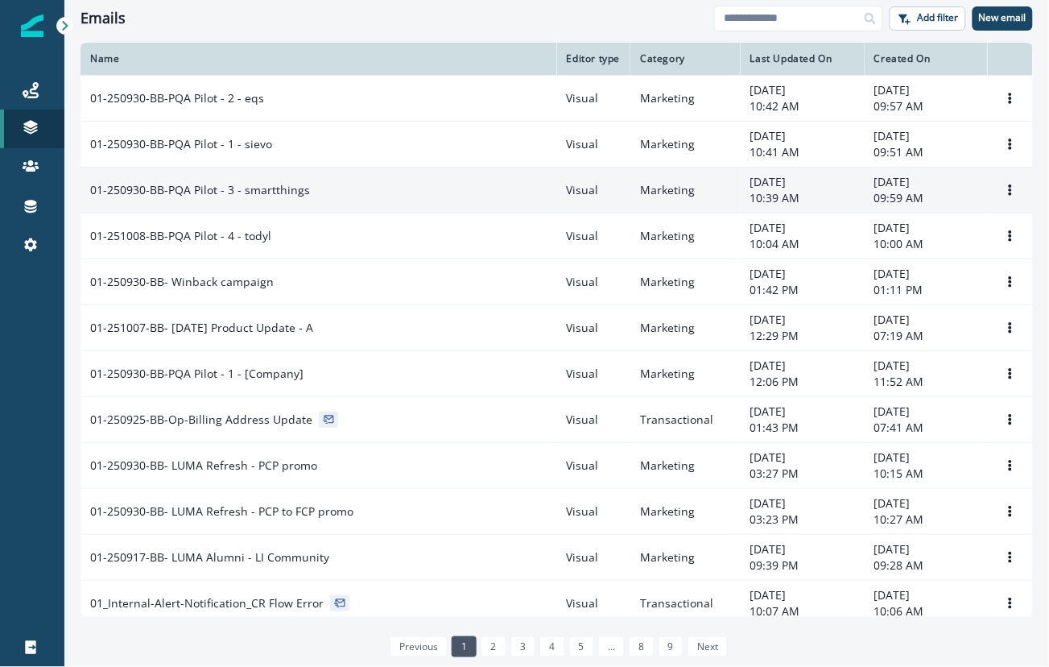
click at [306, 197] on div "01-250930-BB-PQA Pilot - 3 - smartthings" at bounding box center [318, 190] width 457 height 16
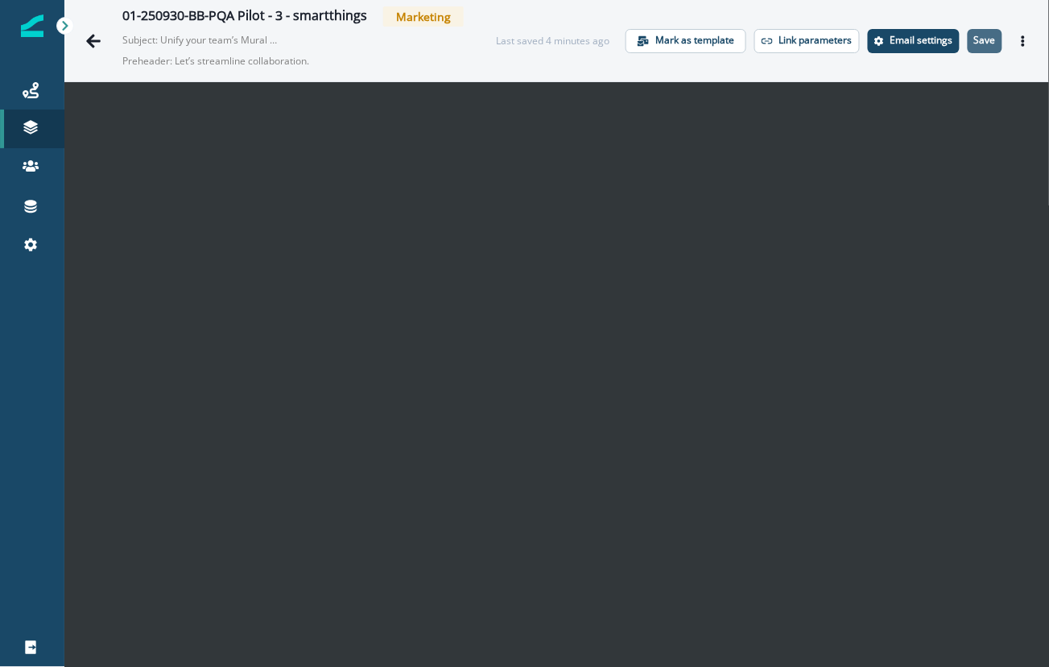
click at [979, 35] on p "Save" at bounding box center [985, 40] width 22 height 11
click at [89, 42] on icon "Go back" at bounding box center [93, 41] width 14 height 14
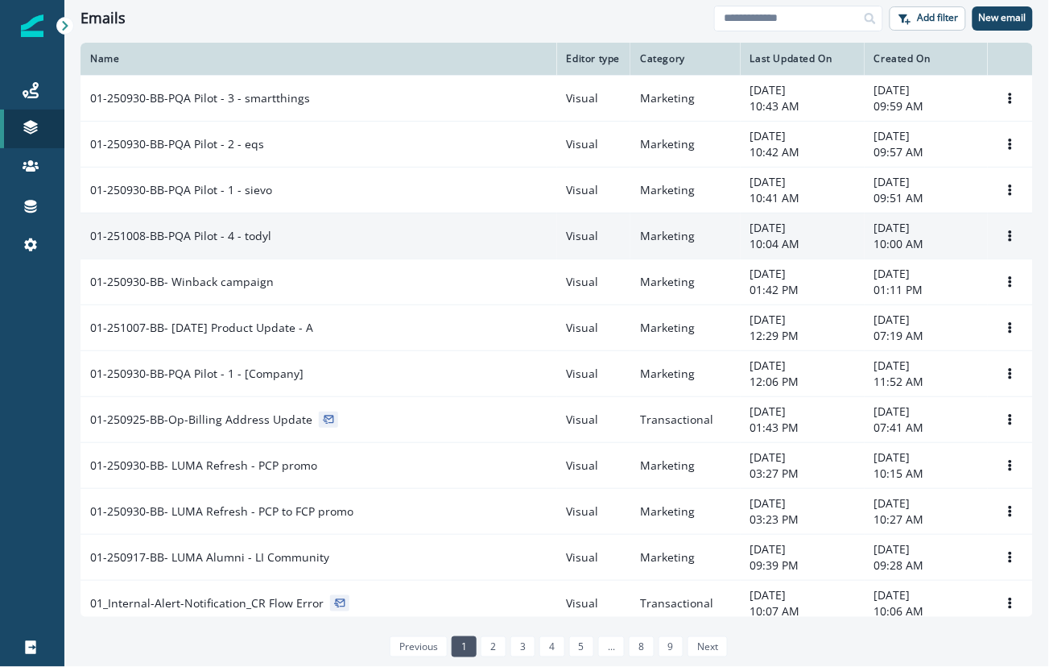
click at [275, 251] on td "01-251008-BB-PQA Pilot - 4 - todyl" at bounding box center [318, 236] width 477 height 46
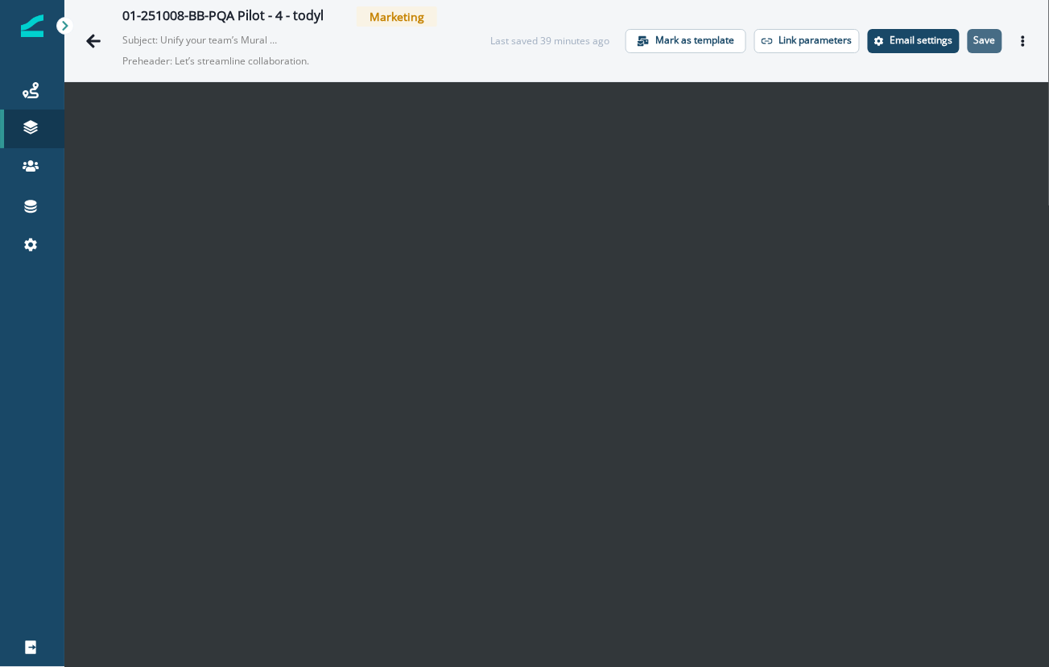
click at [985, 41] on button "Save" at bounding box center [985, 41] width 35 height 24
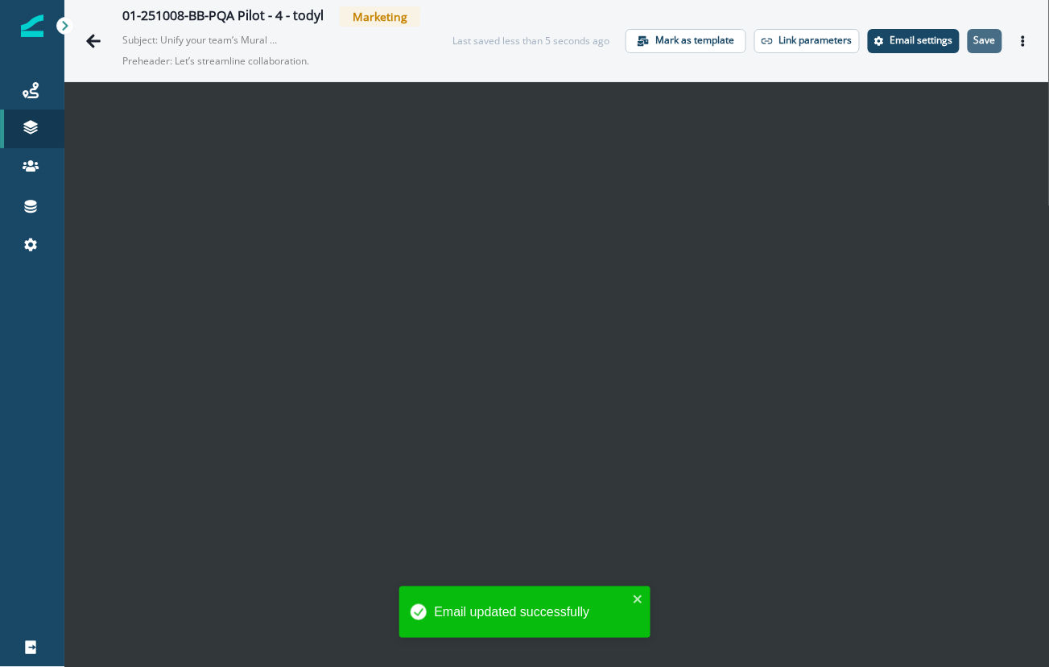
click at [975, 42] on p "Save" at bounding box center [985, 40] width 22 height 11
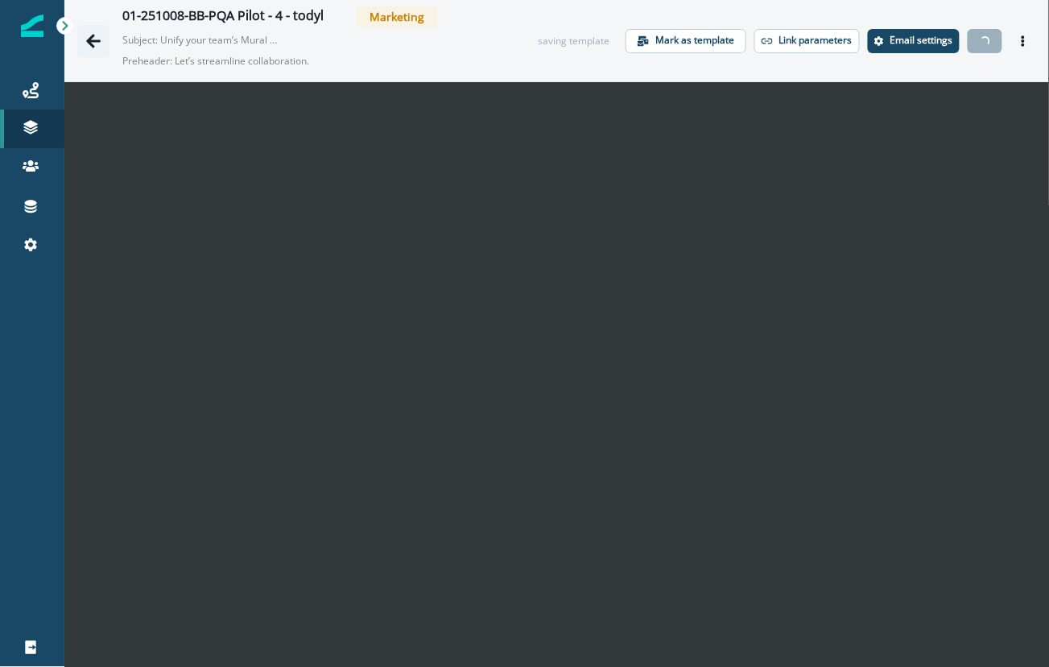
click at [95, 40] on icon "Go back" at bounding box center [93, 41] width 16 height 16
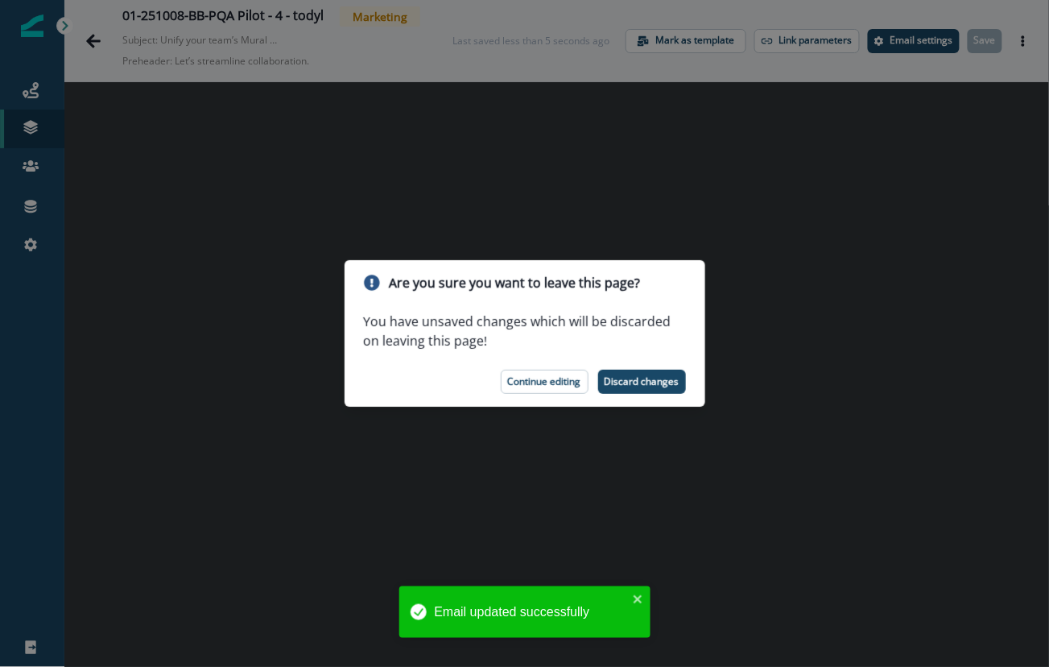
click at [586, 187] on div "Are you sure you want to leave this page? You have unsaved changes which will b…" at bounding box center [524, 333] width 1049 height 667
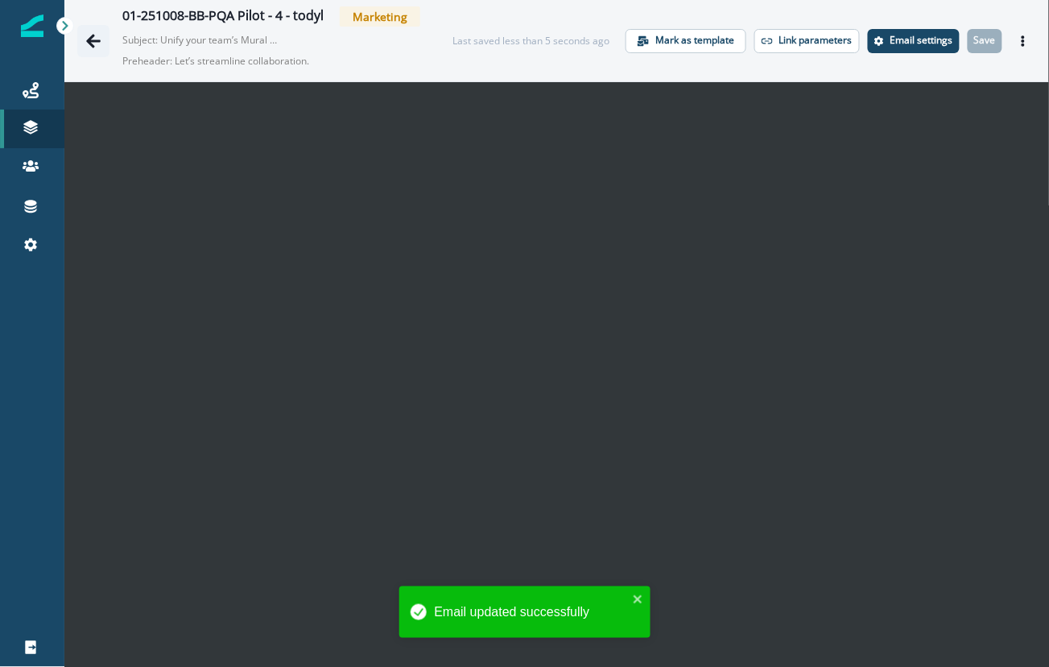
click at [89, 39] on icon "Go back" at bounding box center [93, 41] width 14 height 14
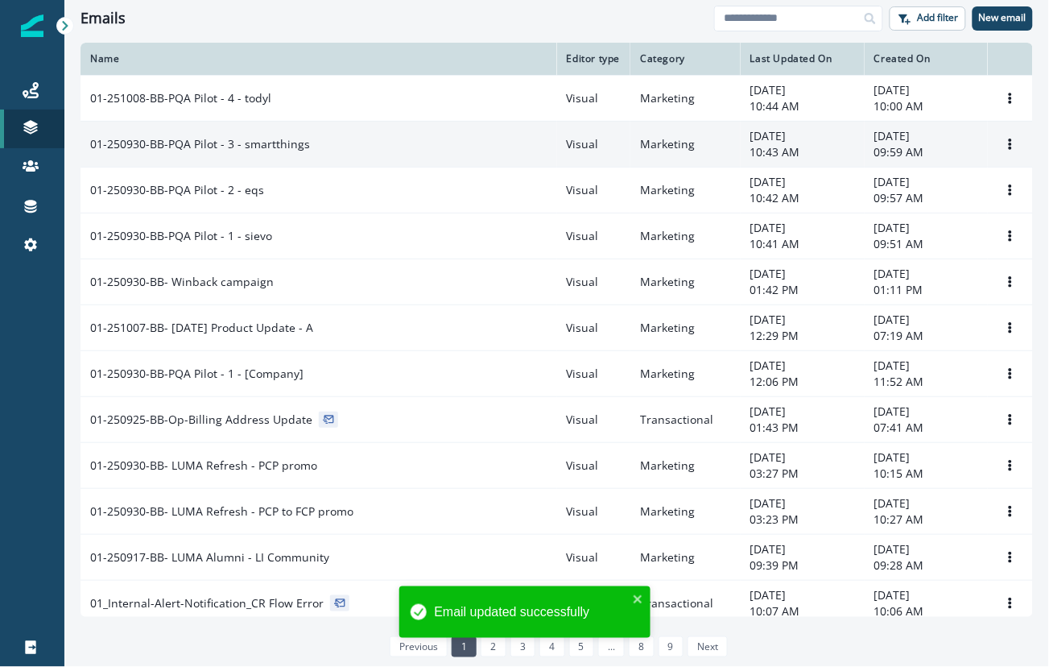
click at [388, 147] on div "01-250930-BB-PQA Pilot - 3 - smartthings" at bounding box center [318, 144] width 457 height 16
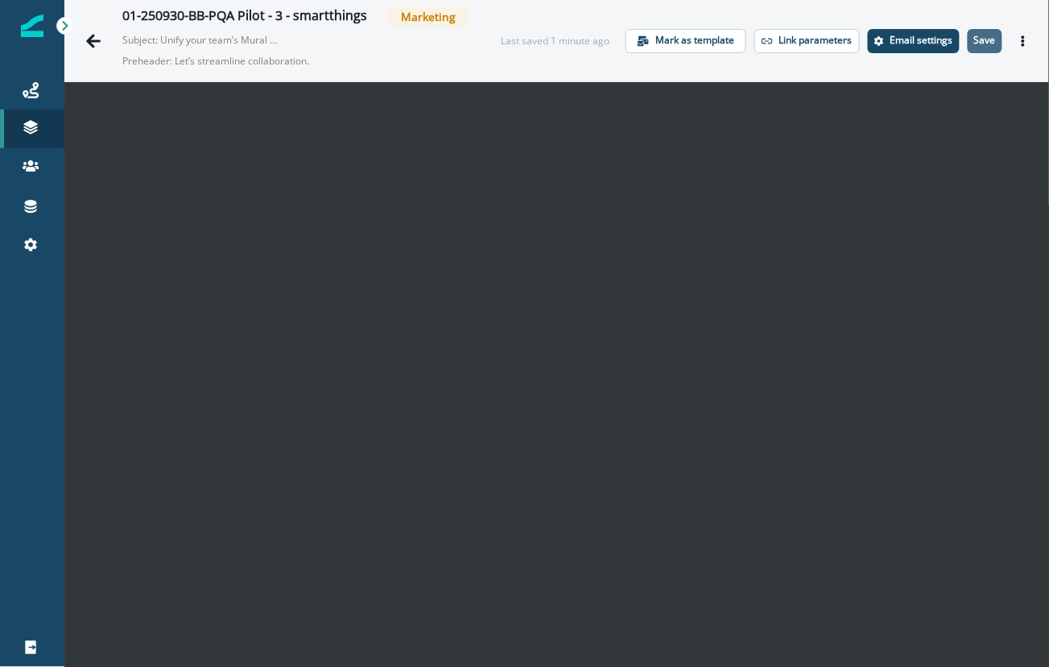
click at [974, 39] on p "Save" at bounding box center [985, 40] width 22 height 11
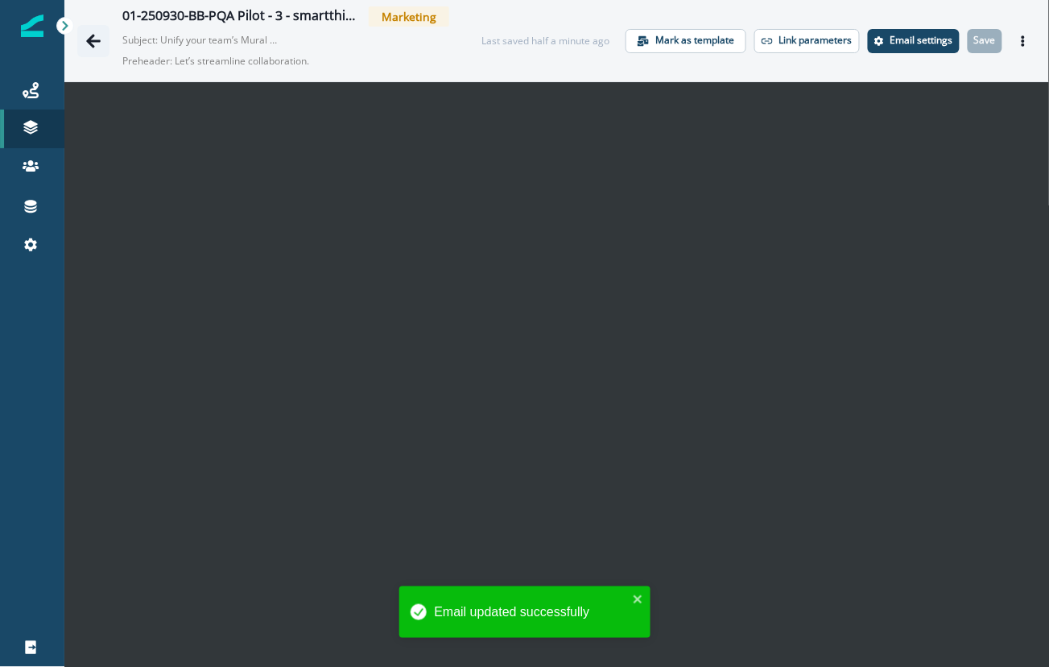
click at [93, 38] on icon "Go back" at bounding box center [93, 41] width 16 height 16
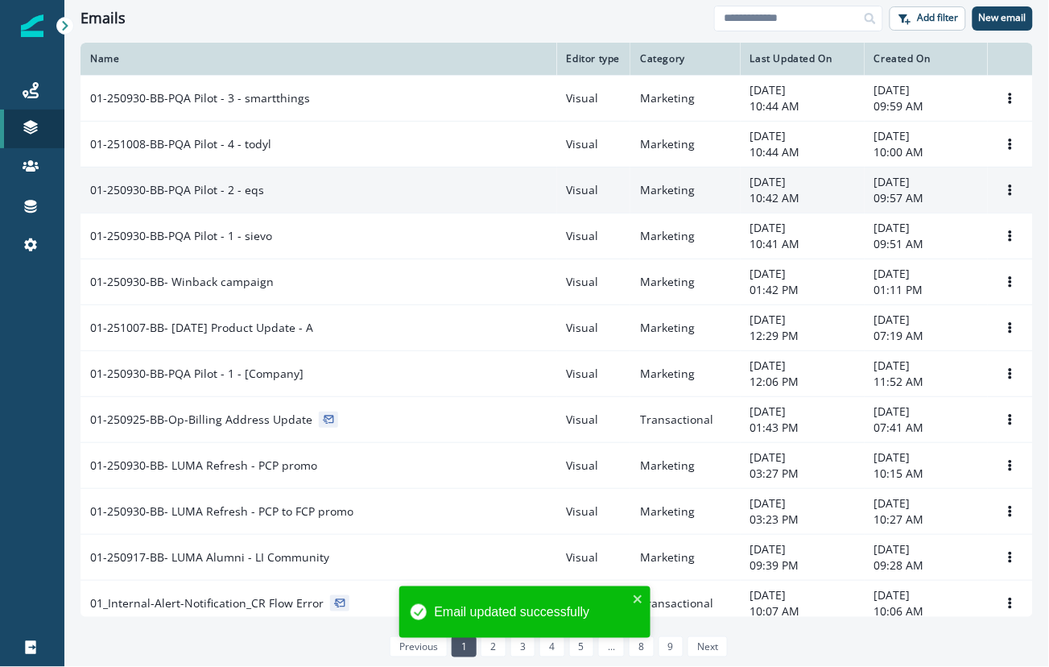
click at [308, 205] on td "01-250930-BB-PQA Pilot - 2 - eqs" at bounding box center [318, 190] width 477 height 46
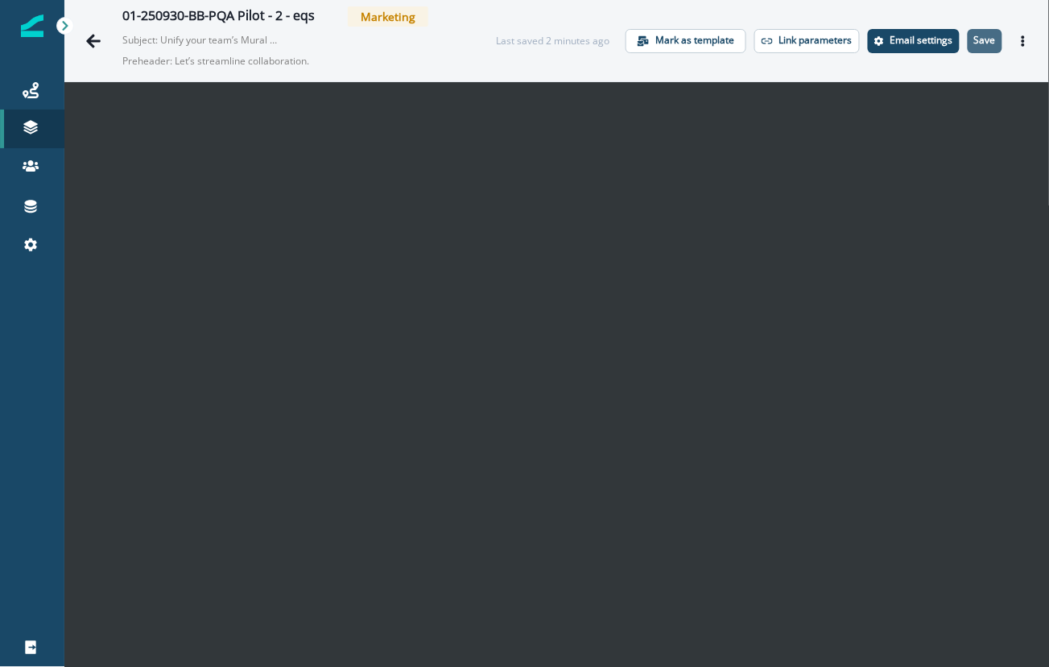
click at [974, 41] on p "Save" at bounding box center [985, 40] width 22 height 11
click at [97, 35] on icon "Go back" at bounding box center [93, 41] width 16 height 16
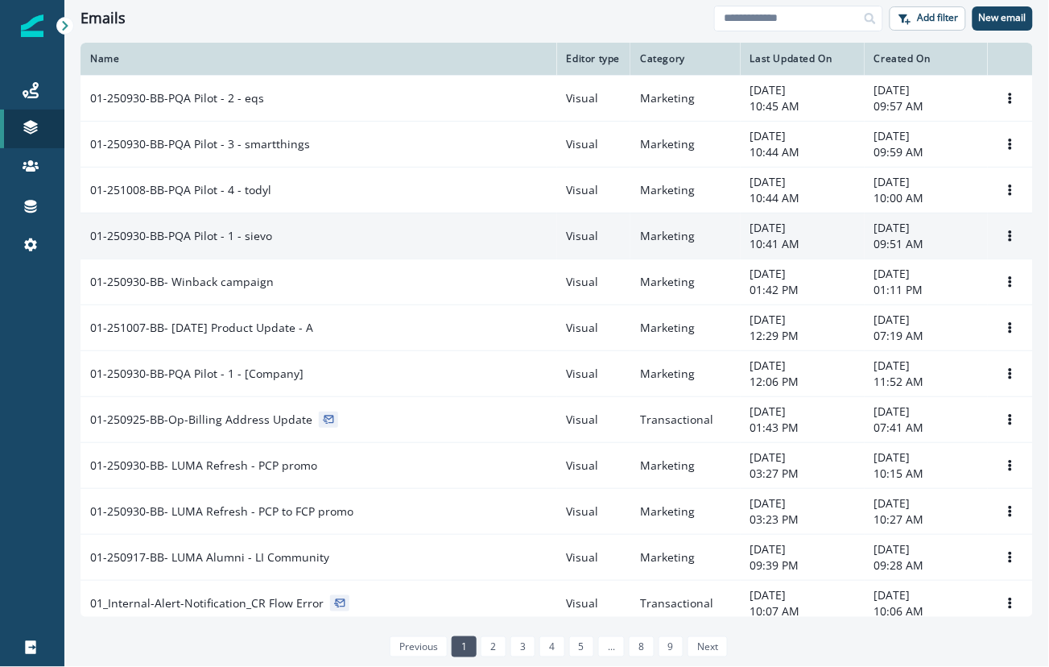
click at [353, 242] on div "01-250930-BB-PQA Pilot - 1 - sievo" at bounding box center [318, 236] width 457 height 16
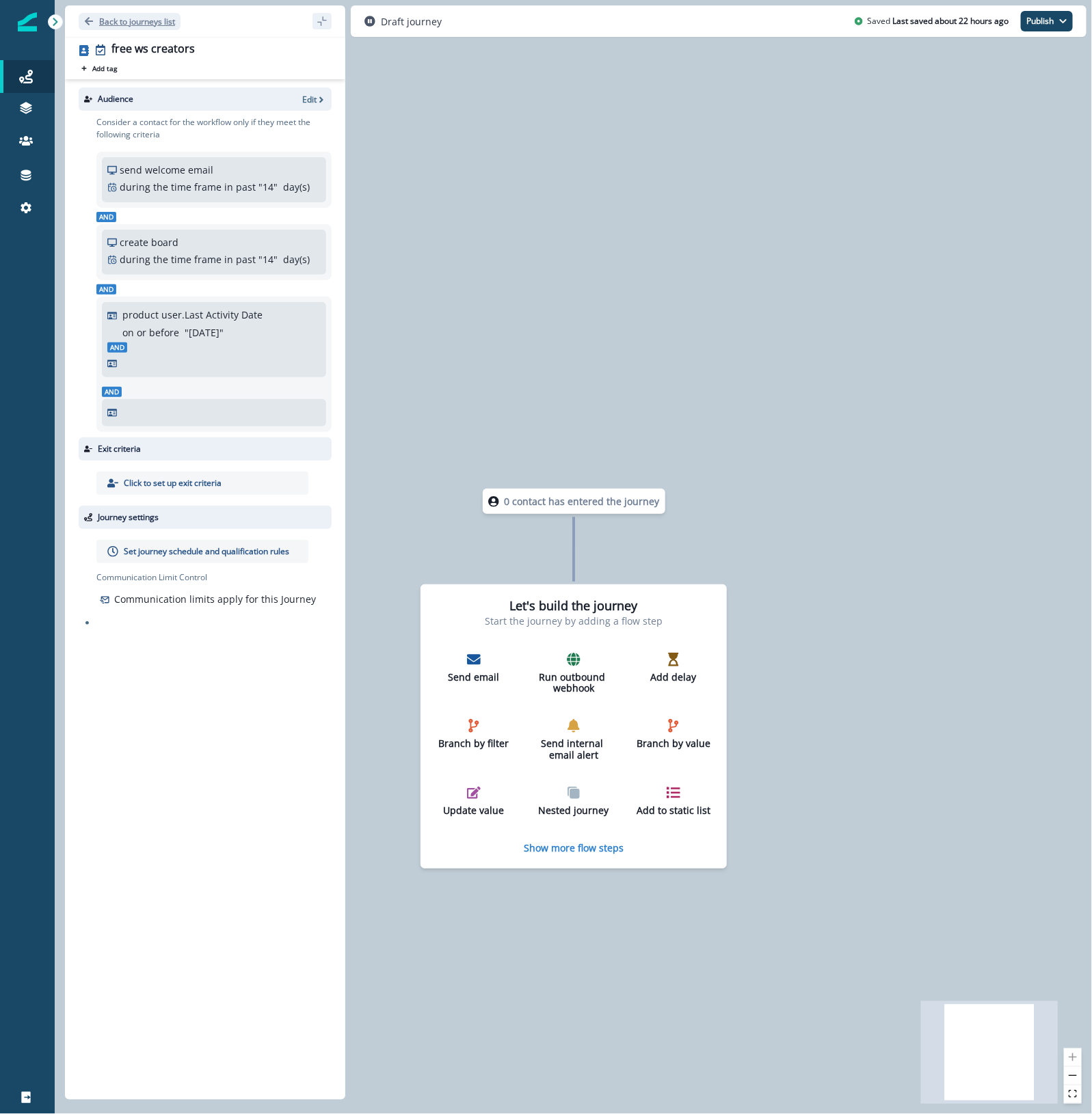
click at [147, 18] on p "Back to journeys list" at bounding box center [137, 22] width 76 height 12
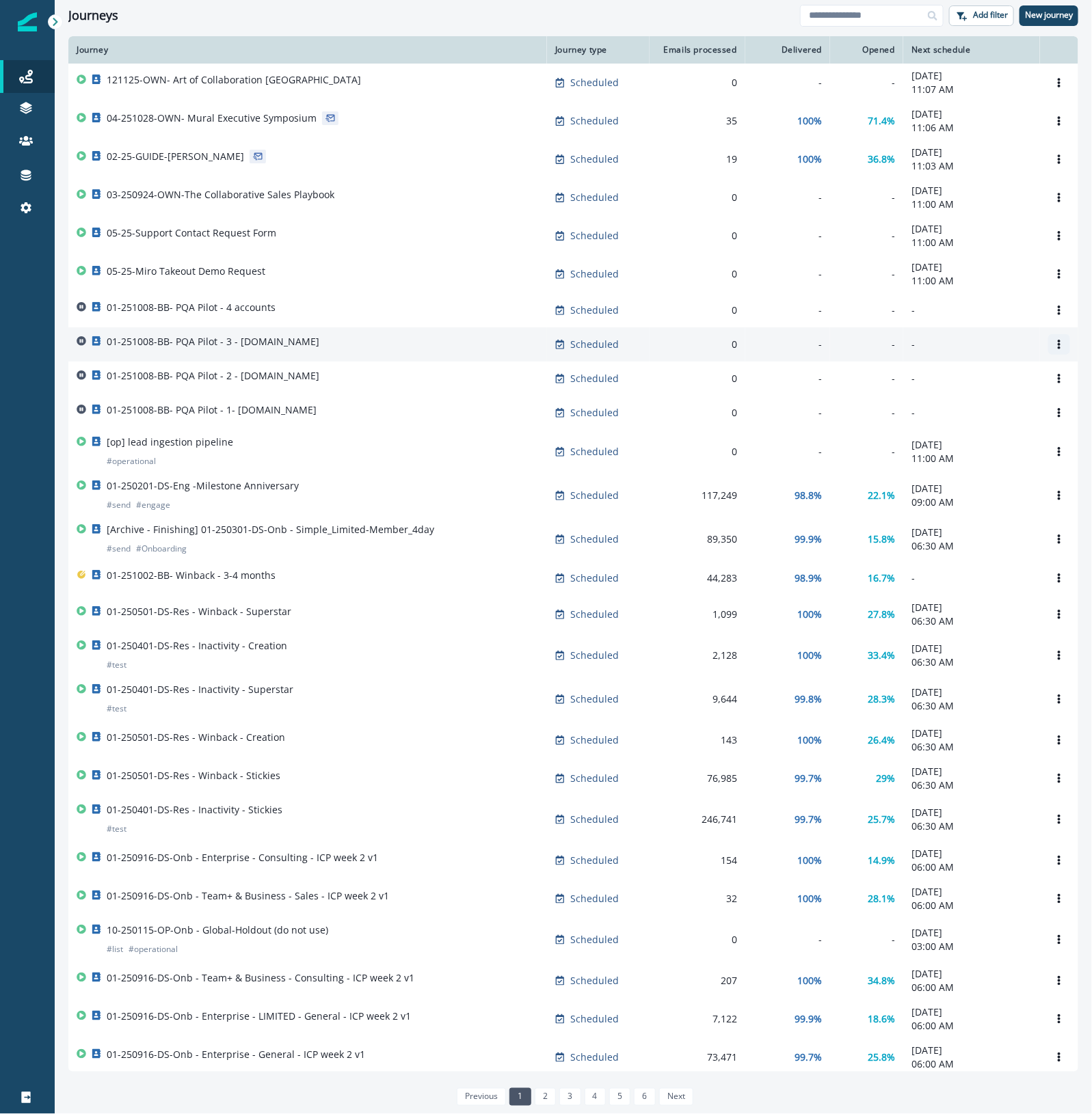
click at [1054, 346] on icon "Options" at bounding box center [1058, 344] width 9 height 9
click at [994, 426] on button "Remove" at bounding box center [980, 426] width 152 height 22
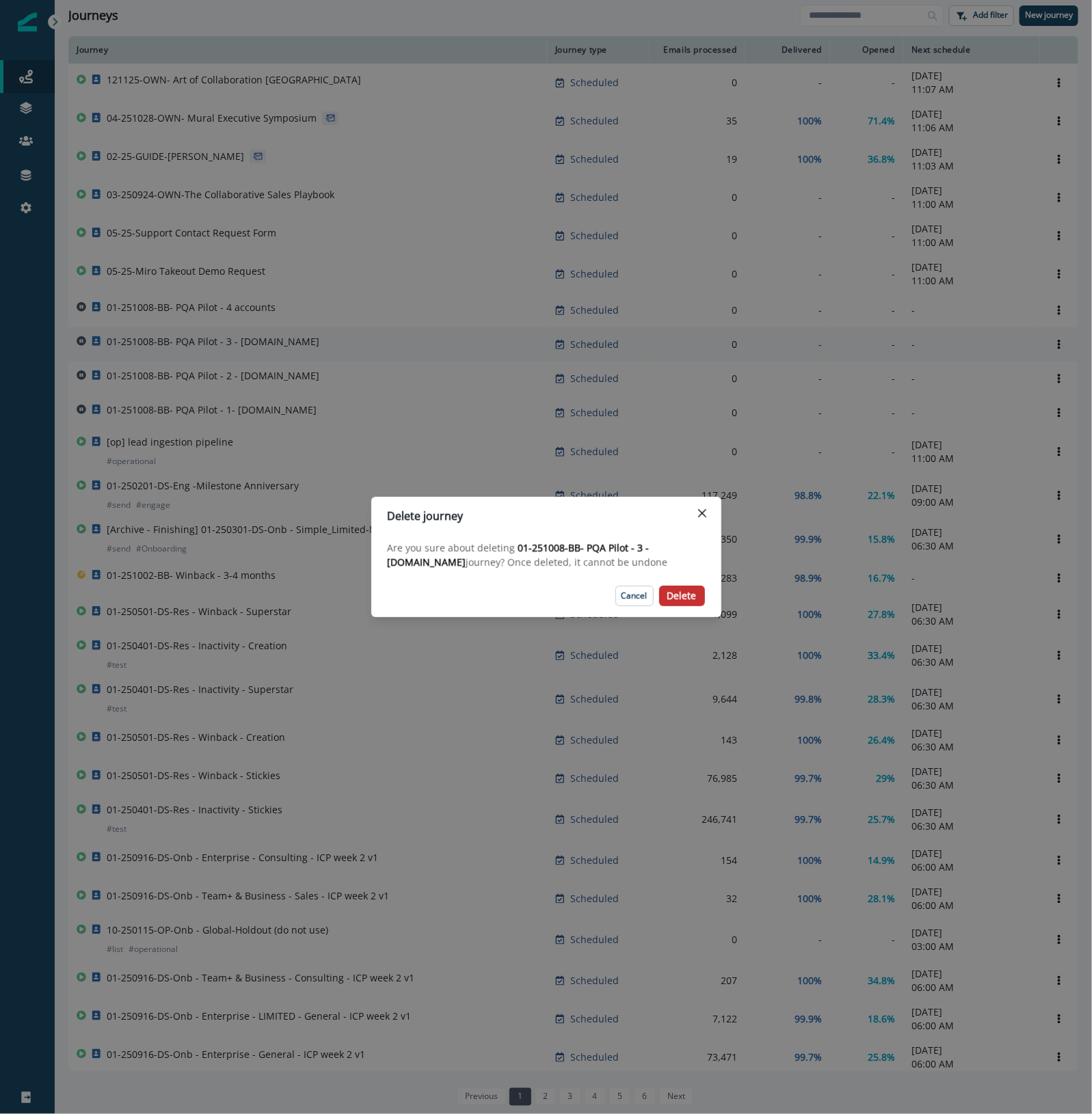
click at [690, 593] on p "Delete" at bounding box center [682, 597] width 30 height 12
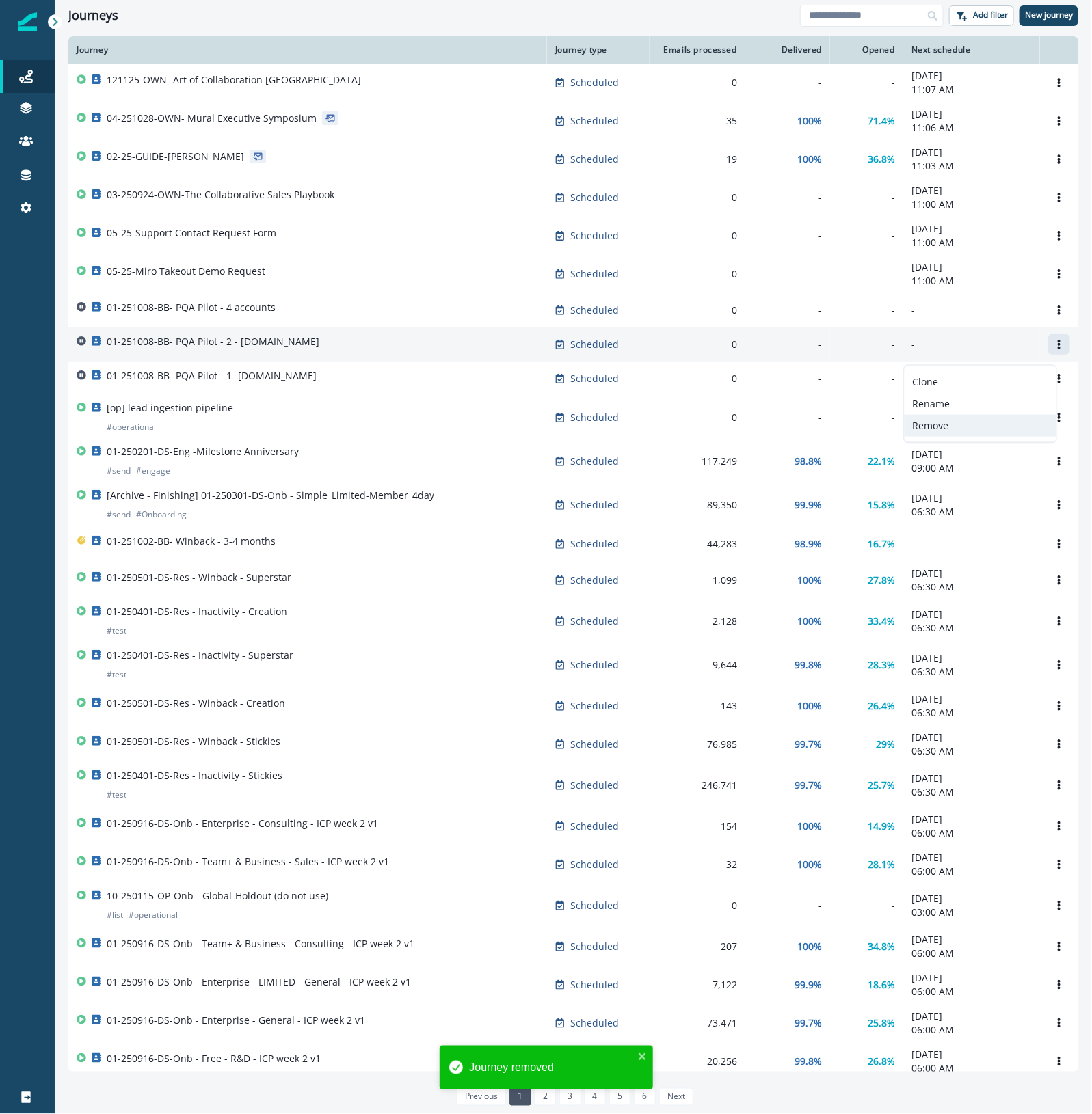
click at [979, 419] on button "Remove" at bounding box center [980, 426] width 152 height 22
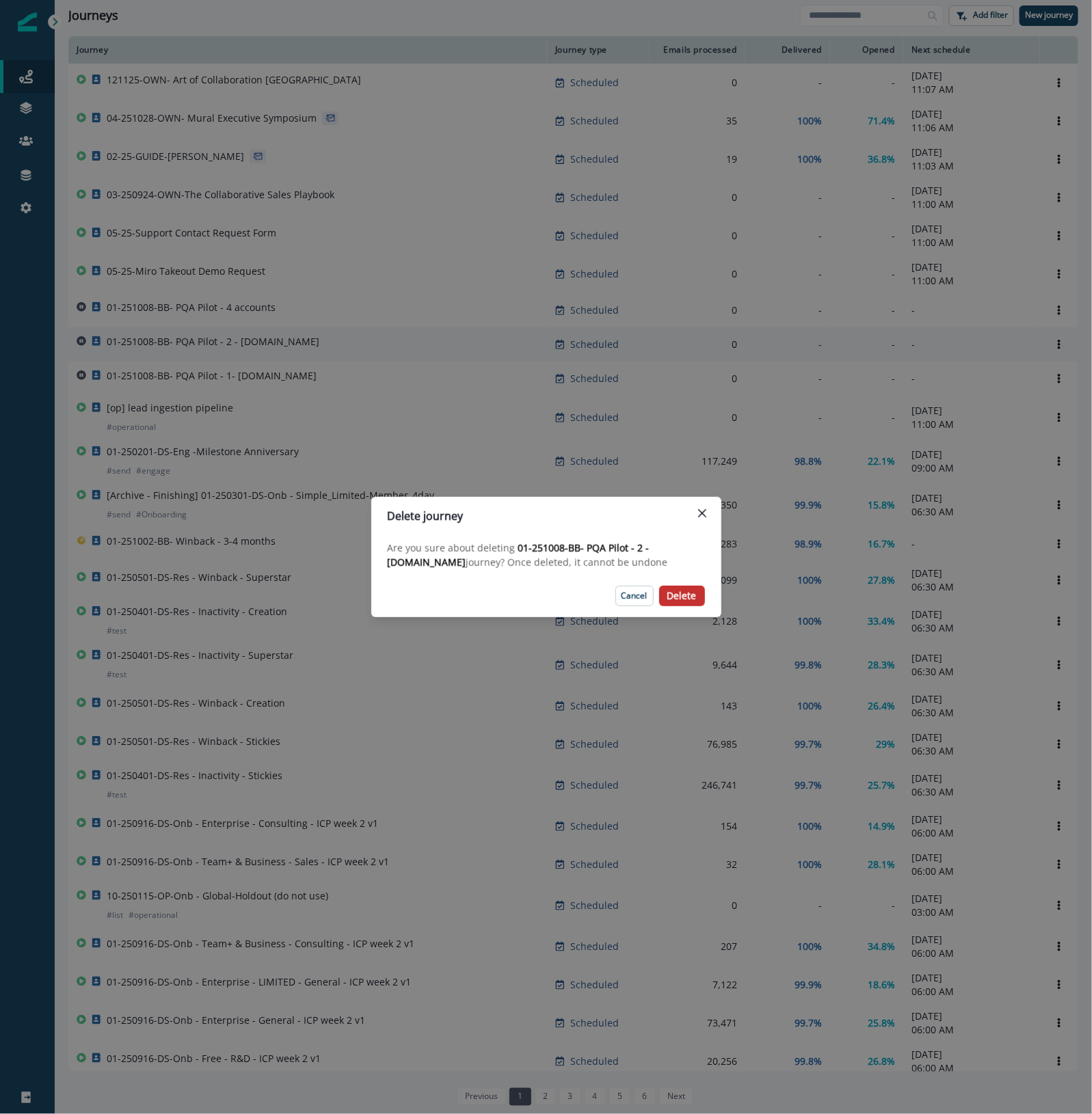
click at [680, 594] on p "Delete" at bounding box center [682, 597] width 30 height 12
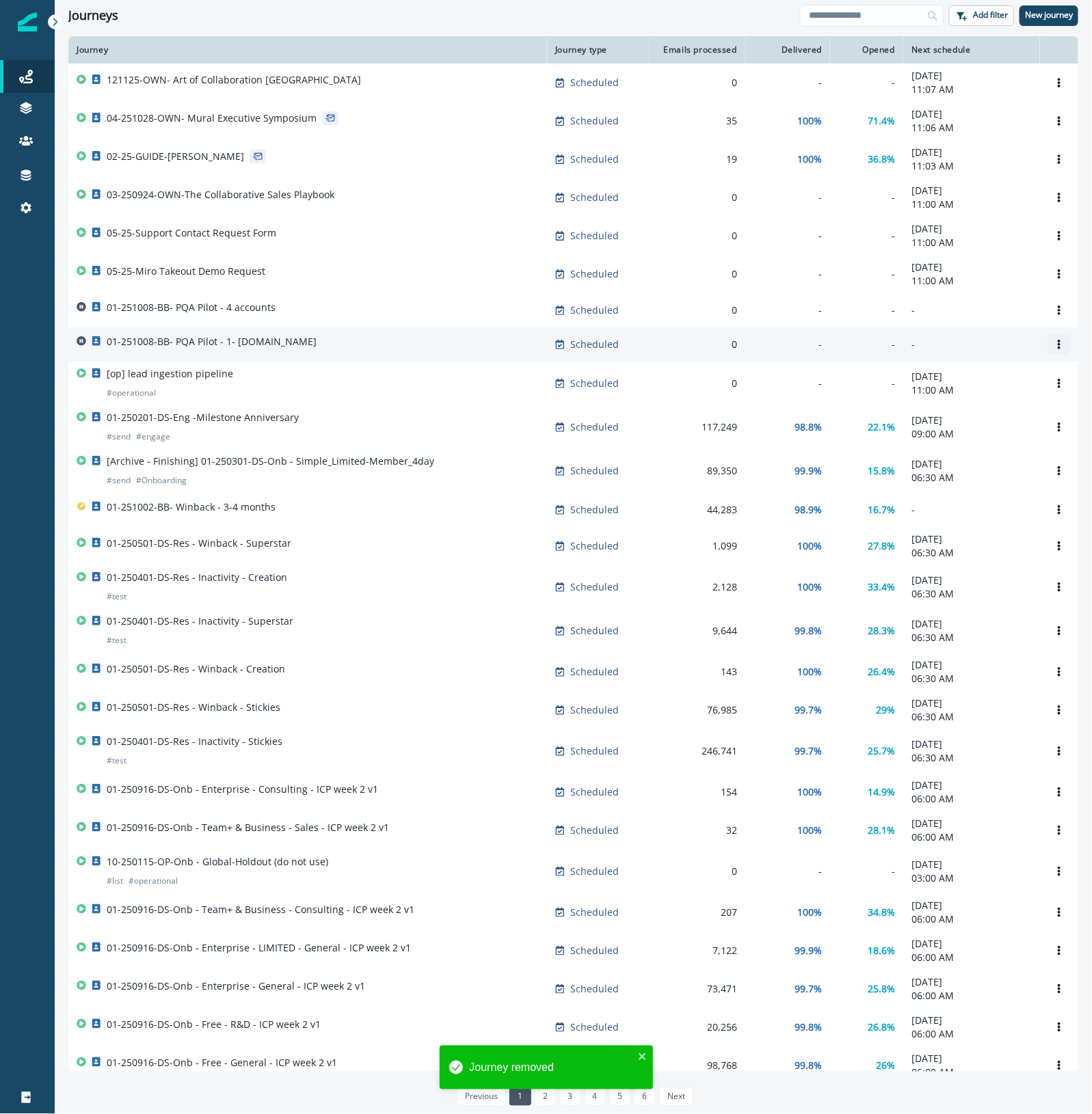
click at [1057, 349] on icon "Options" at bounding box center [1058, 344] width 3 height 9
click at [945, 428] on button "Remove" at bounding box center [980, 426] width 152 height 22
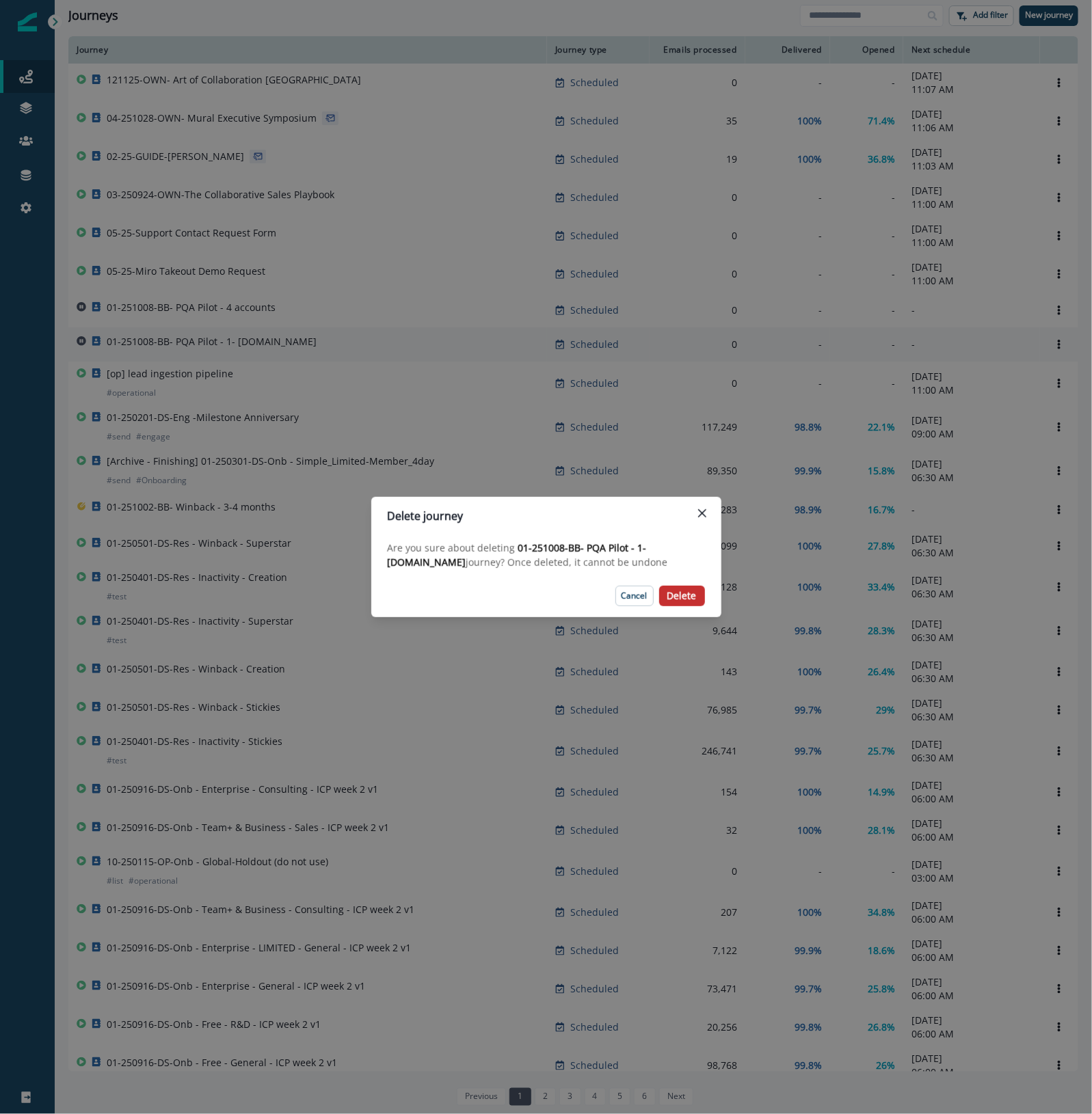
click at [684, 595] on p "Delete" at bounding box center [682, 597] width 30 height 12
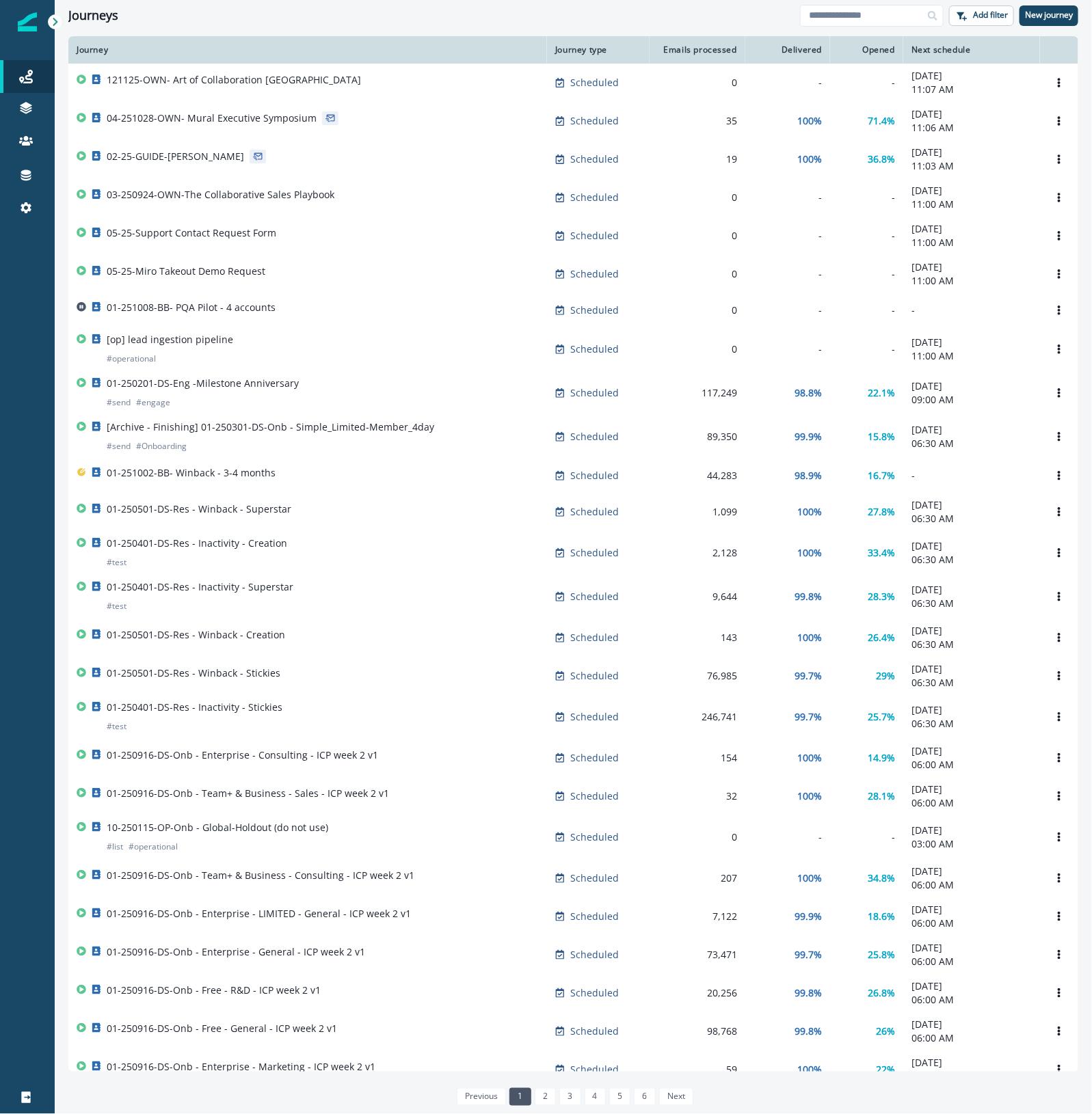
click at [279, 1097] on div "previous 1 2 3 4 5 6 next" at bounding box center [572, 1097] width 1010 height 29
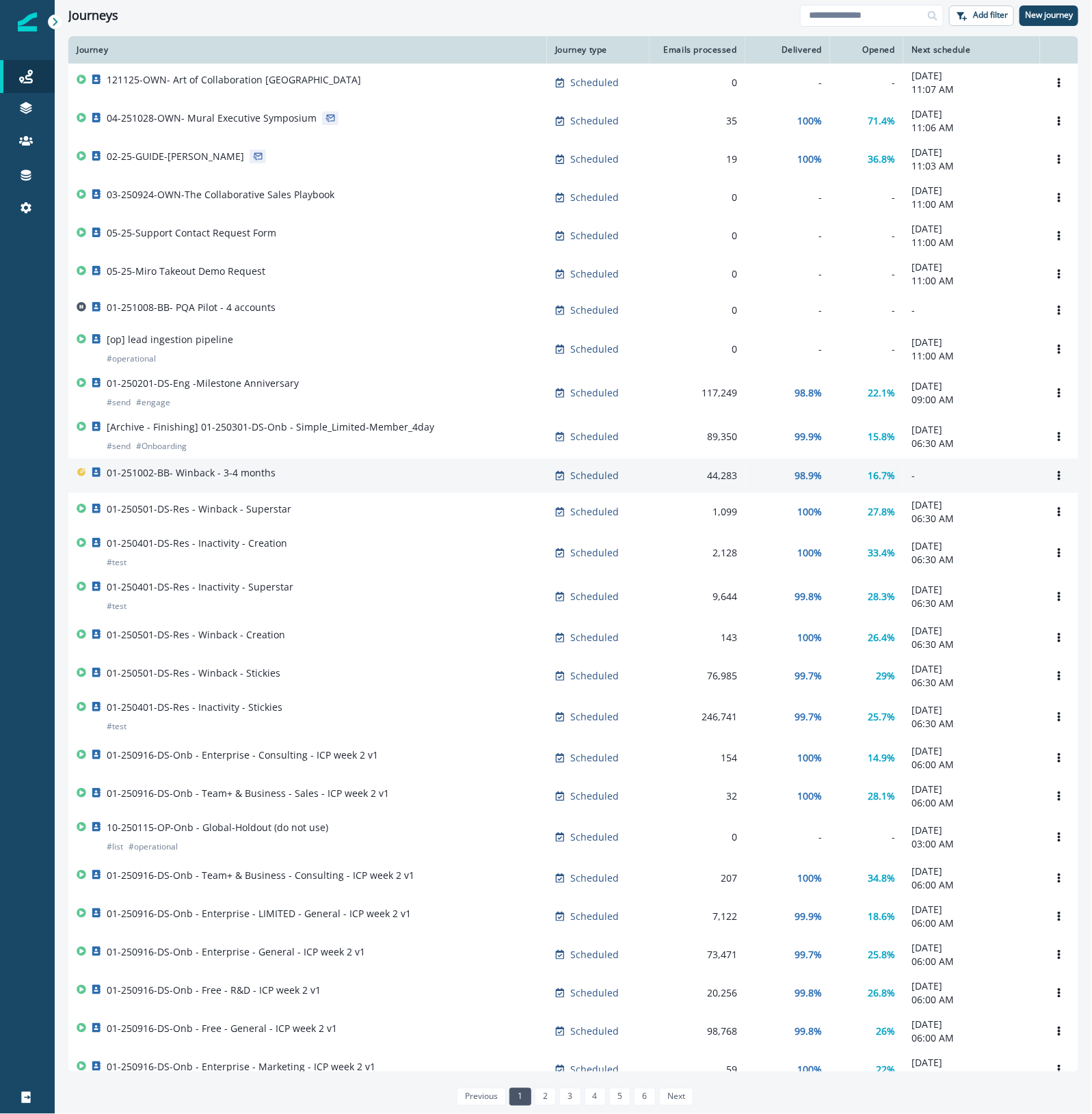
click at [340, 480] on div "01-251002-BB- Winback - 3-4 months" at bounding box center [307, 475] width 462 height 20
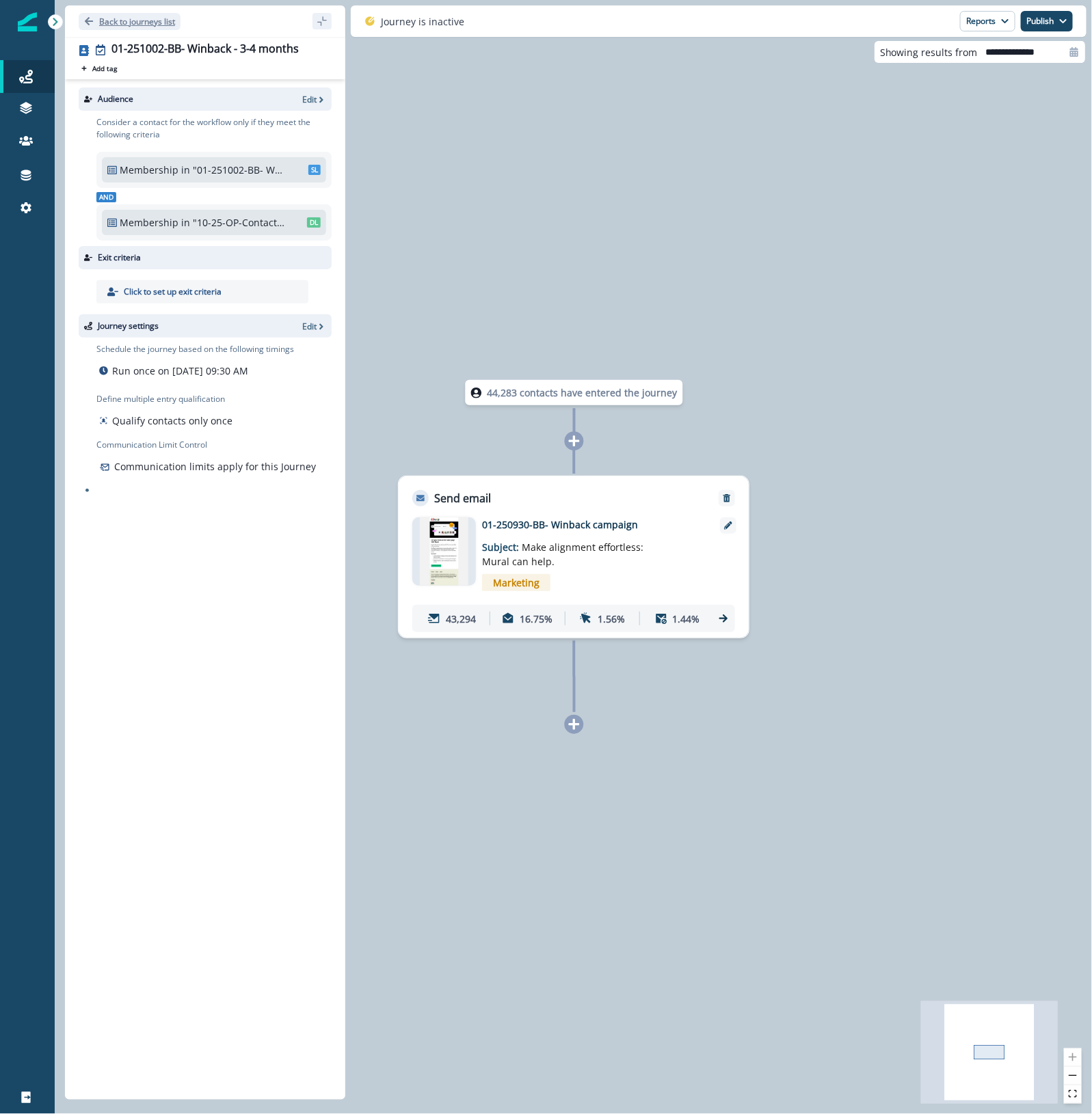
click at [99, 22] on p "Back to journeys list" at bounding box center [137, 22] width 76 height 12
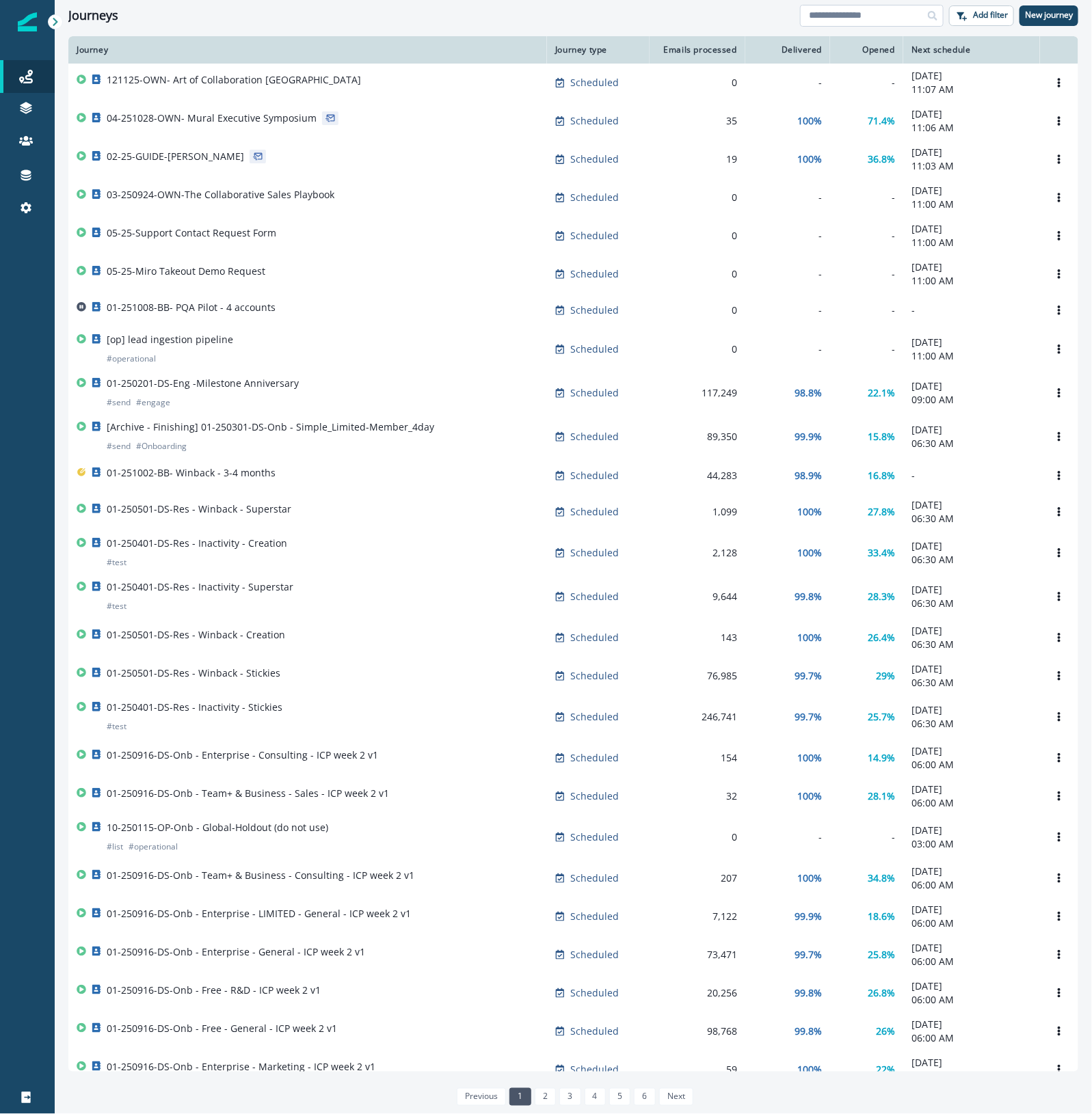
drag, startPoint x: 837, startPoint y: 2, endPoint x: 837, endPoint y: 16, distance: 14.0
click at [837, 7] on div "Journeys Add filter New journey" at bounding box center [572, 15] width 1037 height 31
click at [837, 14] on input at bounding box center [871, 16] width 144 height 22
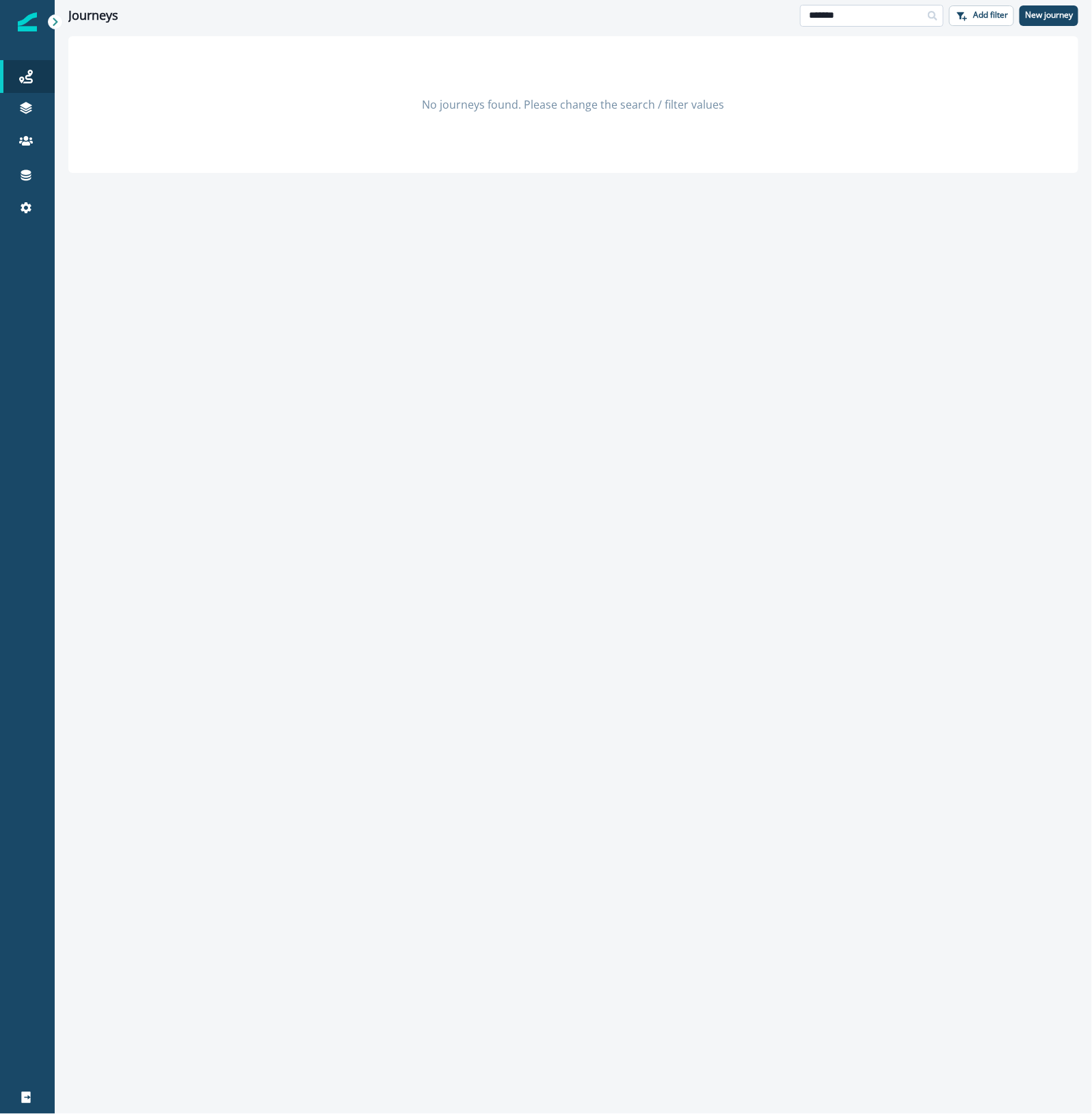
click at [827, 12] on input "*******" at bounding box center [871, 16] width 144 height 22
type input "*******"
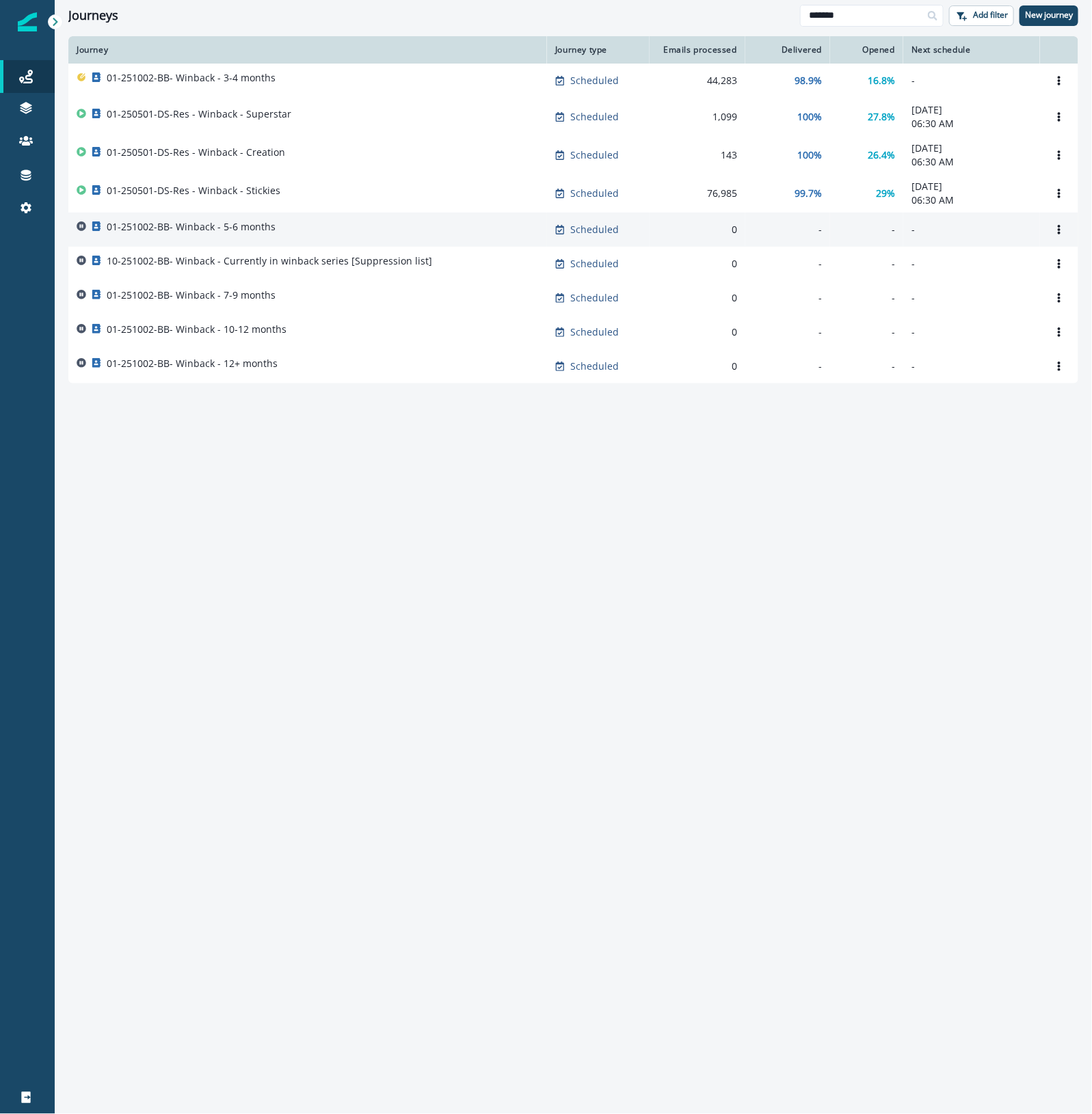
click at [313, 234] on div "01-251002-BB- Winback - 5-6 months" at bounding box center [307, 229] width 462 height 20
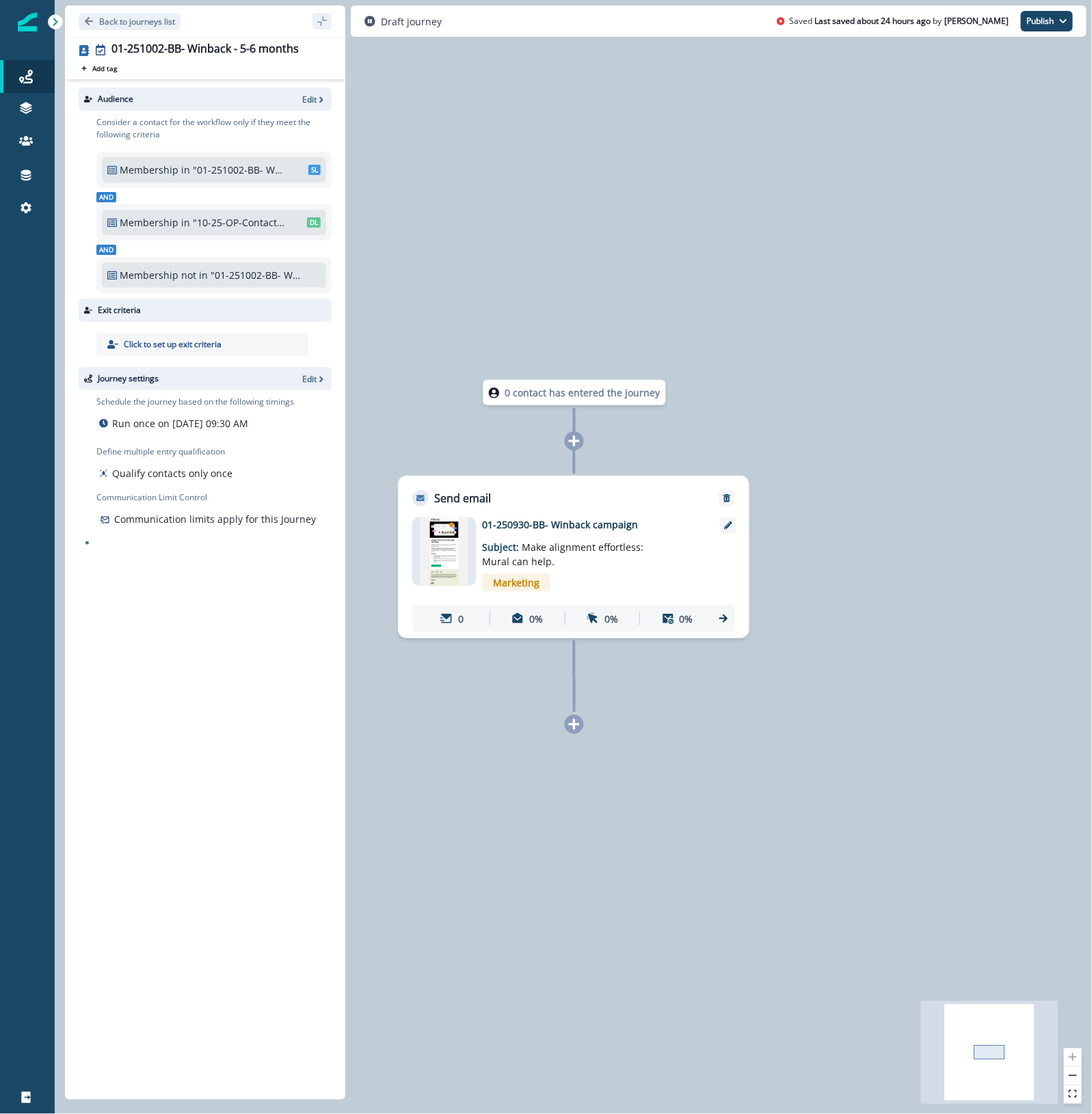
click at [870, 248] on div "0 contact has entered the journey Send email Email asset changed, journey repor…" at bounding box center [572, 557] width 1037 height 1114
click at [307, 377] on p "Edit" at bounding box center [309, 380] width 14 height 12
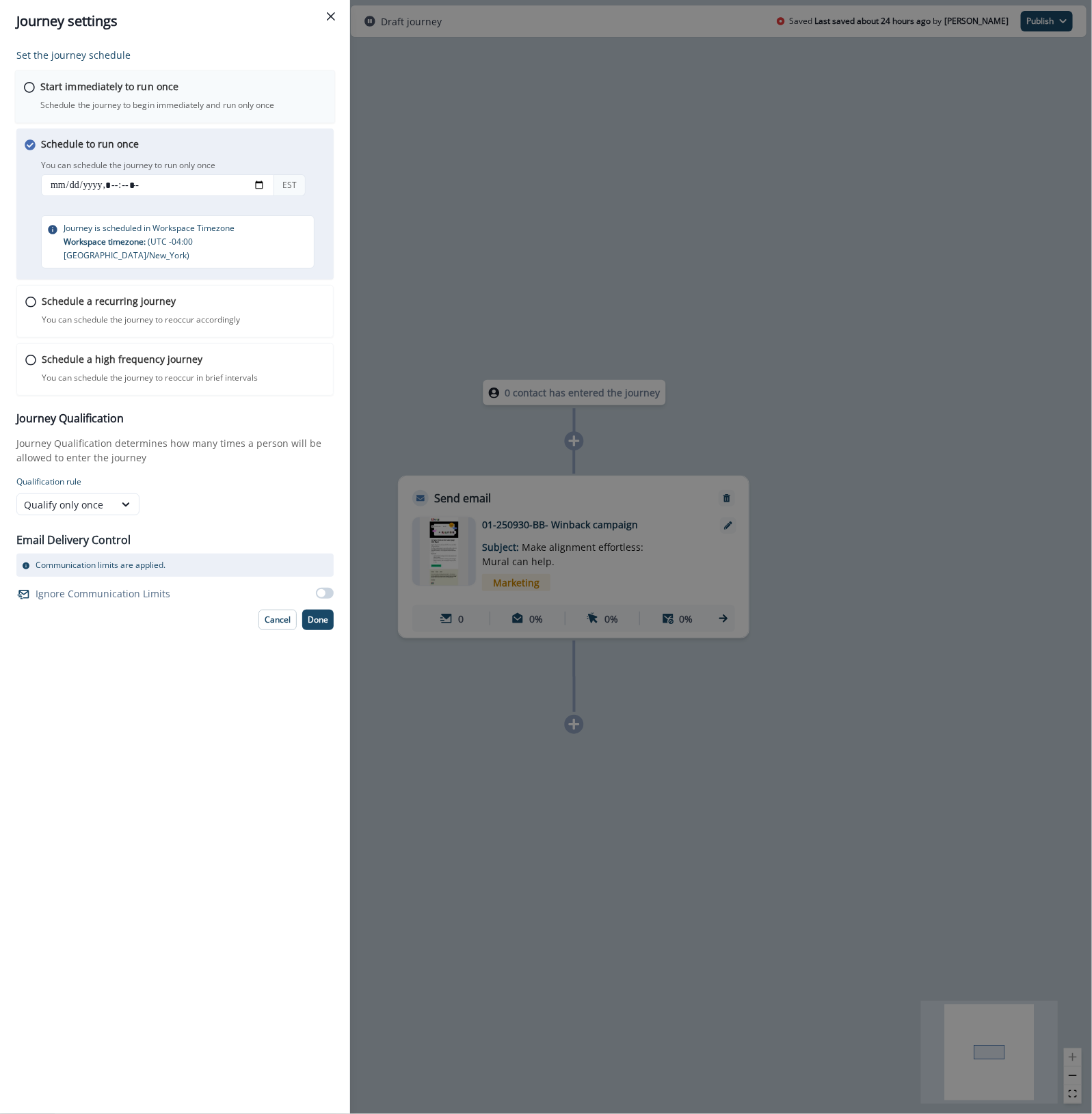
click at [48, 87] on p "Start immediately to run once" at bounding box center [109, 86] width 138 height 14
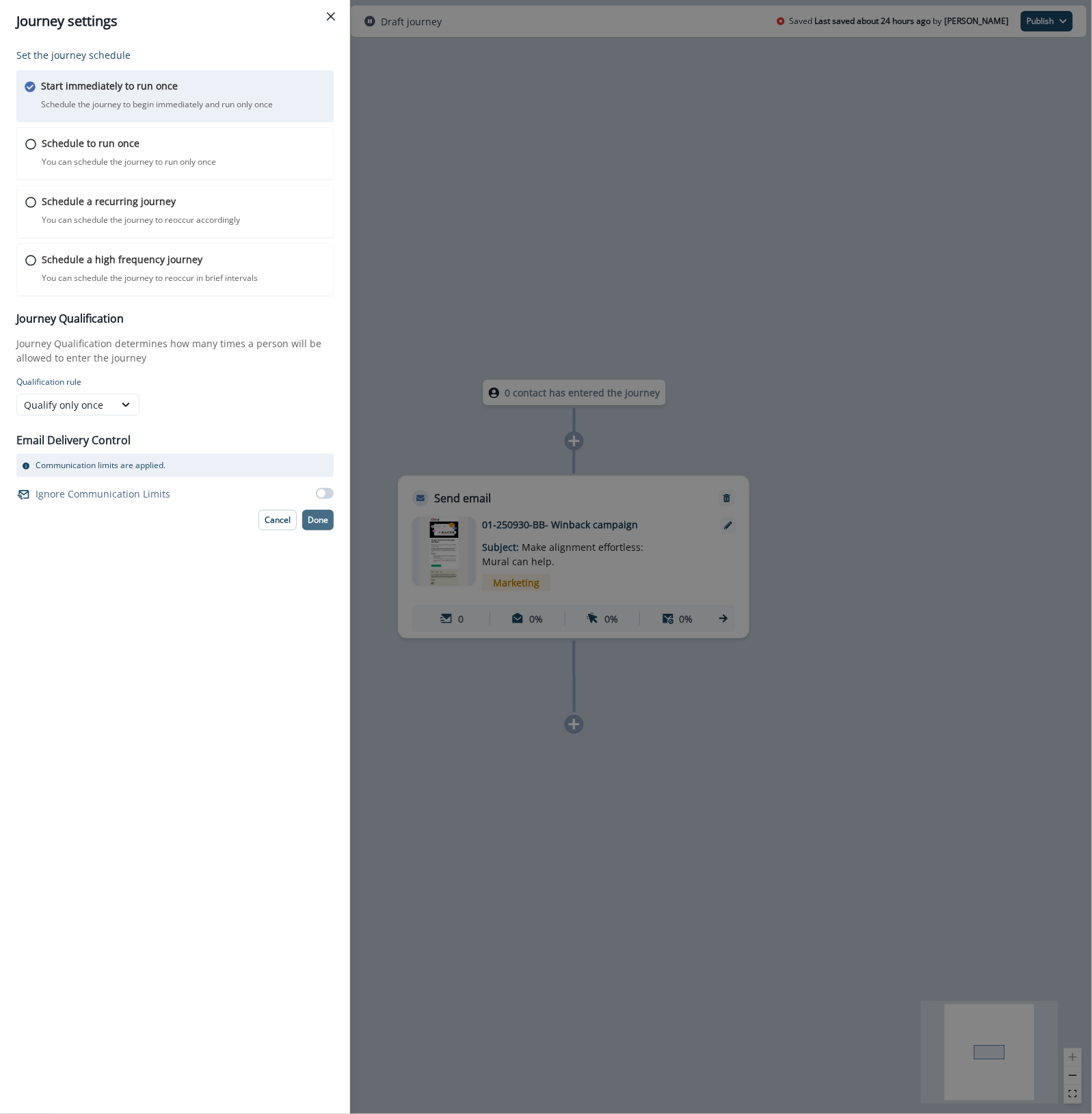
click at [315, 518] on p "Done" at bounding box center [318, 520] width 20 height 9
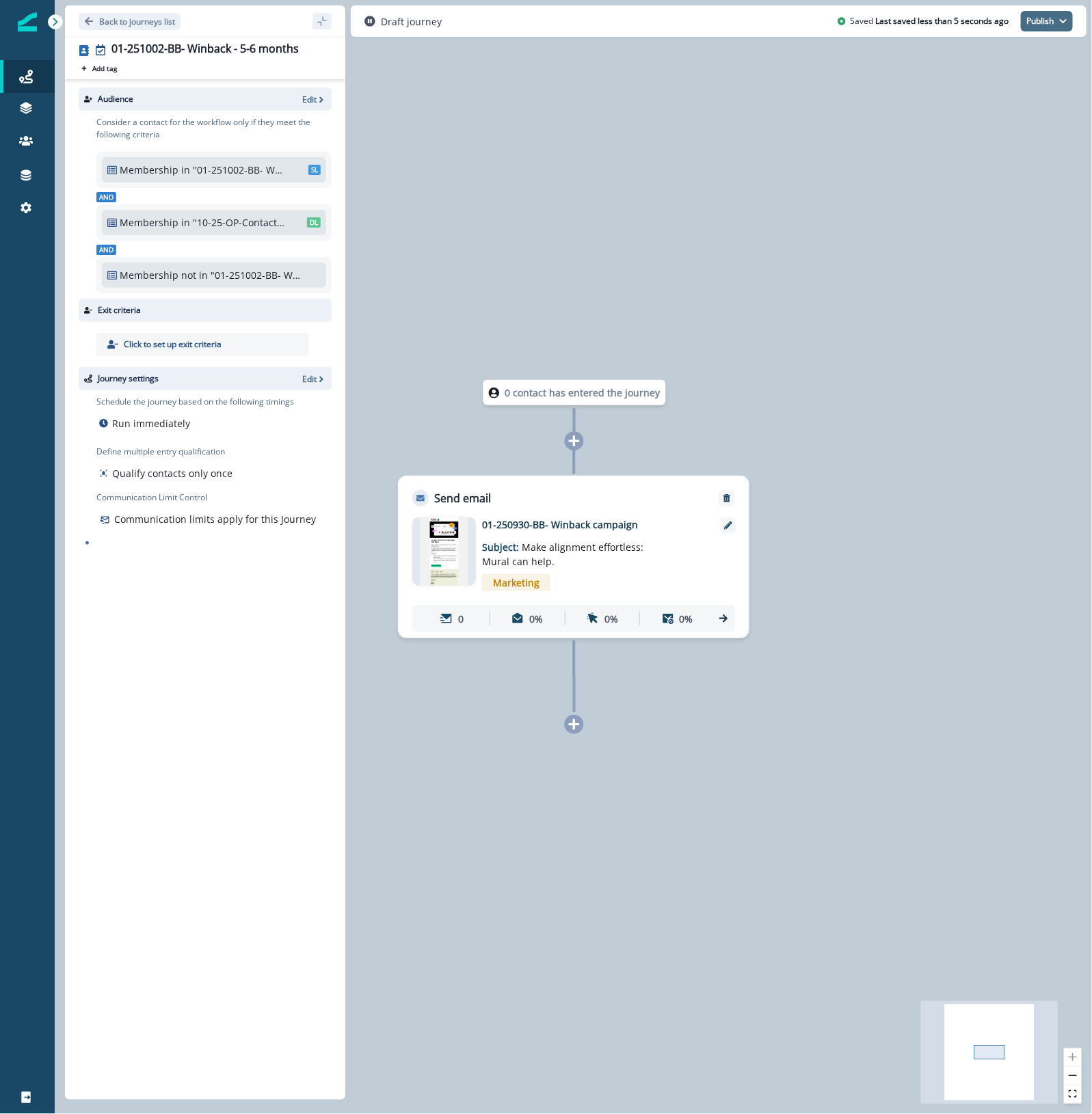
click at [1046, 23] on button "Publish" at bounding box center [1046, 21] width 52 height 20
click at [1010, 55] on button "as active journey" at bounding box center [995, 55] width 152 height 25
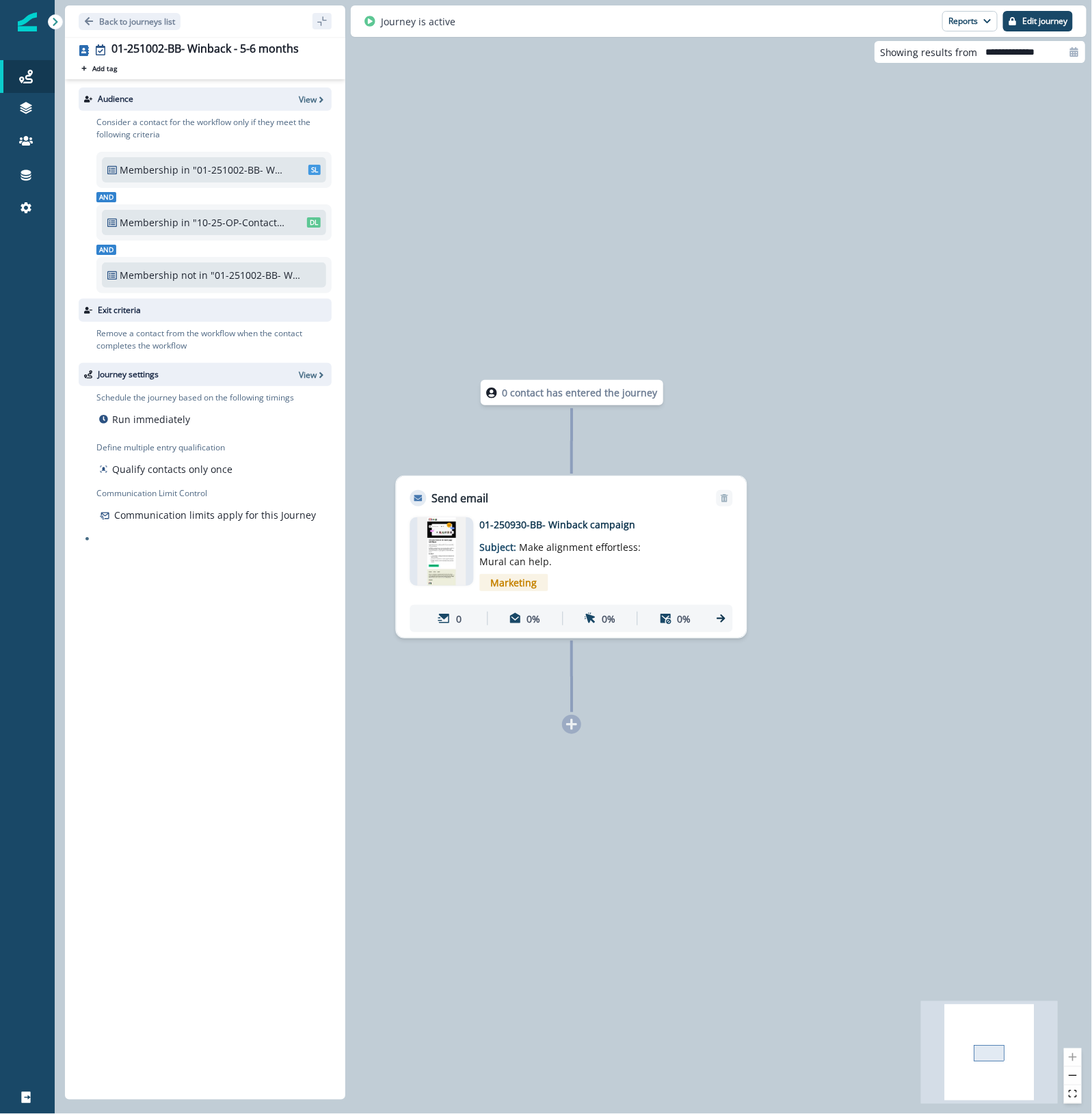
click at [311, 89] on div "Audience View" at bounding box center [205, 98] width 253 height 23
click at [307, 96] on p "View" at bounding box center [307, 99] width 18 height 12
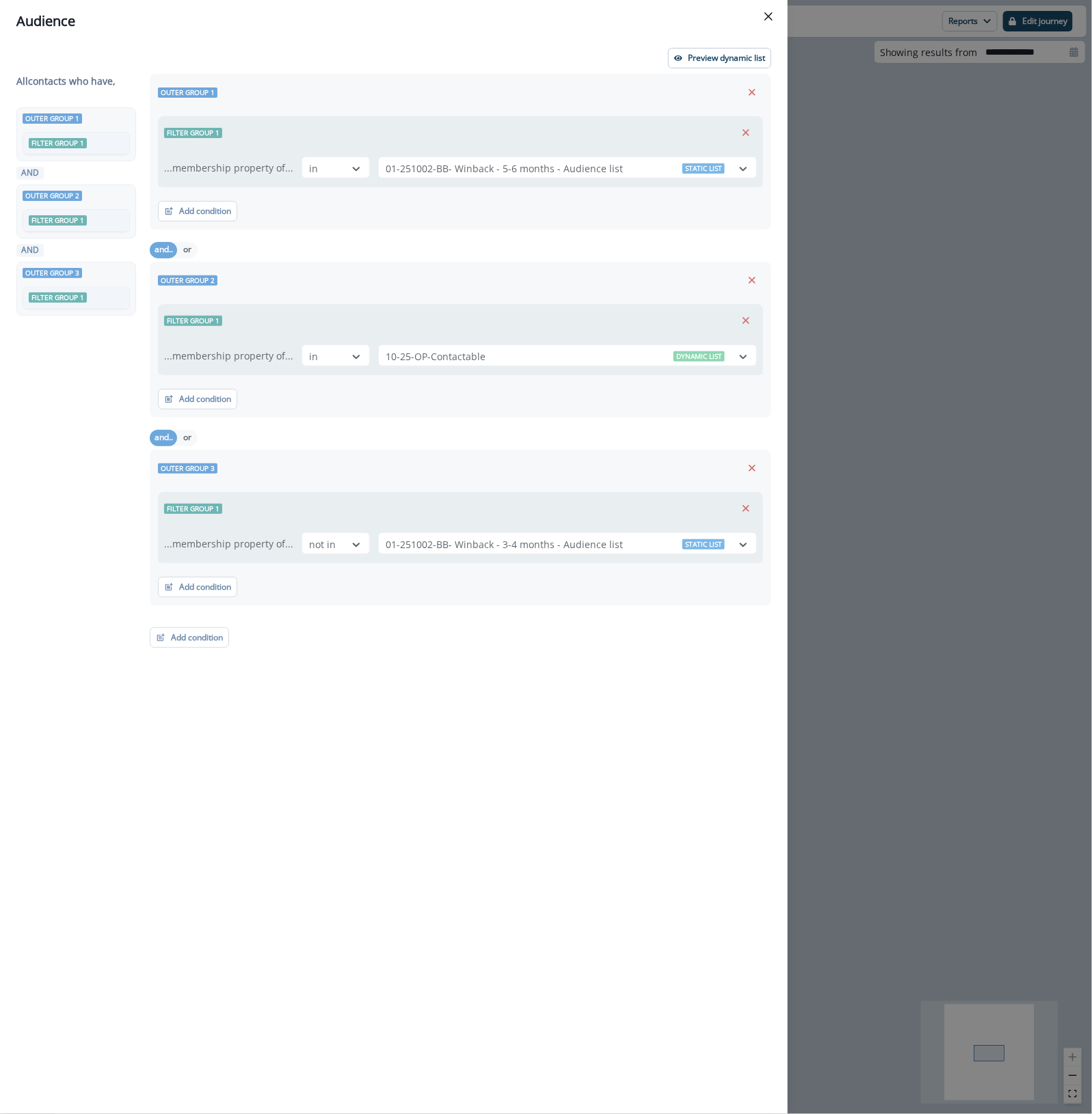
drag, startPoint x: 1055, startPoint y: 243, endPoint x: 968, endPoint y: 205, distance: 94.9
click at [1055, 243] on div "Audience Preview dynamic list All contact s who have, Outer group 1 Filter grou…" at bounding box center [546, 557] width 1092 height 1114
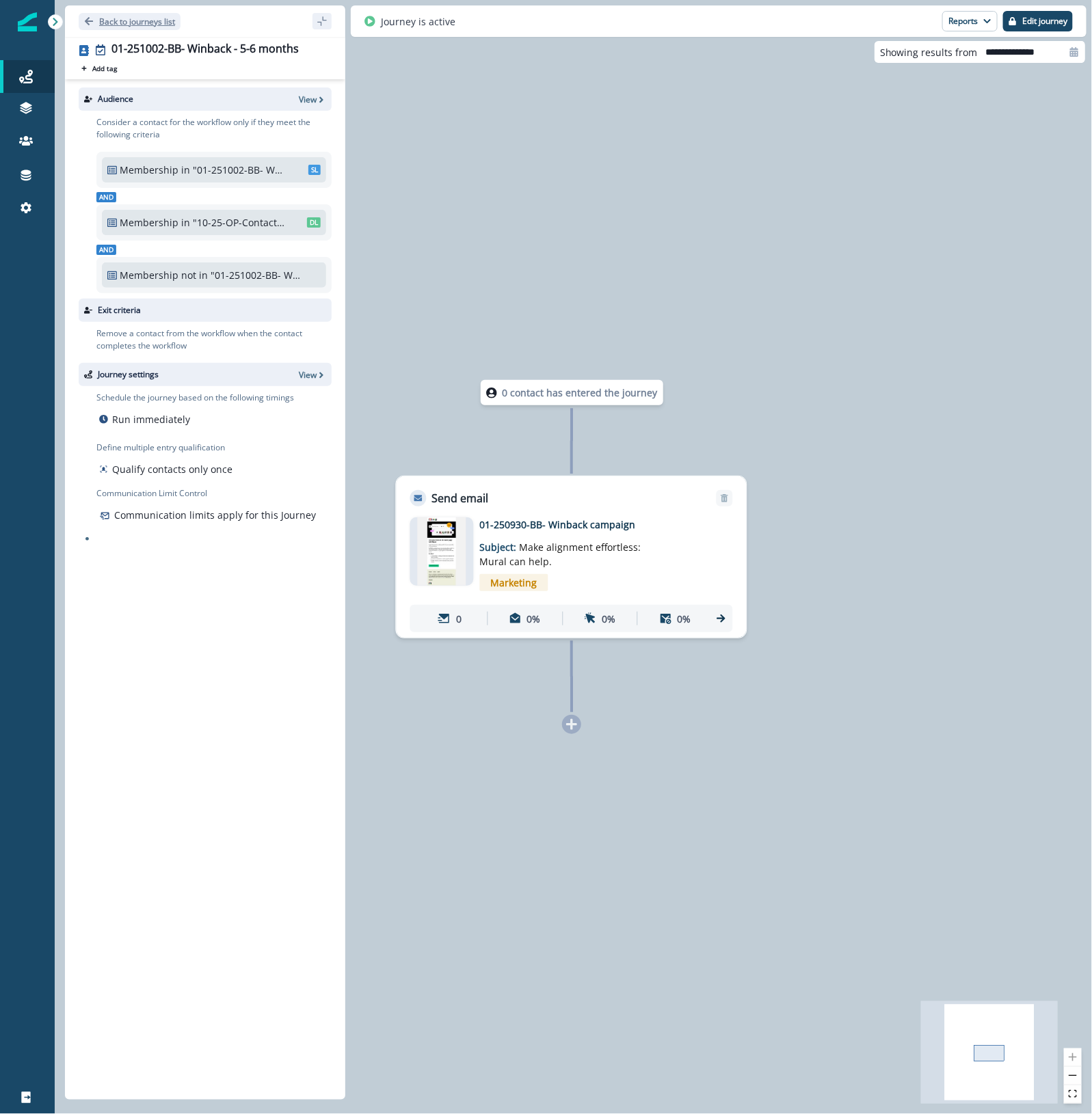
click at [156, 18] on p "Back to journeys list" at bounding box center [137, 22] width 76 height 12
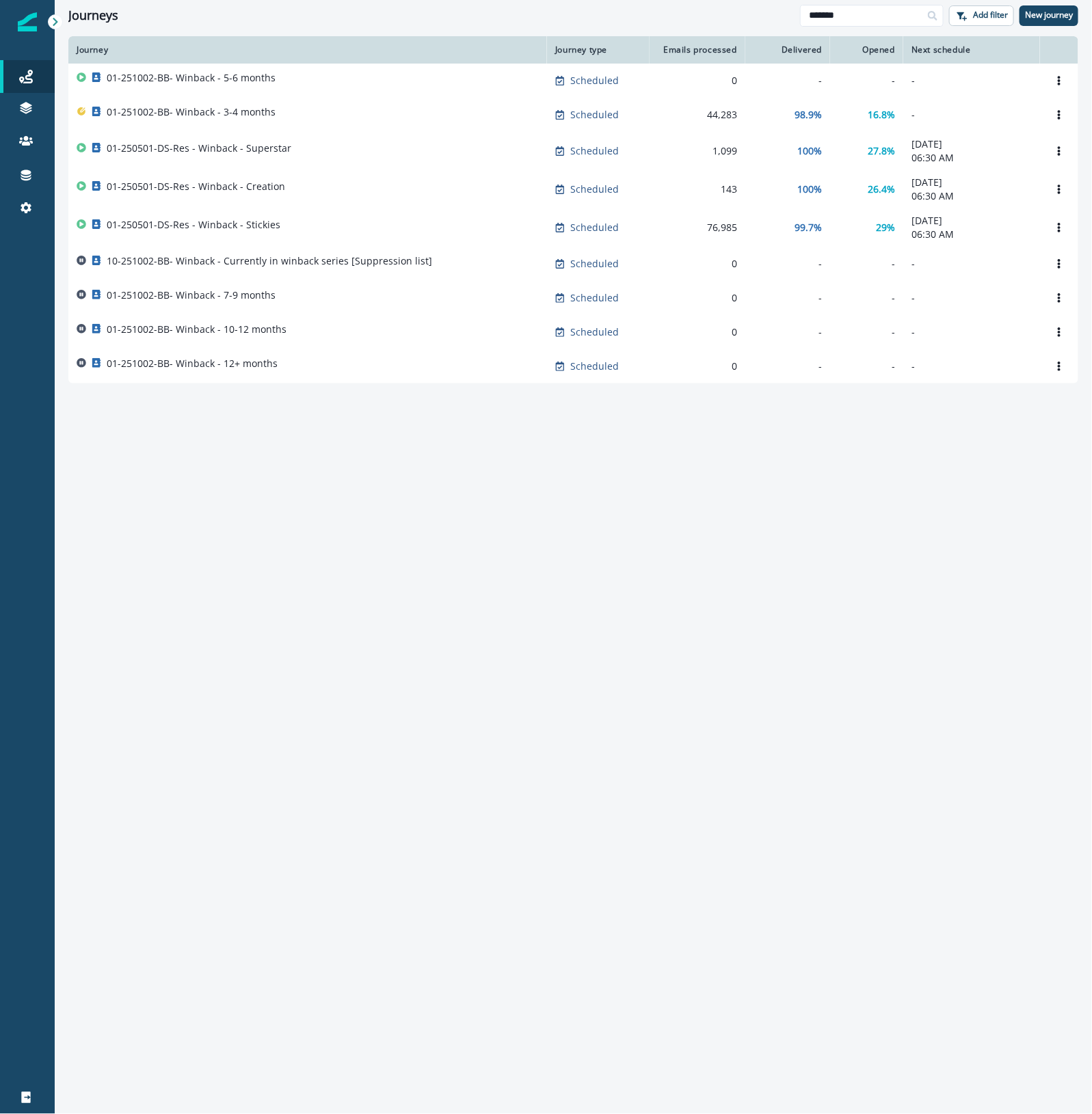
click at [839, 624] on div "Journey Journey type Emails processed Delivered Opened Next schedule 01-251002-…" at bounding box center [572, 575] width 1037 height 1077
